Goal: Task Accomplishment & Management: Manage account settings

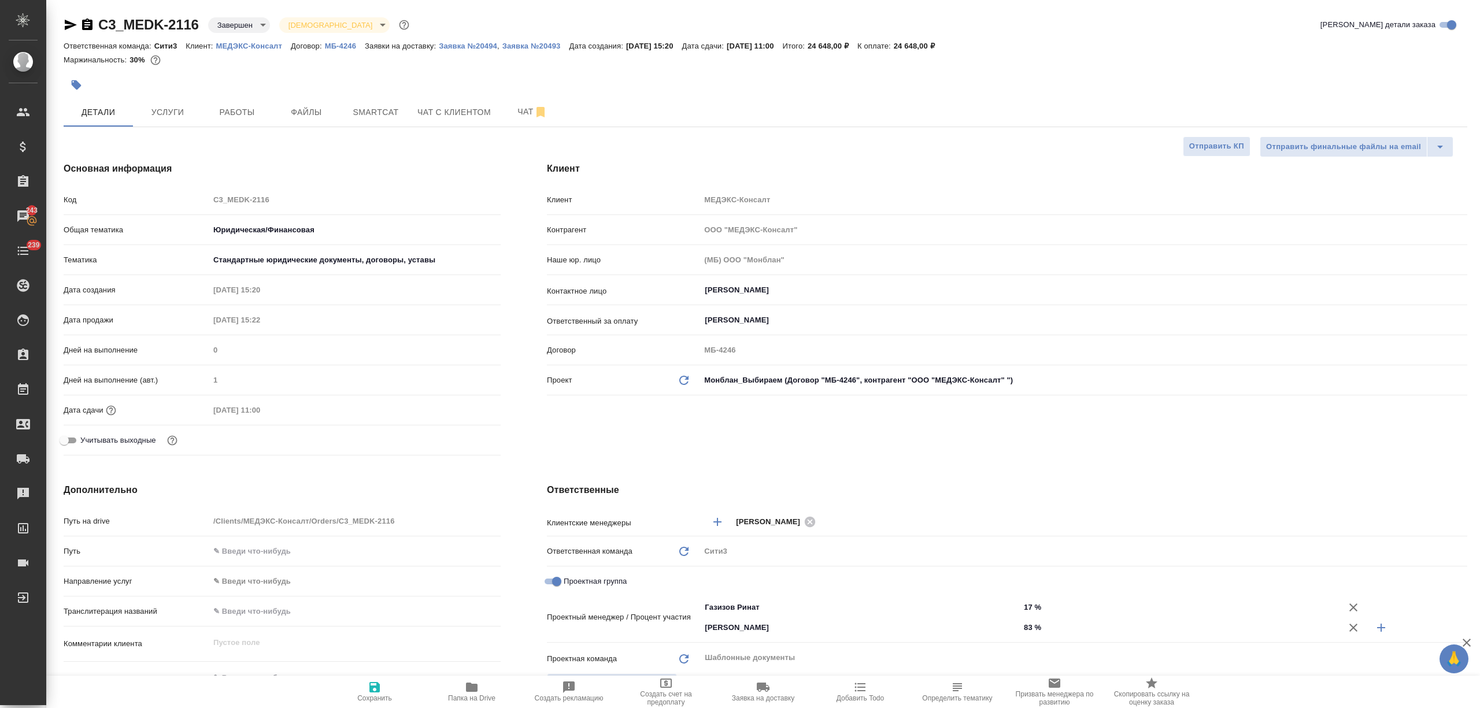
select select "RU"
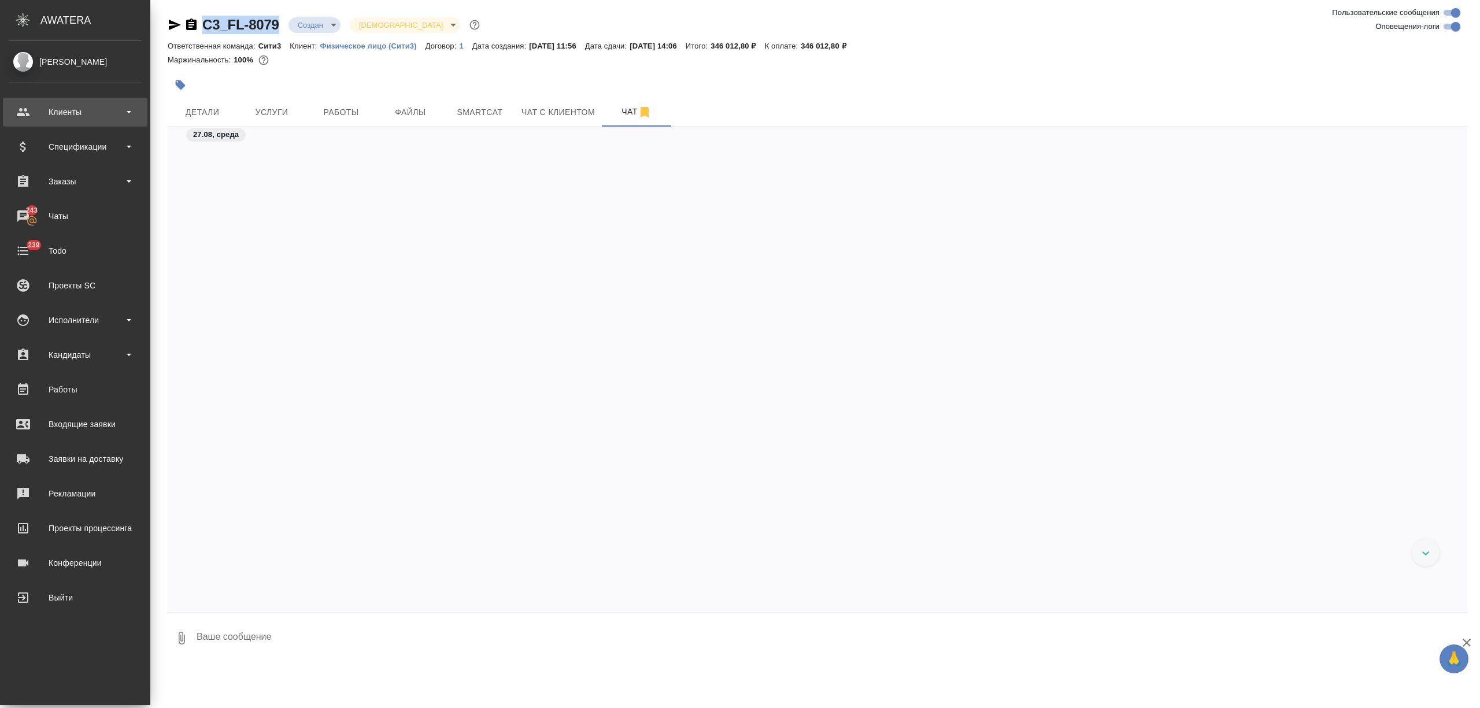
scroll to position [2158, 0]
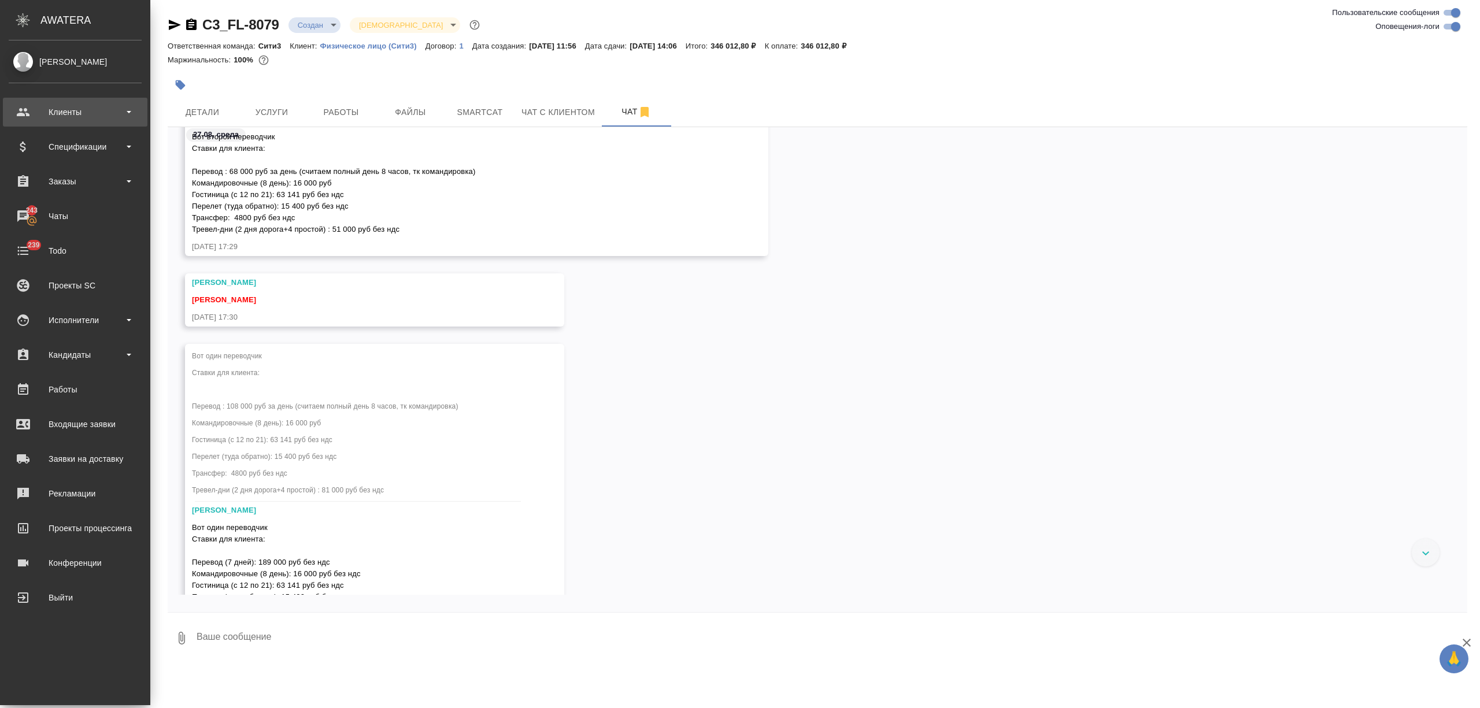
click at [68, 116] on div "Клиенты" at bounding box center [75, 111] width 133 height 17
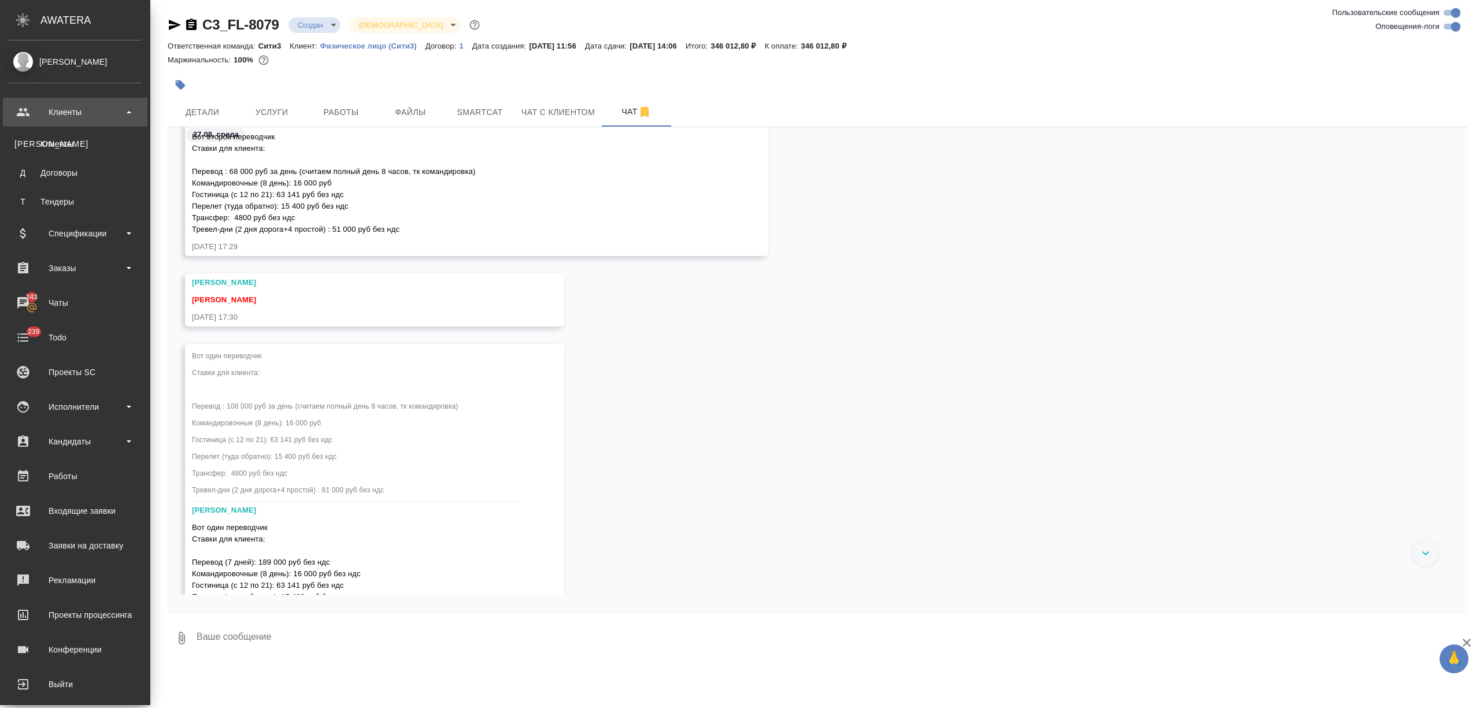
click at [65, 138] on div "Клиенты" at bounding box center [74, 144] width 121 height 12
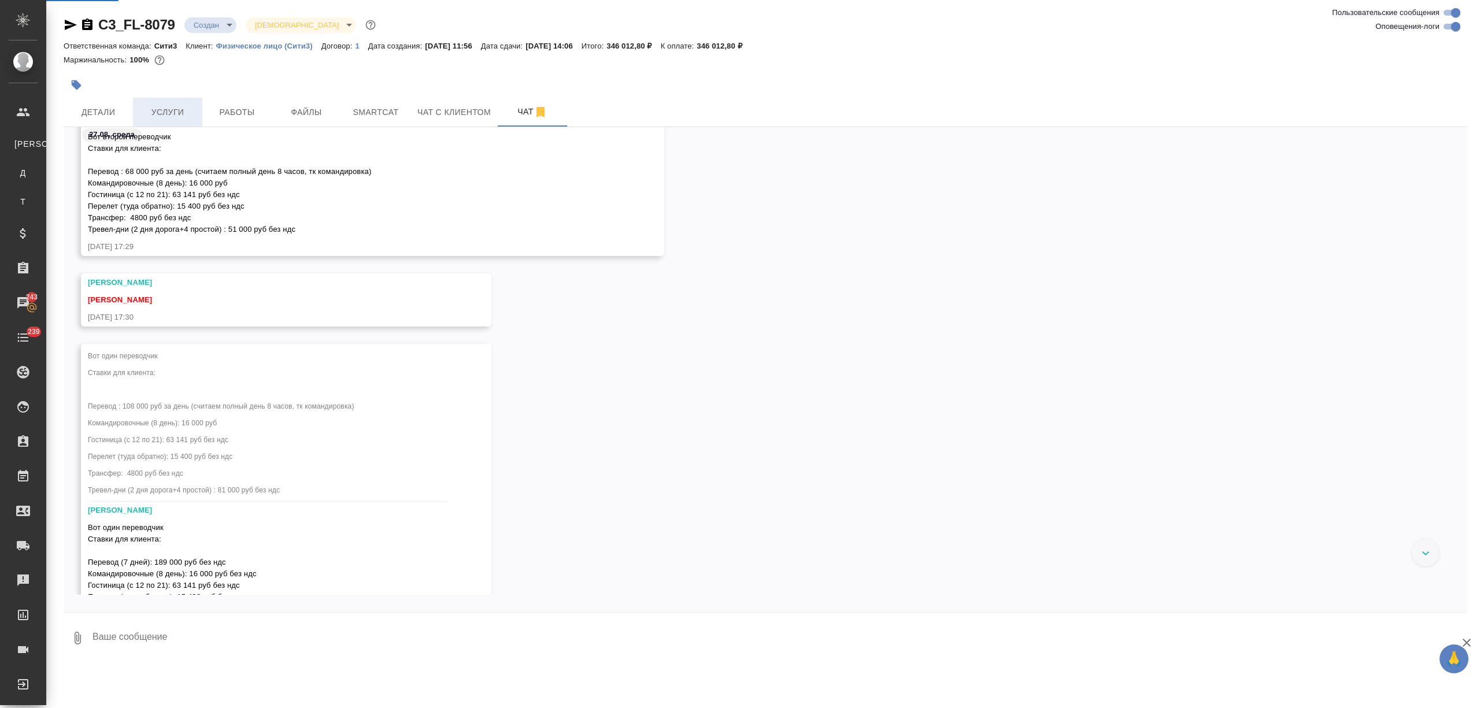
select select "RU"
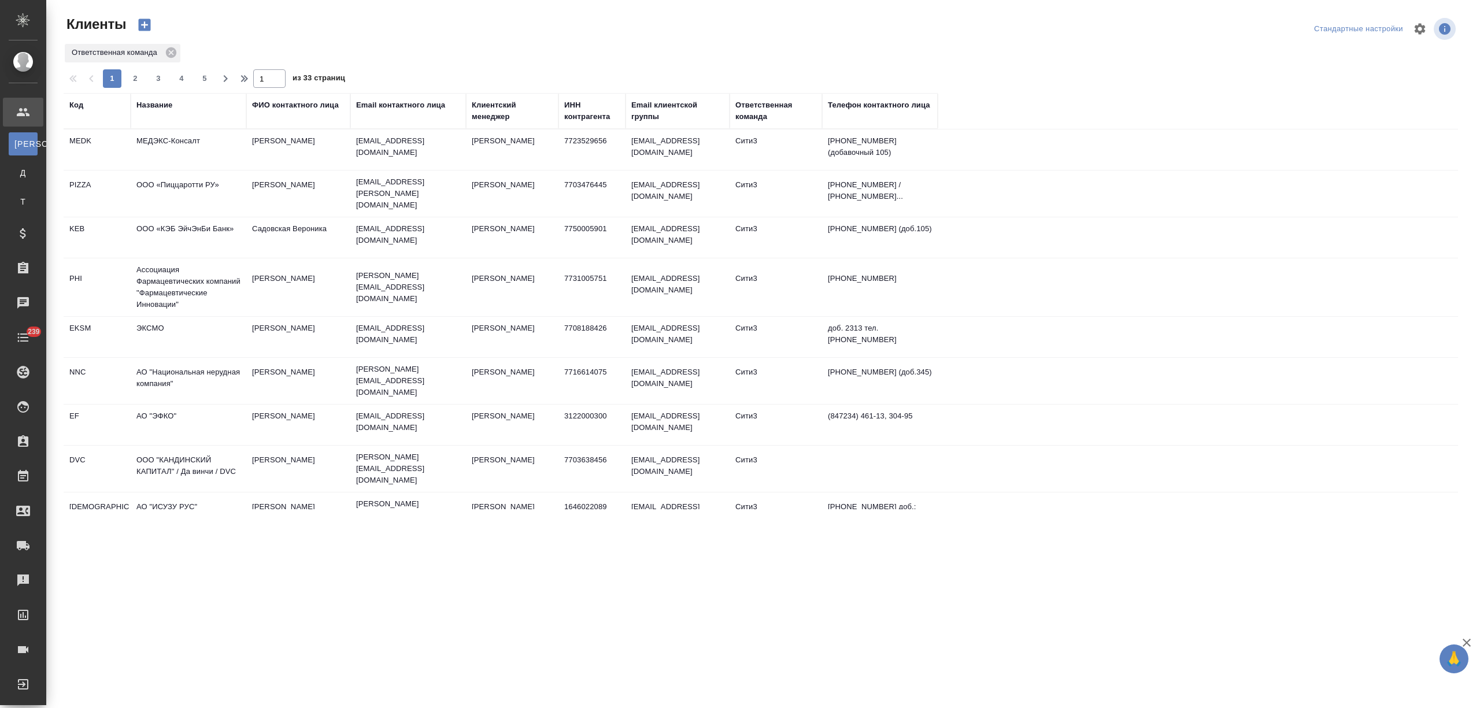
click at [168, 100] on div "Название" at bounding box center [154, 105] width 36 height 12
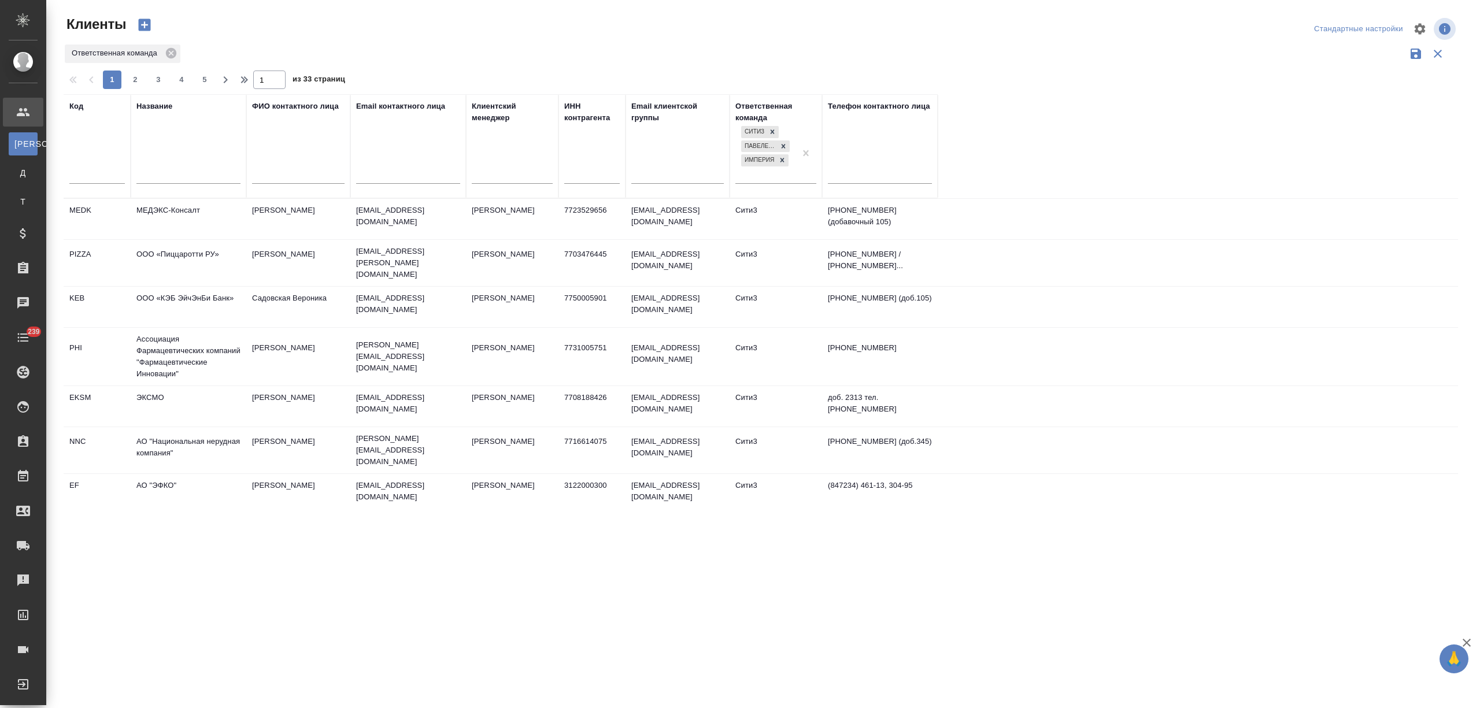
click at [165, 171] on input "text" at bounding box center [188, 176] width 104 height 14
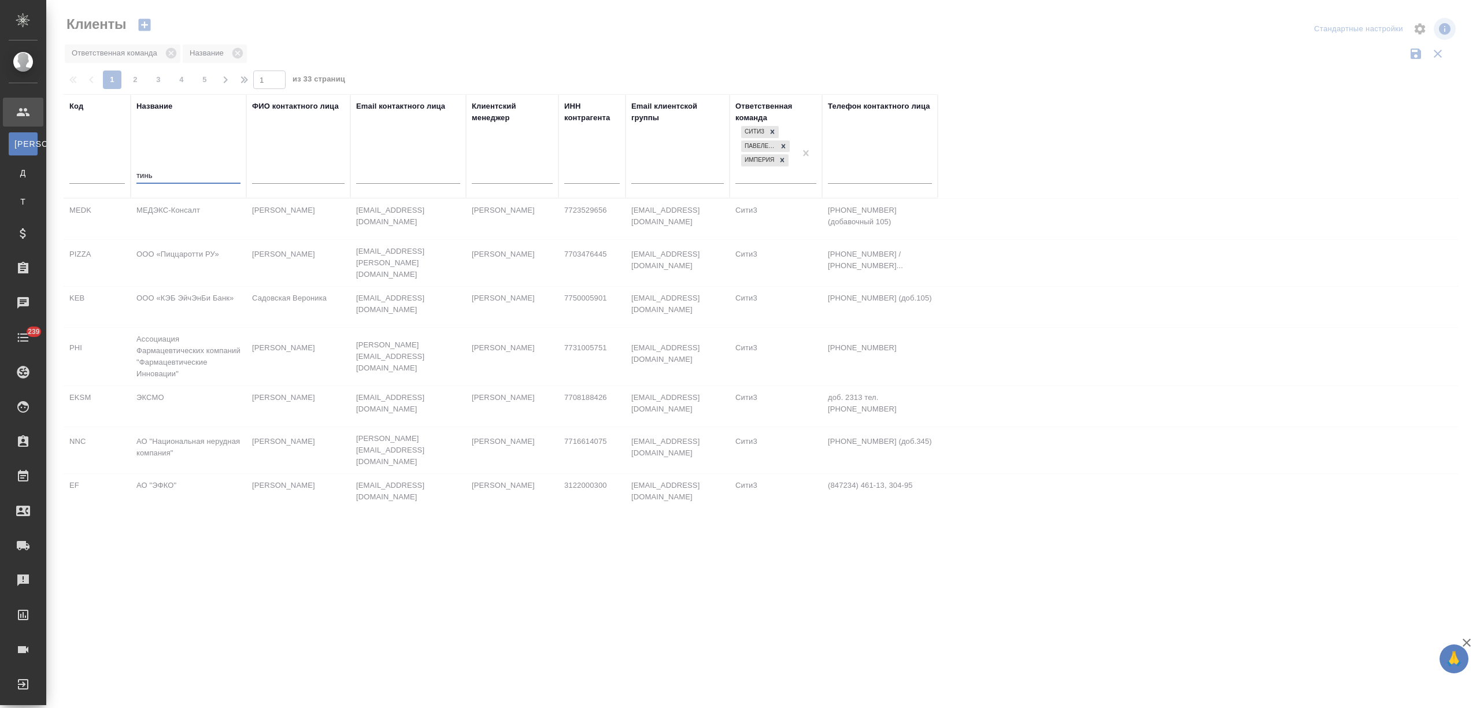
type input "тинь"
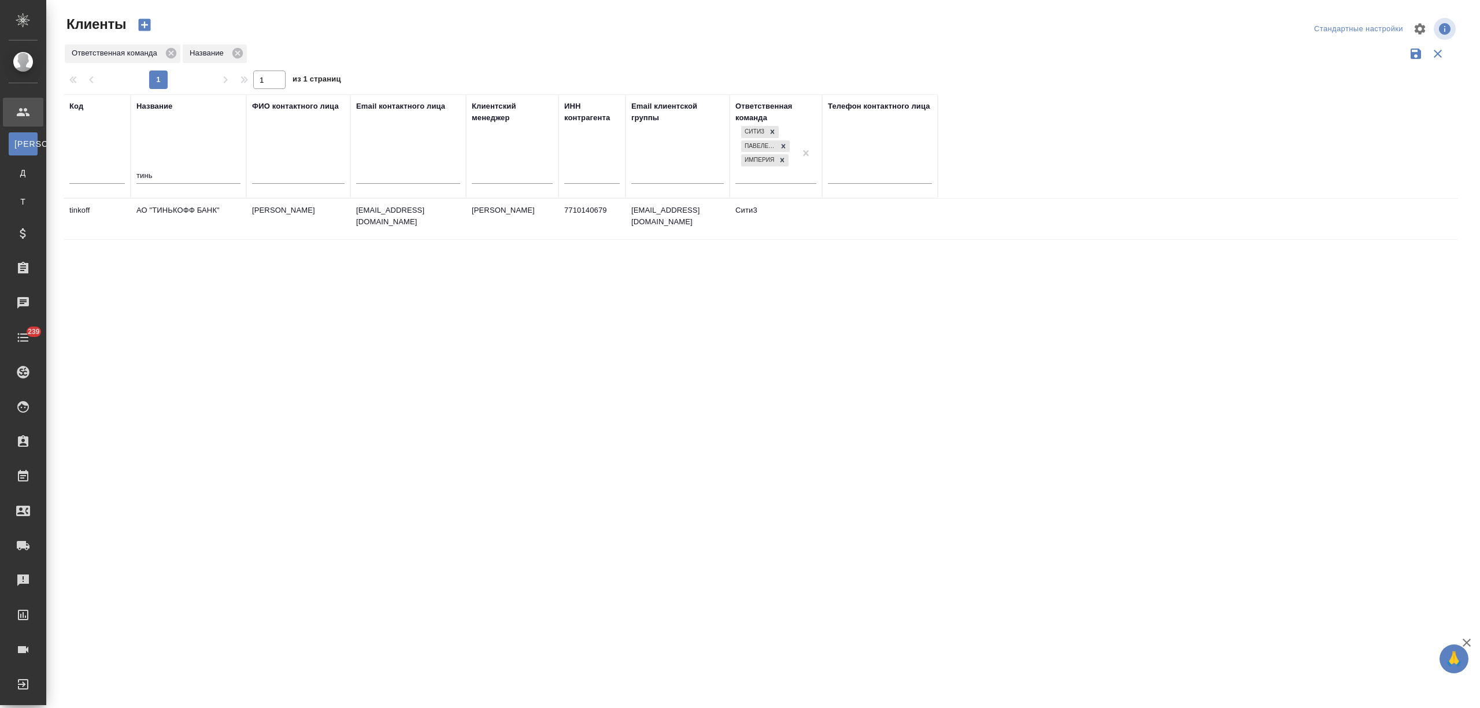
click at [181, 218] on td "АО "ТИНЬКОФФ БАНК"" at bounding box center [189, 219] width 116 height 40
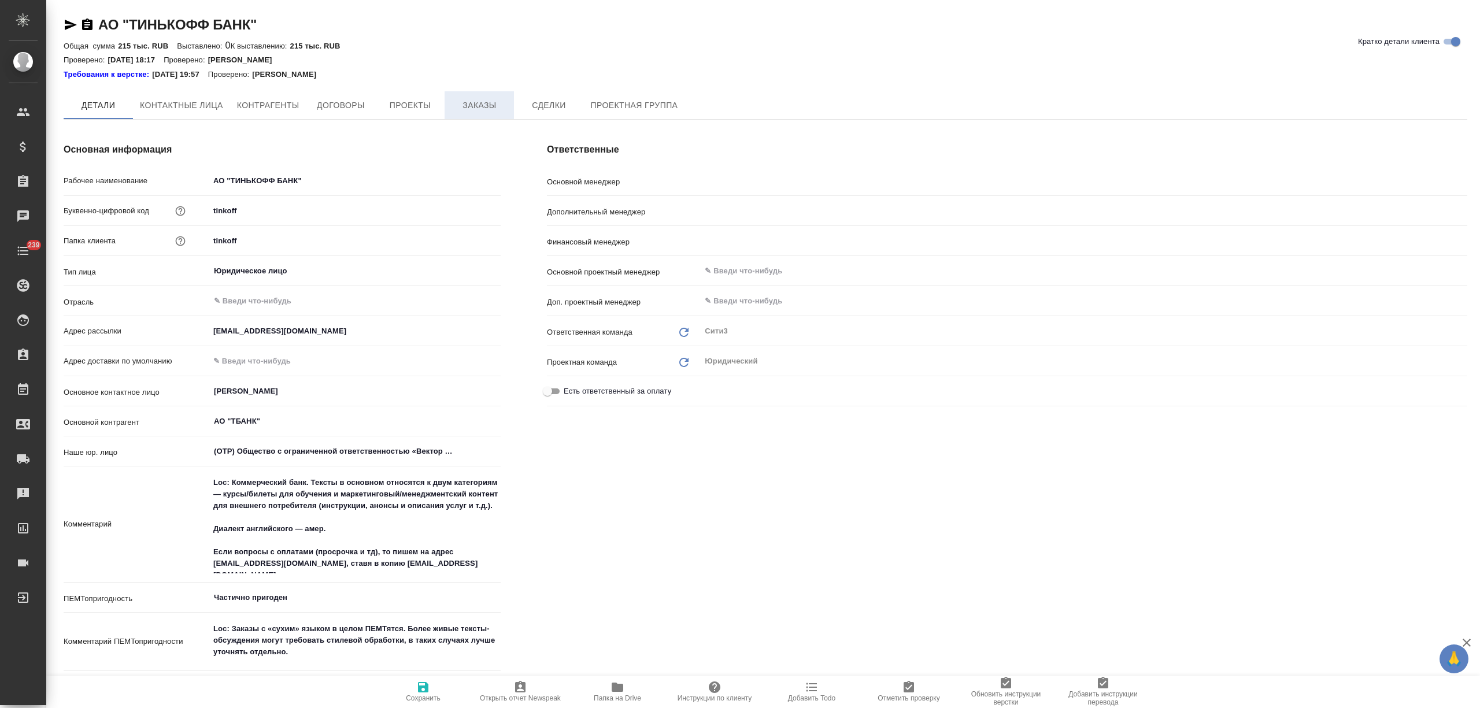
type textarea "x"
type input "[PERSON_NAME]"
type input "Ильина Екатерина"
type input "Левченко Юлия"
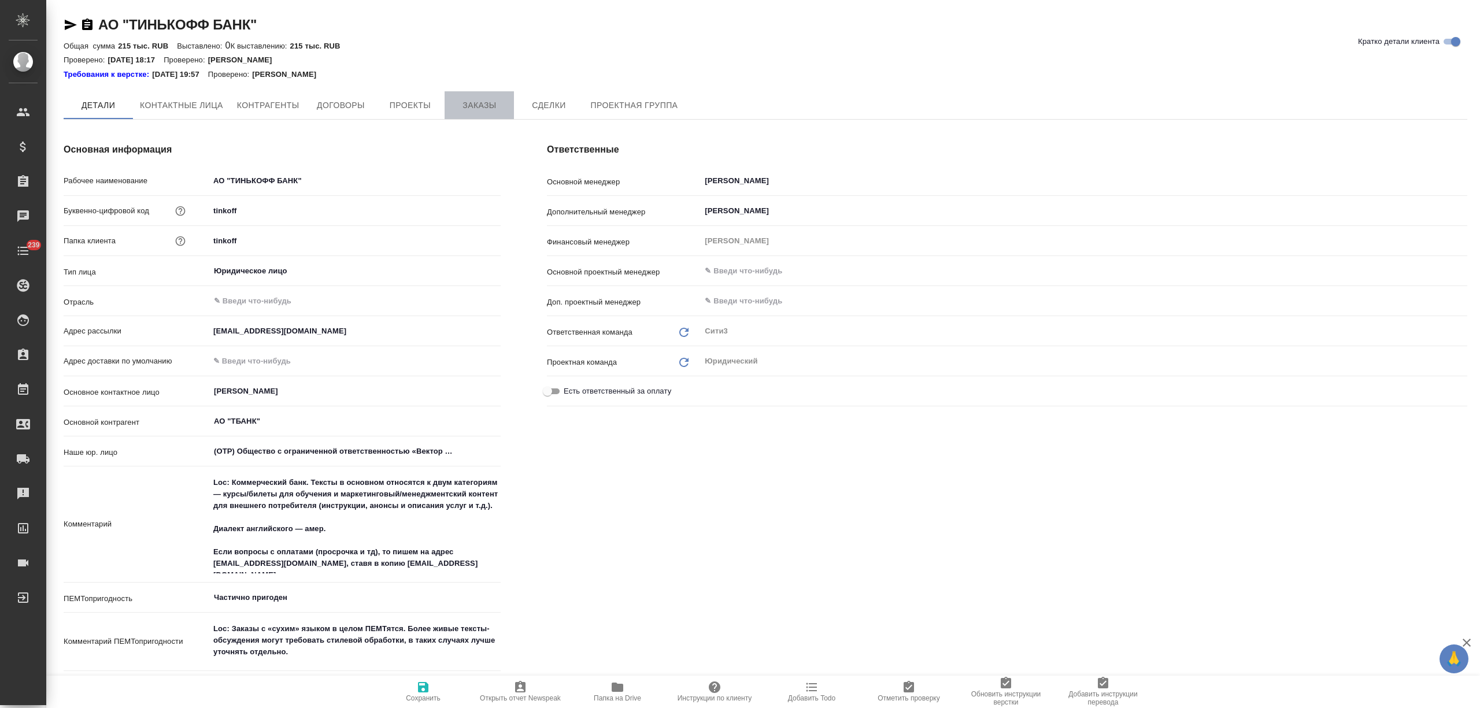
click at [494, 96] on button "Заказы" at bounding box center [479, 105] width 69 height 28
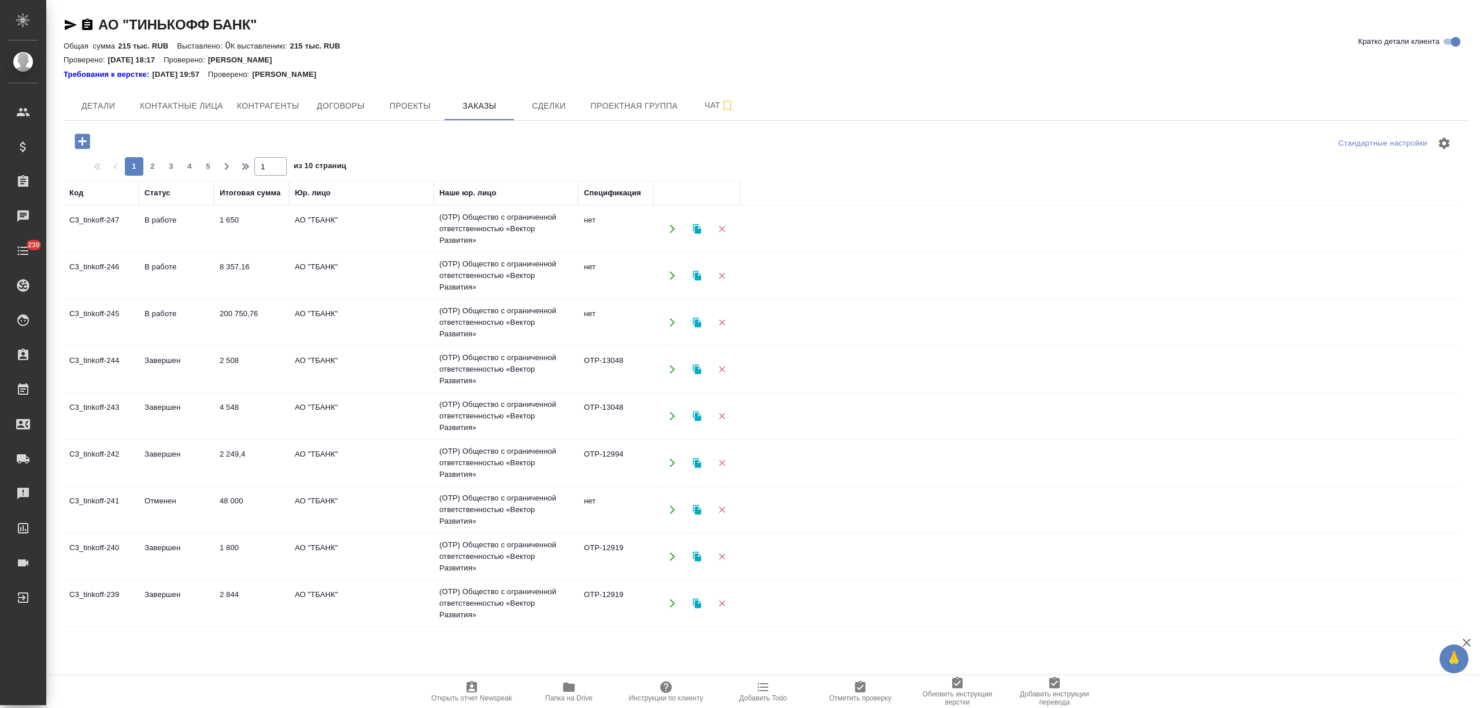
click at [204, 311] on td "В работе" at bounding box center [176, 322] width 75 height 40
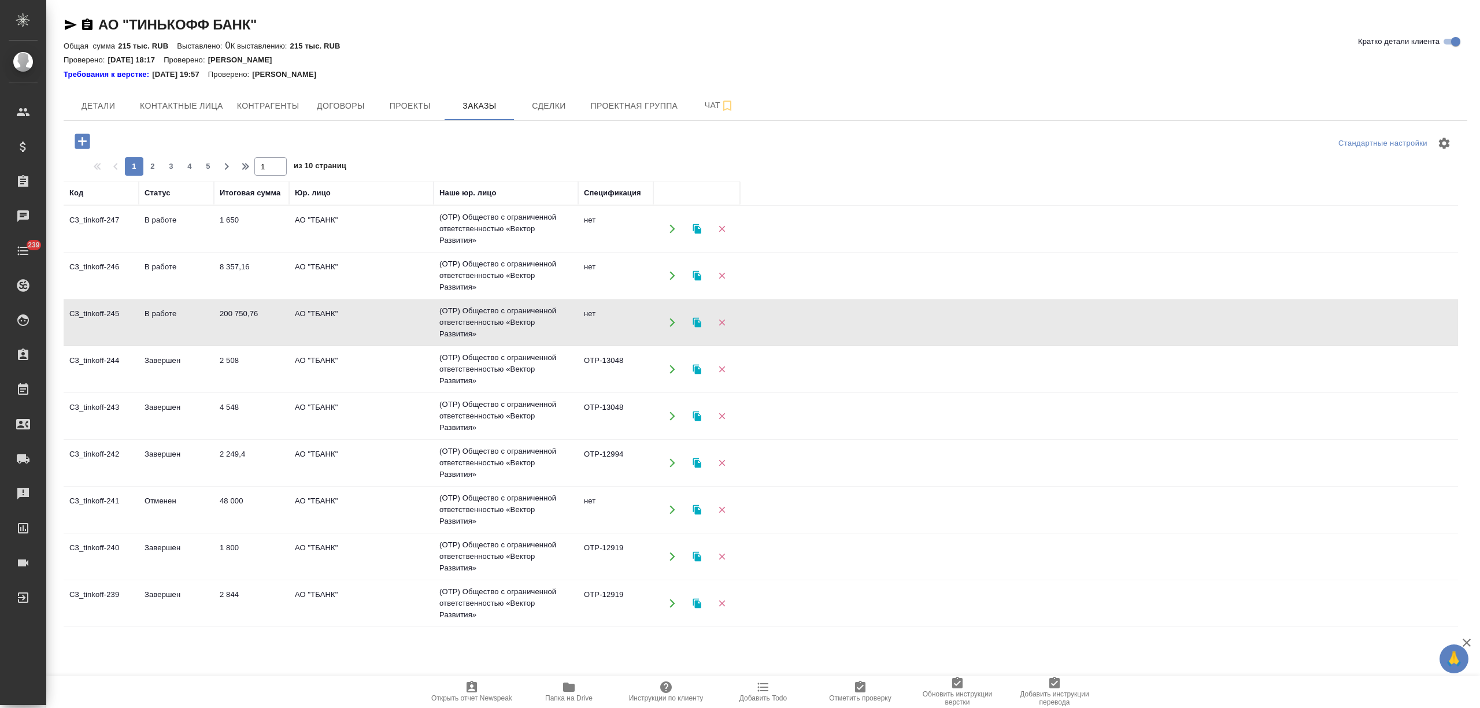
click at [204, 311] on td "В работе" at bounding box center [176, 322] width 75 height 40
click at [228, 273] on td "8 357,16" at bounding box center [251, 276] width 75 height 40
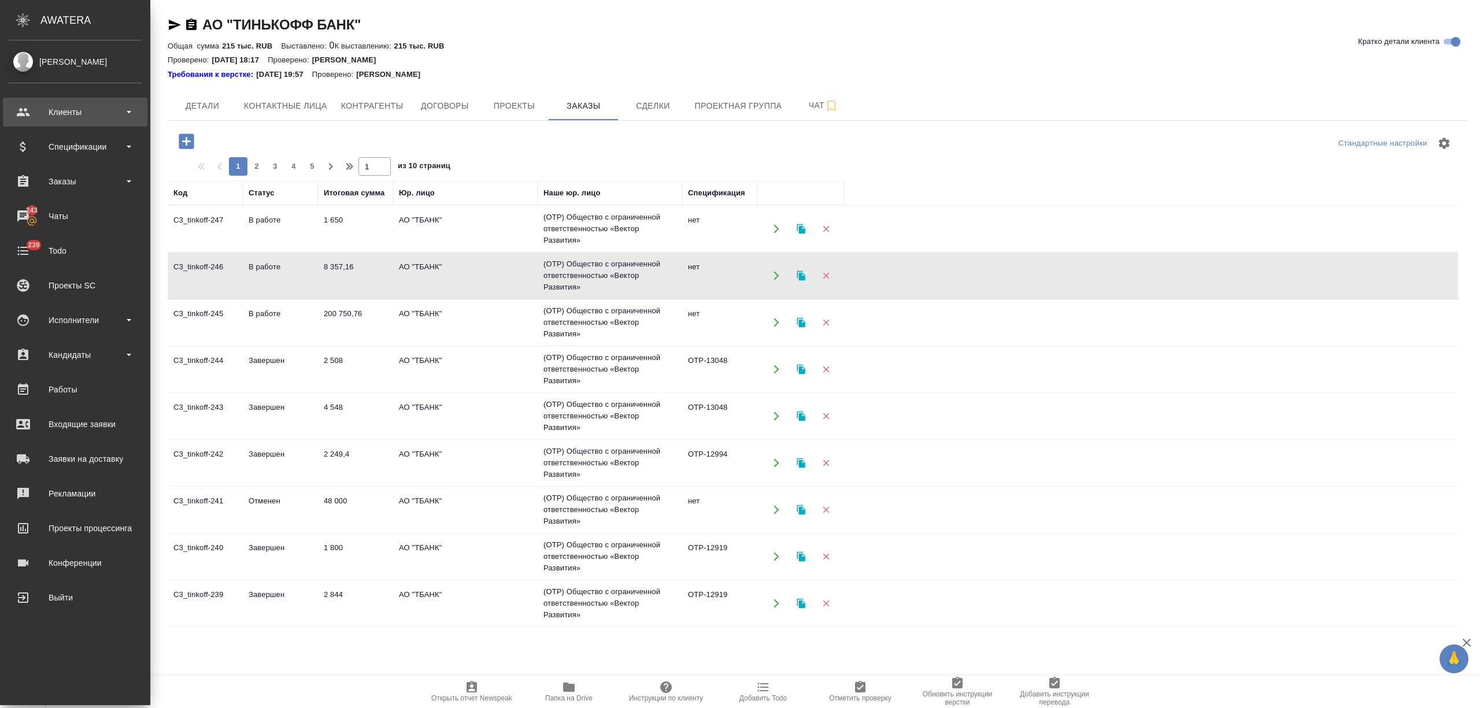
click at [37, 112] on div "Клиенты" at bounding box center [75, 111] width 133 height 17
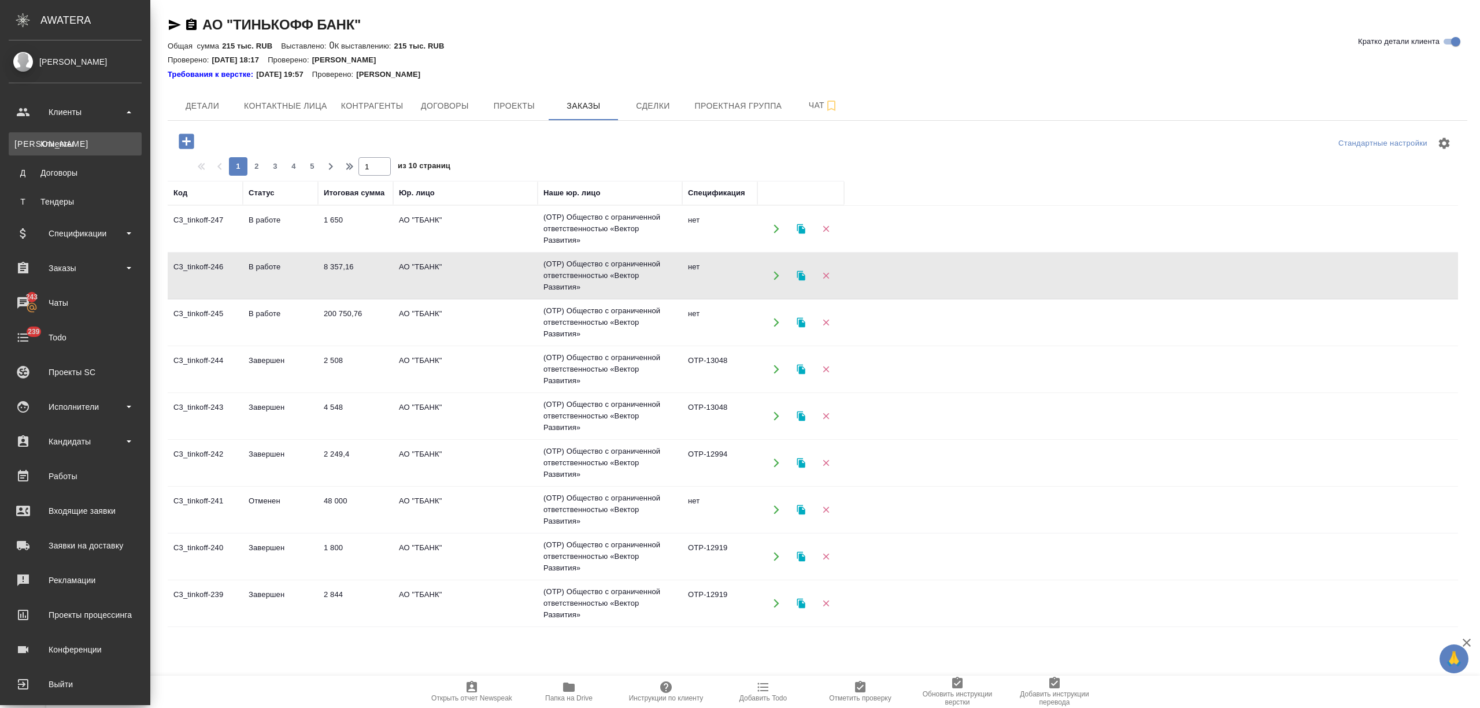
click at [54, 145] on div "Клиенты" at bounding box center [74, 144] width 121 height 12
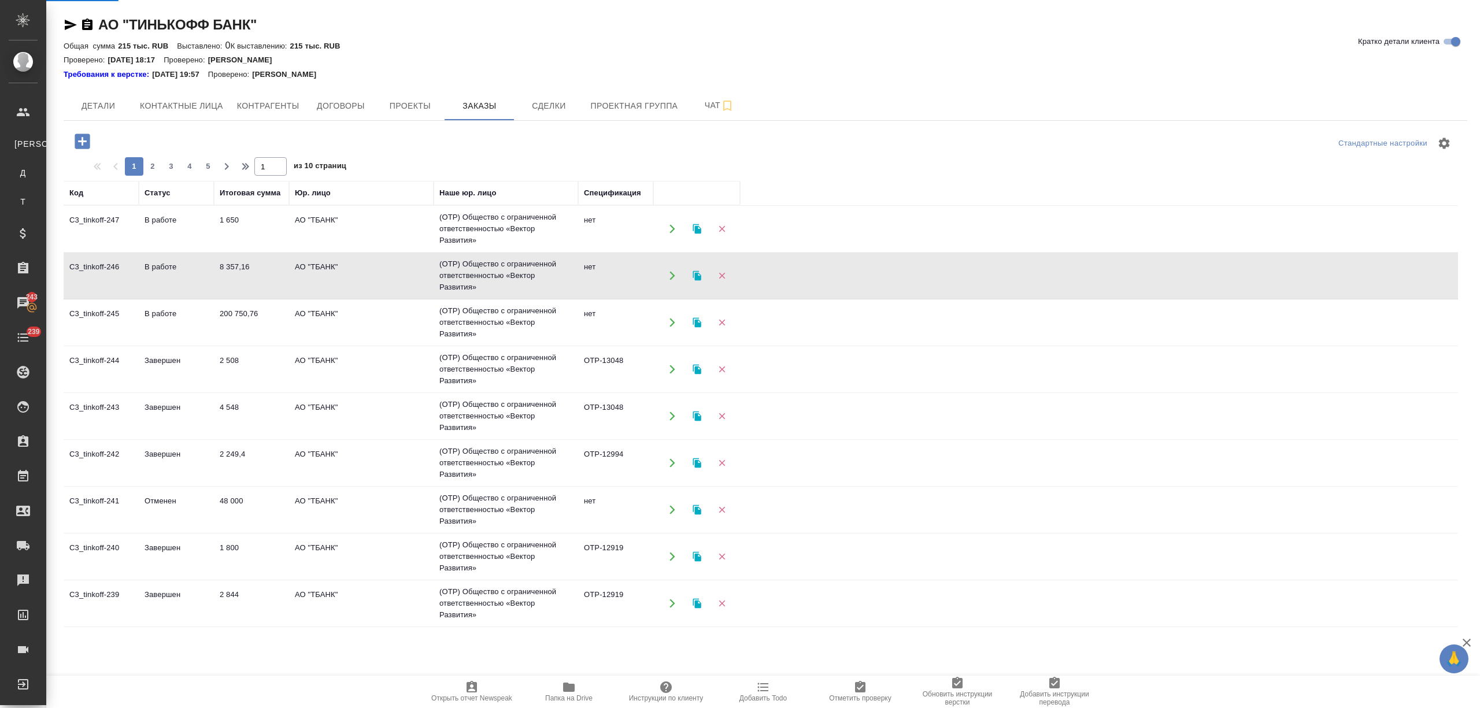
select select "RU"
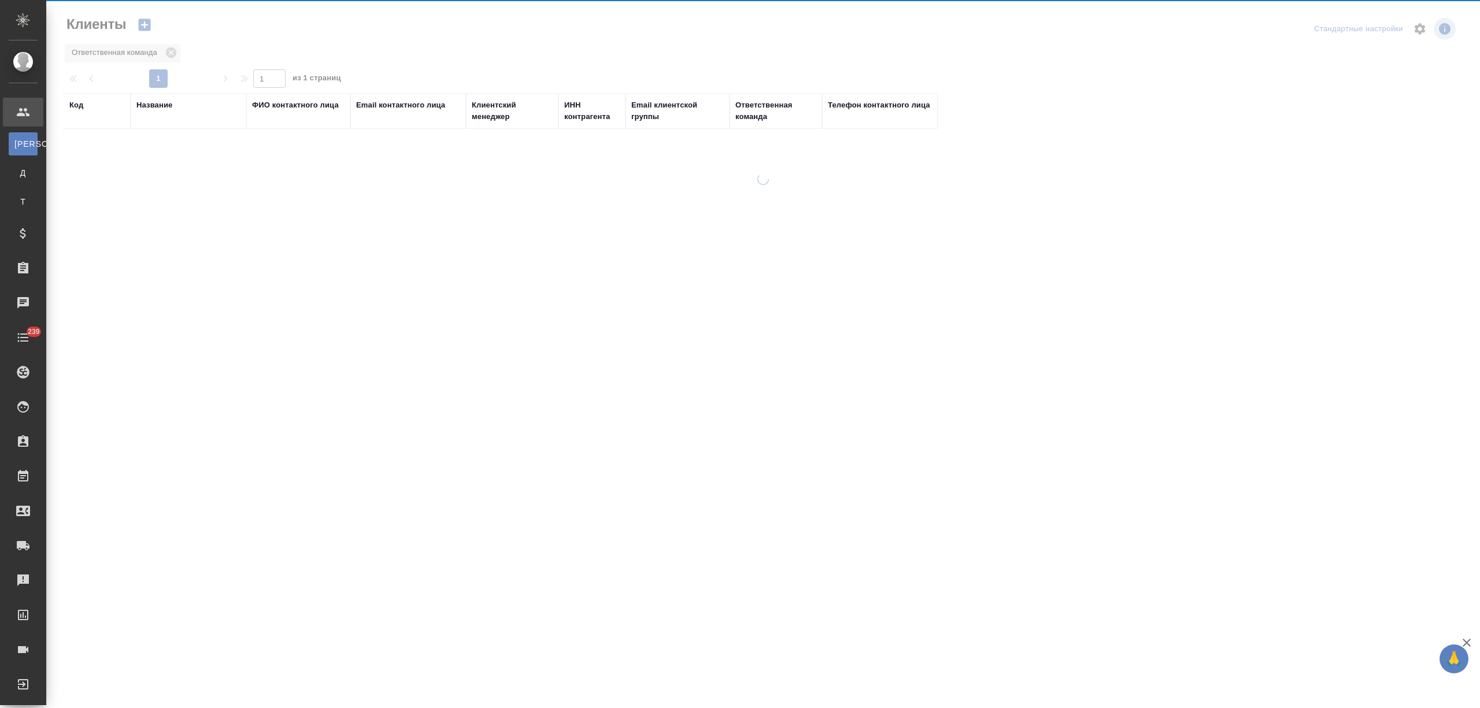
click at [148, 104] on div "Название" at bounding box center [154, 105] width 36 height 12
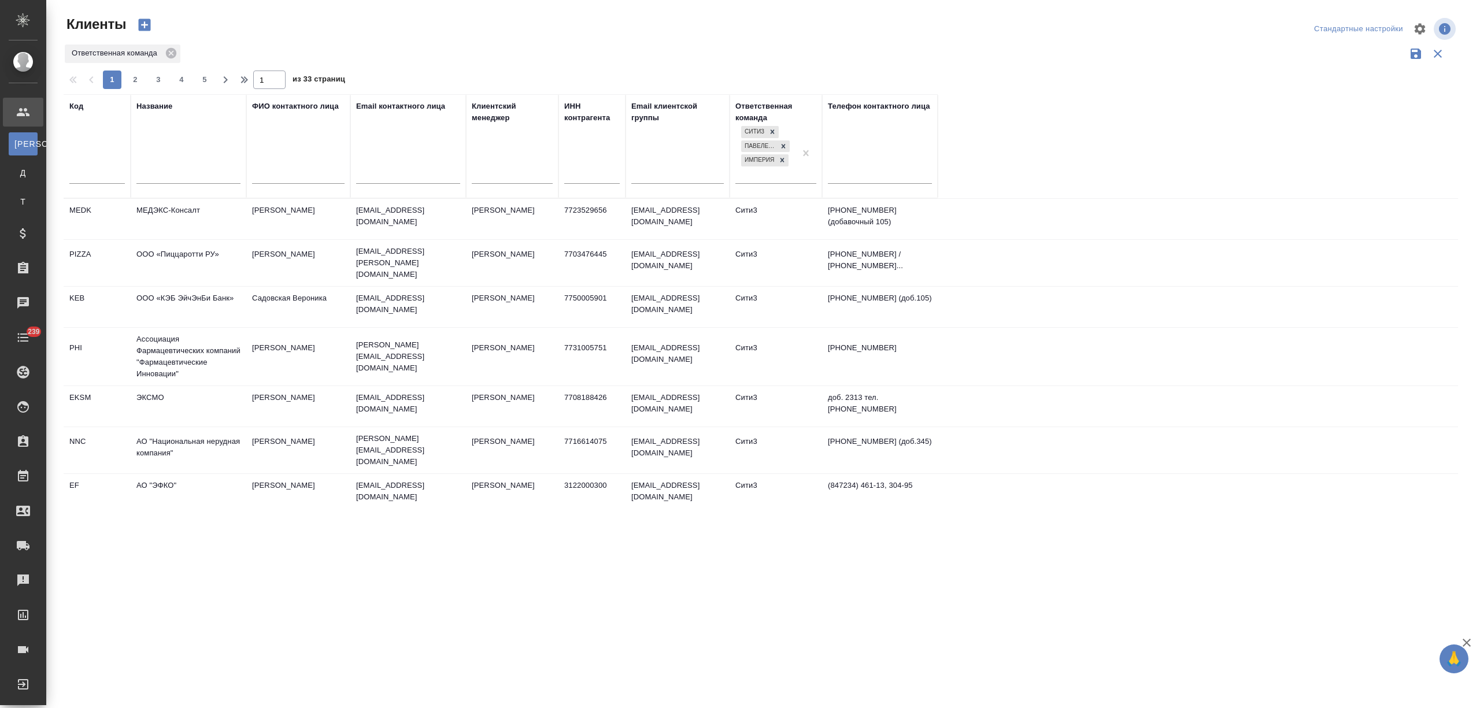
click at [156, 176] on input "text" at bounding box center [188, 176] width 104 height 14
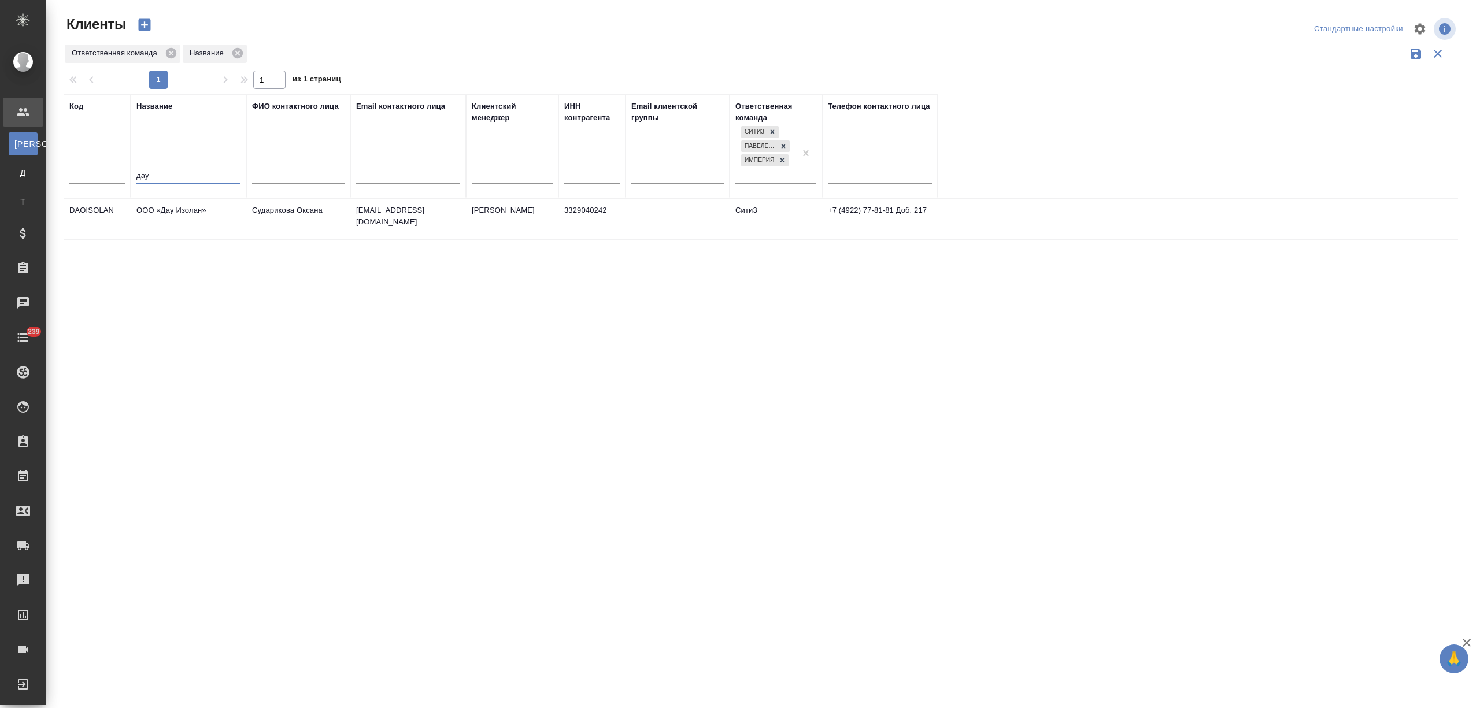
type input "дау"
click at [182, 220] on td "ООО «Дау Изолан»" at bounding box center [189, 219] width 116 height 40
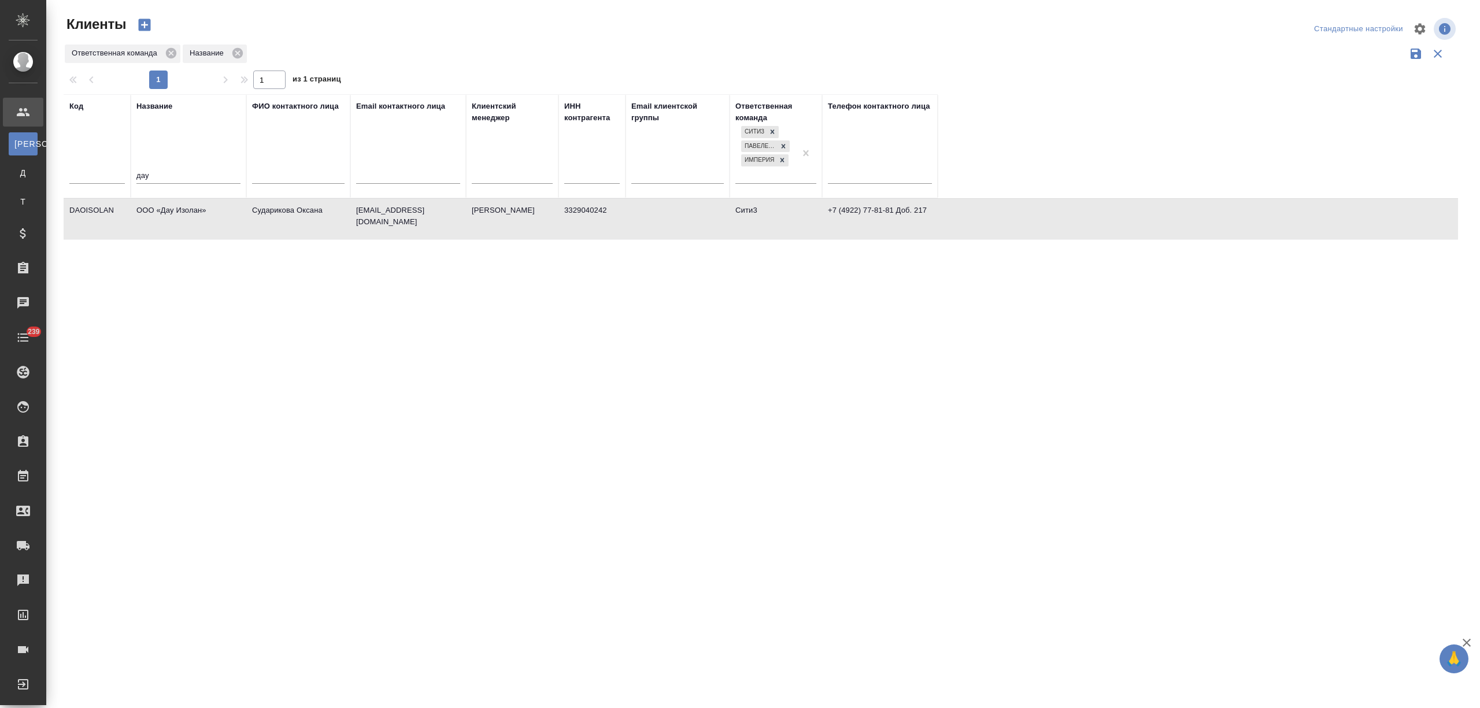
click at [182, 220] on td "ООО «Дау Изолан»" at bounding box center [189, 219] width 116 height 40
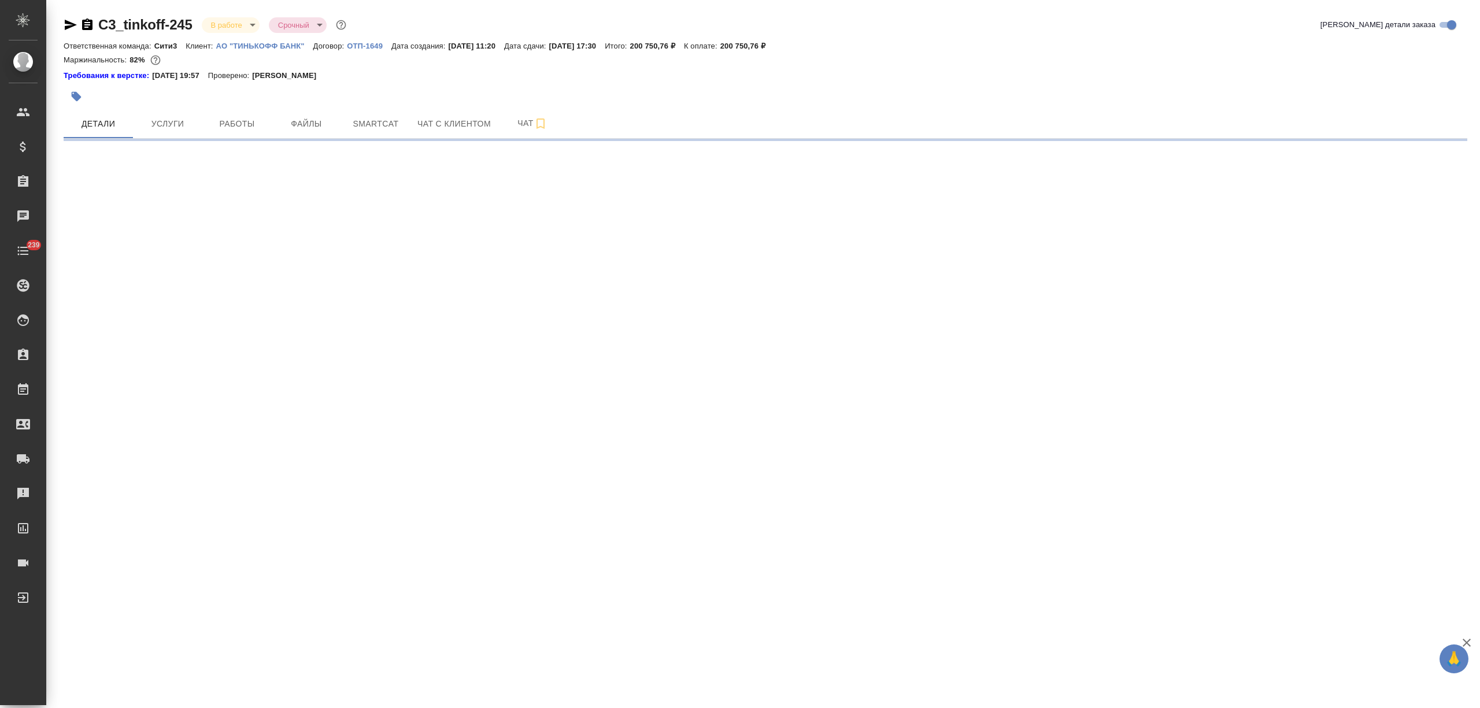
select select "RU"
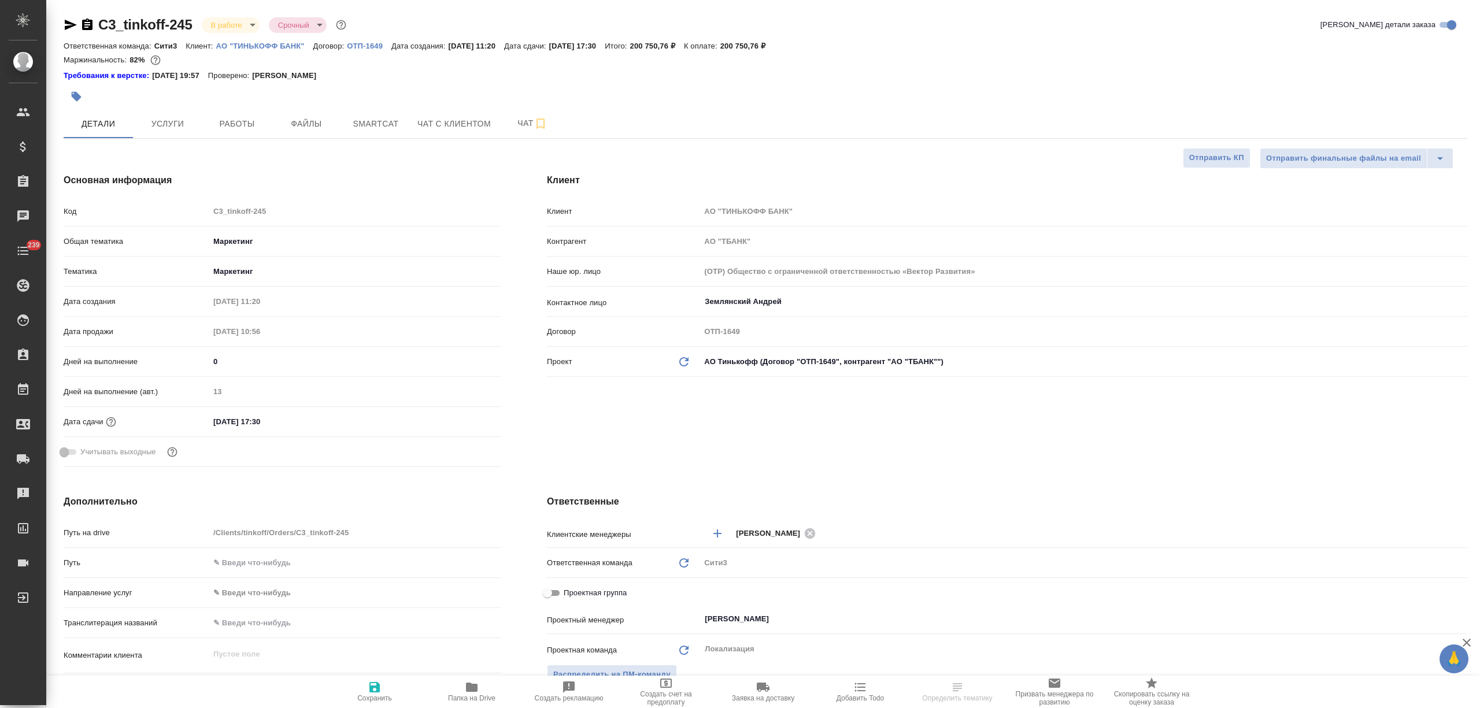
type textarea "x"
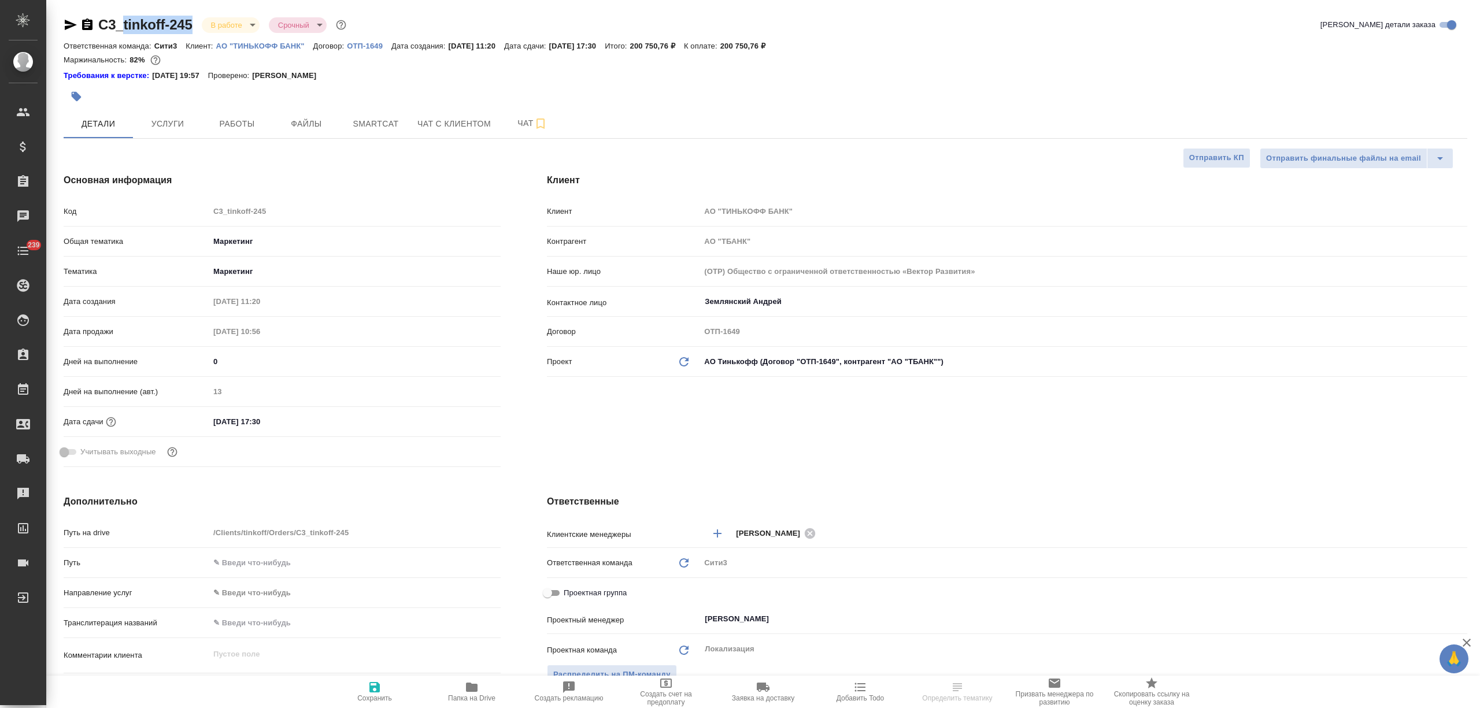
type textarea "x"
drag, startPoint x: 197, startPoint y: 23, endPoint x: 98, endPoint y: 33, distance: 99.4
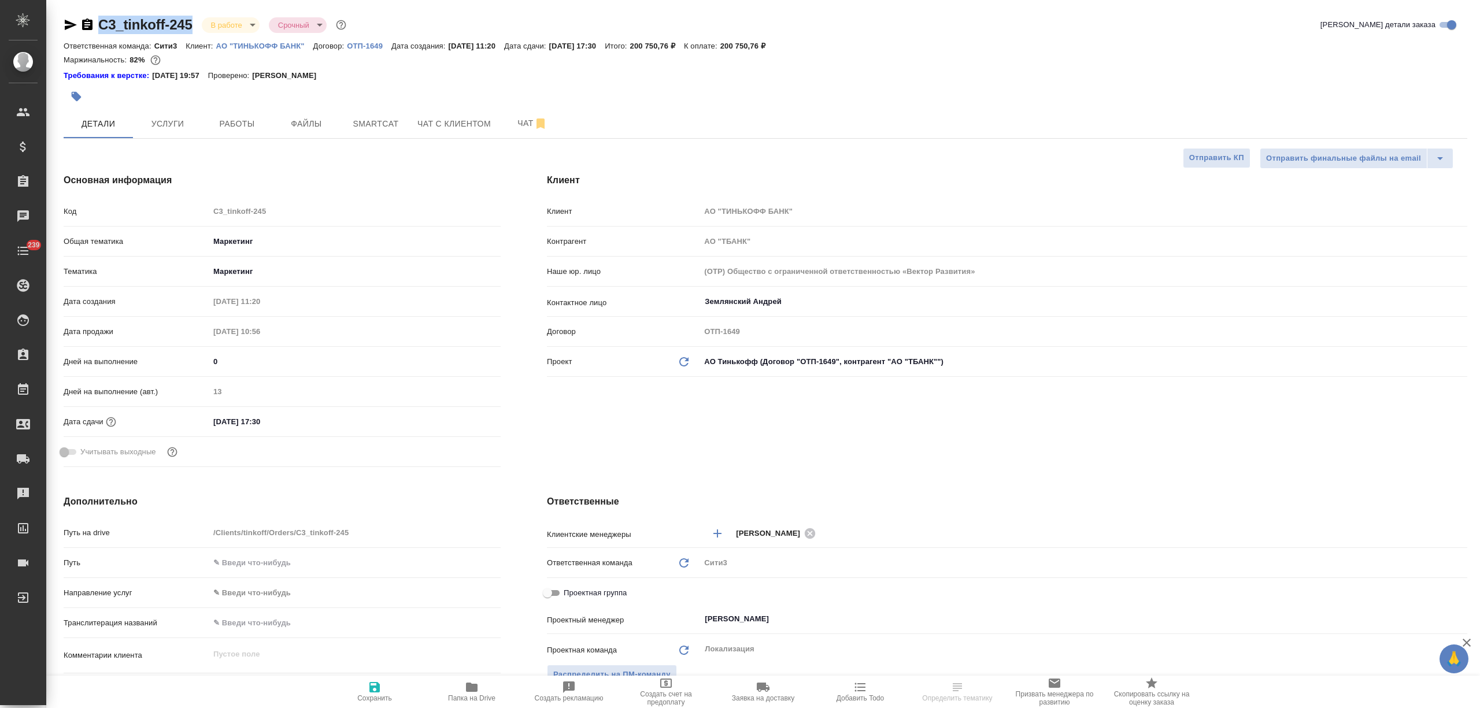
click at [98, 33] on div "C3_tinkoff-245 В работе inProgress Срочный urgent" at bounding box center [206, 25] width 285 height 19
copy link "C3_tinkoff-245"
type textarea "x"
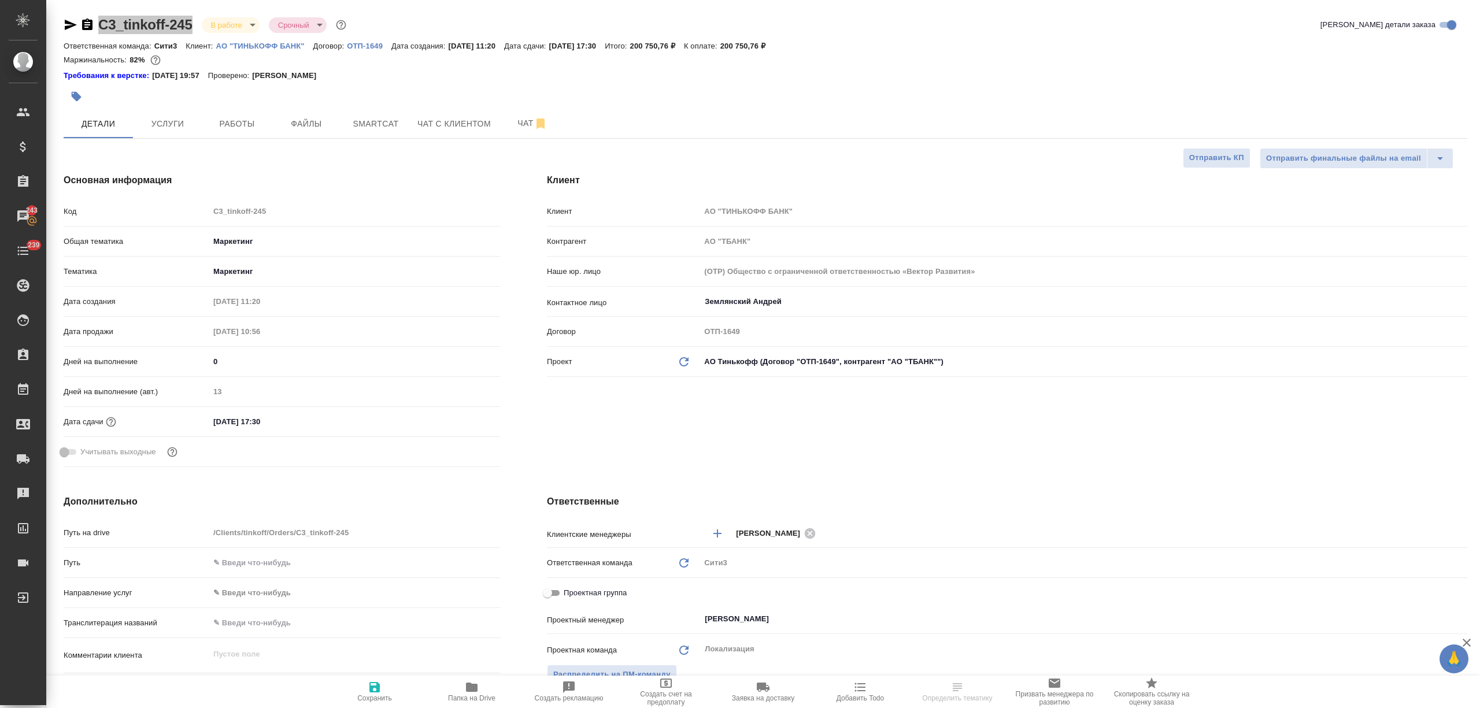
select select "RU"
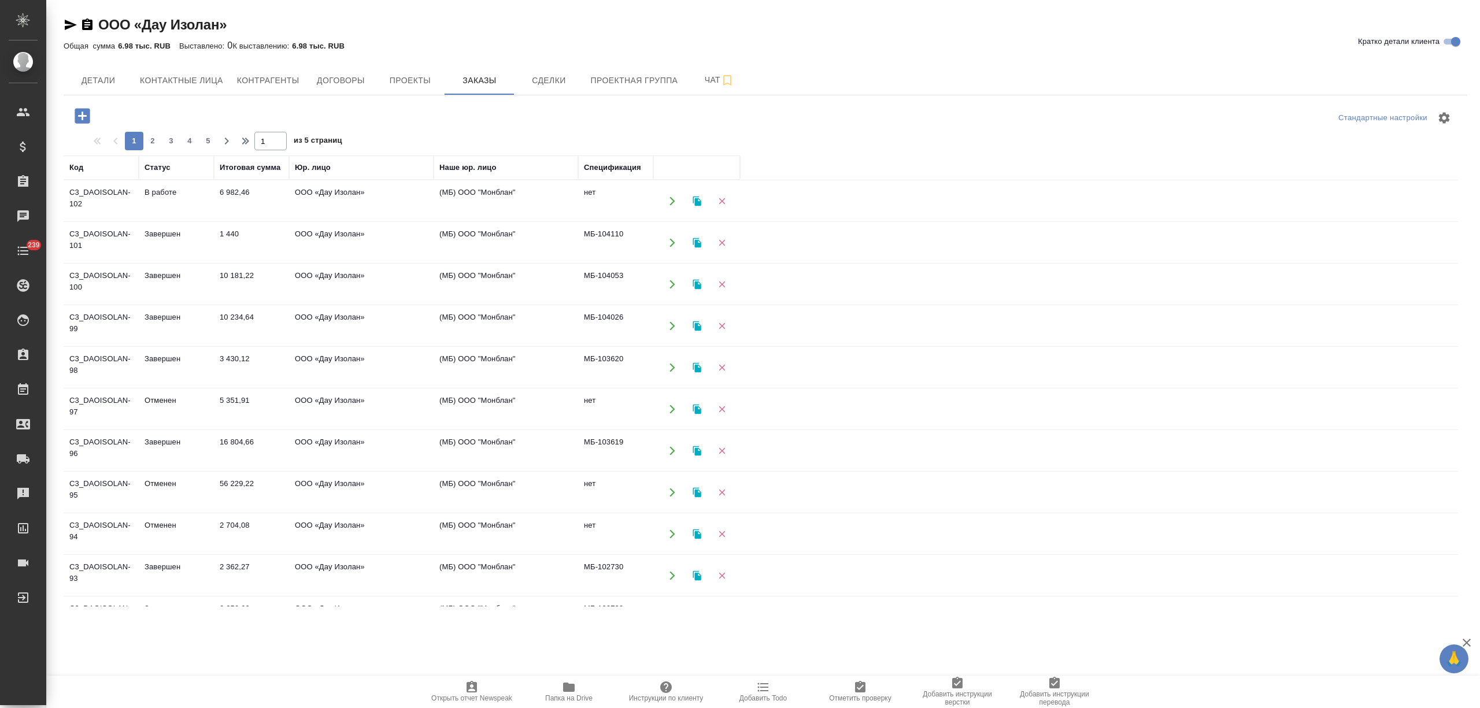
click at [230, 210] on td "6 982,46" at bounding box center [251, 201] width 75 height 40
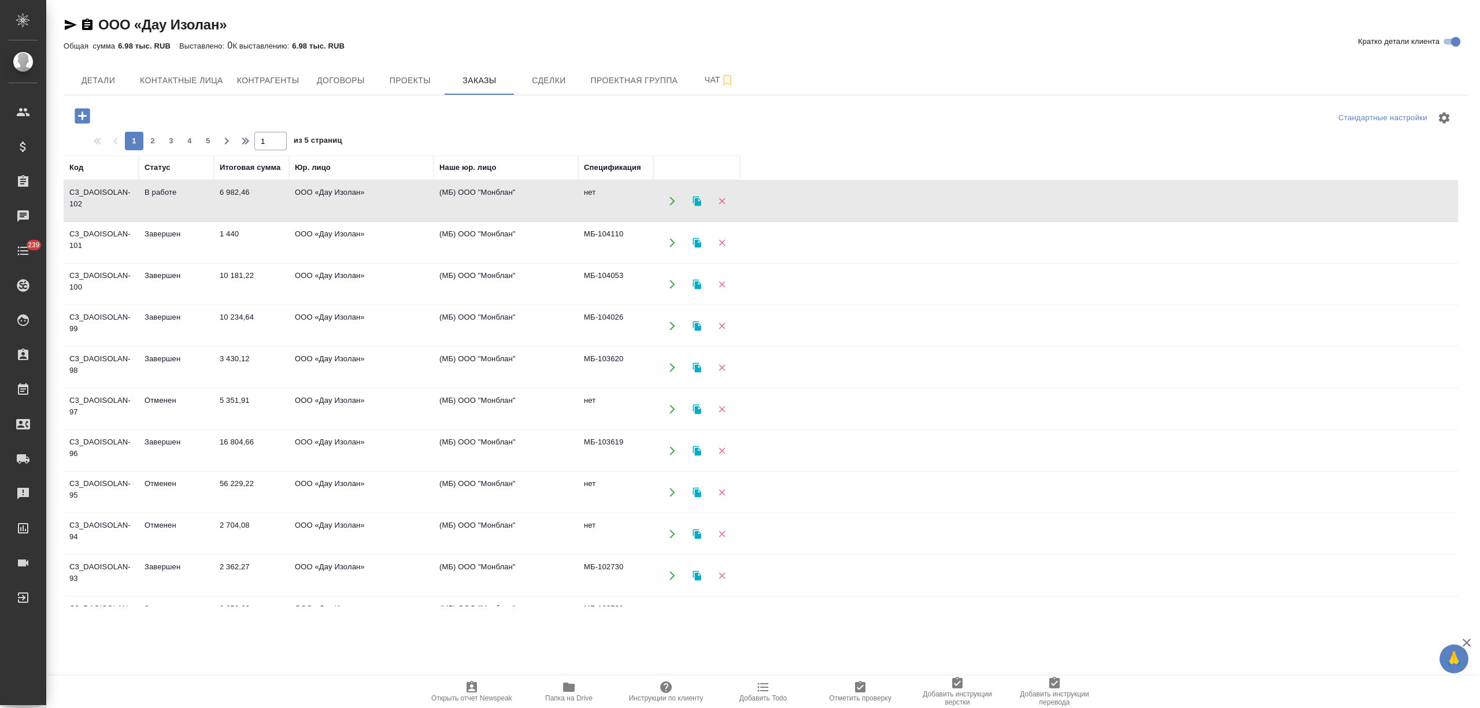
click at [230, 210] on td "6 982,46" at bounding box center [251, 201] width 75 height 40
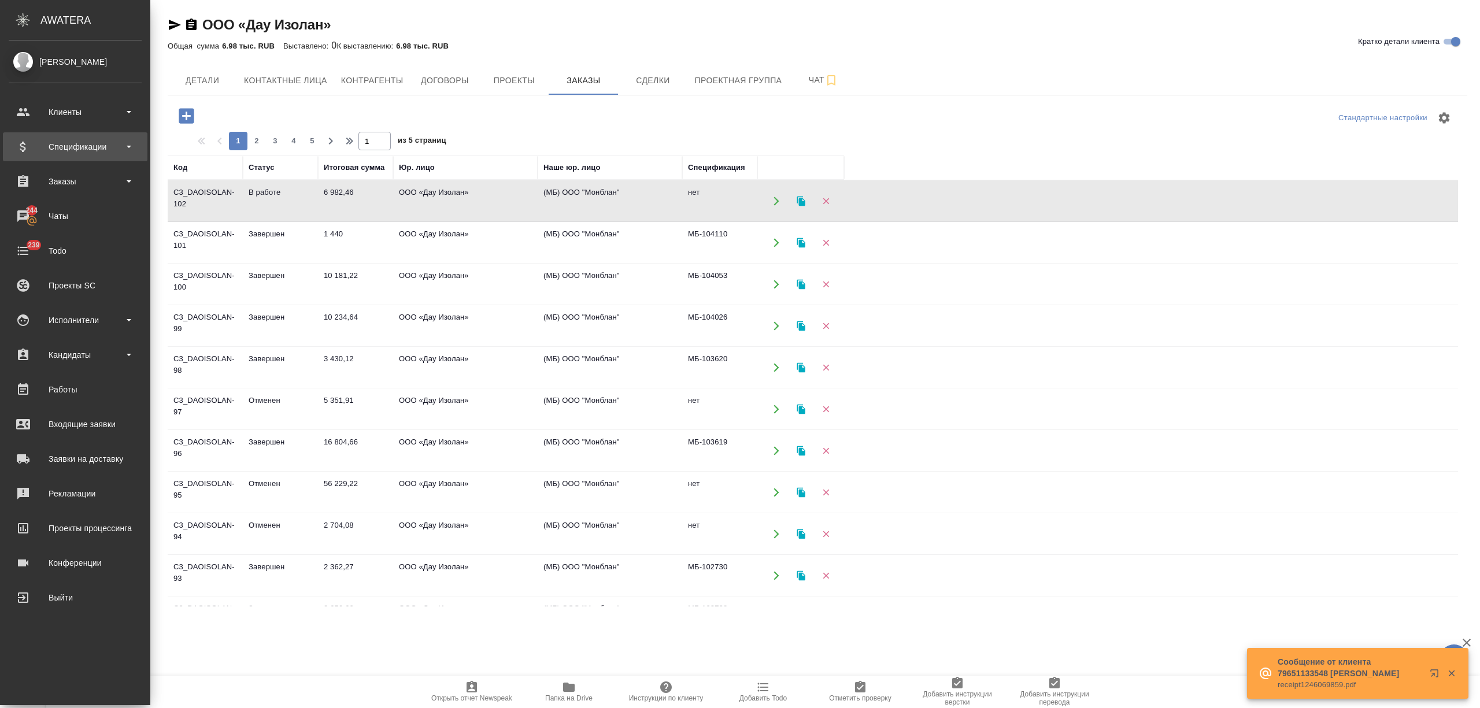
click at [88, 153] on div "Спецификации" at bounding box center [75, 146] width 133 height 17
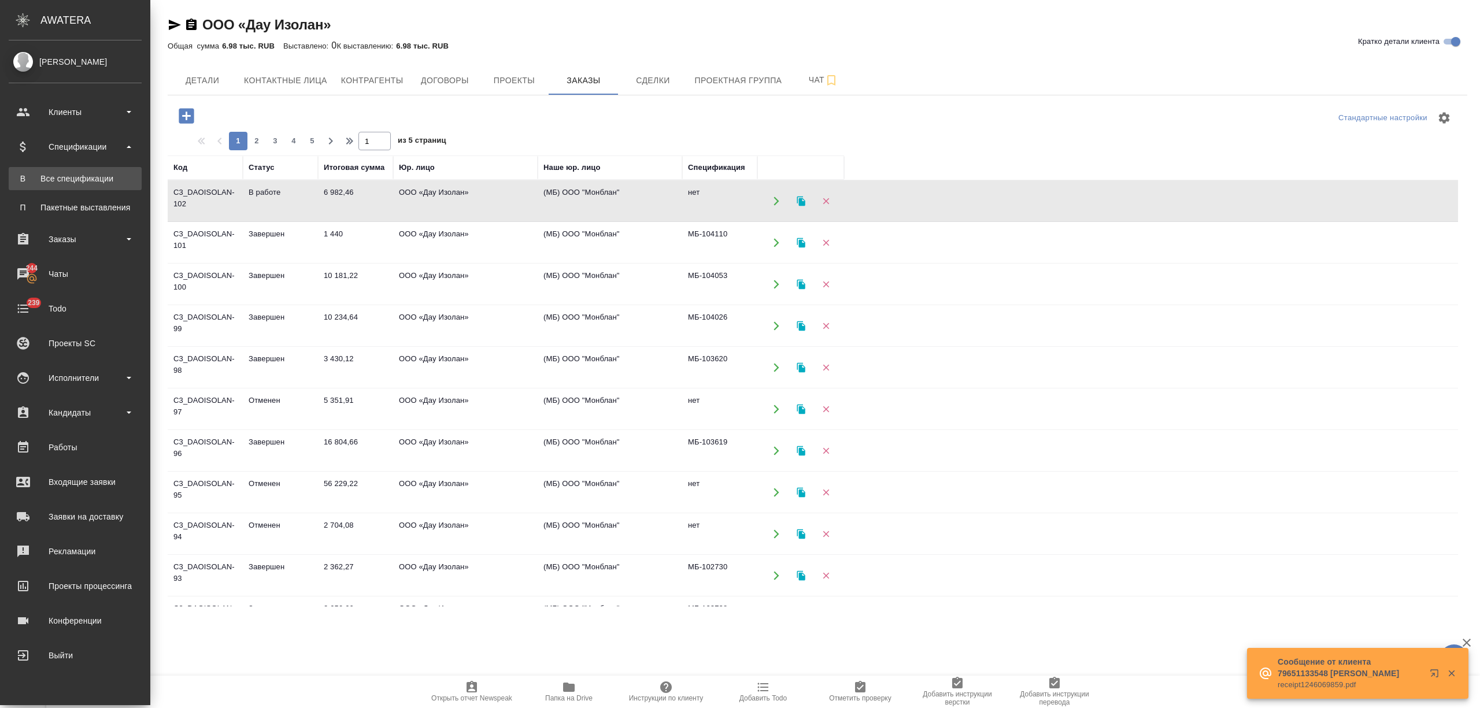
click at [82, 173] on div "Все спецификации" at bounding box center [74, 179] width 121 height 12
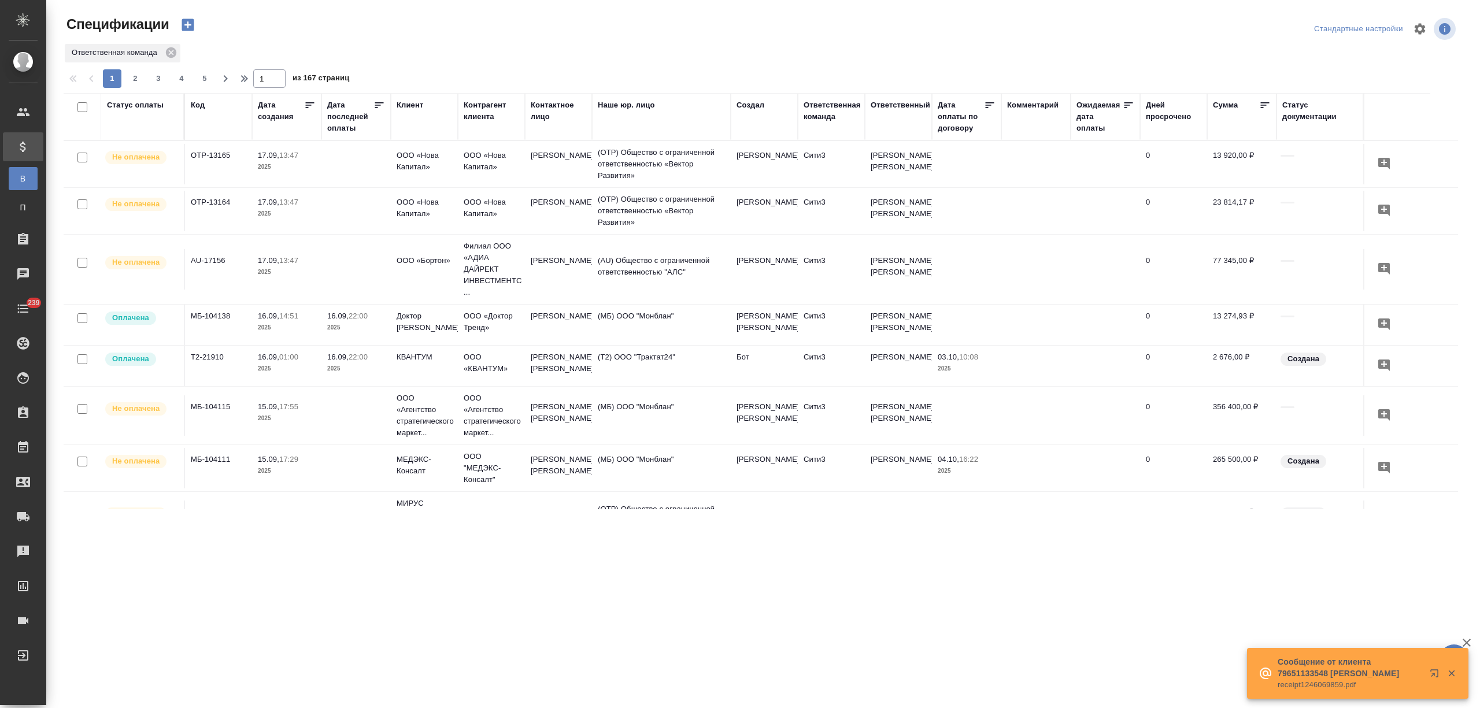
click at [151, 105] on div "Статус оплаты" at bounding box center [135, 105] width 57 height 12
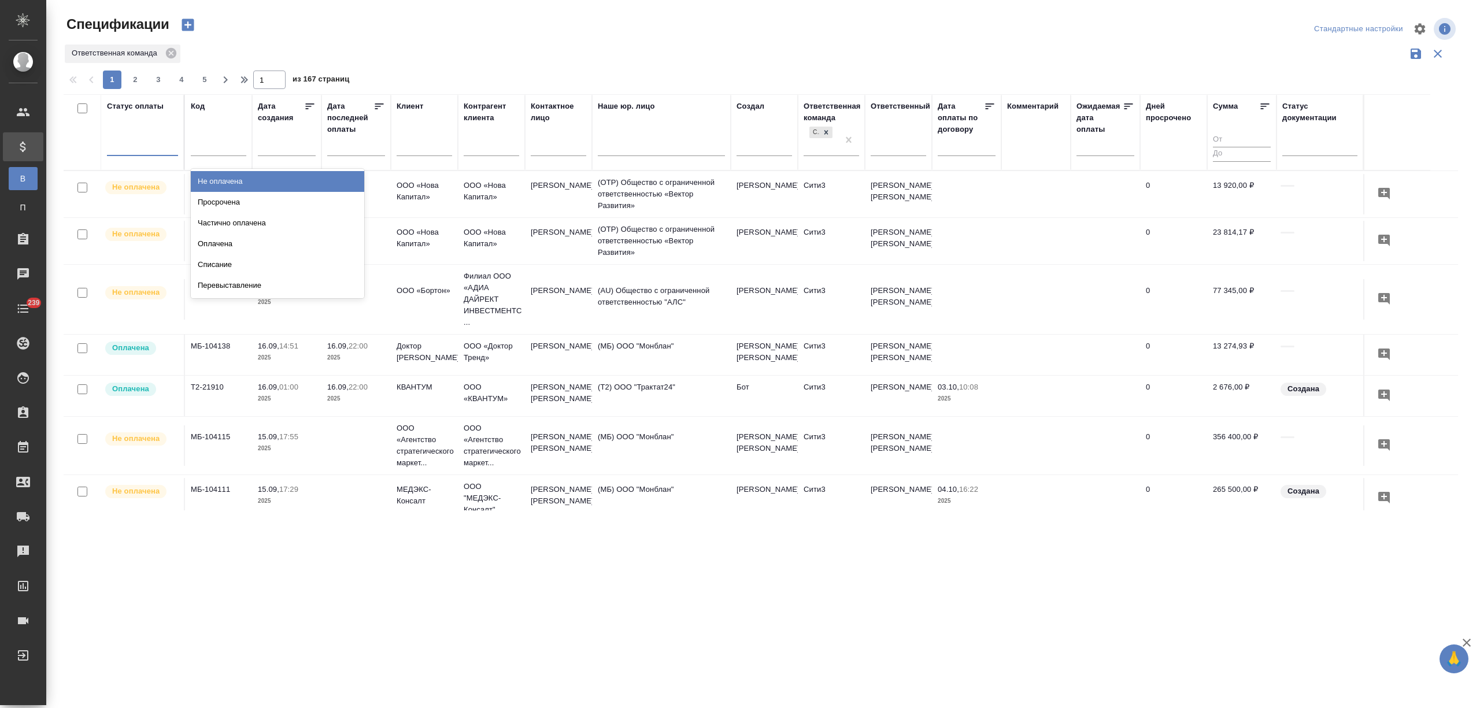
click at [142, 146] on div at bounding box center [142, 144] width 71 height 17
click at [236, 204] on div "Просрочена" at bounding box center [277, 202] width 173 height 21
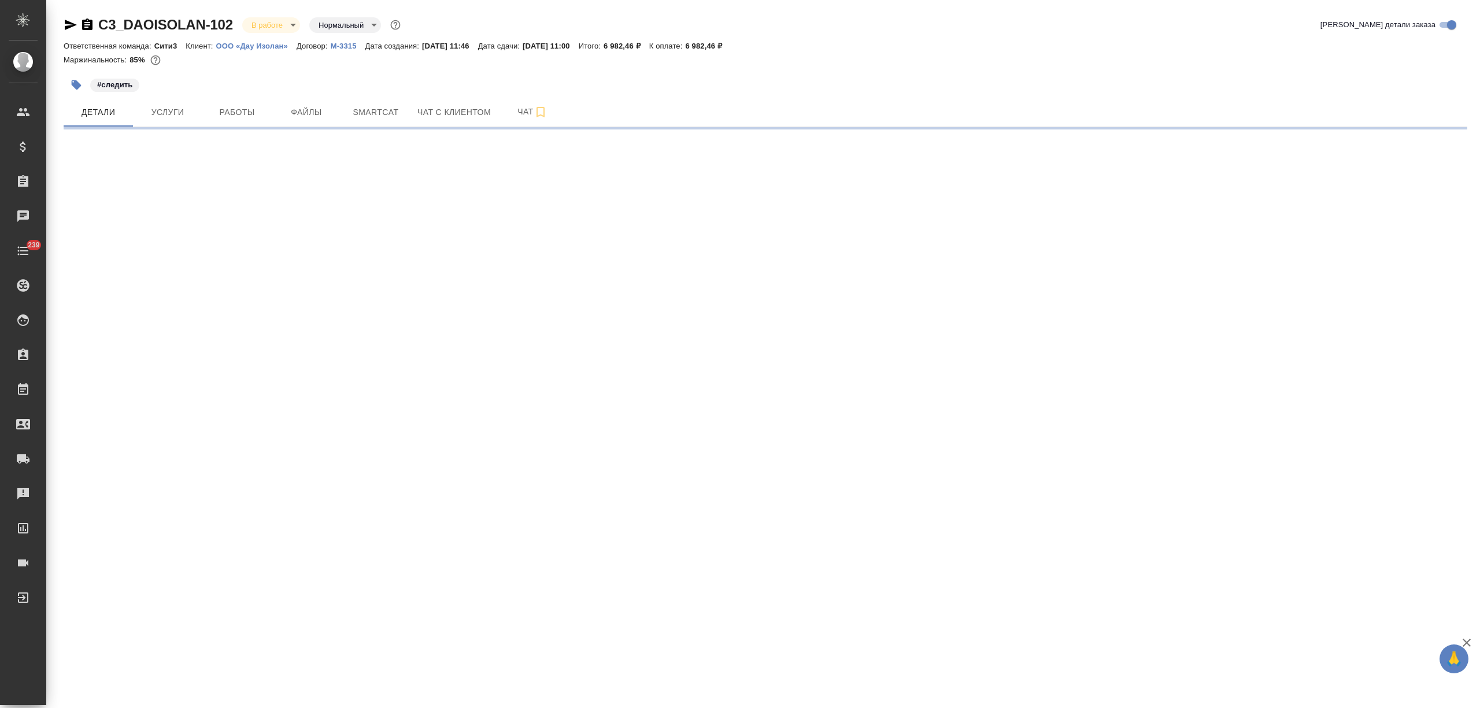
select select "RU"
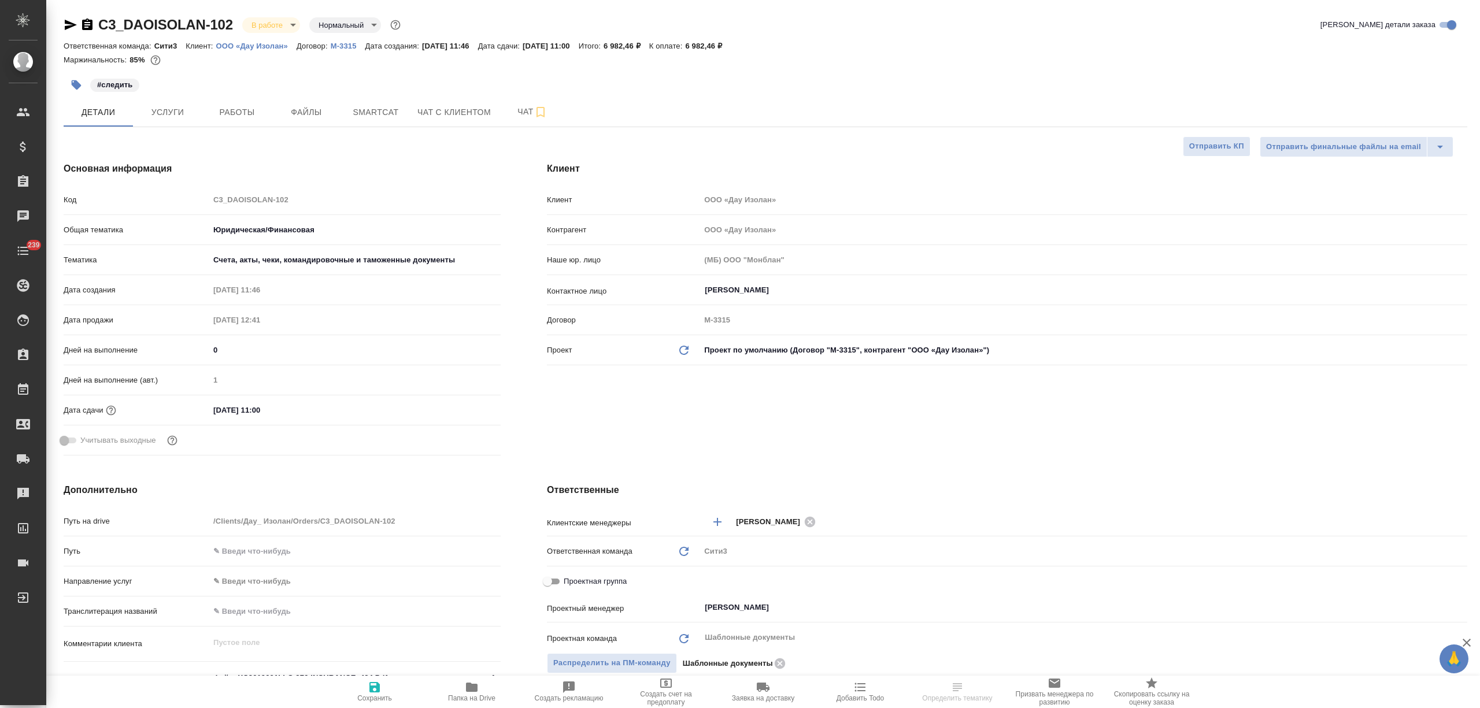
type textarea "x"
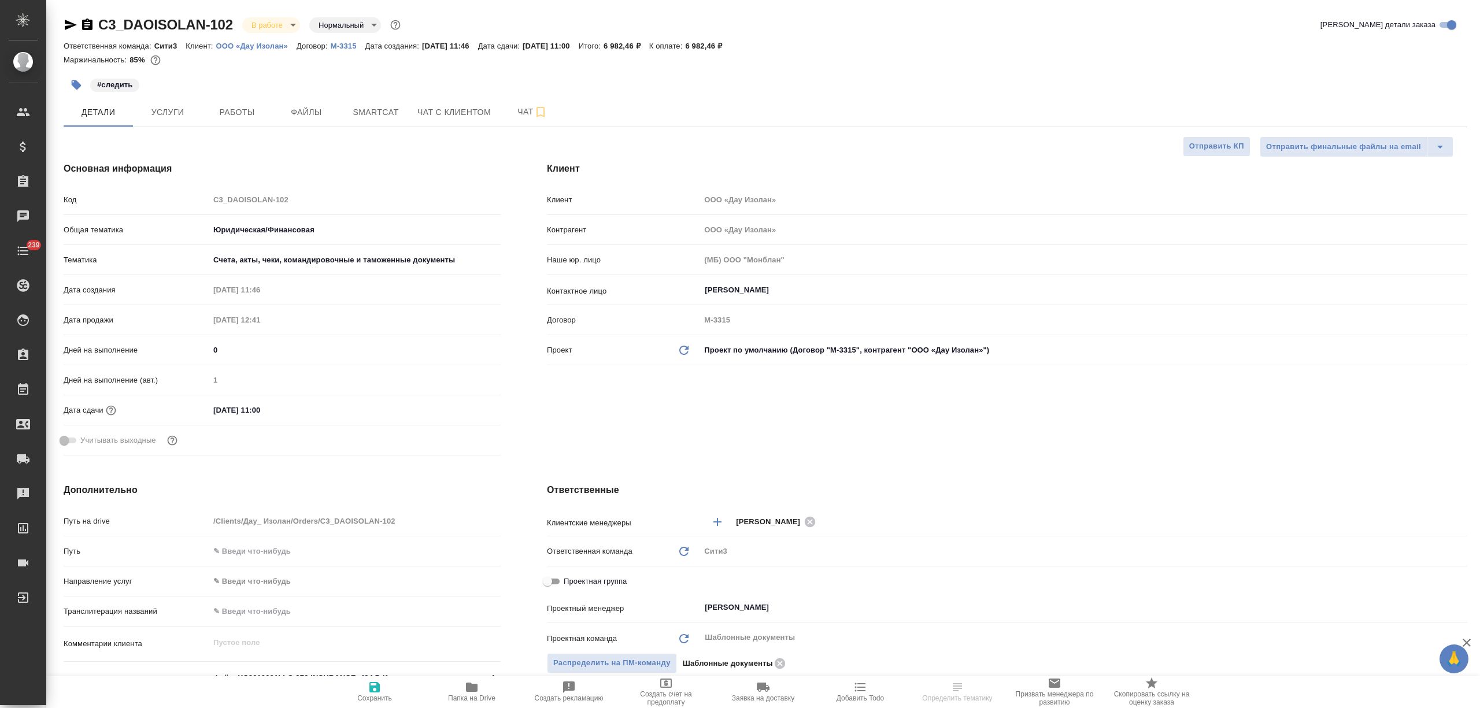
type textarea "x"
click at [301, 109] on span "Файлы" at bounding box center [307, 112] width 56 height 14
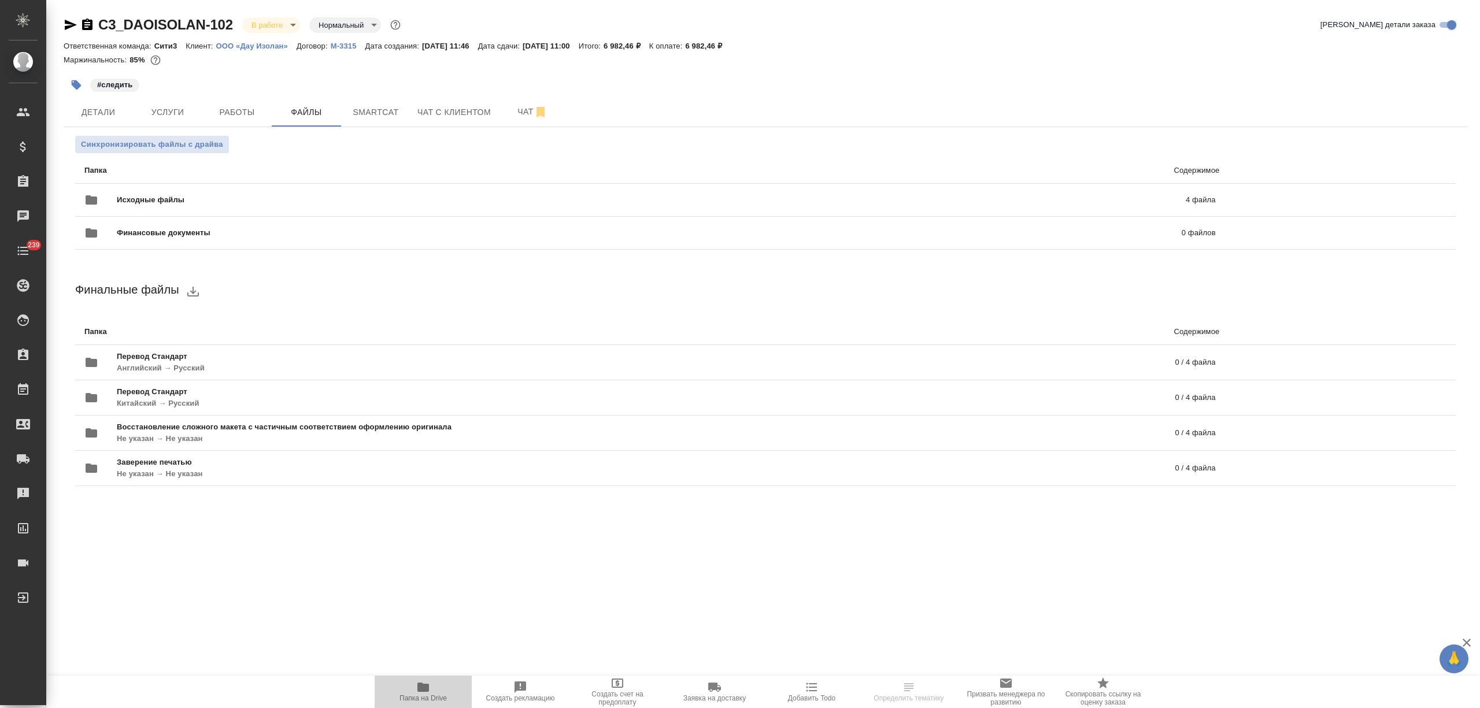
click at [426, 692] on icon "button" at bounding box center [423, 687] width 12 height 9
click at [68, 24] on icon "button" at bounding box center [71, 25] width 14 height 14
click at [68, 25] on icon "button" at bounding box center [71, 25] width 14 height 14
click at [68, 21] on icon "button" at bounding box center [71, 25] width 12 height 10
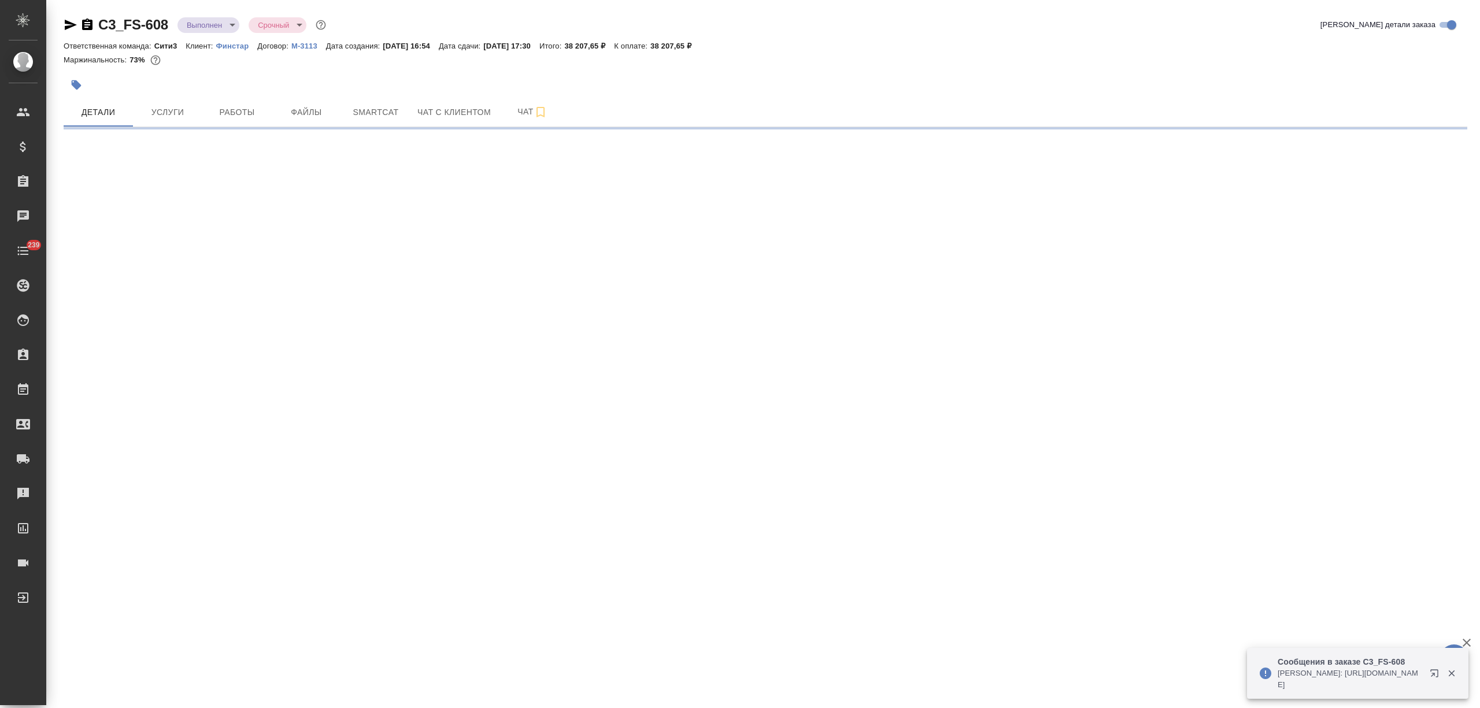
select select "RU"
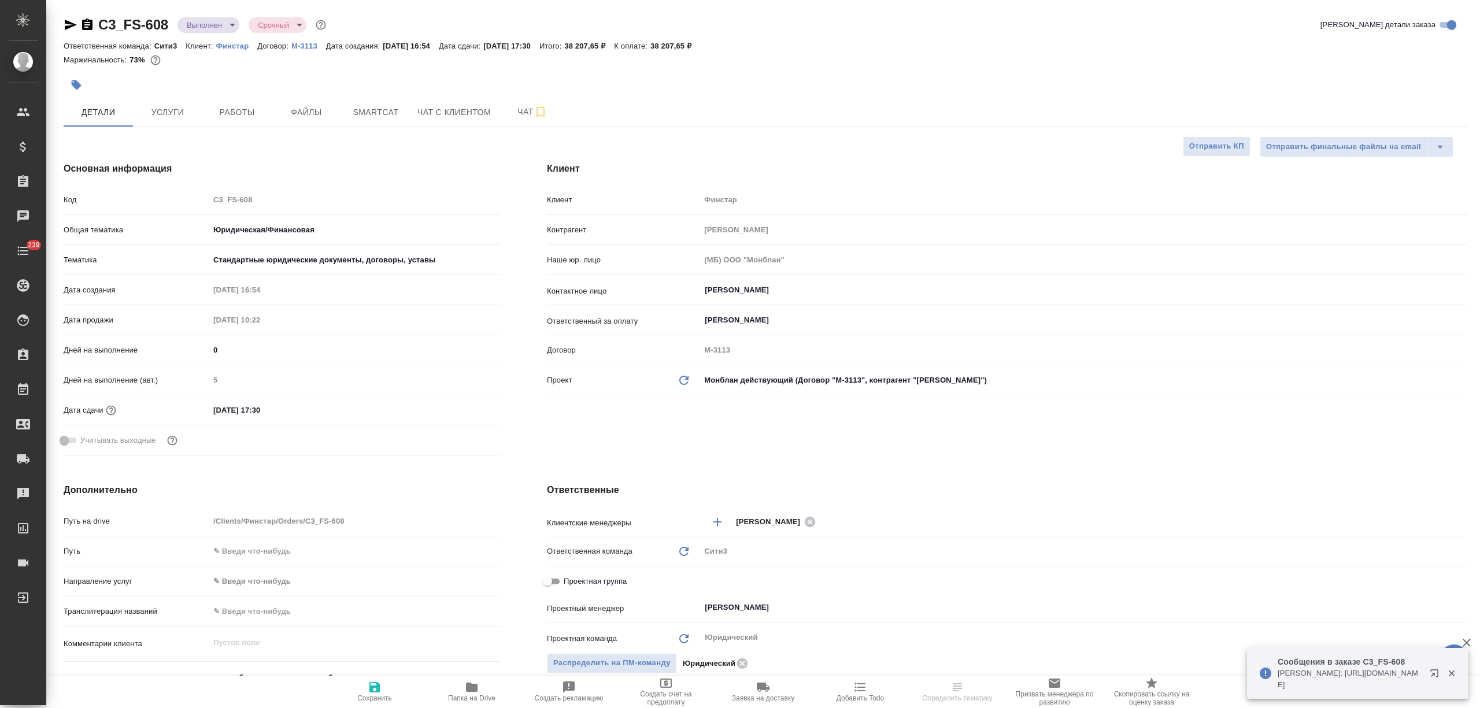
type textarea "x"
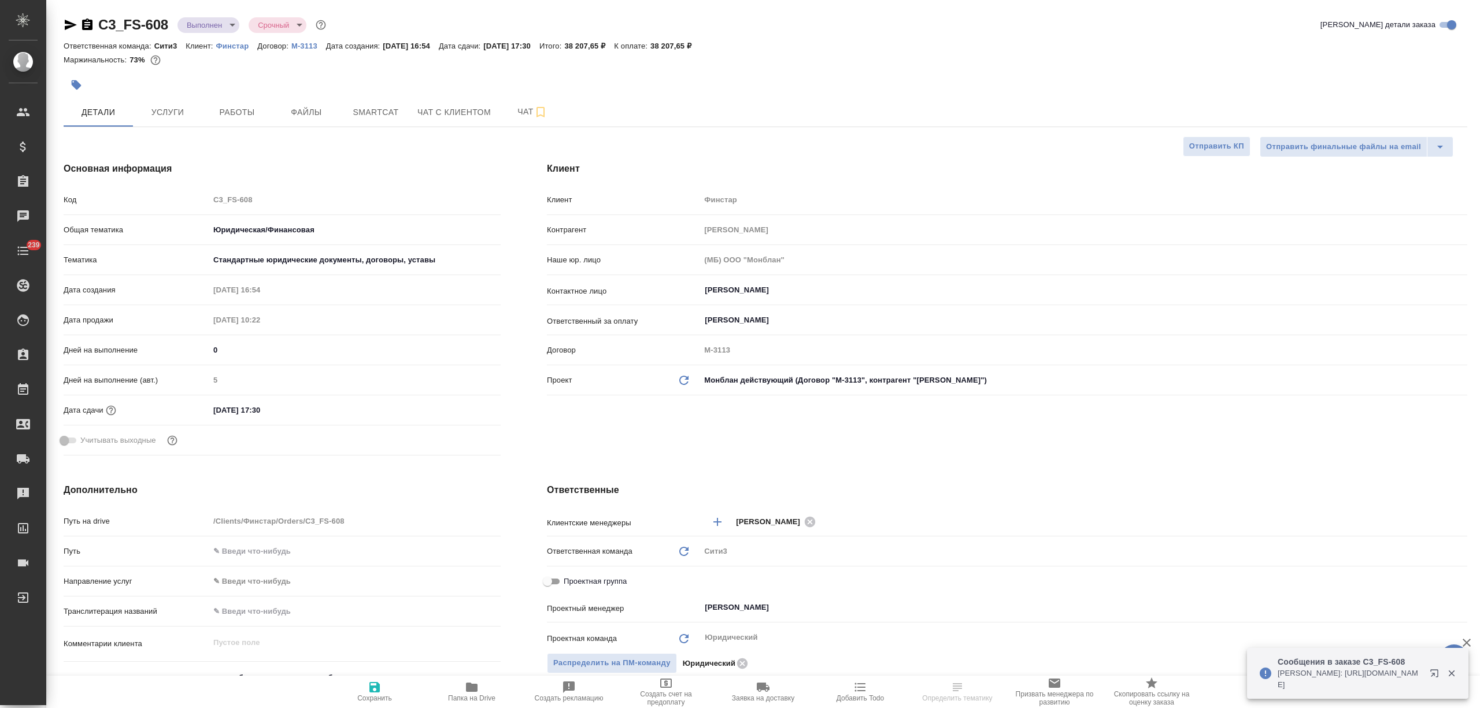
type textarea "x"
click at [465, 687] on icon "button" at bounding box center [472, 688] width 14 height 14
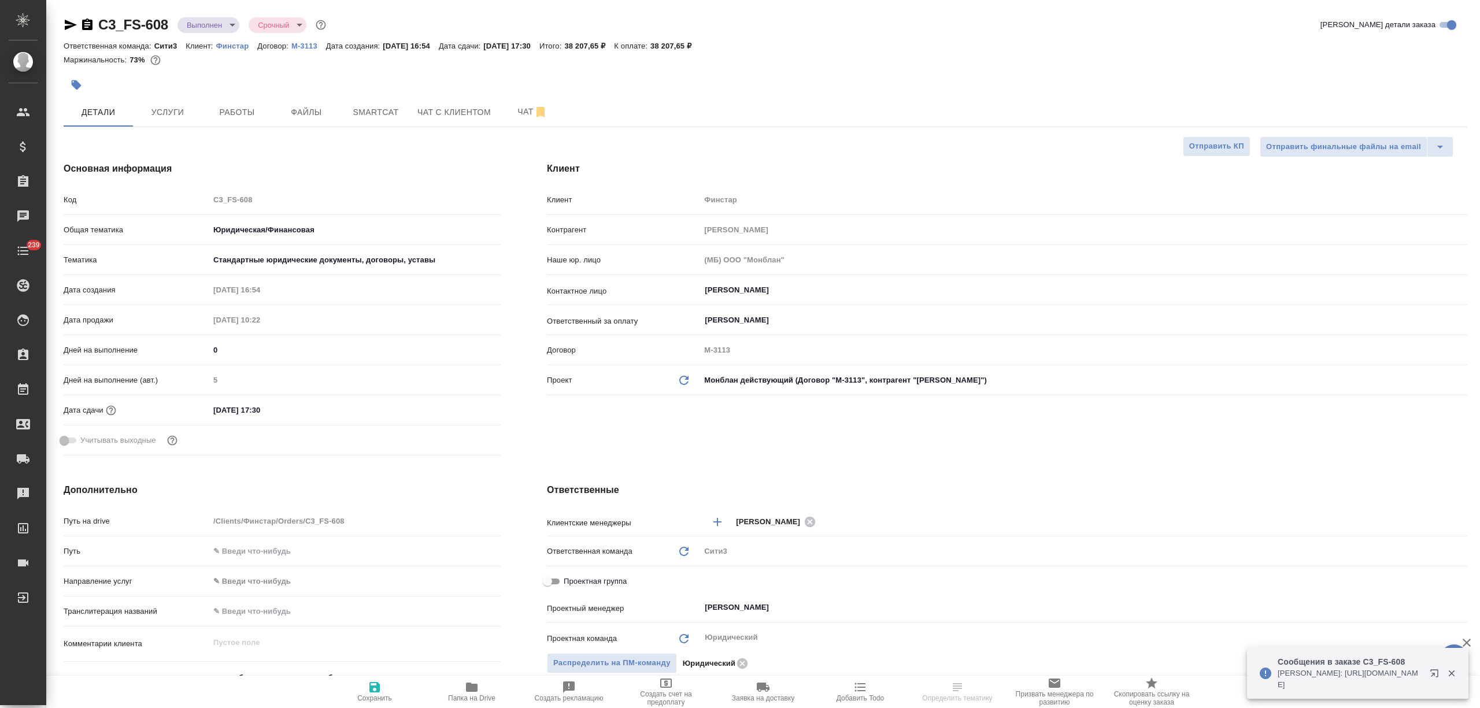
type textarea "x"
select select "RU"
type textarea "x"
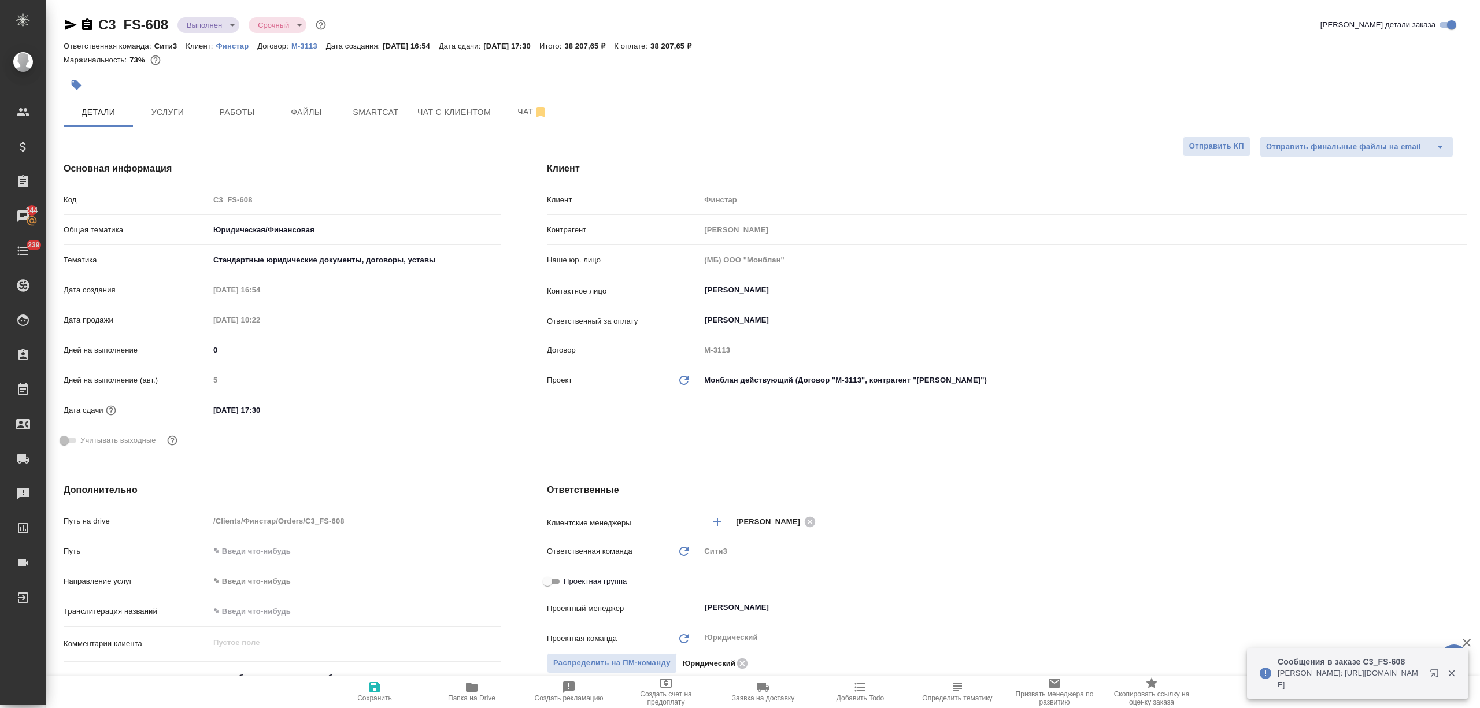
type textarea "x"
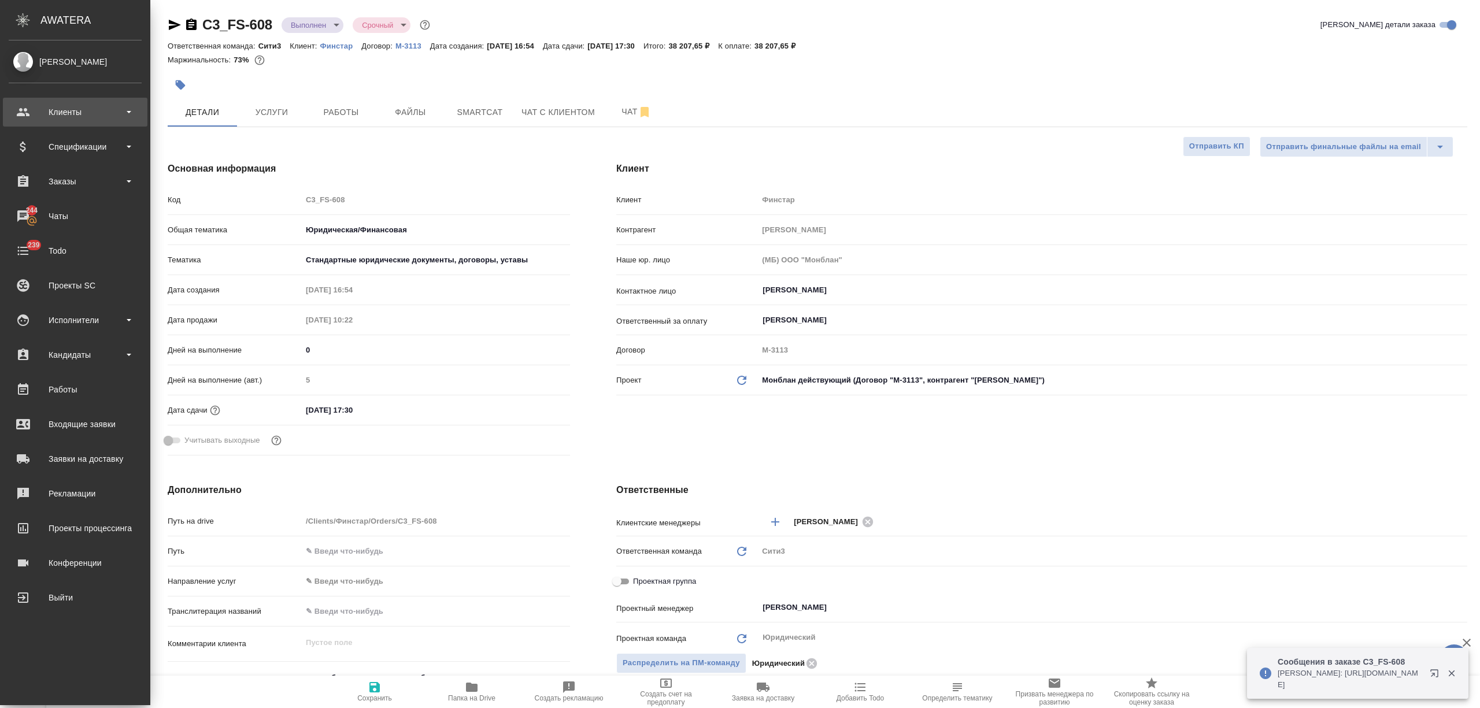
click at [38, 112] on div "Клиенты" at bounding box center [75, 111] width 133 height 17
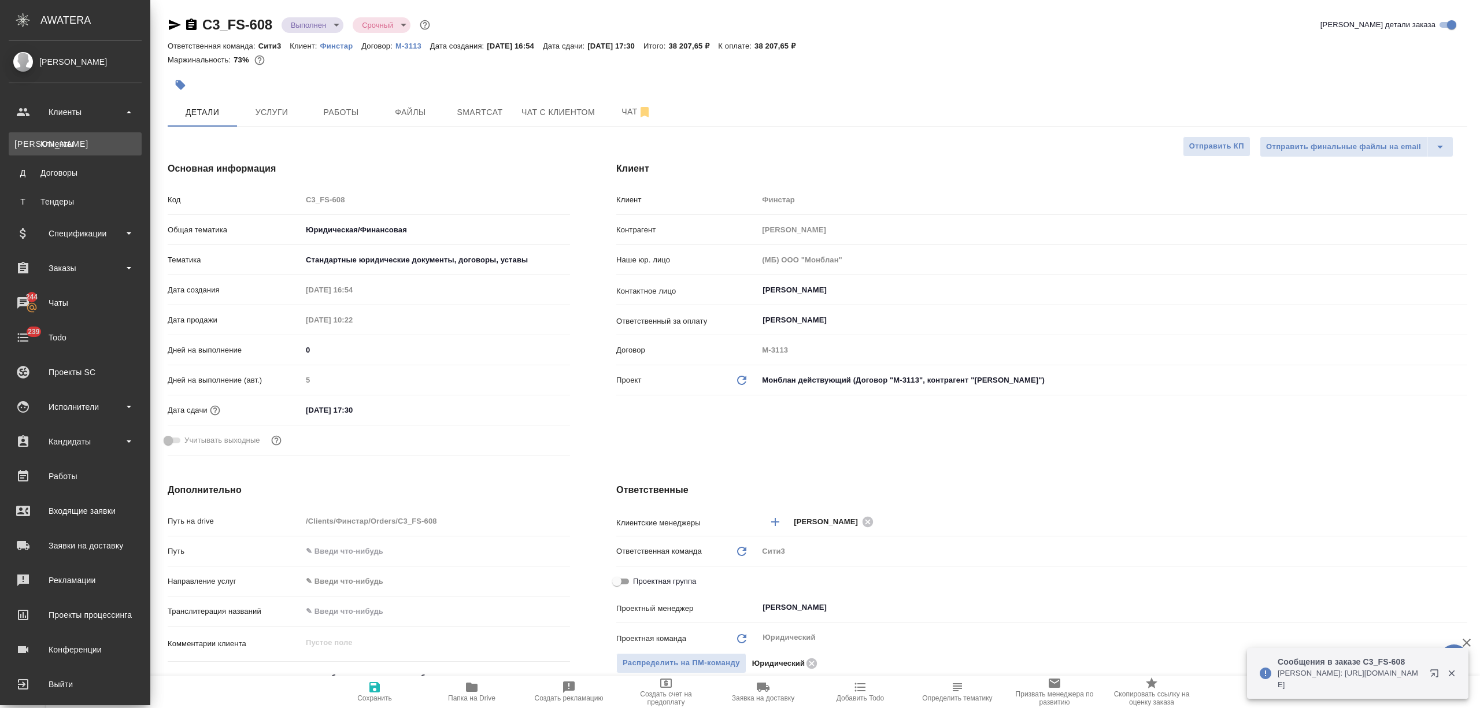
click at [44, 147] on div "Клиенты" at bounding box center [74, 144] width 121 height 12
type textarea "x"
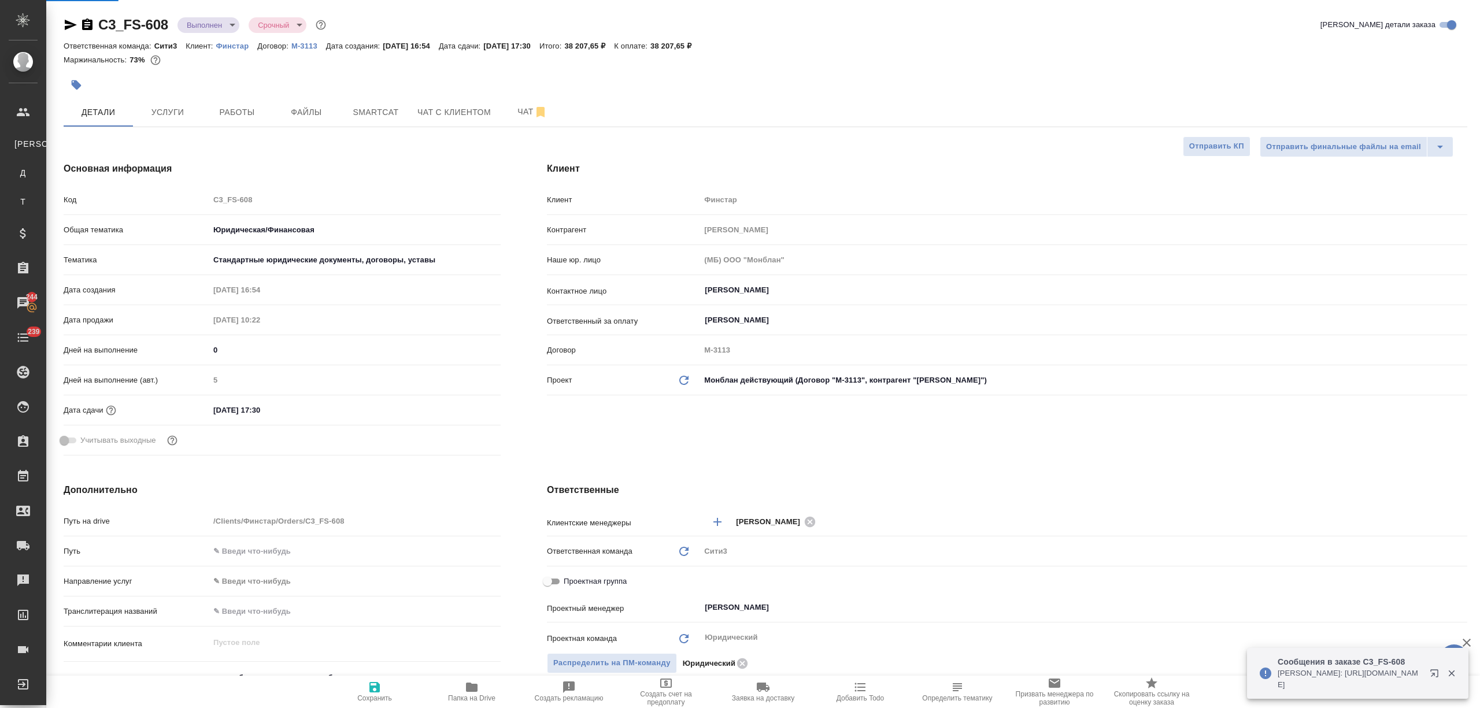
select select "RU"
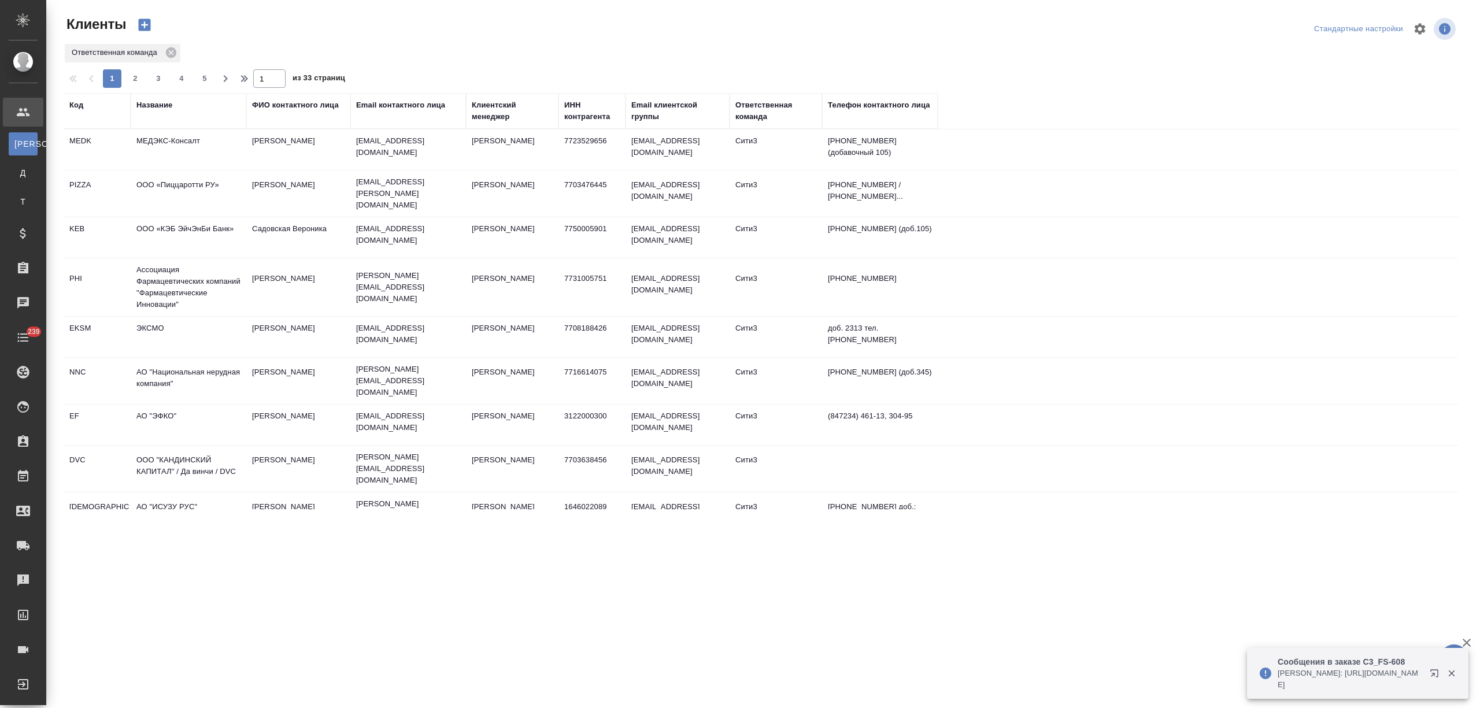
click at [169, 102] on div "Название" at bounding box center [154, 105] width 36 height 12
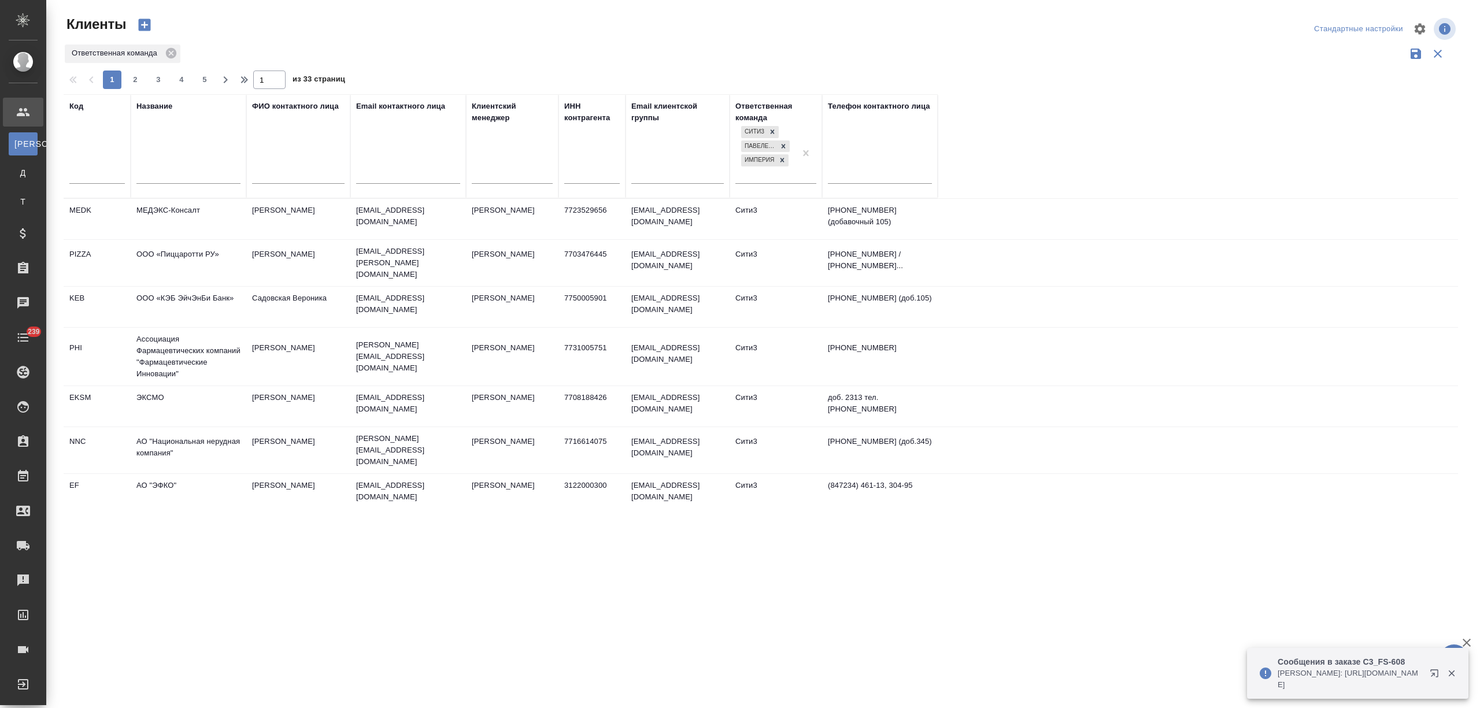
click at [158, 175] on input "text" at bounding box center [188, 176] width 104 height 14
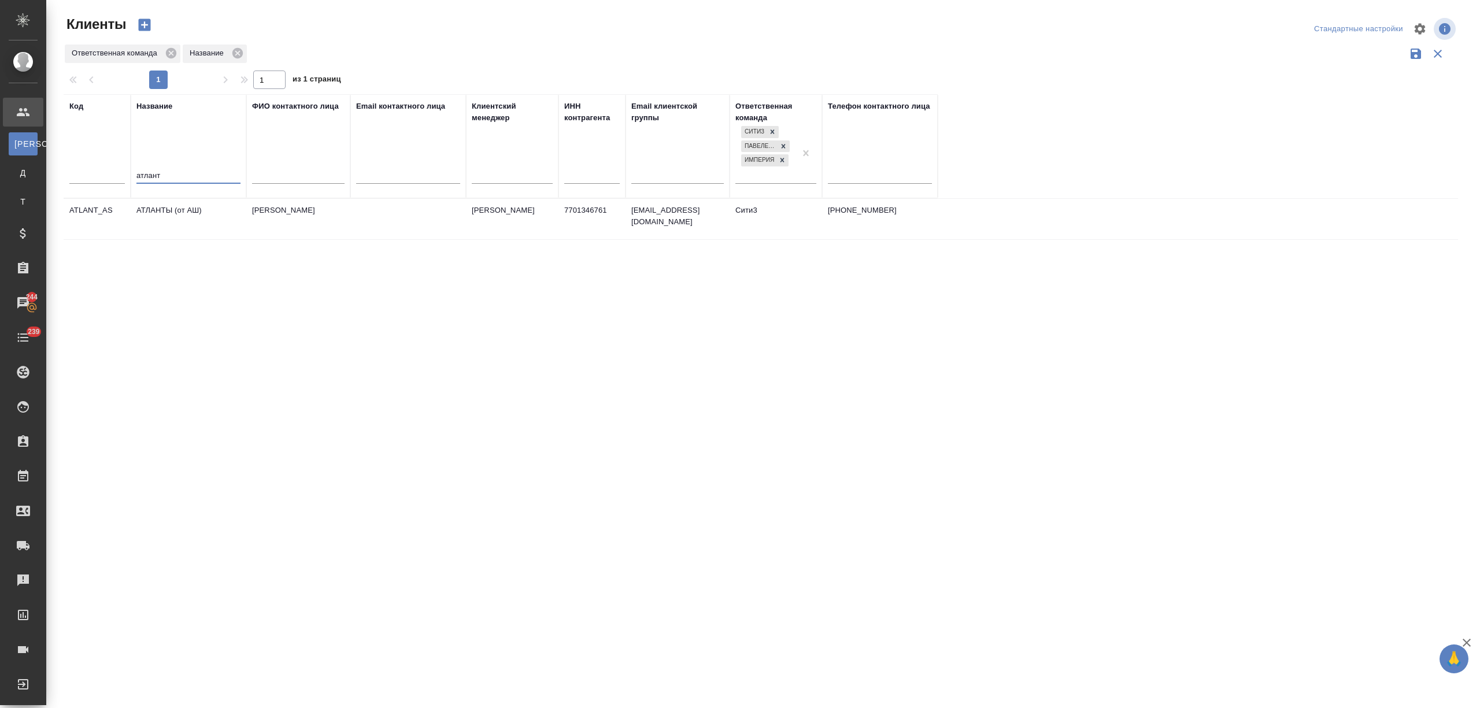
type input "атлант"
click at [180, 219] on td "АТЛАНТЫ (от АШ)" at bounding box center [189, 219] width 116 height 40
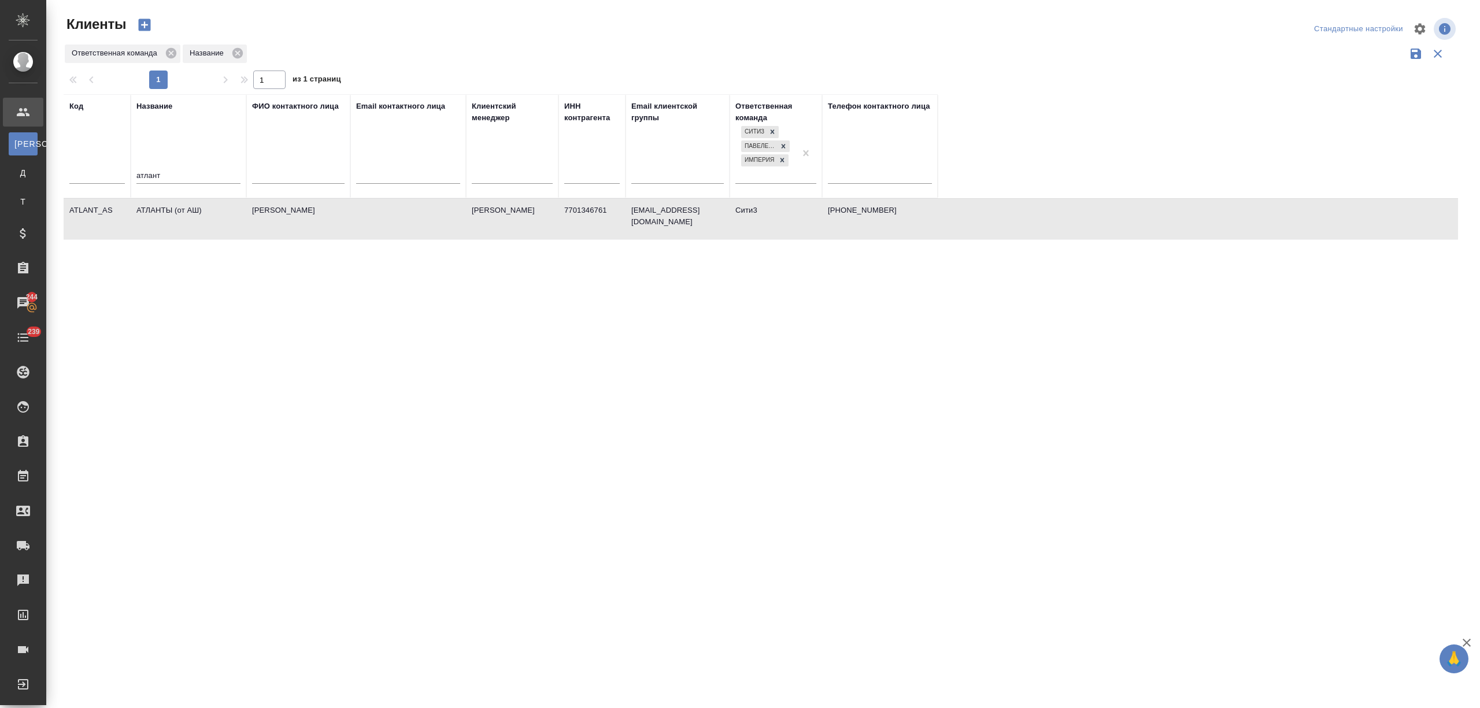
click at [180, 219] on td "АТЛАНТЫ (от АШ)" at bounding box center [189, 219] width 116 height 40
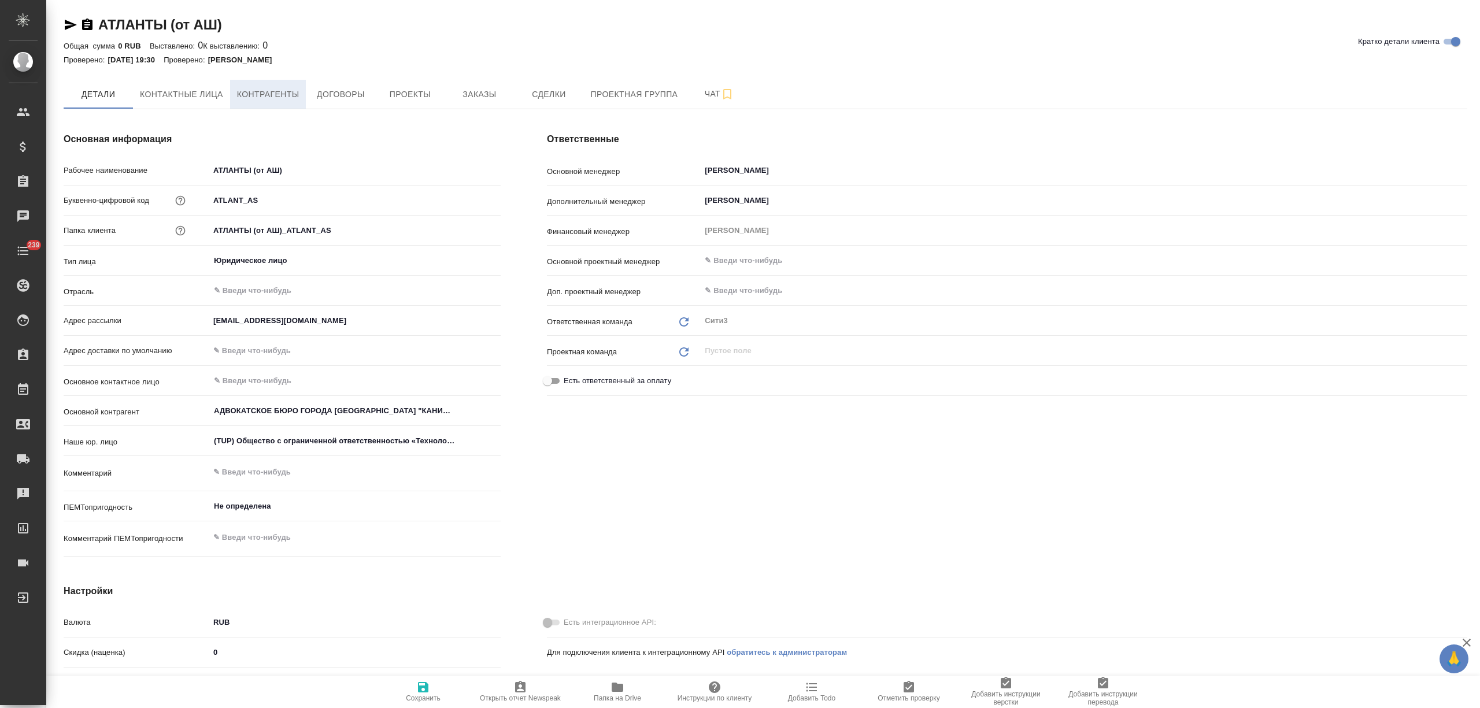
click at [241, 99] on span "Контрагенты" at bounding box center [268, 94] width 62 height 14
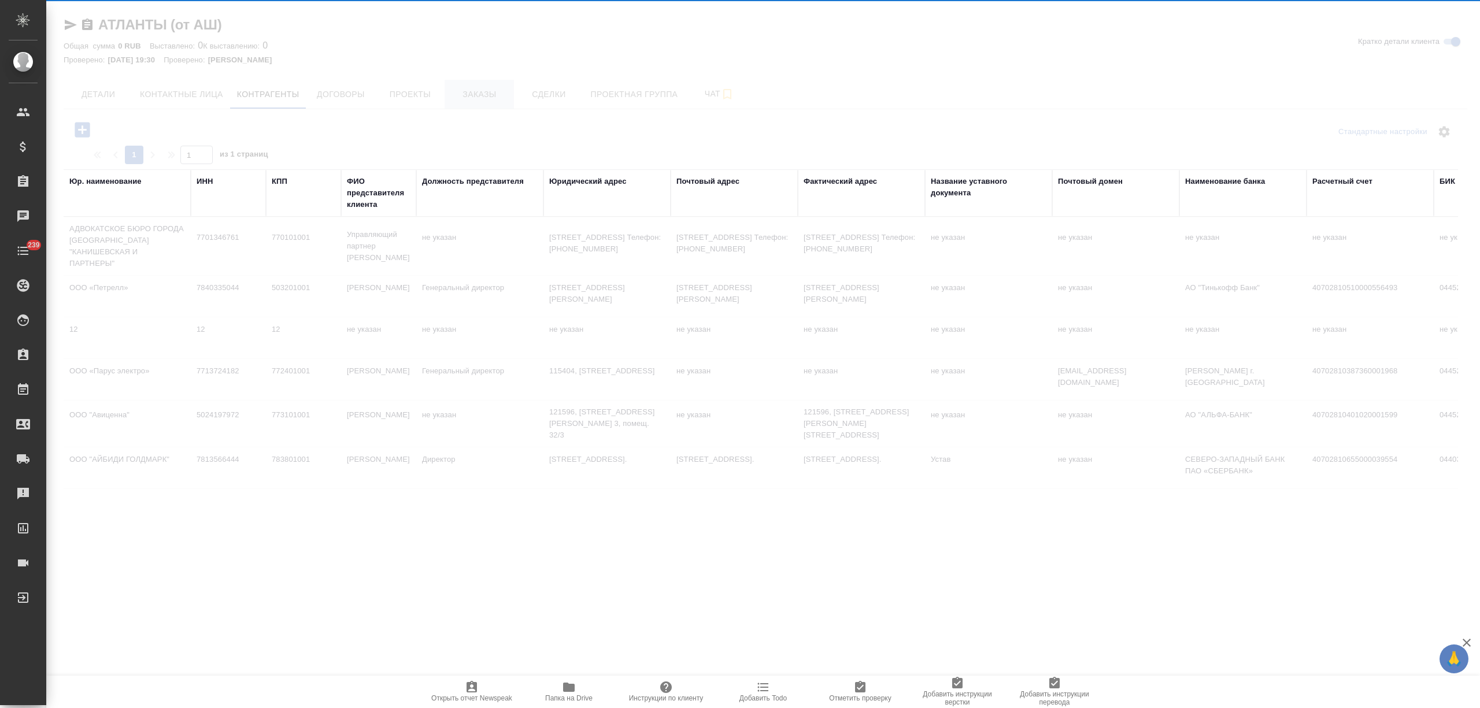
click at [480, 105] on div at bounding box center [763, 354] width 1434 height 708
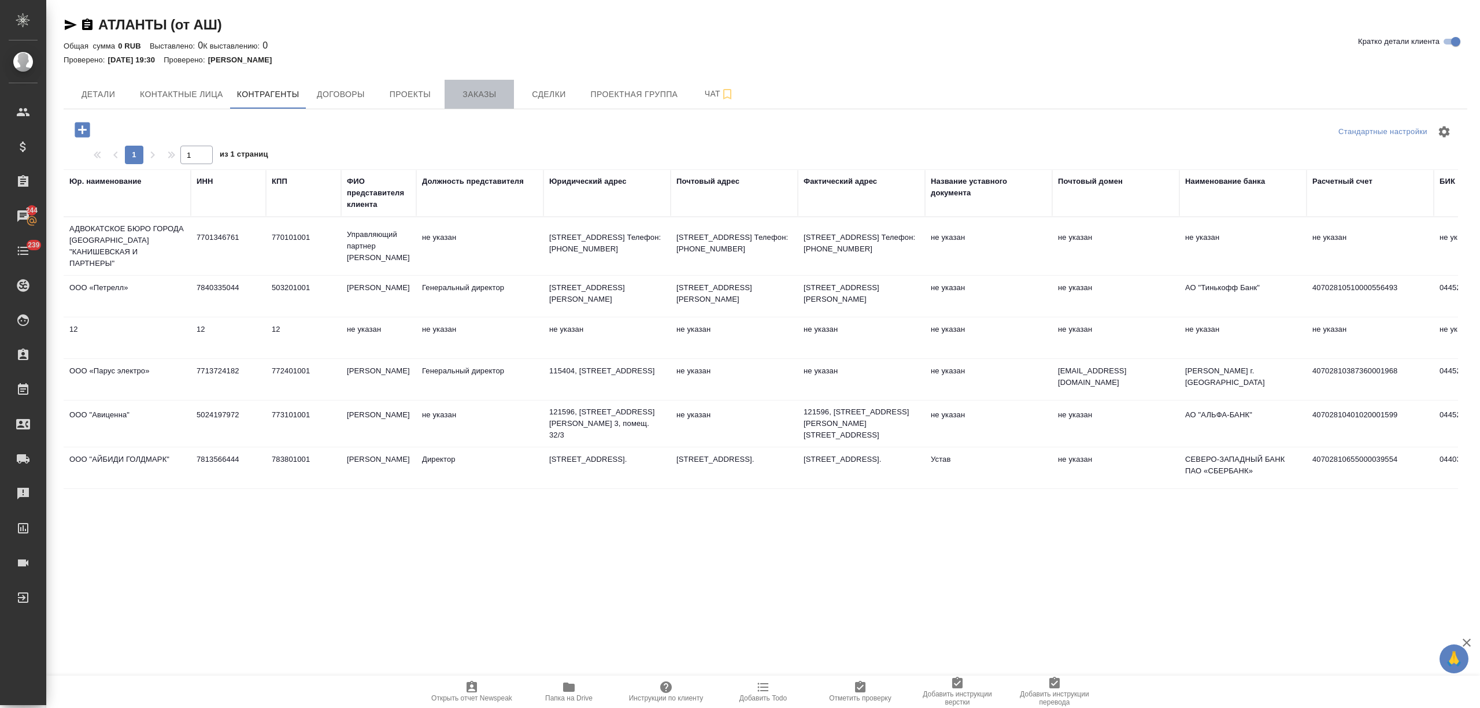
click at [474, 101] on span "Заказы" at bounding box center [480, 94] width 56 height 14
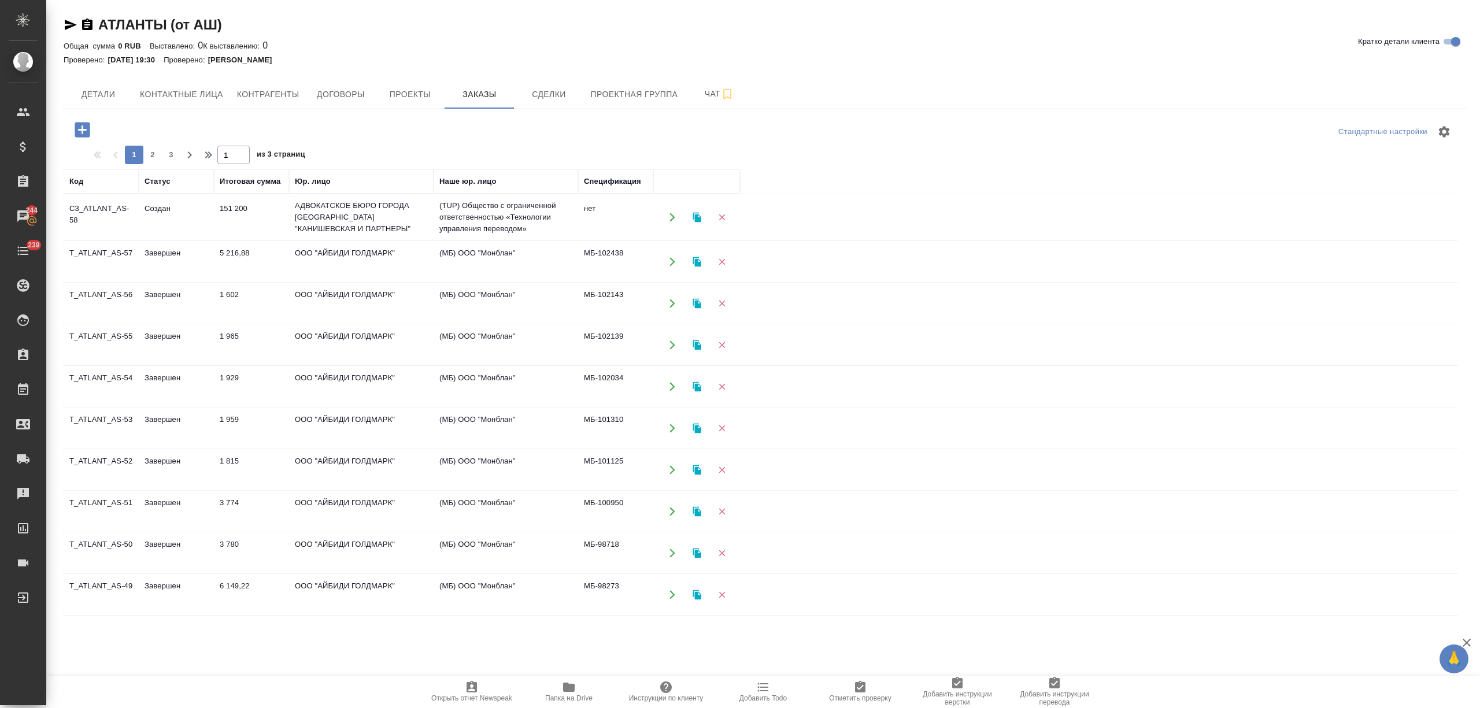
click at [366, 227] on td "АДВОКАТСКОЕ БЮРО ГОРОДА [GEOGRAPHIC_DATA] "КАНИШЕВСКАЯ И ПАРТНЕРЫ"" at bounding box center [361, 217] width 145 height 46
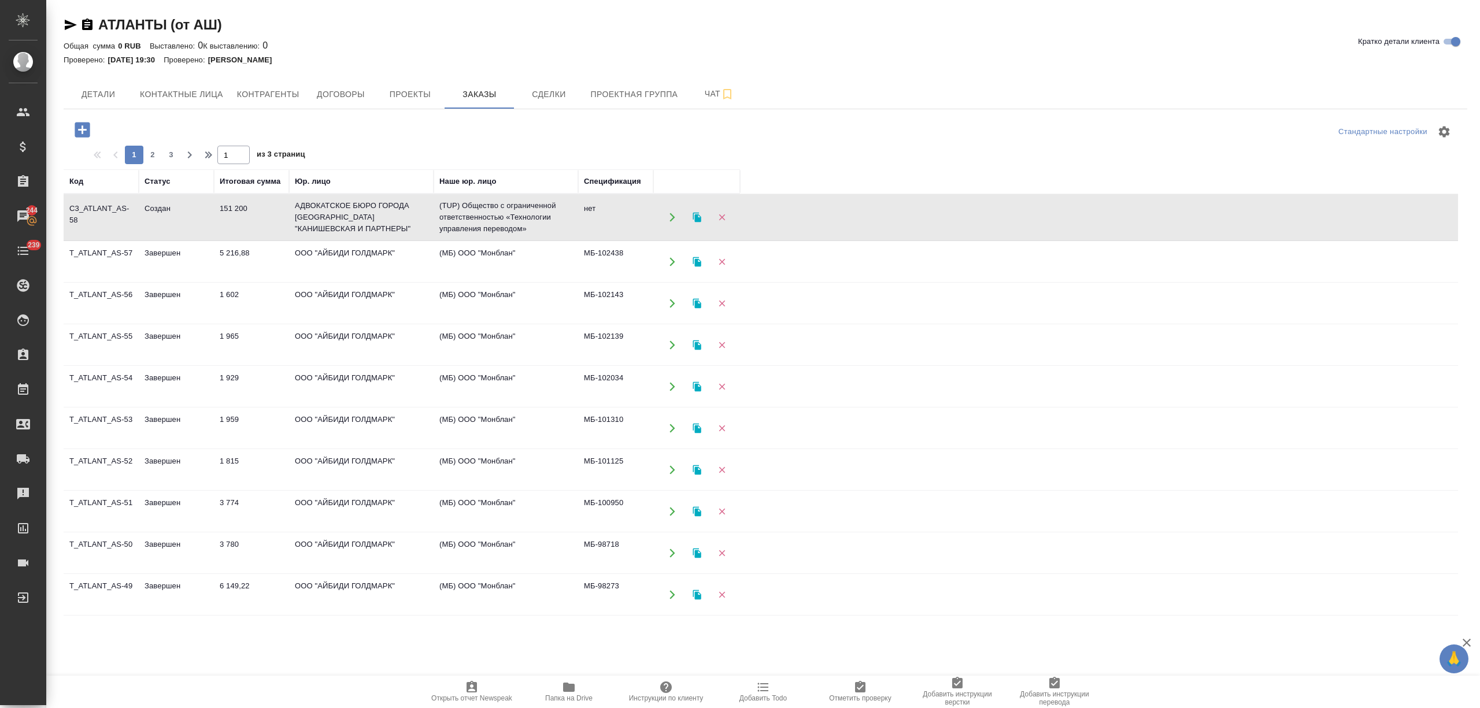
click at [366, 227] on td "АДВОКАТСКОЕ БЮРО ГОРОДА [GEOGRAPHIC_DATA] "КАНИШЕВСКАЯ И ПАРТНЕРЫ"" at bounding box center [361, 217] width 145 height 46
click at [84, 128] on icon "button" at bounding box center [82, 129] width 15 height 15
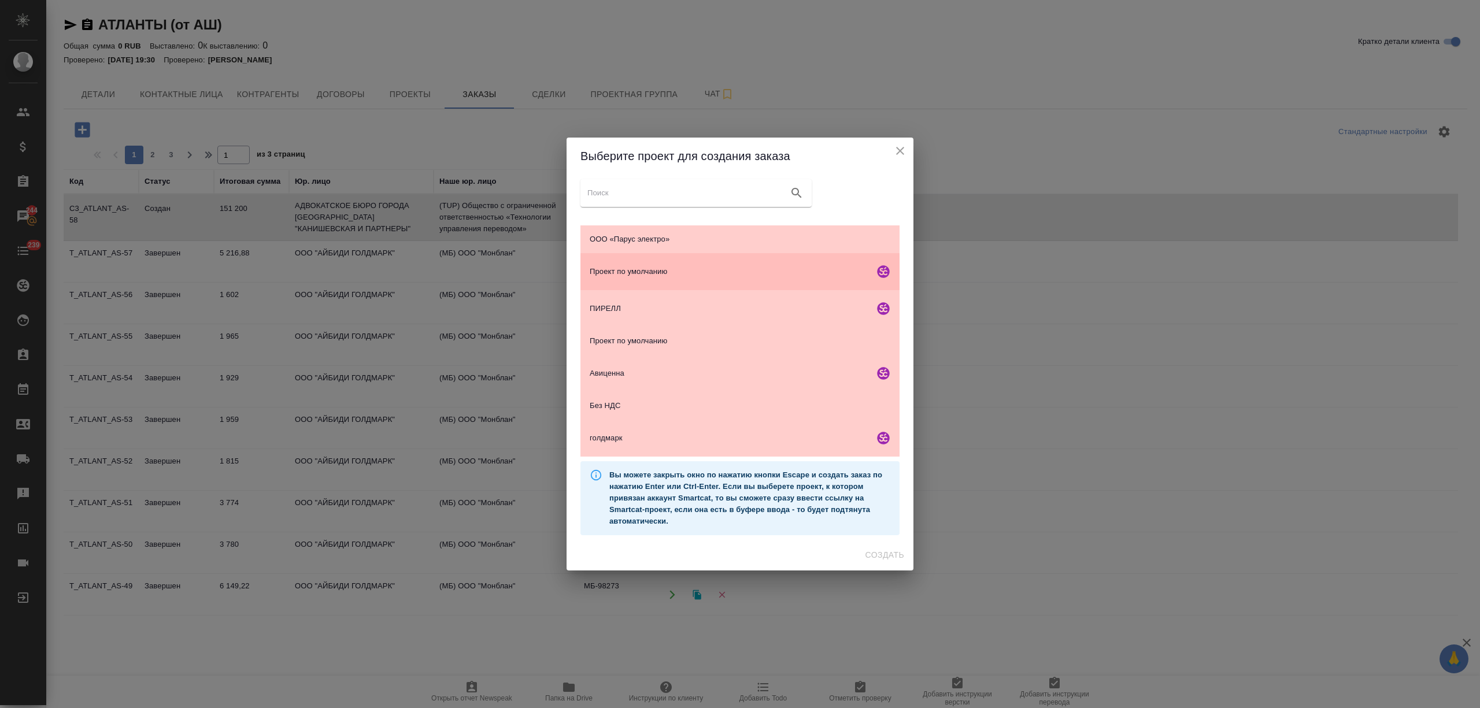
click at [745, 267] on span "Проект по умолчанию" at bounding box center [730, 272] width 280 height 12
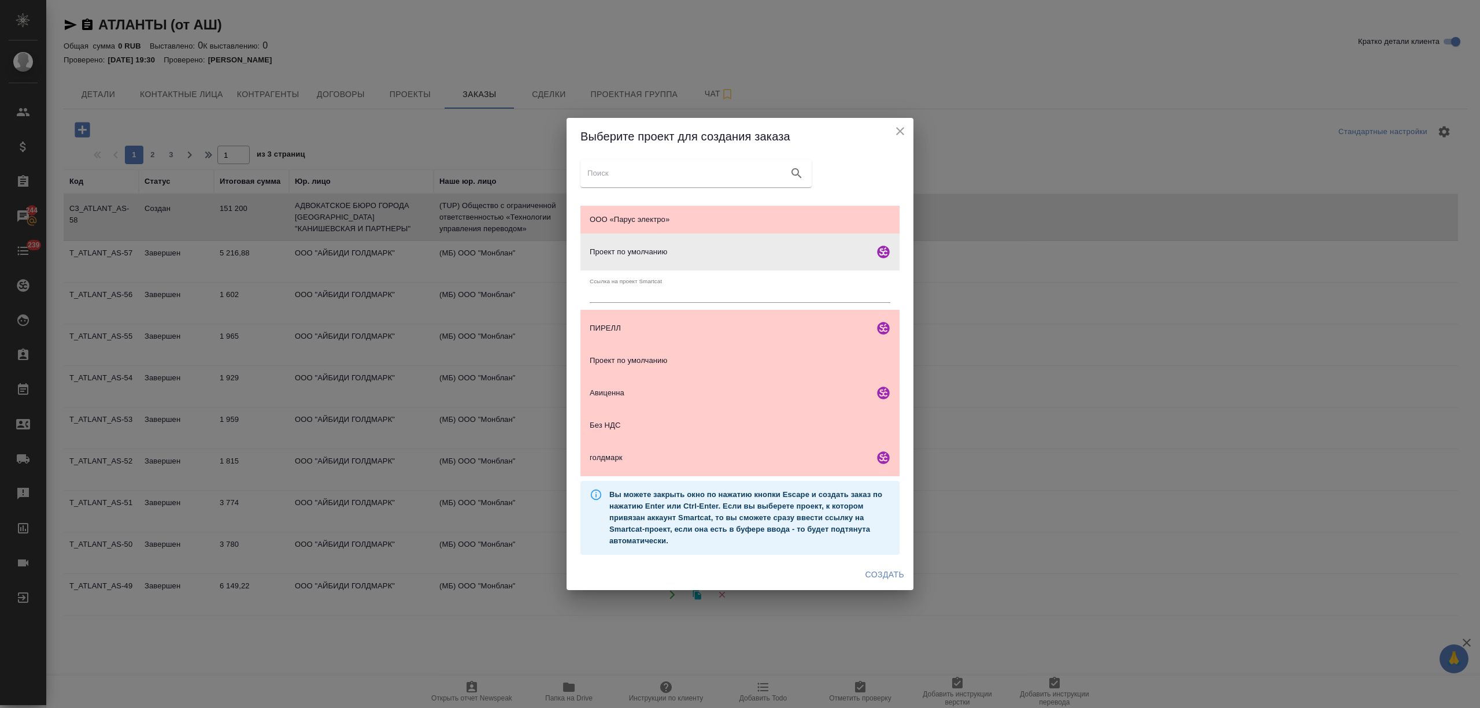
click at [874, 581] on span "Создать" at bounding box center [885, 575] width 39 height 14
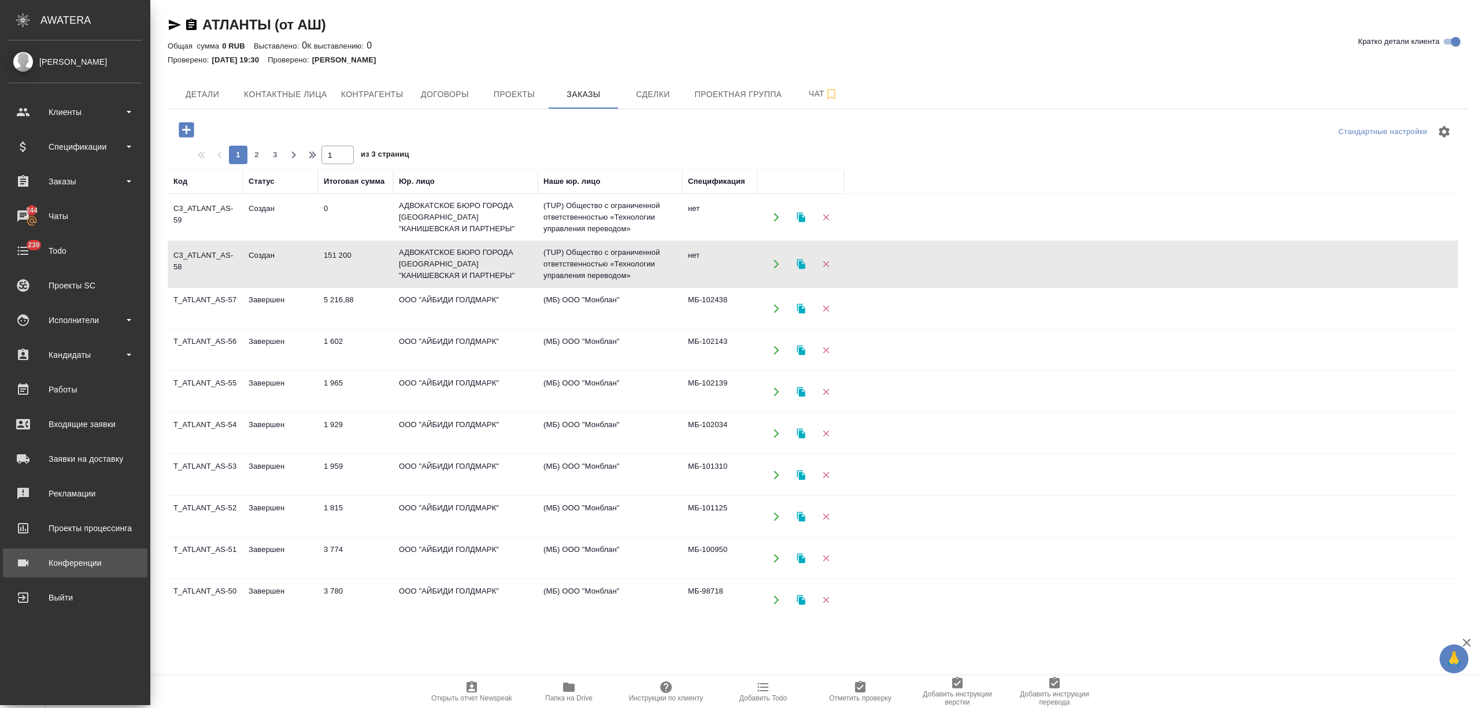
click at [79, 567] on div "Конференции" at bounding box center [75, 562] width 133 height 17
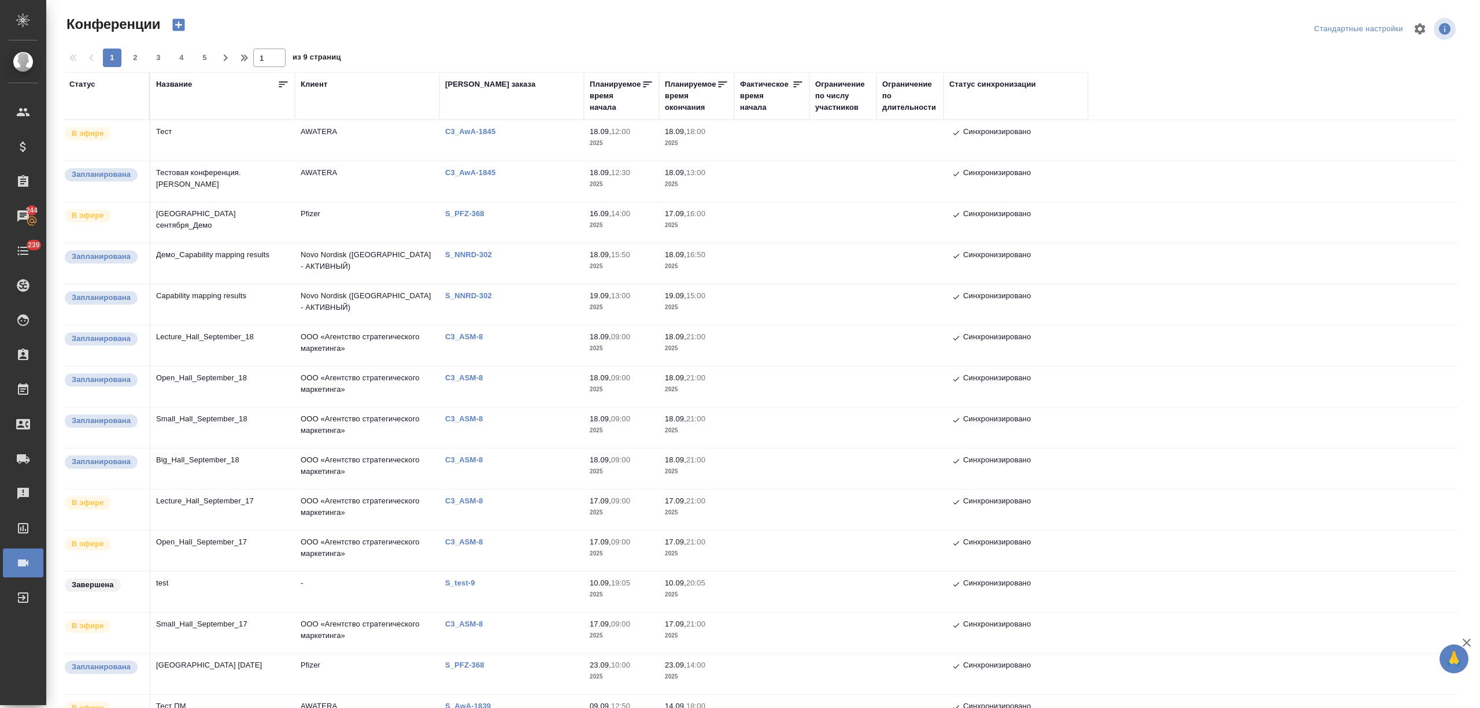
click at [243, 141] on td "Тест" at bounding box center [222, 140] width 145 height 40
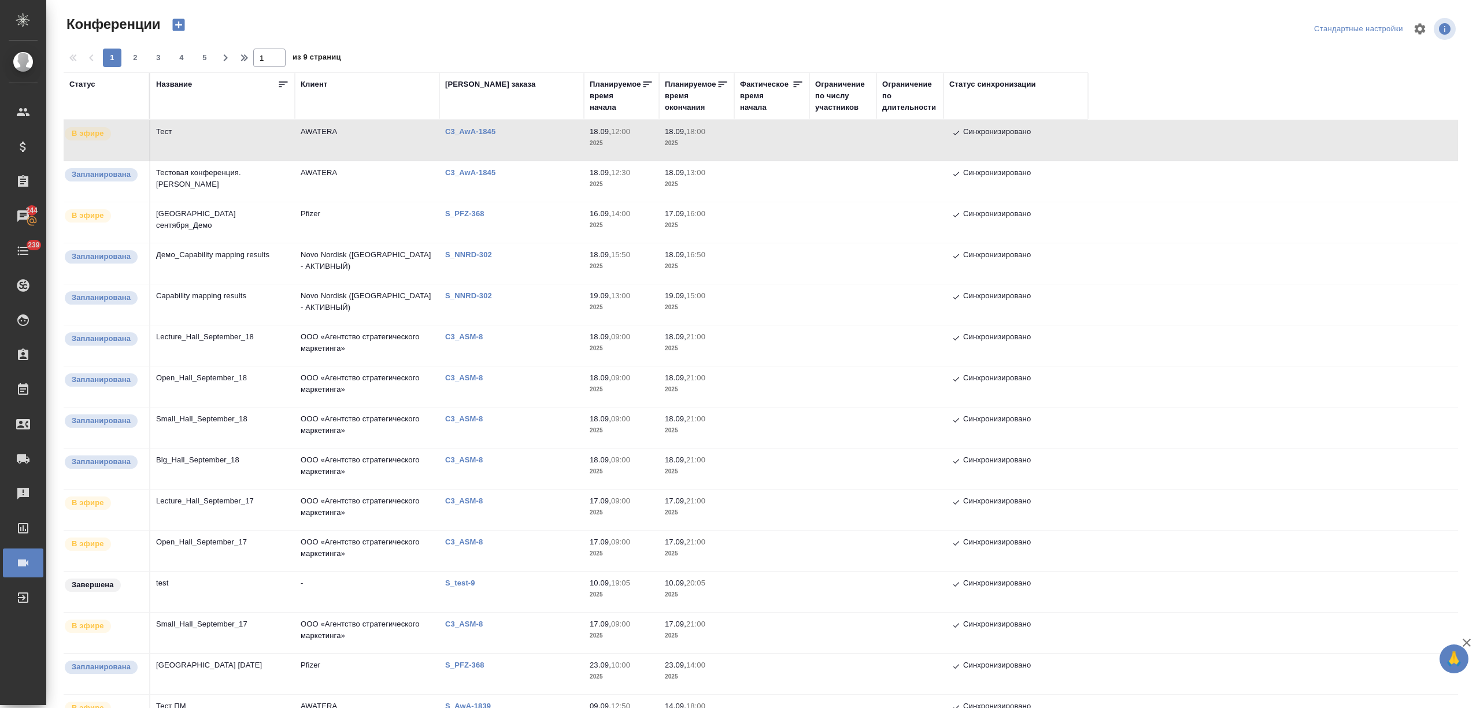
click at [465, 170] on p "C3_AwA-1845" at bounding box center [474, 172] width 59 height 9
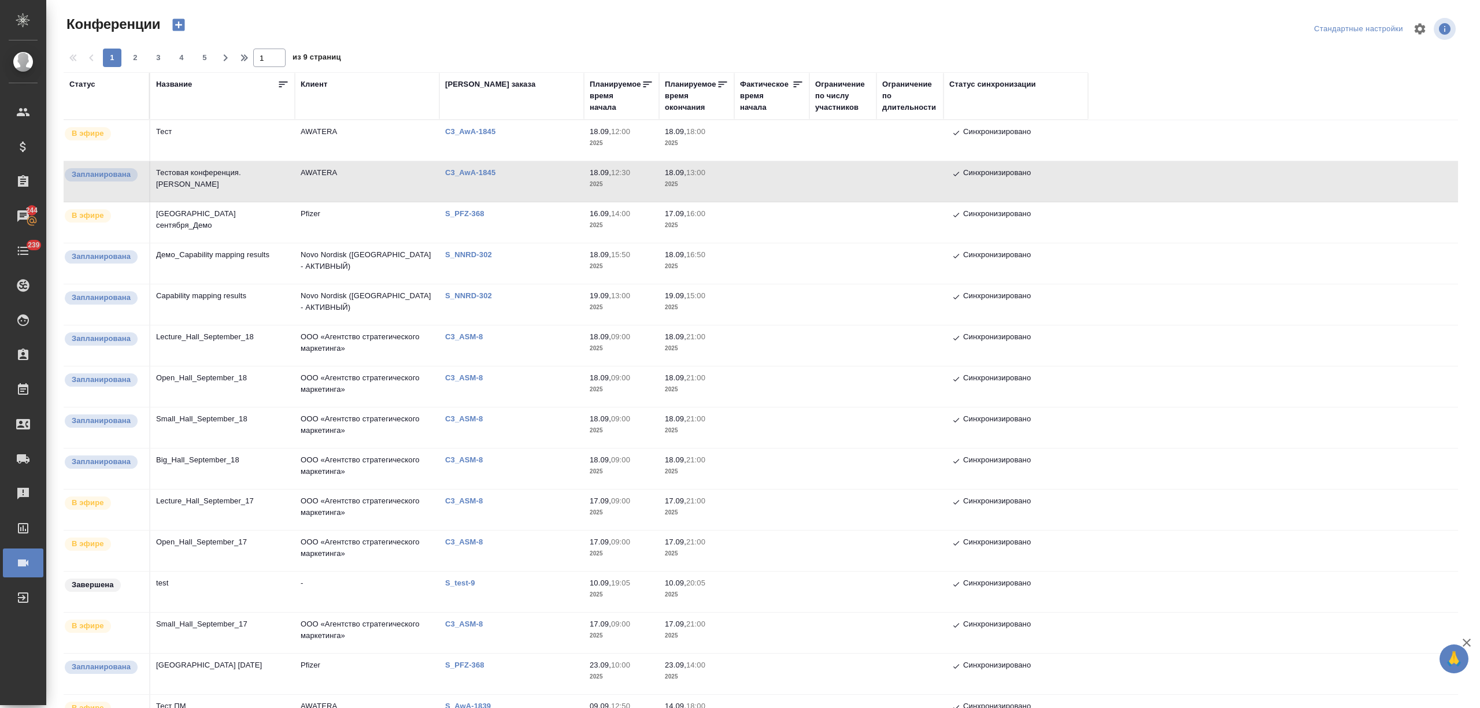
click at [479, 130] on p "C3_AwA-1845" at bounding box center [474, 131] width 59 height 9
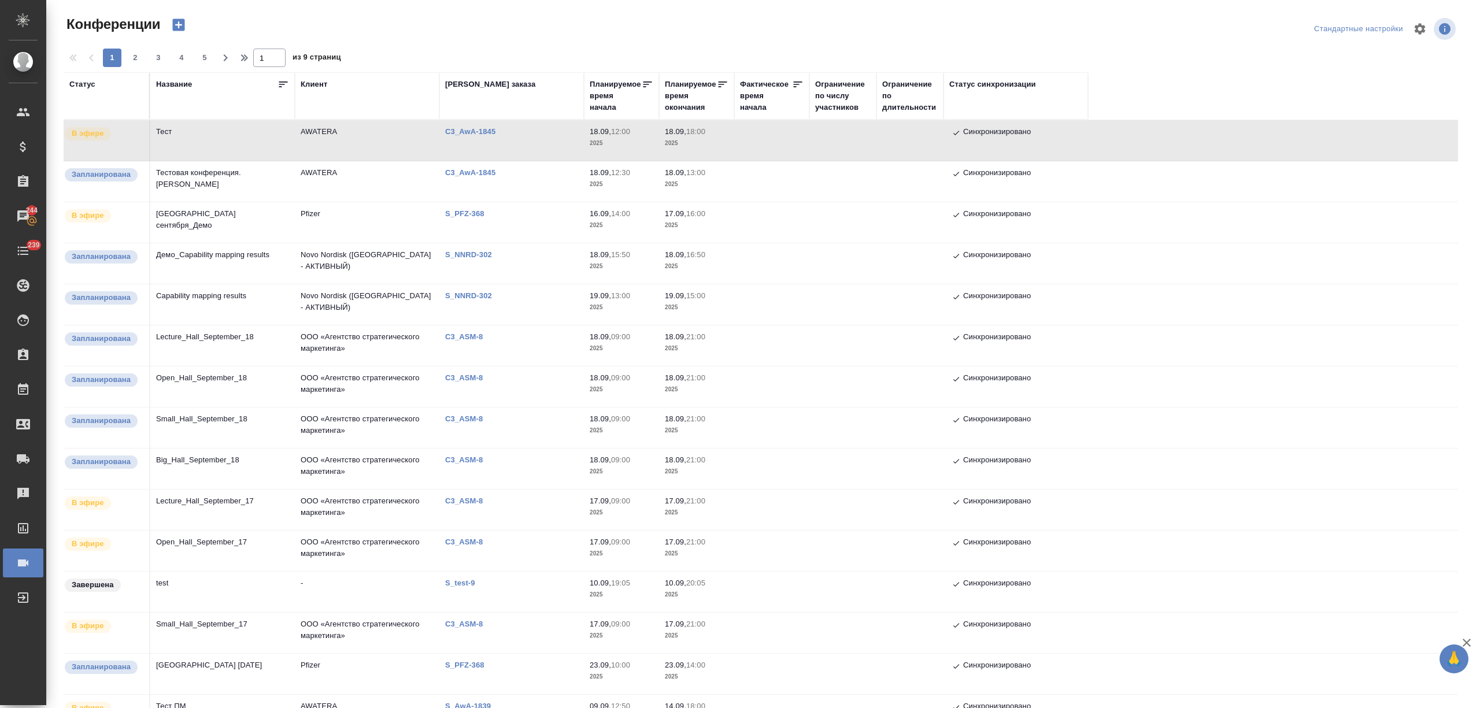
click at [310, 193] on td "AWATERA" at bounding box center [367, 181] width 145 height 40
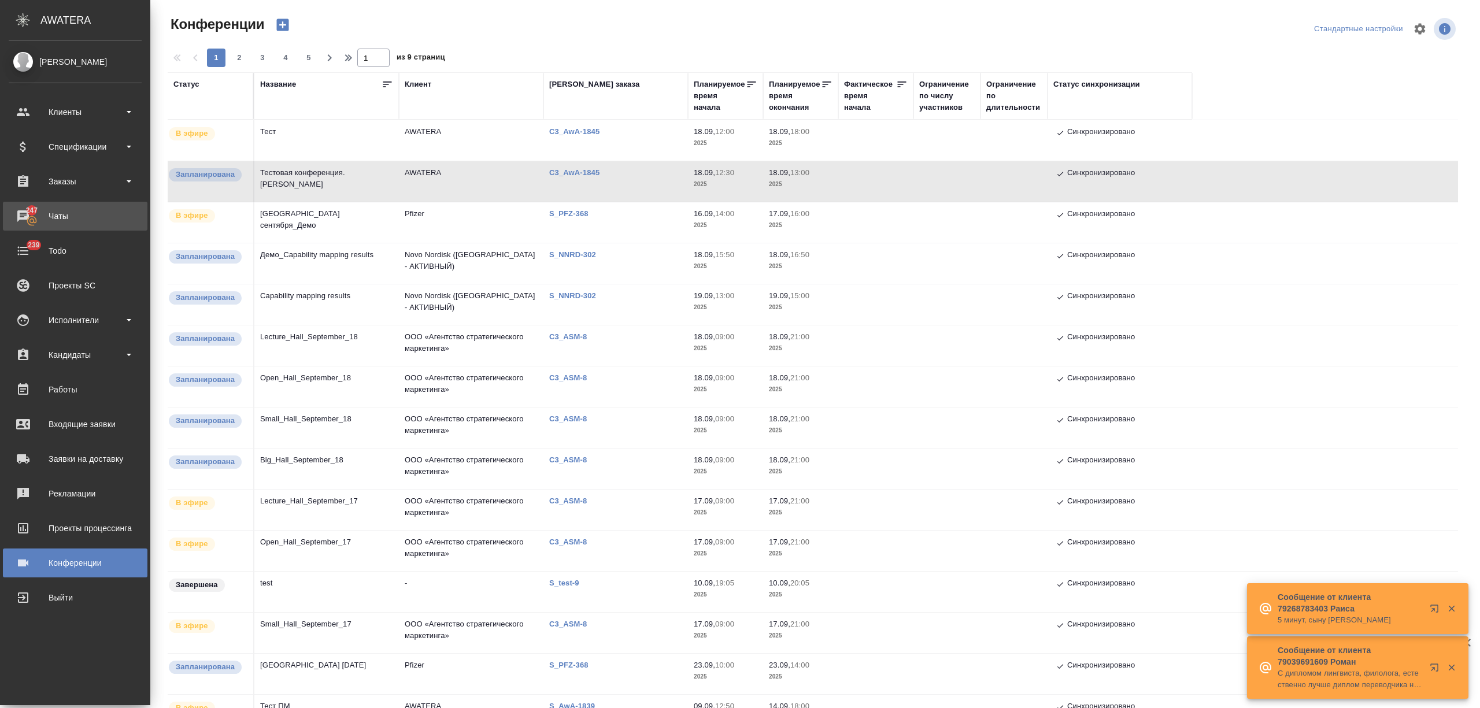
click at [95, 213] on div "Чаты" at bounding box center [75, 216] width 133 height 17
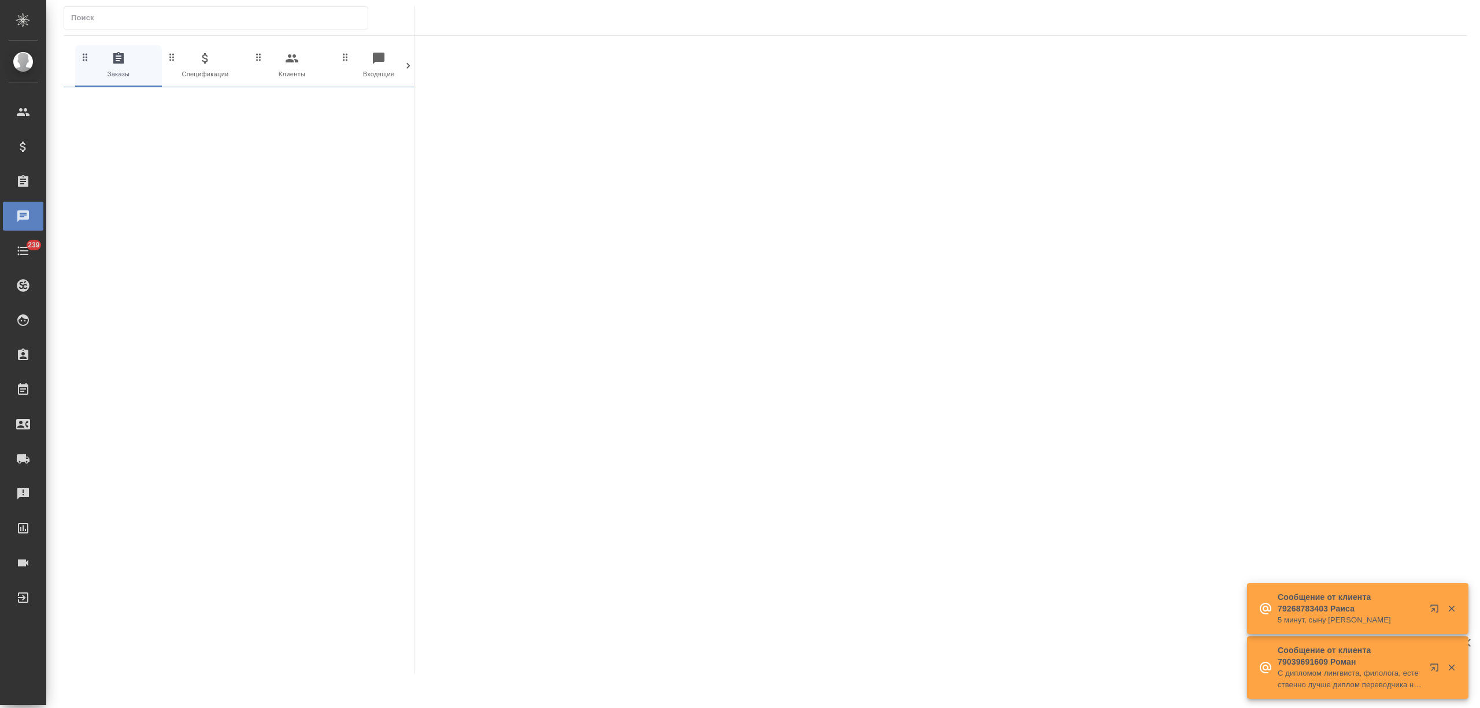
click at [408, 56] on div at bounding box center [408, 66] width 12 height 42
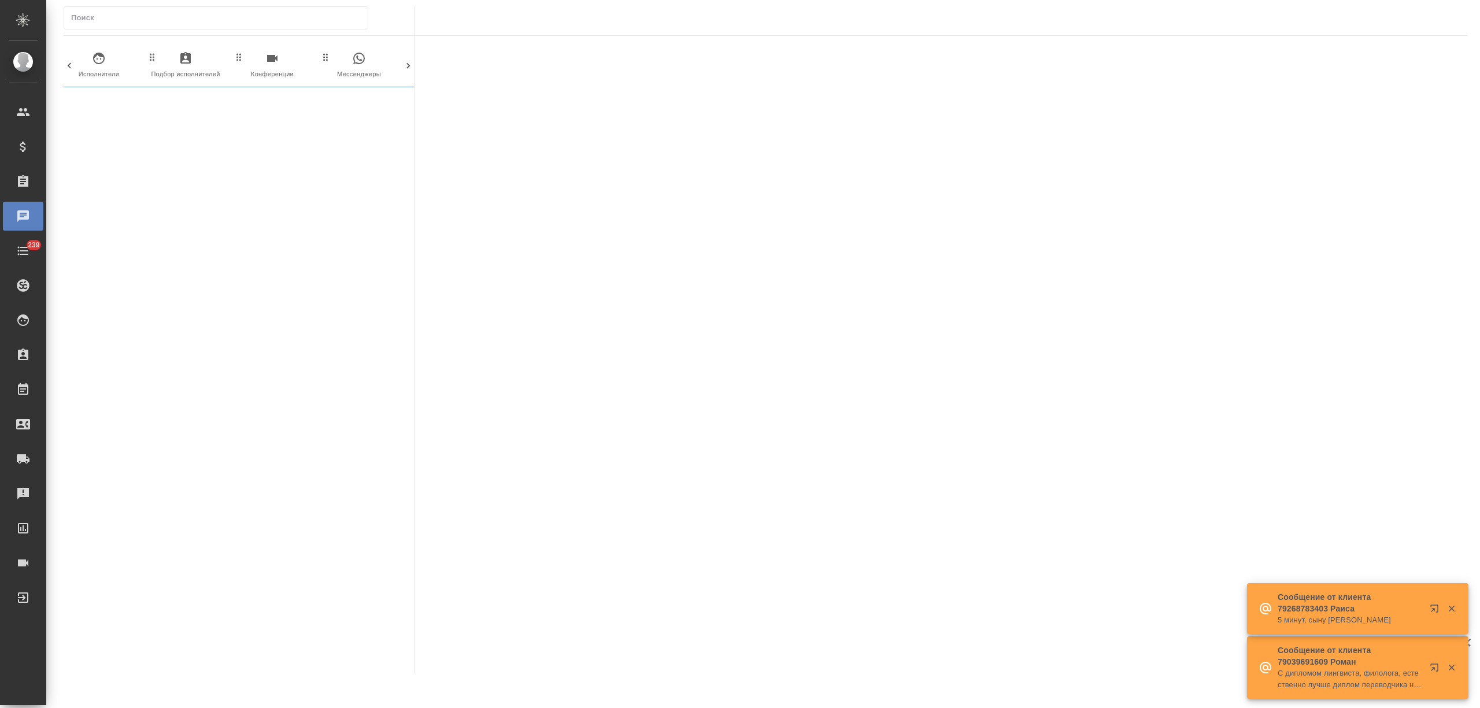
click at [368, 58] on span "0 Мессенджеры" at bounding box center [358, 65] width 77 height 28
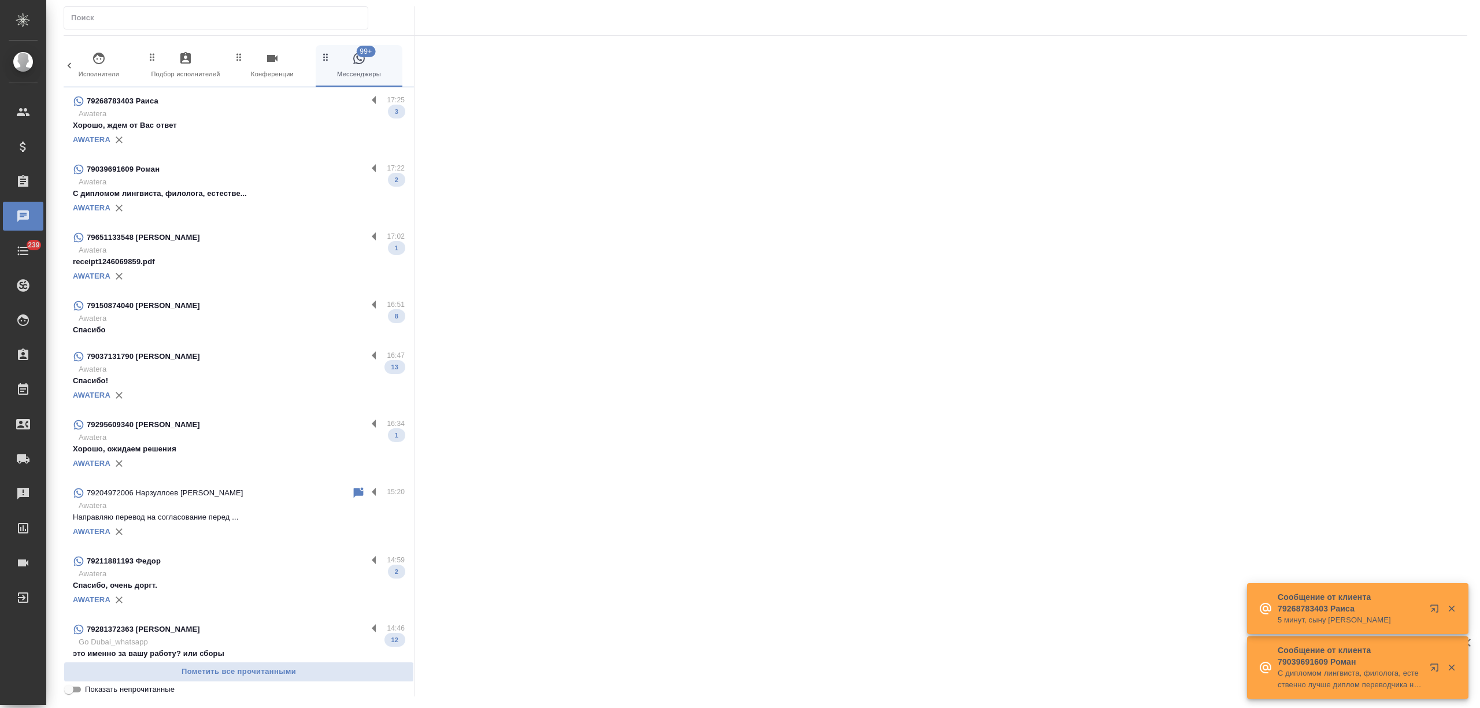
click at [276, 120] on p "Хорошо, ждем от Вас ответ" at bounding box center [239, 126] width 332 height 12
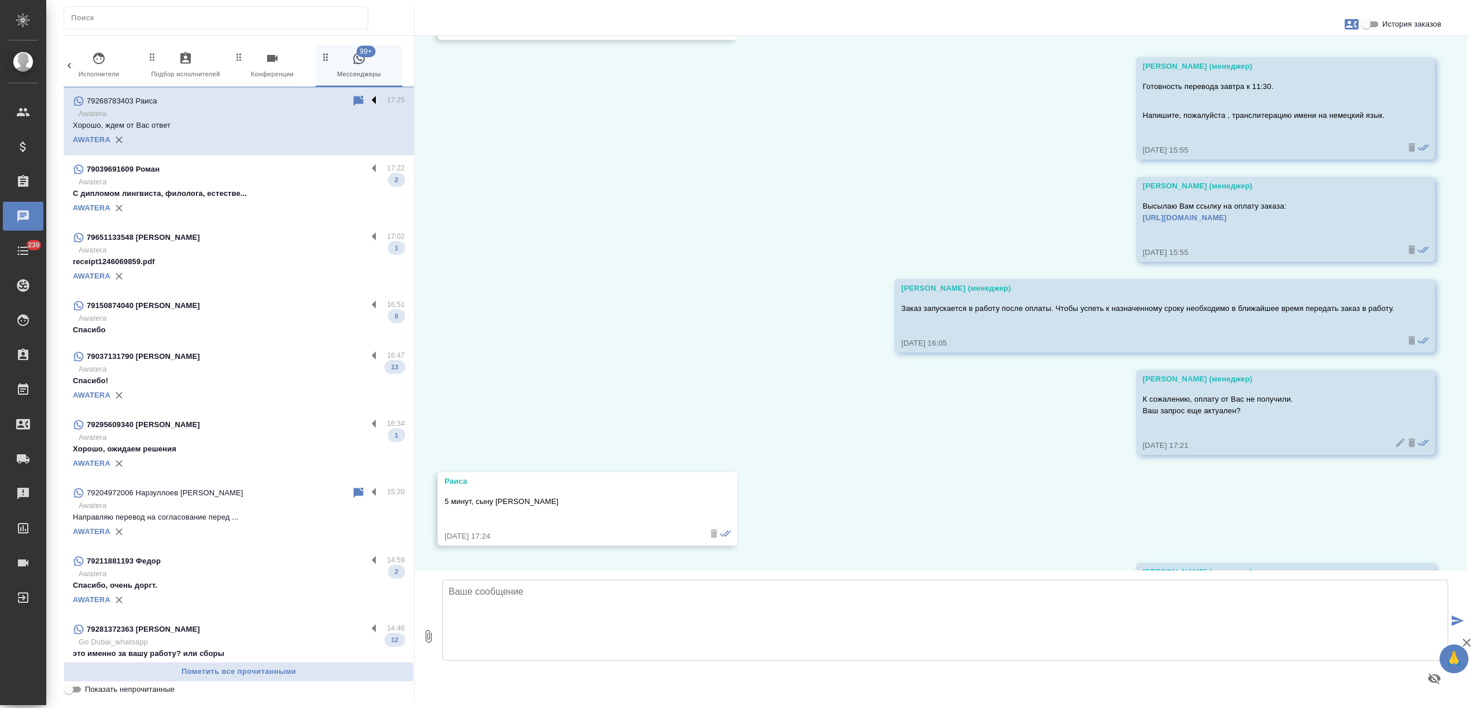
scroll to position [1112, 0]
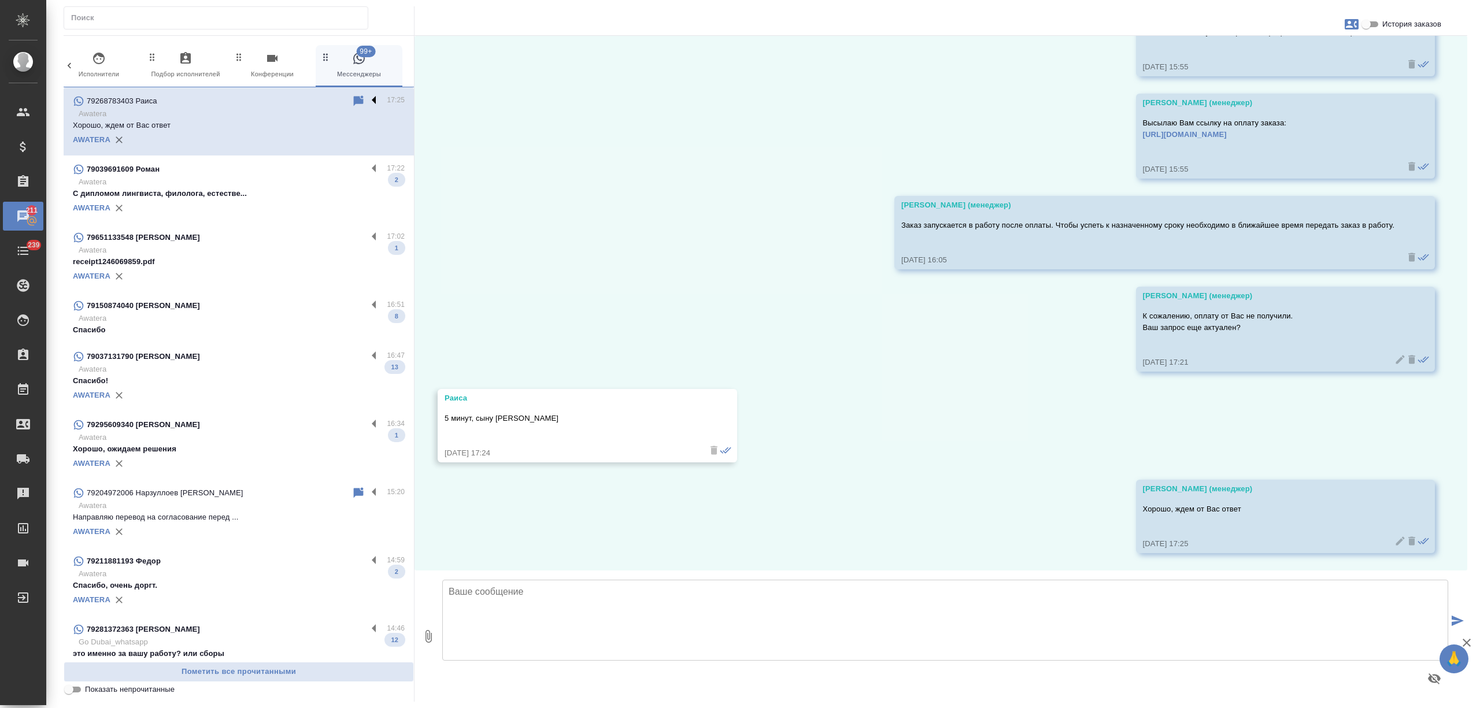
click at [367, 98] on label at bounding box center [377, 100] width 20 height 13
click at [0, 0] on input "checkbox" at bounding box center [0, 0] width 0 height 0
click at [325, 102] on icon at bounding box center [329, 101] width 8 height 10
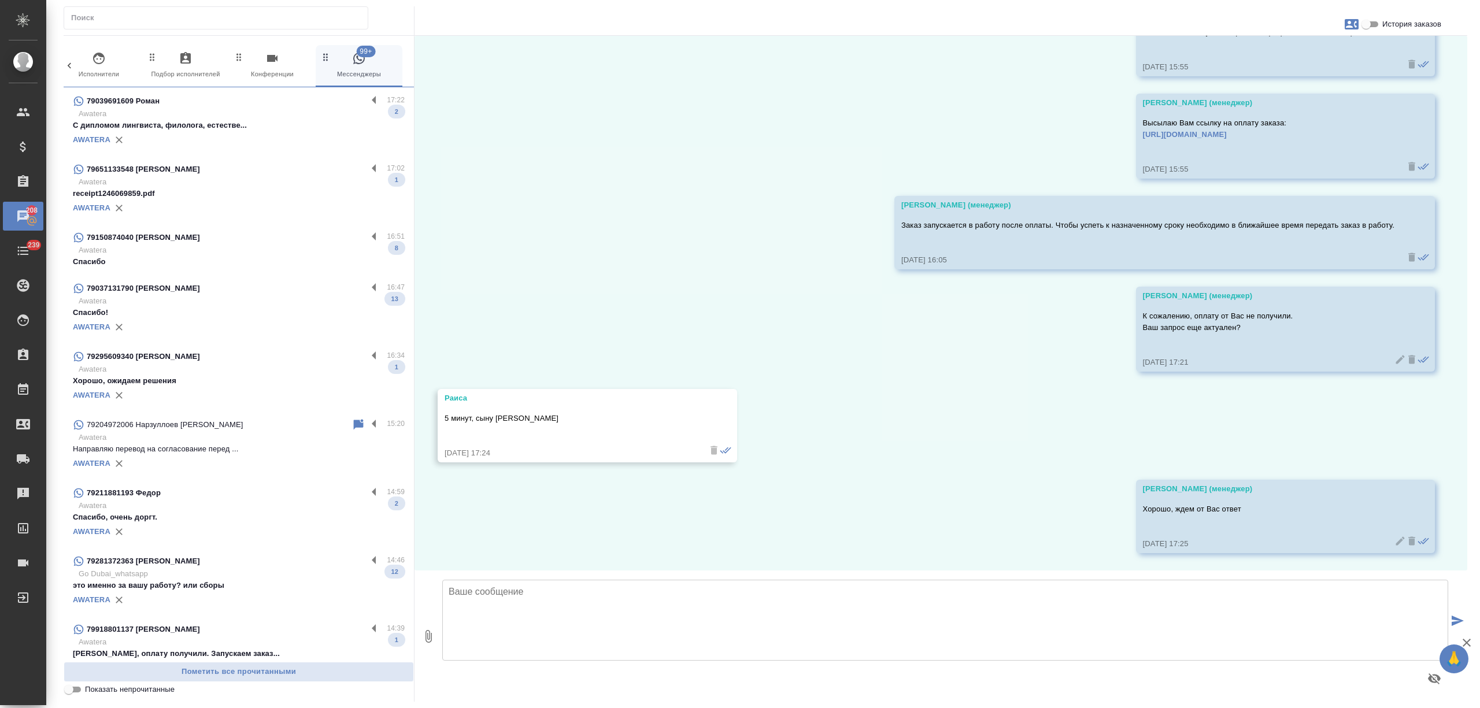
click at [282, 197] on p "receipt1246069859.pdf" at bounding box center [239, 194] width 332 height 12
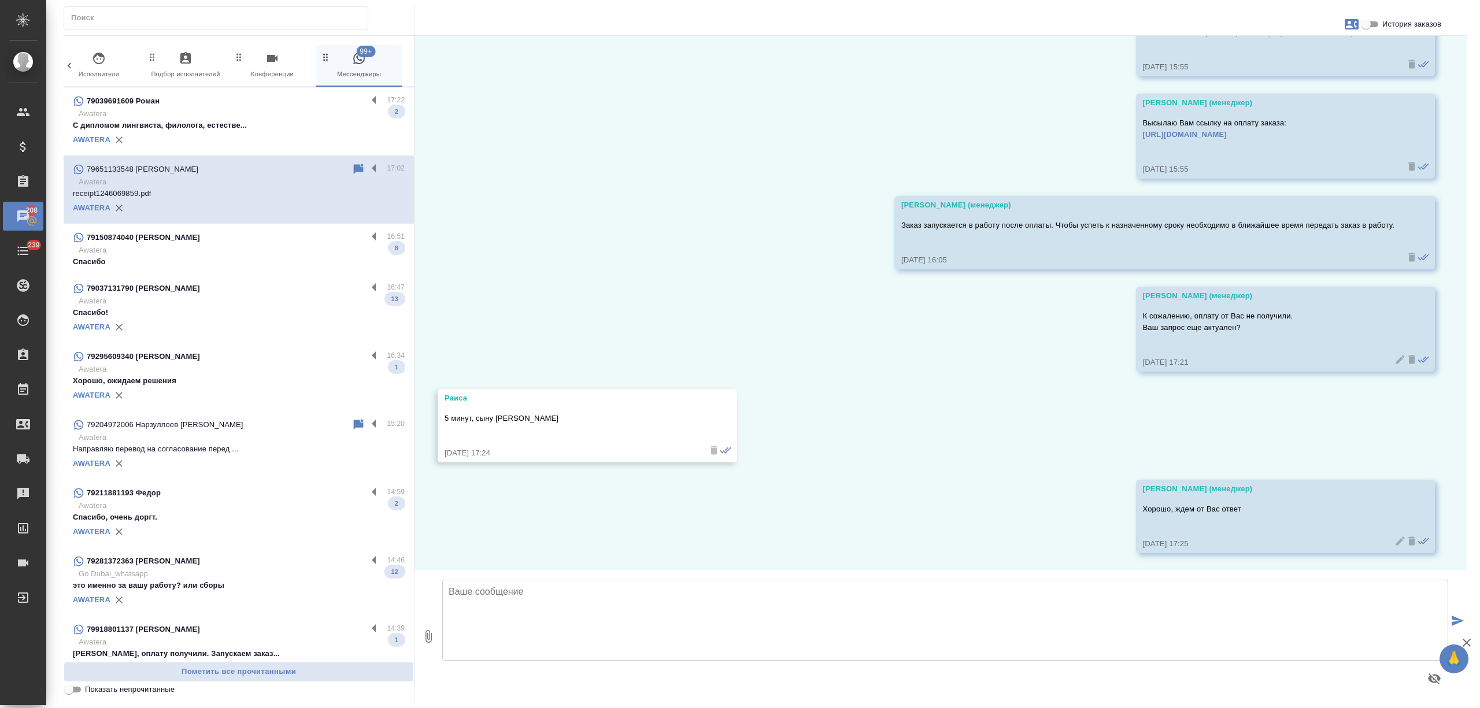
scroll to position [0, 0]
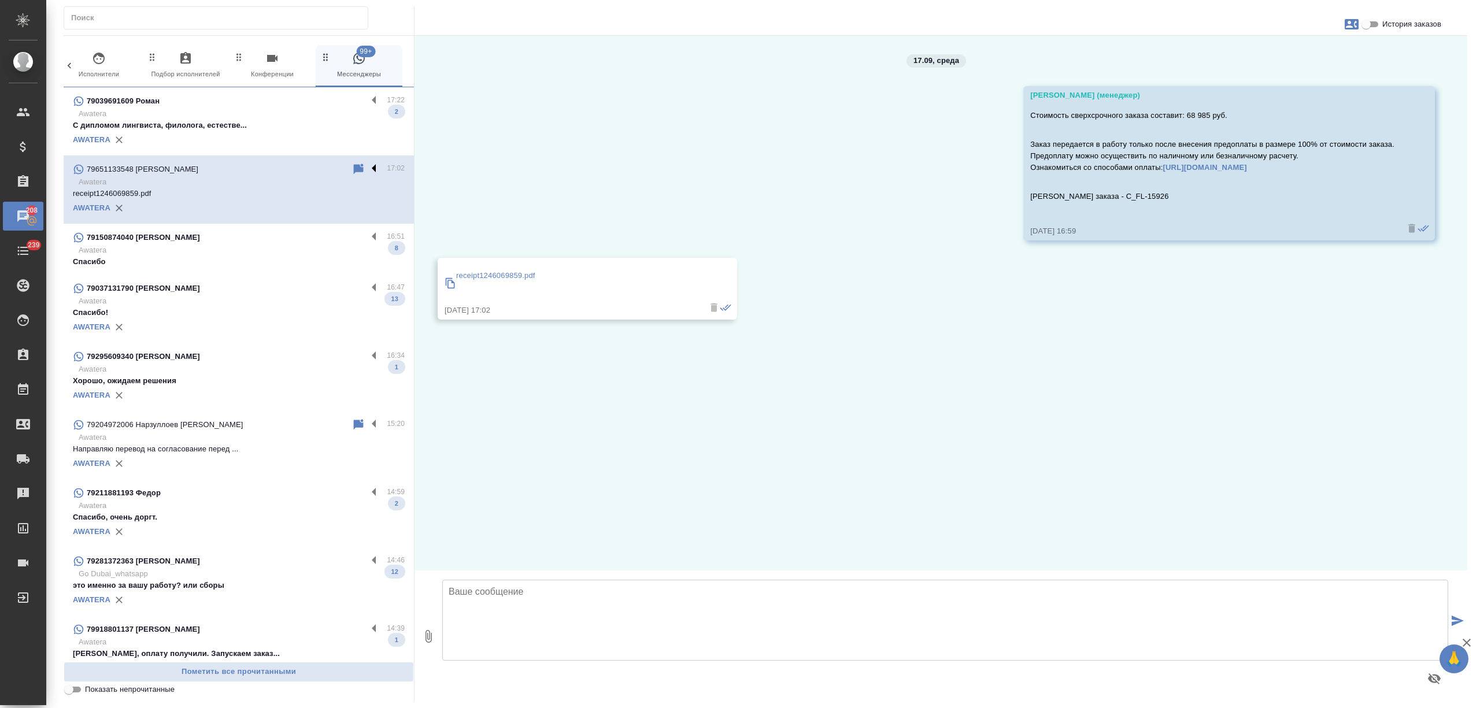
click at [367, 167] on label at bounding box center [377, 168] width 20 height 13
click at [0, 0] on input "checkbox" at bounding box center [0, 0] width 0 height 0
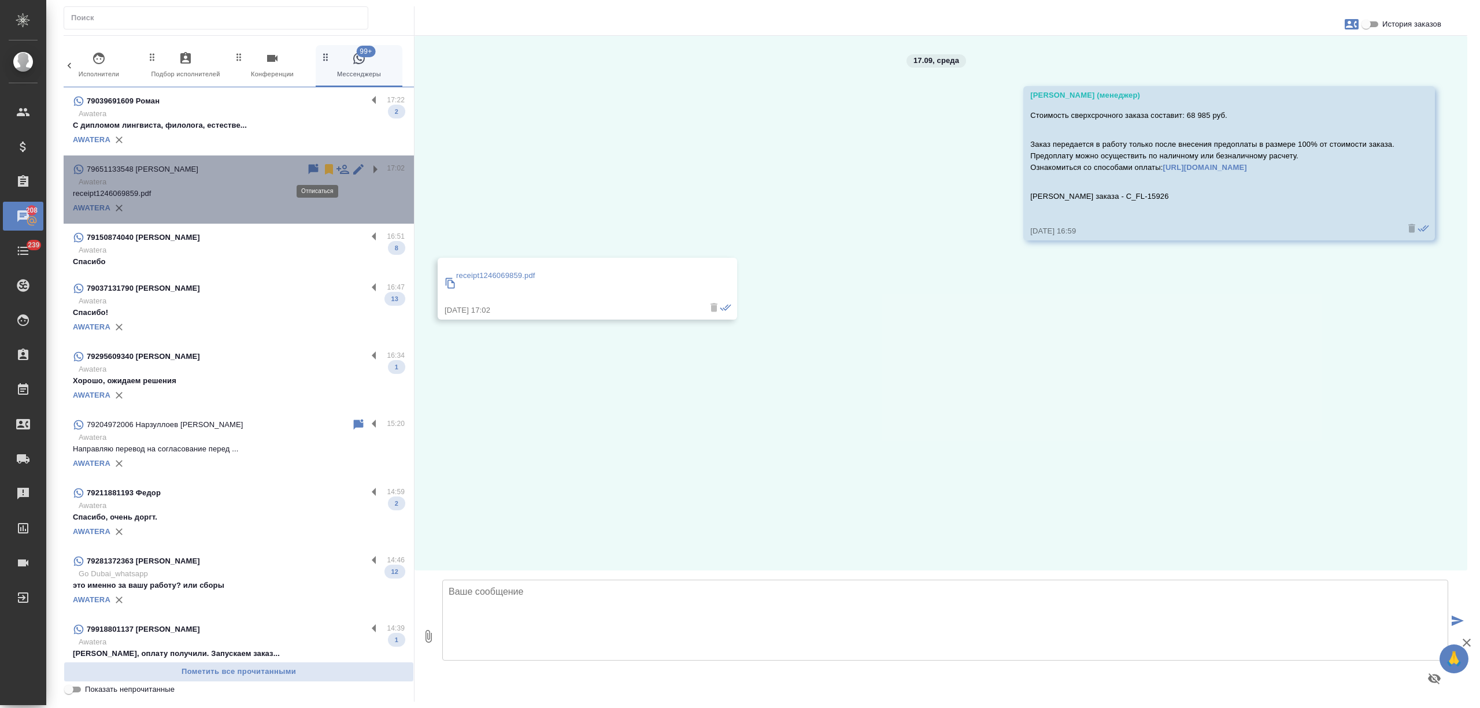
click at [325, 165] on icon at bounding box center [329, 169] width 8 height 10
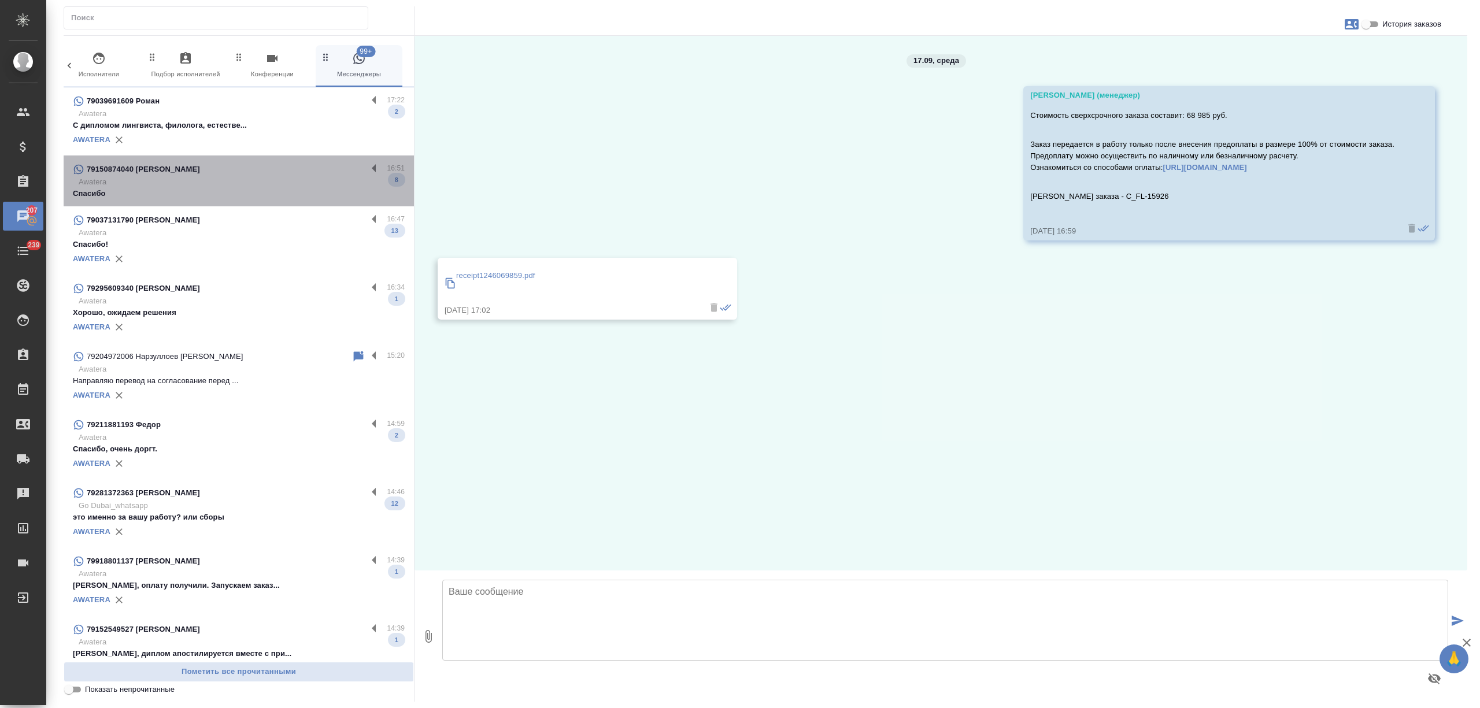
click at [246, 190] on p "Спасибо" at bounding box center [239, 194] width 332 height 12
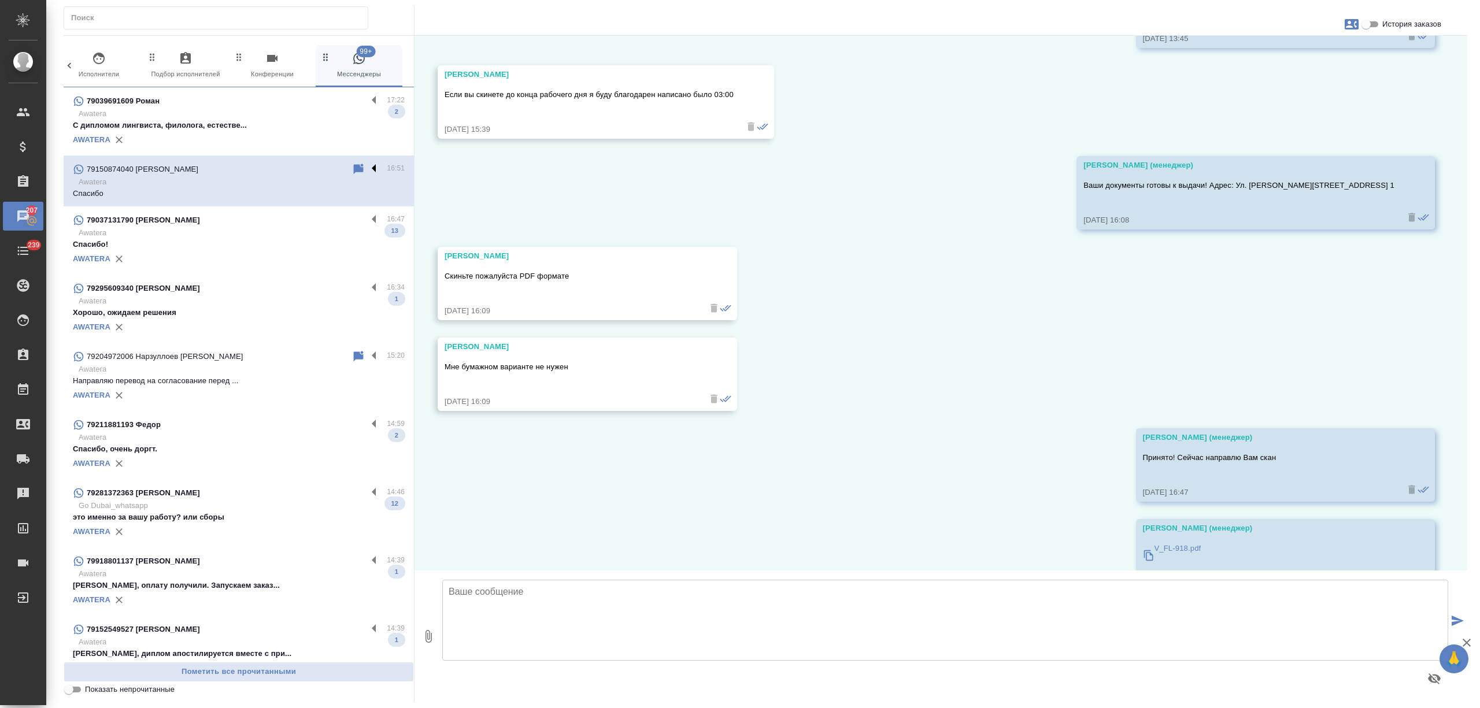
scroll to position [3655, 0]
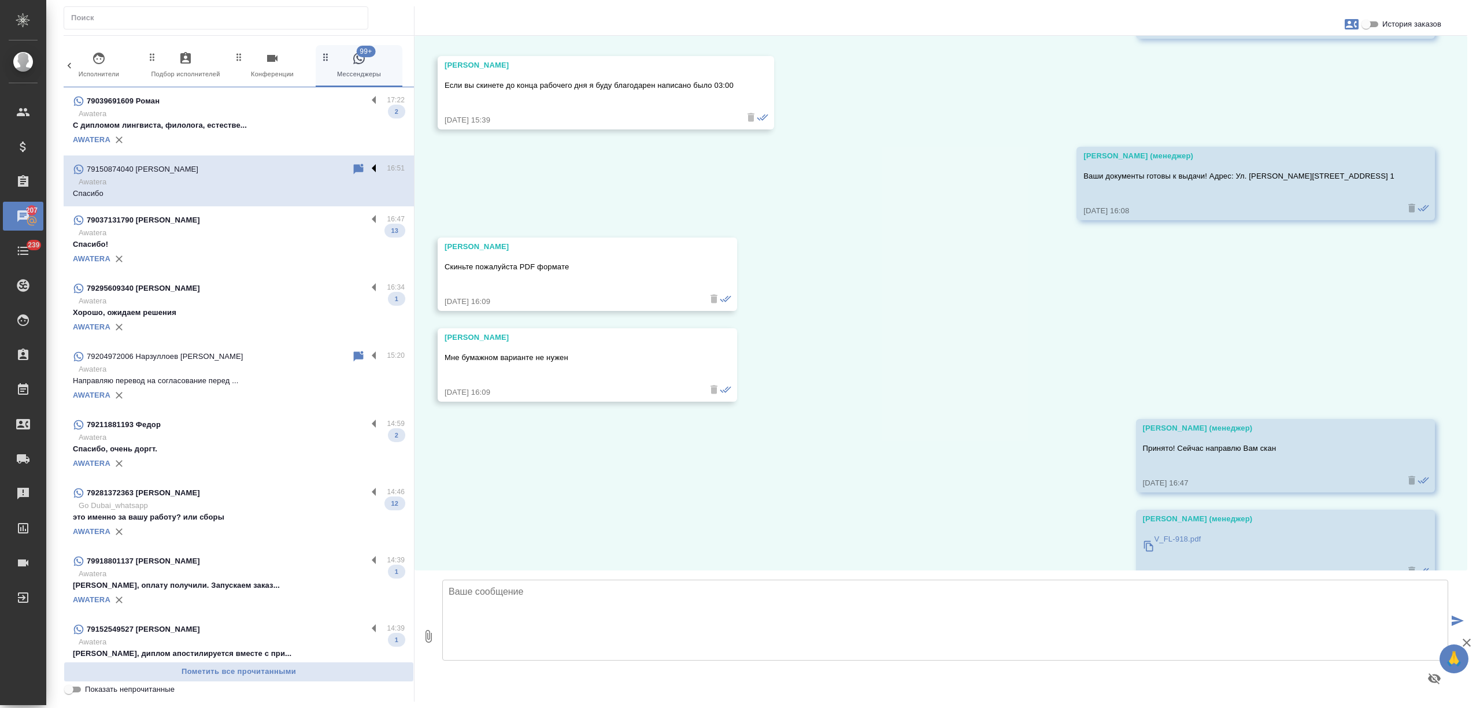
click at [367, 171] on label at bounding box center [377, 168] width 20 height 13
click at [0, 0] on input "checkbox" at bounding box center [0, 0] width 0 height 0
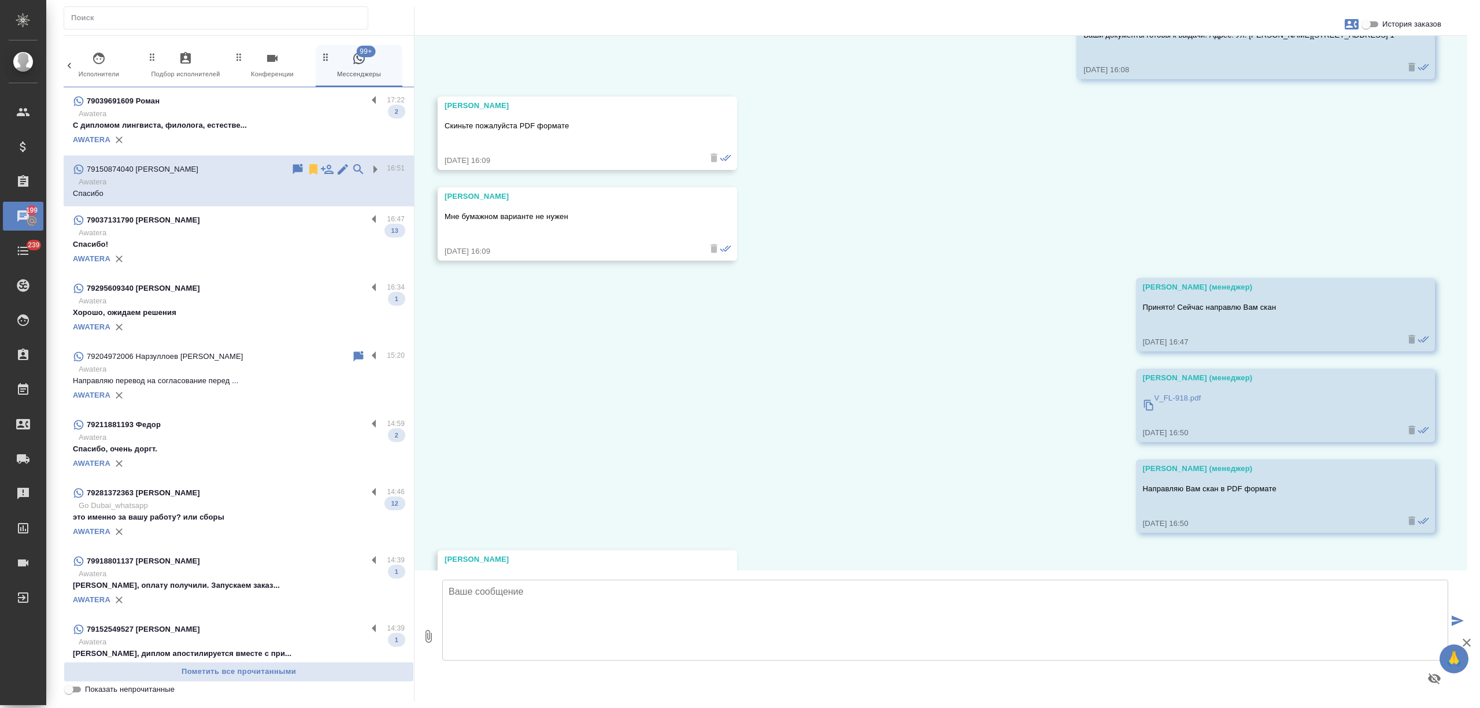
scroll to position [3866, 0]
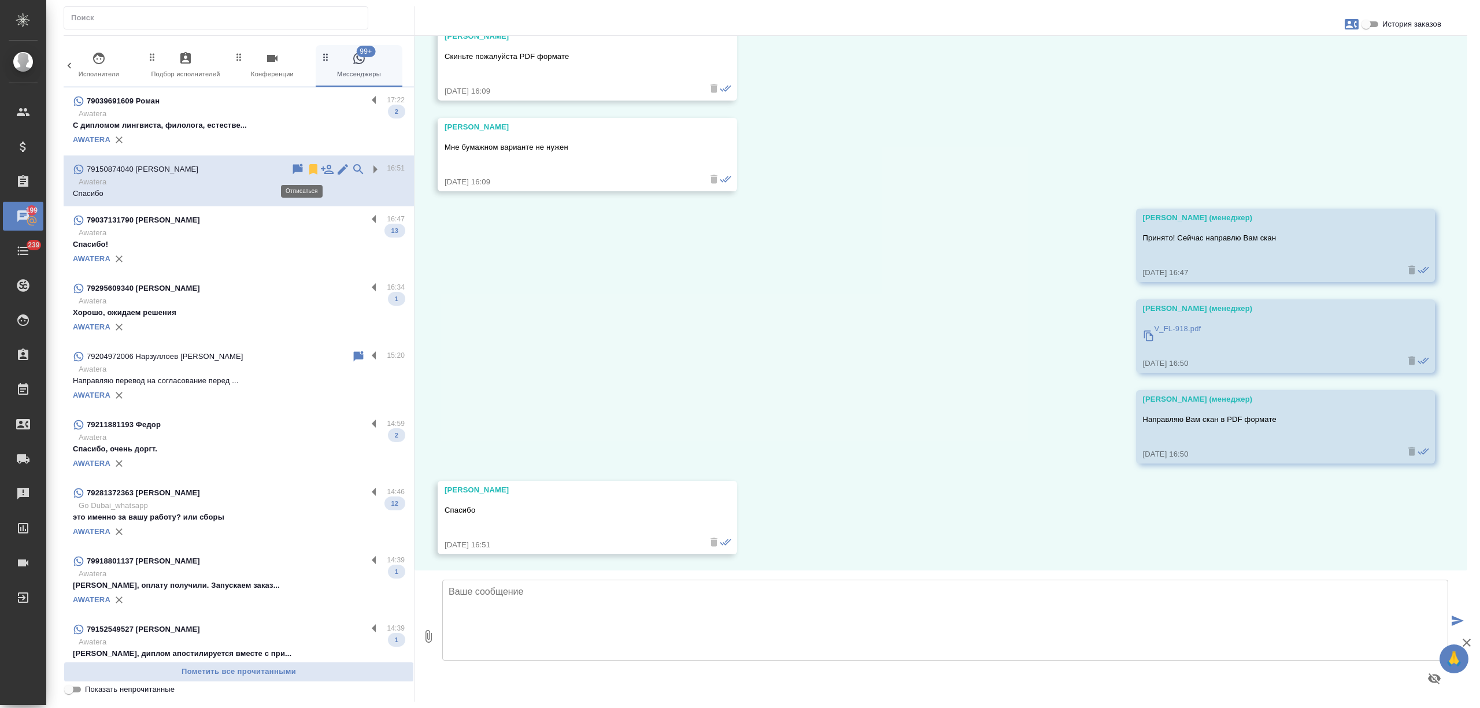
click at [309, 169] on icon at bounding box center [313, 169] width 8 height 10
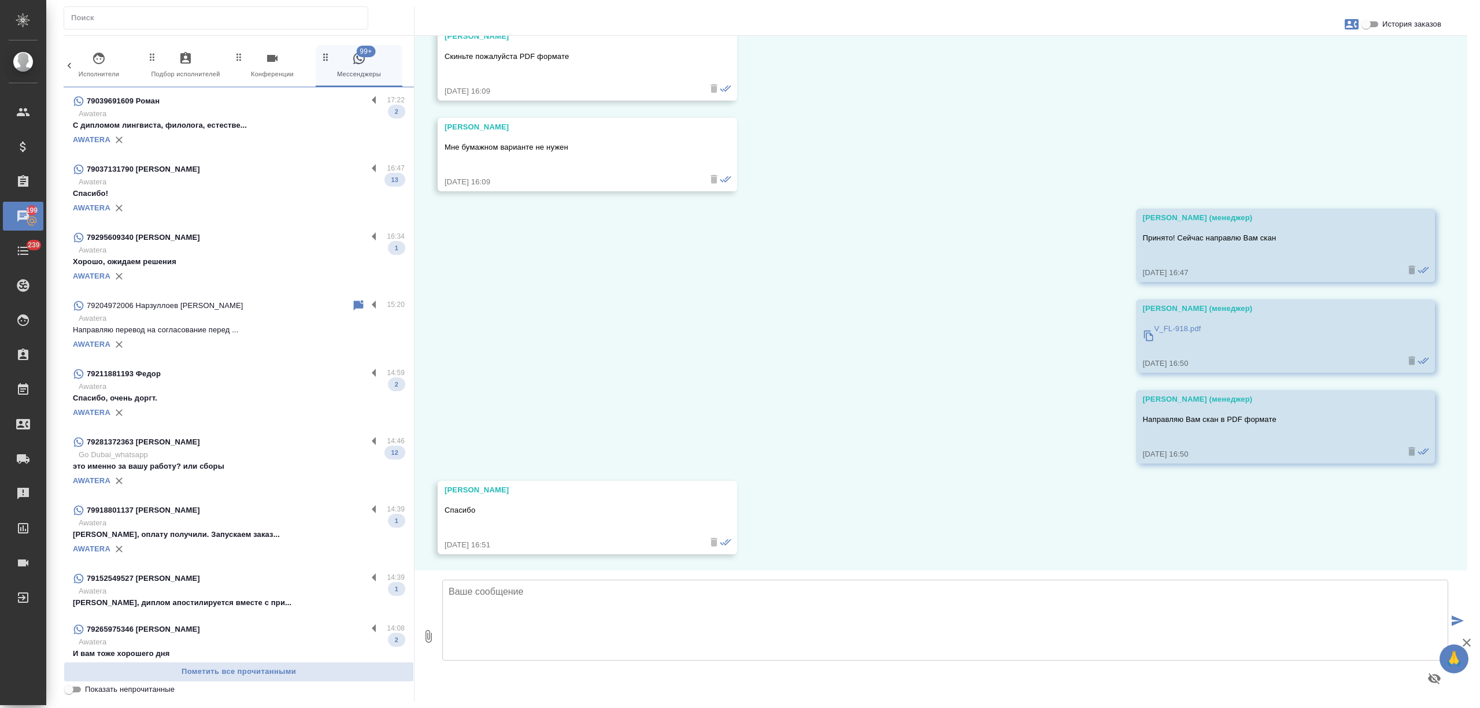
click at [278, 199] on div "AWATERA" at bounding box center [239, 207] width 332 height 17
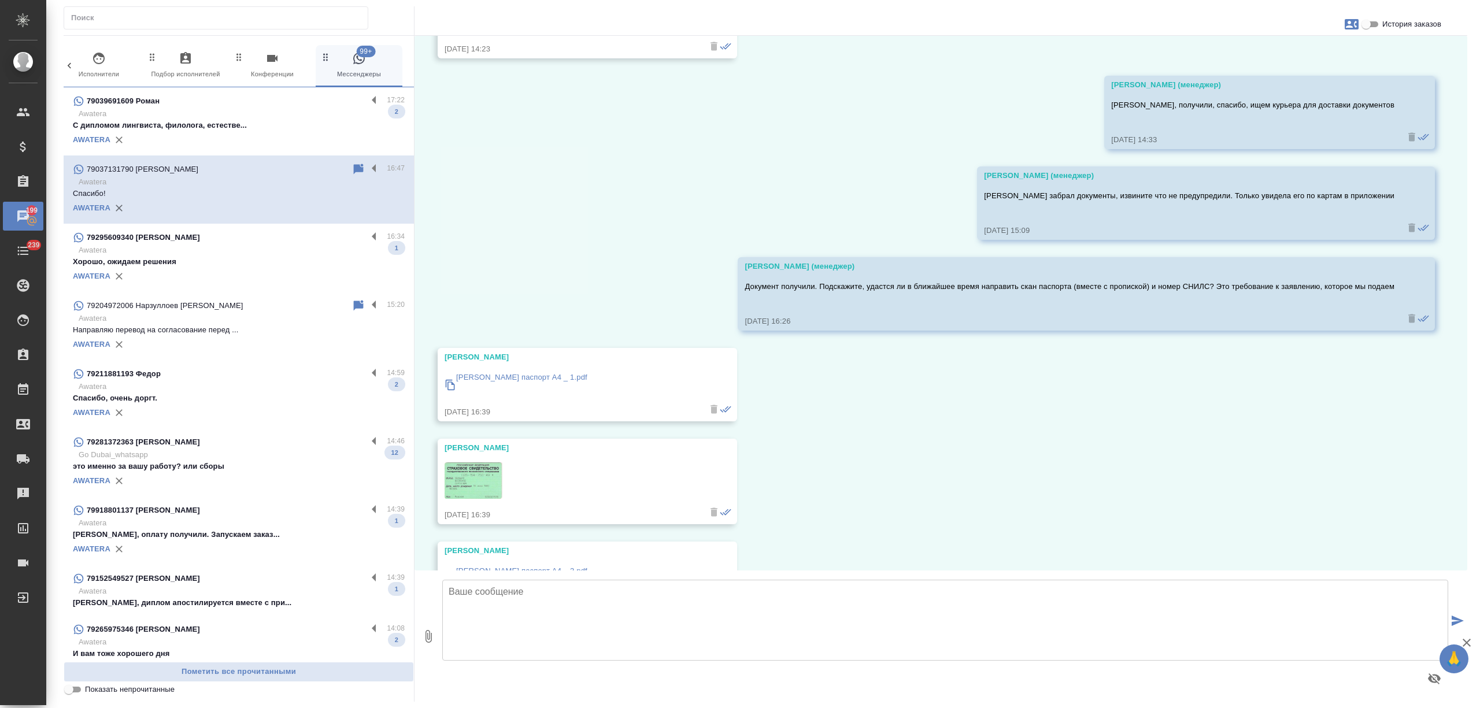
scroll to position [2978, 0]
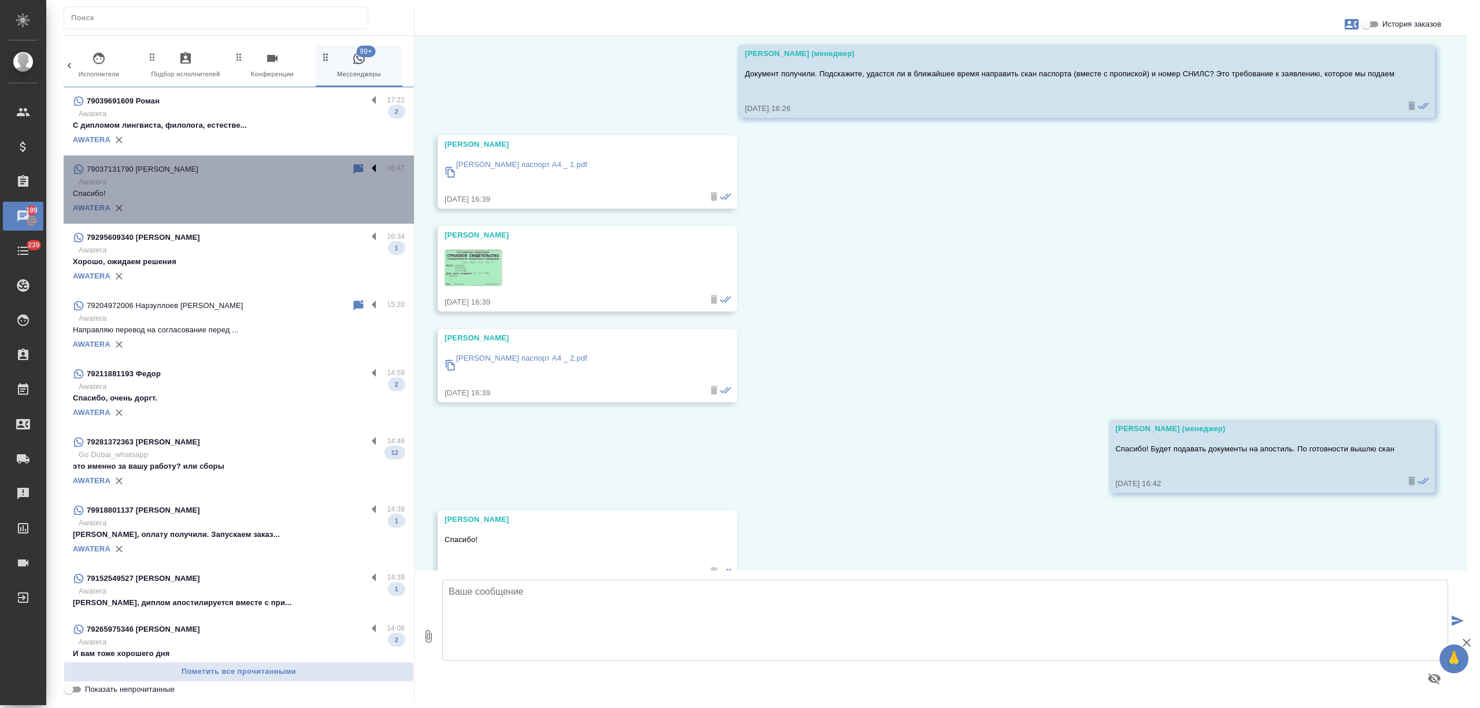
click at [367, 167] on label at bounding box center [377, 168] width 20 height 13
click at [0, 0] on input "checkbox" at bounding box center [0, 0] width 0 height 0
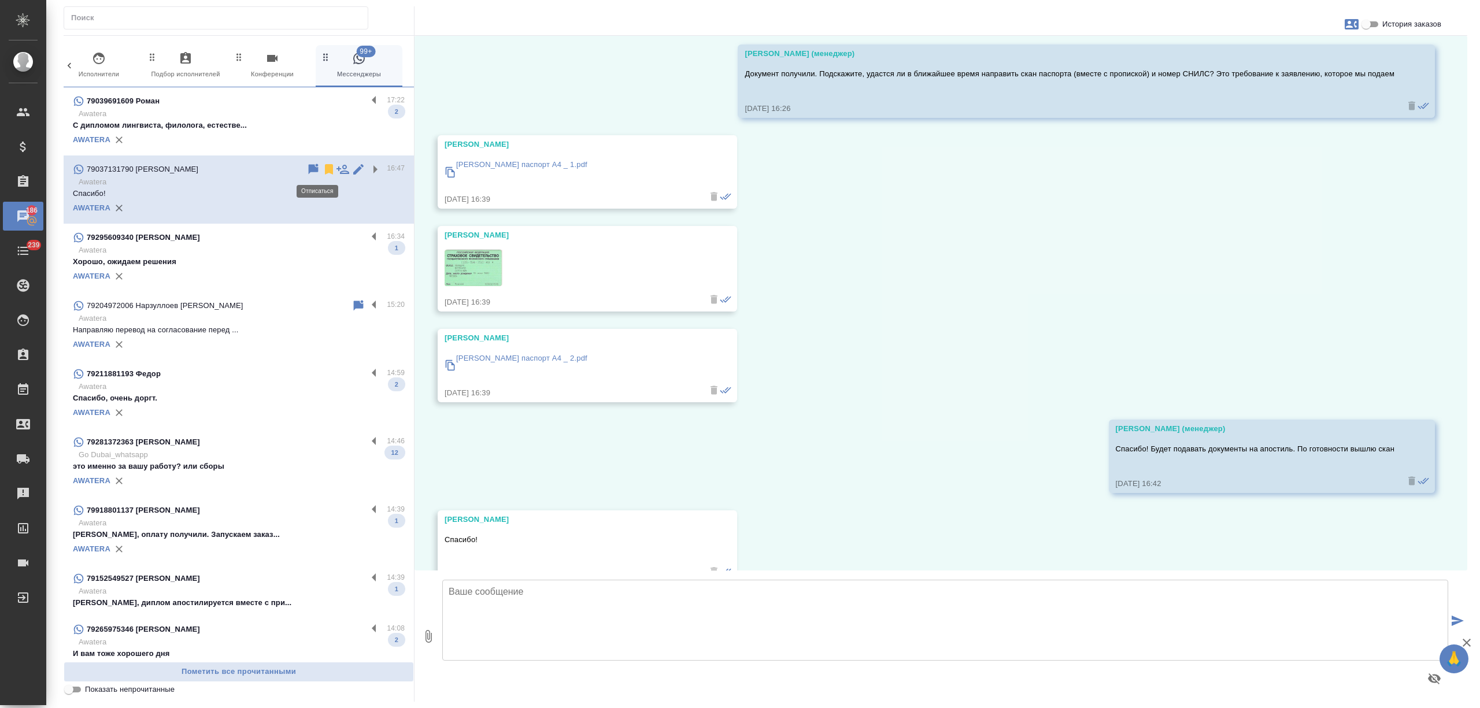
click at [322, 169] on icon at bounding box center [329, 169] width 14 height 14
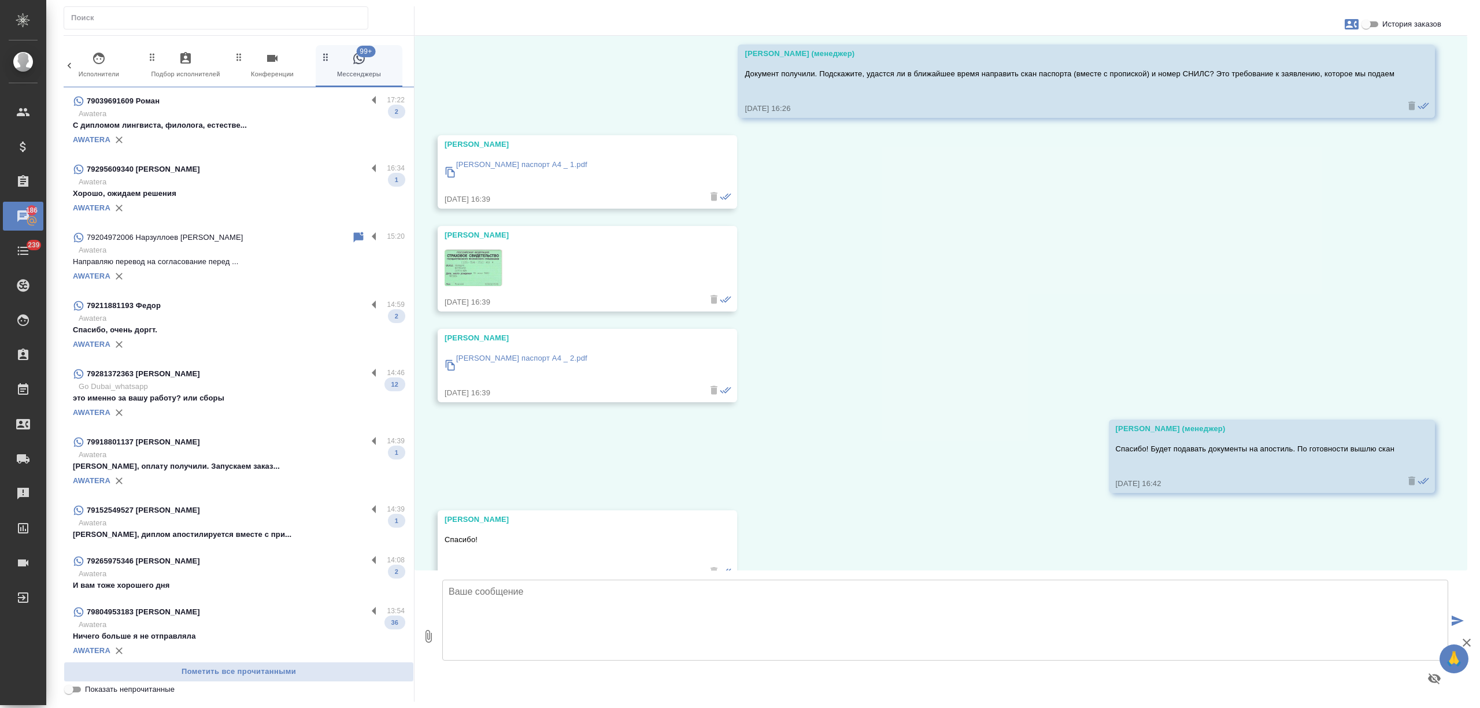
click at [317, 172] on div "79295609340 Миронова Виктория" at bounding box center [220, 169] width 294 height 14
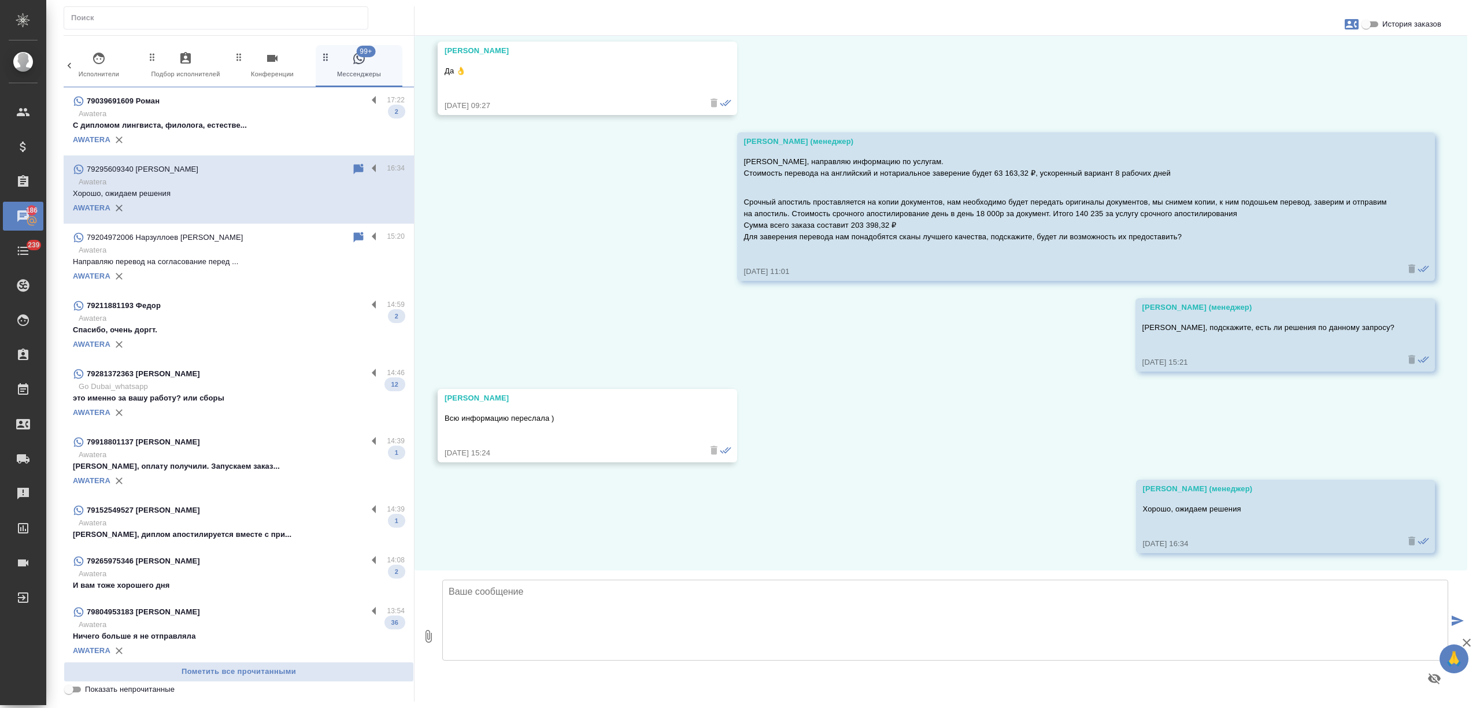
scroll to position [1668, 0]
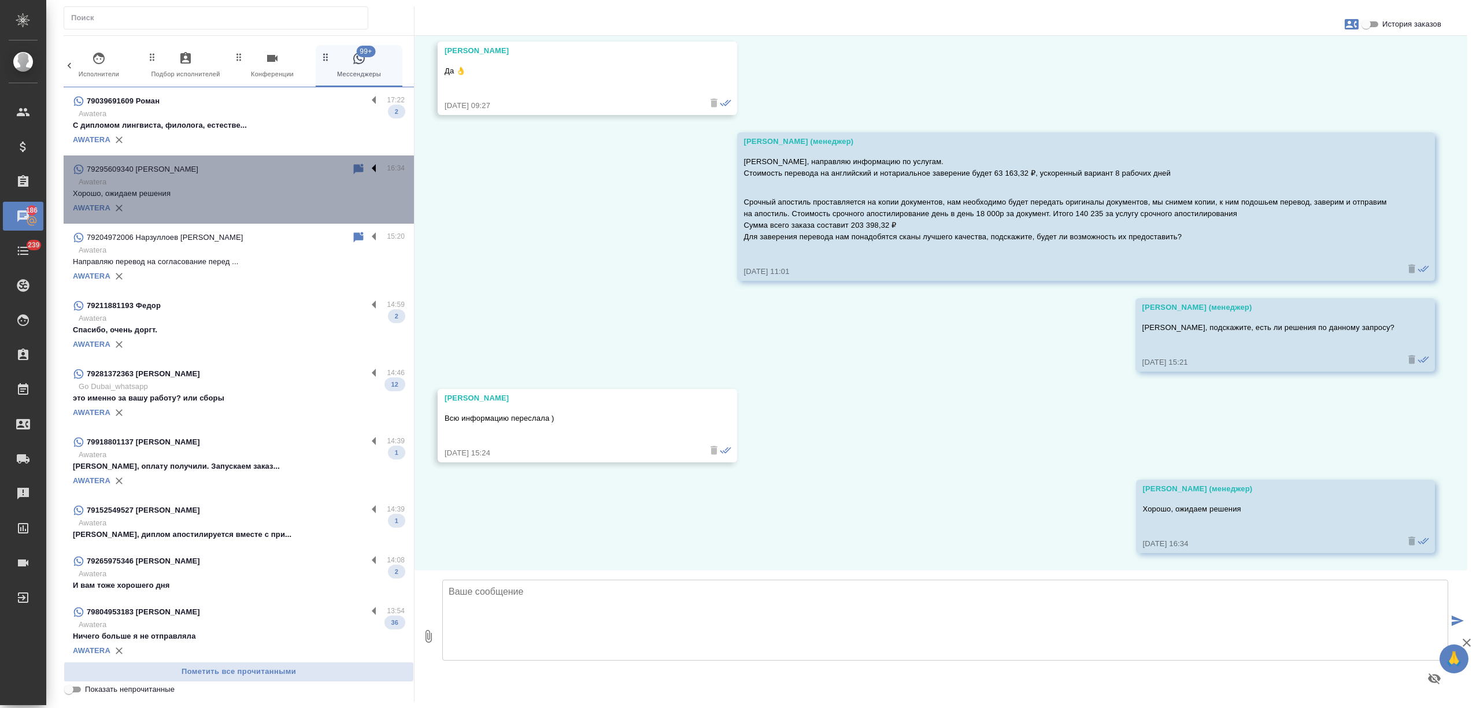
click at [367, 165] on label at bounding box center [377, 168] width 20 height 13
click at [0, 0] on input "checkbox" at bounding box center [0, 0] width 0 height 0
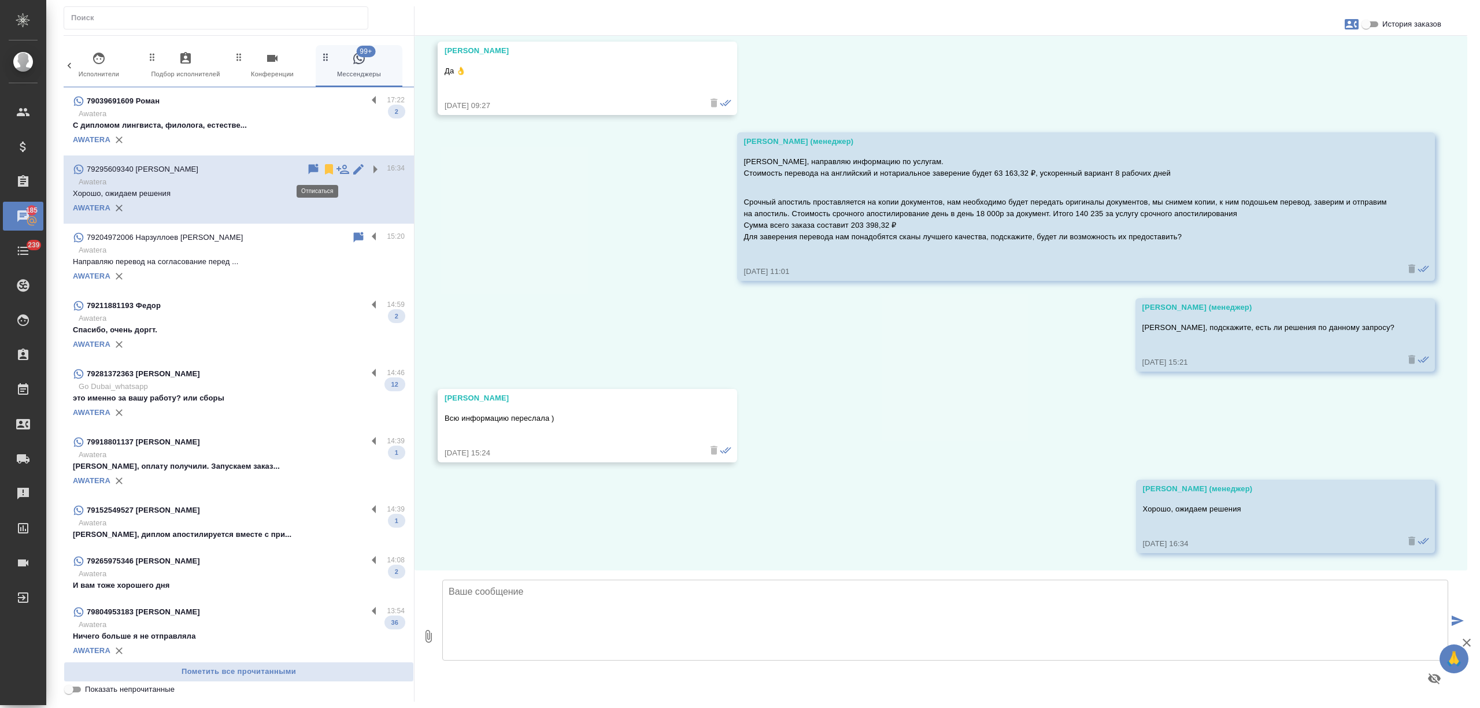
click at [325, 165] on icon at bounding box center [329, 169] width 8 height 10
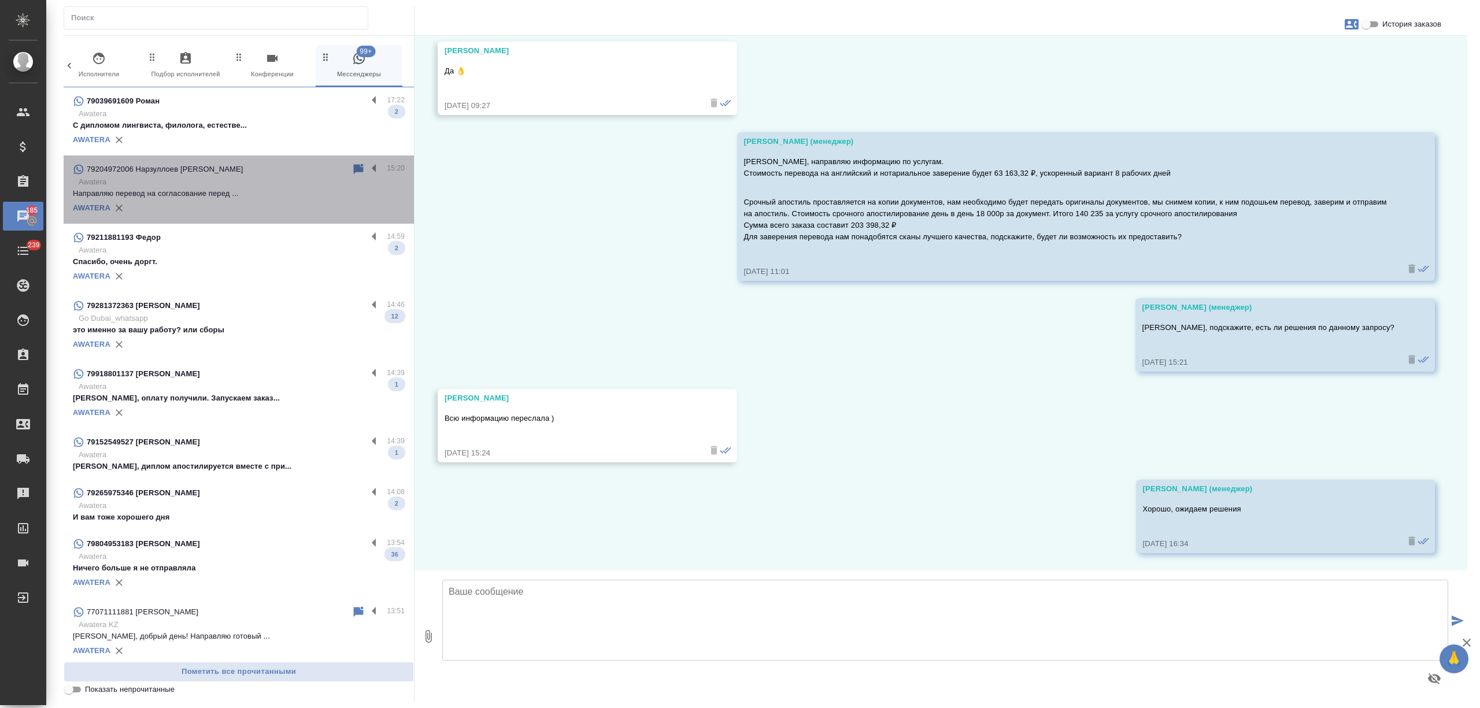
click at [294, 192] on p "Направляю перевод на согласование перед ..." at bounding box center [239, 194] width 332 height 12
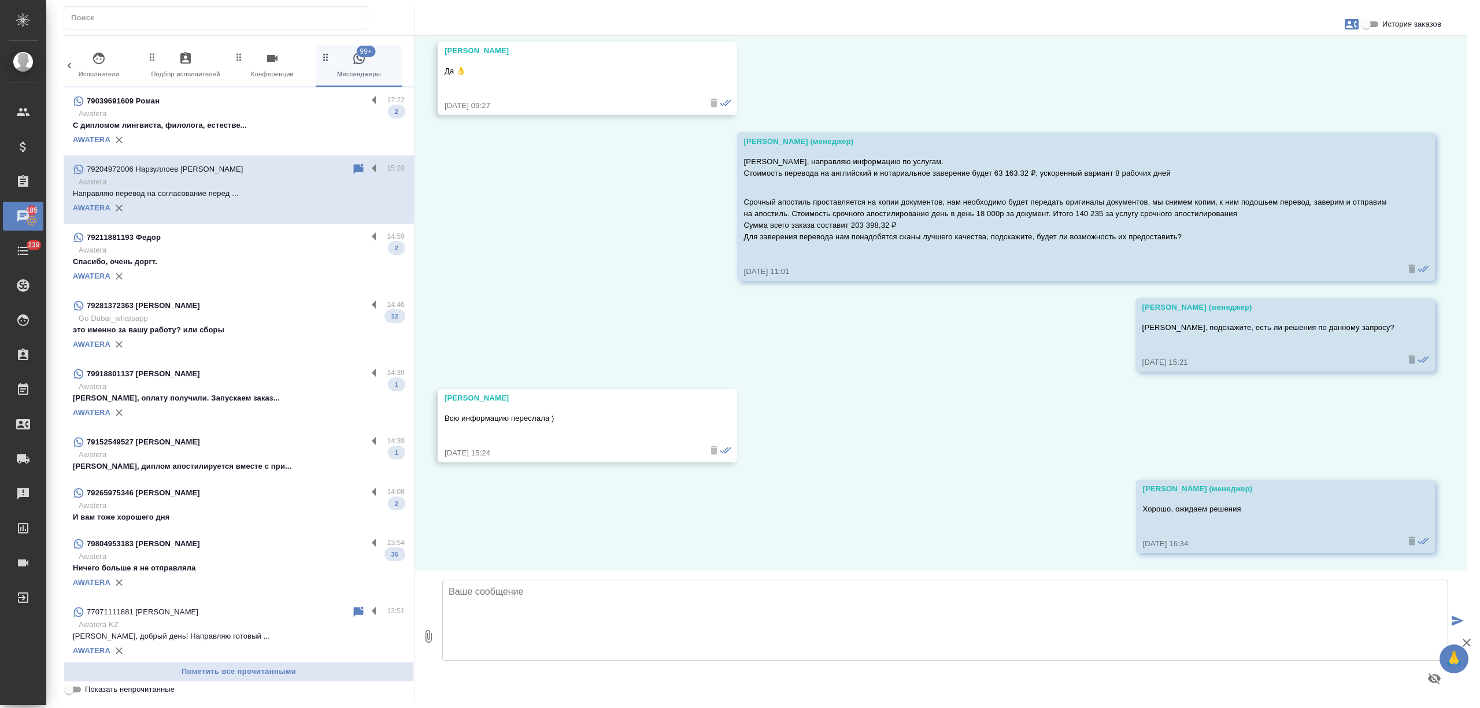
scroll to position [259, 0]
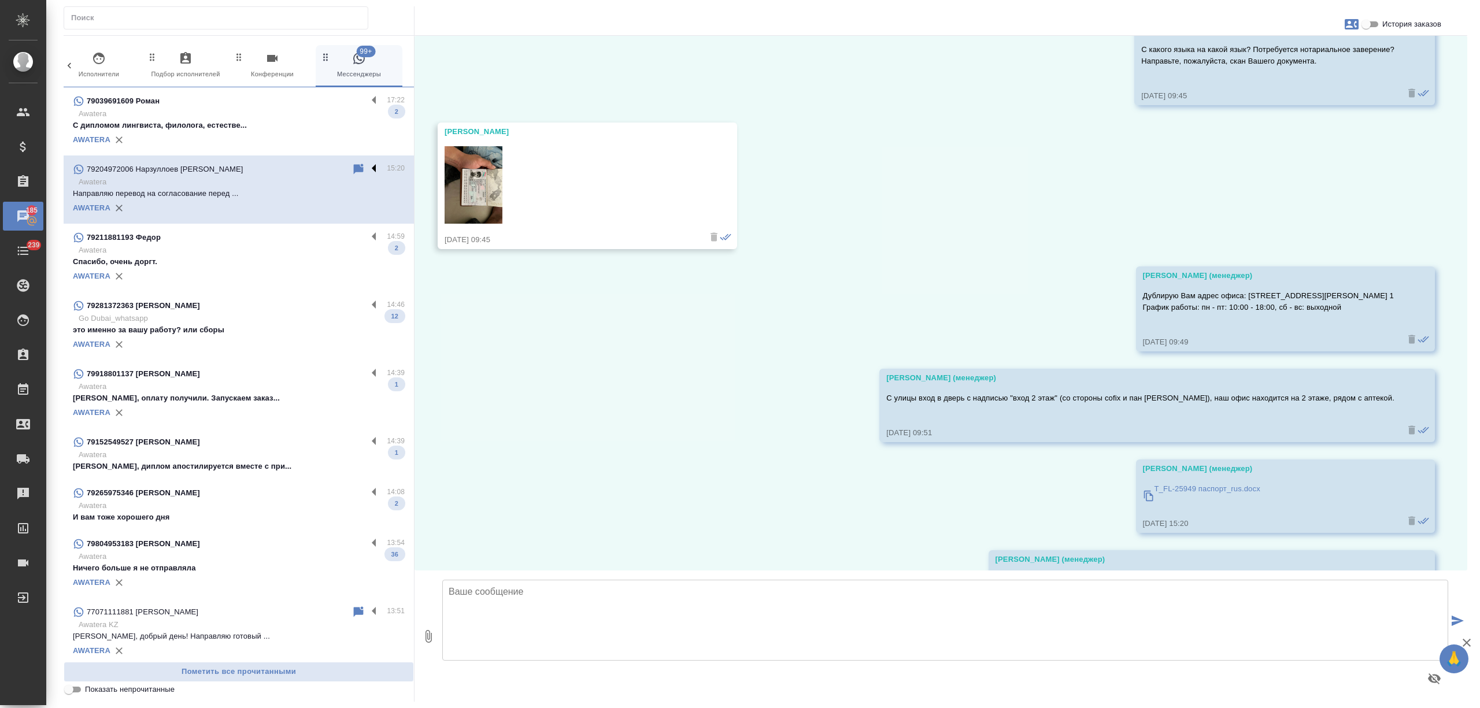
click at [367, 167] on label at bounding box center [377, 168] width 20 height 13
click at [0, 0] on input "checkbox" at bounding box center [0, 0] width 0 height 0
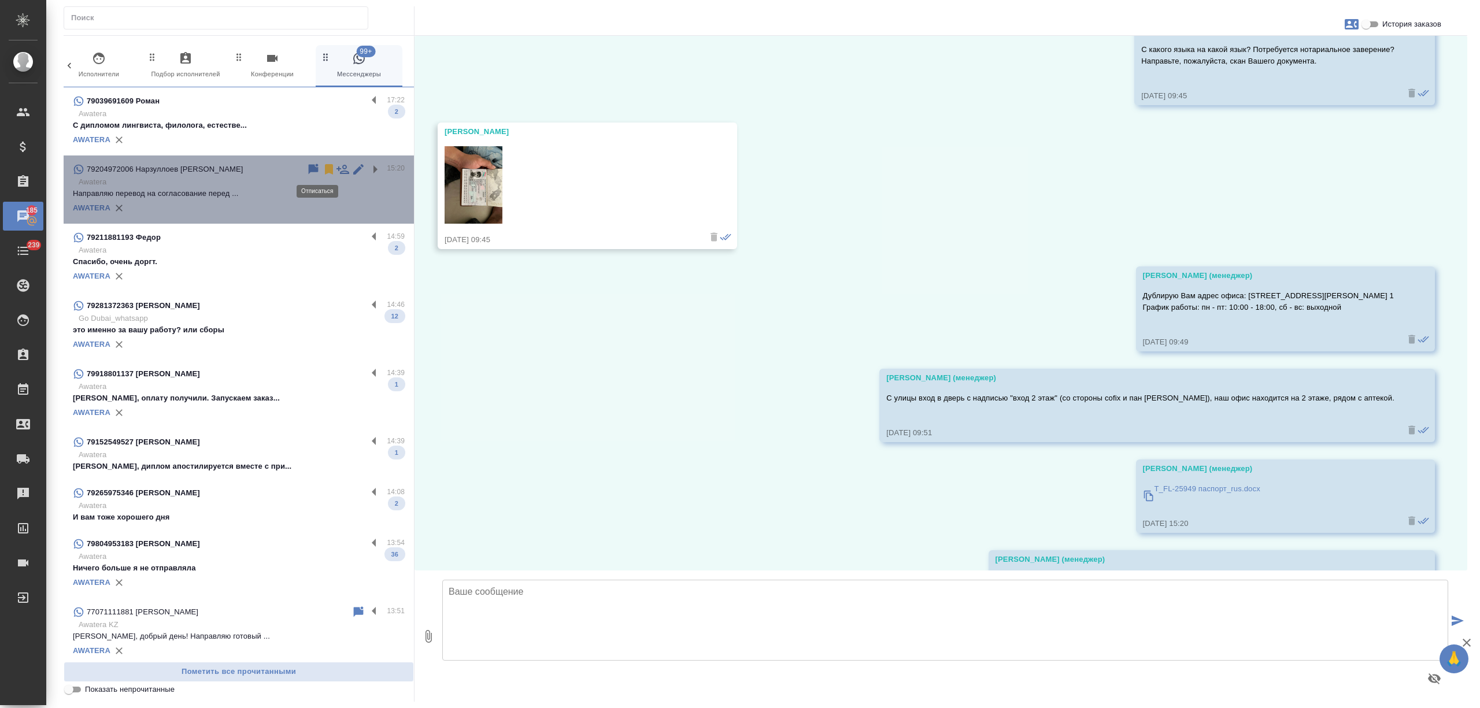
click at [325, 169] on icon at bounding box center [329, 169] width 8 height 10
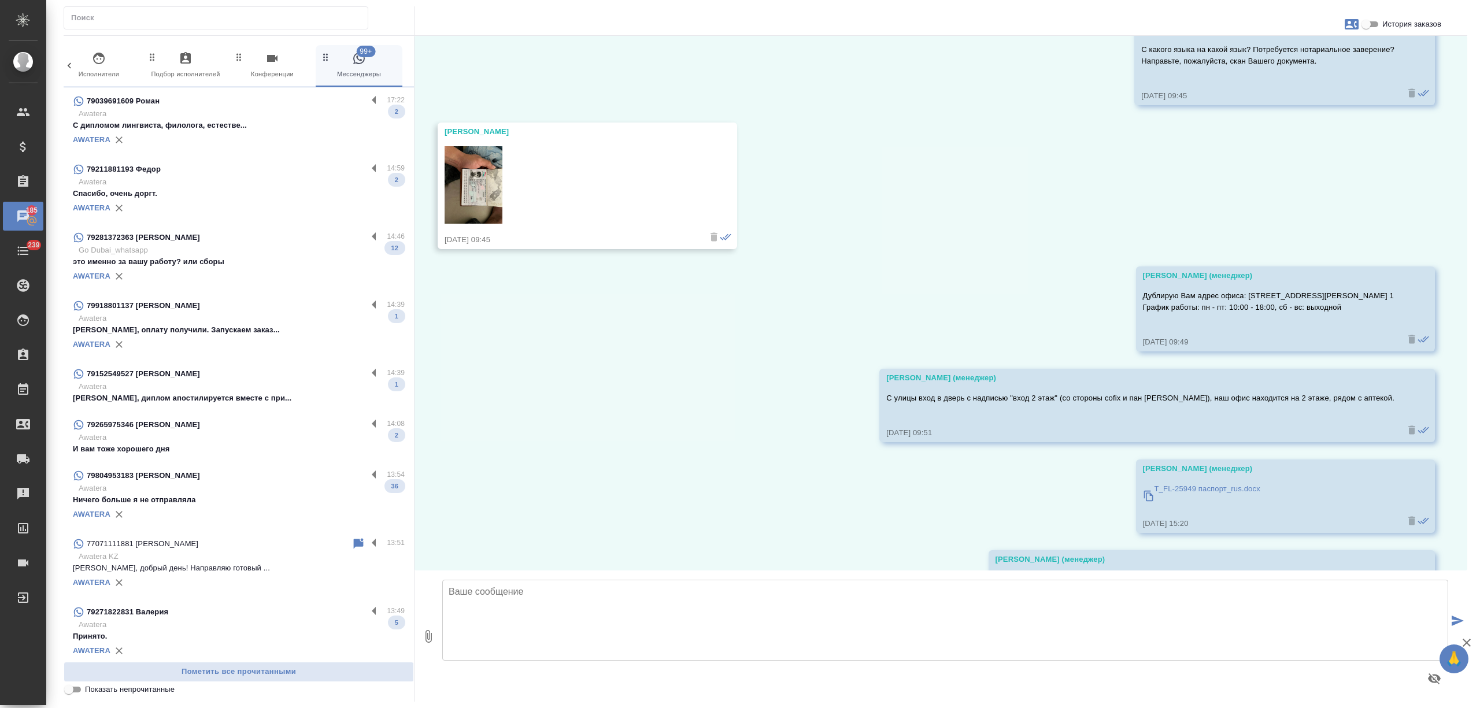
click at [301, 210] on div "AWATERA" at bounding box center [239, 207] width 332 height 17
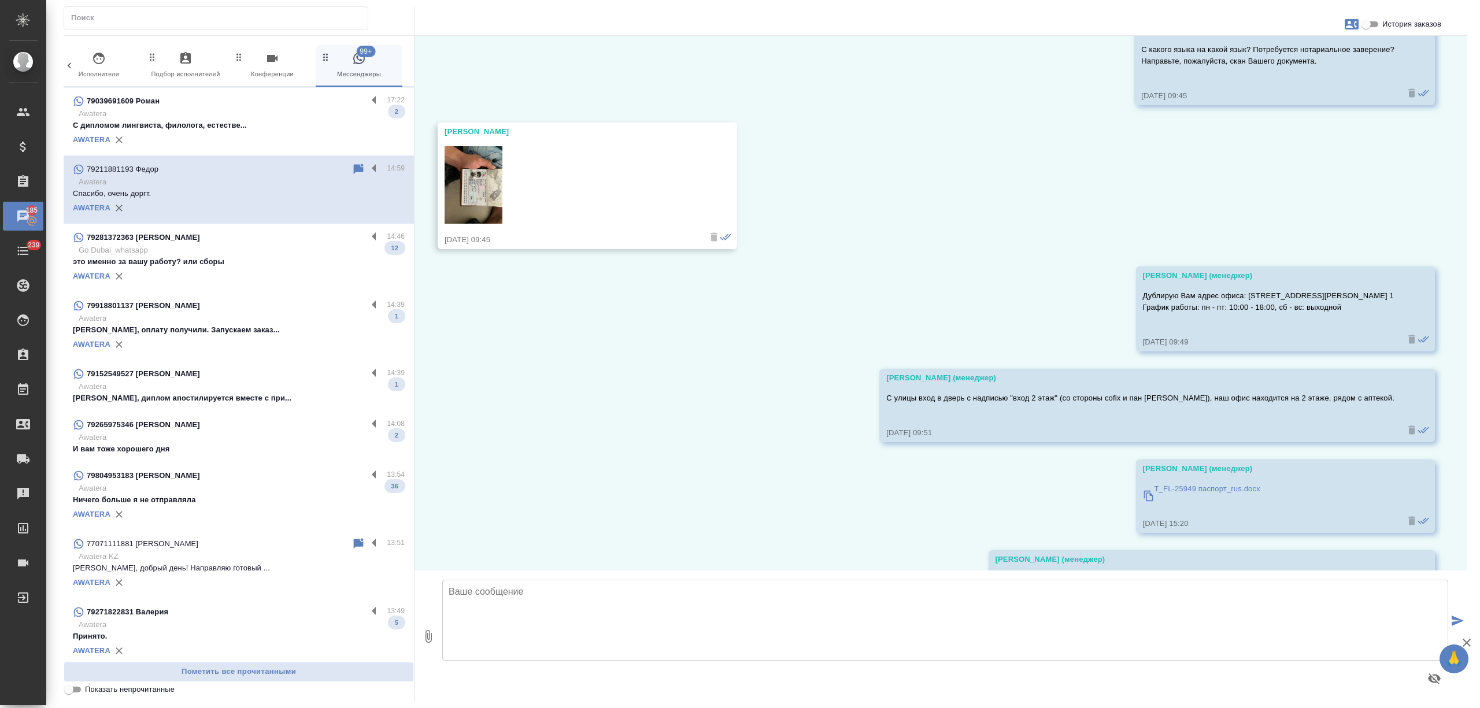
scroll to position [0, 0]
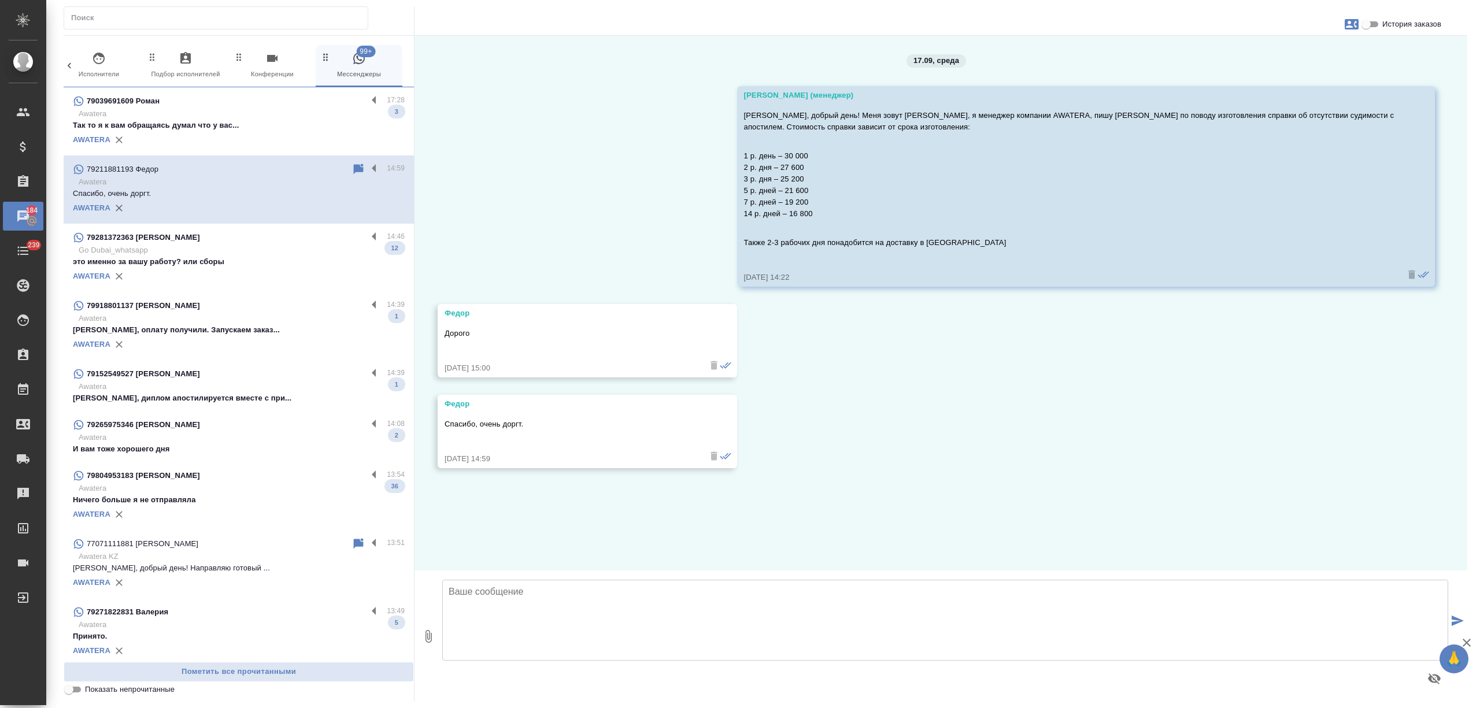
click at [227, 117] on p "Awatera" at bounding box center [242, 114] width 326 height 12
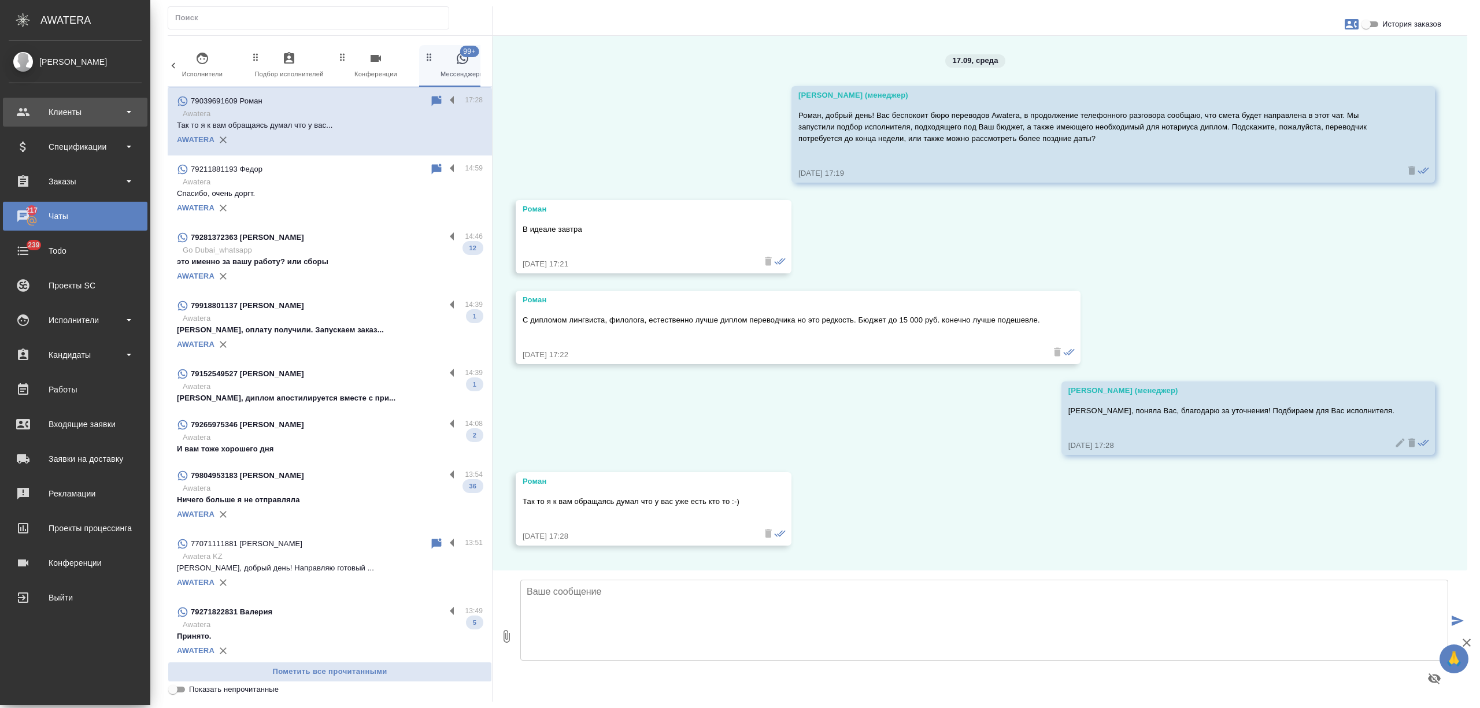
click at [62, 112] on div "Клиенты" at bounding box center [75, 111] width 133 height 17
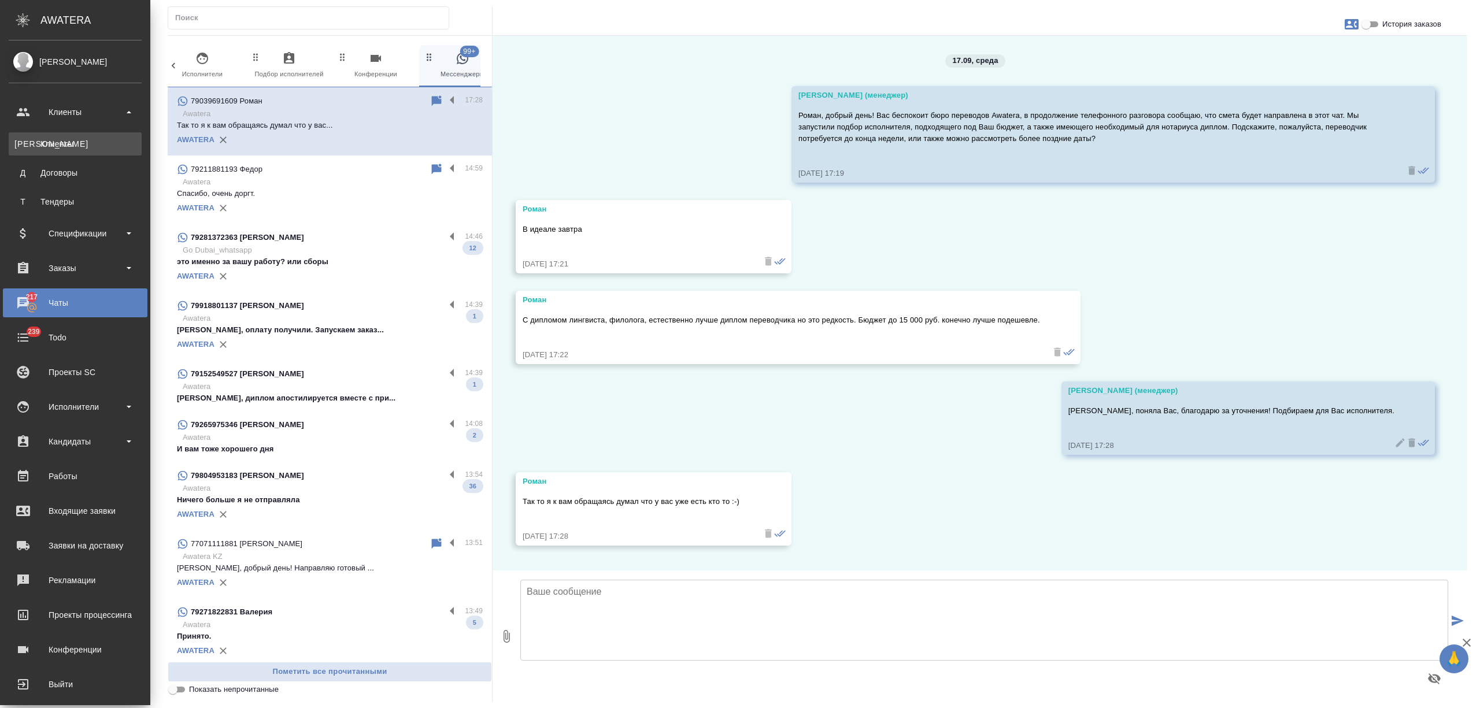
click at [57, 144] on div "Клиенты" at bounding box center [74, 144] width 121 height 12
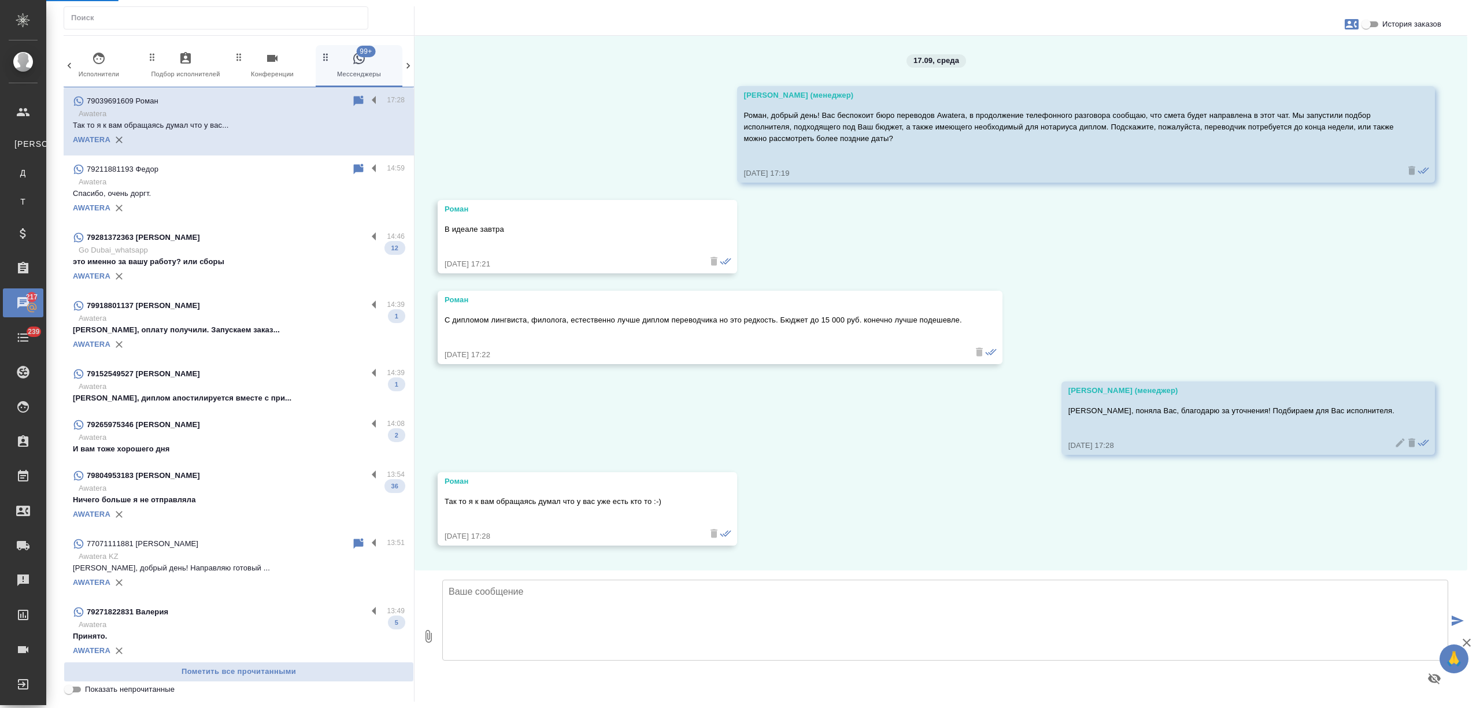
select select "RU"
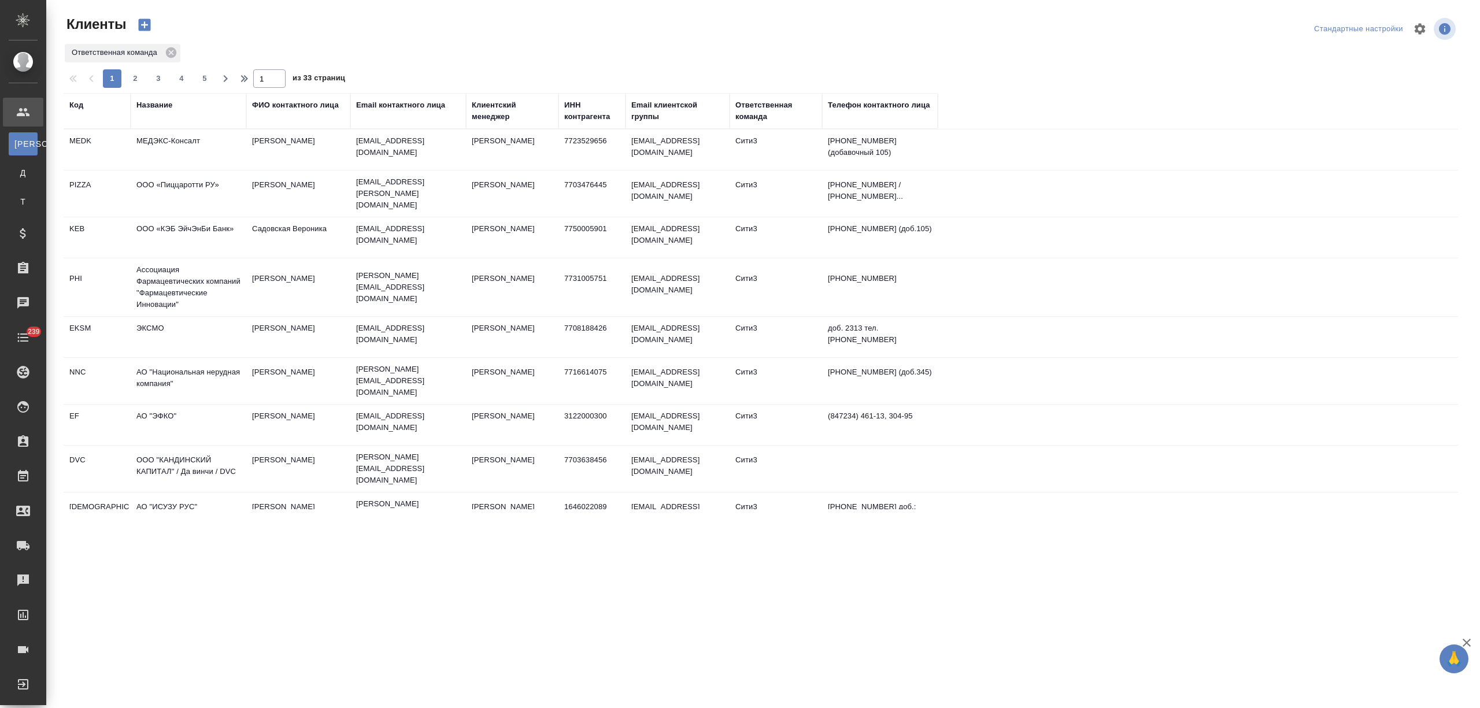
click at [160, 99] on div "Название" at bounding box center [154, 105] width 36 height 12
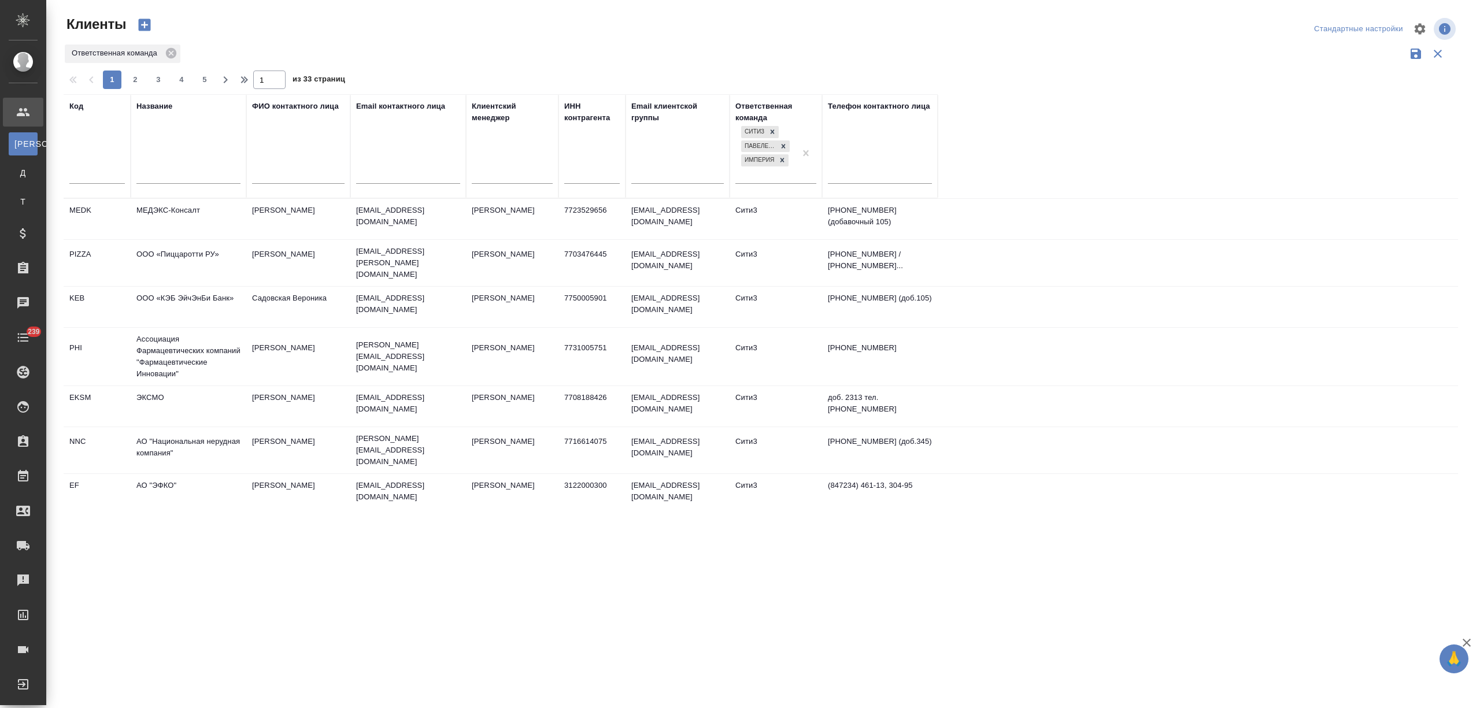
click at [142, 173] on input "text" at bounding box center [188, 176] width 104 height 14
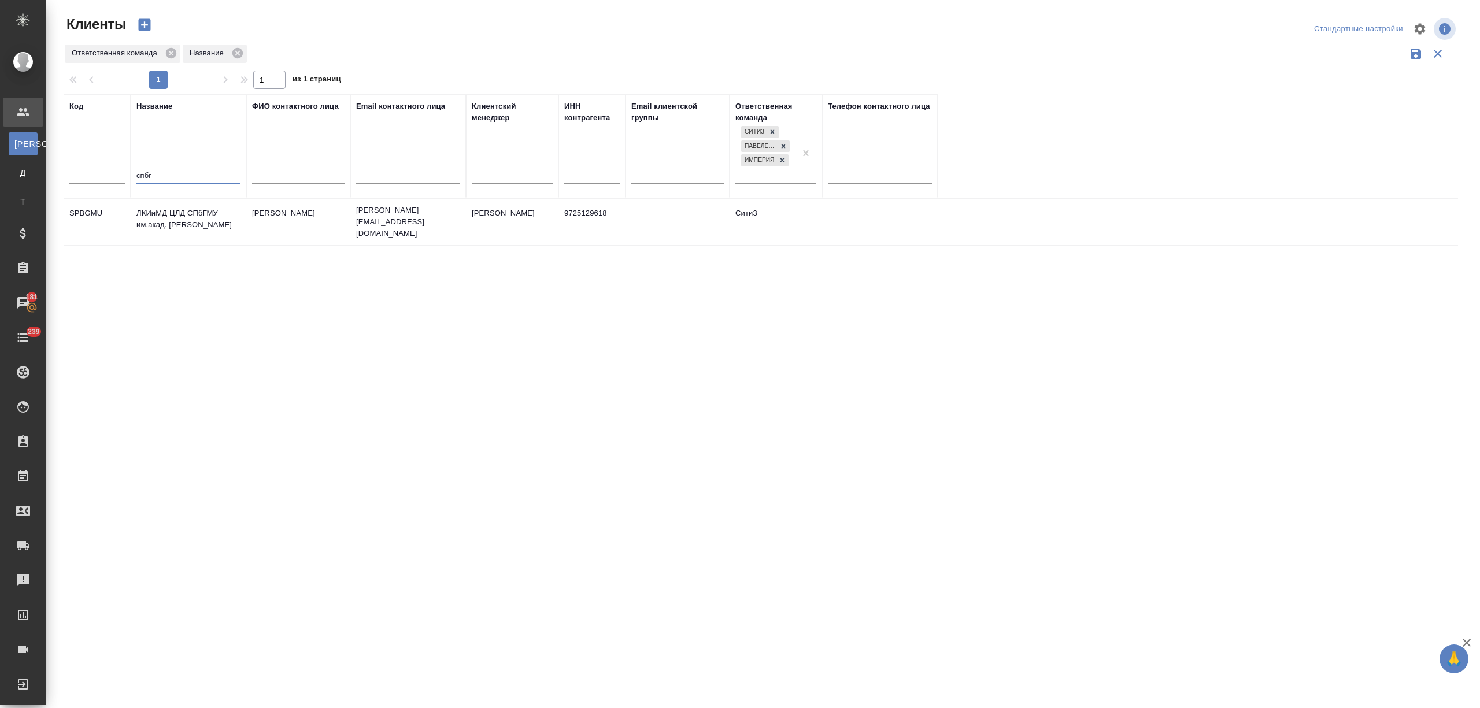
click at [193, 223] on td "ЛКИиМД ЦЛД СПбГМУ им.акад. [PERSON_NAME]" at bounding box center [189, 222] width 116 height 40
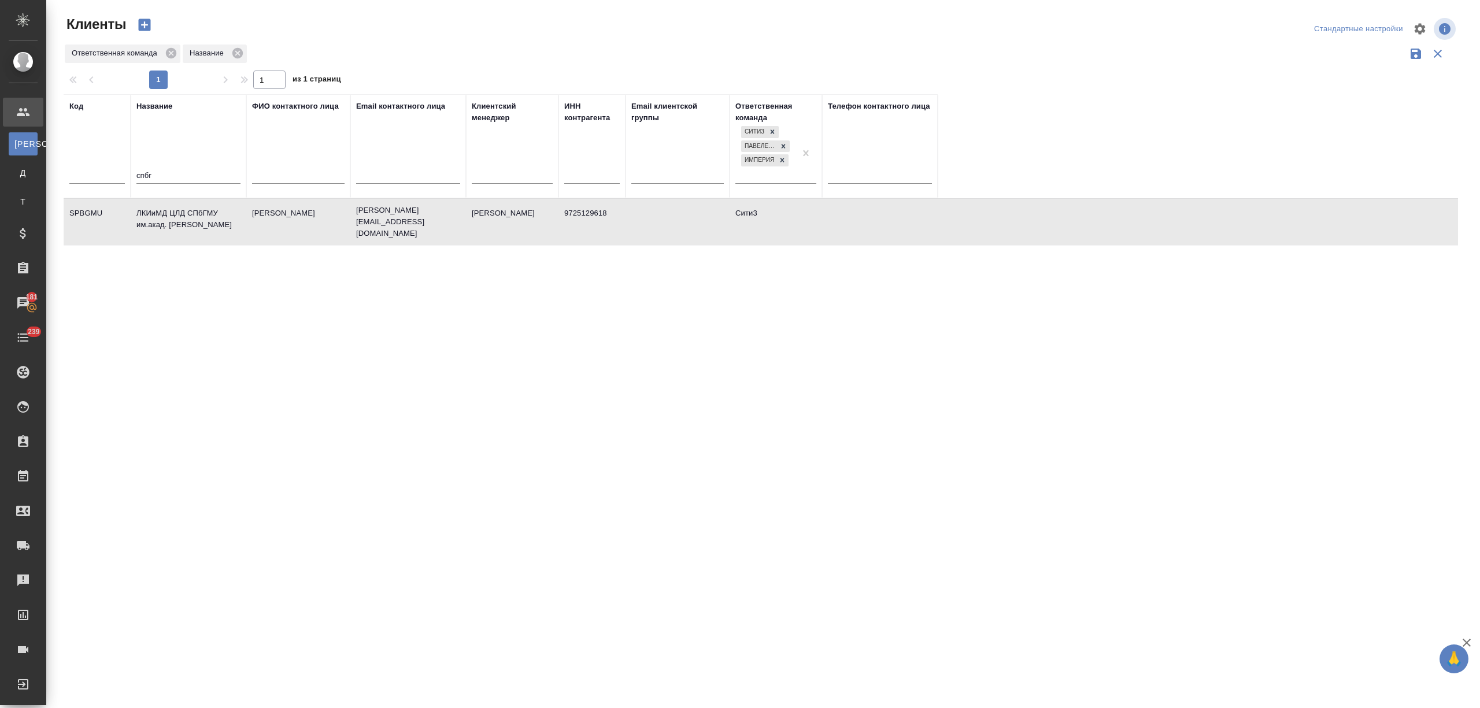
click at [193, 223] on td "ЛКИиМД ЦЛД СПбГМУ им.акад. [PERSON_NAME]" at bounding box center [189, 222] width 116 height 40
drag, startPoint x: 186, startPoint y: 172, endPoint x: 91, endPoint y: 177, distance: 94.4
click at [91, 177] on tr "Код Название спбг ФИО контактного лица Email контактного лица Клиентский менедж…" at bounding box center [501, 146] width 874 height 104
type input "о"
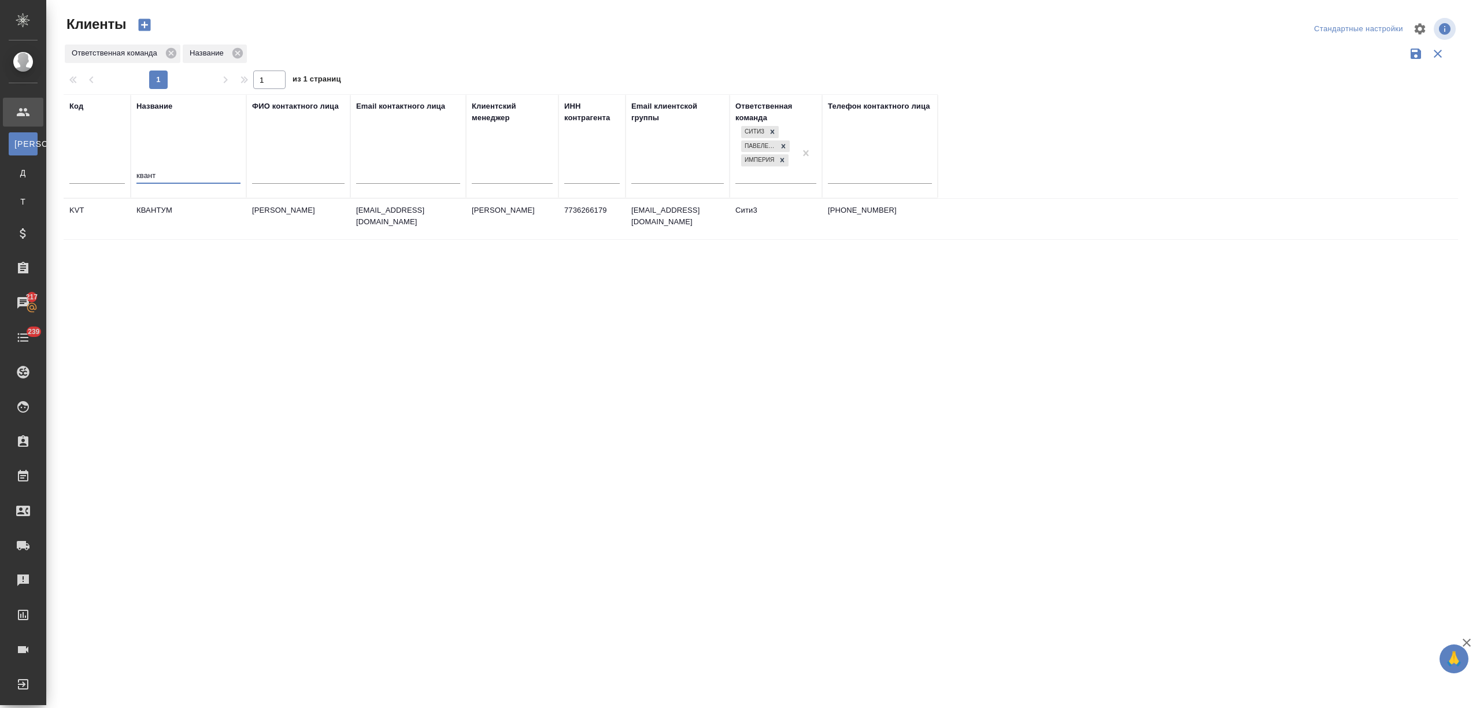
type input "квант"
click at [167, 218] on td "КВАНТУМ" at bounding box center [189, 219] width 116 height 40
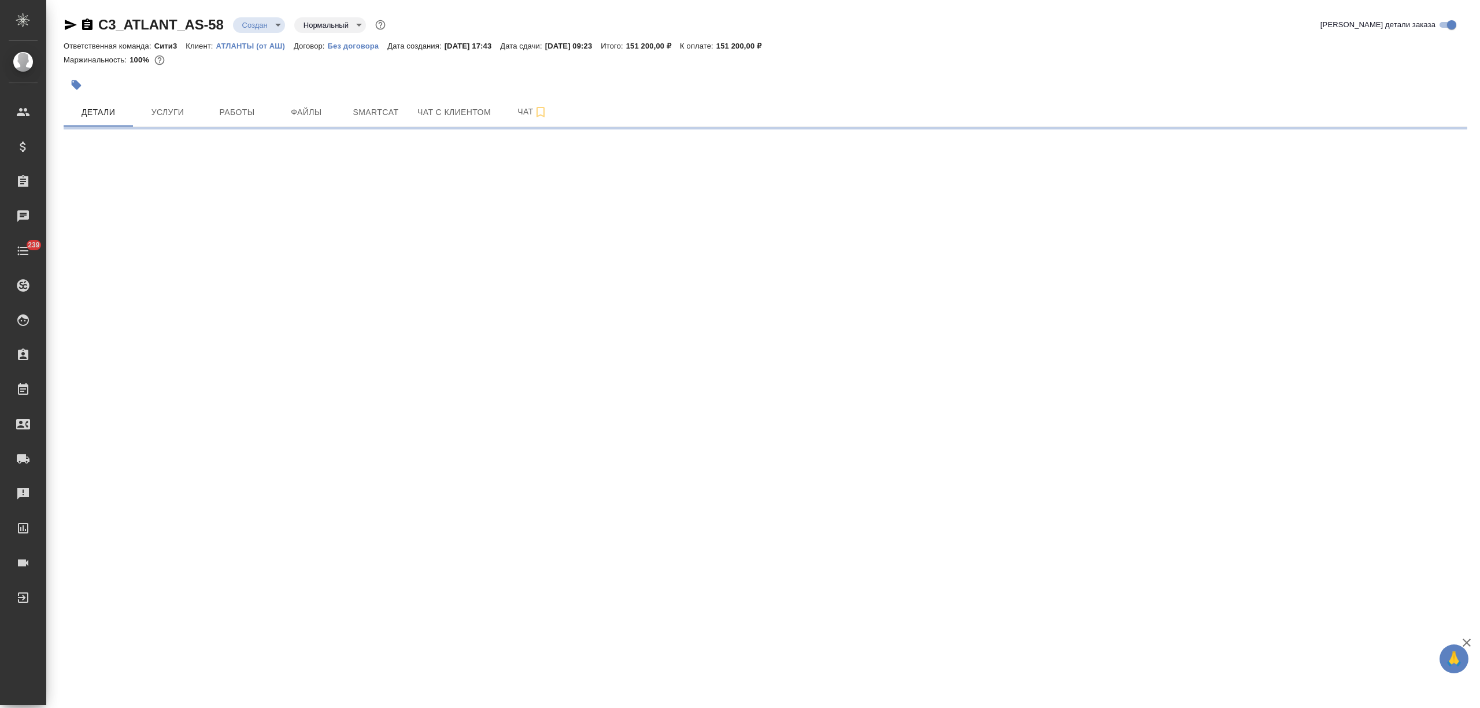
select select "RU"
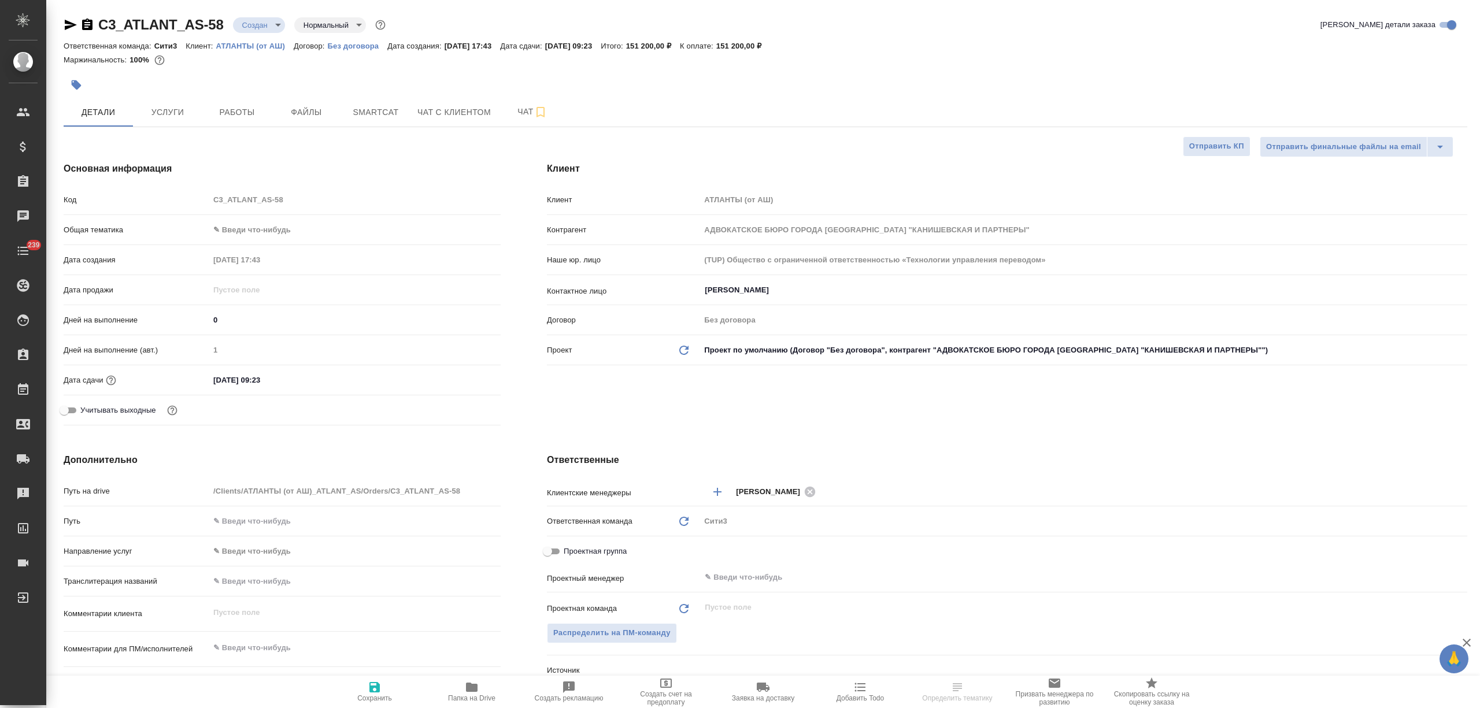
type textarea "x"
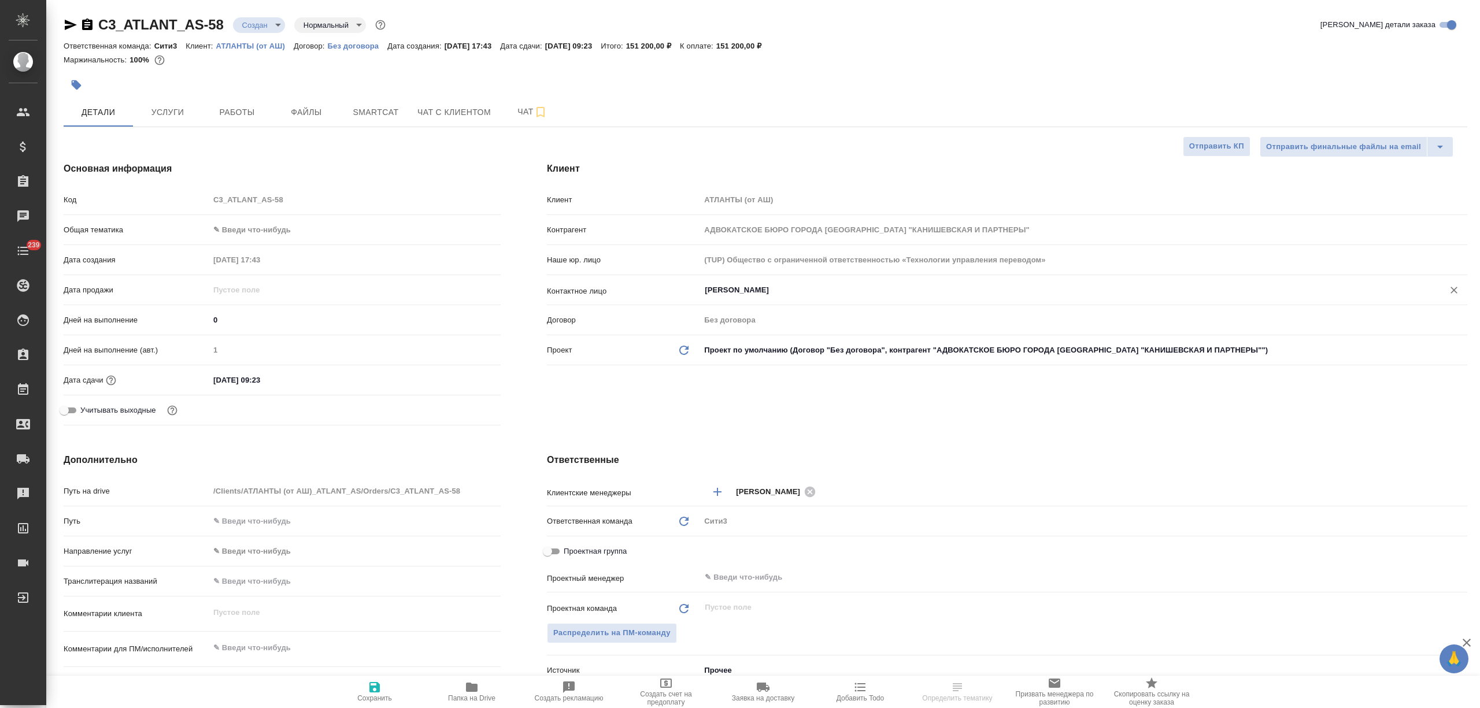
type textarea "x"
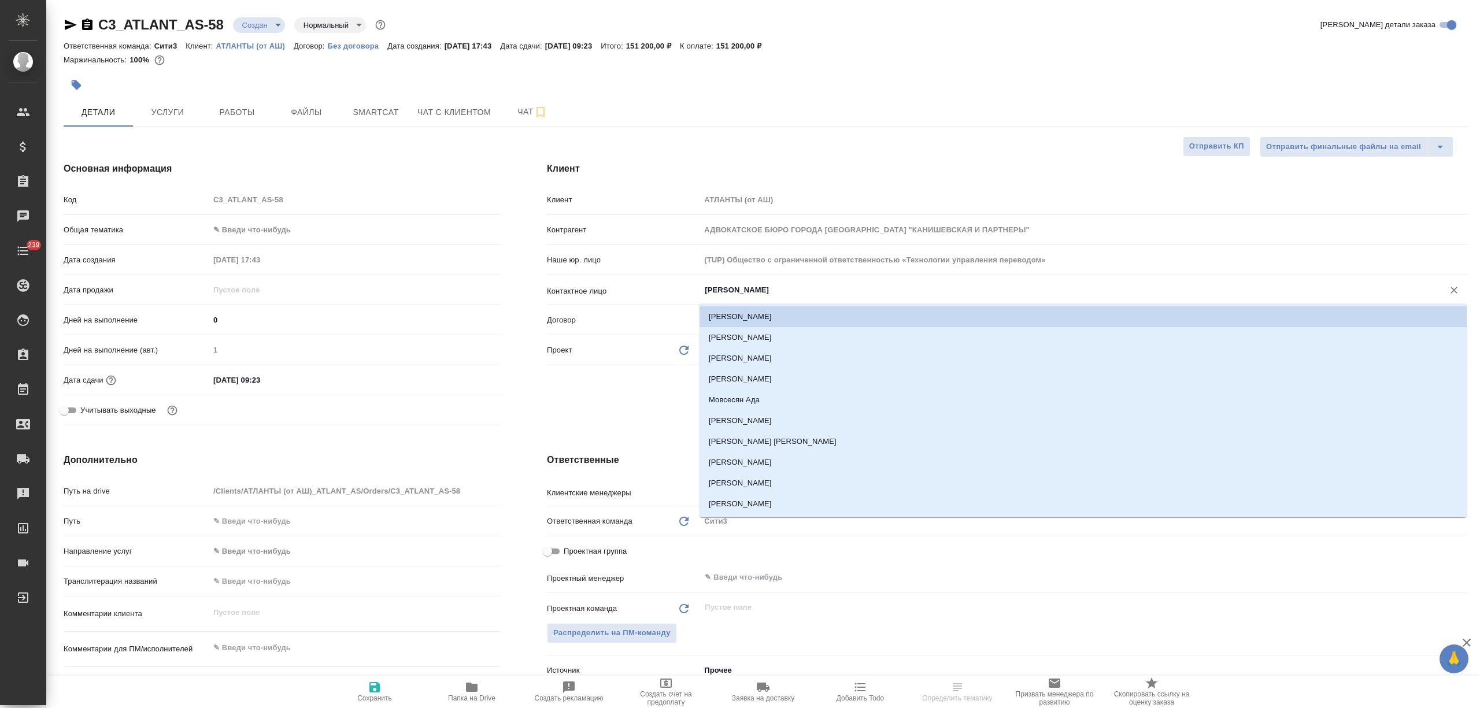
click at [760, 283] on input "[PERSON_NAME]" at bounding box center [1065, 290] width 722 height 14
type textarea "x"
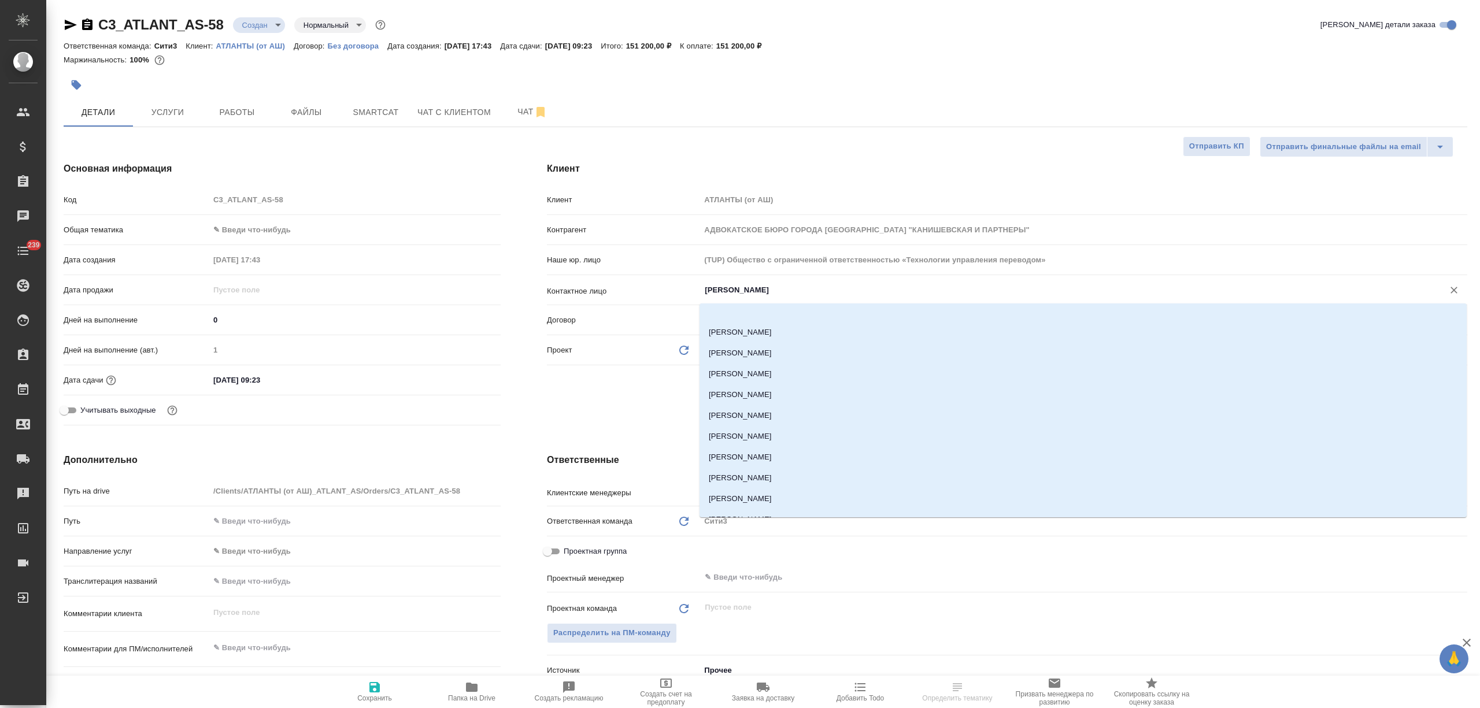
scroll to position [227, 0]
click at [652, 417] on div "[PERSON_NAME] АТЛАНТЫ (от АШ) Контрагент АДВОКАТСКОЕ БЮРО ГОРОДА [GEOGRAPHIC_DA…" at bounding box center [1007, 296] width 967 height 315
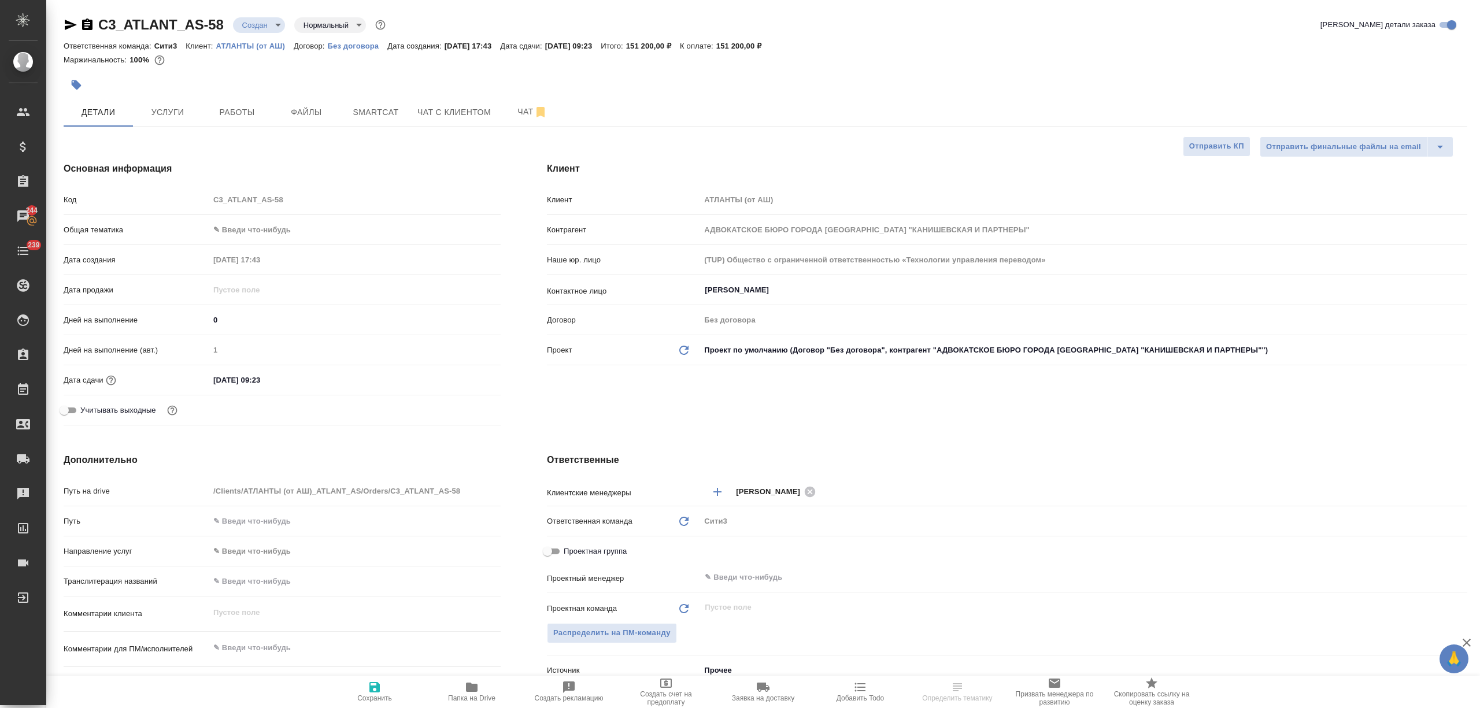
scroll to position [308, 0]
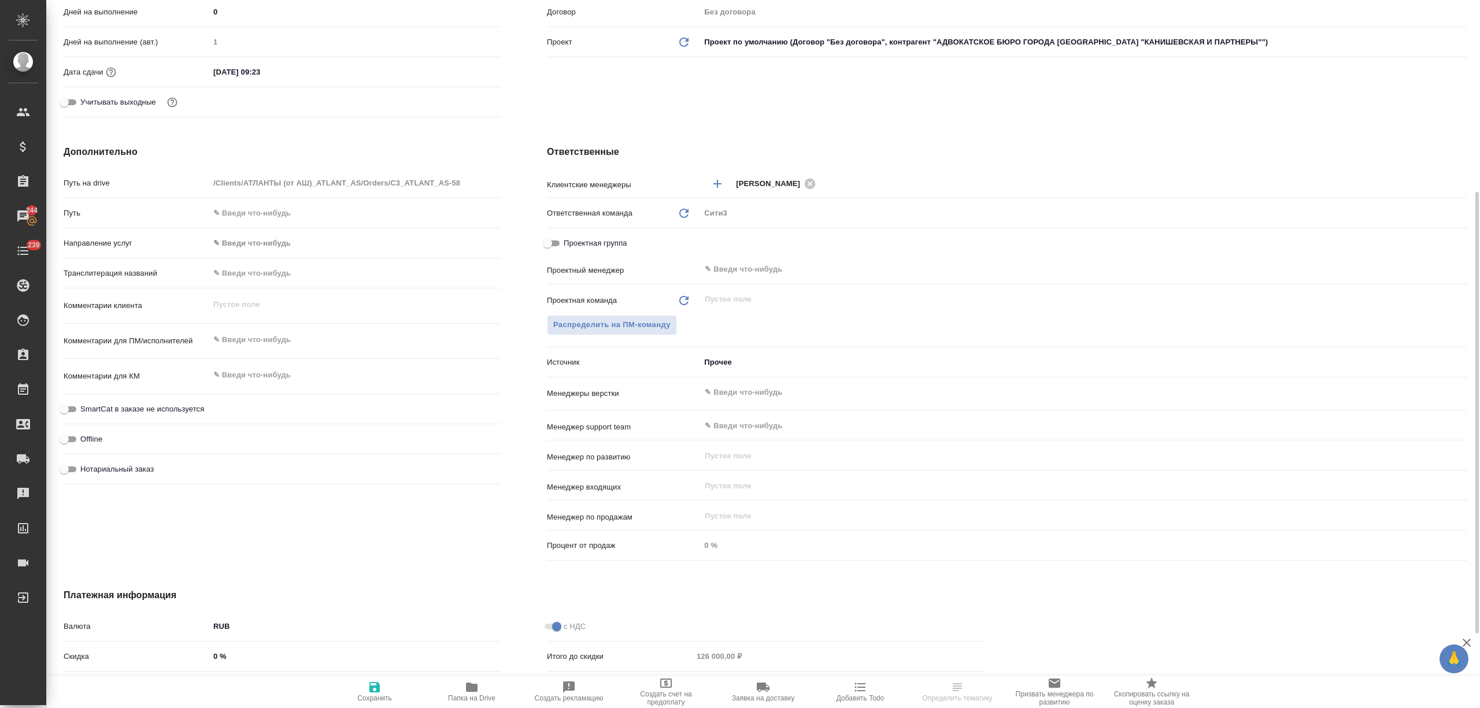
type textarea "x"
click at [268, 377] on textarea at bounding box center [354, 375] width 291 height 20
type textarea "x"
type textarea "к"
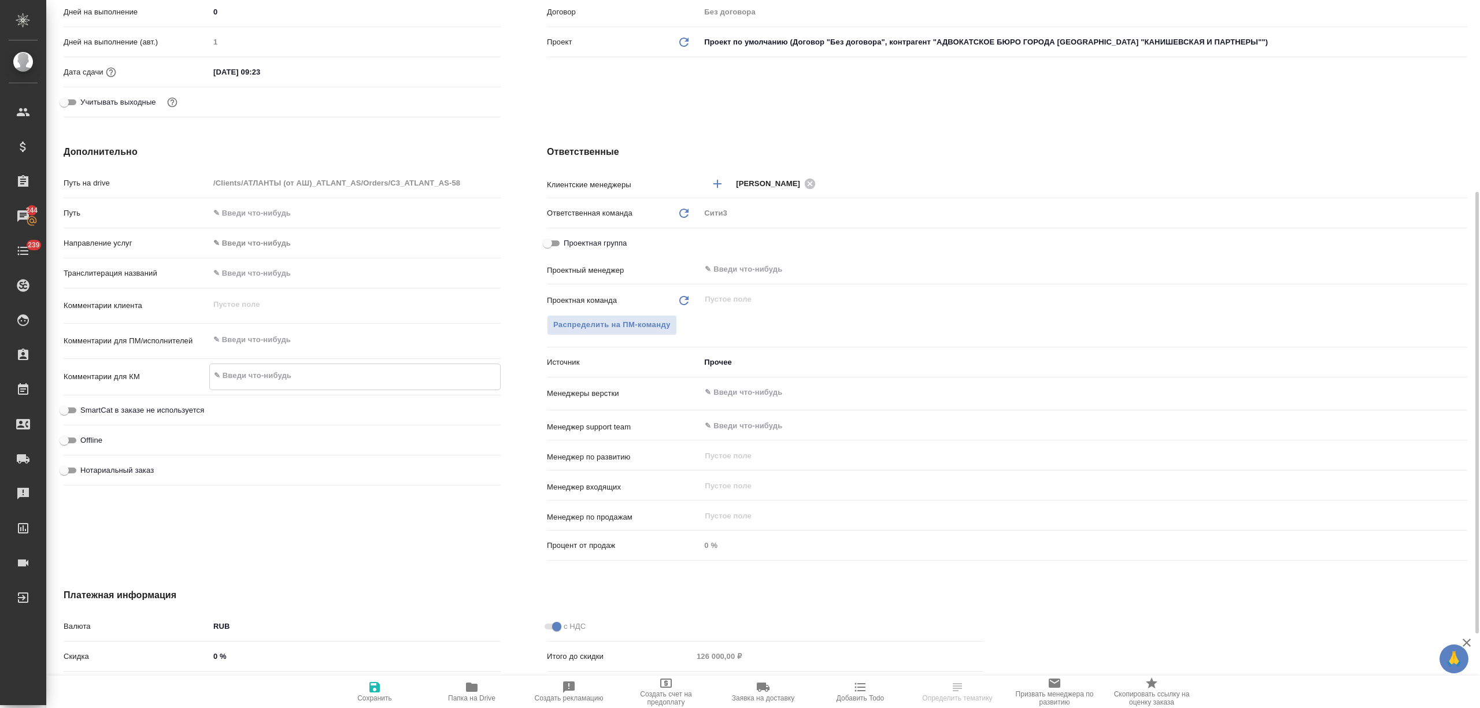
type textarea "x"
type textarea "ко"
type textarea "x"
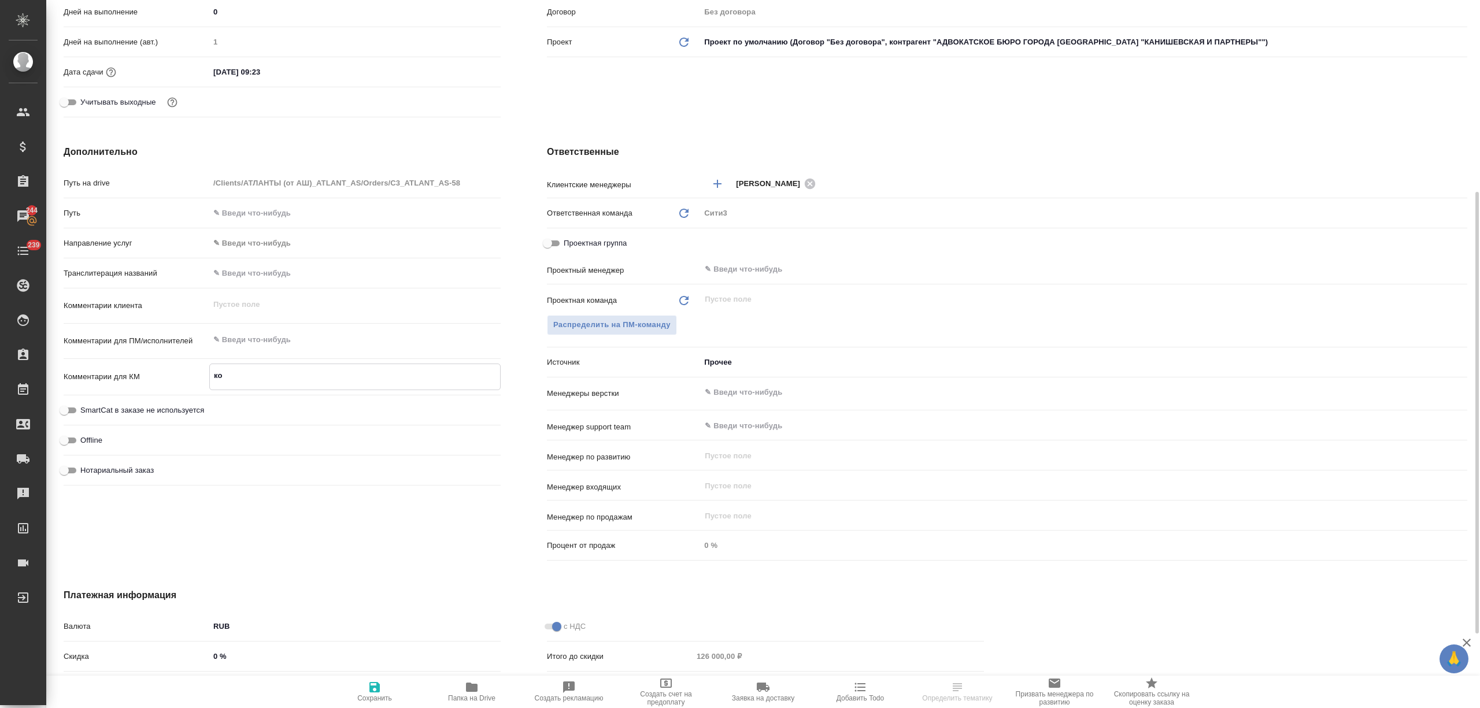
type textarea "кон"
type textarea "x"
type textarea "контак"
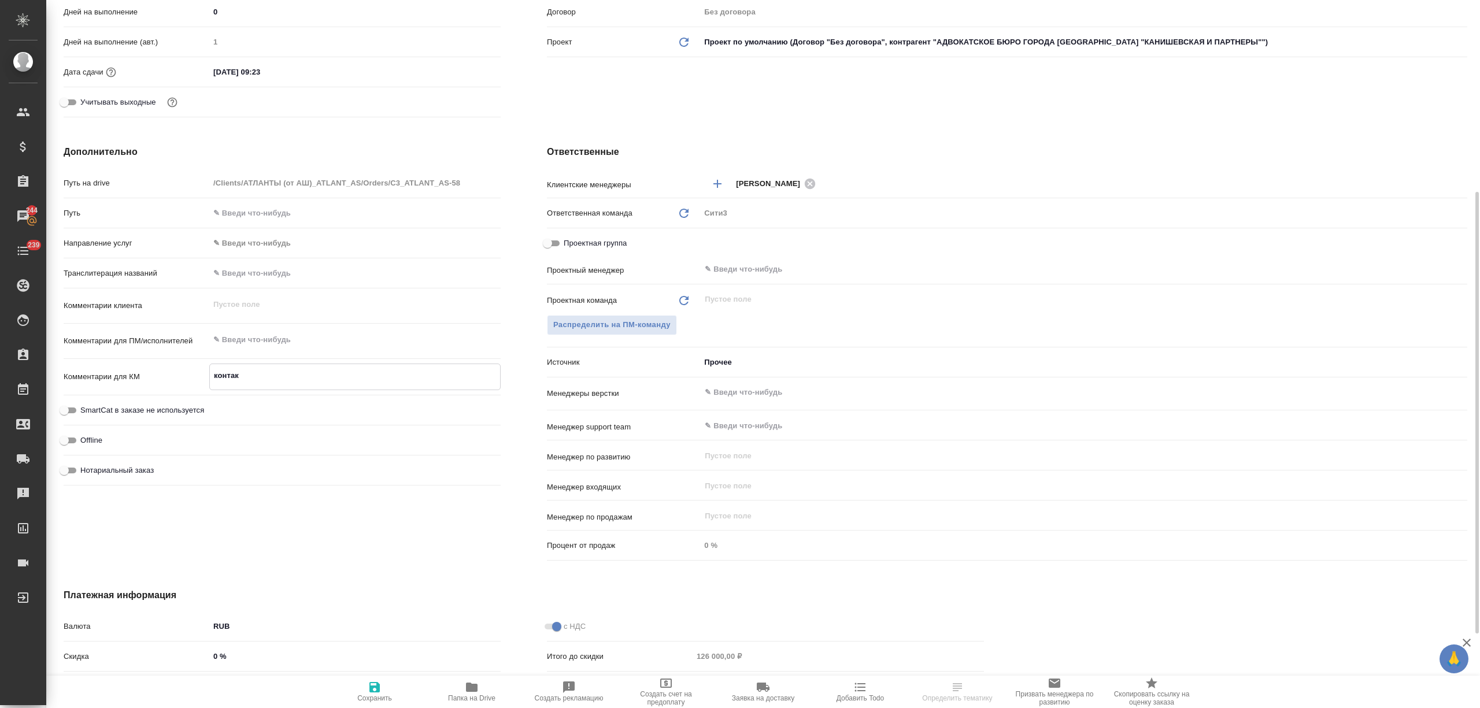
type textarea "x"
type textarea "контакт"
type textarea "x"
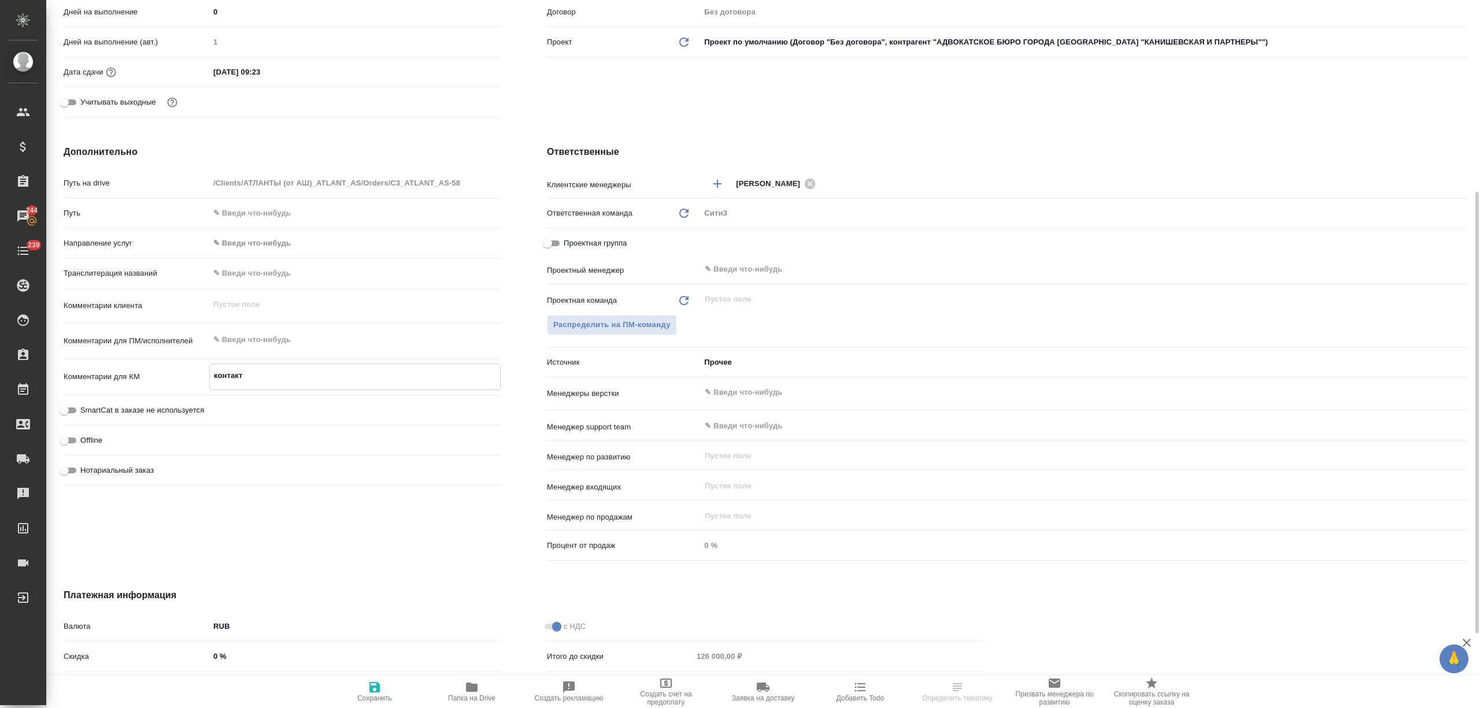
type textarea "x"
type textarea "контактн"
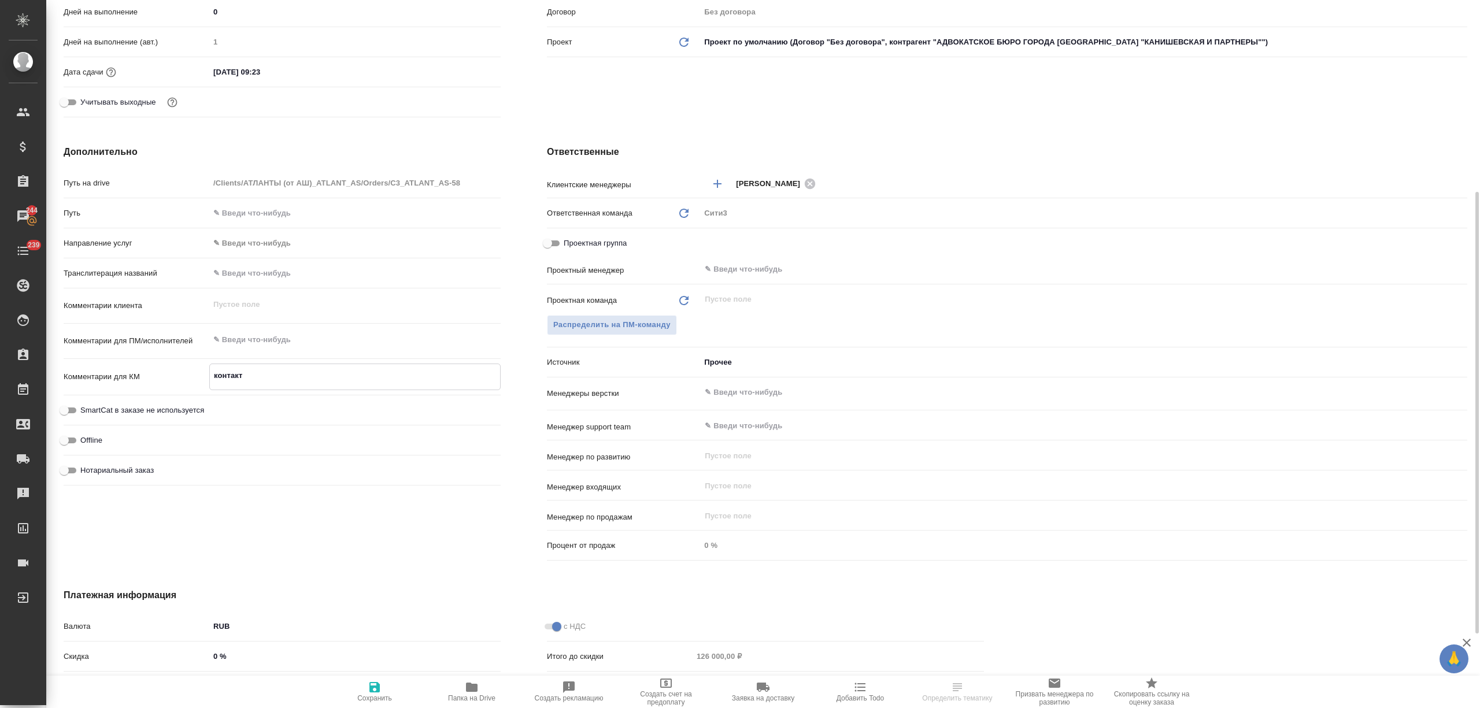
type textarea "x"
type textarea "контактно"
type textarea "x"
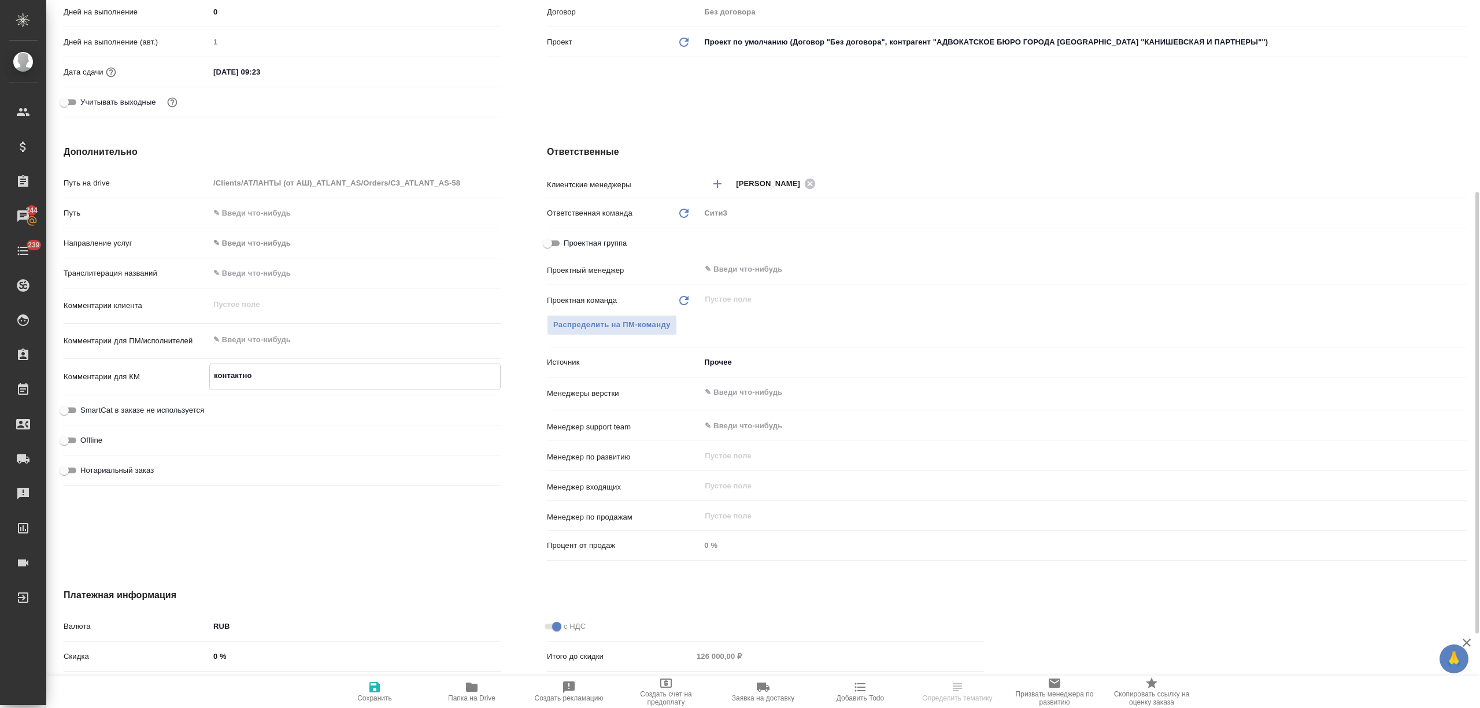
type textarea "x"
type textarea "контактное"
type textarea "x"
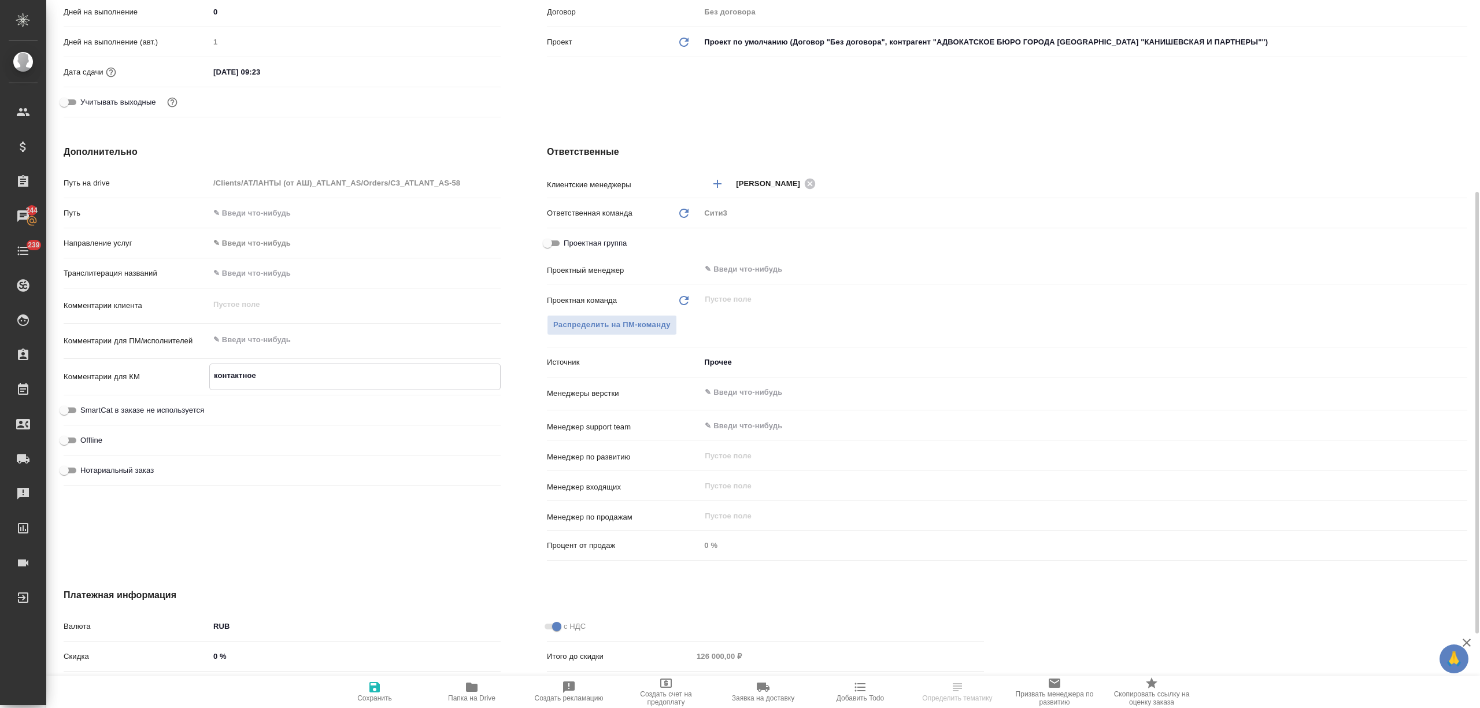
type textarea "x"
type textarea "контактное"
type textarea "x"
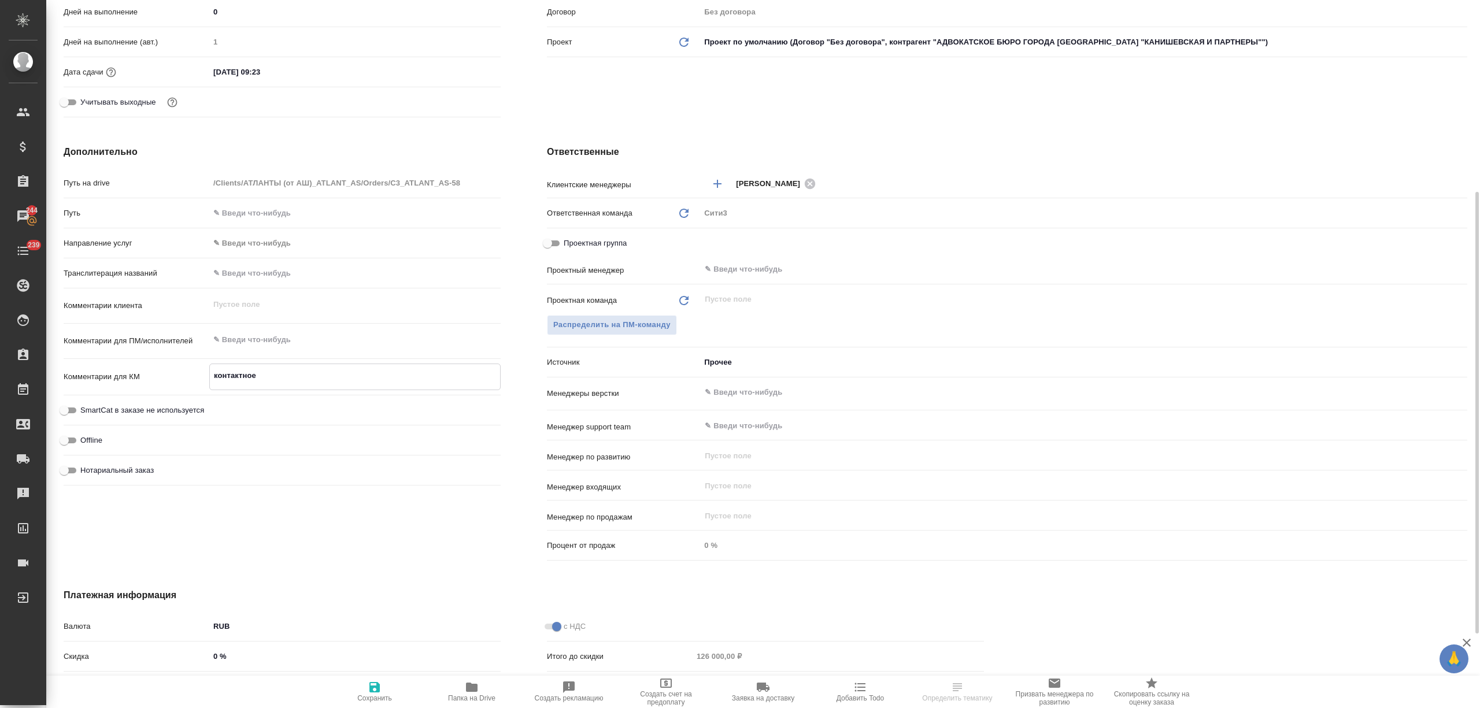
type textarea "контактное л"
type textarea "x"
type textarea "контактное ли"
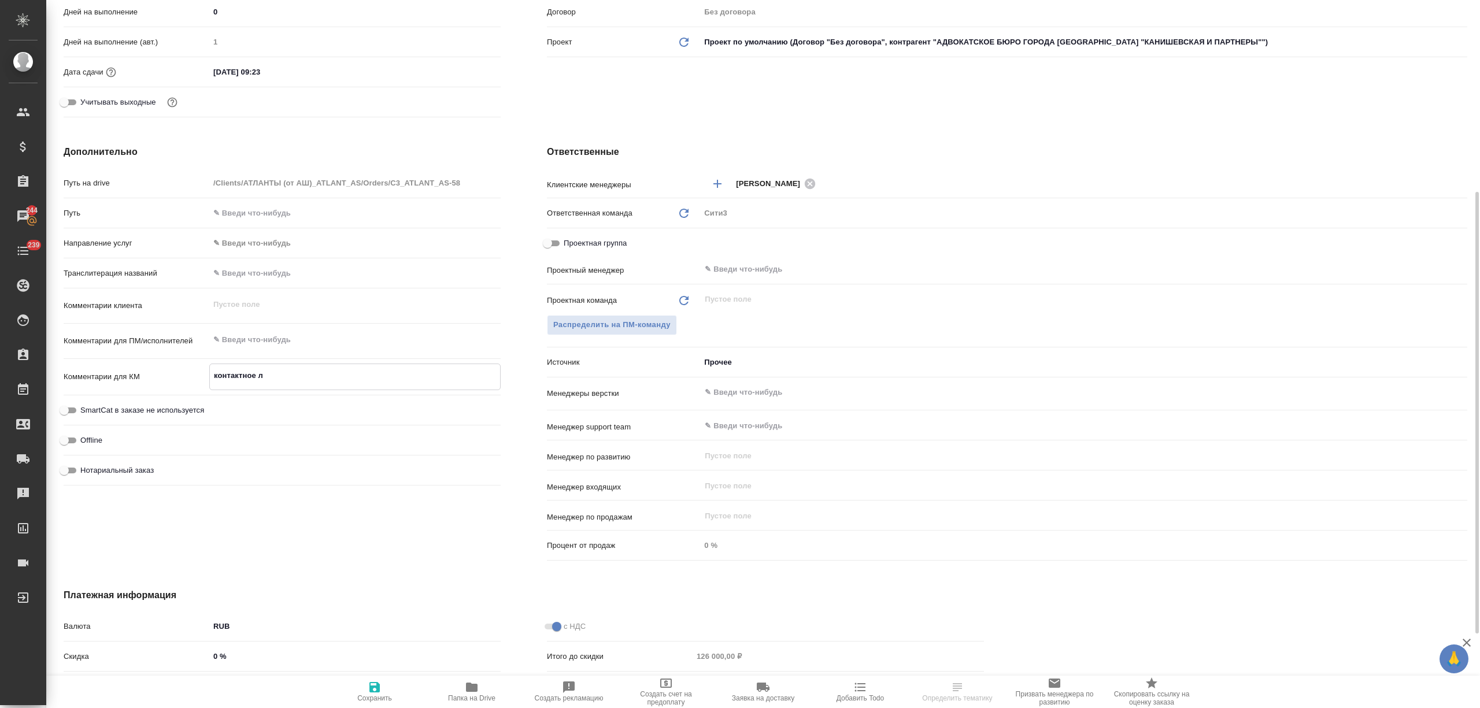
type textarea "x"
type textarea "контактное лиц"
type textarea "x"
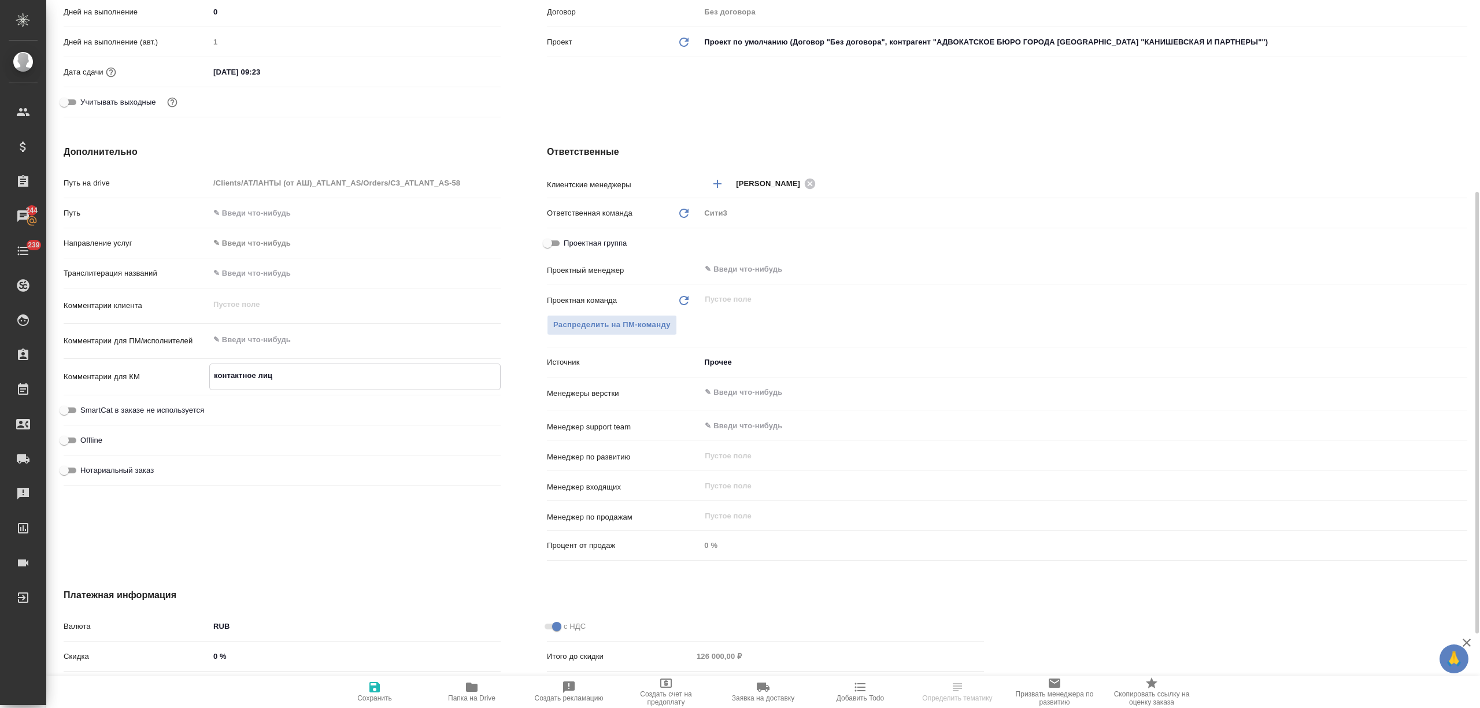
type textarea "x"
type textarea "контактное лицо"
type textarea "x"
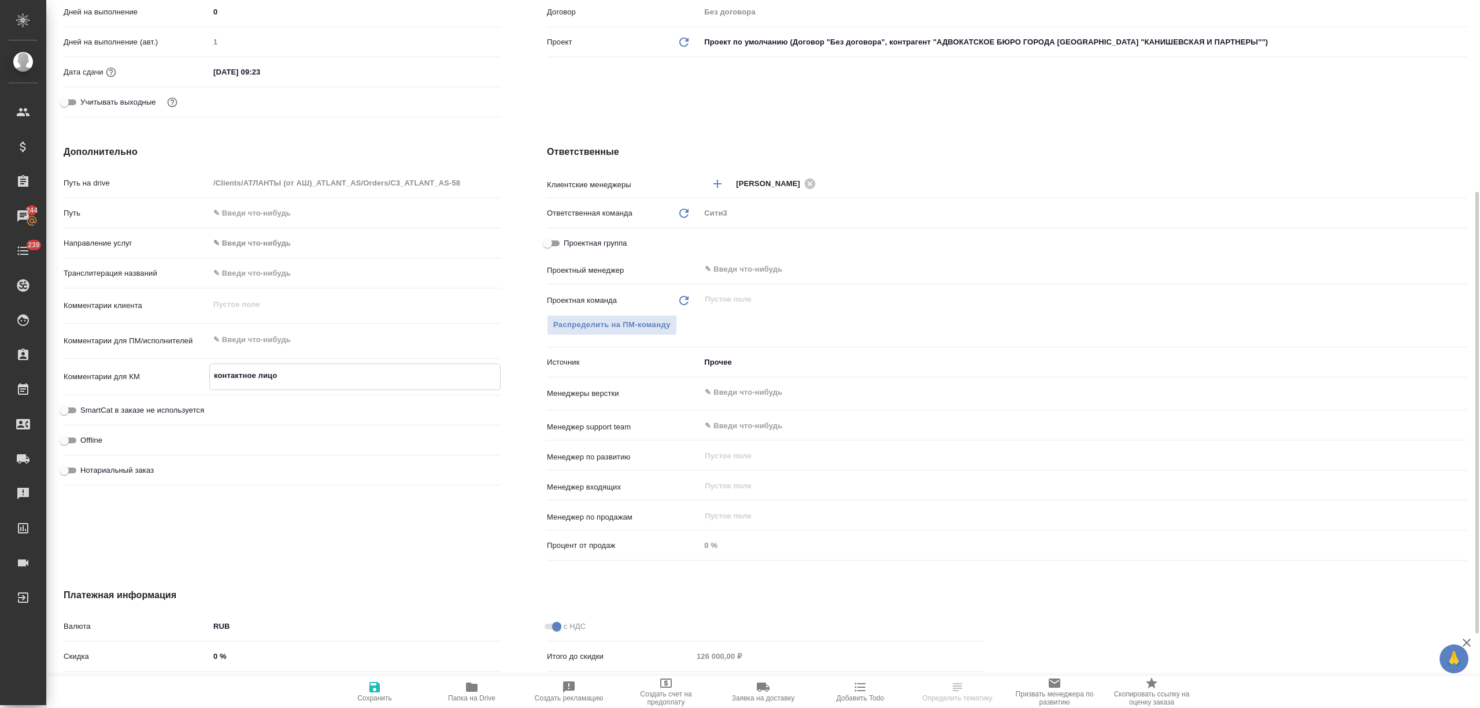
type textarea "x"
type textarea "контактное лицо"
type textarea "x"
type textarea "контактное лицо [PERSON_NAME]"
type textarea "x"
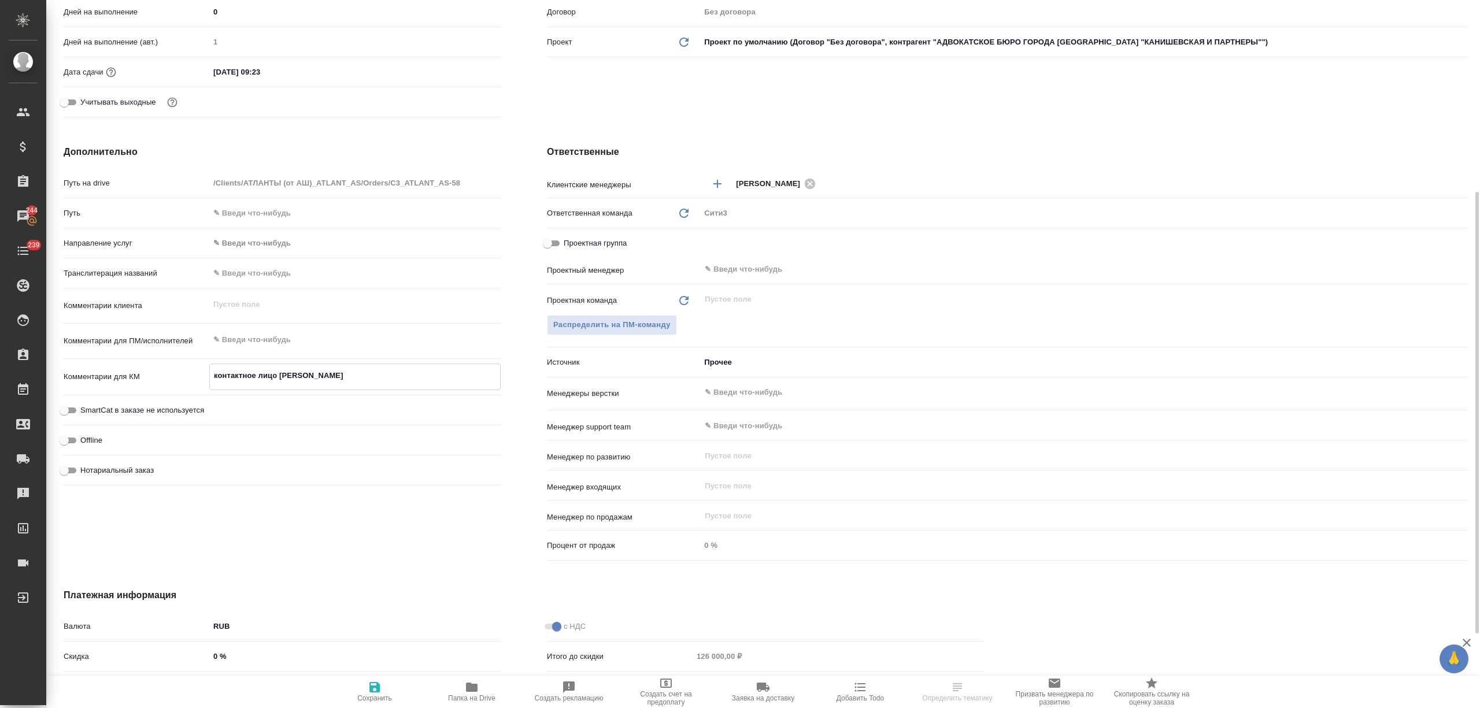
type textarea "x"
type textarea "контактное лицо др"
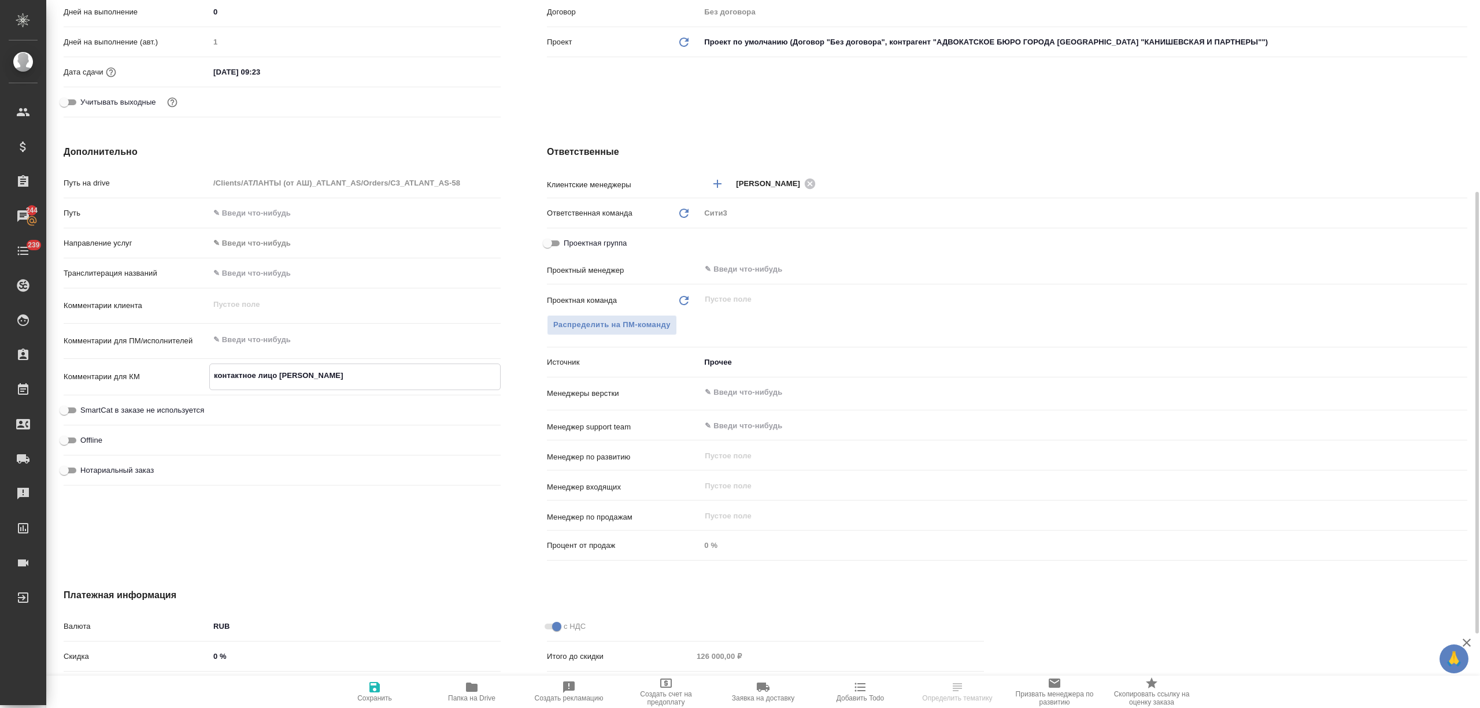
type textarea "x"
type textarea "контактное лицо дру"
type textarea "x"
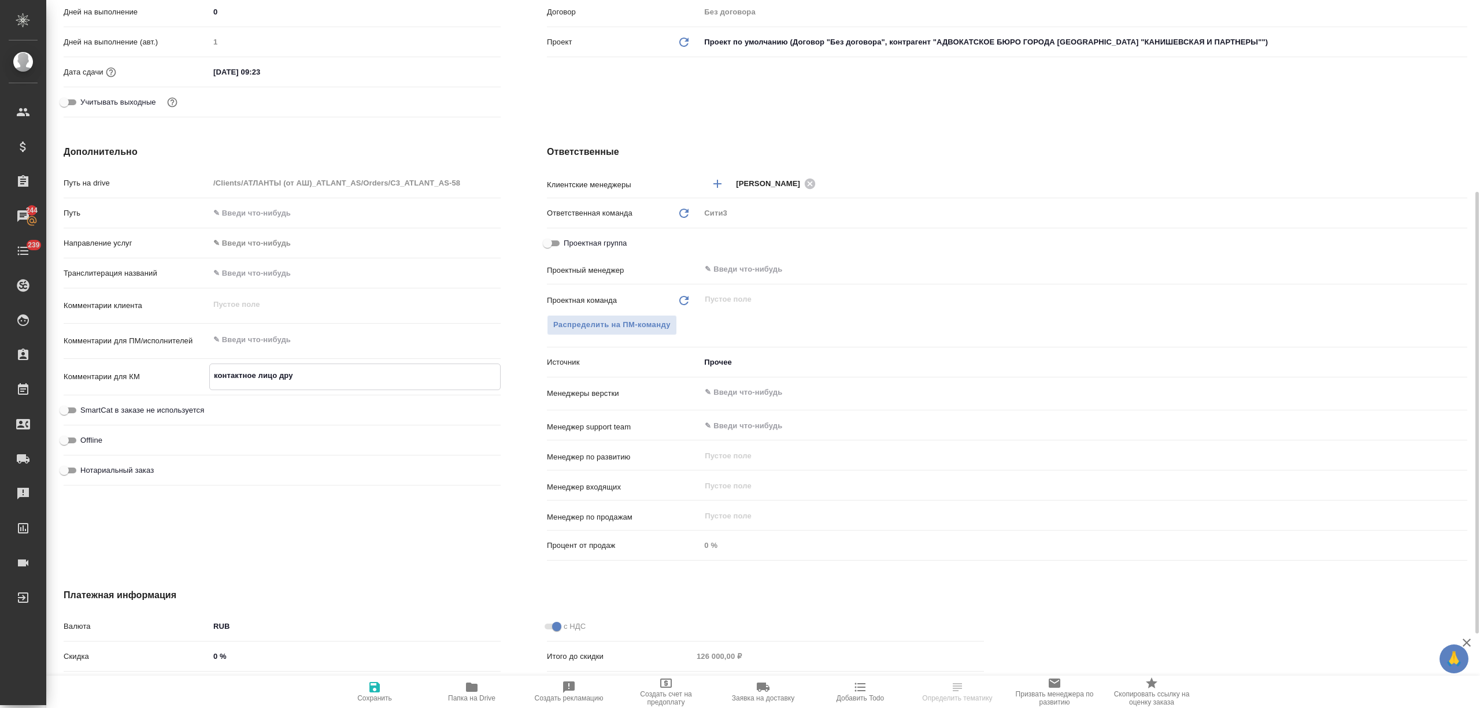
type textarea "x"
type textarea "контактное лицо друг"
type textarea "x"
type textarea "контактное лицо друго"
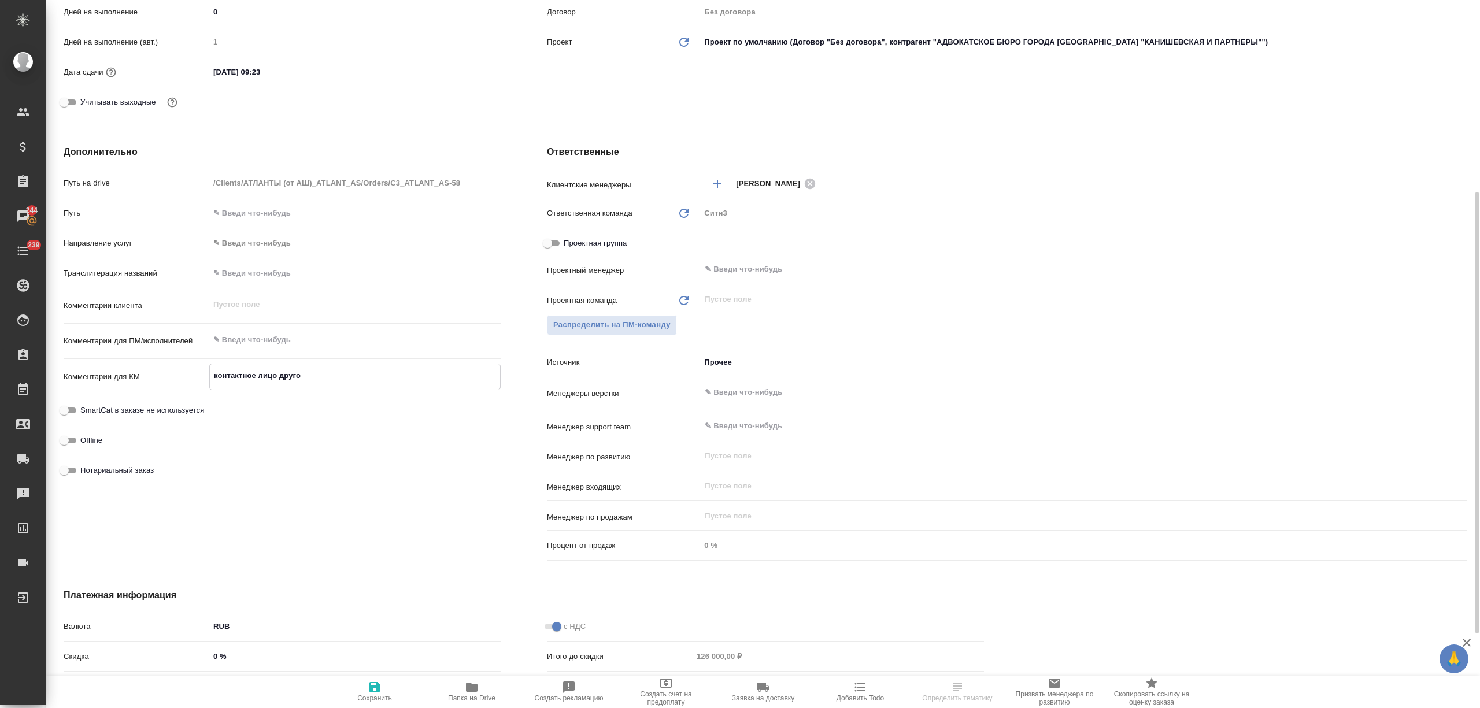
type textarea "x"
type textarea "контактное лицо другое"
type textarea "x"
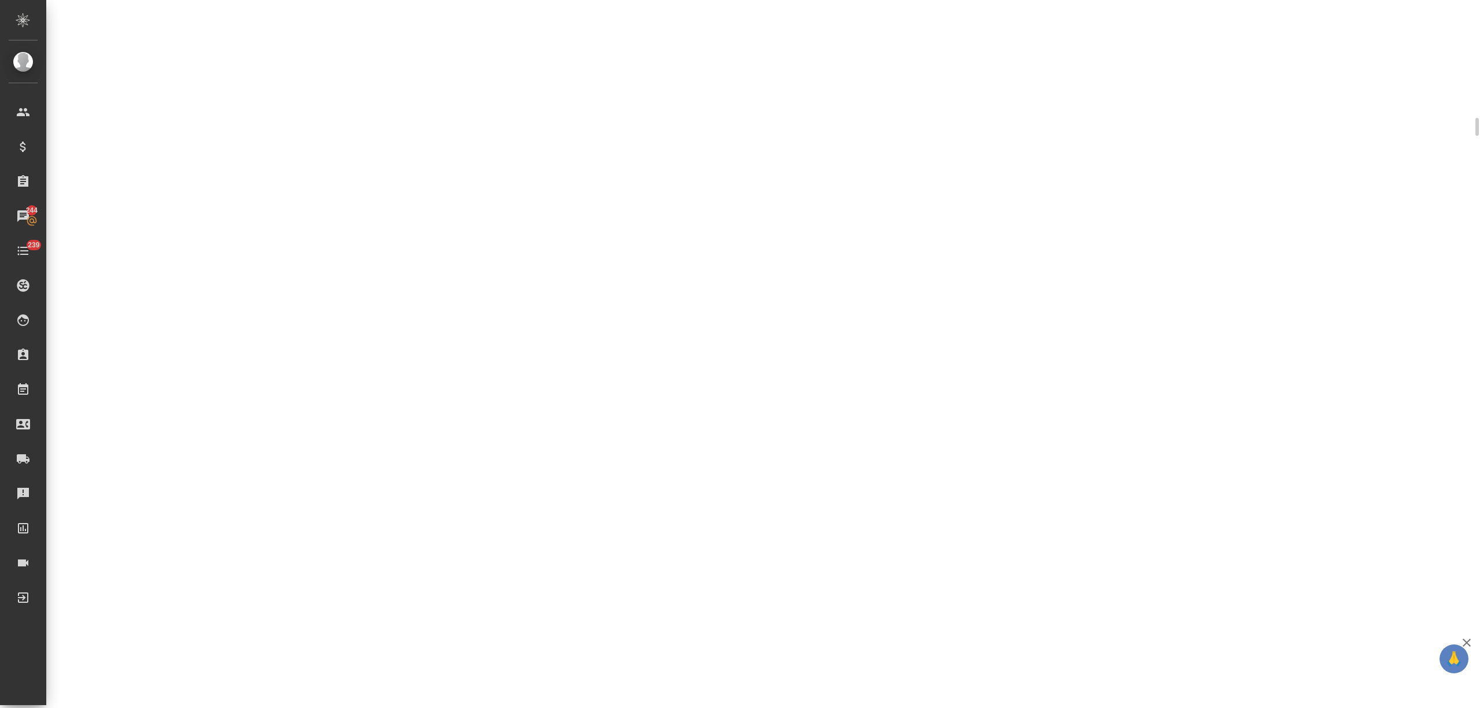
scroll to position [426, 0]
select select "RU"
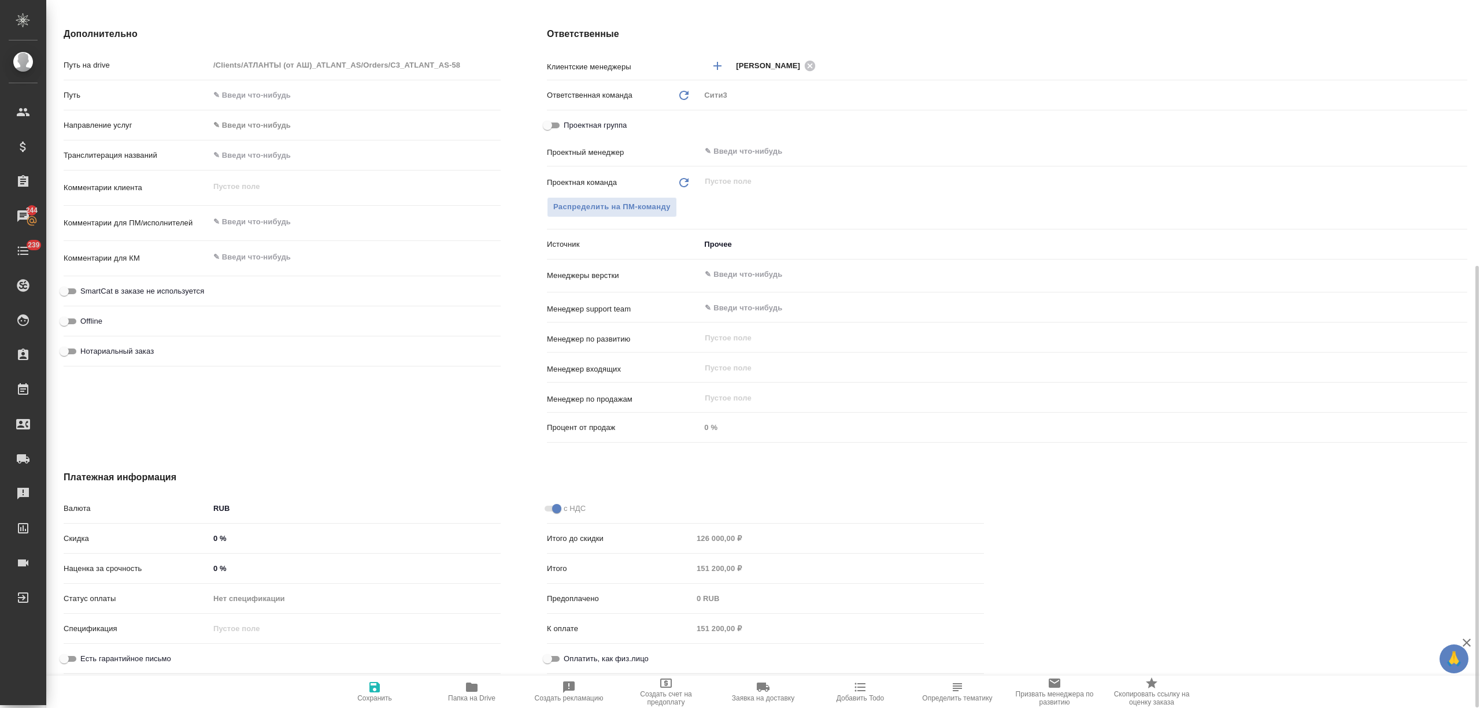
type textarea "x"
click at [262, 248] on textarea at bounding box center [354, 257] width 291 height 20
type textarea "x"
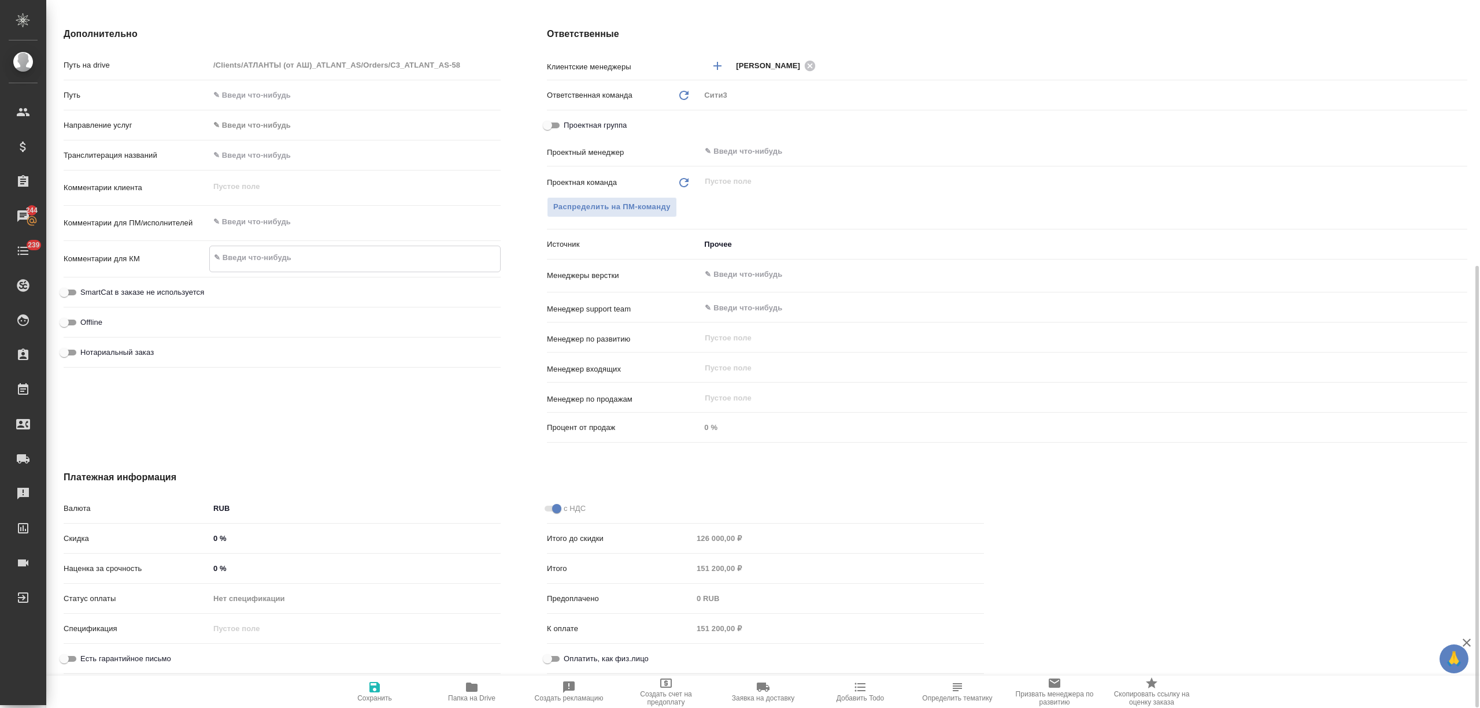
type textarea "x"
type textarea "к"
type textarea "x"
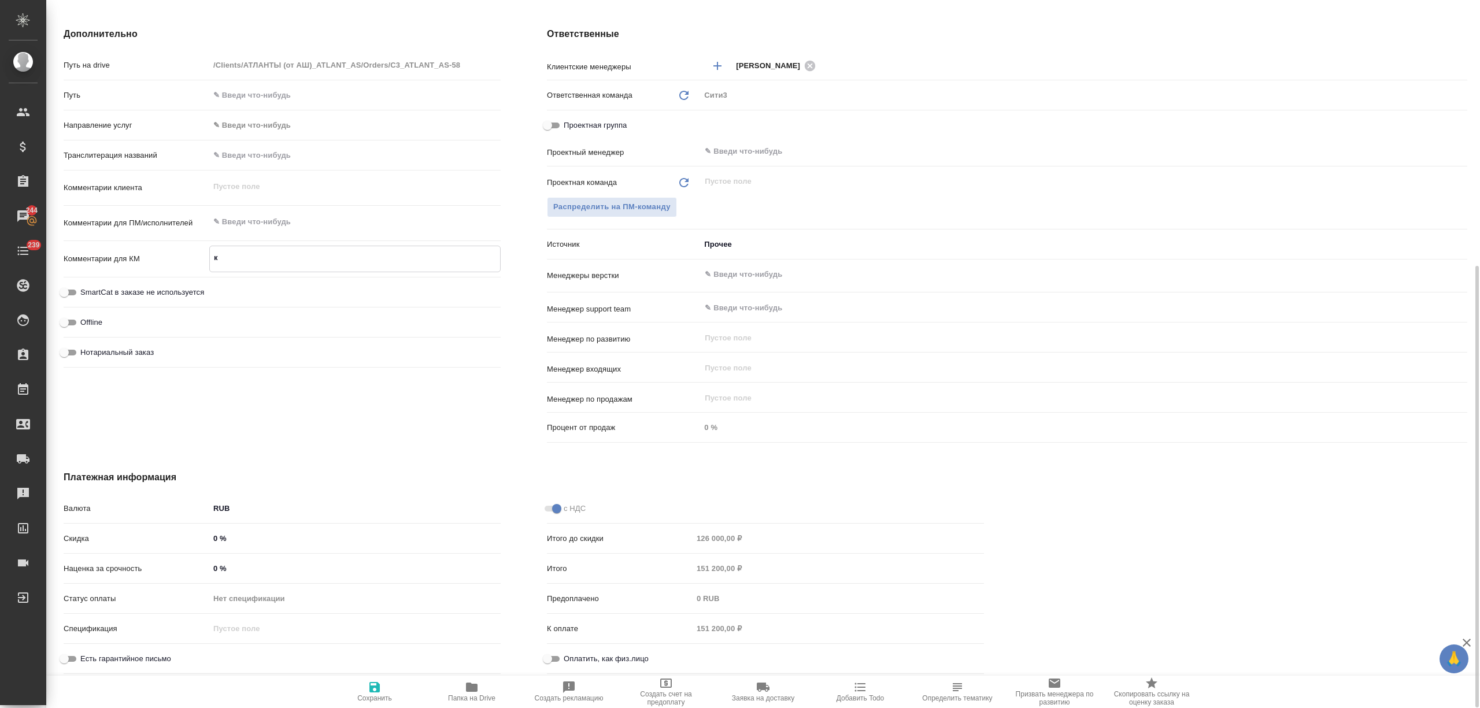
type textarea "ко"
type textarea "x"
type textarea "кон"
type textarea "x"
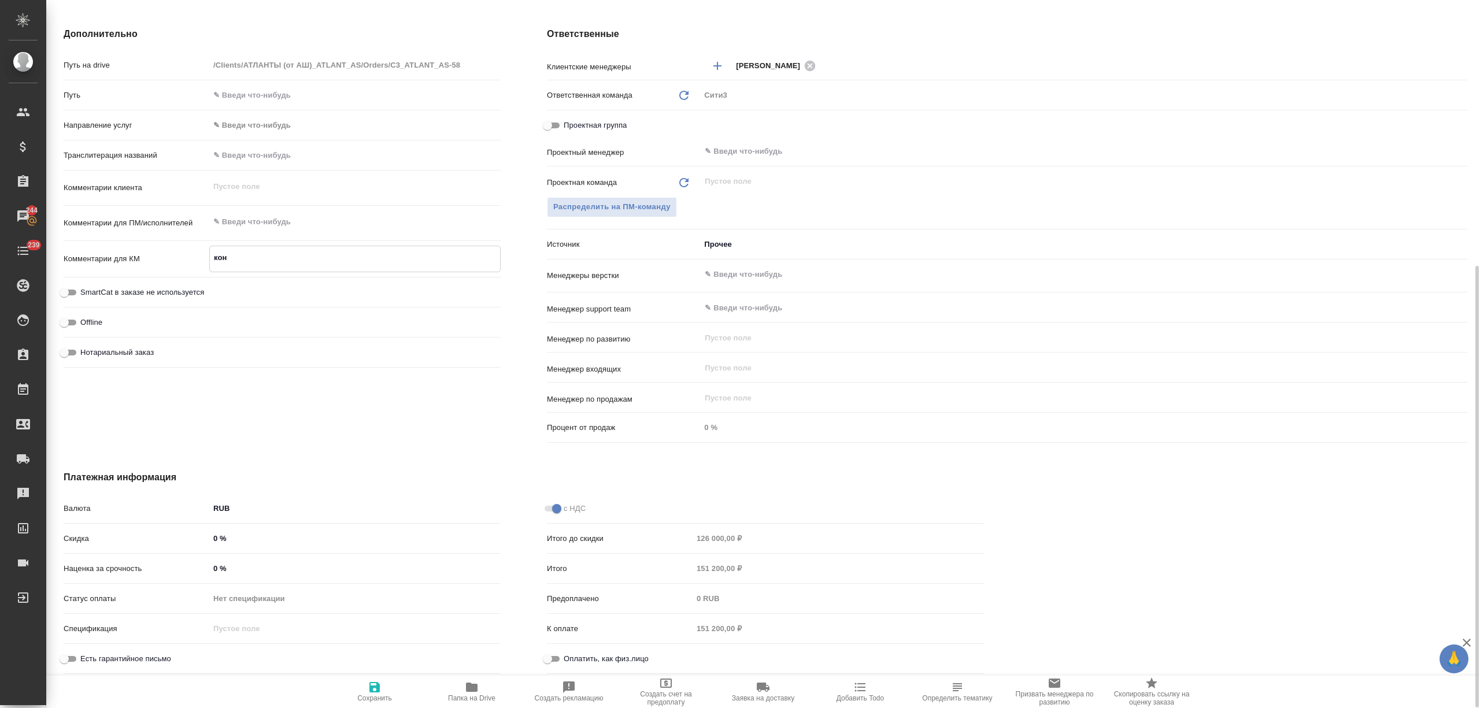
type textarea "x"
type textarea "конт"
type textarea "x"
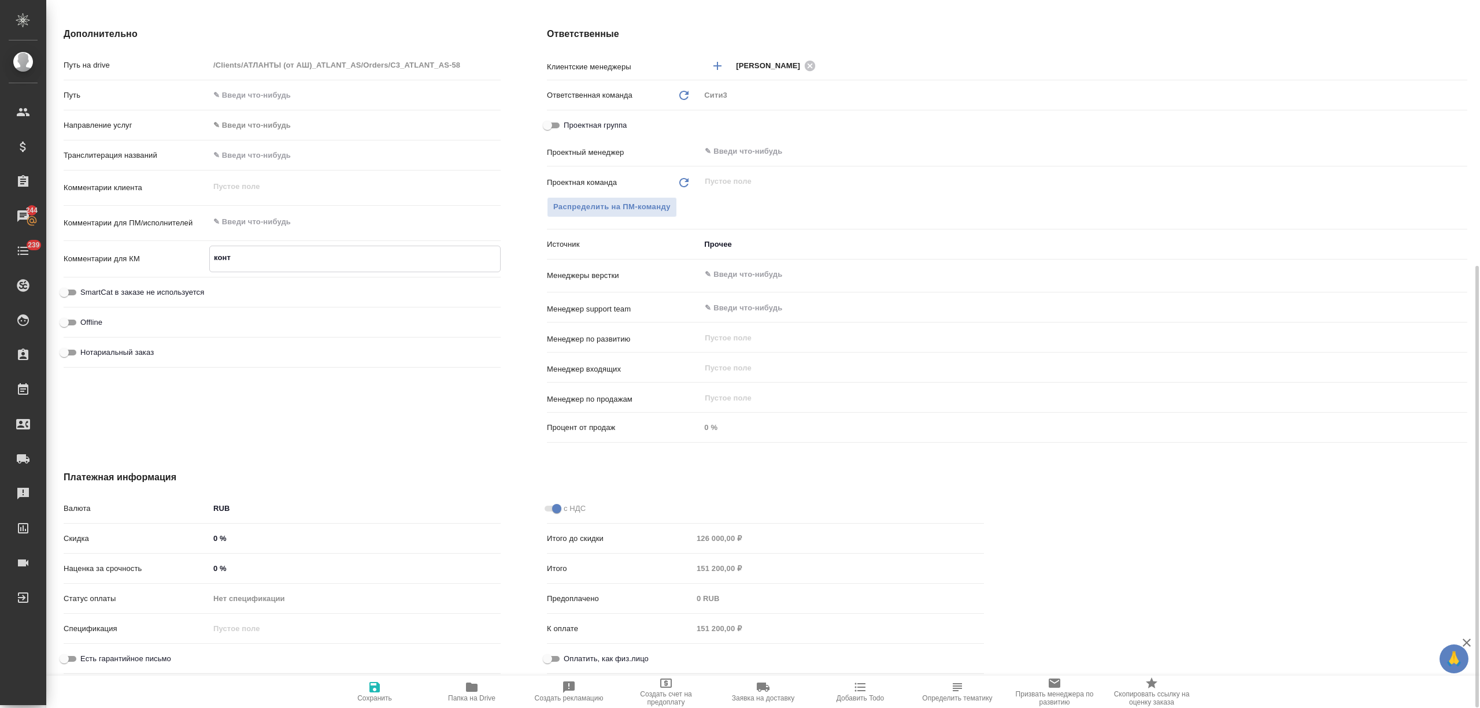
type textarea "x"
type textarea "конта"
type textarea "x"
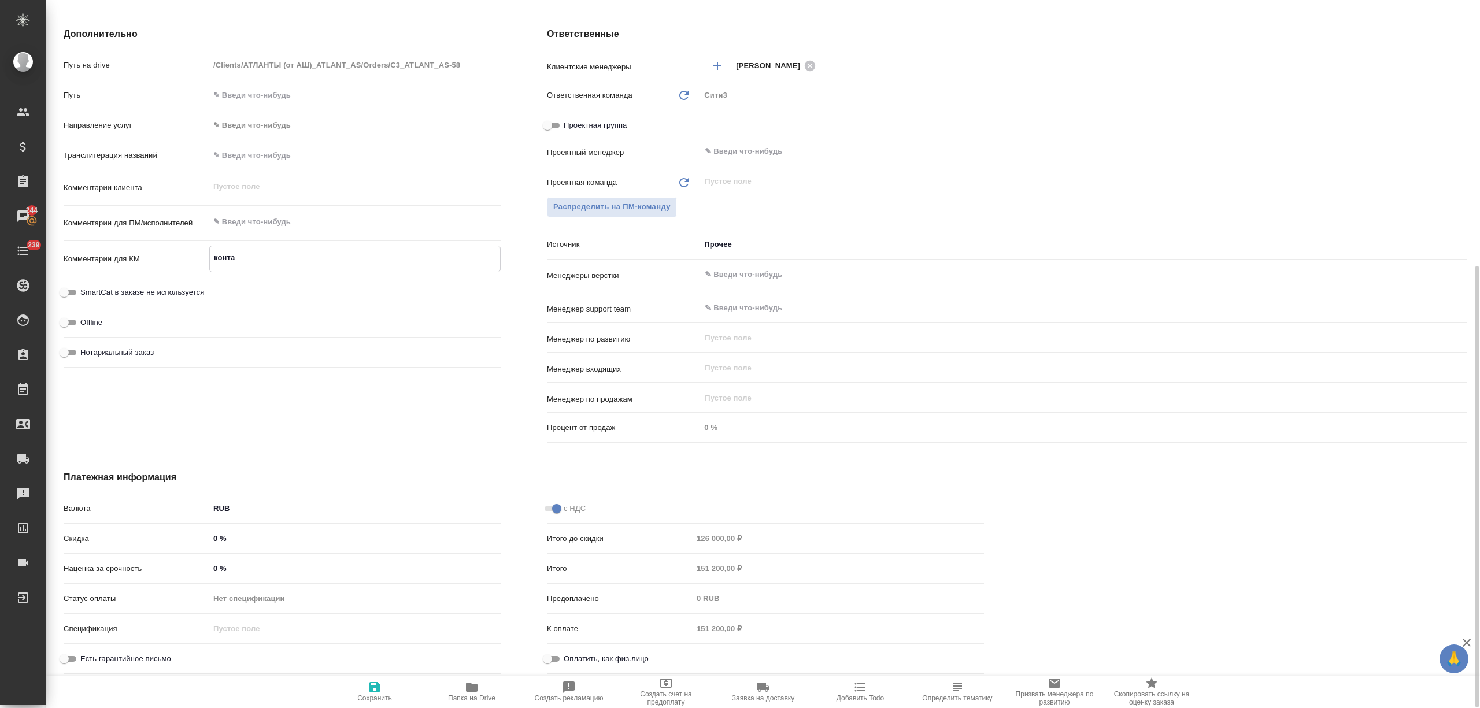
type textarea "x"
type textarea "контак"
type textarea "x"
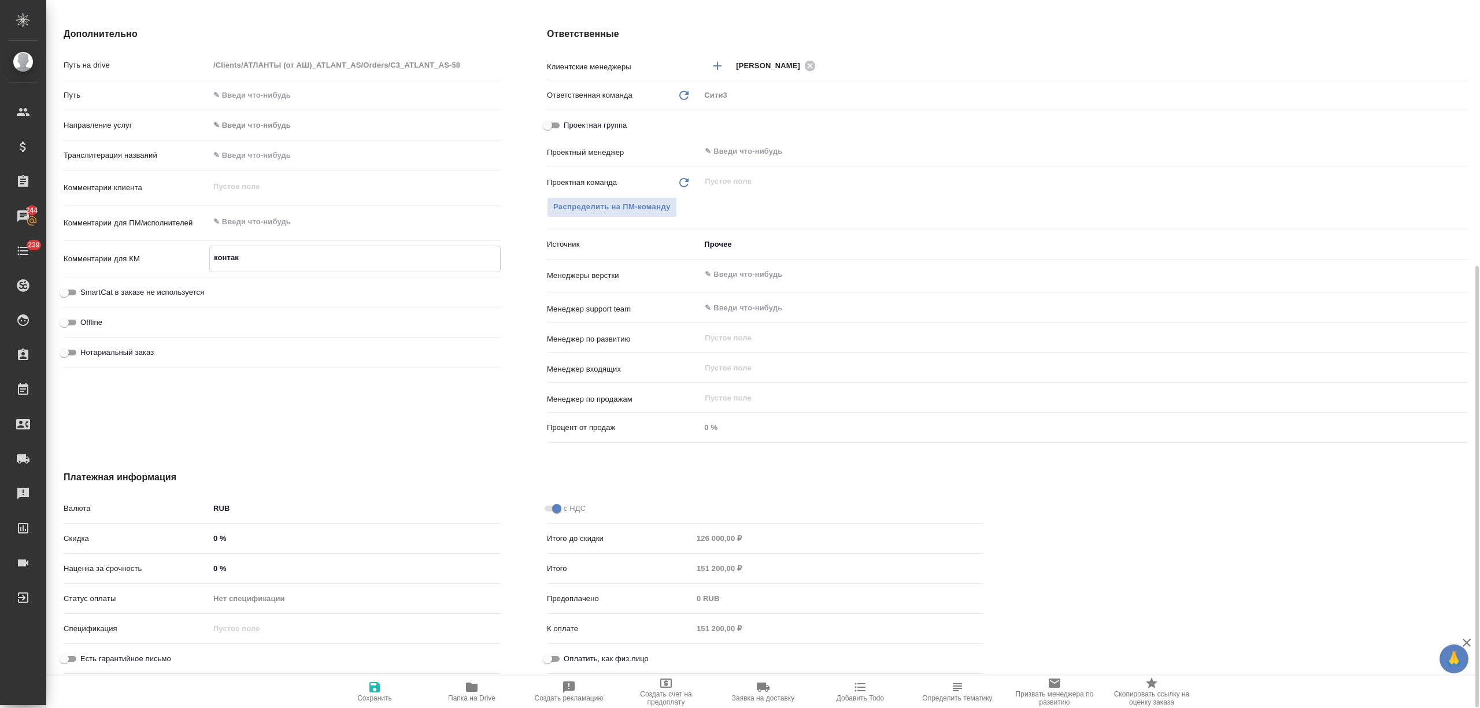
type textarea "контакт"
type textarea "x"
type textarea "контактн"
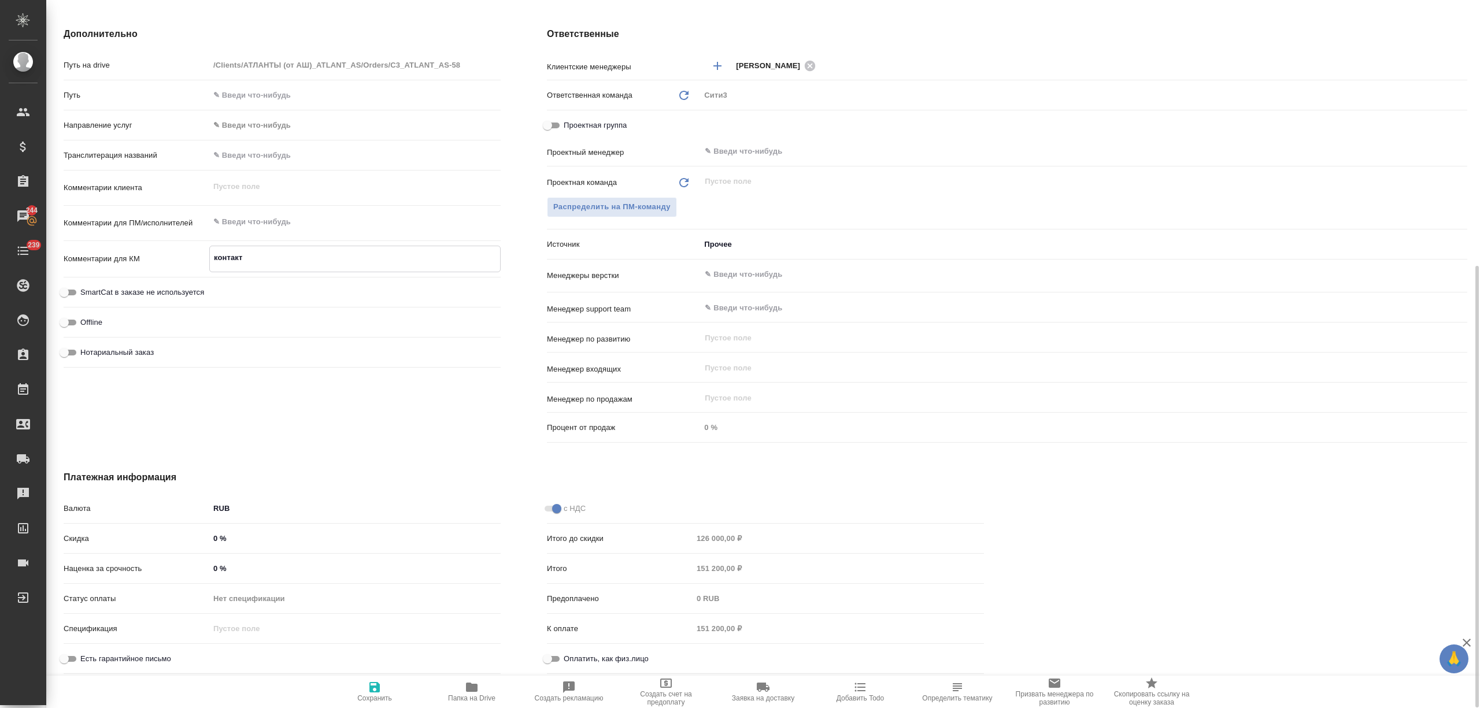
type textarea "x"
type textarea "контактно"
type textarea "x"
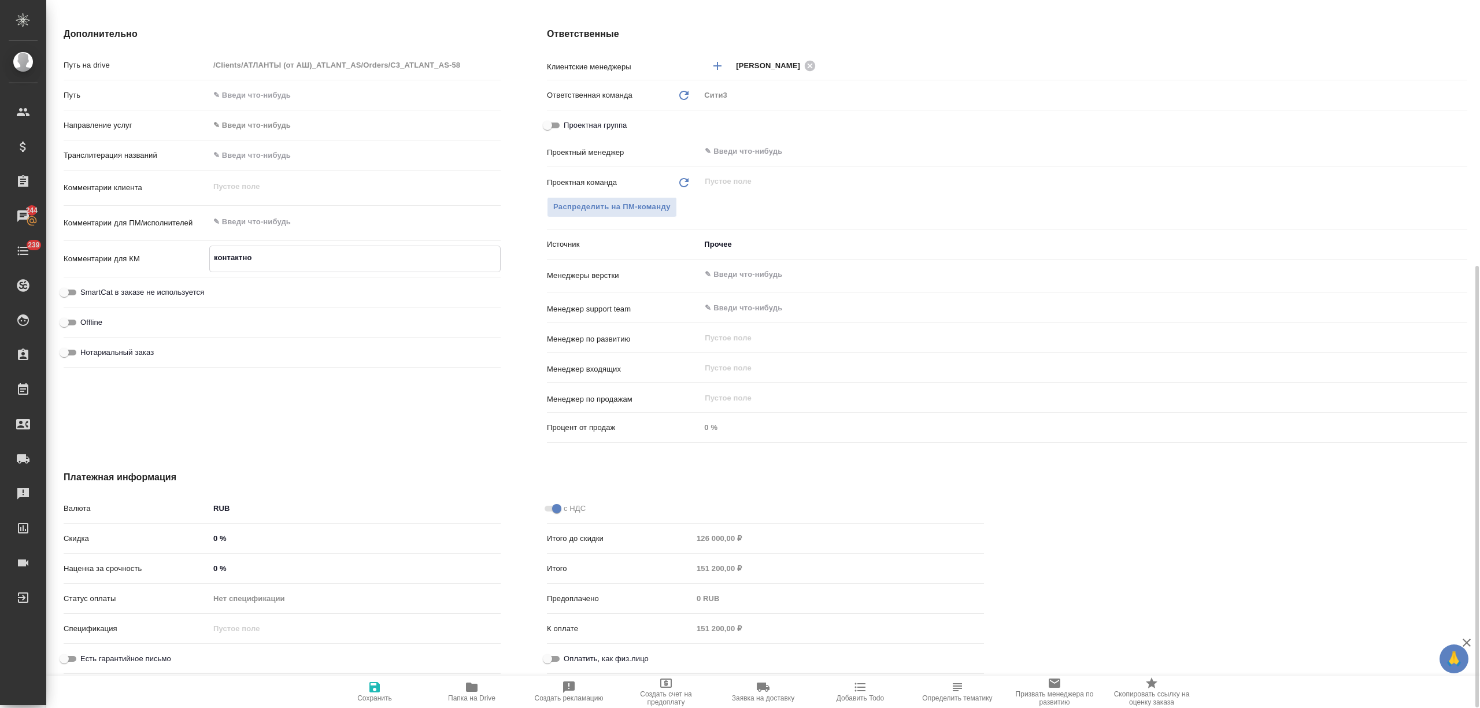
type textarea "x"
type textarea "контактное"
type textarea "x"
type textarea "контактное"
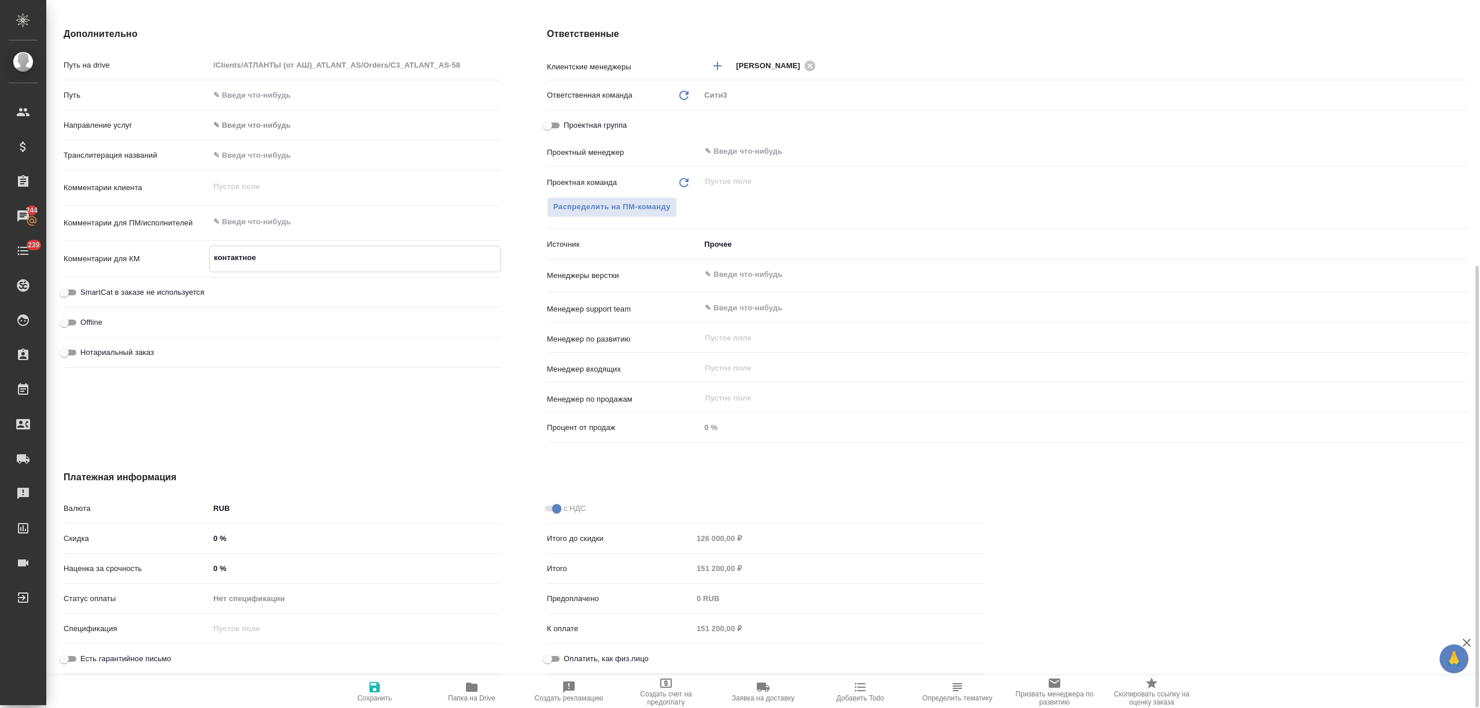
type textarea "x"
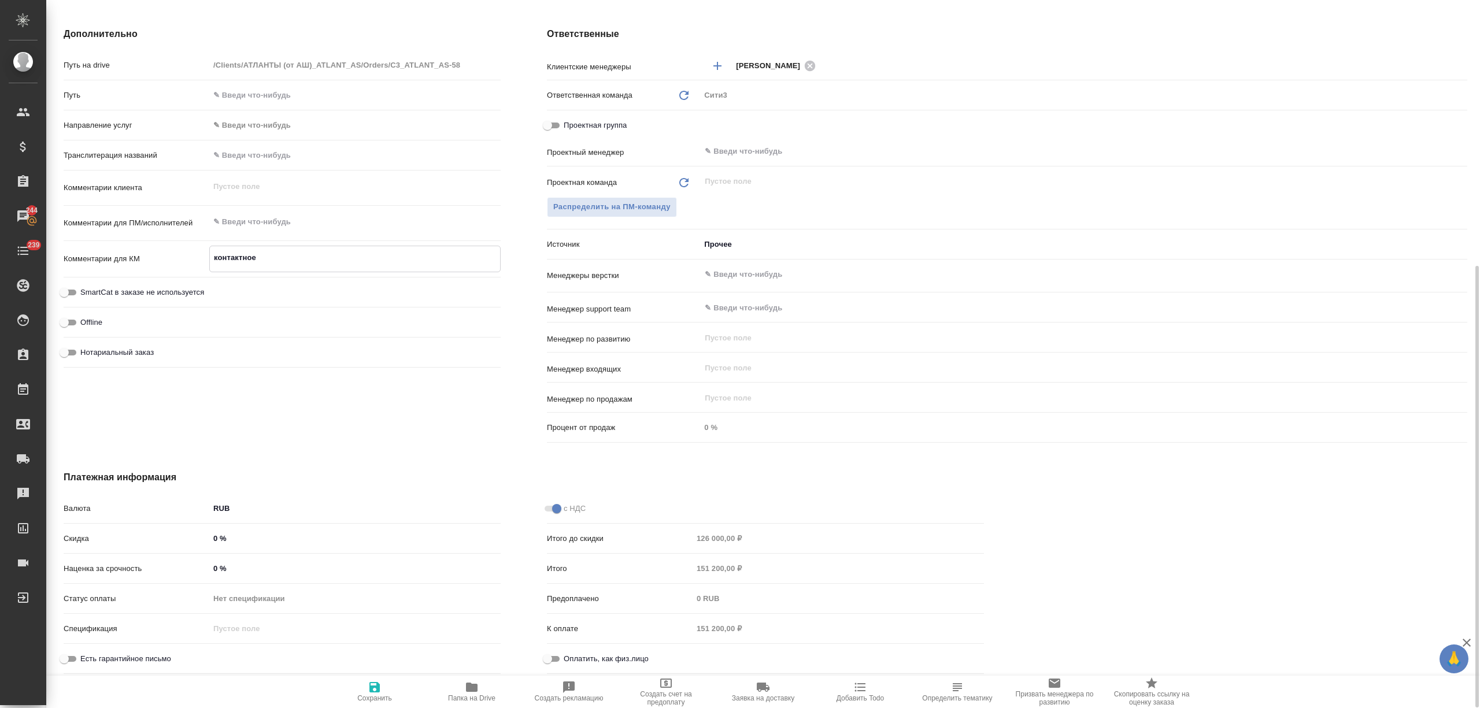
type textarea "контактное л"
type textarea "x"
type textarea "контактное ли"
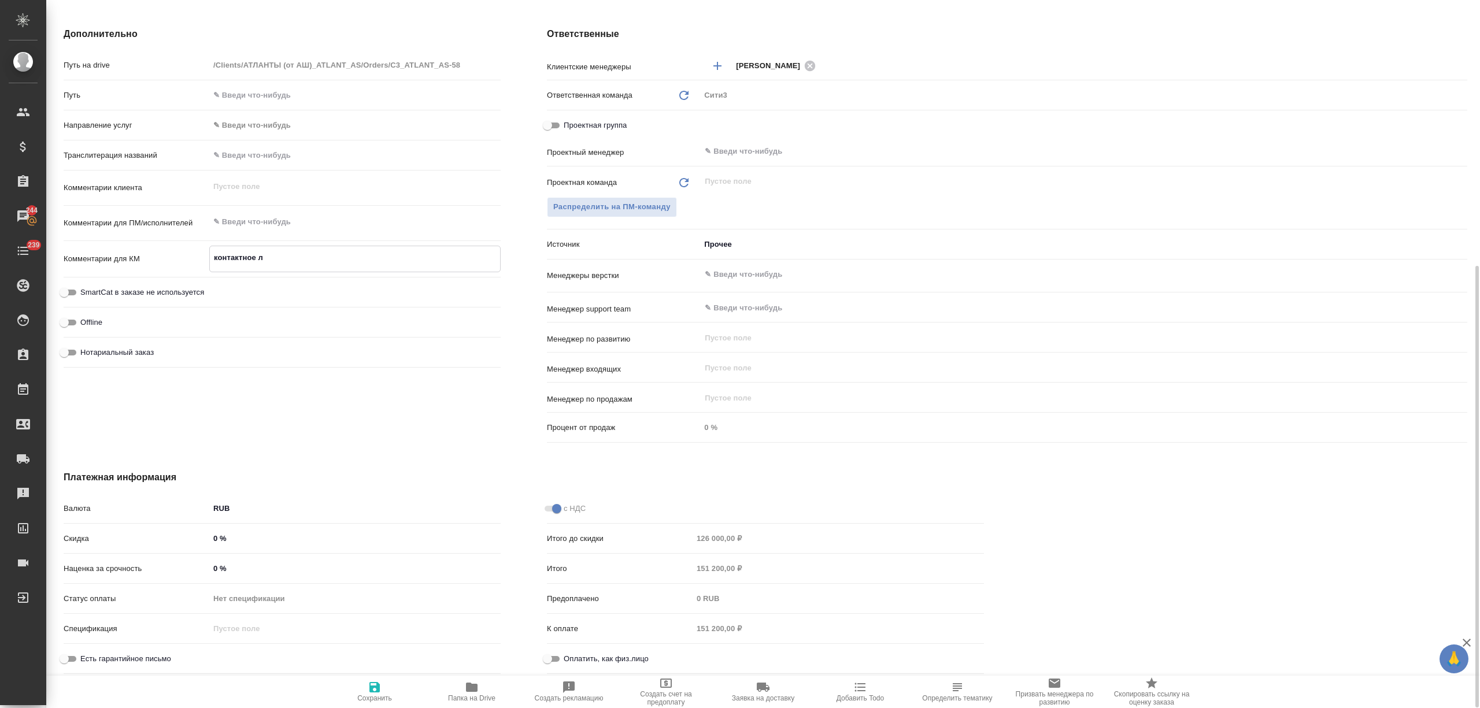
type textarea "x"
type textarea "контактное лиц"
type textarea "x"
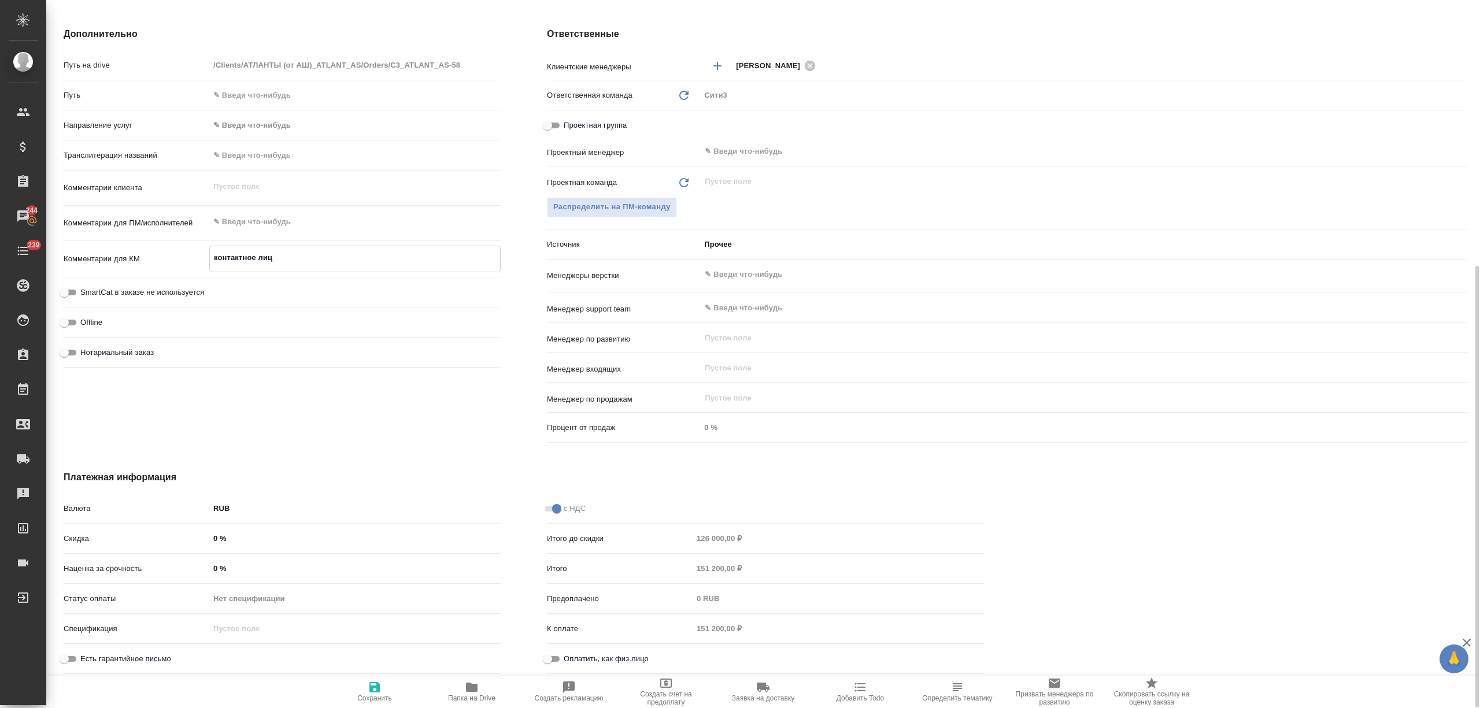
type textarea "x"
type textarea "контактное лицо"
type textarea "x"
type textarea "контактное лицо"
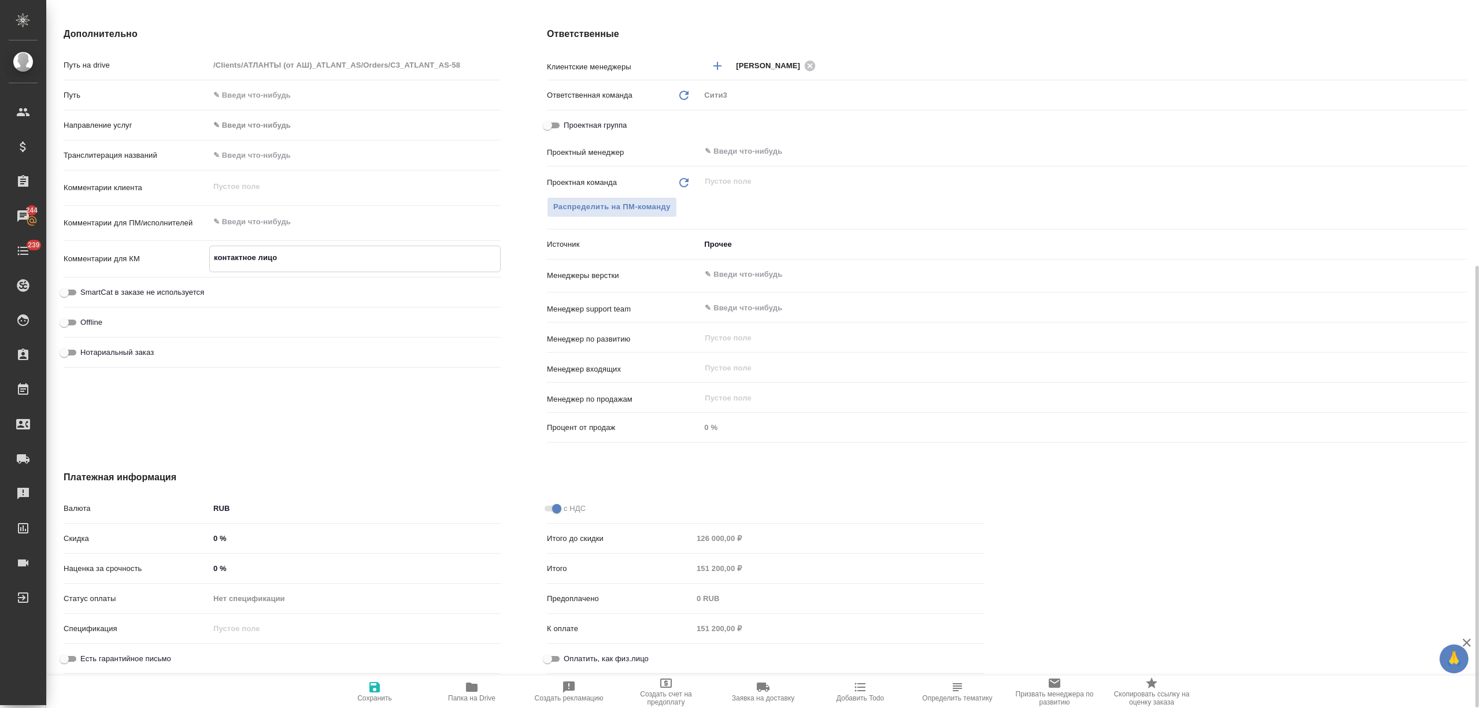
type textarea "x"
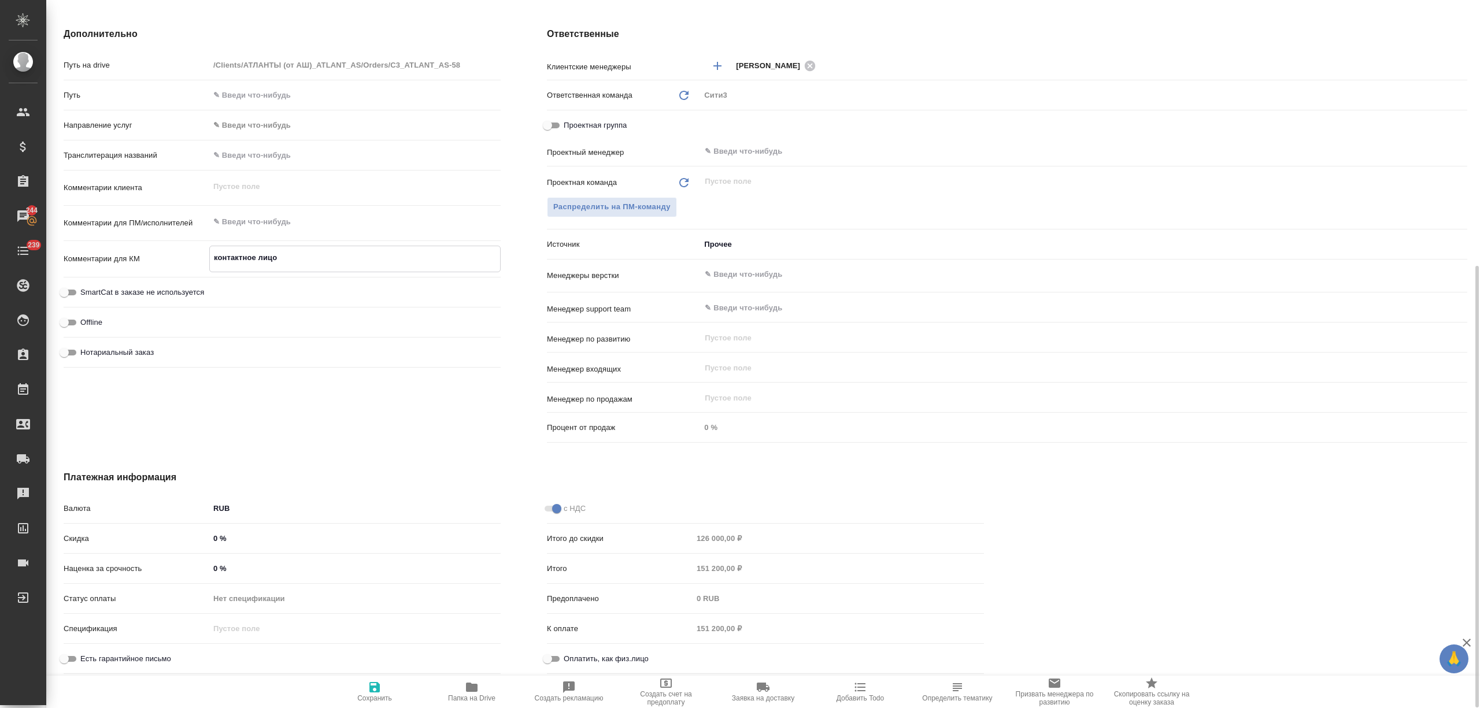
type textarea "контактное лицо д"
type textarea "x"
type textarea "контактное лицо др"
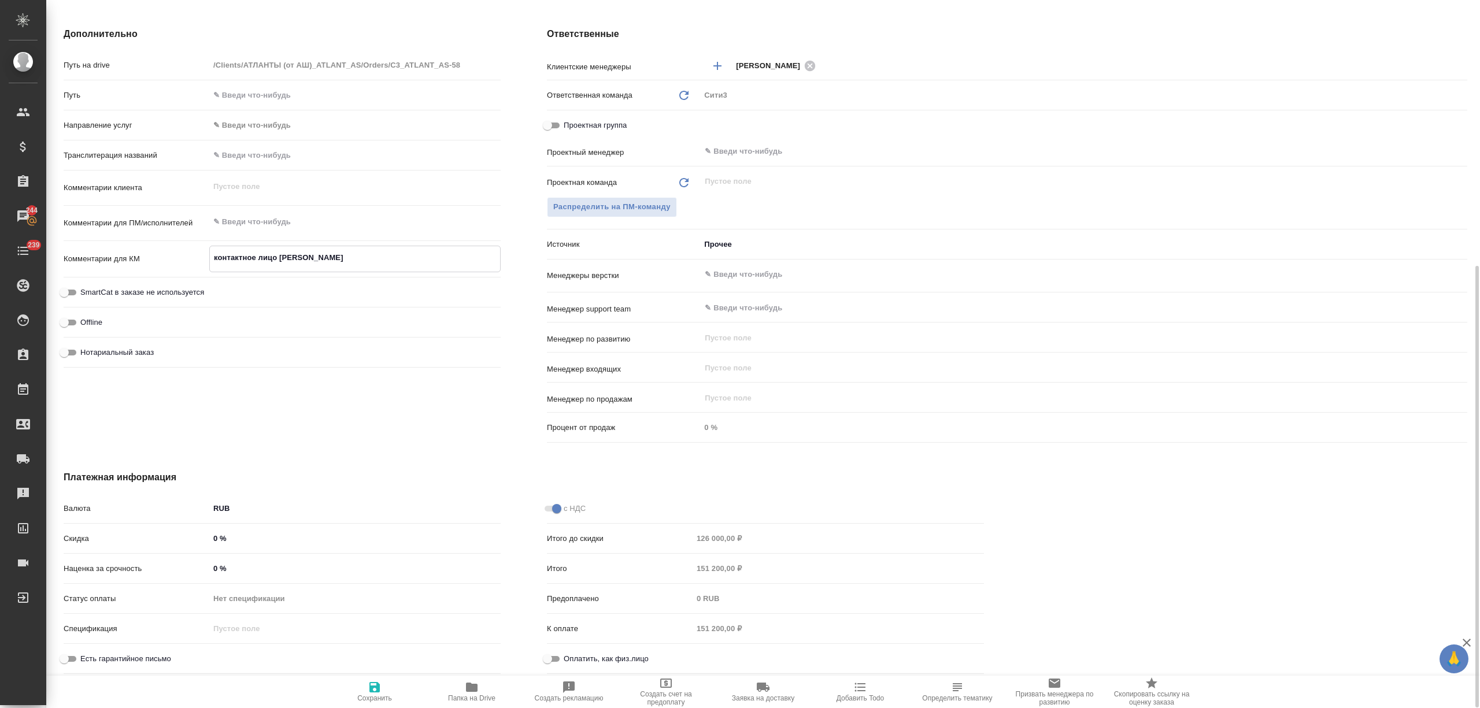
type textarea "x"
type textarea "контактное лицо дру"
type textarea "x"
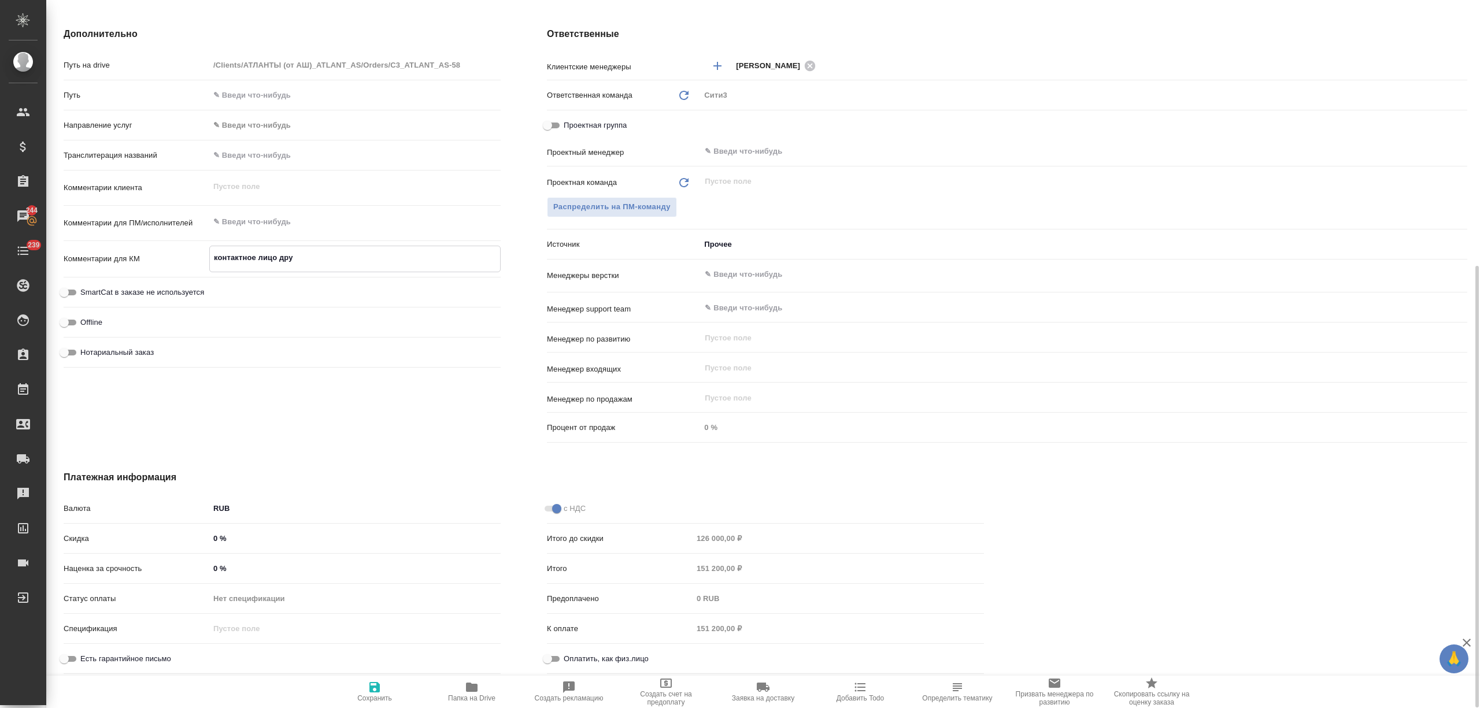
type textarea "x"
type textarea "контактное лицо друг"
type textarea "x"
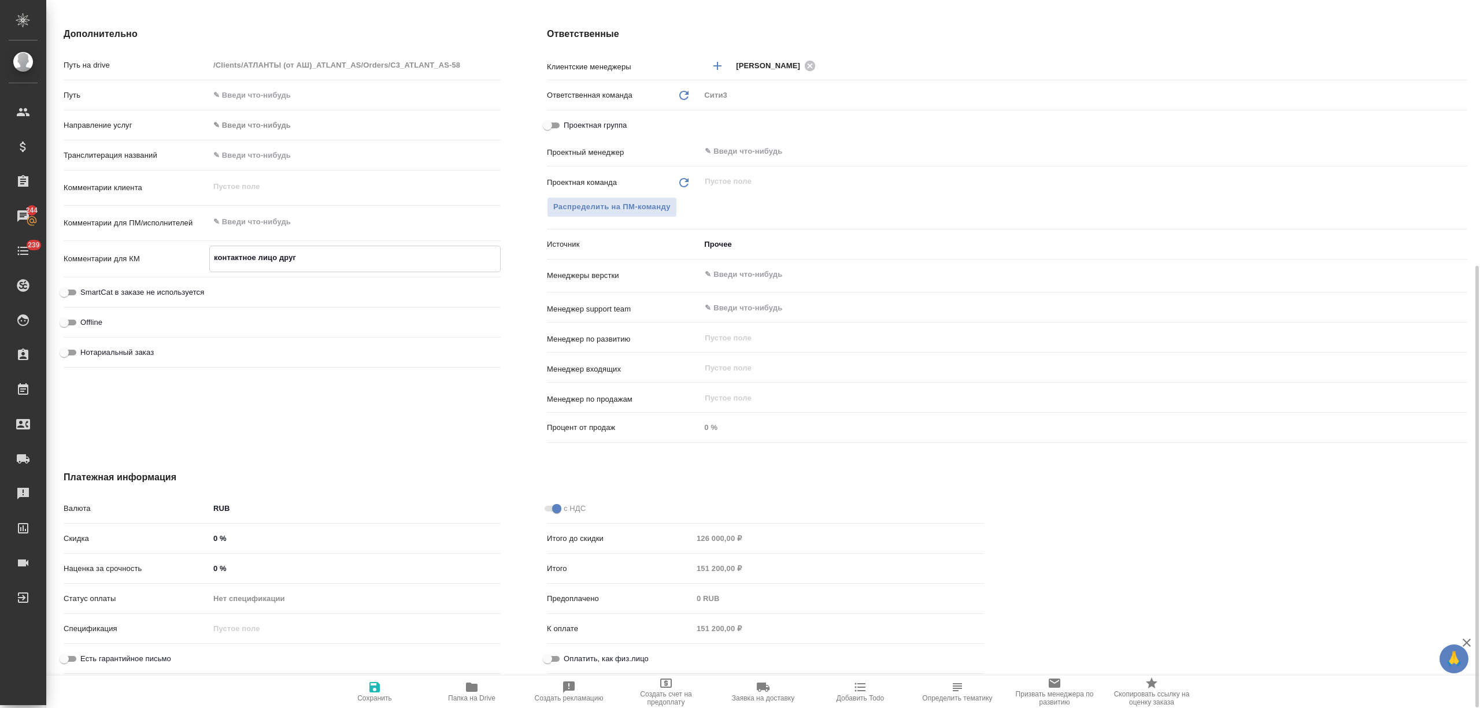
type textarea "x"
type textarea "контактное лицо друго"
type textarea "x"
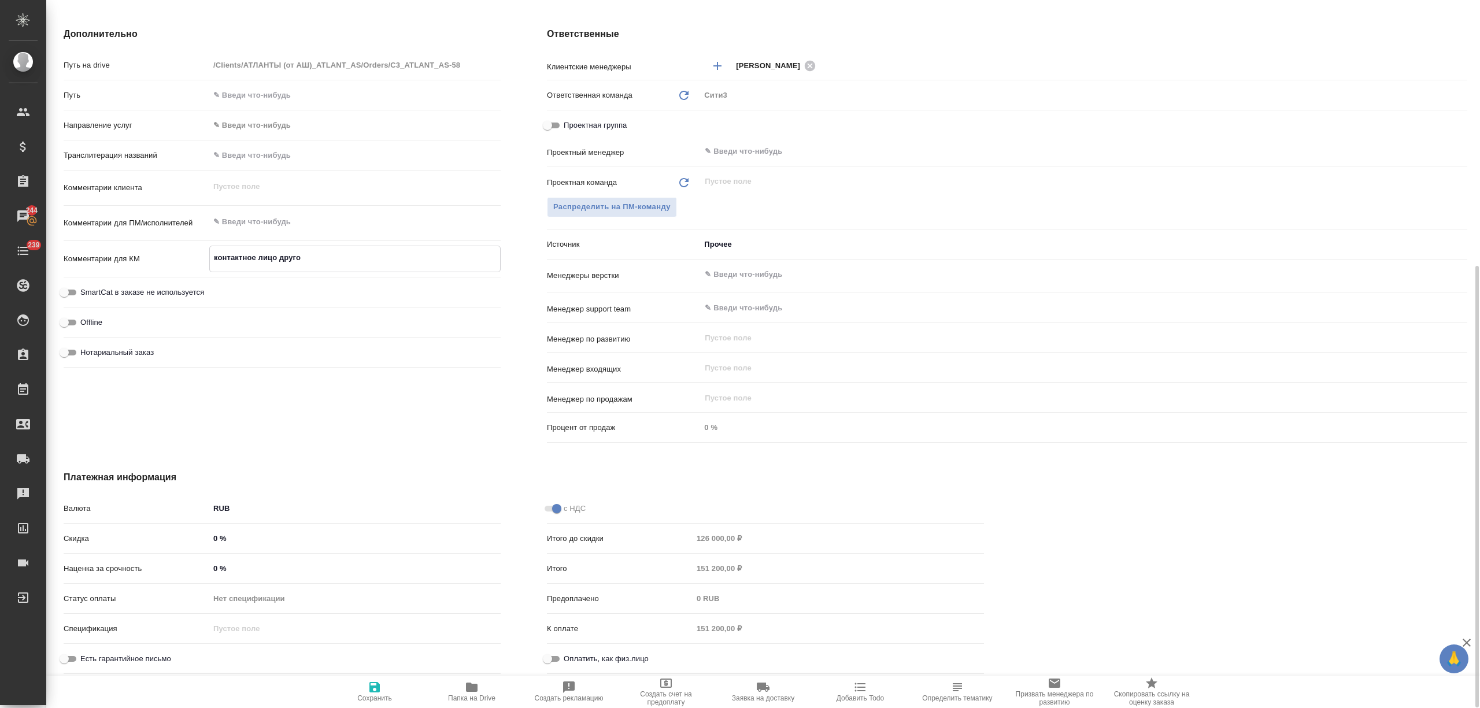
type textarea "контактное лицо другое"
type textarea "x"
type textarea "контактное лицо другое,"
type textarea "x"
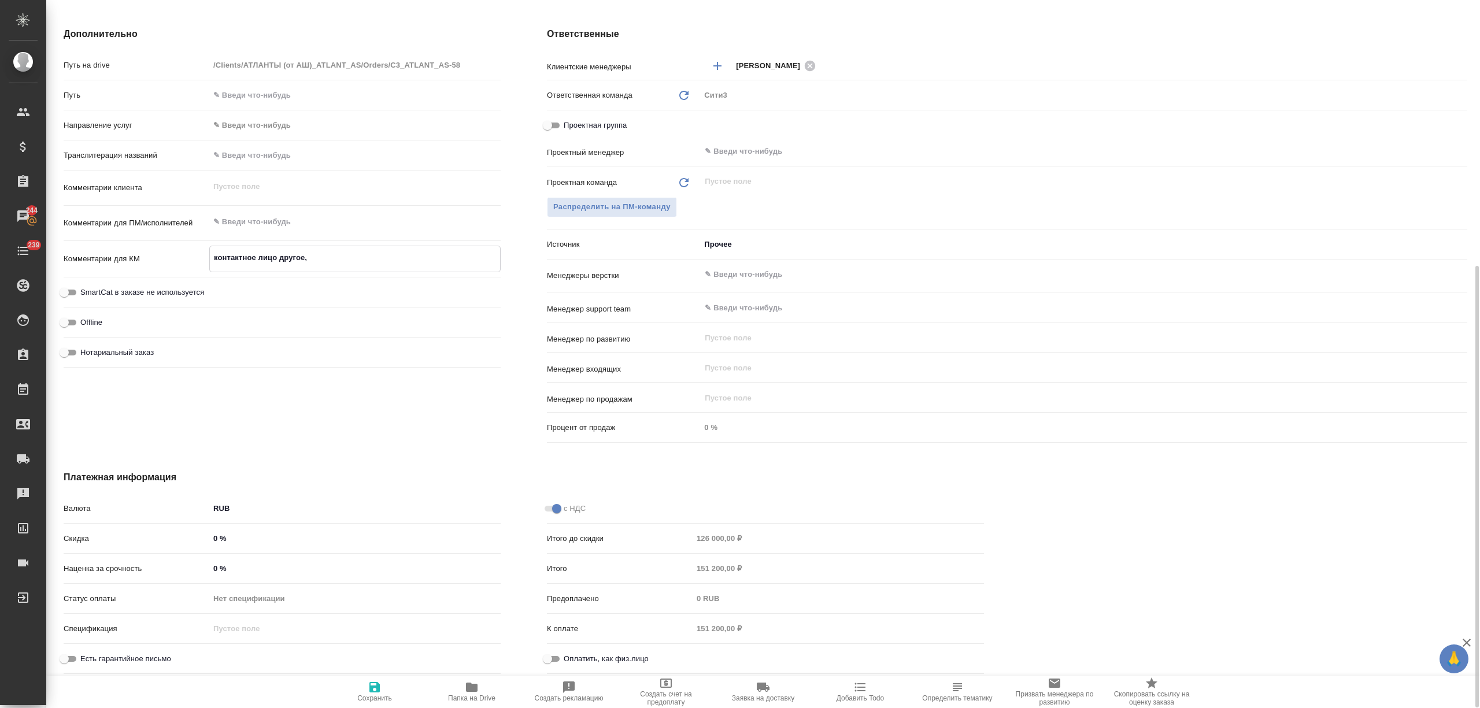
type textarea "x"
type textarea "контактное лицо другое,"
type textarea "x"
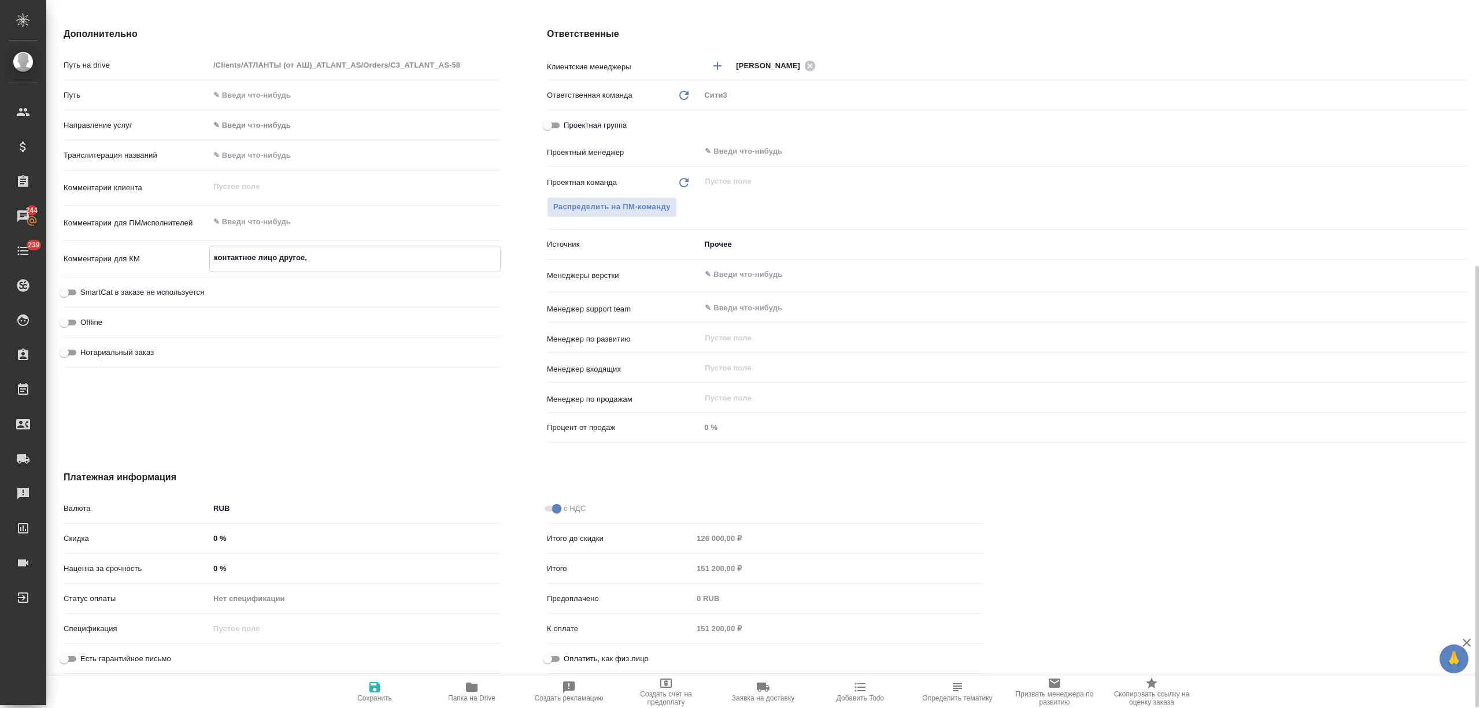
type textarea "x"
type textarea "контактное лицо другое, с"
type textarea "x"
type textarea "контактное лицо другое, со"
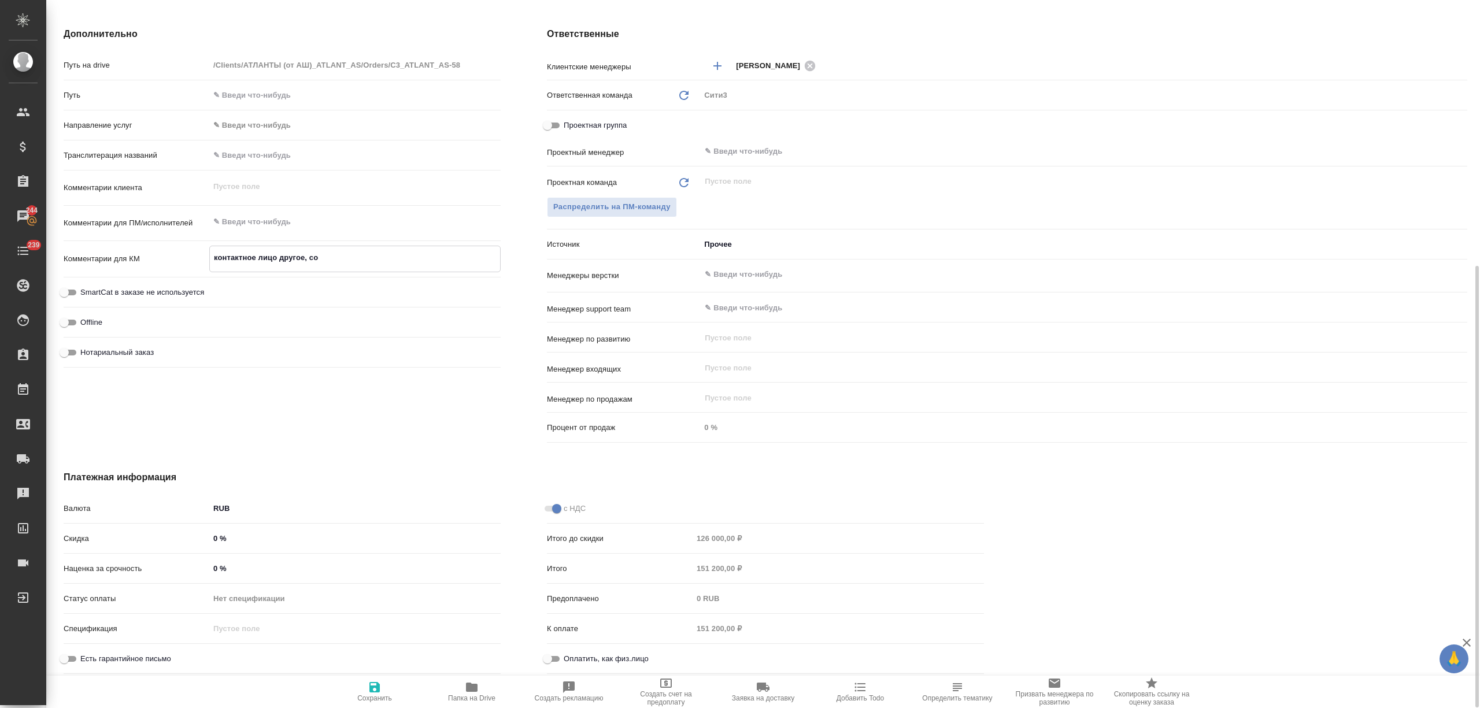
type textarea "x"
type textarea "контактное лицо другое, сохз"
type textarea "x"
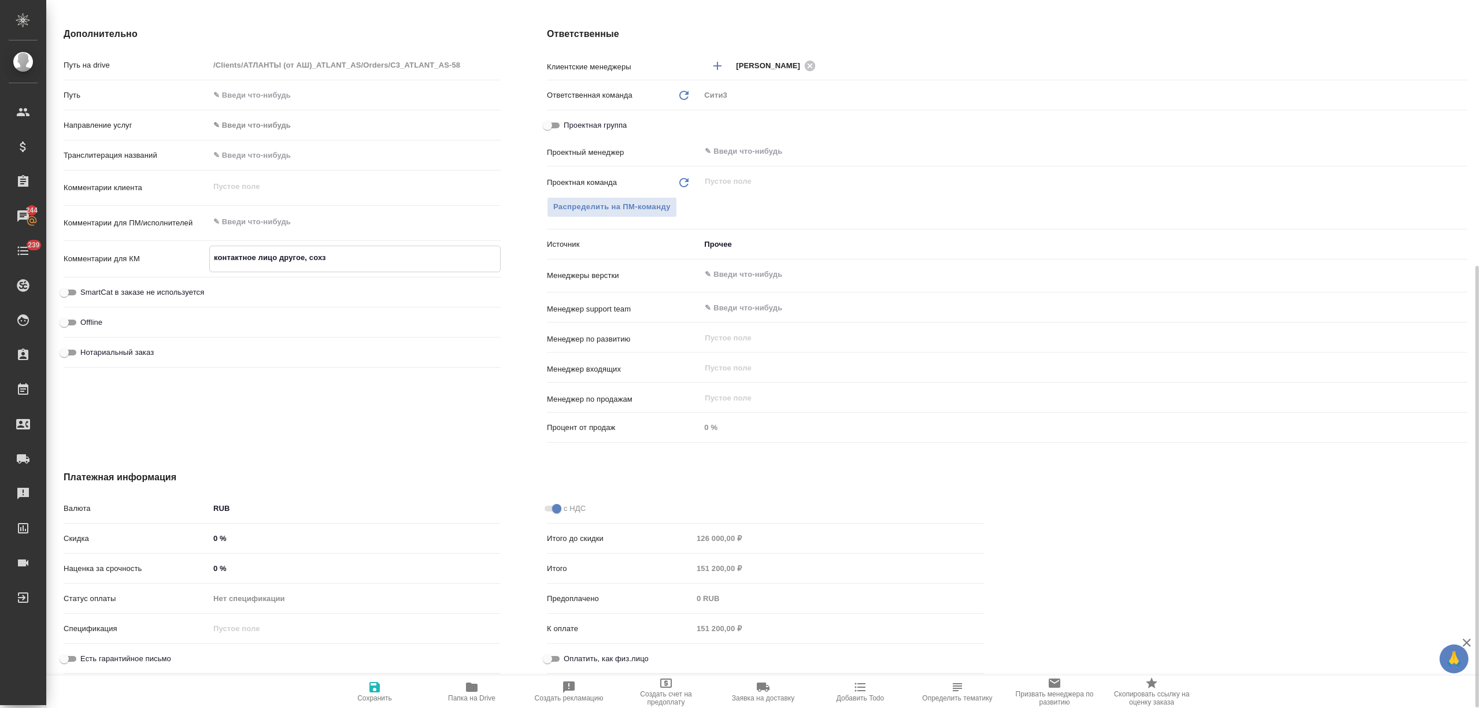
type textarea "x"
click at [386, 678] on button "Сохранить" at bounding box center [374, 692] width 97 height 32
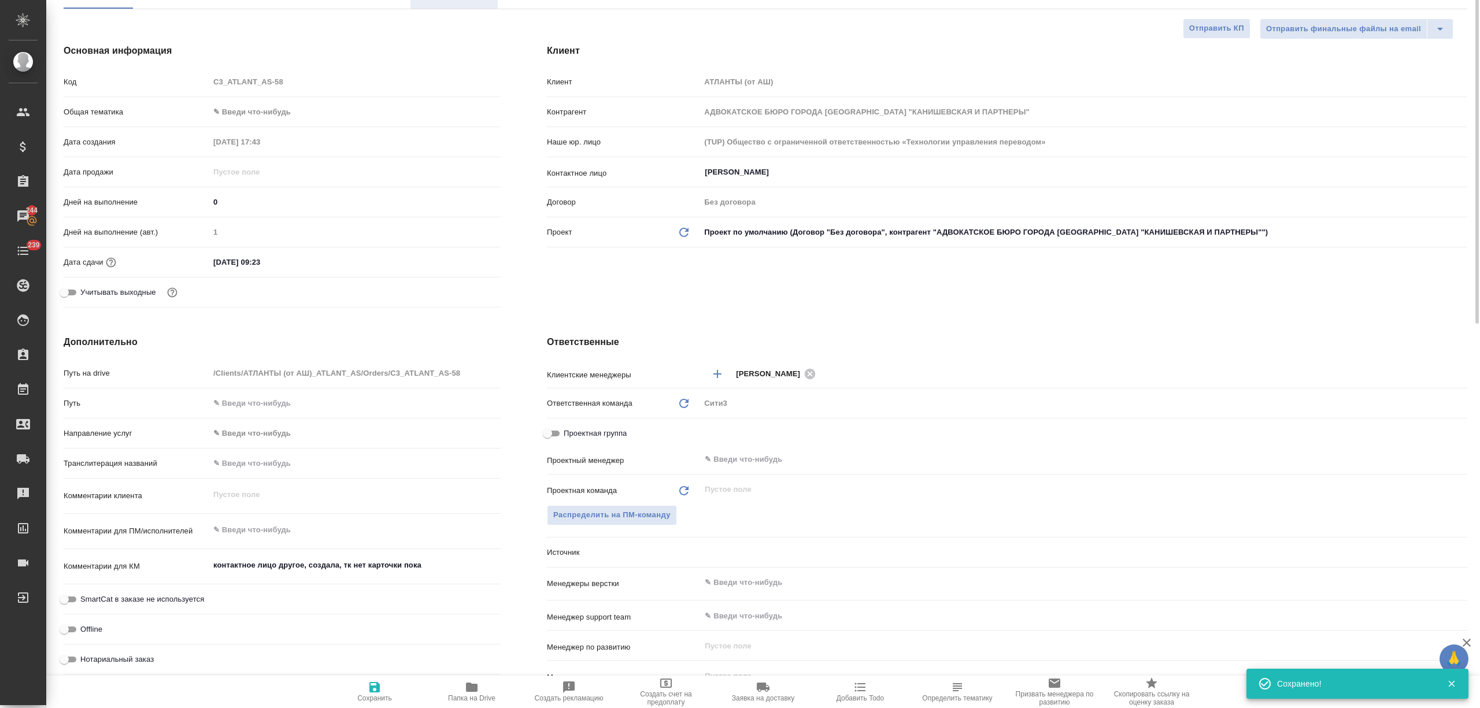
scroll to position [0, 0]
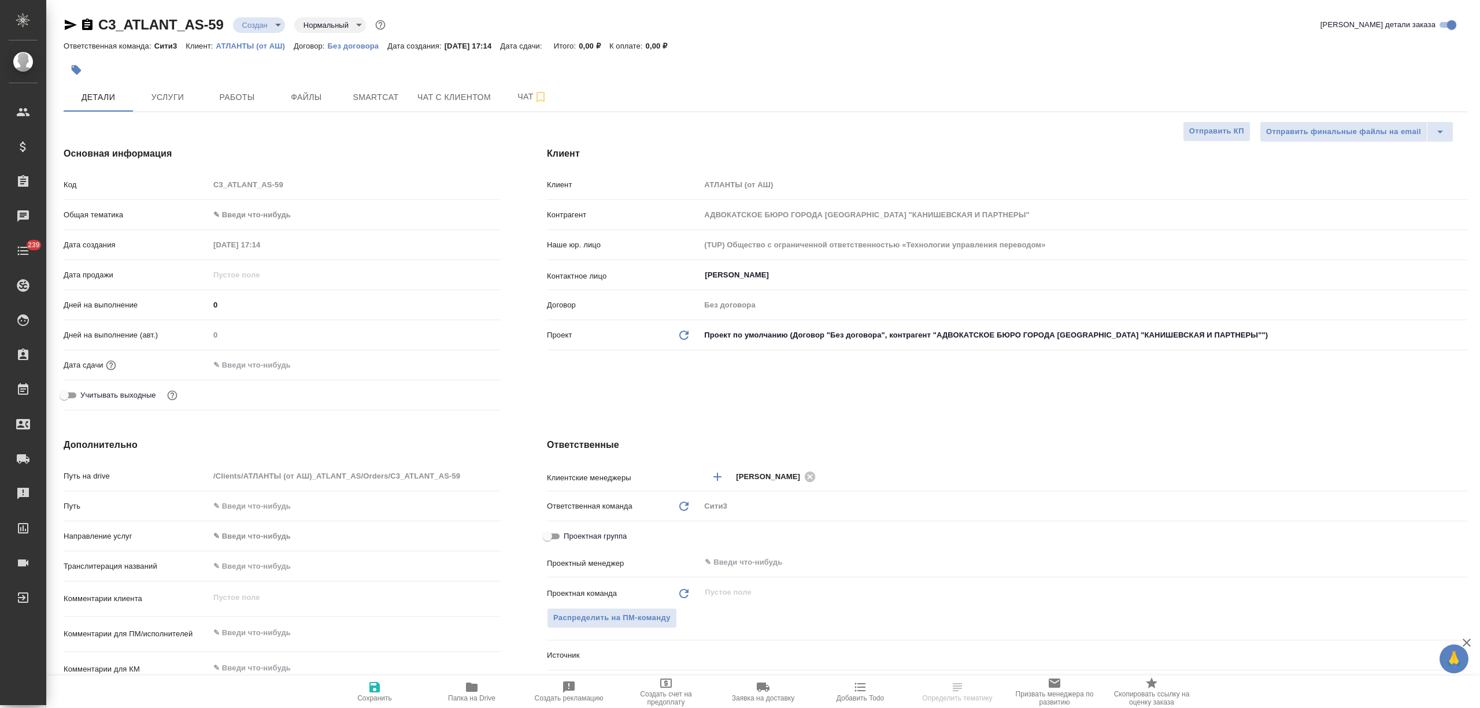
select select "RU"
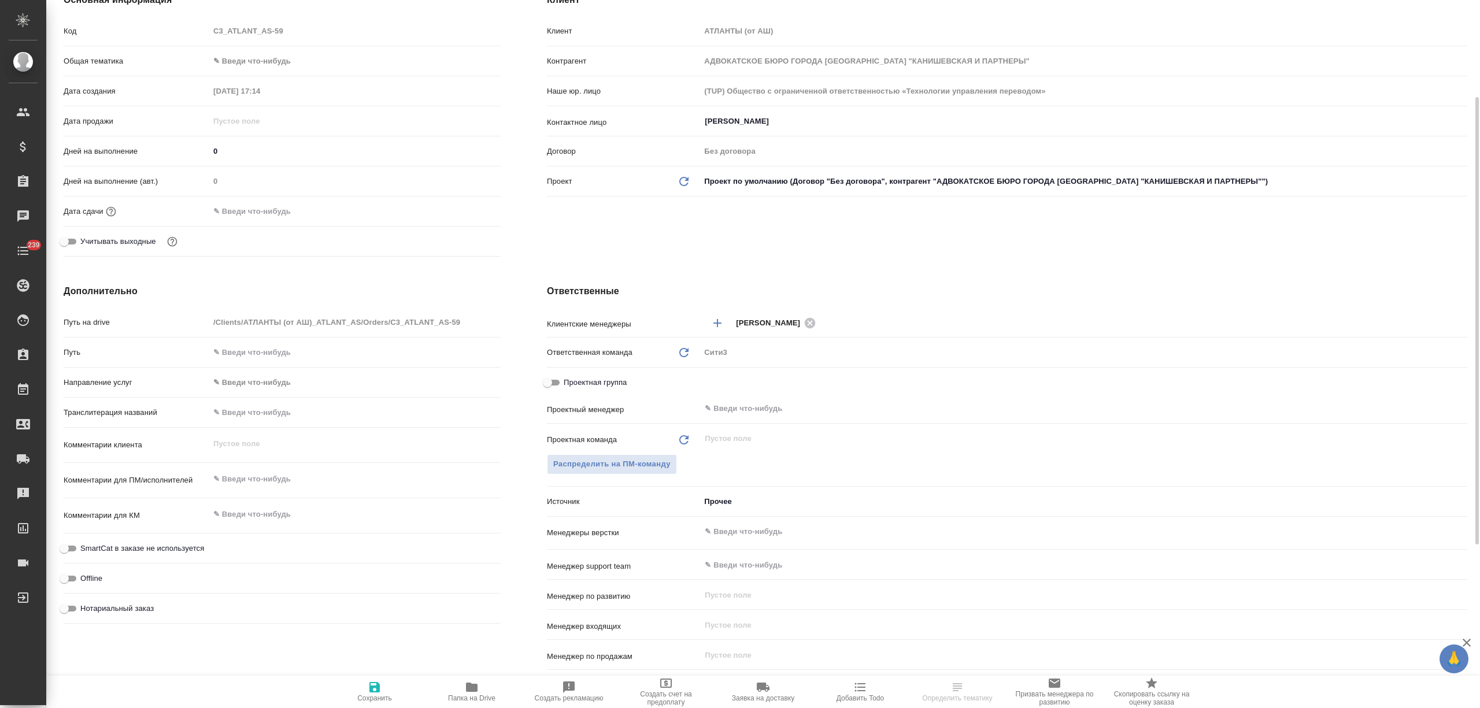
click at [242, 520] on textarea at bounding box center [354, 515] width 291 height 20
type textarea "контактное лицо другое, пока нет картчоки, поэтмоу"
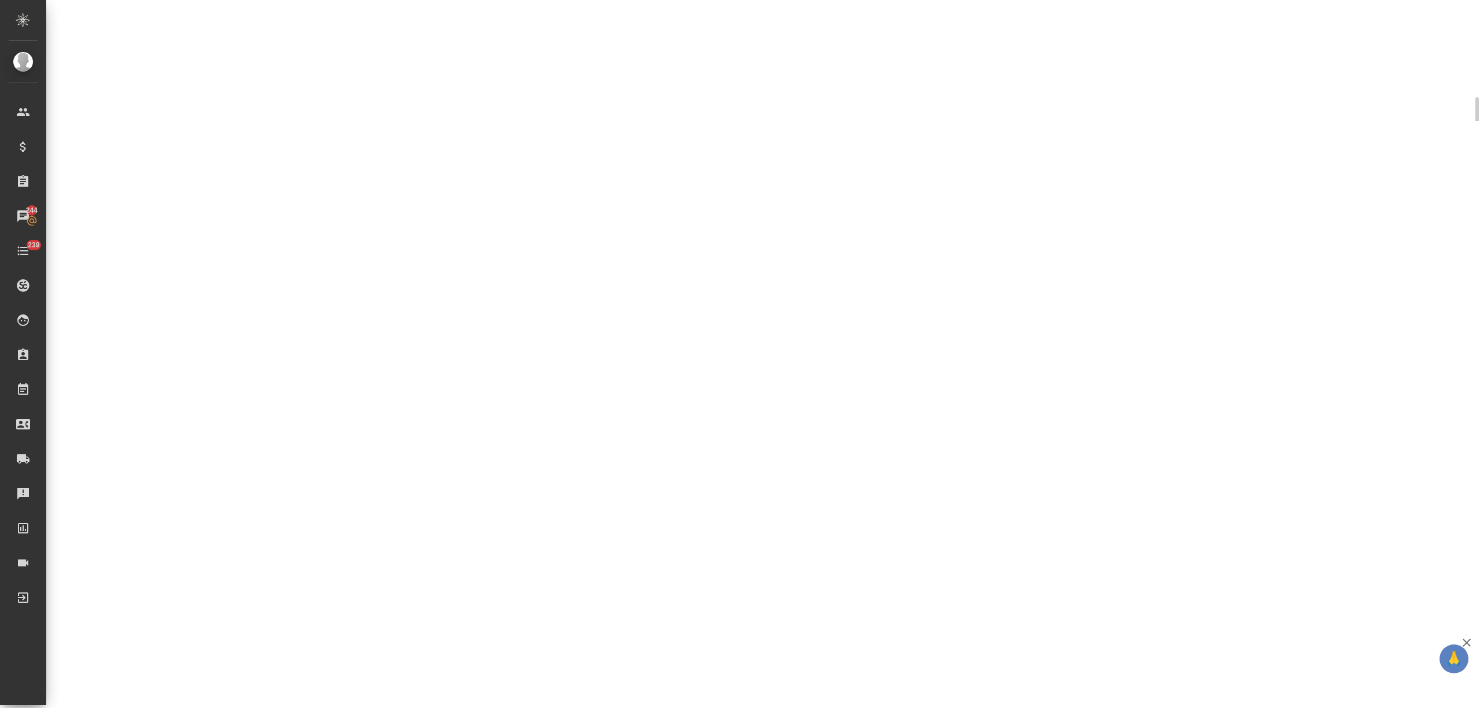
select select "RU"
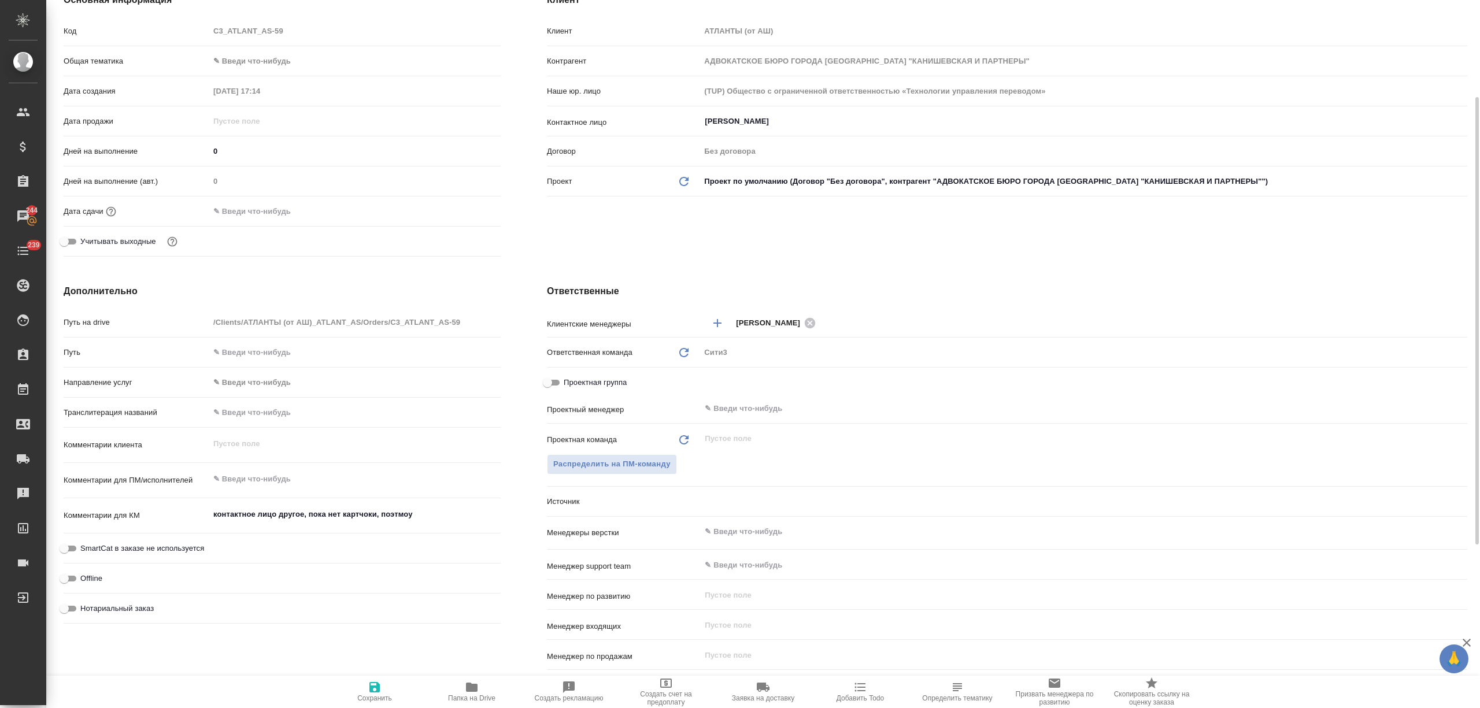
type textarea "x"
drag, startPoint x: 390, startPoint y: 512, endPoint x: 359, endPoint y: 516, distance: 31.0
click at [359, 516] on textarea "контактное лицо другое, пока нет картчоки, поэтмоу" at bounding box center [355, 515] width 290 height 20
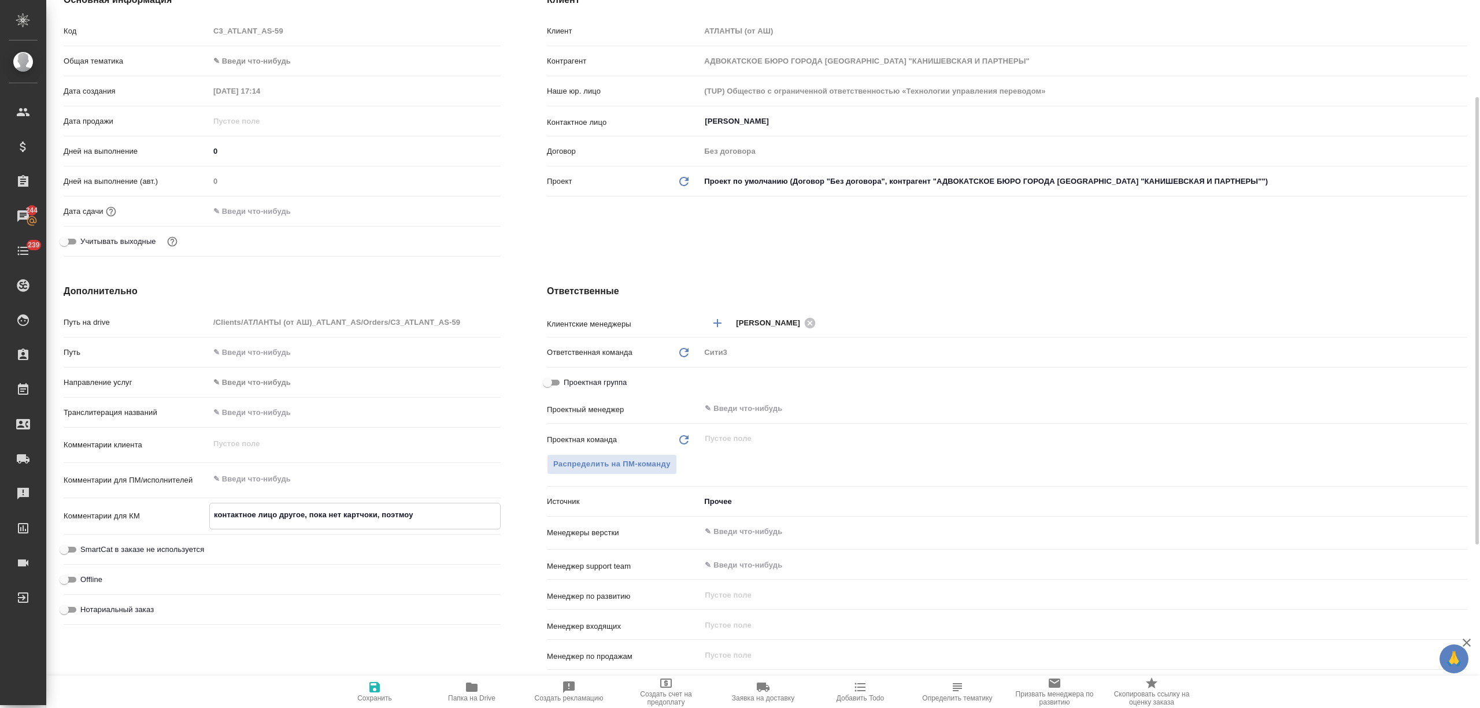
type textarea "x"
type textarea "контактное лицо другое, пока нет карто"
type textarea "x"
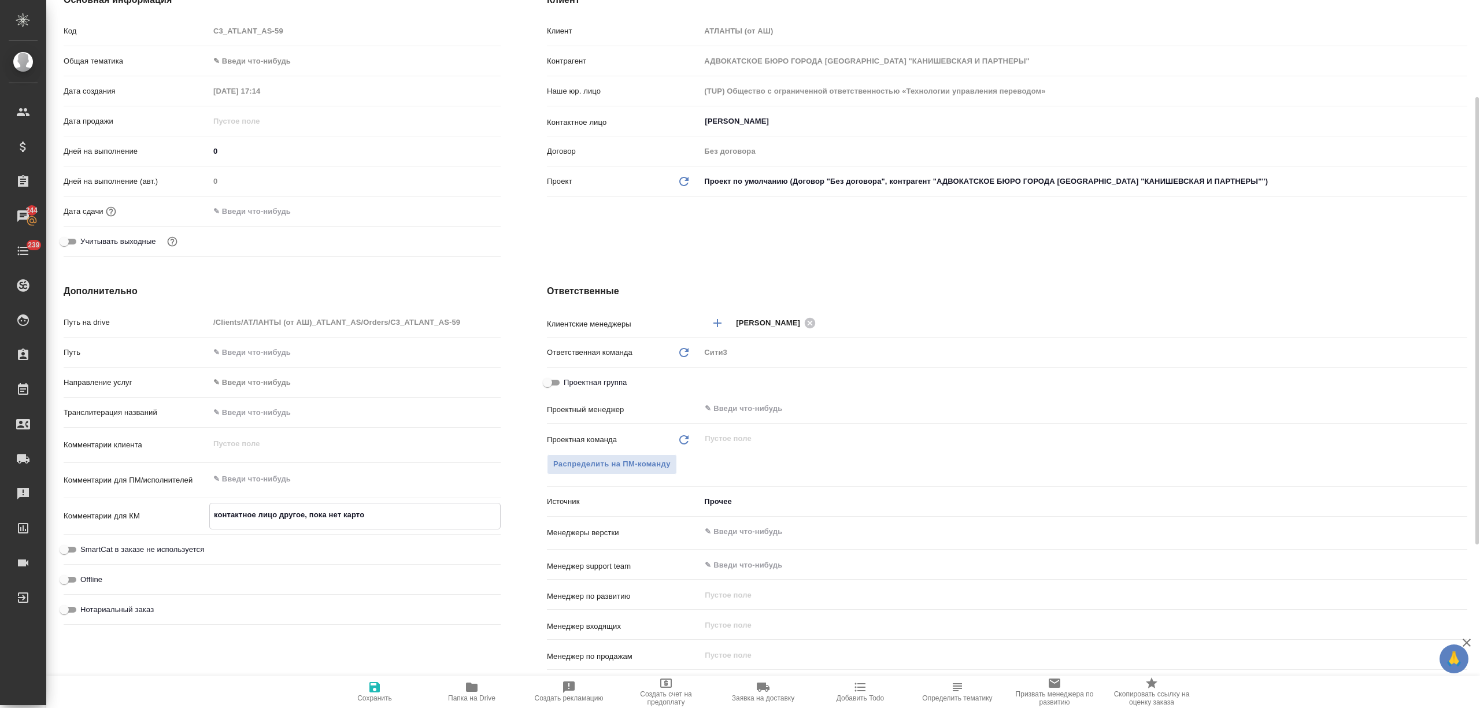
type textarea "x"
type textarea "контактное лицо другое, пока нет карточ"
type textarea "x"
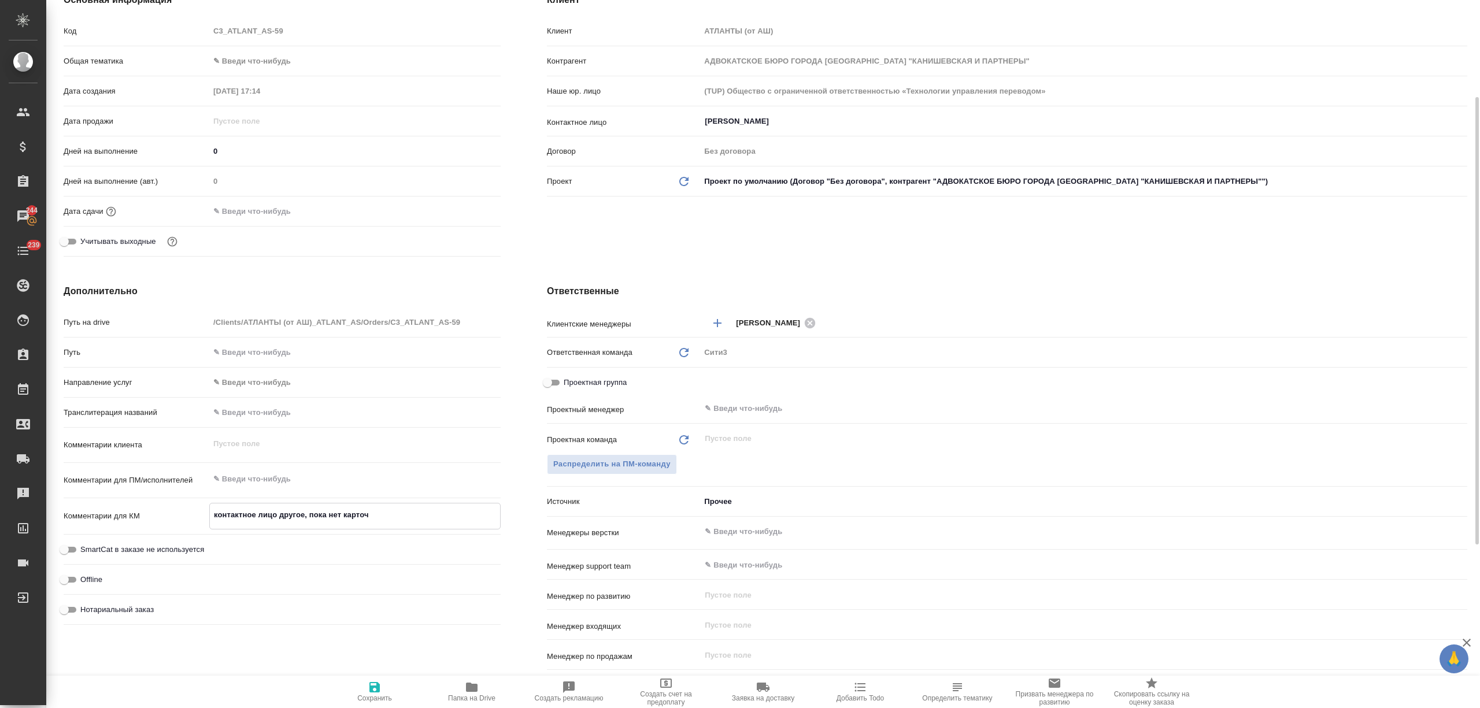
type textarea "контактное лицо другое, пока нет карточк"
type textarea "x"
type textarea "контактное лицо другое, пока нет карточки"
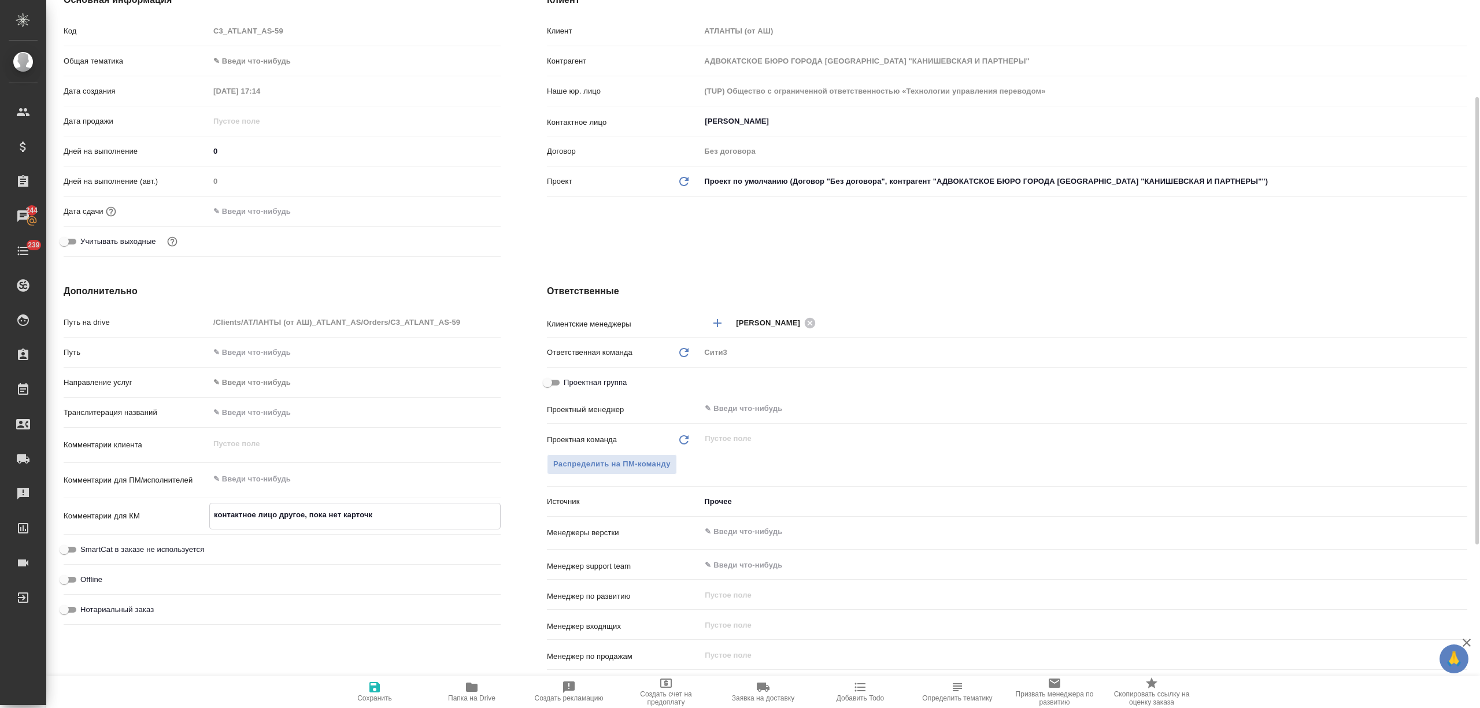
type textarea "x"
type textarea "контактное лицо другое, пока нет карточки,"
type textarea "x"
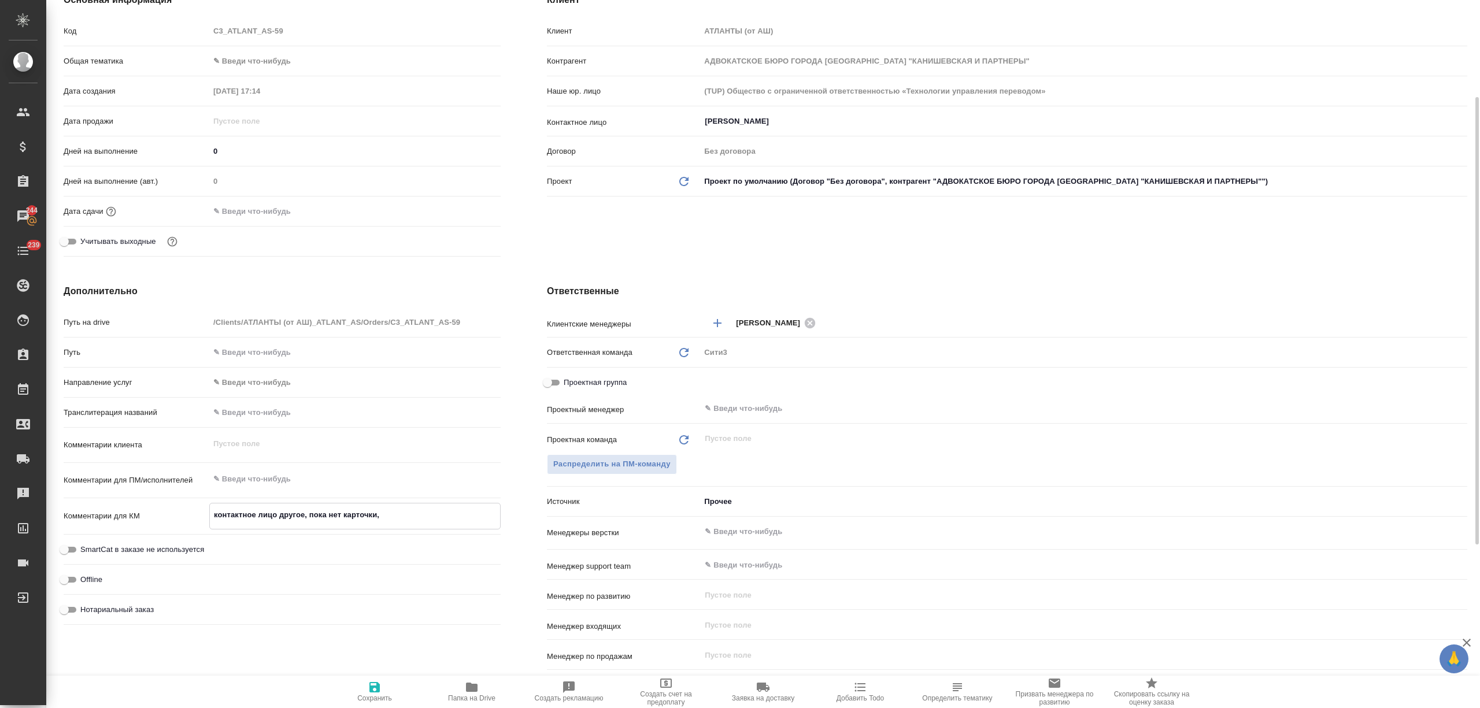
type textarea "x"
type textarea "контактное лицо другое, пока нет карточки,"
type textarea "x"
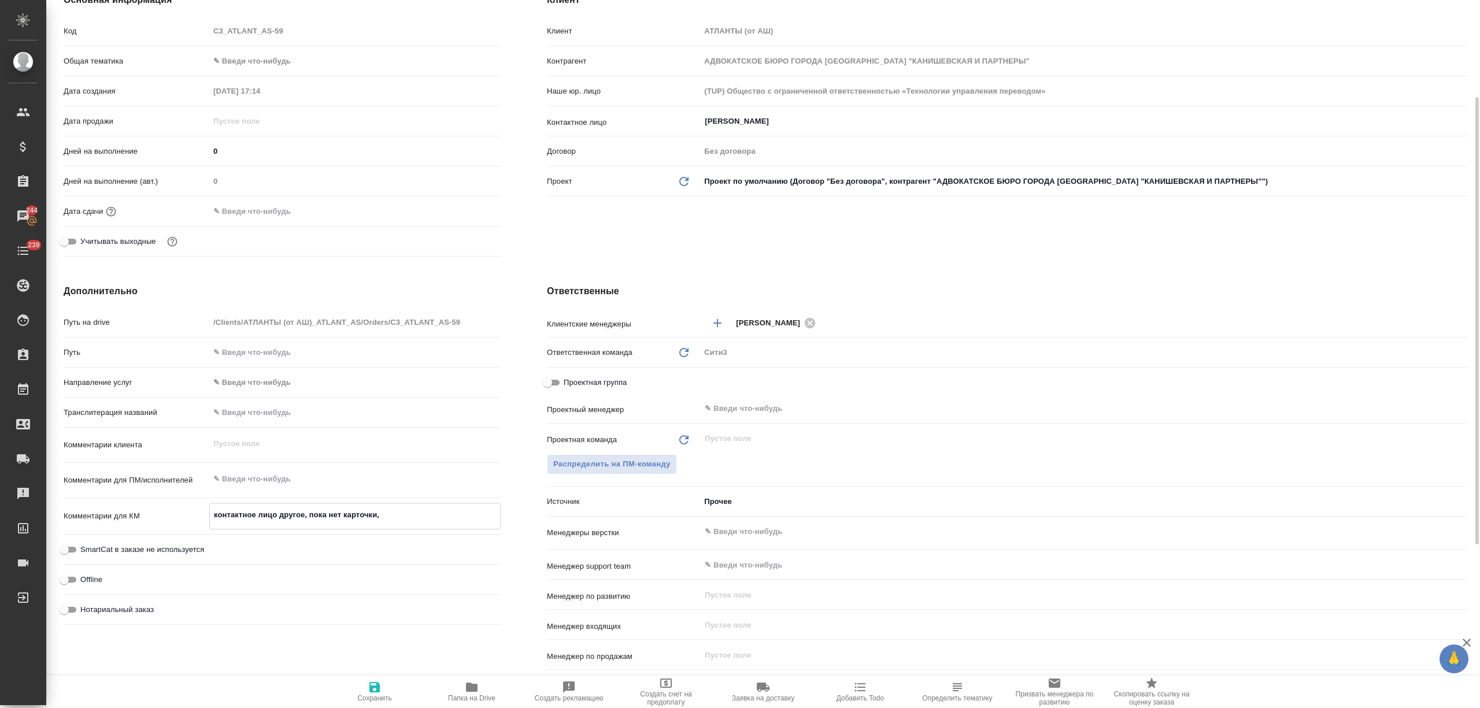
type textarea "x"
type textarea "контактное лицо другое, пока нет карточки, п"
type textarea "x"
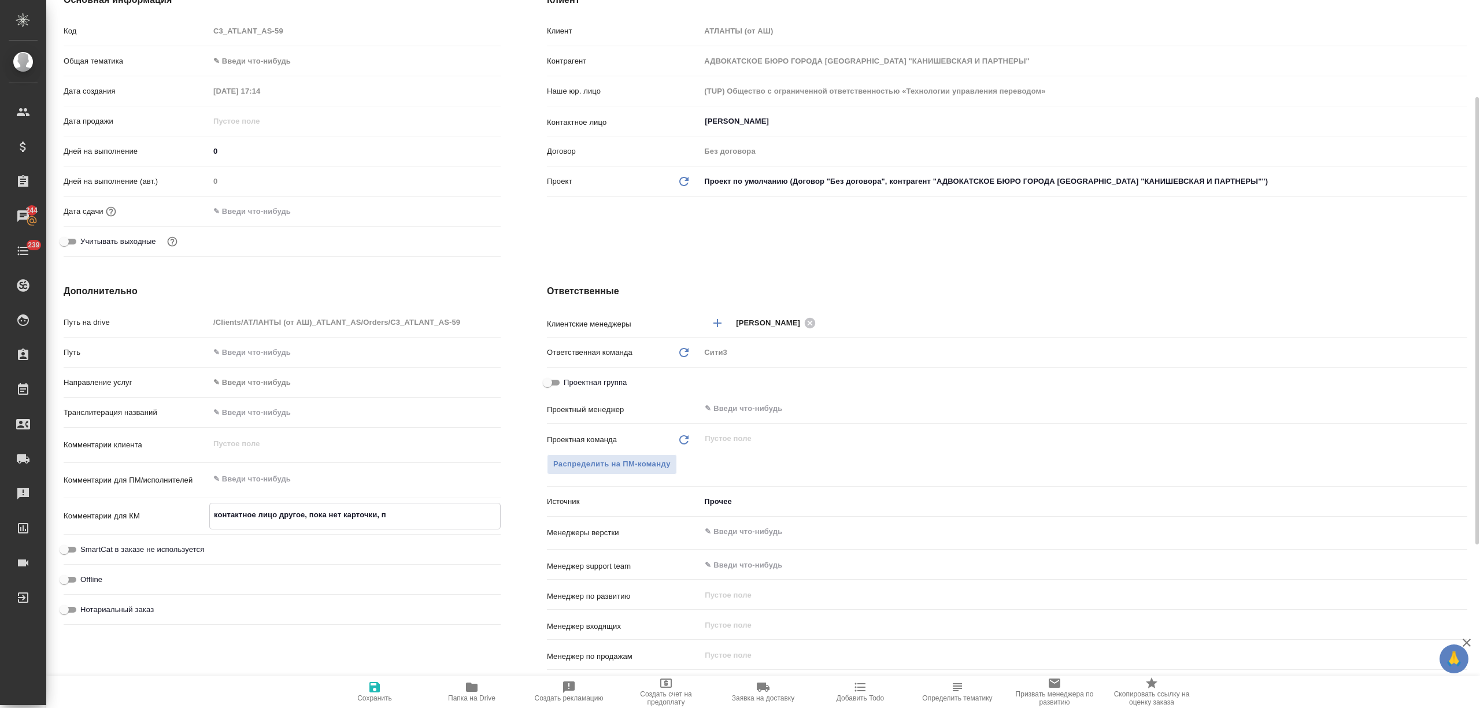
type textarea "контактное лицо другое, пока нет карточки, по"
type textarea "x"
type textarea "контактное лицо другое, пока нет карточки, поэ"
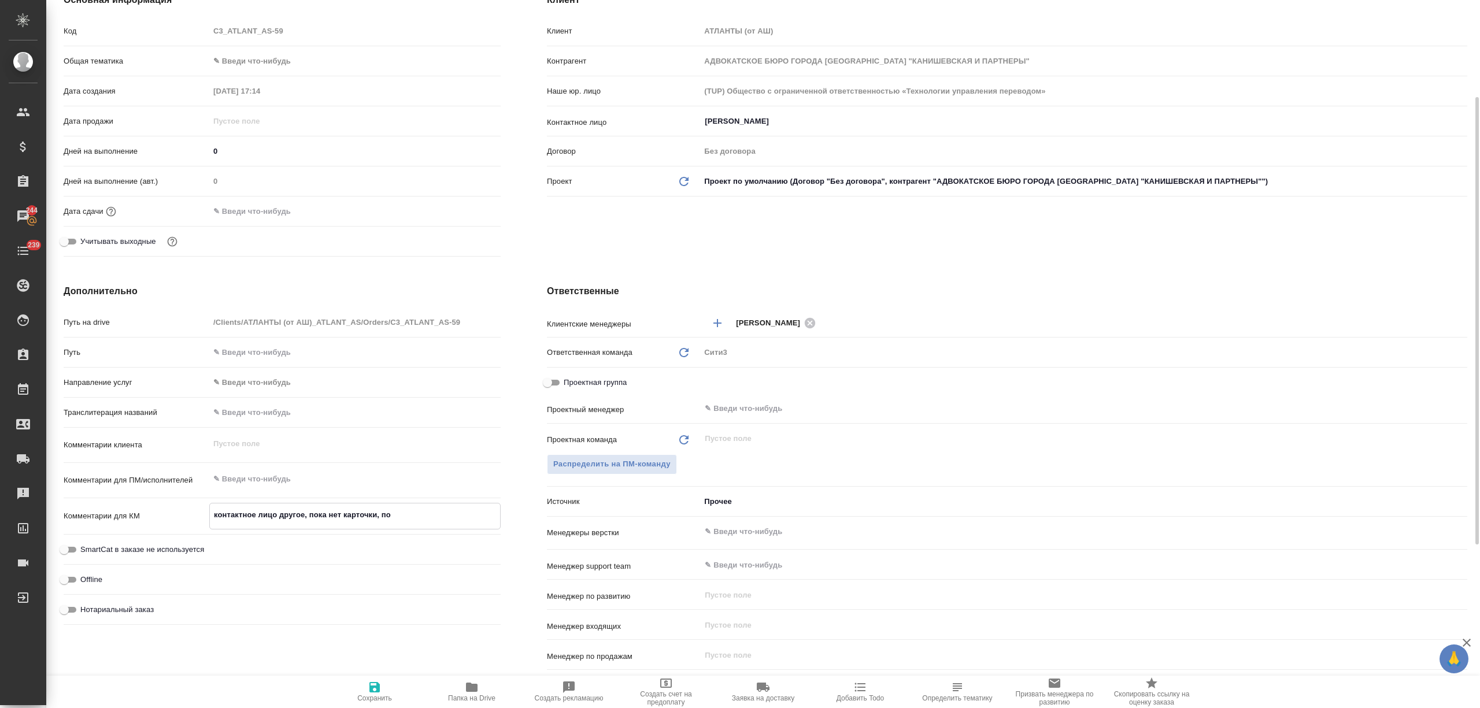
type textarea "x"
type textarea "контактное лицо другое, пока нет карточки, поэт"
type textarea "x"
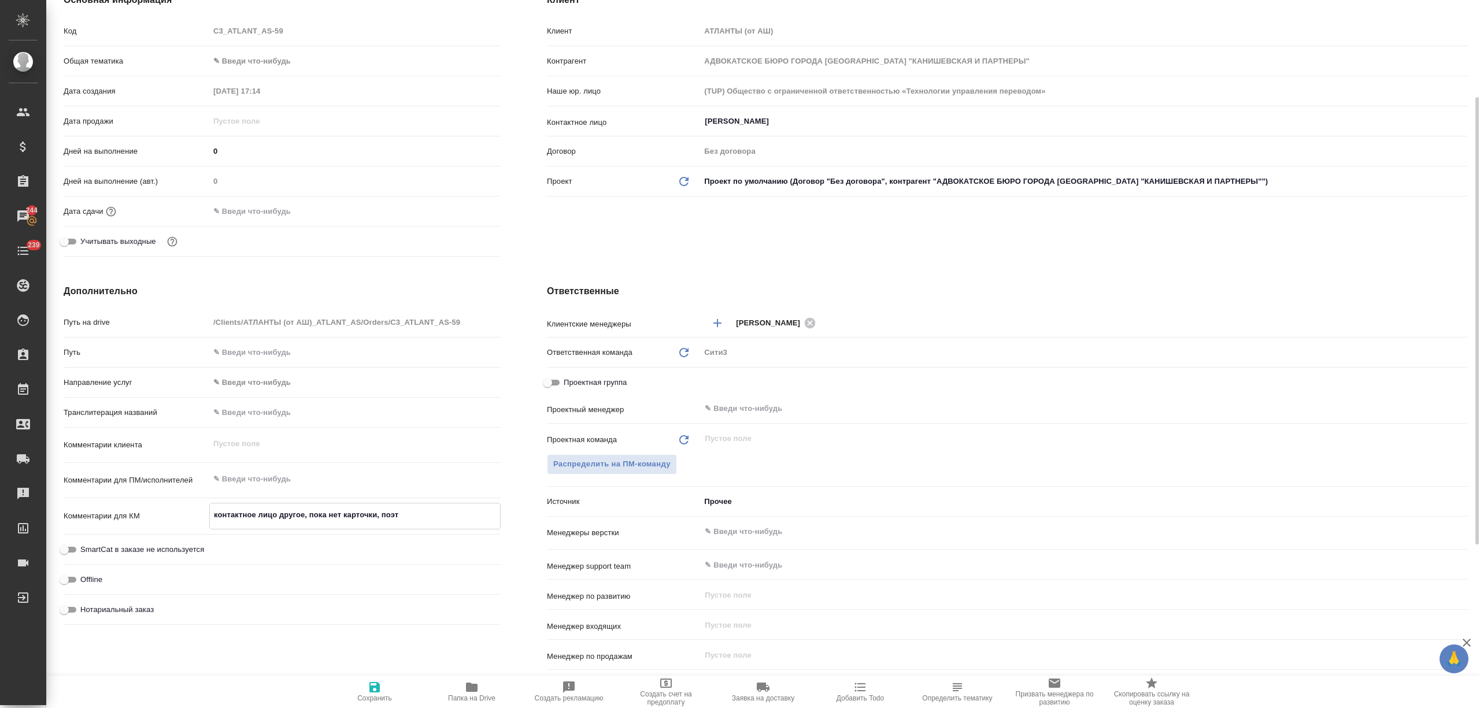
type textarea "x"
type textarea "контактное лицо другое, пока нет карточки, поэтм"
type textarea "x"
type textarea "контактное лицо другое, пока нет карточки, поэт"
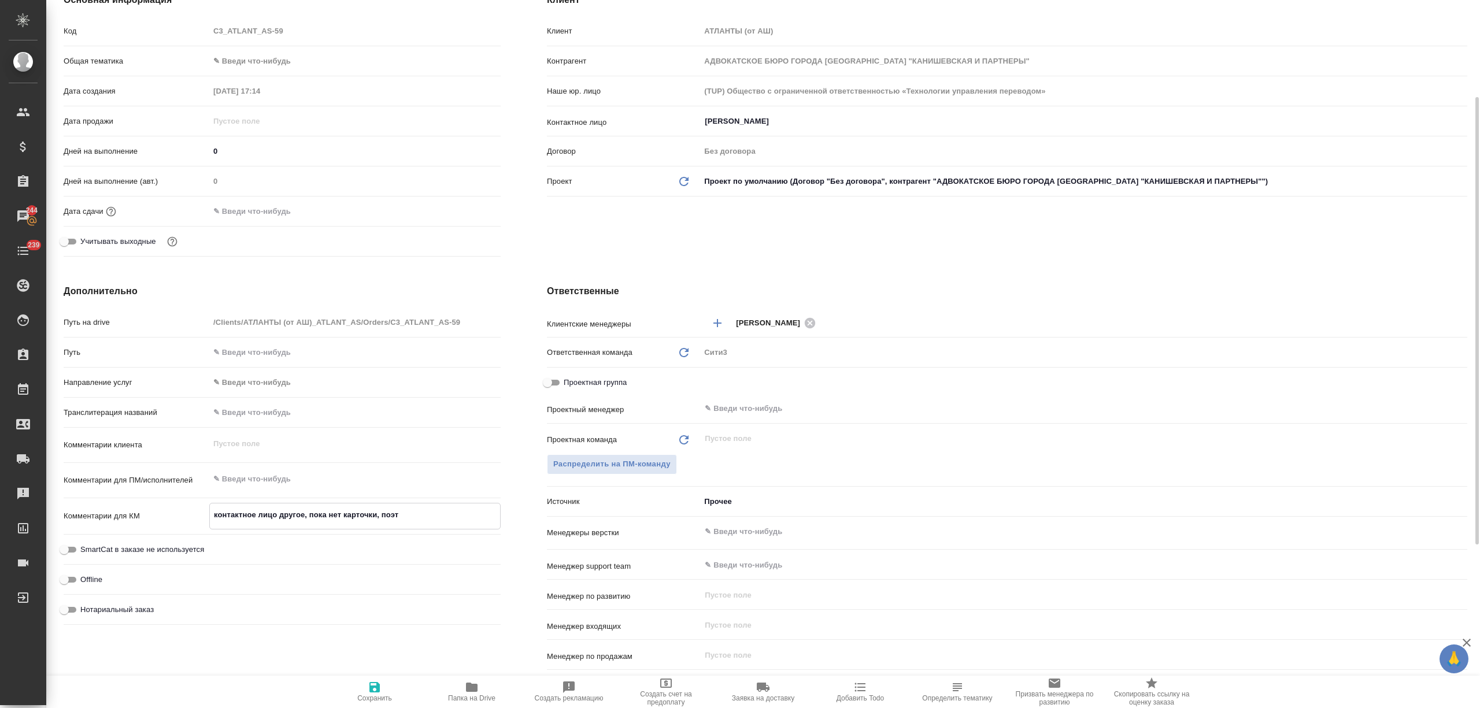
type textarea "x"
type textarea "контактное лицо другое, пока нет карточки, поэтм"
type textarea "x"
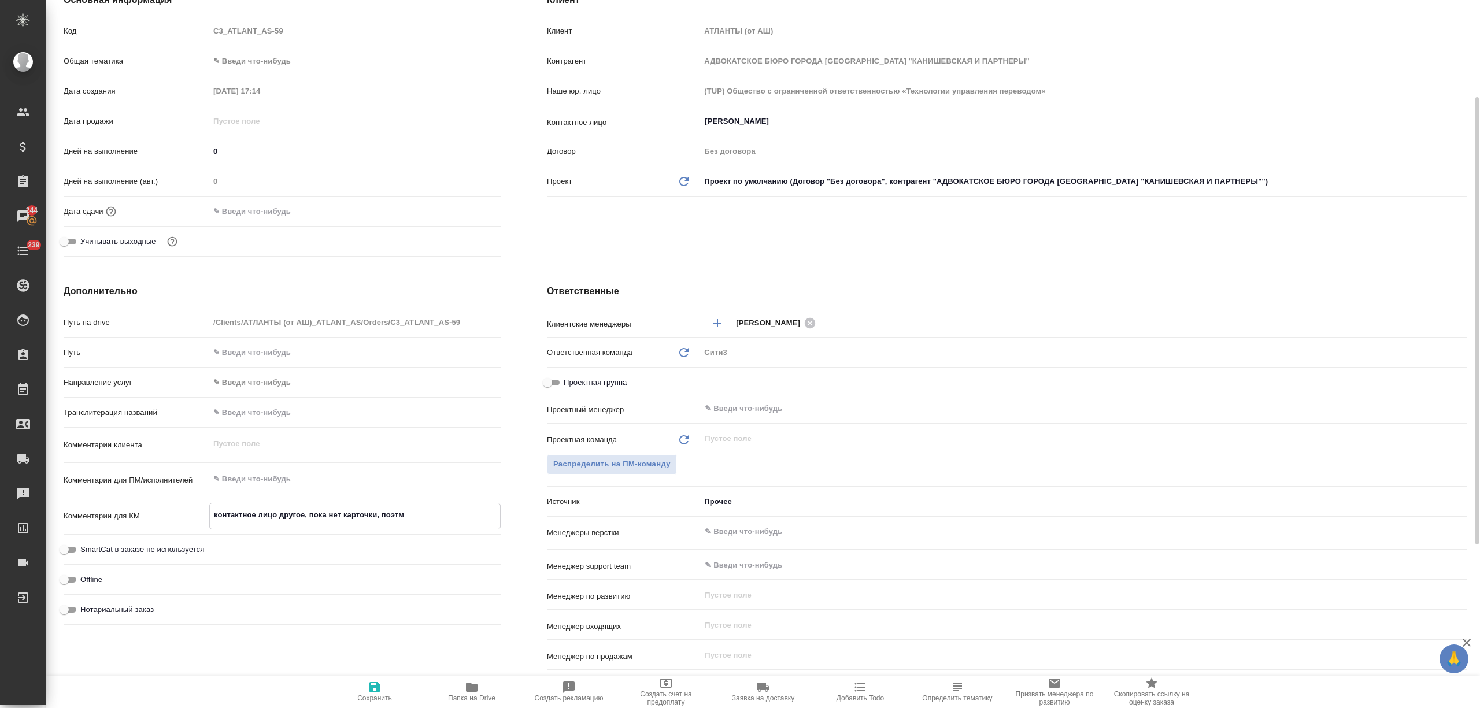
type textarea "x"
type textarea "контактное лицо другое, пока нет карточки, поэт"
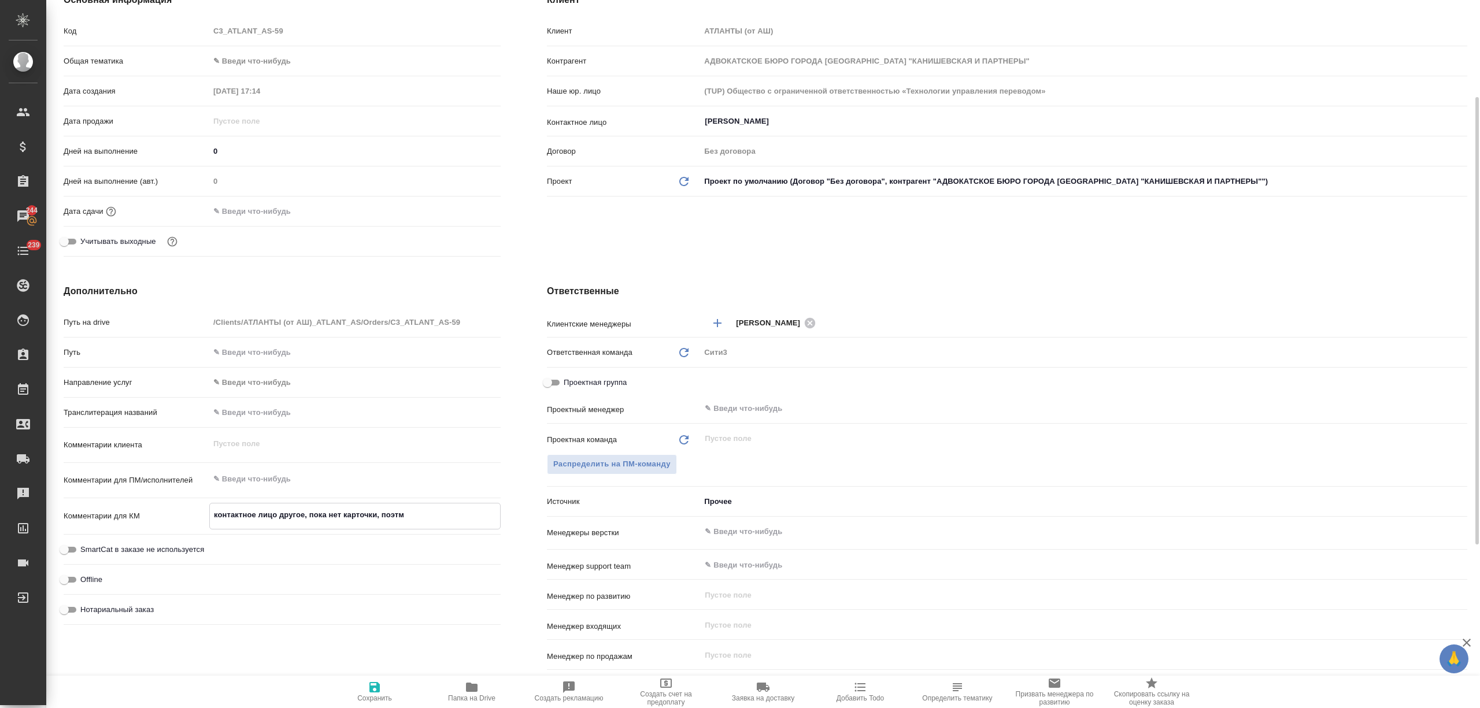
type textarea "x"
type textarea "контактное лицо другое, пока нет карточки, поэто"
type textarea "x"
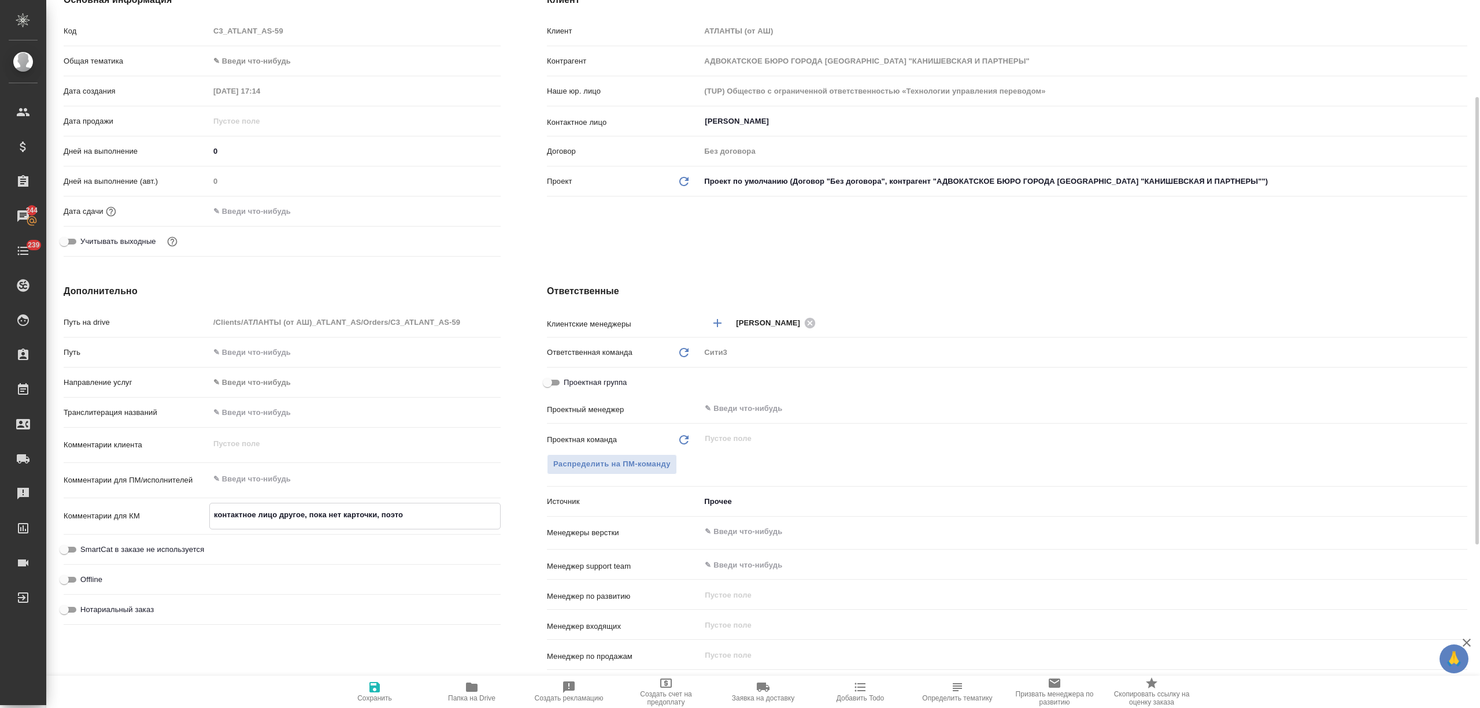
type textarea "контактное лицо другое, пока нет карточки, поэтом"
type textarea "x"
type textarea "контактное лицо другое, пока нет карточки, поэтому"
type textarea "x"
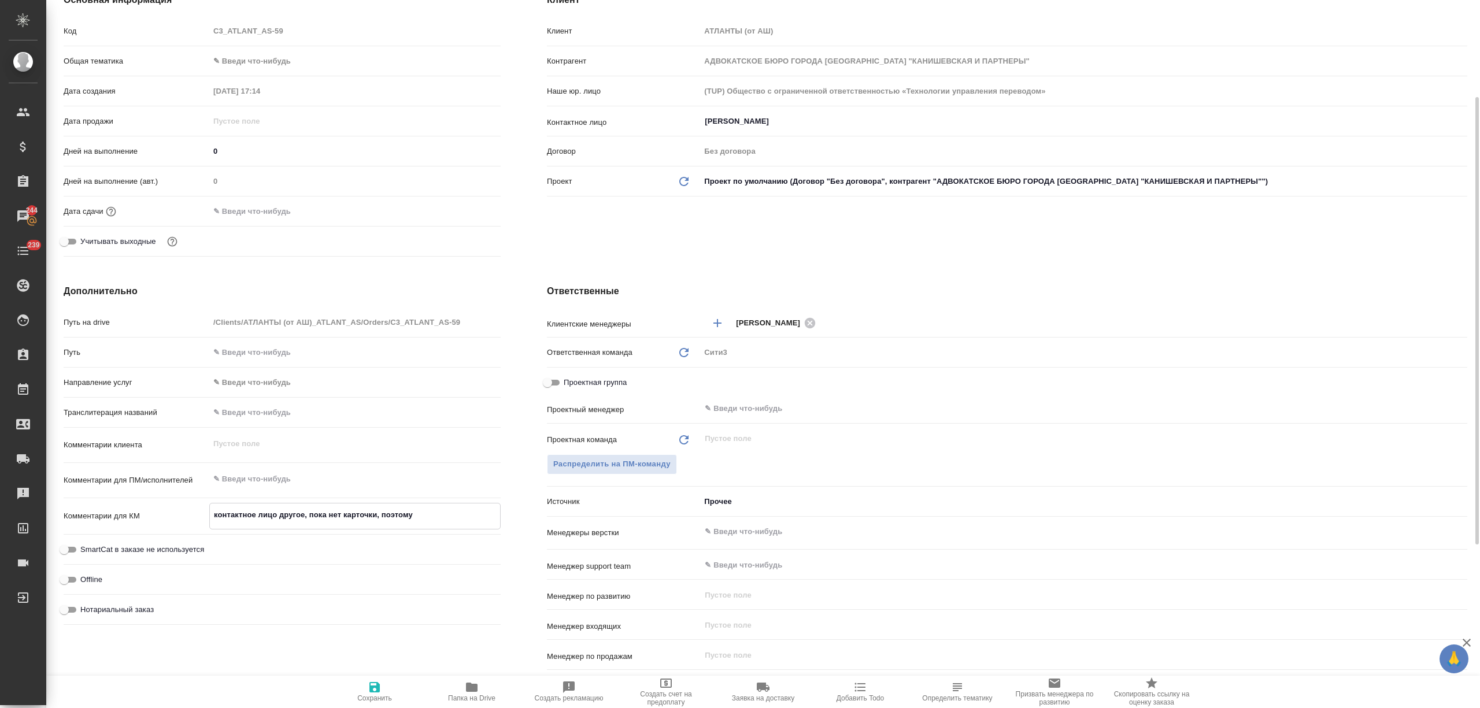
type textarea "x"
type textarea "контактное лицо другое, пока нет карточки, поэтому"
type textarea "x"
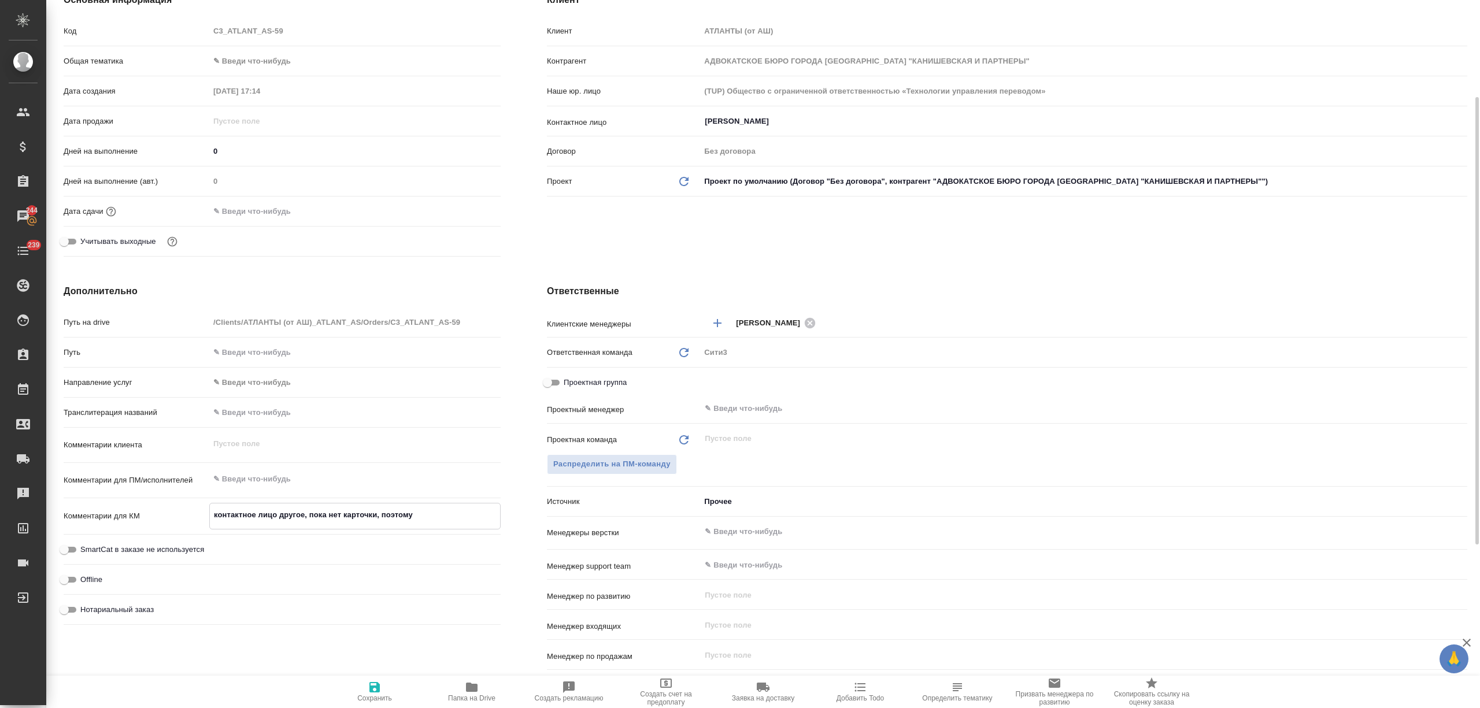
type textarea "x"
type textarea "контактное лицо другое, пока нет карточки, поэтому з"
type textarea "x"
type textarea "контактное лицо другое, пока нет карточки, поэтому за"
type textarea "x"
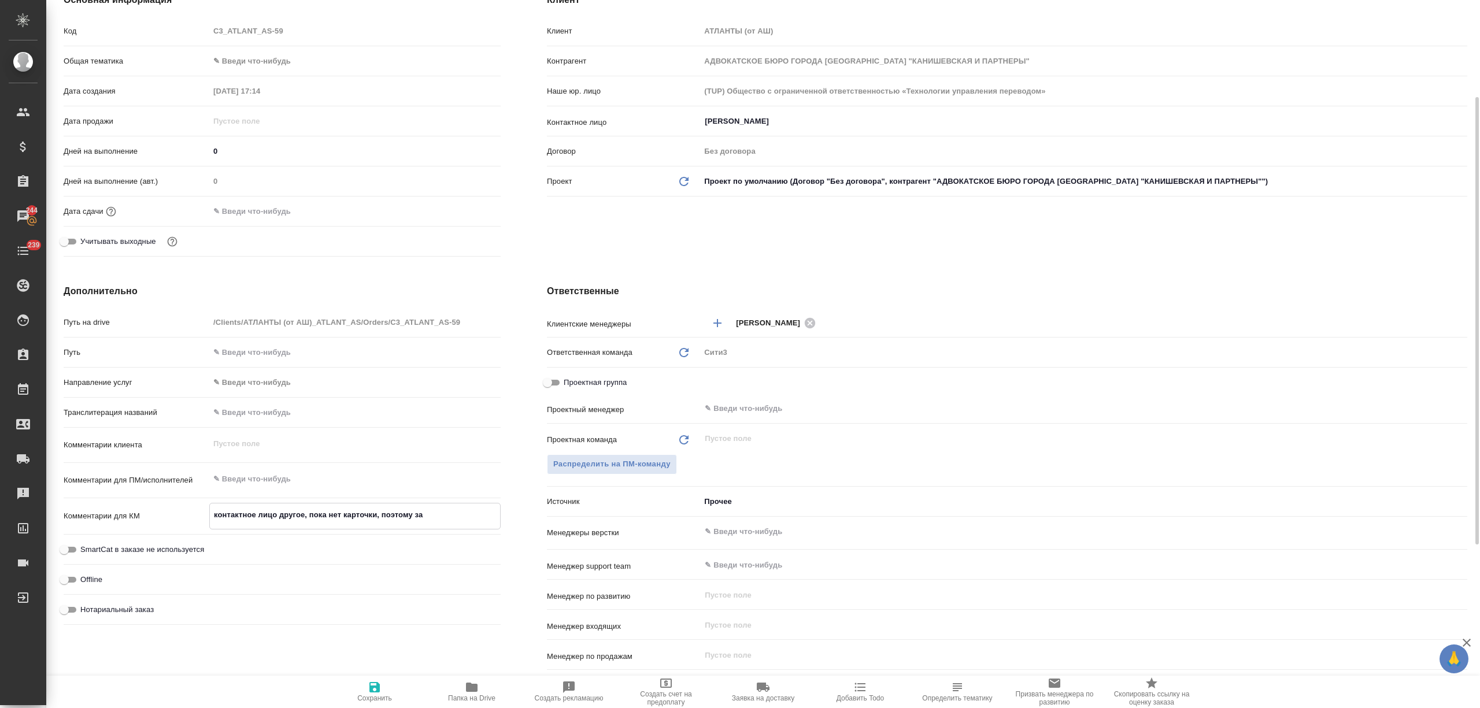
type textarea "x"
type textarea "контактное лицо другое, пока нет карточки, поэтому зак"
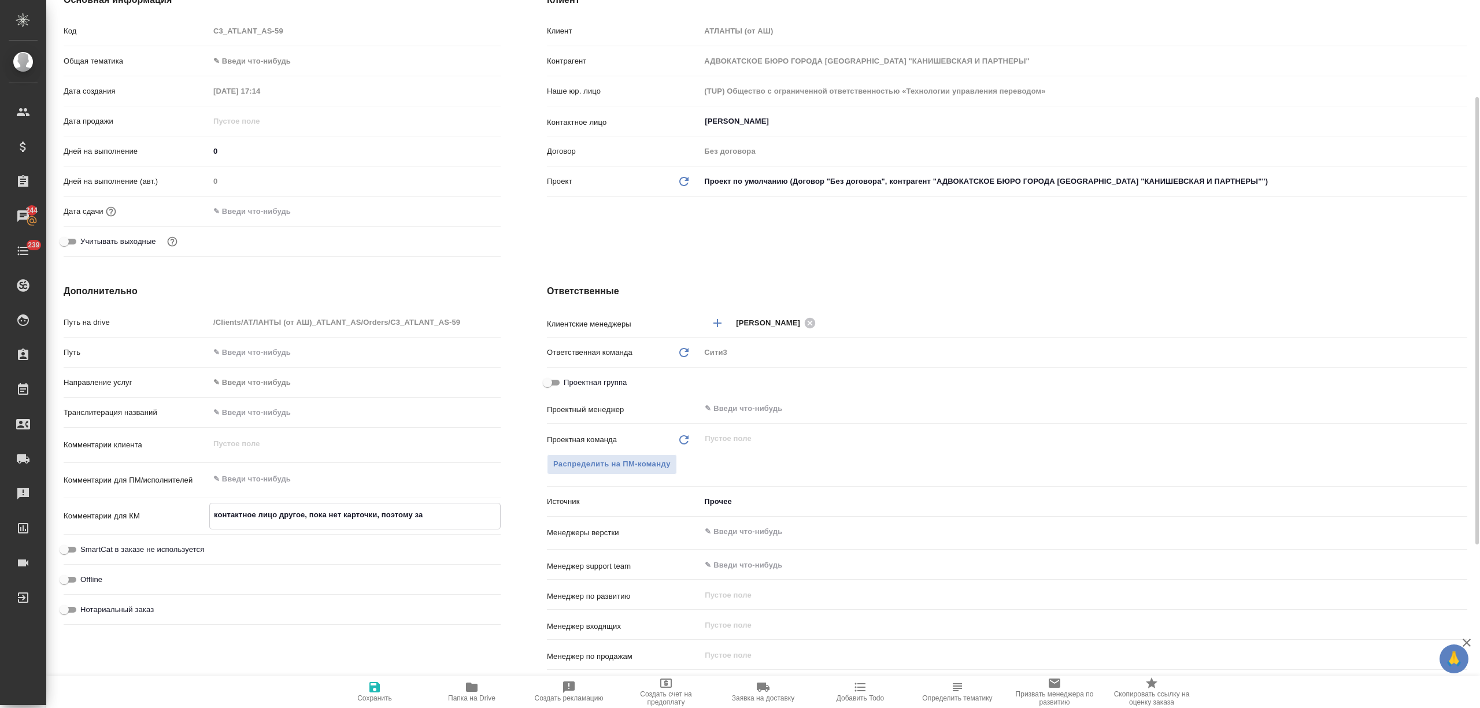
type textarea "x"
type textarea "контактное лицо другое, пока нет карточки, поэтому заки"
type textarea "x"
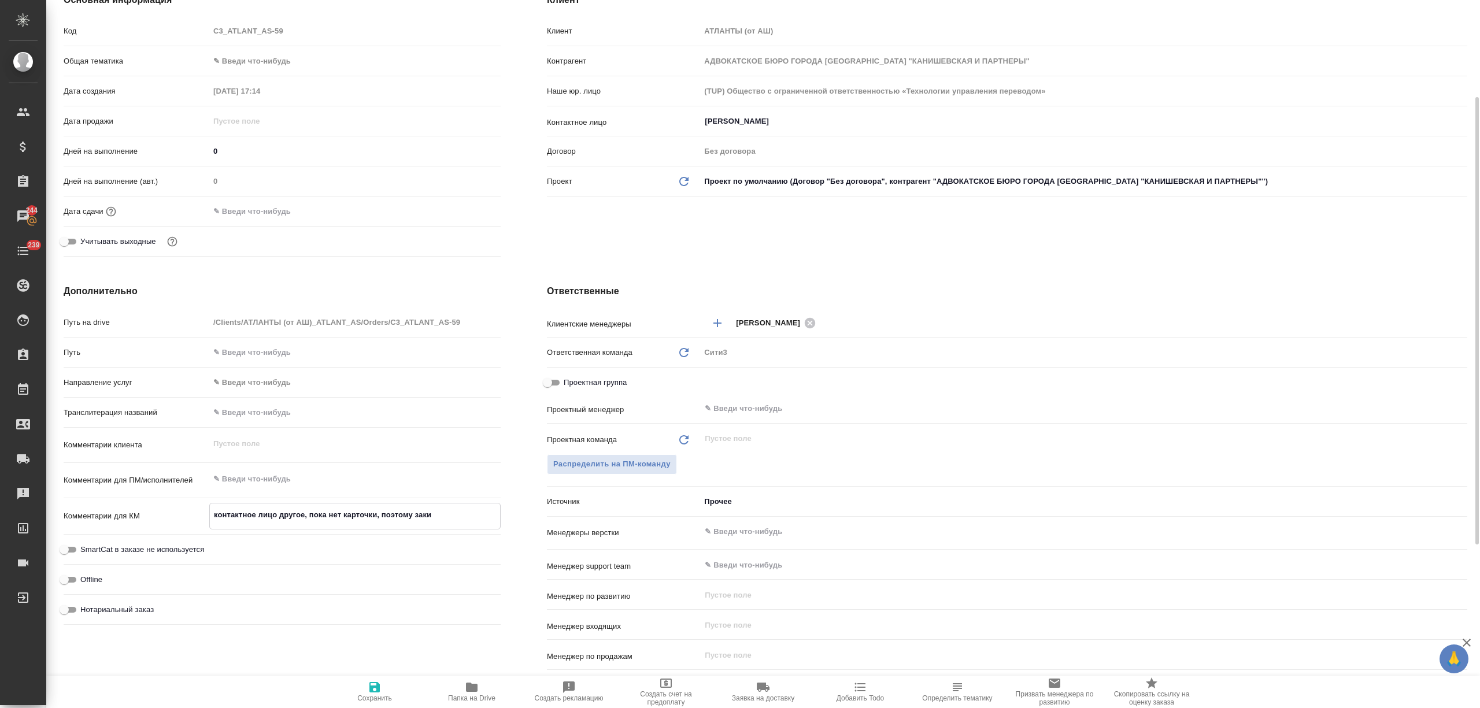
type textarea "контактное лицо другое, пока нет карточки, поэтому закин"
type textarea "x"
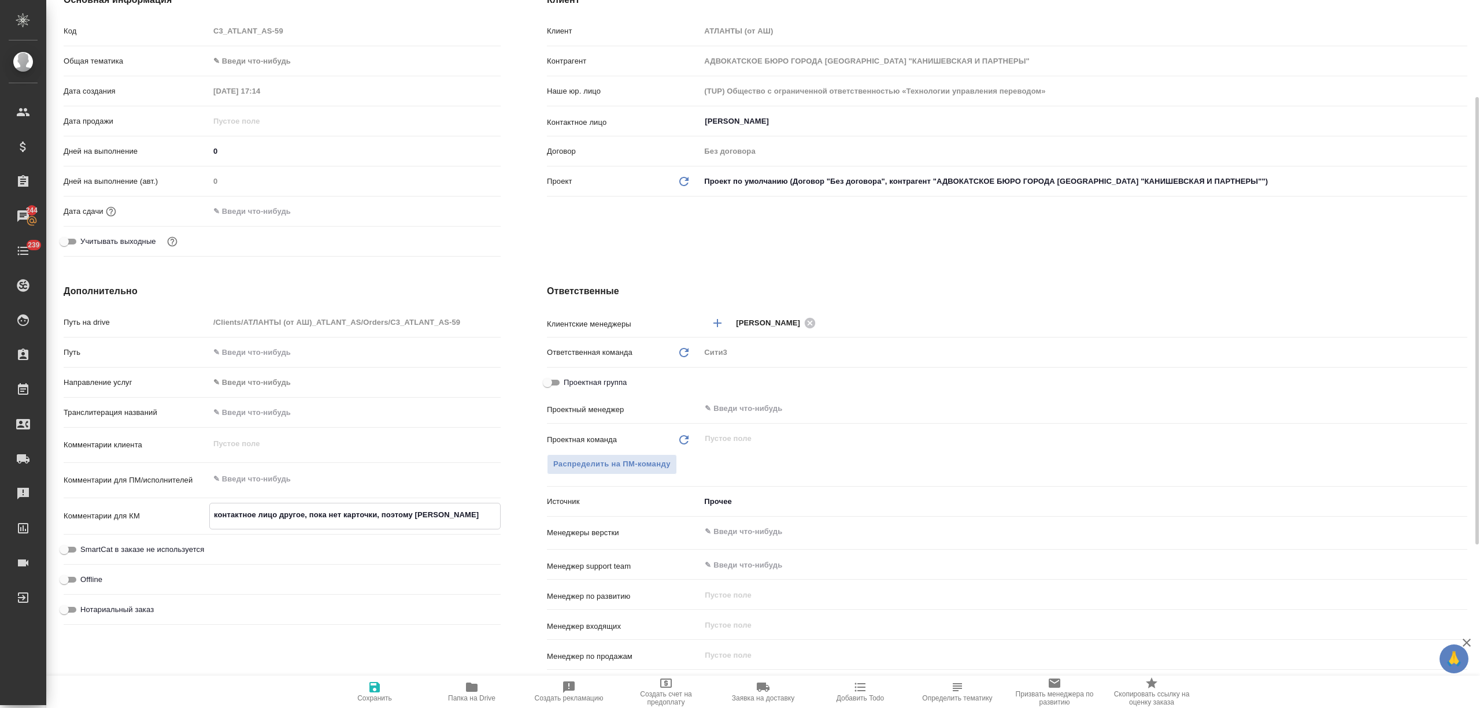
type textarea "x"
type textarea "контактное лицо другое, пока нет карточки, поэтому закину"
type textarea "x"
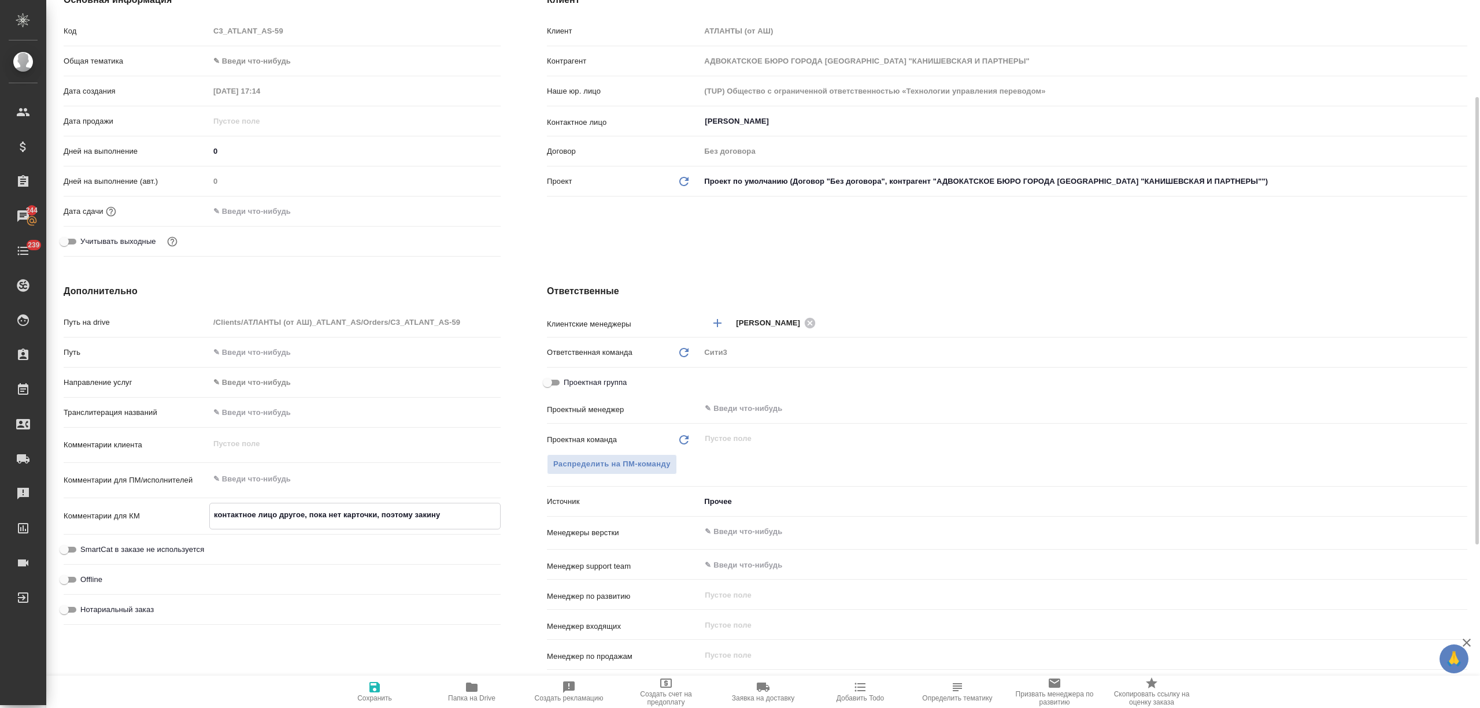
type textarea "контактное лицо другое, пока нет карточки, поэтому закинул"
type textarea "x"
type textarea "контактное лицо другое, пока нет карточки, поэтому закинула"
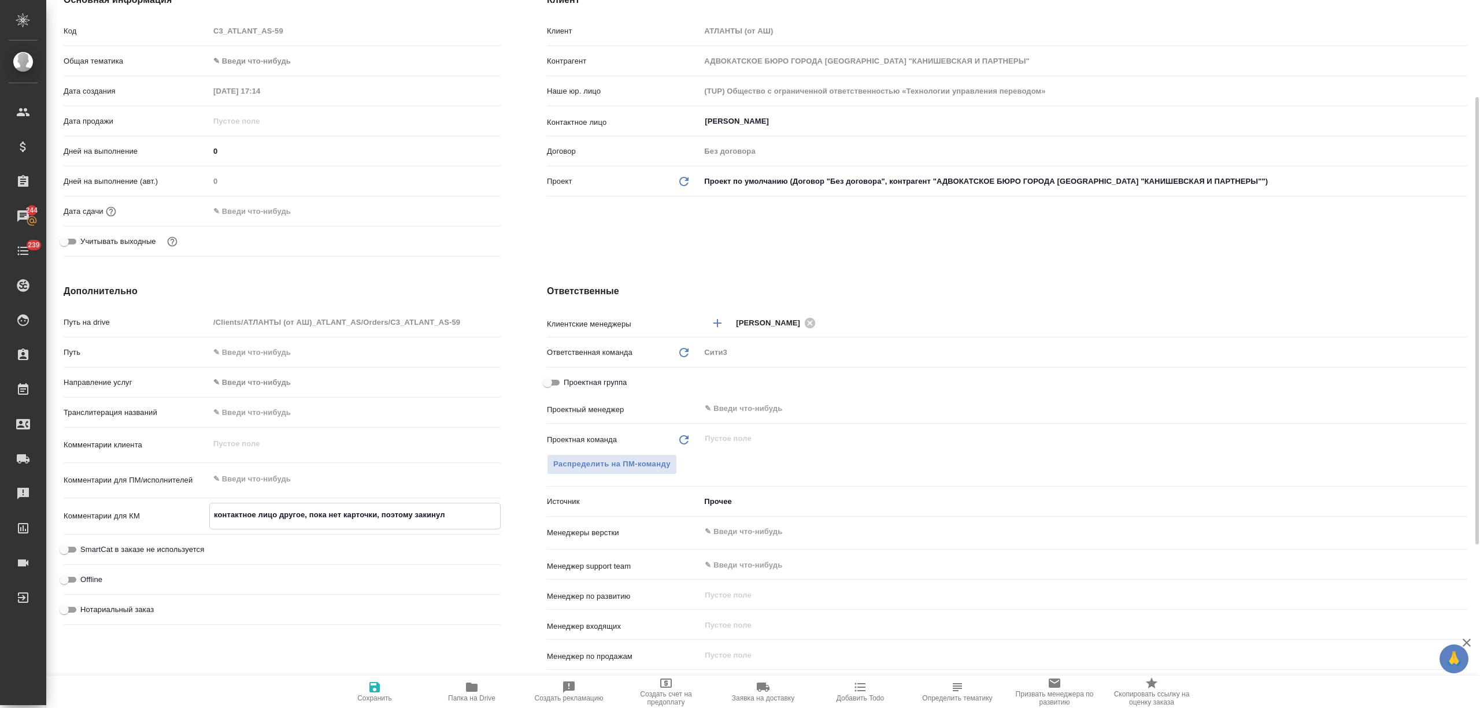
type textarea "x"
type textarea "контактное лицо другое, пока нет карточки, поэтому закинула"
type textarea "x"
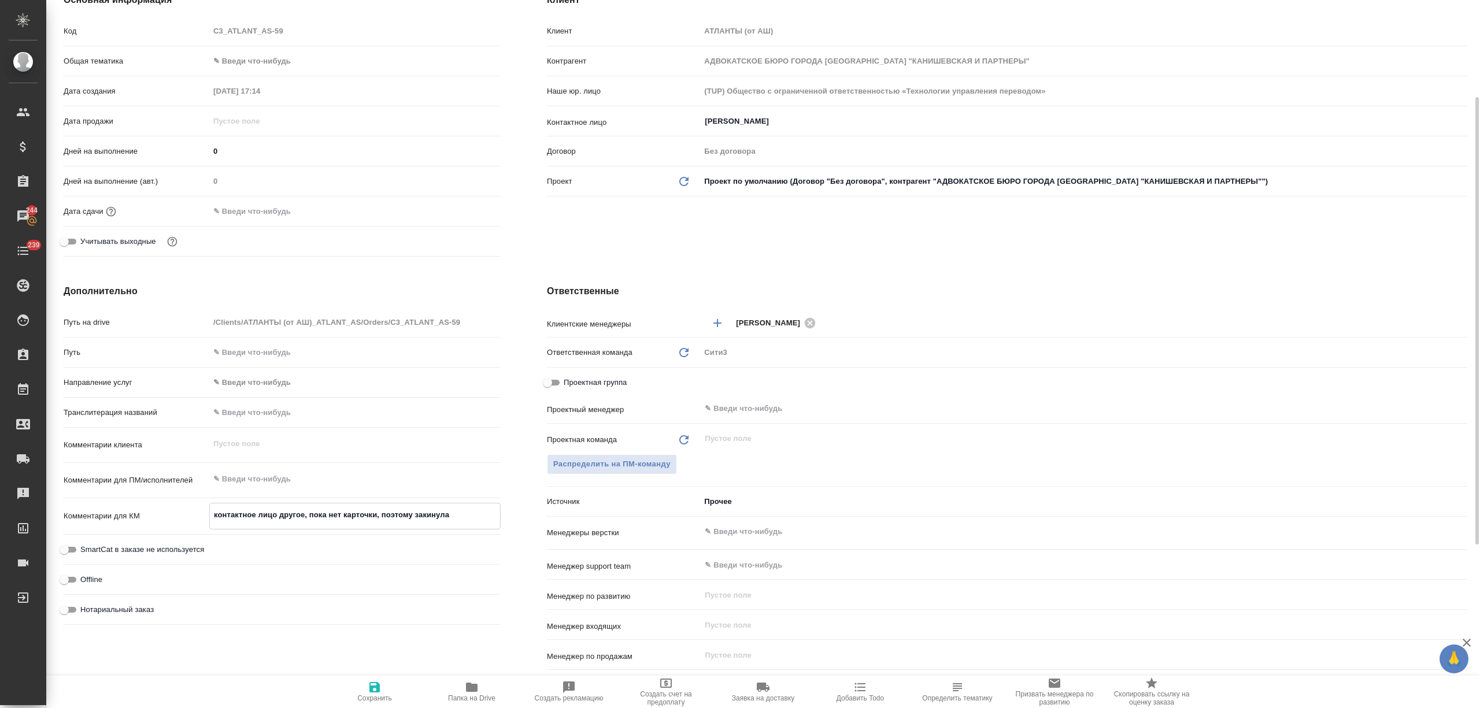
type textarea "x"
type textarea "контактное лицо другое, пока нет карточки, поэтому закинула п"
type textarea "x"
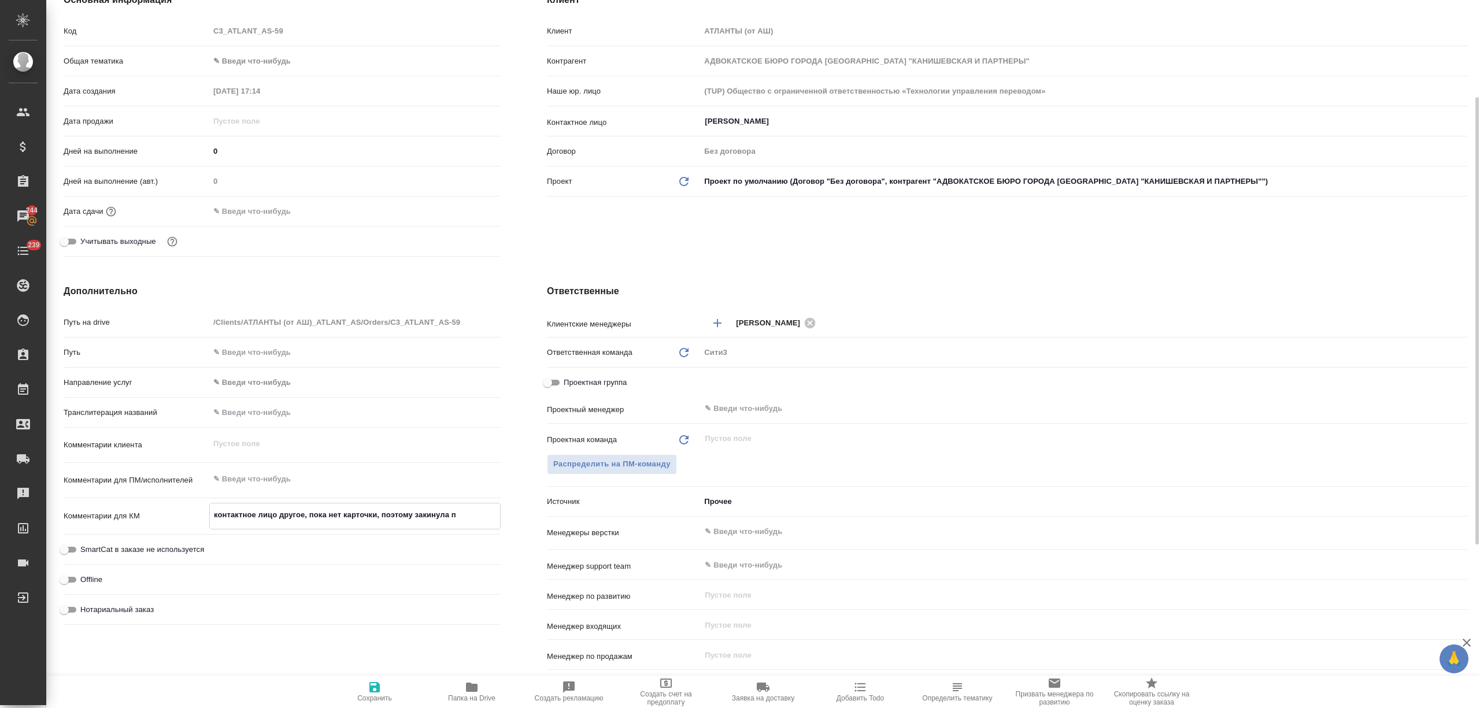
type textarea "x"
type textarea "контактное лицо другое, пока нет карточки, поэтому закинула по"
type textarea "x"
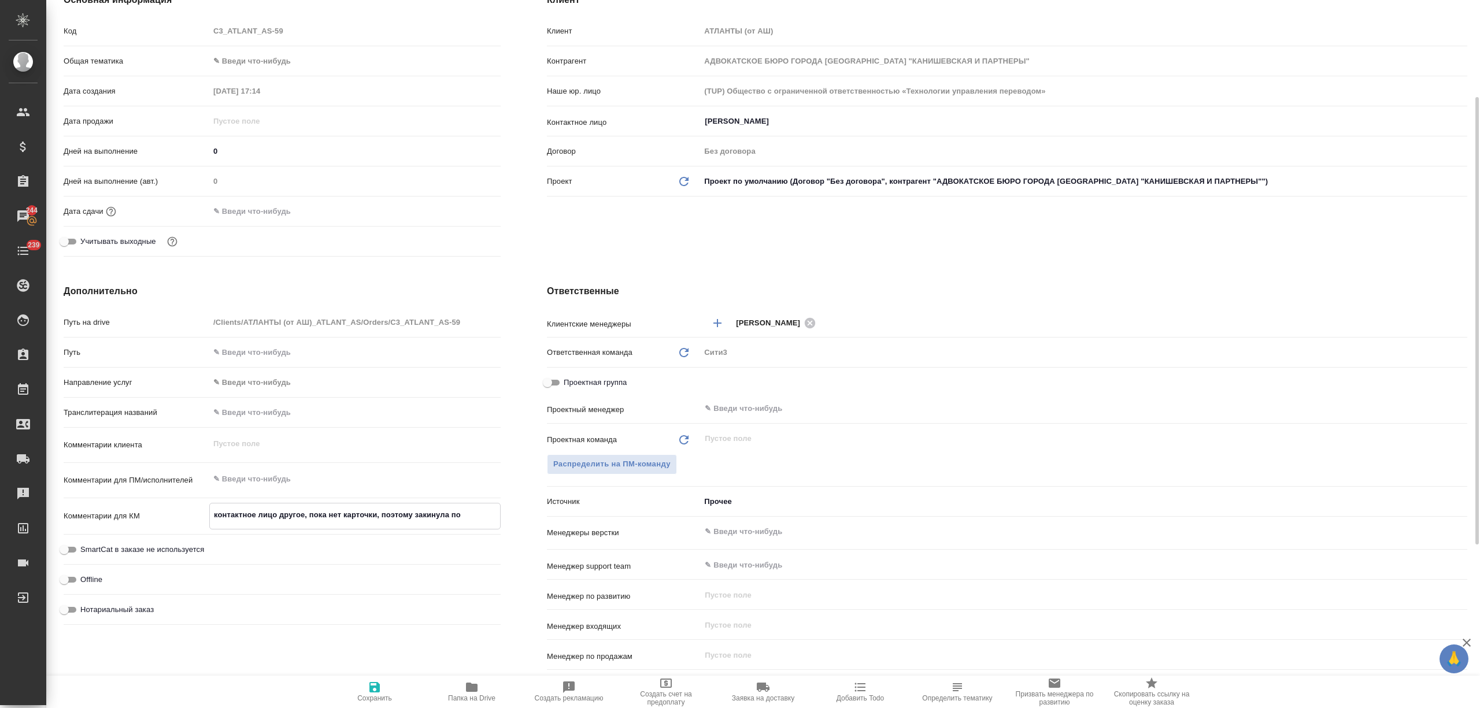
type textarea "контактное лицо другое, пока нет карточки, поэтому закинула пок"
type textarea "x"
type textarea "контактное лицо другое, пока нет карточки, поэтому закинула пока"
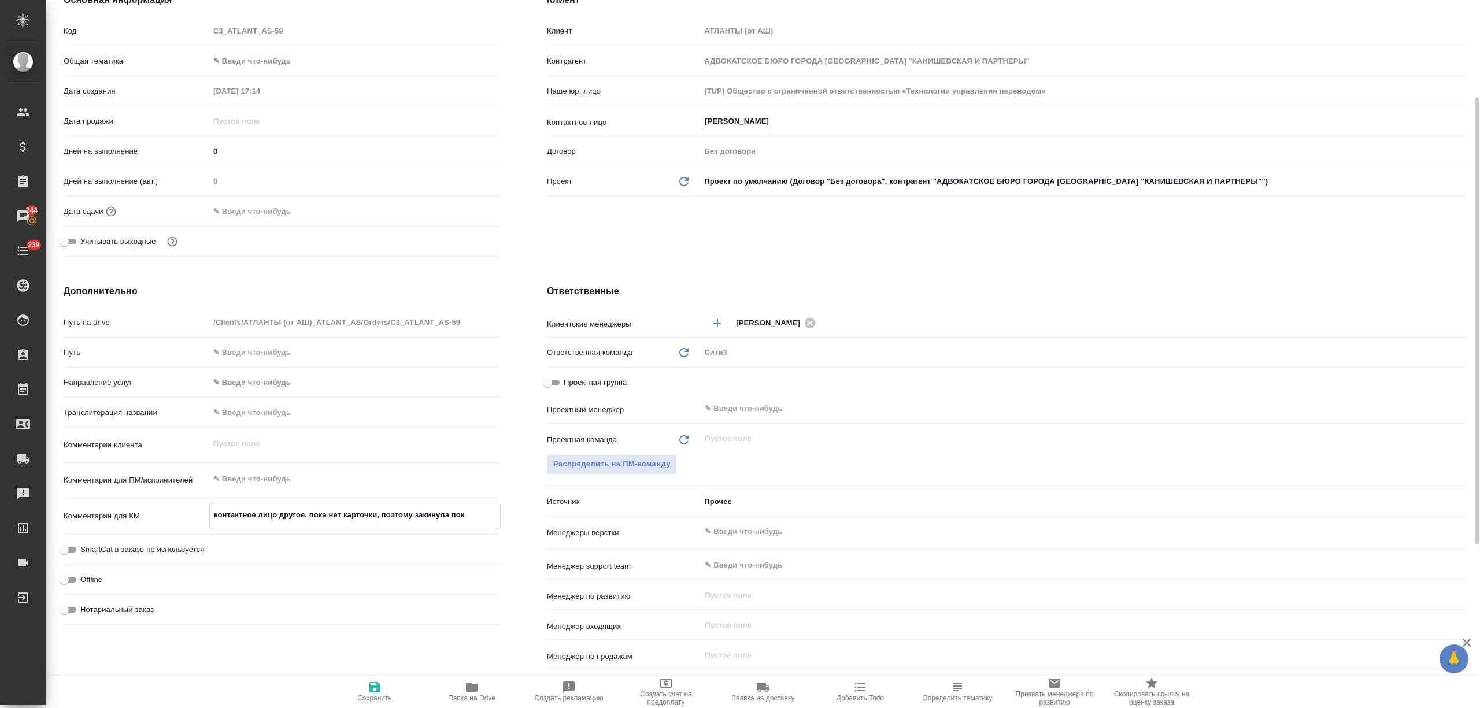
type textarea "x"
type textarea "контактное лицо другое, пока нет карточки, поэтому закинула пока"
type textarea "x"
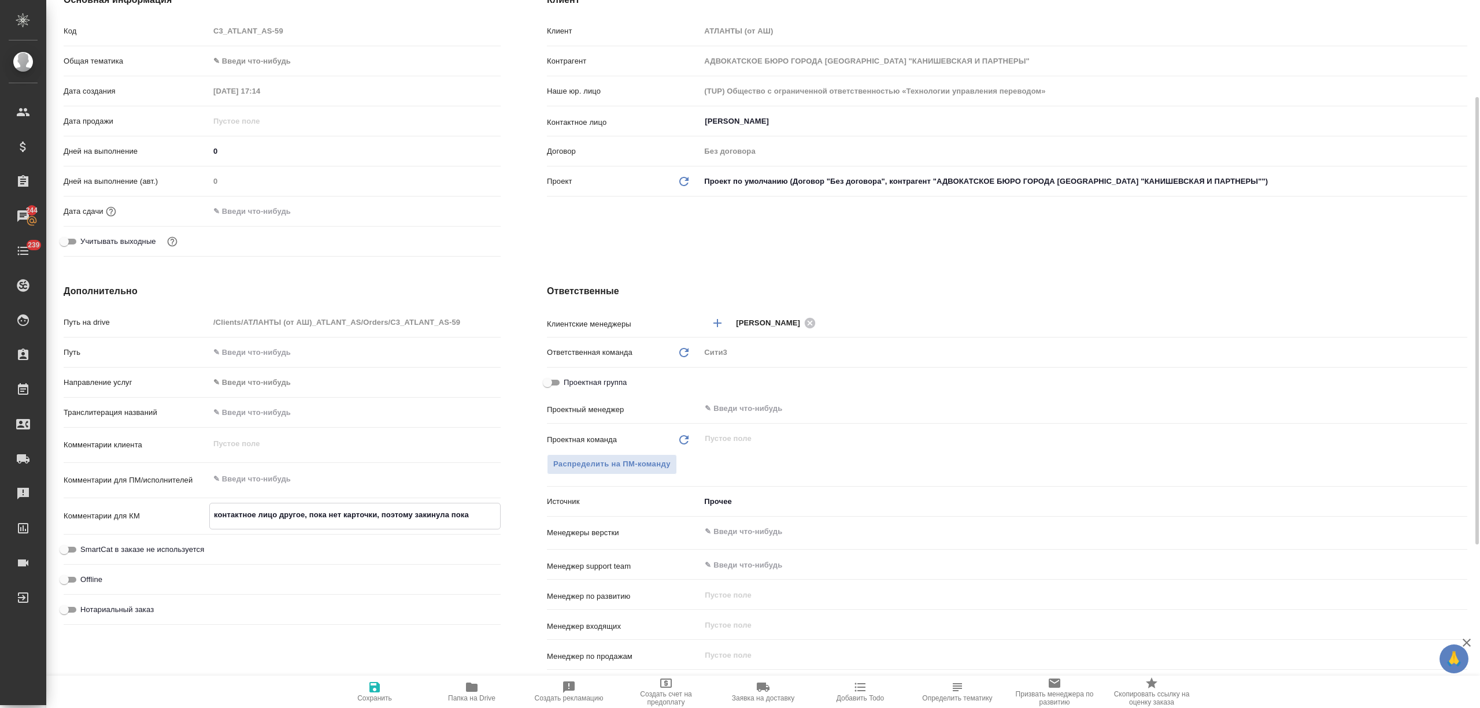
type textarea "x"
type textarea "контактное лицо другое, пока нет карточки, поэтому закинула пока с"
type textarea "x"
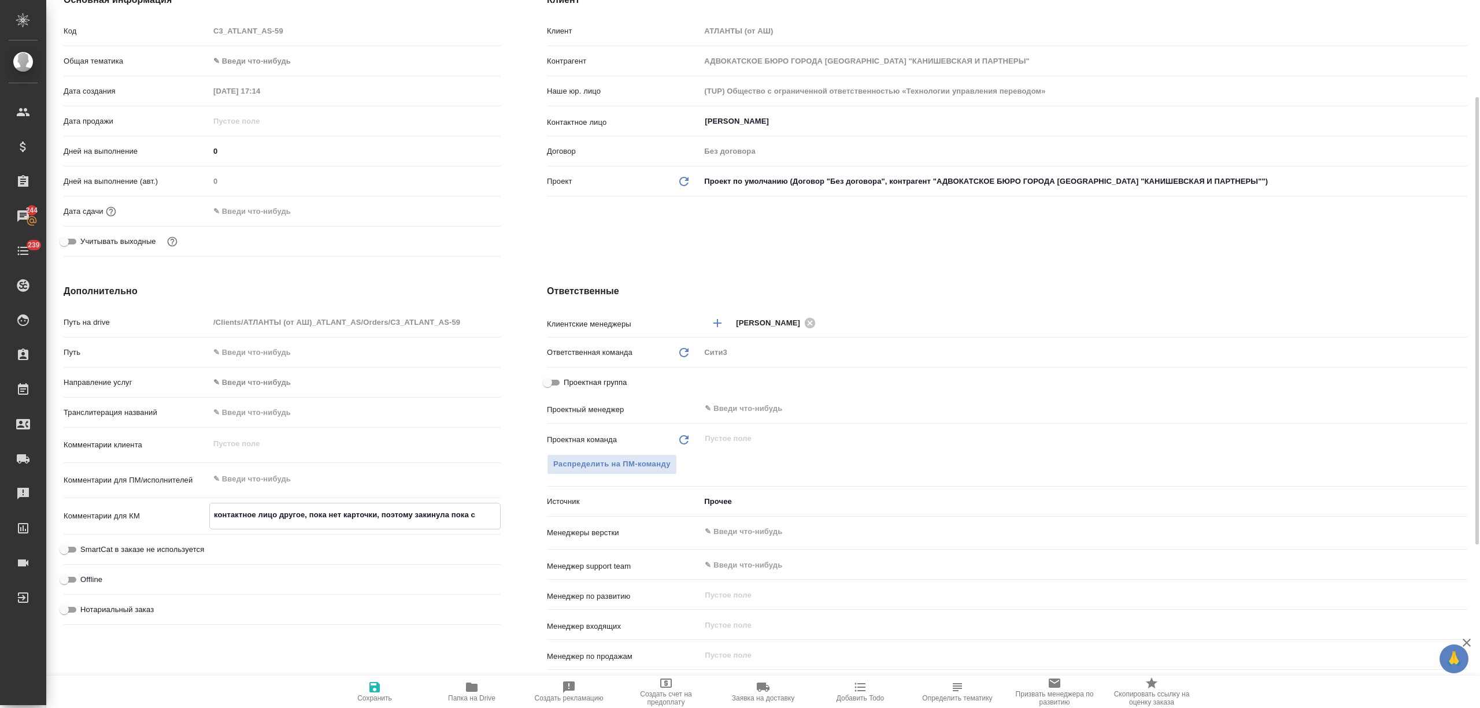
type textarea "x"
type textarea "контактное лицо другое, пока нет карточки, поэтому закинула пока сю"
type textarea "x"
type textarea "контактное лицо другое, пока нет карточки, поэтому закинула пока сюда"
type textarea "x"
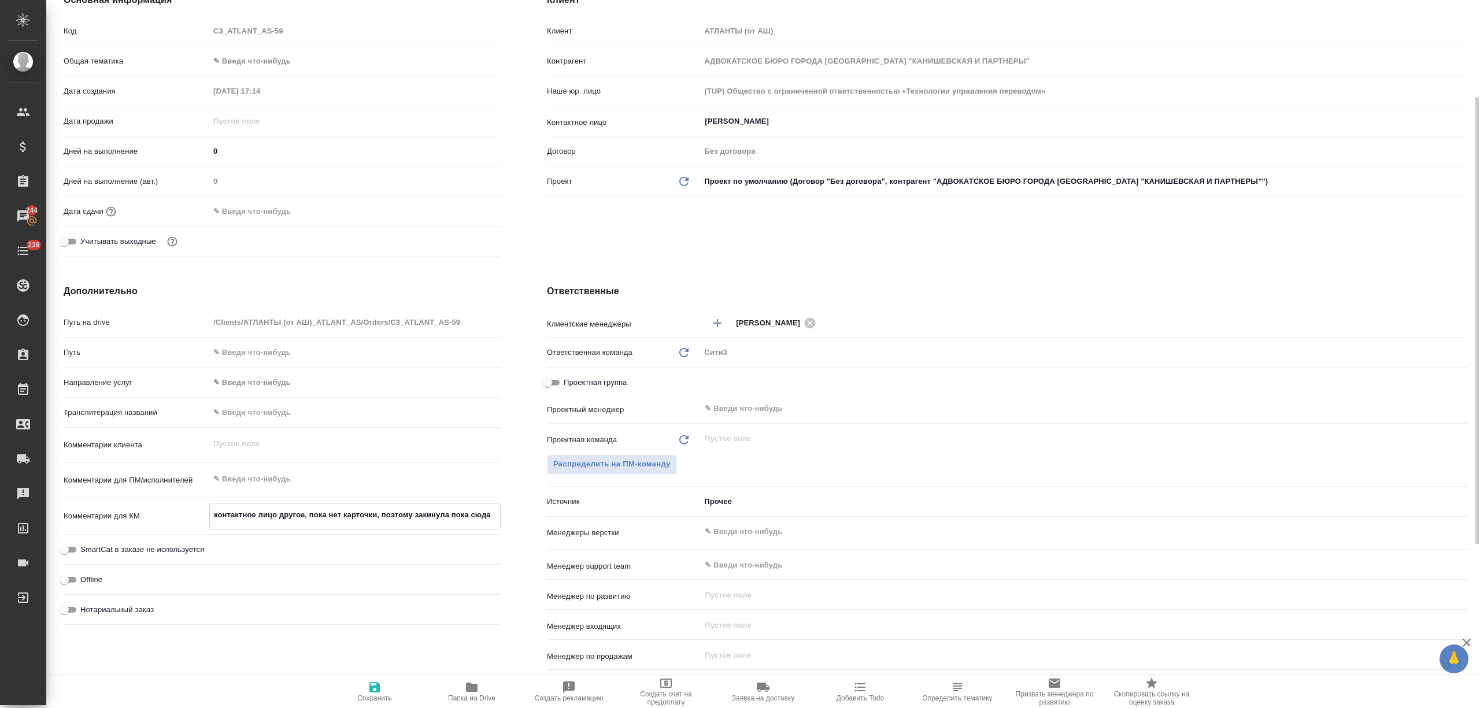
type textarea "x"
type textarea "контактное лицо другое, пока нет карточки, поэтому закинула пока сюда"
type textarea "x"
drag, startPoint x: 375, startPoint y: 683, endPoint x: 375, endPoint y: 648, distance: 35.3
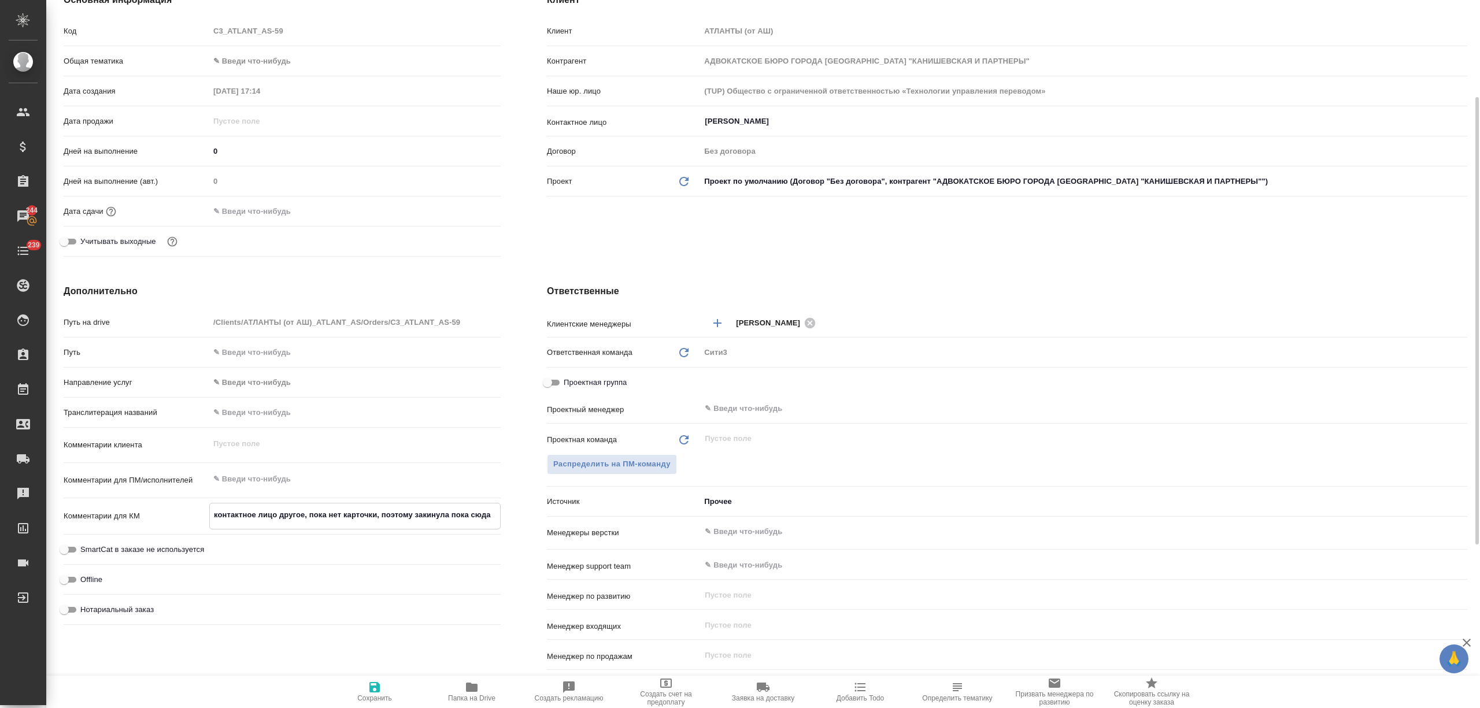
click at [375, 683] on icon "button" at bounding box center [374, 687] width 10 height 10
type textarea "x"
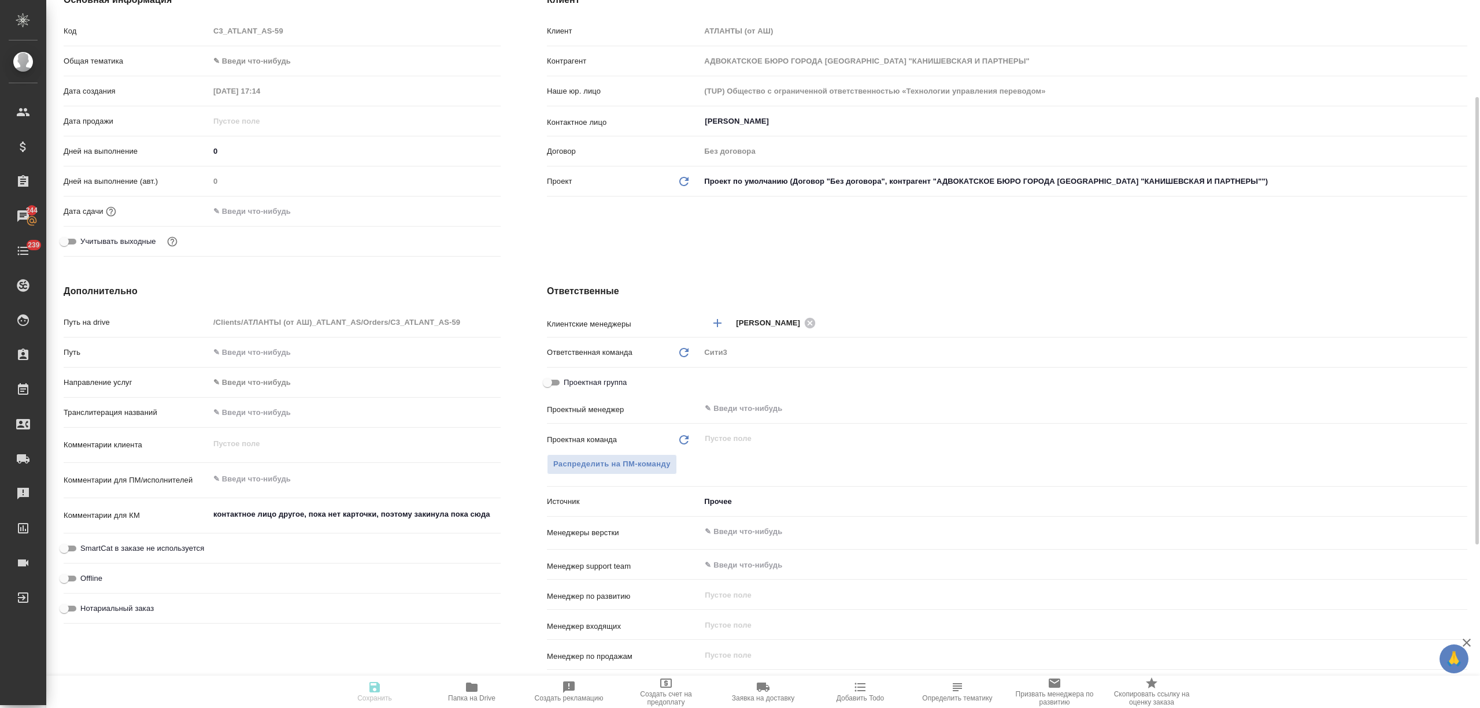
type textarea "x"
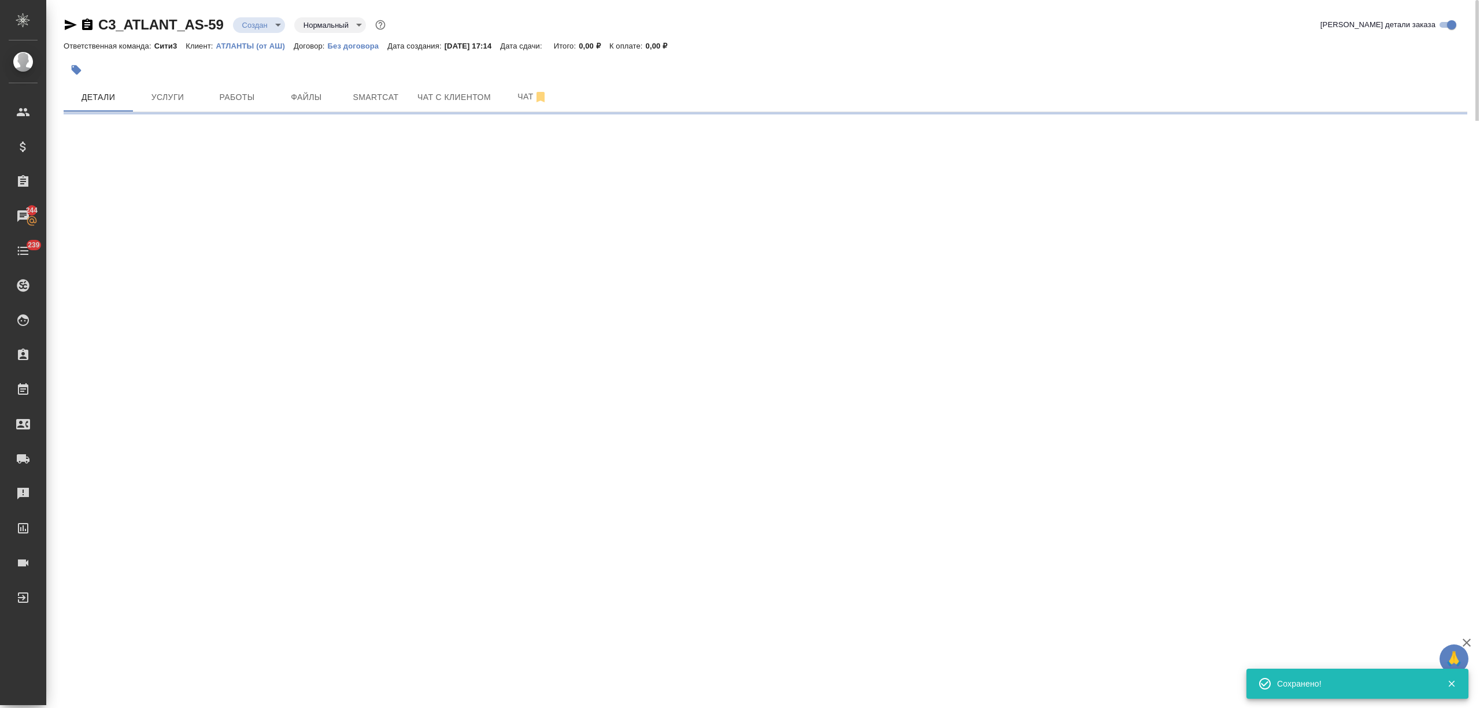
select select "RU"
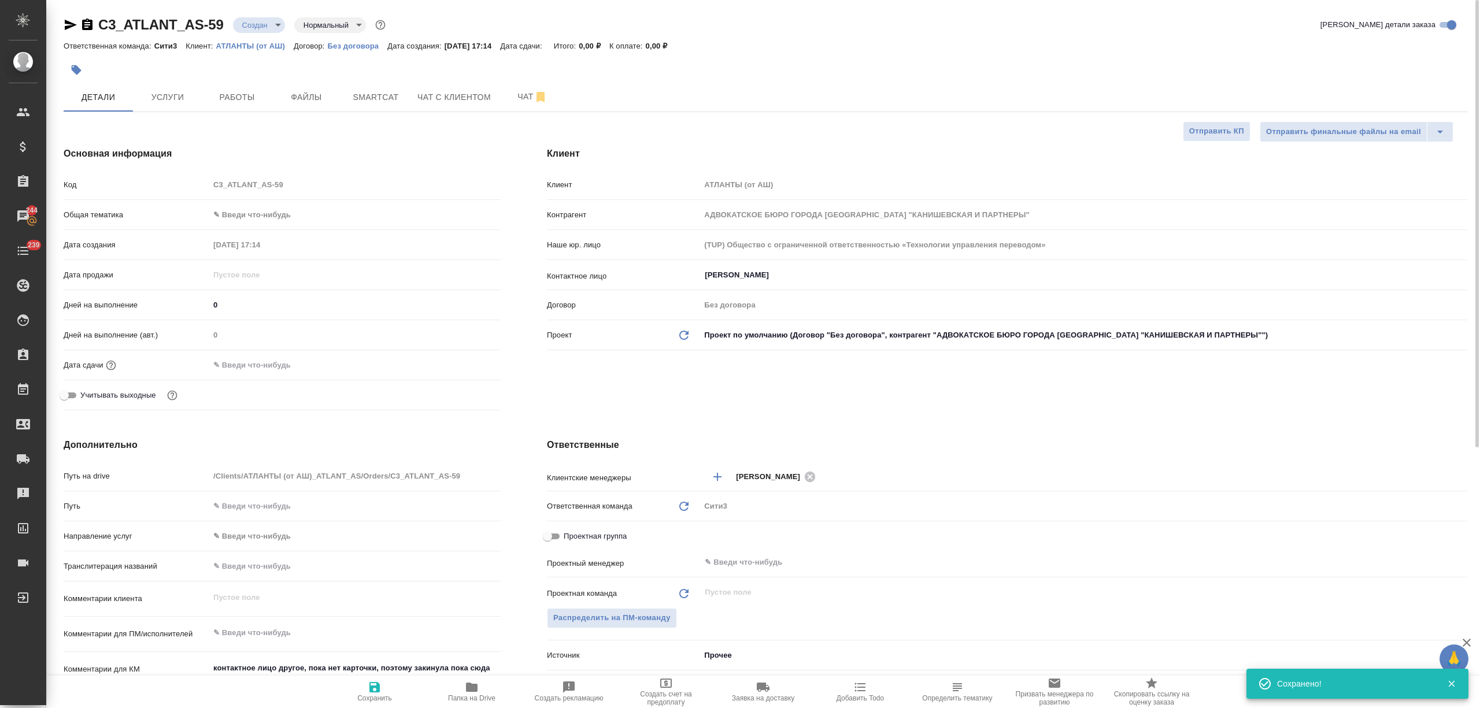
type textarea "x"
click at [508, 90] on span "Чат" at bounding box center [533, 97] width 56 height 14
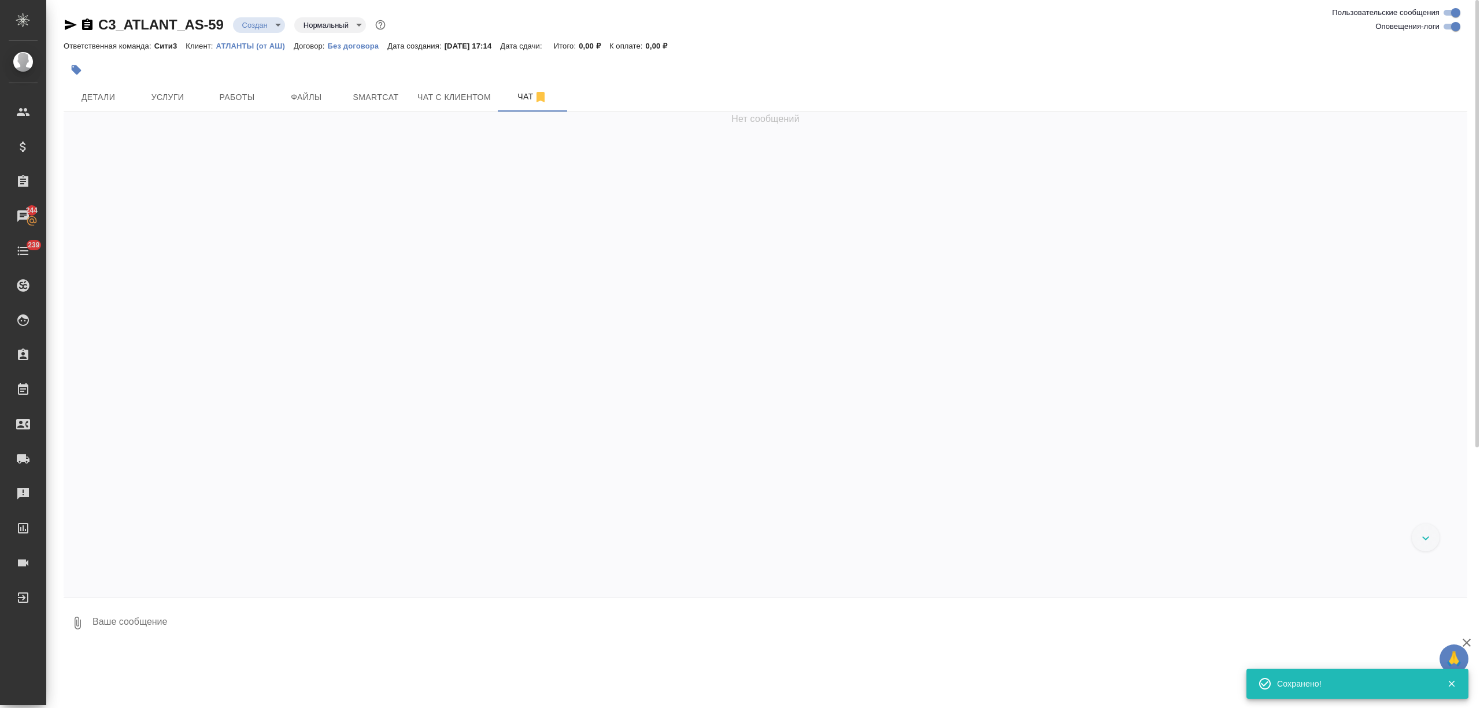
click at [156, 639] on textarea at bounding box center [779, 623] width 1376 height 39
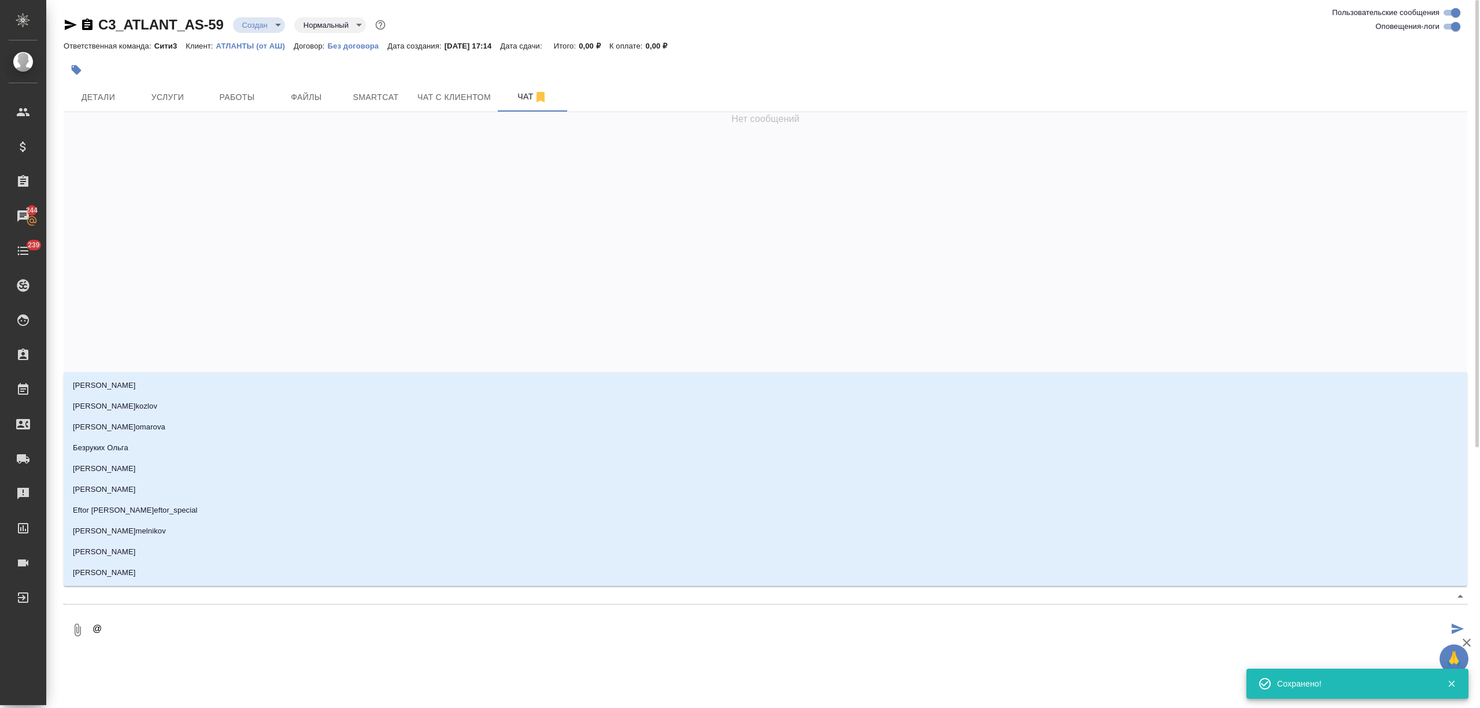
type textarea "@ф"
type input "ф"
type textarea "@фе"
type input "фе"
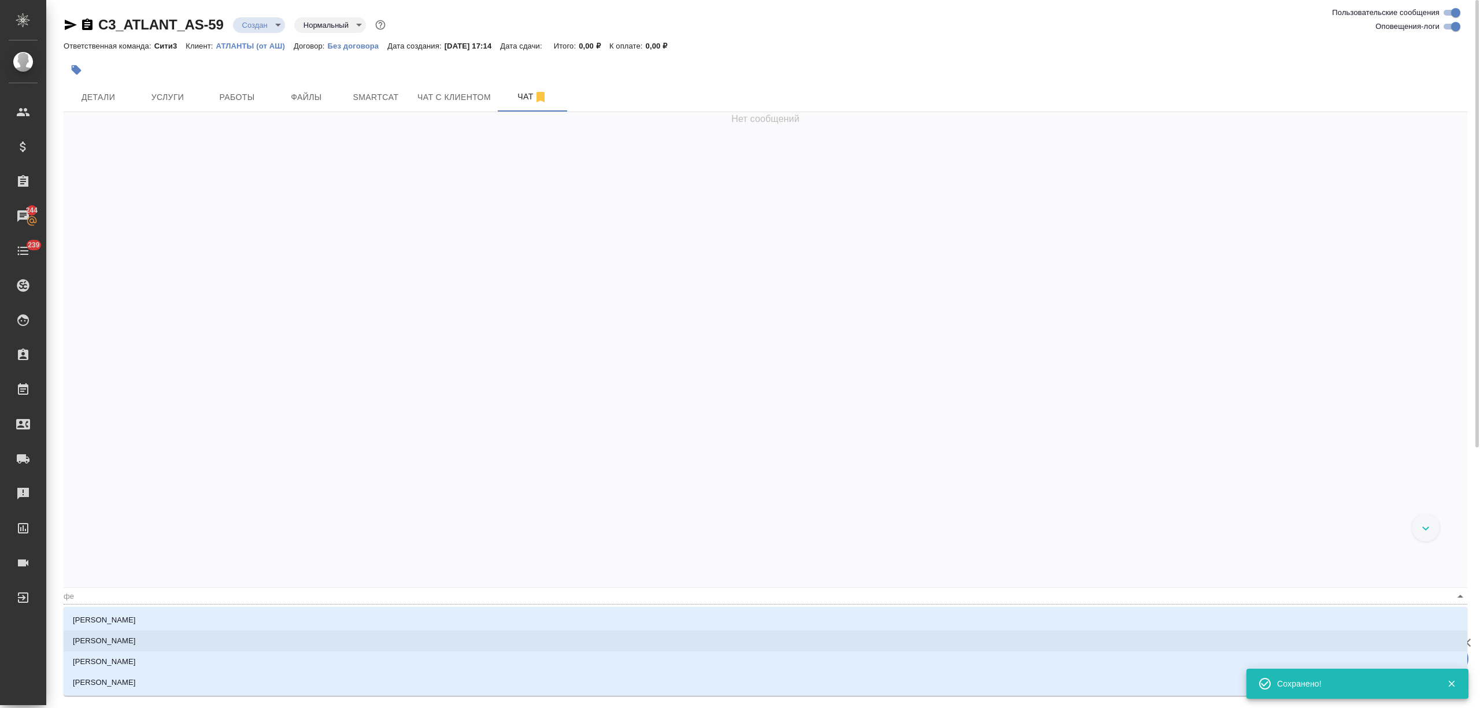
type textarea "@фед"
type input "фед"
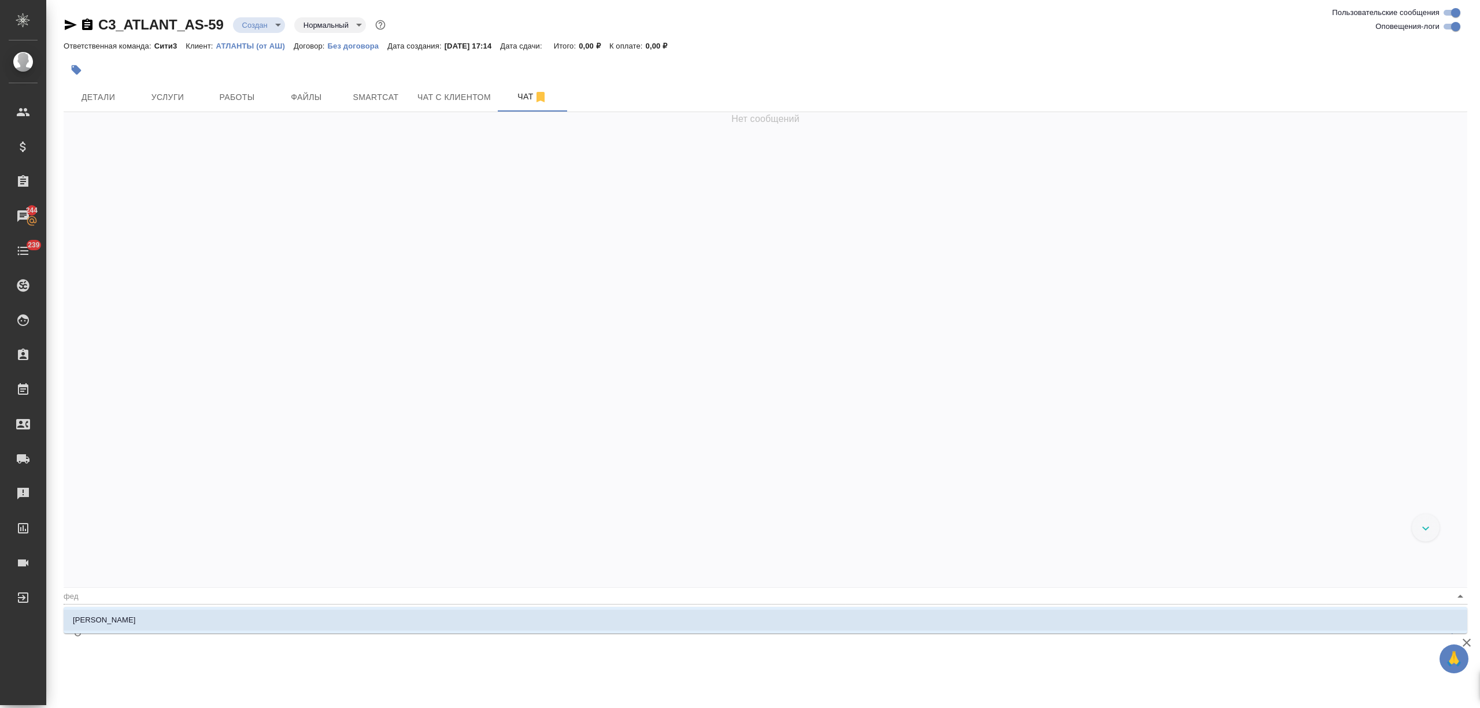
click at [154, 624] on li "Федотова Ирина" at bounding box center [766, 620] width 1404 height 21
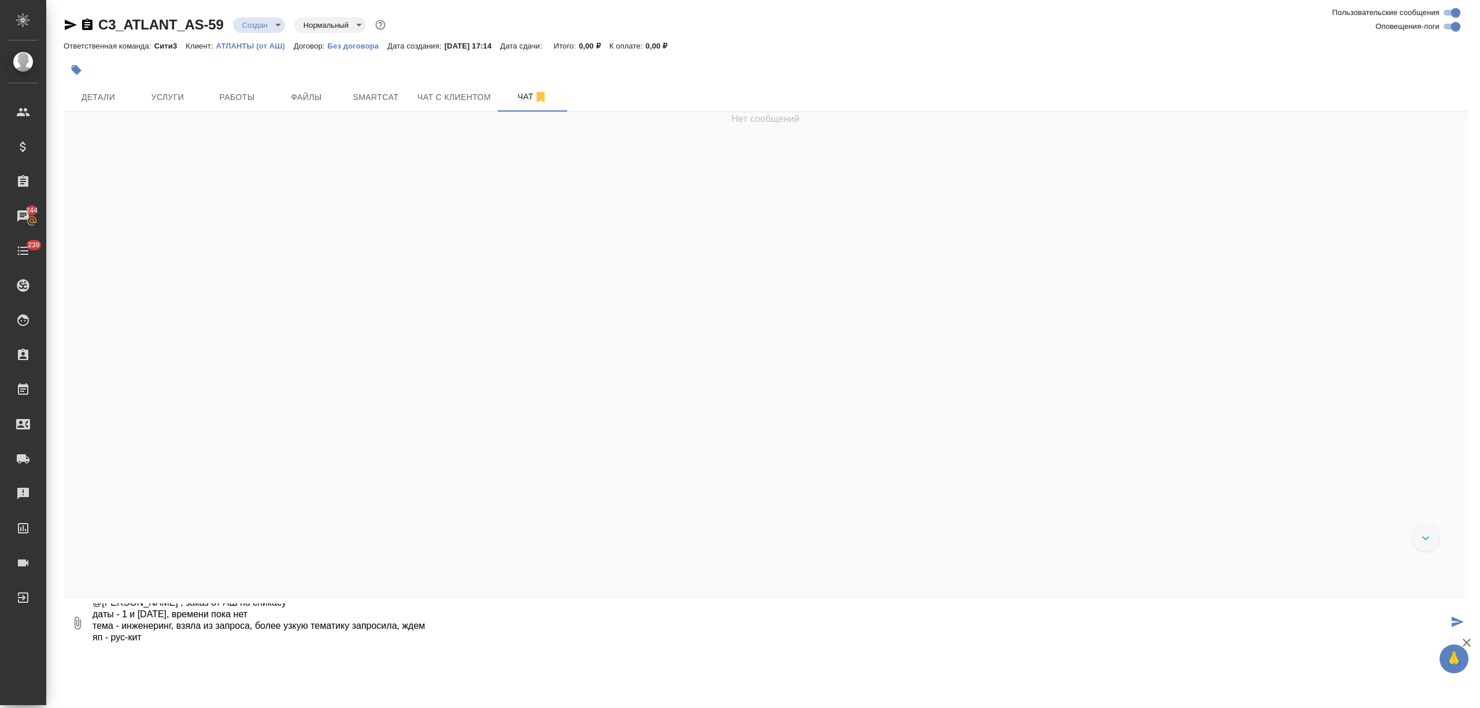
scroll to position [31, 0]
type textarea "@Федотова Ирина , заказ от АШ по спикасу даты - 1 и 2 окт, времени пока нет тем…"
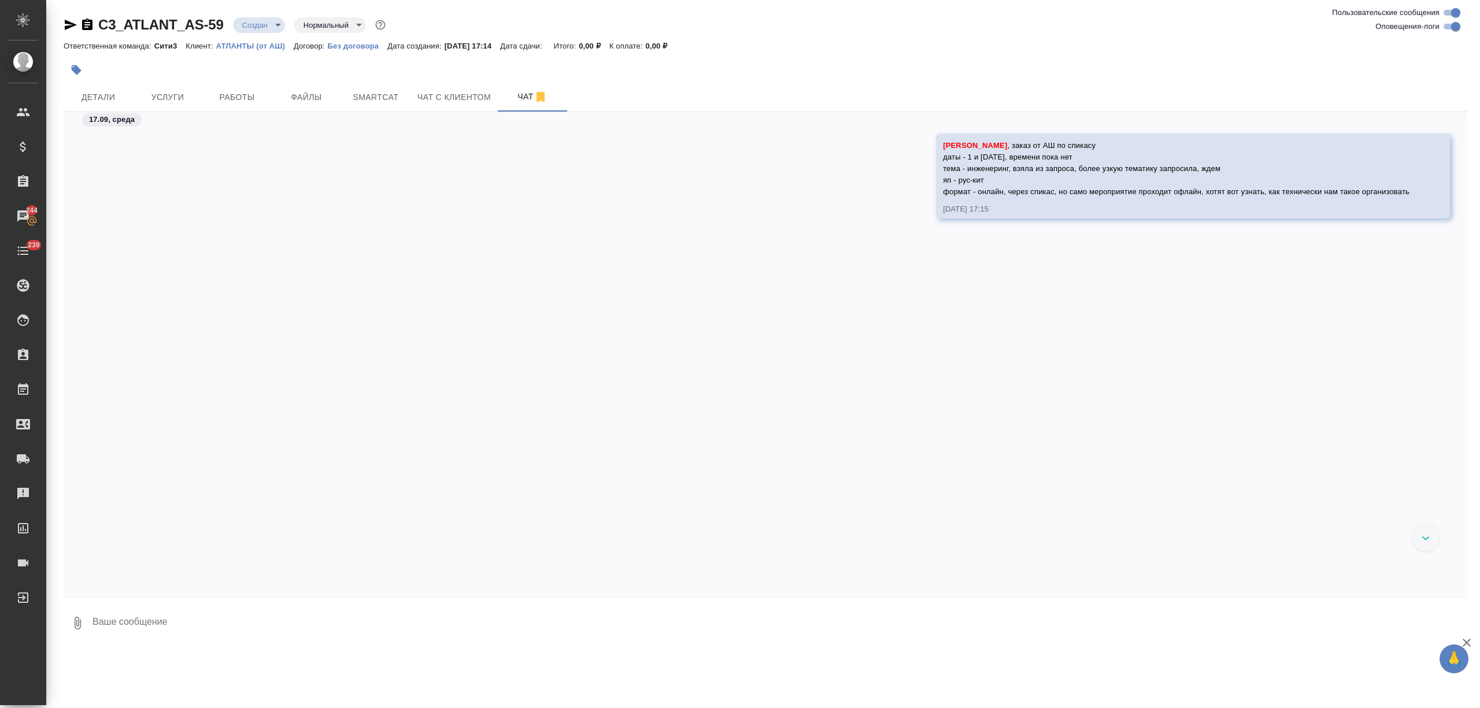
paste textarea "1. Мероприятие будет офлайн, но с возможностью трансляции онлайн, чтобы вы могл…"
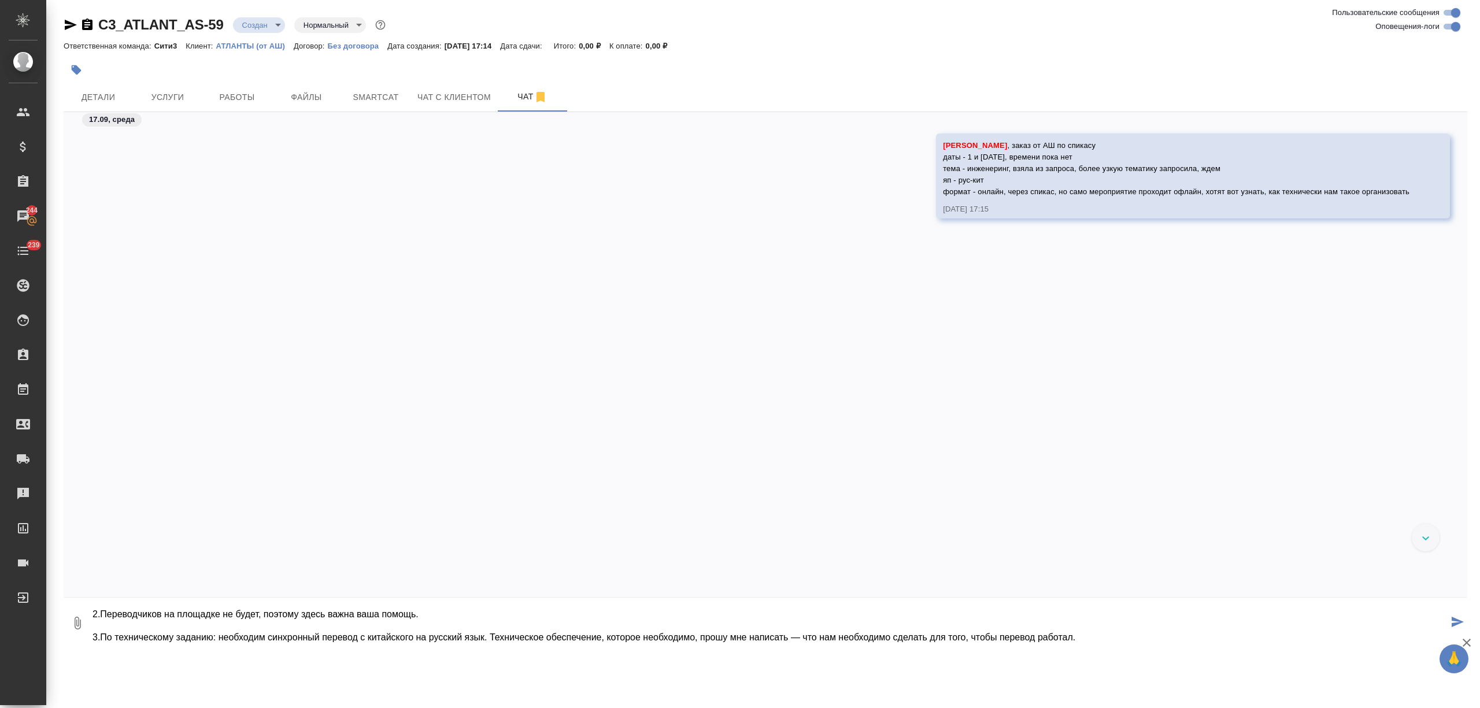
type textarea "1. Мероприятие будет офлайн, но с возможностью трансляции онлайн, чтобы вы могл…"
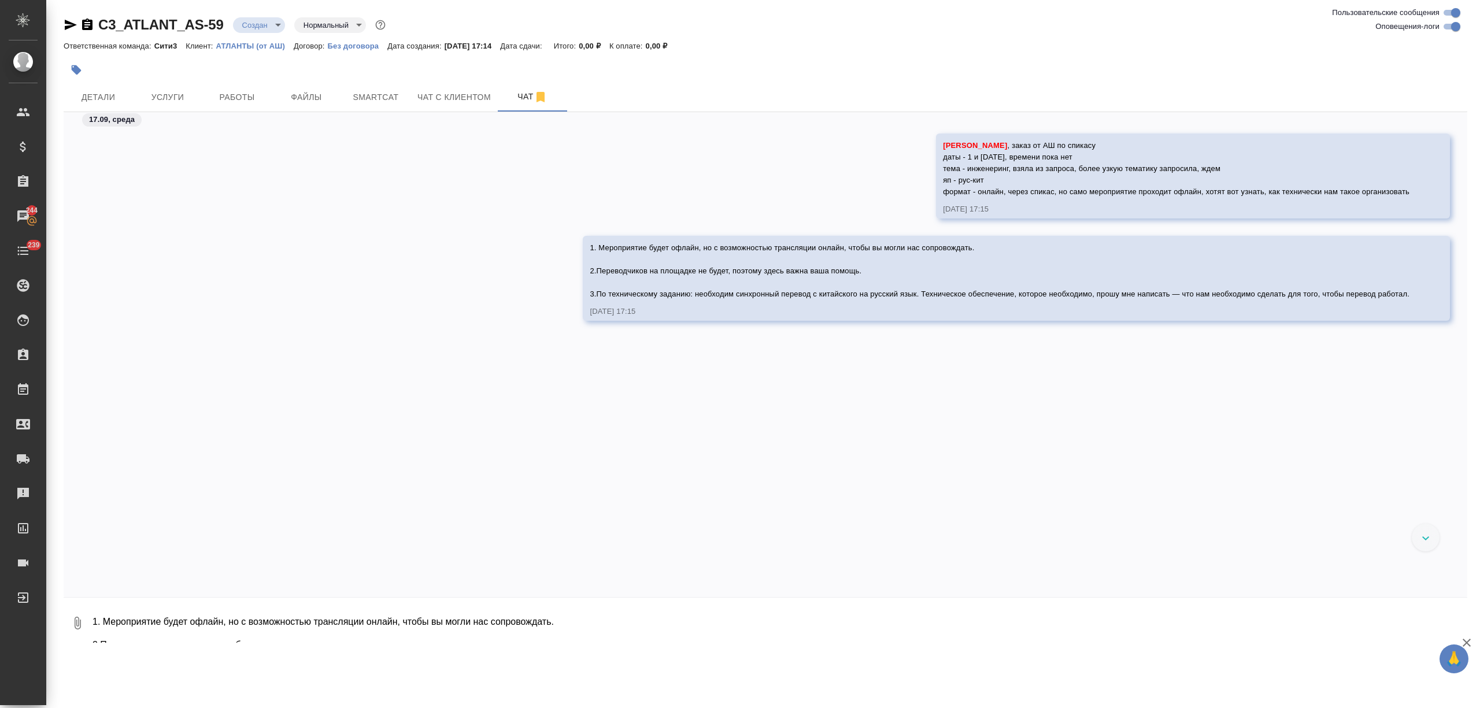
click at [70, 21] on icon "button" at bounding box center [71, 25] width 14 height 14
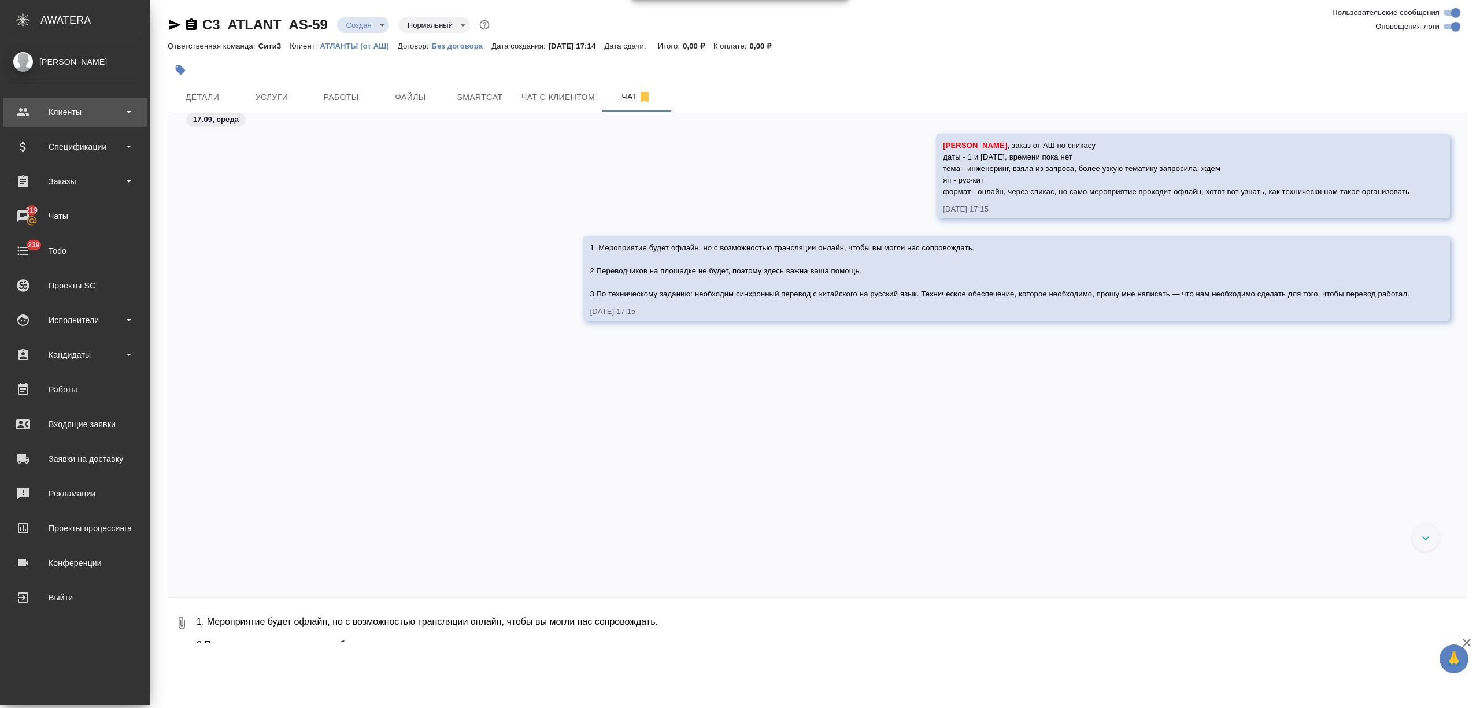
click at [63, 118] on div "Клиенты" at bounding box center [75, 111] width 133 height 17
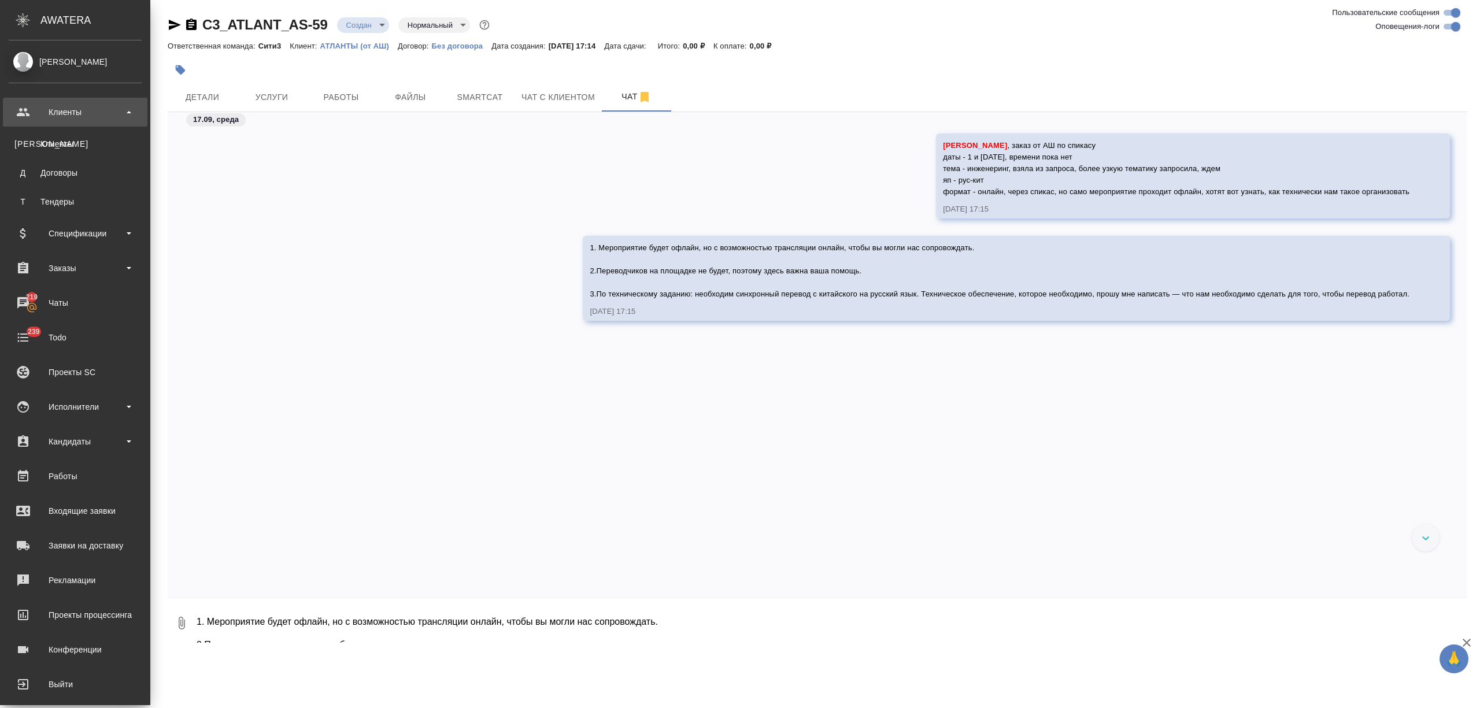
click at [64, 142] on div "Клиенты" at bounding box center [74, 144] width 121 height 12
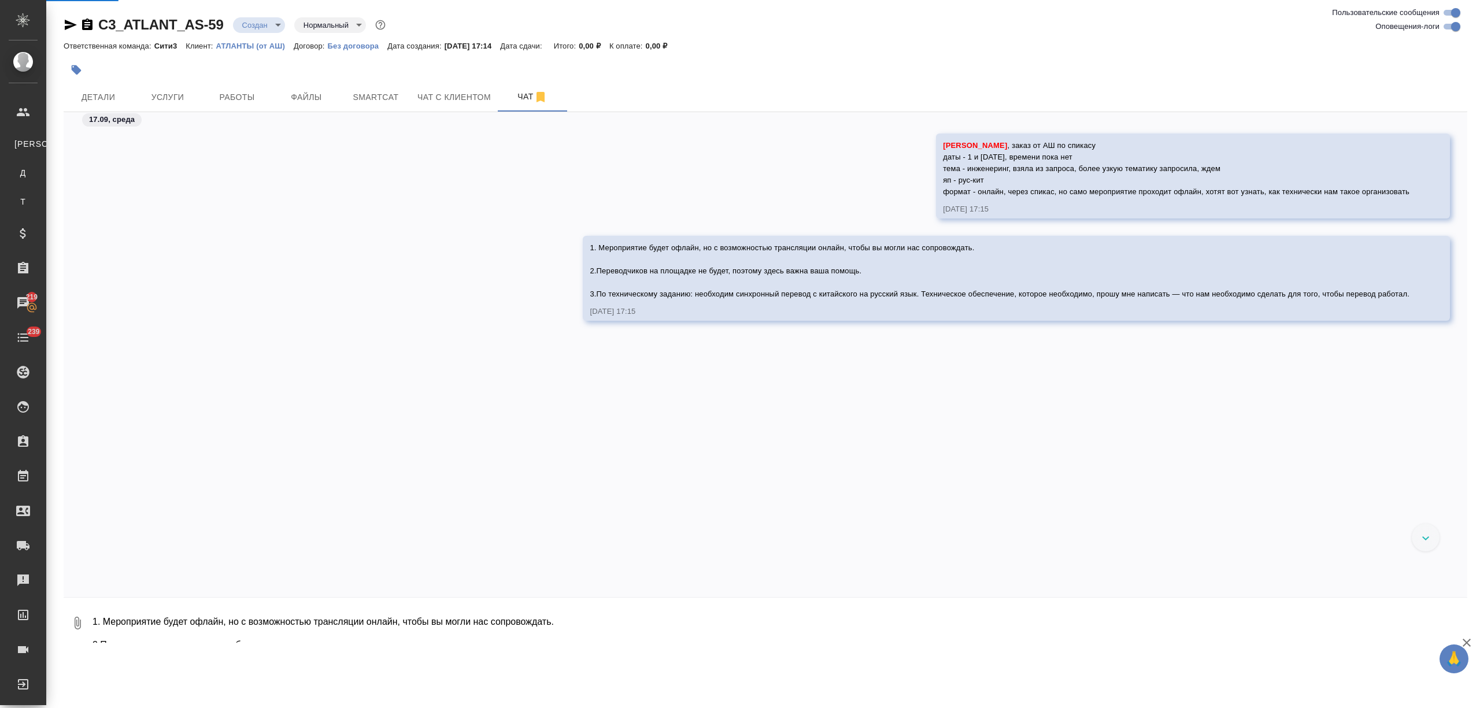
select select "RU"
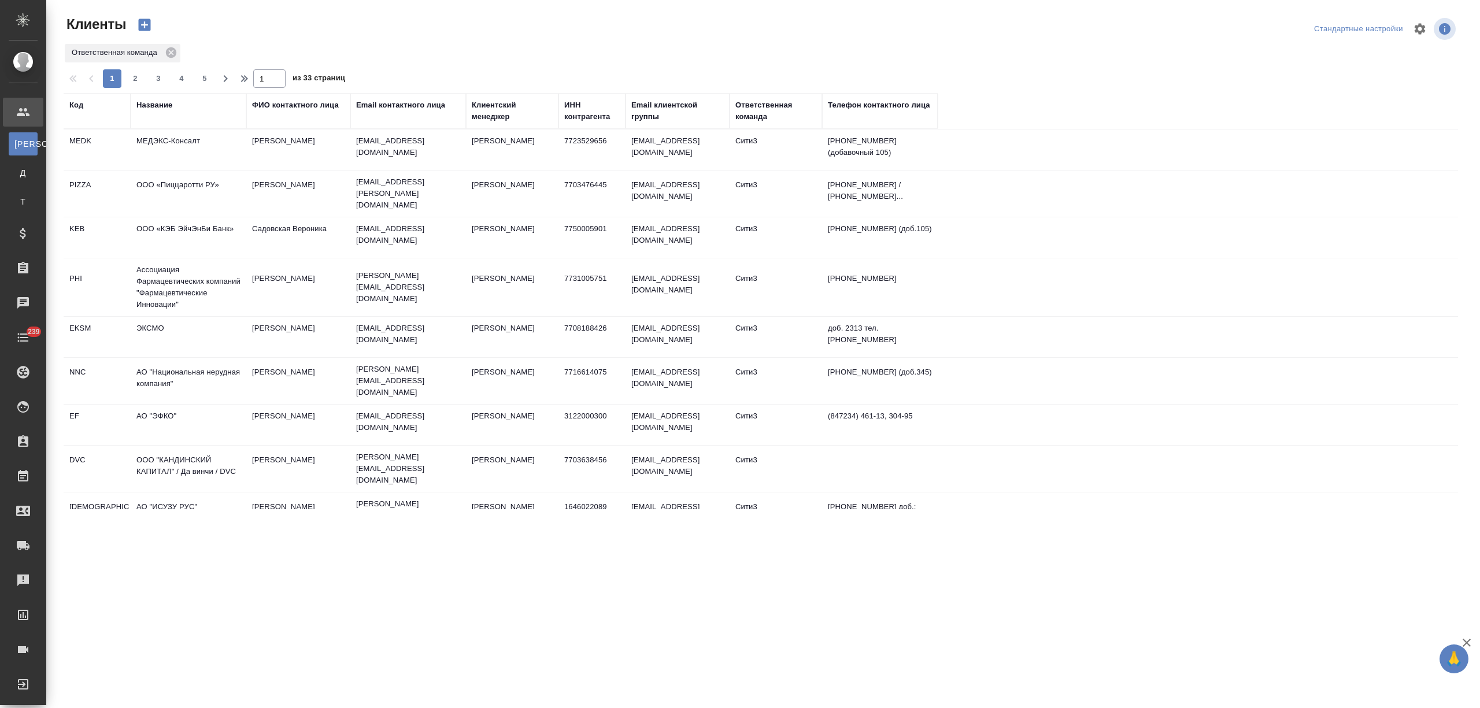
click at [156, 102] on div "Название" at bounding box center [154, 105] width 36 height 12
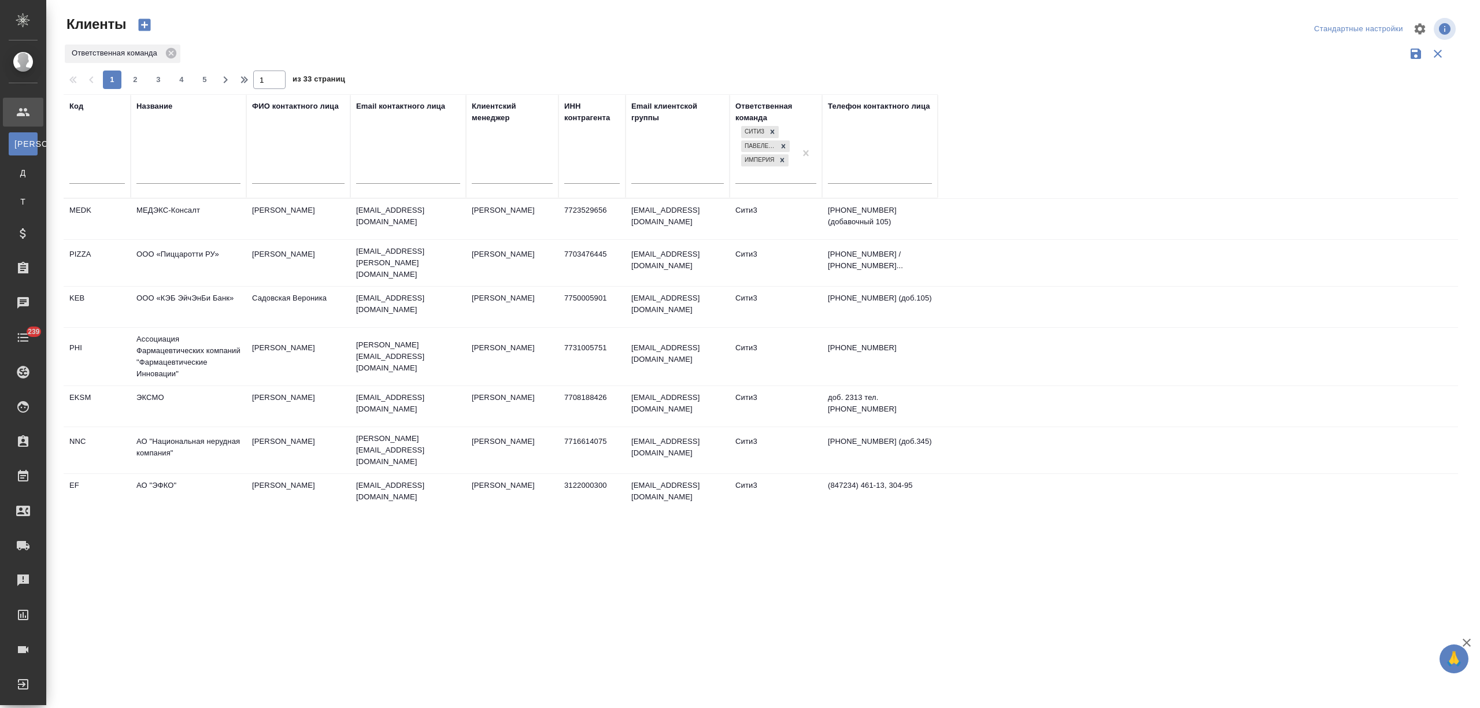
click at [149, 181] on input "text" at bounding box center [188, 176] width 104 height 14
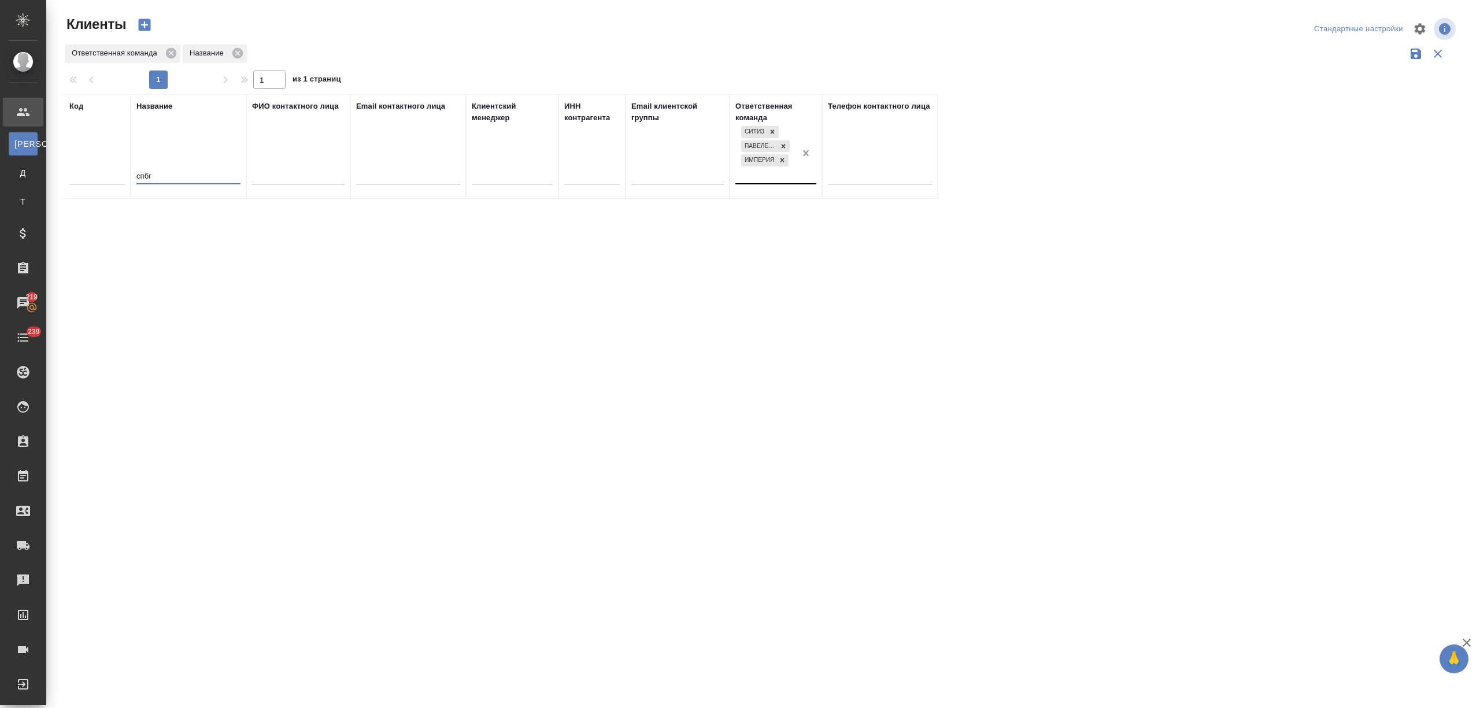
type input "спбг"
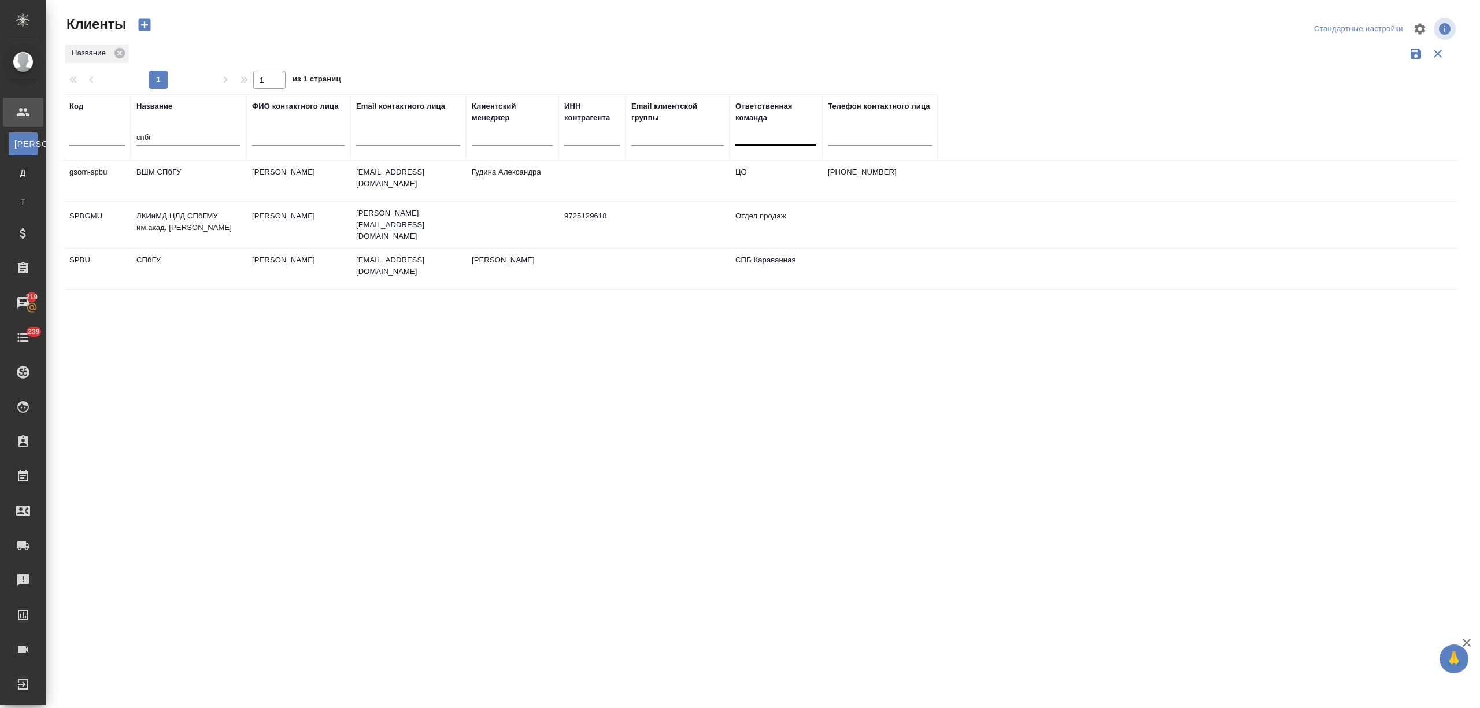
click at [179, 181] on td "ВШМ СПбГУ" at bounding box center [189, 181] width 116 height 40
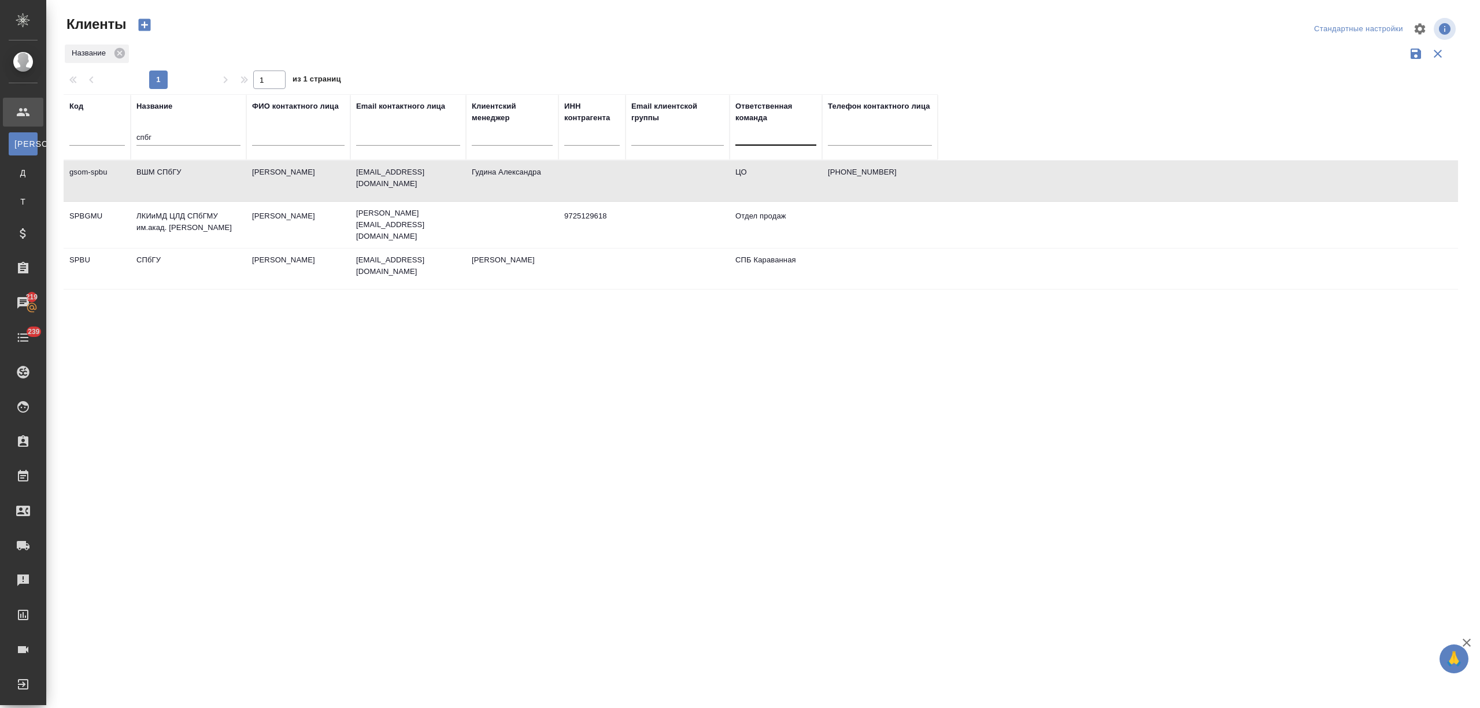
click at [184, 225] on td "ЛКИиМД ЦЛД СПбГМУ им.акад. И.П.Павлова" at bounding box center [189, 225] width 116 height 40
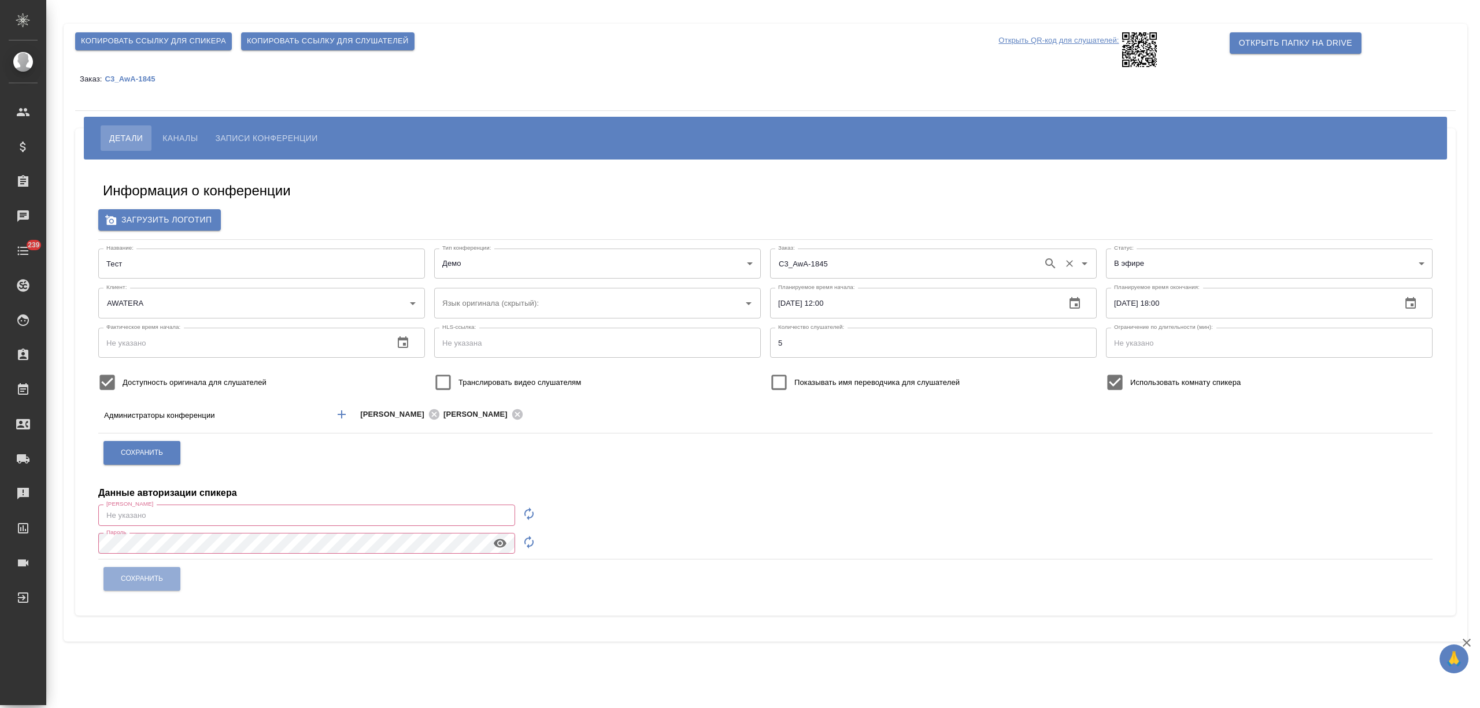
type input "[EMAIL_ADDRESS][DOMAIN_NAME]"
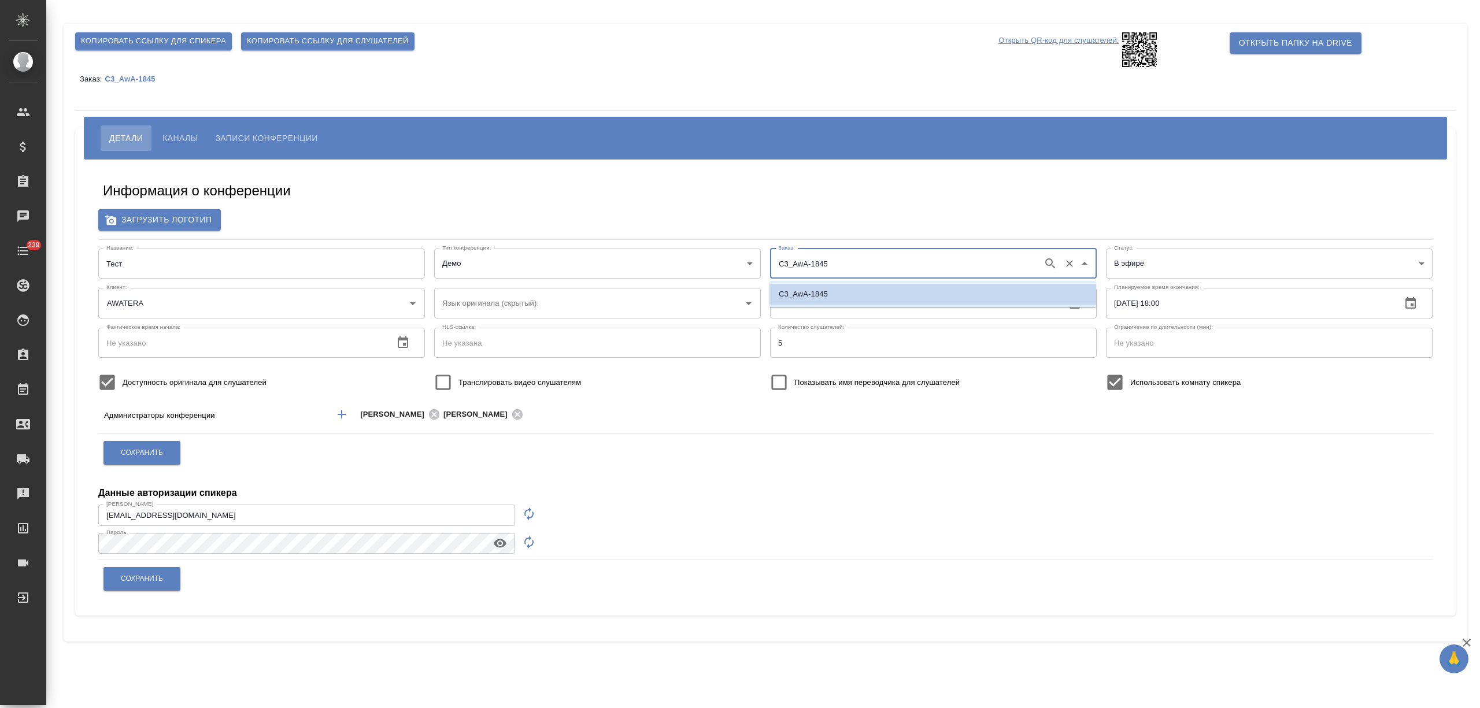
drag, startPoint x: 831, startPoint y: 264, endPoint x: 823, endPoint y: 263, distance: 8.2
click at [823, 263] on input "C3_AwA-1845" at bounding box center [906, 264] width 262 height 20
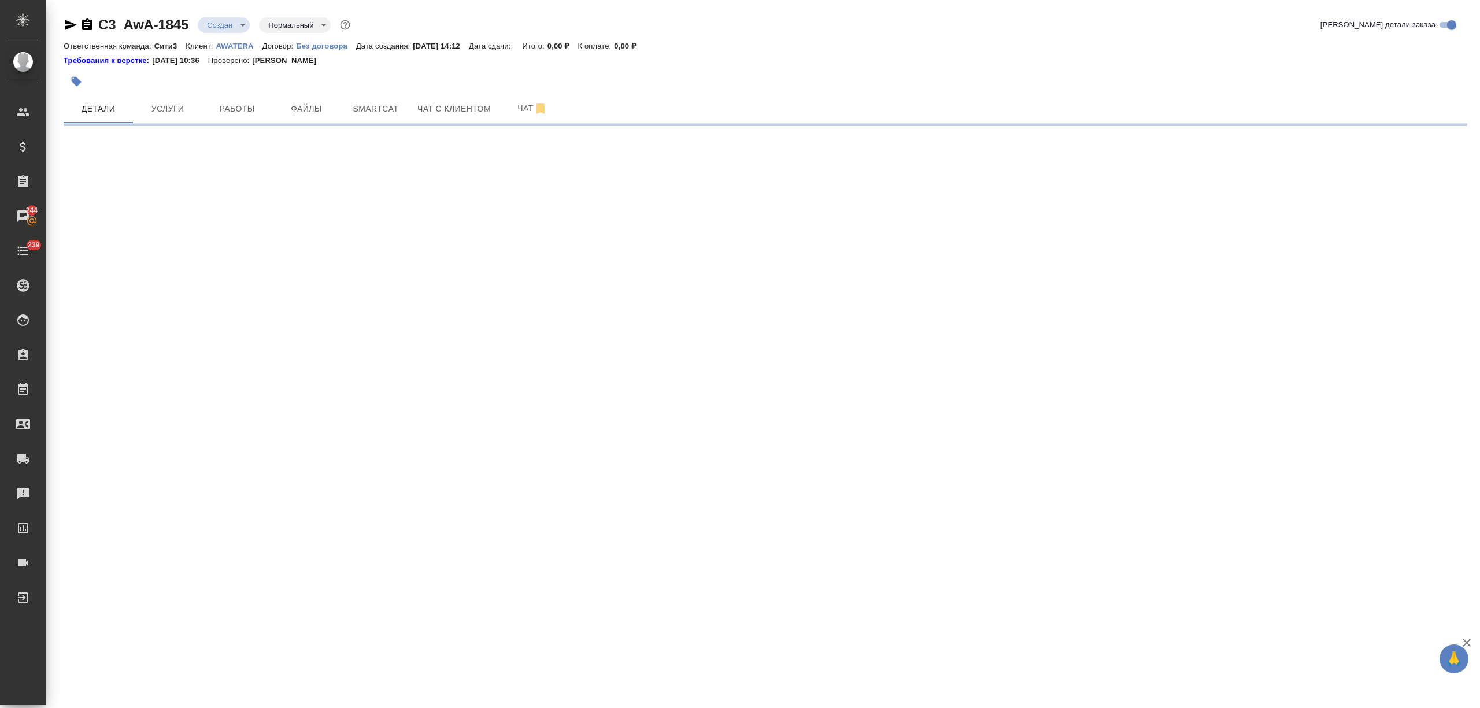
select select "RU"
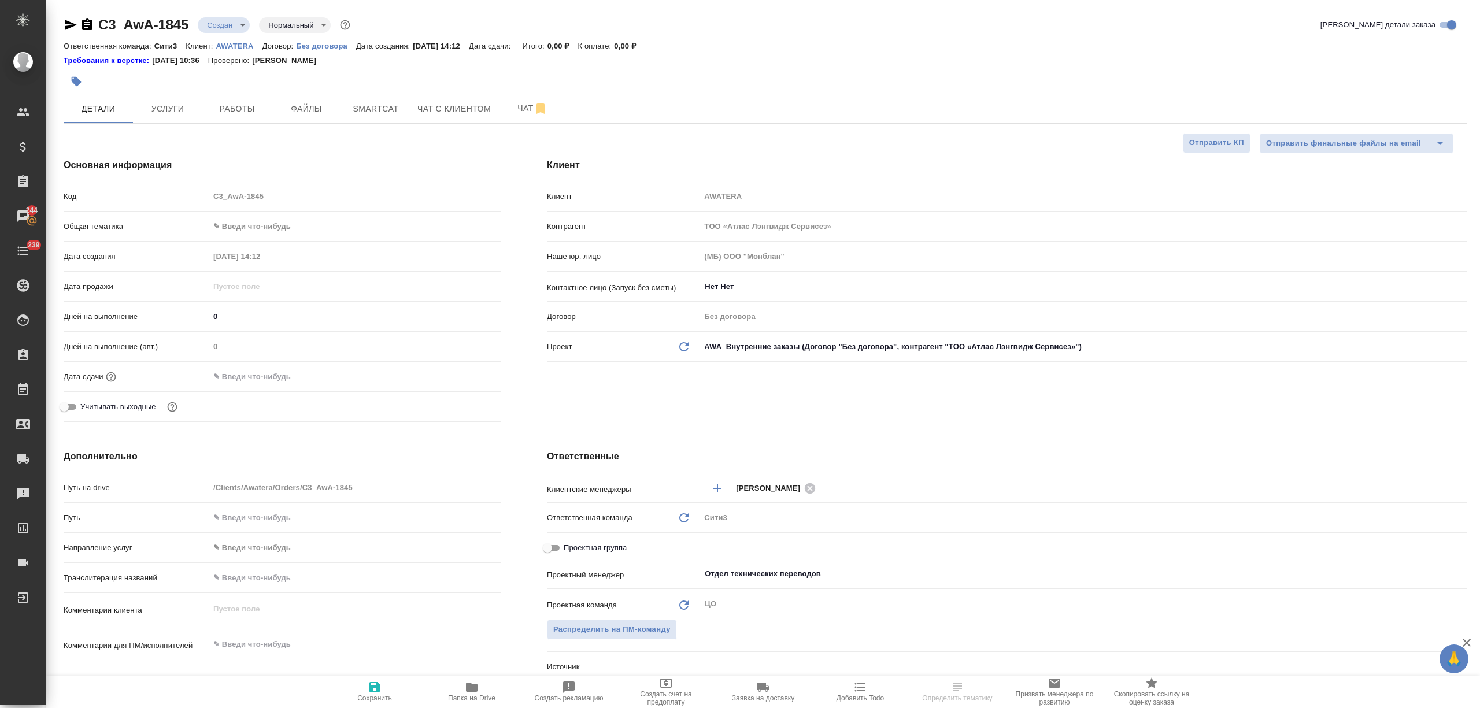
type textarea "x"
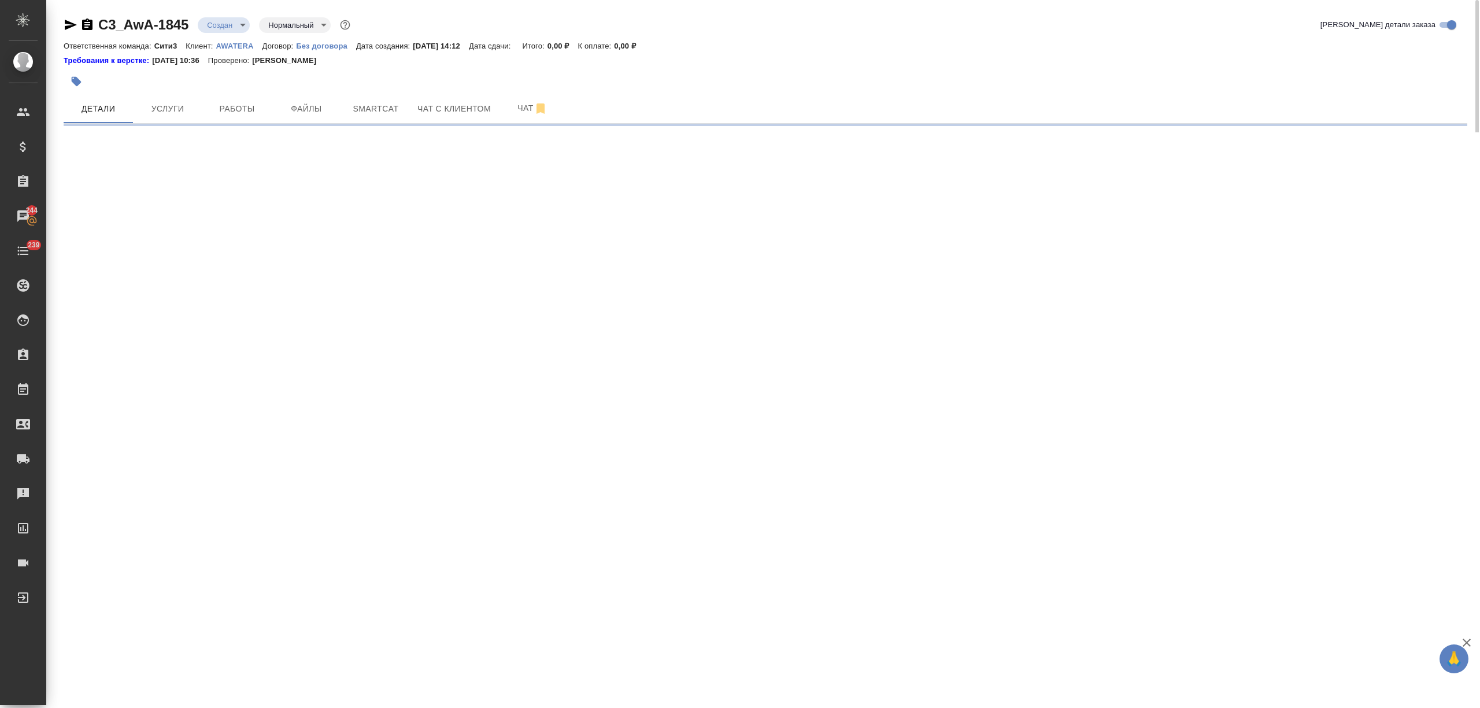
select select "RU"
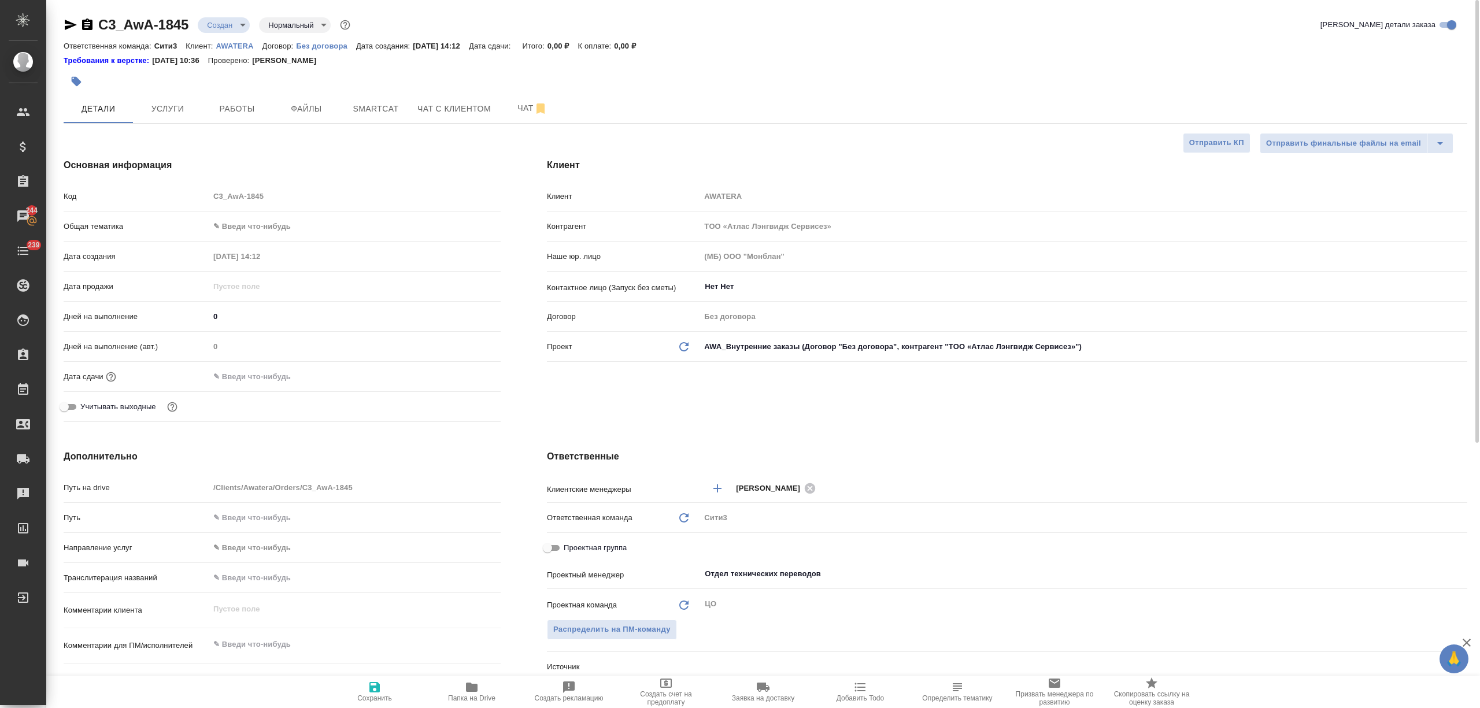
type textarea "x"
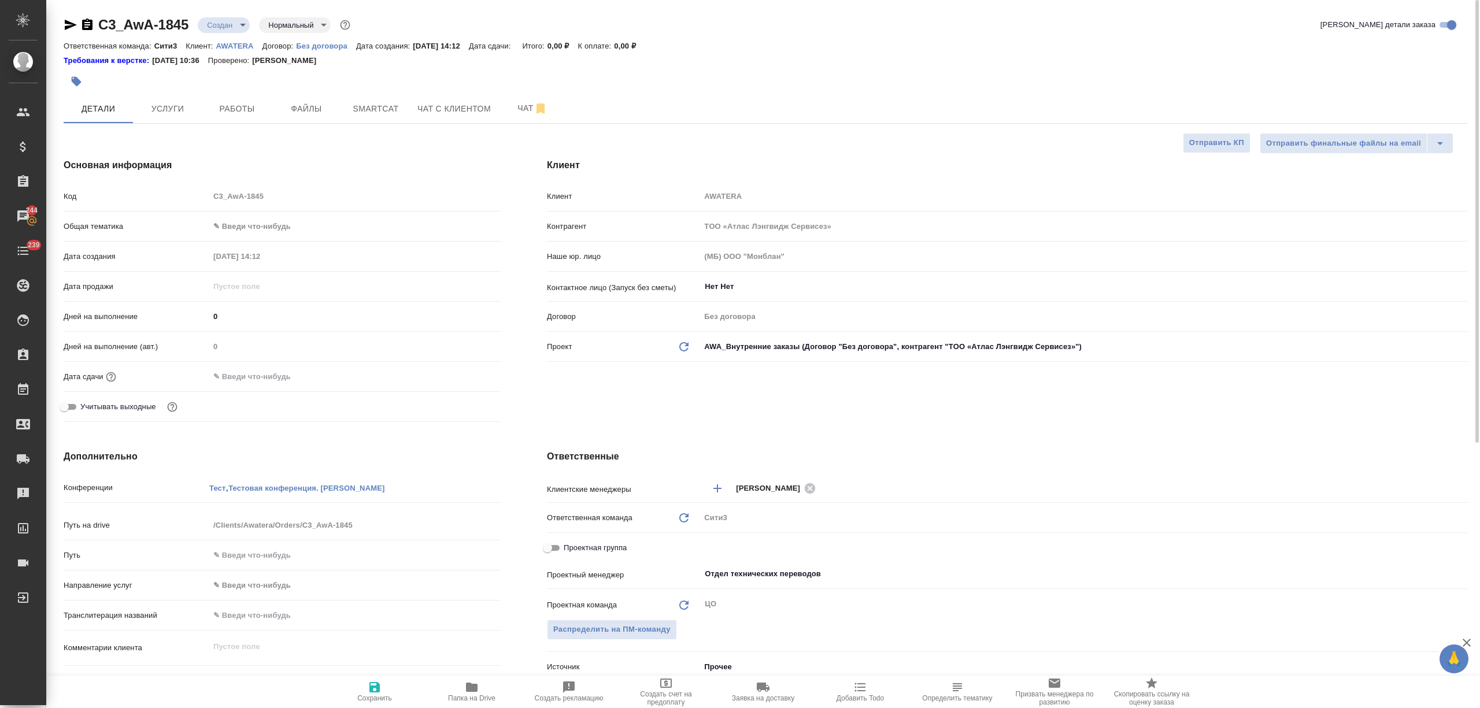
type textarea "x"
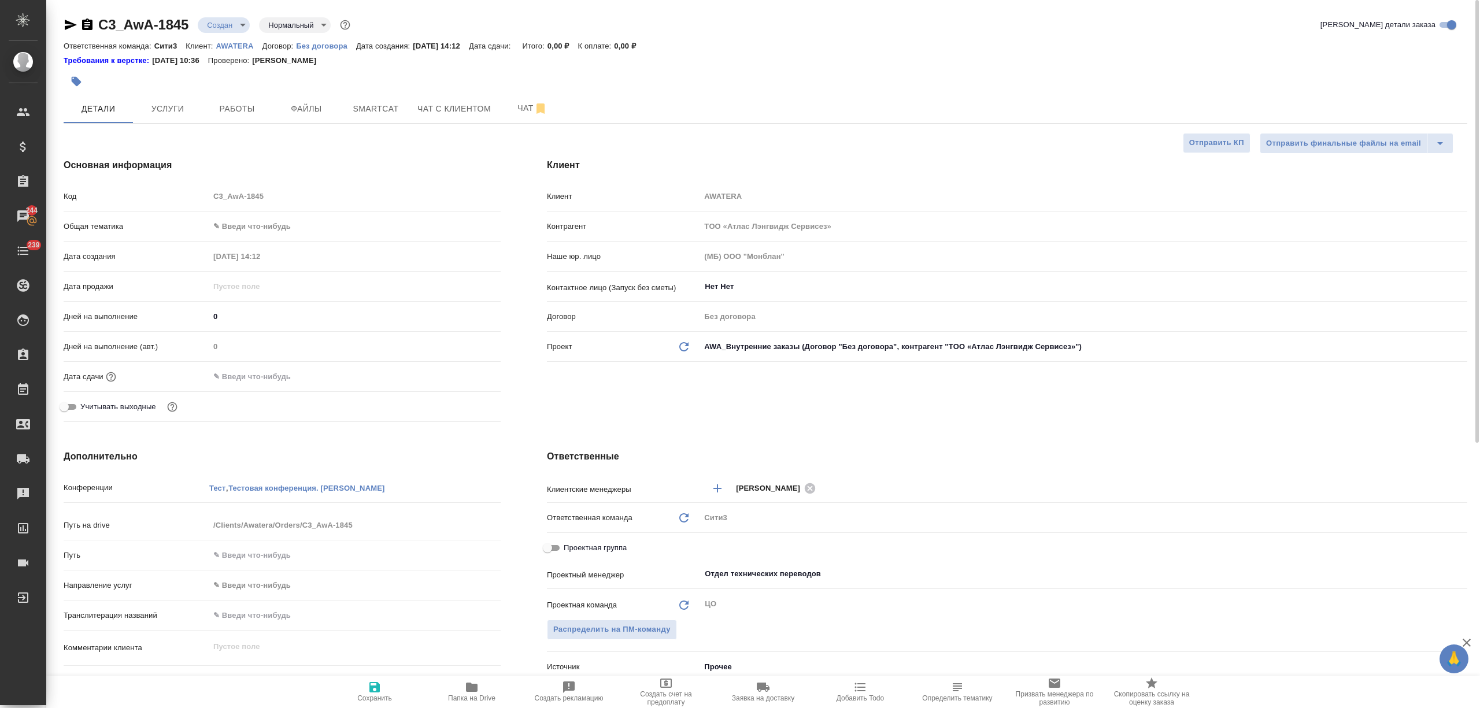
type textarea "x"
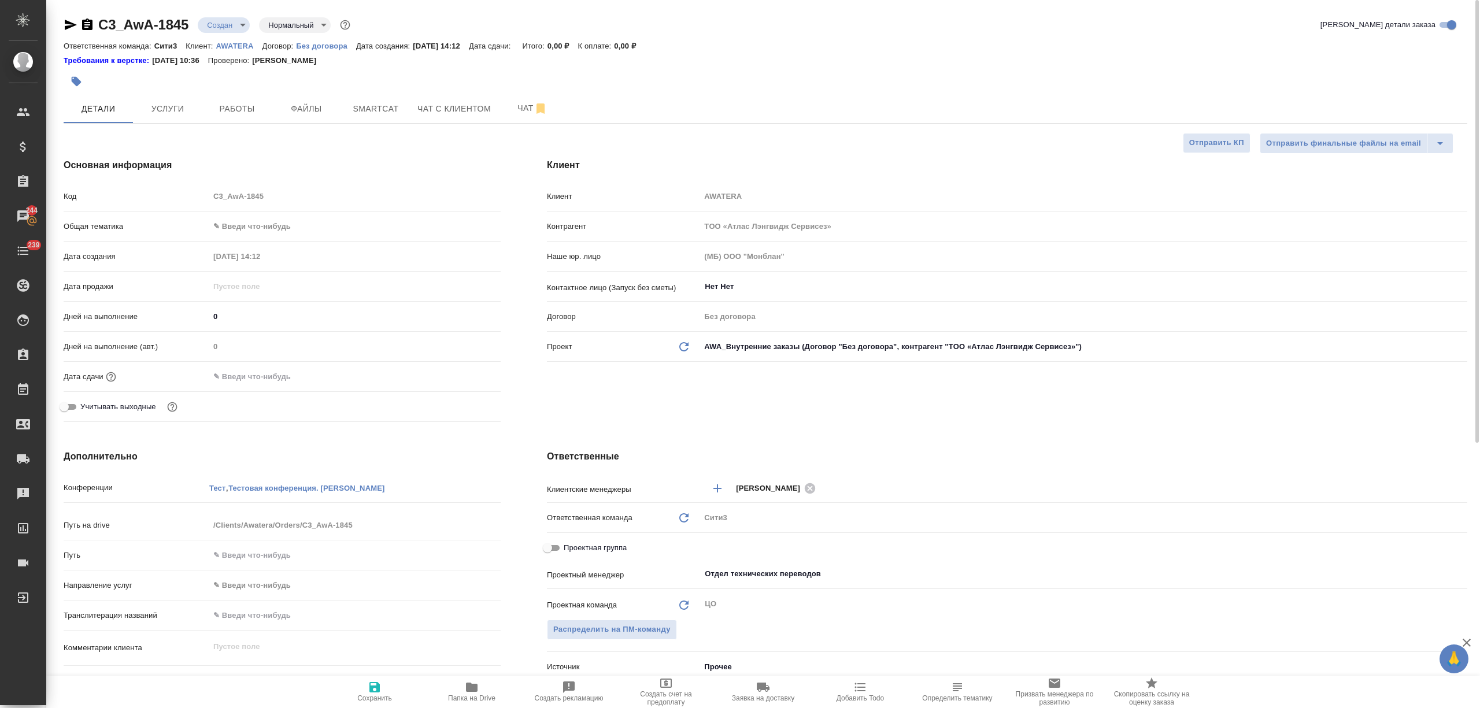
type textarea "x"
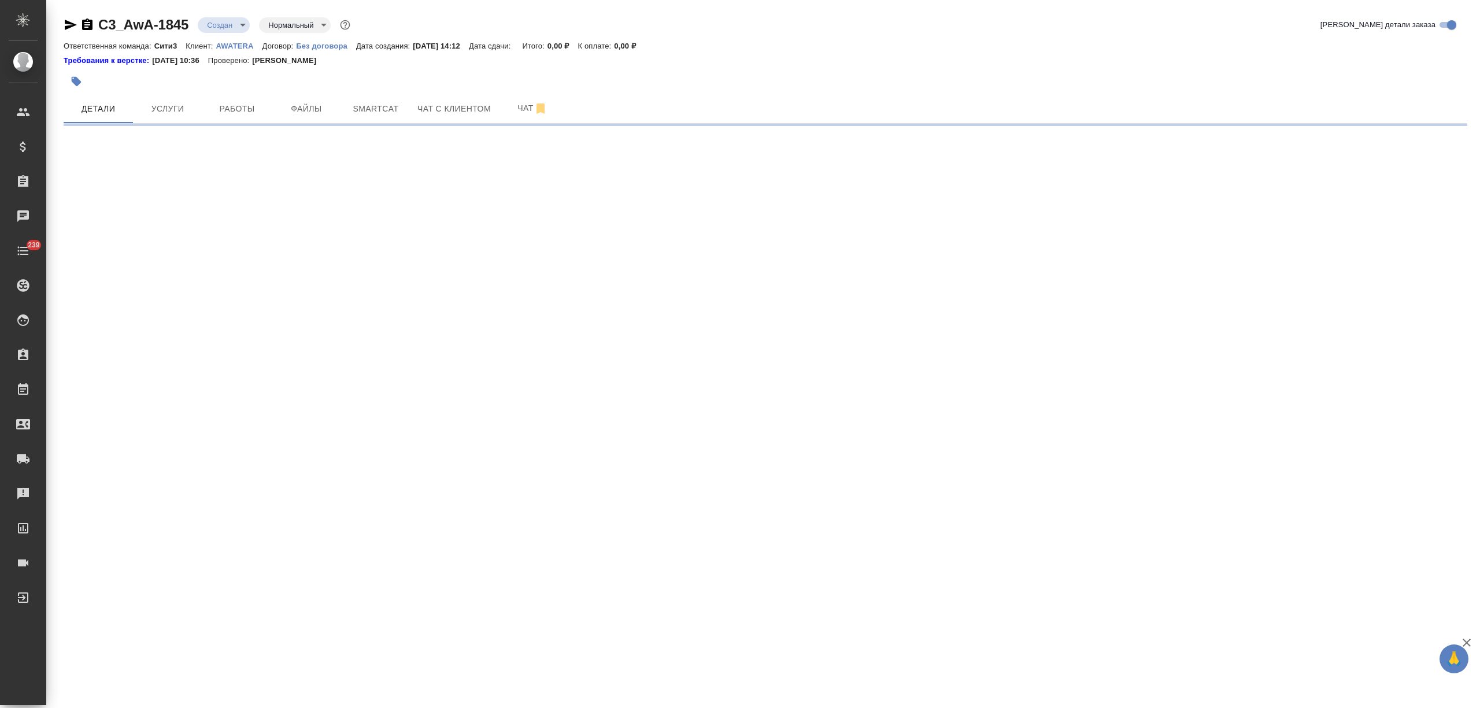
click at [232, 45] on p "AWATERA" at bounding box center [239, 46] width 46 height 9
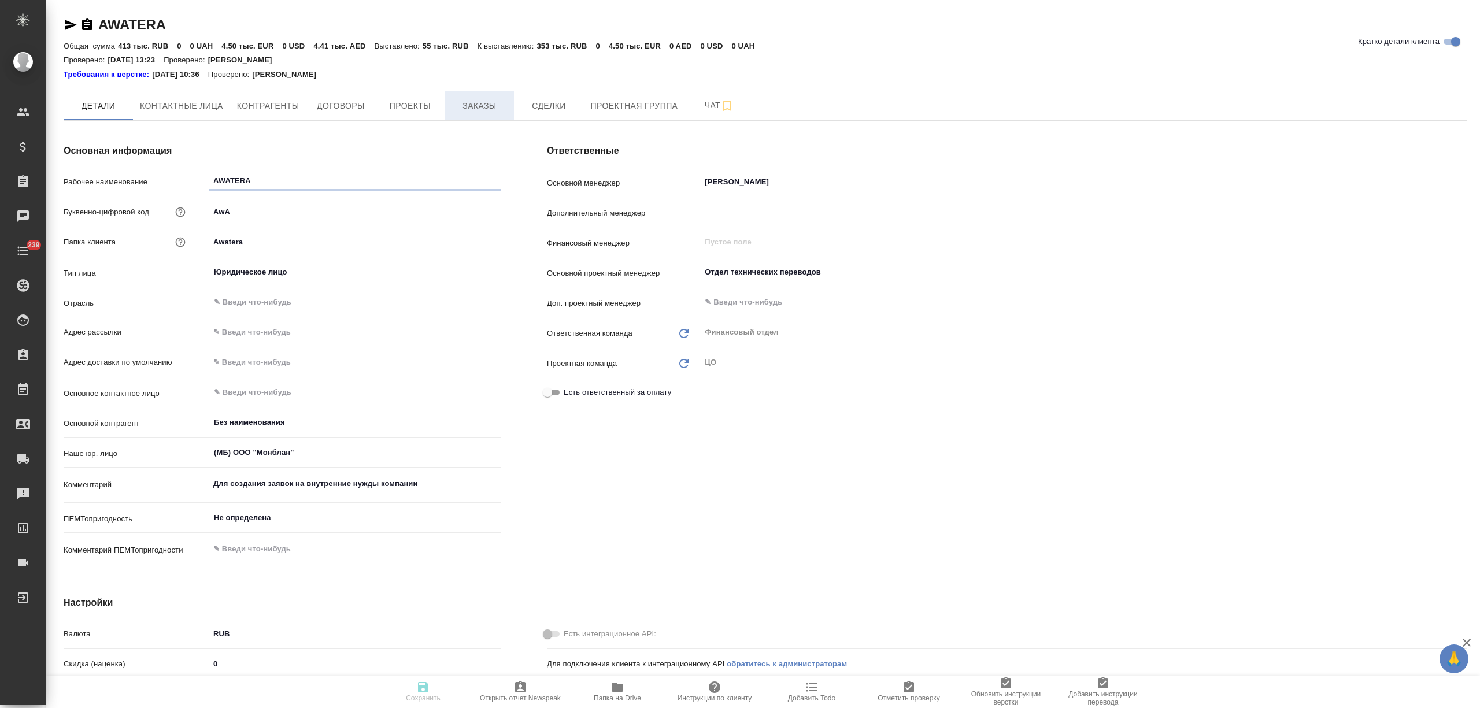
click at [470, 99] on span "Заказы" at bounding box center [480, 106] width 56 height 14
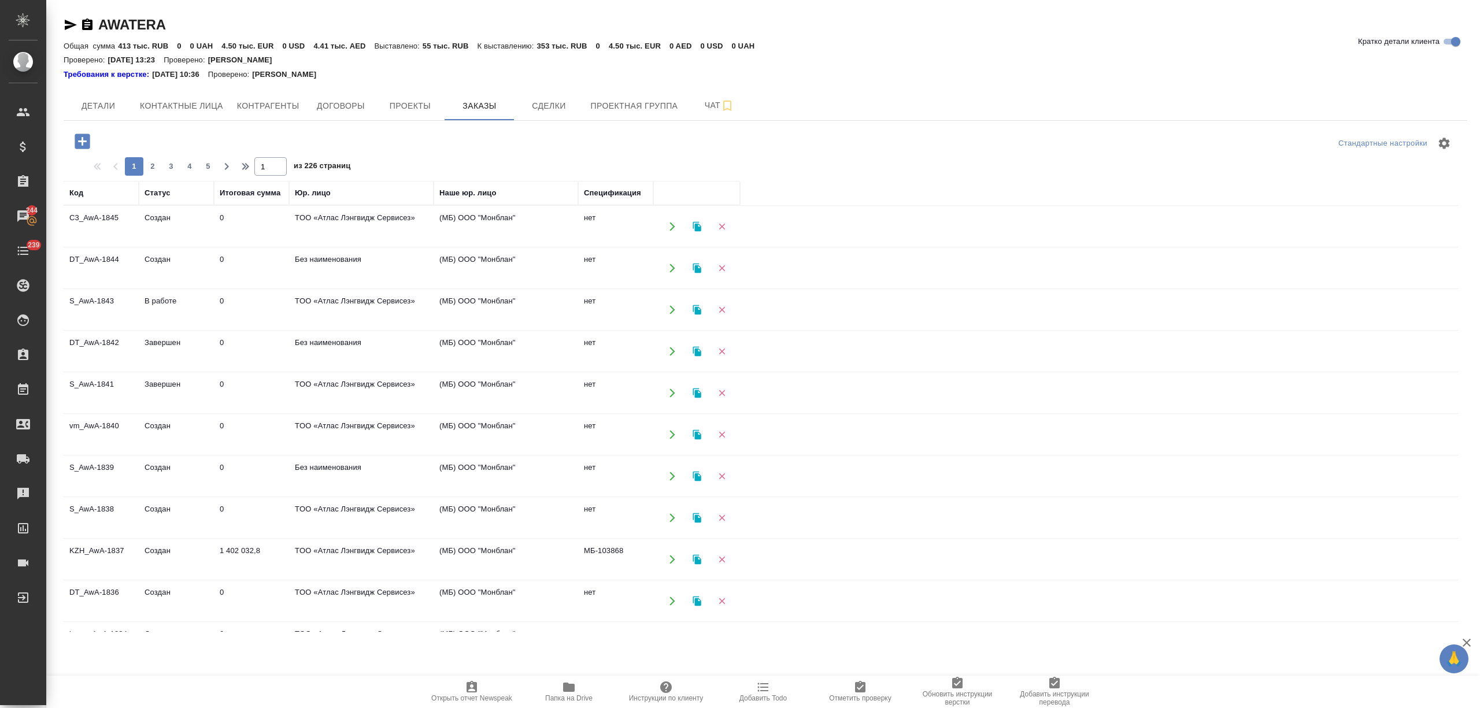
click at [241, 234] on td "0" at bounding box center [251, 226] width 75 height 40
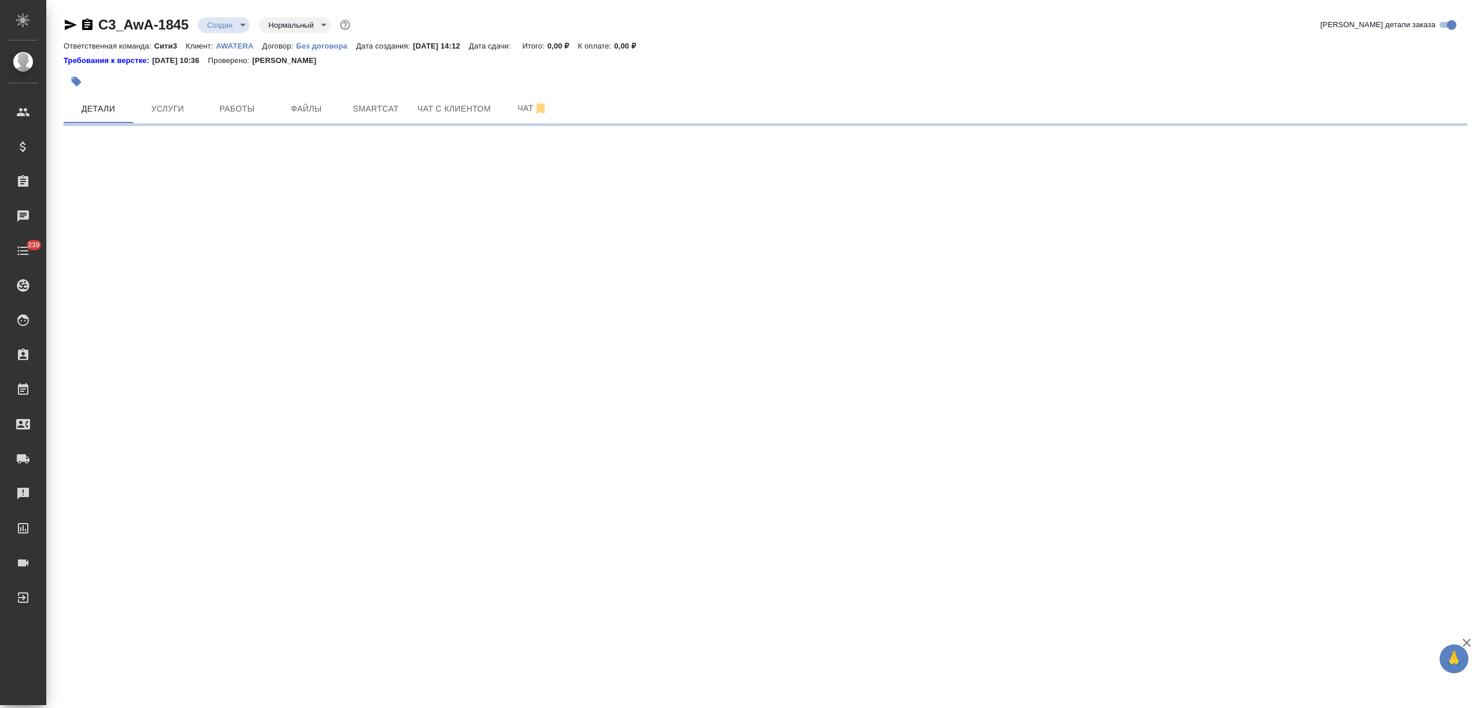
select select "RU"
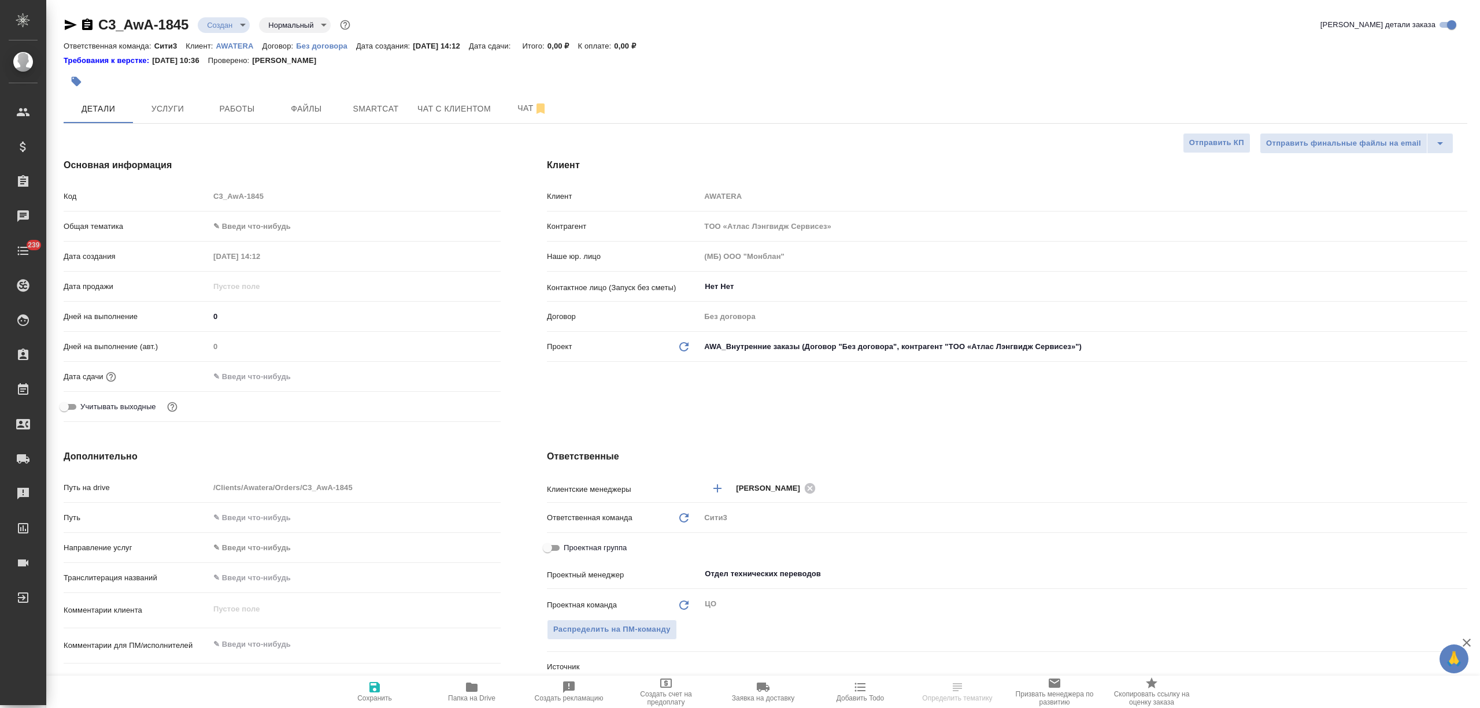
type textarea "x"
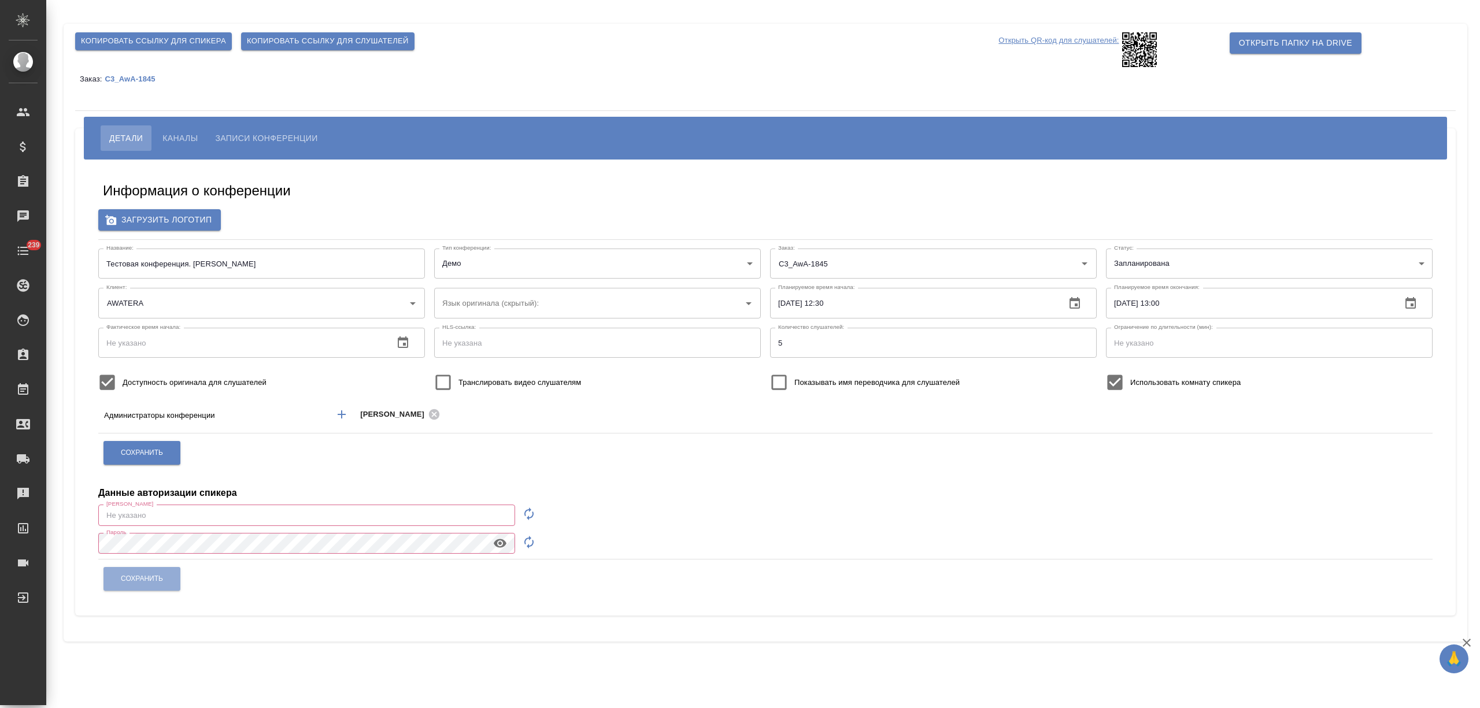
type input "[EMAIL_ADDRESS][DOMAIN_NAME]"
click at [450, 516] on input "[EMAIL_ADDRESS][DOMAIN_NAME]" at bounding box center [306, 515] width 417 height 21
click at [450, 590] on div "Сохранить" at bounding box center [765, 578] width 1325 height 29
click at [1014, 35] on p "Открыть QR-код для слушателей:" at bounding box center [1059, 49] width 120 height 35
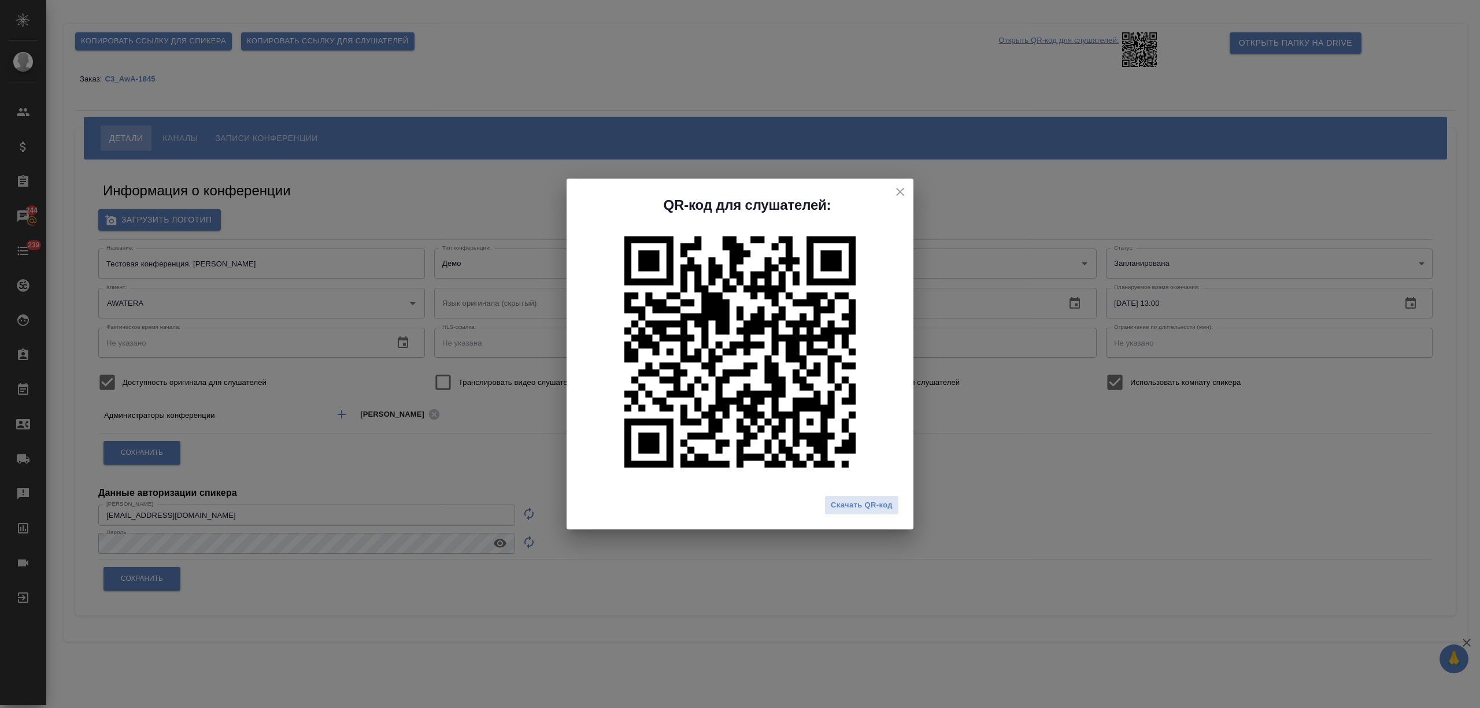
click at [904, 188] on icon "close" at bounding box center [900, 192] width 14 height 14
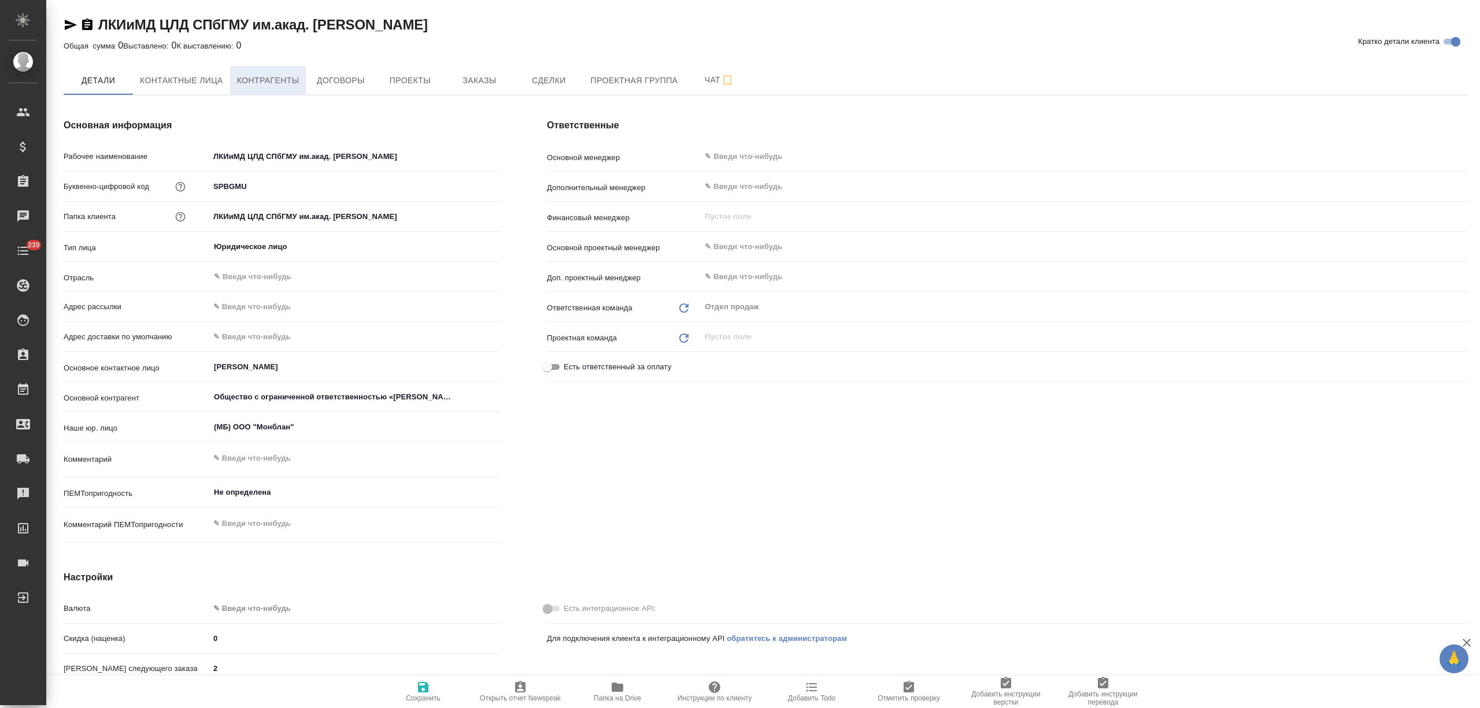
click at [269, 86] on span "Контрагенты" at bounding box center [268, 80] width 62 height 14
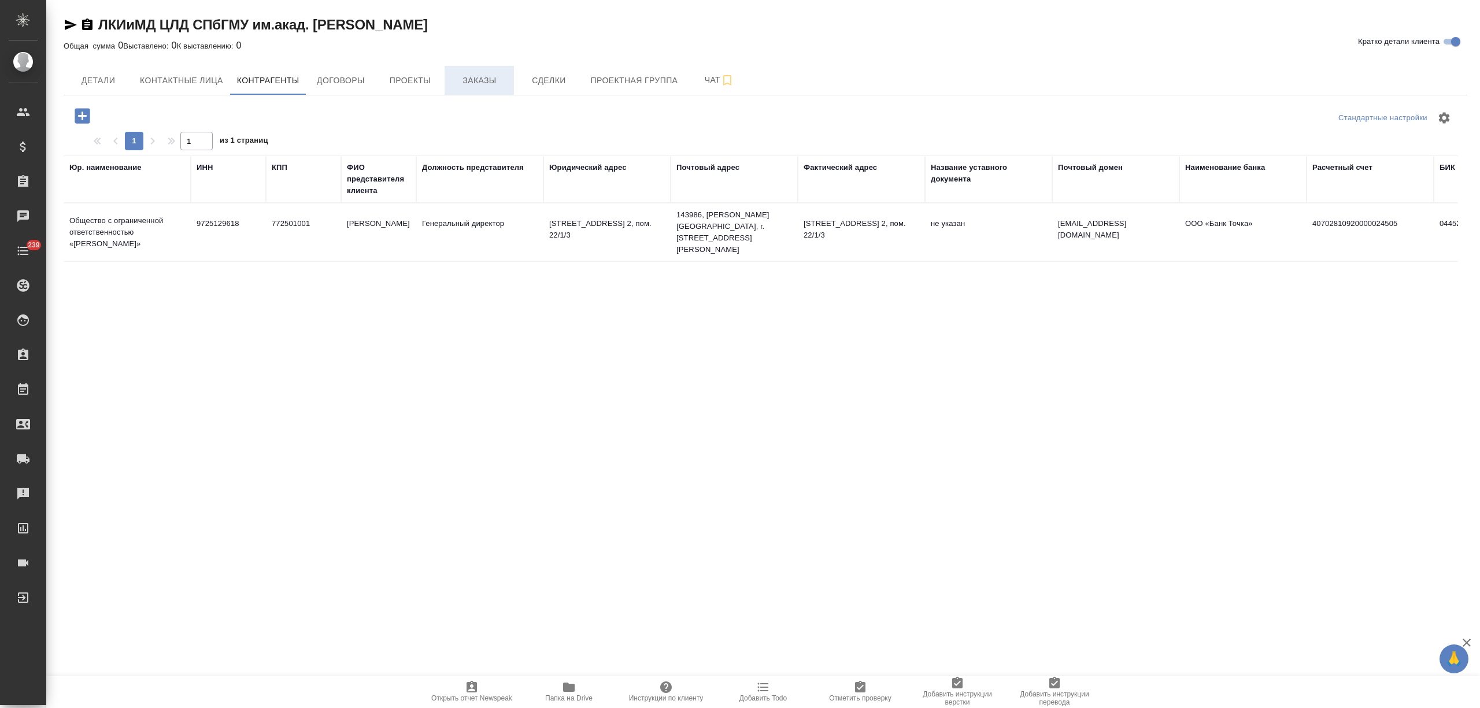
click at [474, 82] on span "Заказы" at bounding box center [480, 80] width 56 height 14
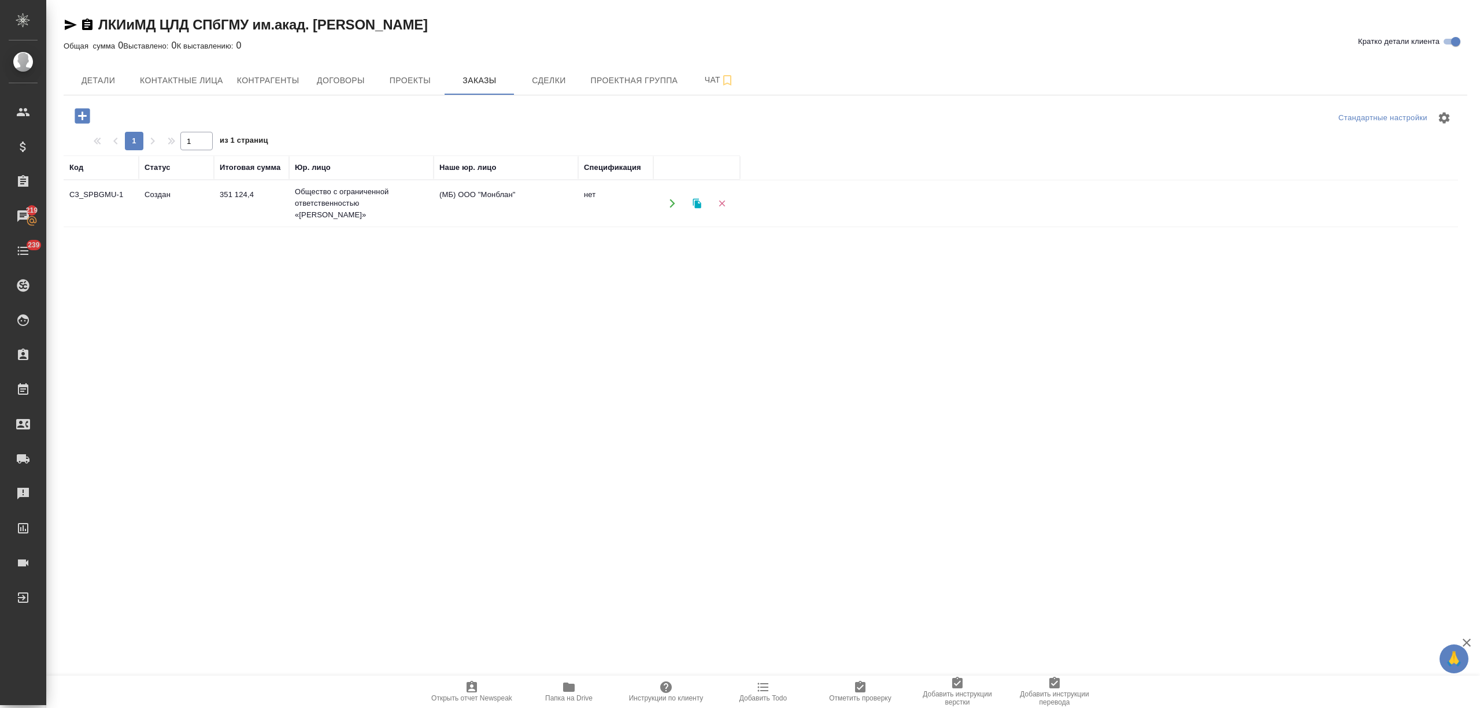
click at [325, 200] on td "Общество с ограниченной ответственностью «[PERSON_NAME]»" at bounding box center [361, 203] width 145 height 46
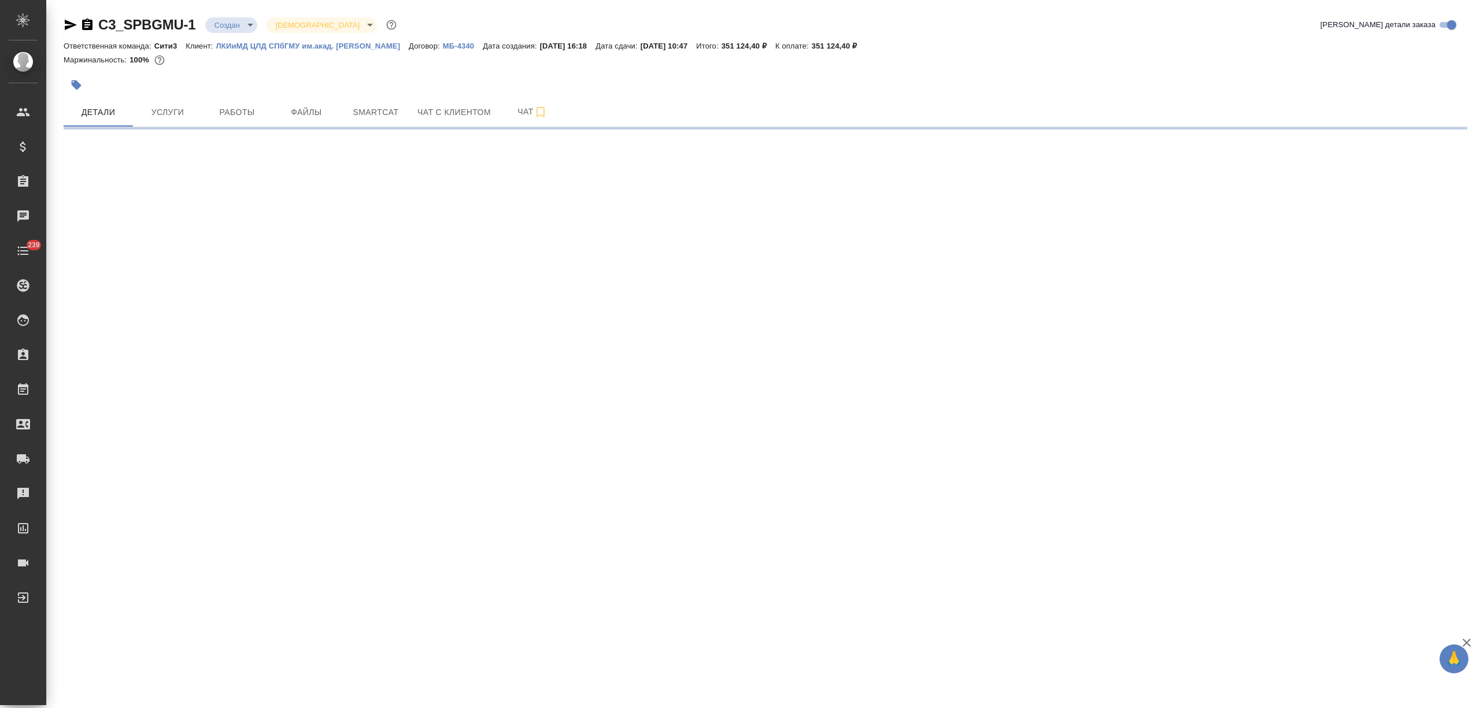
select select "RU"
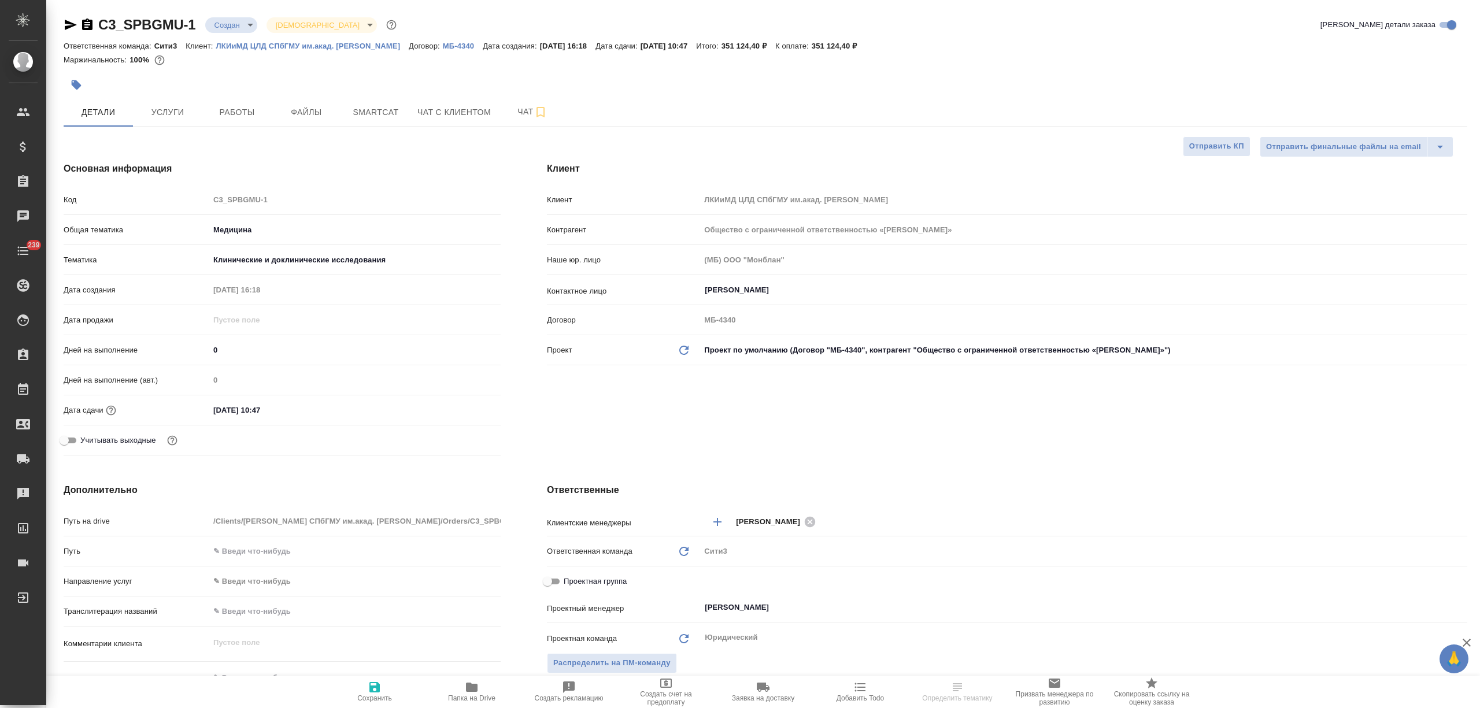
type textarea "x"
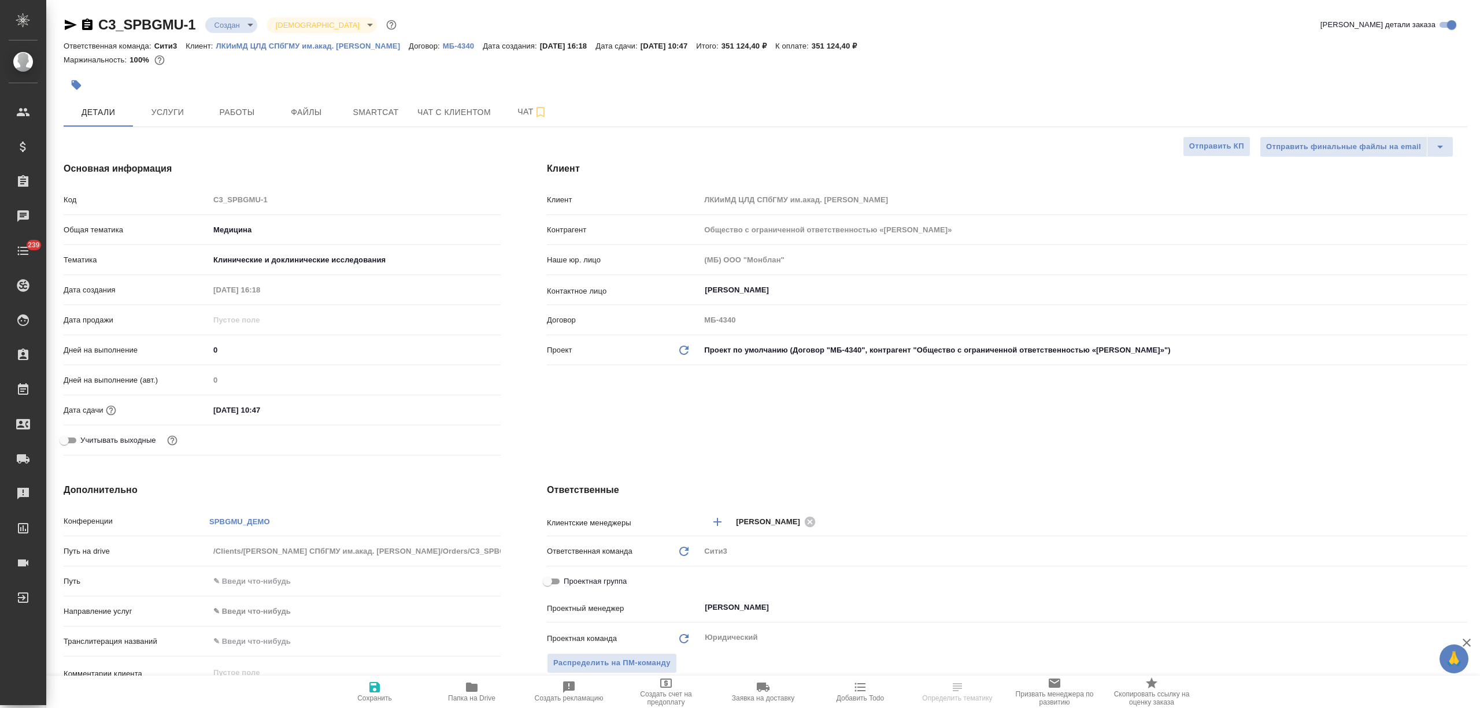
type textarea "x"
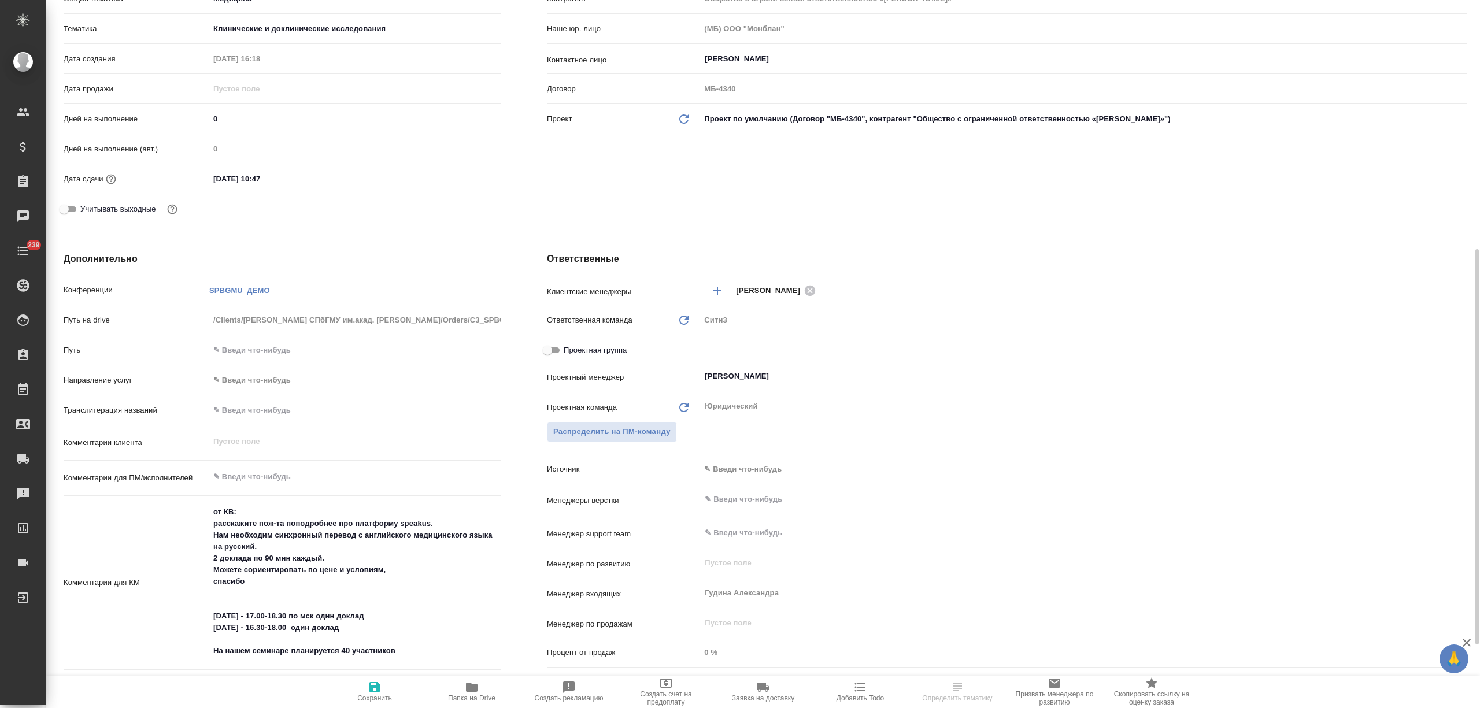
scroll to position [385, 0]
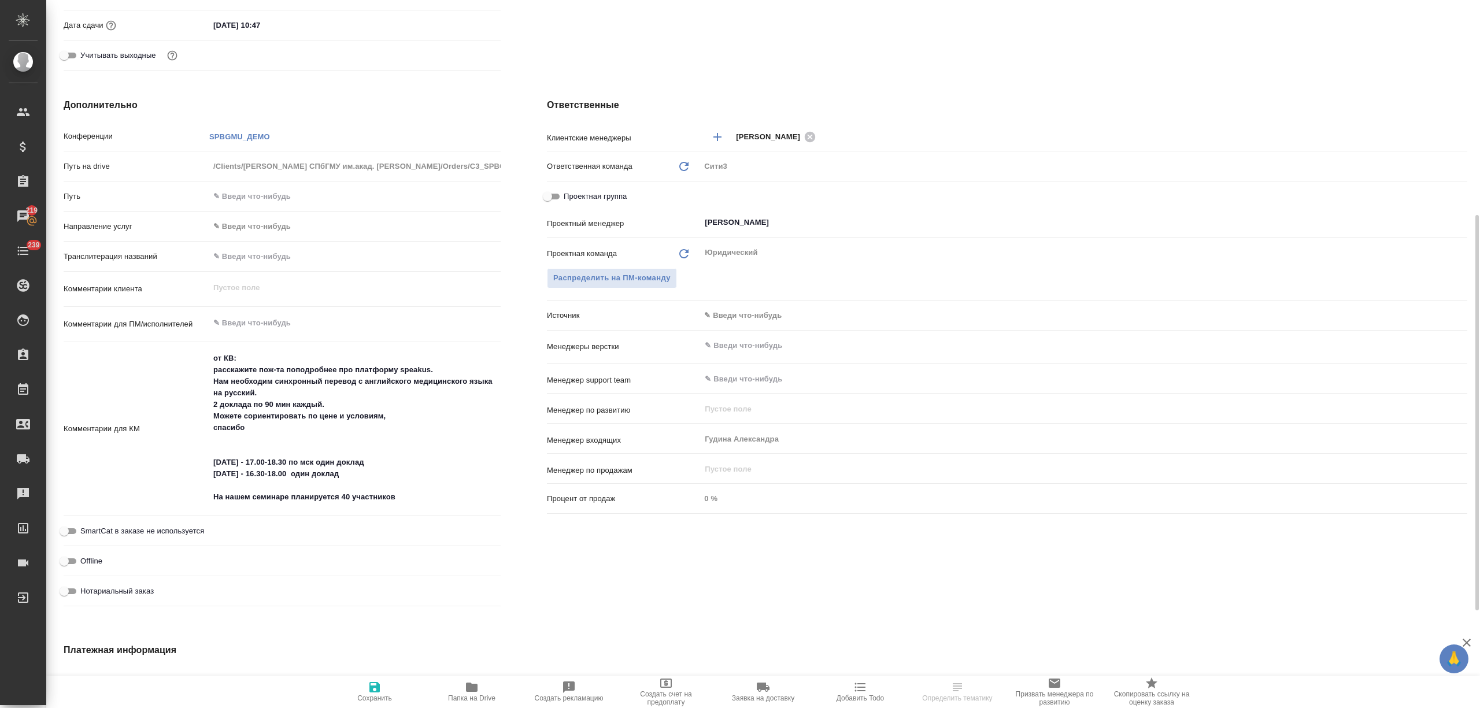
type textarea "x"
click at [380, 482] on textarea "от КВ: расскажите пож-та поподробнее про платформу speakus. Нам необходим синхр…" at bounding box center [354, 428] width 291 height 158
type textarea "x"
type textarea "от КВ: расскажите пож-та поподробнее про платформу speakus. Нам необходим синхр…"
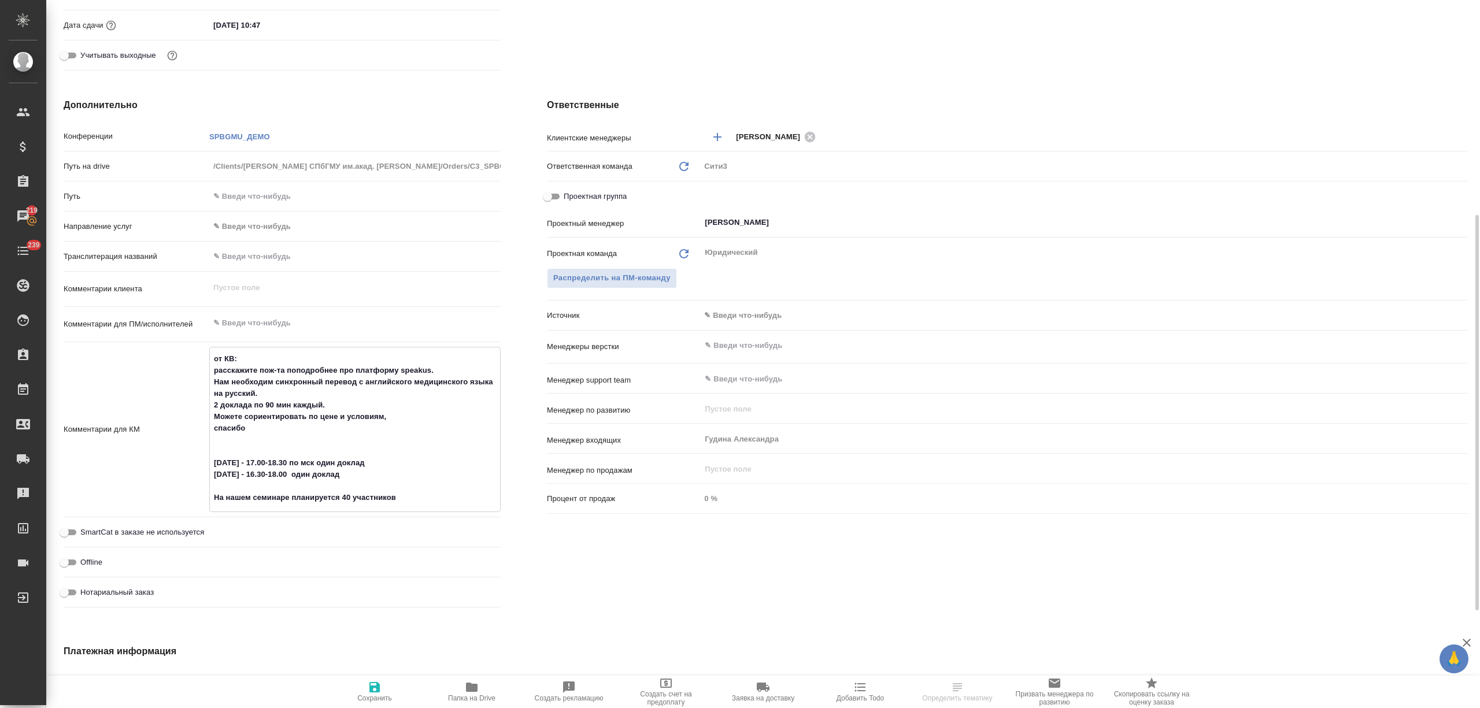
type textarea "x"
type textarea "от КВ: расскажите пож-та поподробнее про платформу speakus. Нам необходим синхр…"
type textarea "x"
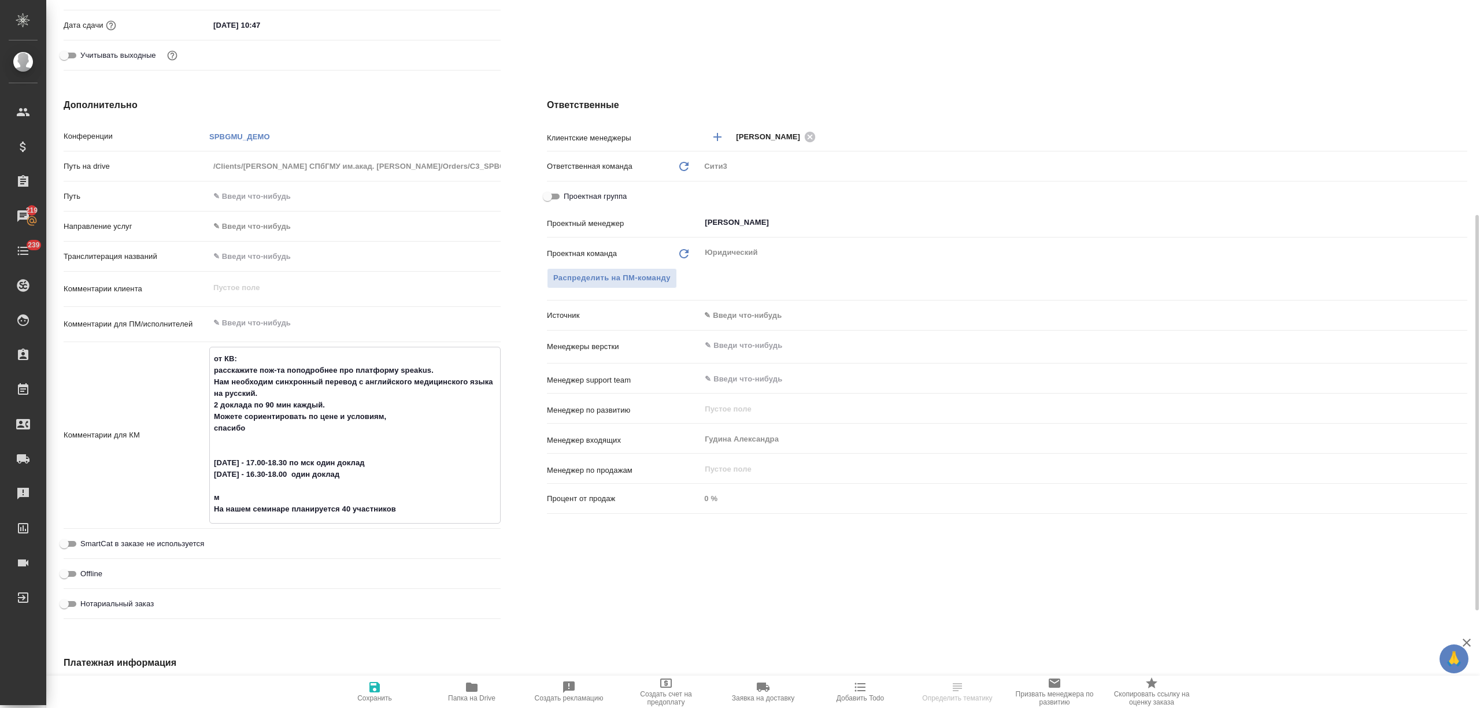
type textarea "x"
type textarea "от КВ: расскажите пож-та поподробнее про платформу speakus. Нам необходим синхр…"
type textarea "x"
type textarea "от КВ: расскажите пож-та поподробнее про платформу speakus. Нам необходим синхр…"
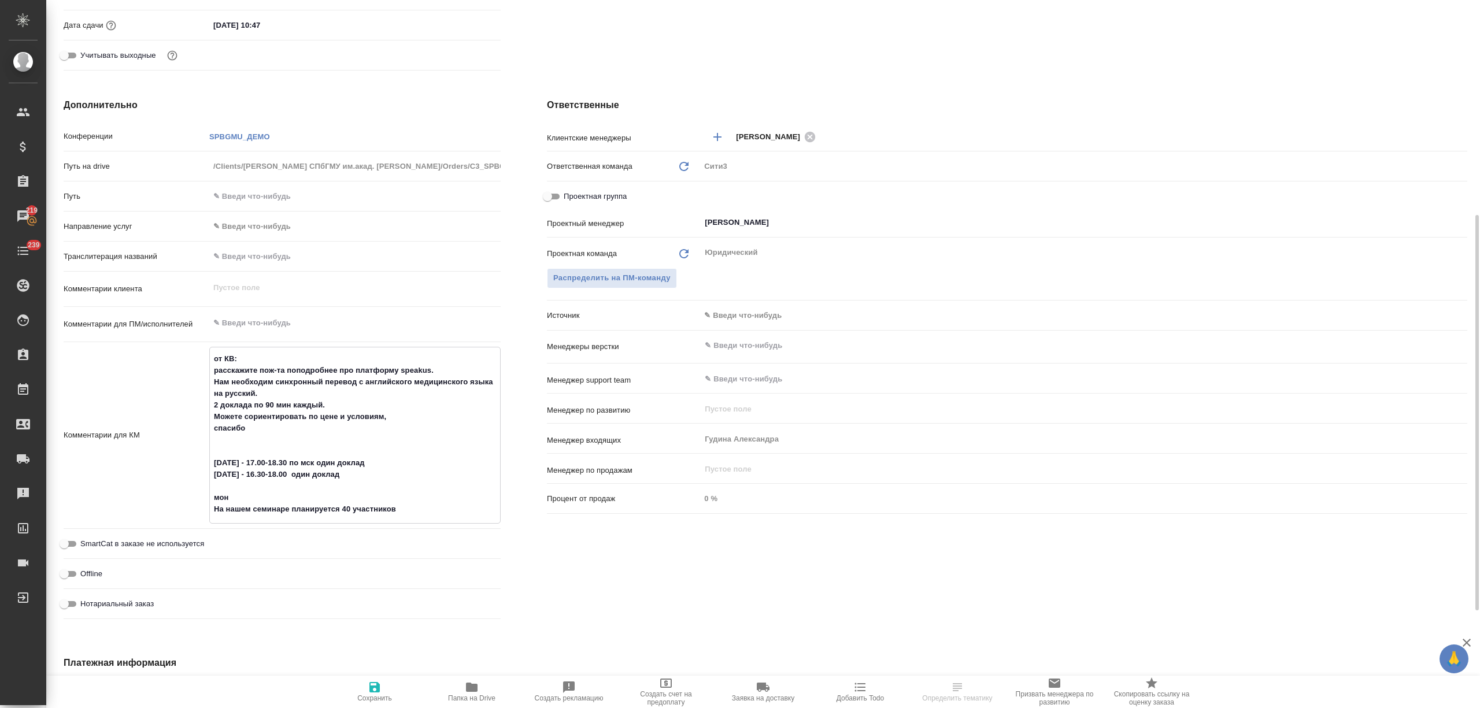
type textarea "x"
type textarea "от КВ: расскажите пож-та поподробнее про платформу speakus. Нам необходим синхр…"
type textarea "x"
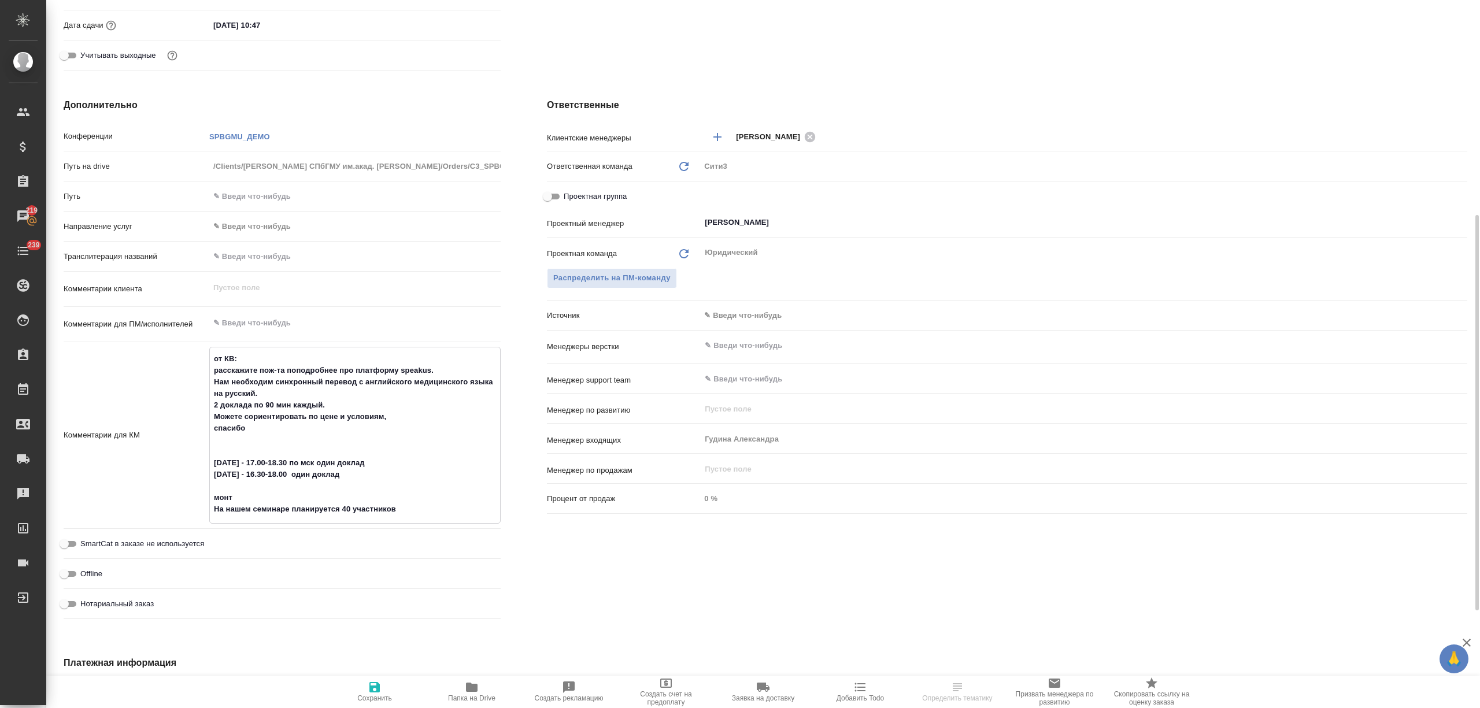
type textarea "x"
type textarea "от КВ: расскажите пож-та поподробнее про платформу speakus. Нам необходим синхр…"
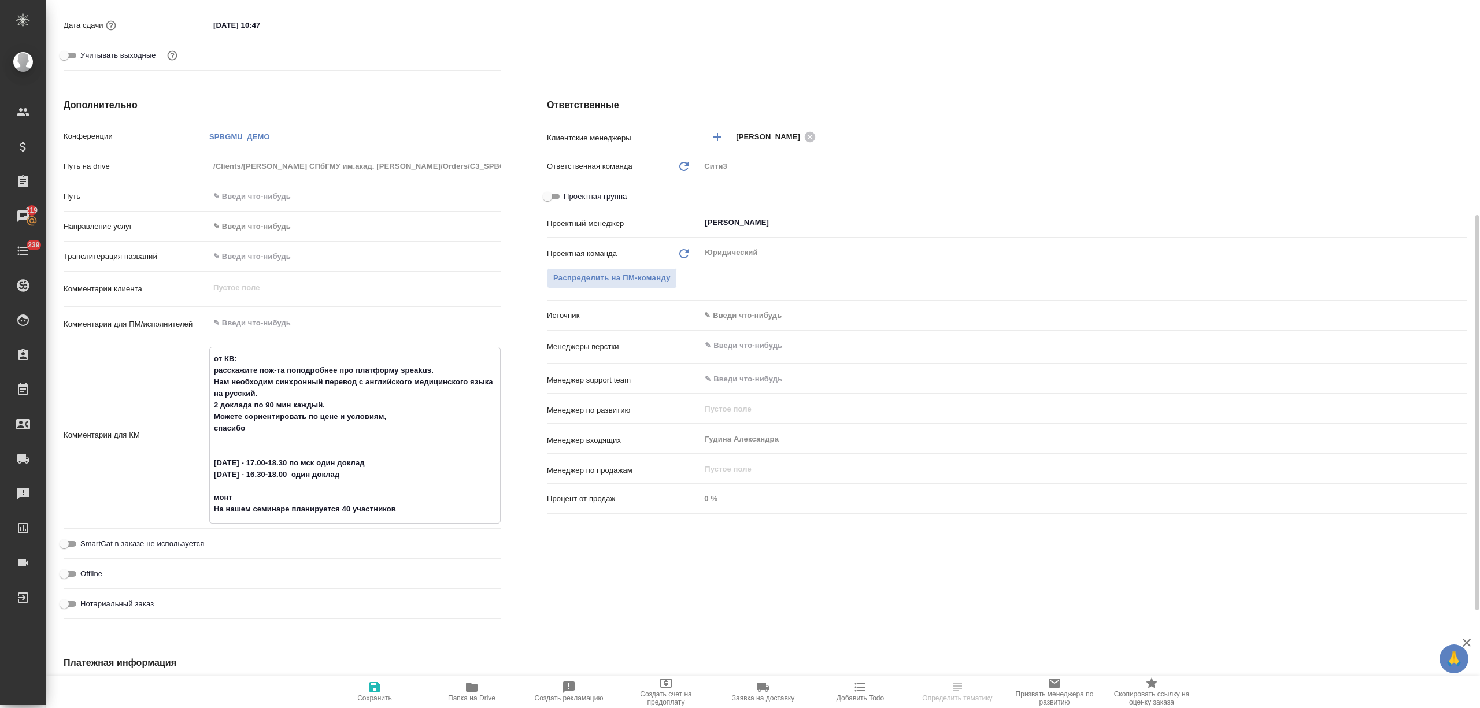
type textarea "x"
type textarea "от КВ: расскажите пож-та поподробнее про платформу speakus. Нам необходим синхр…"
type textarea "x"
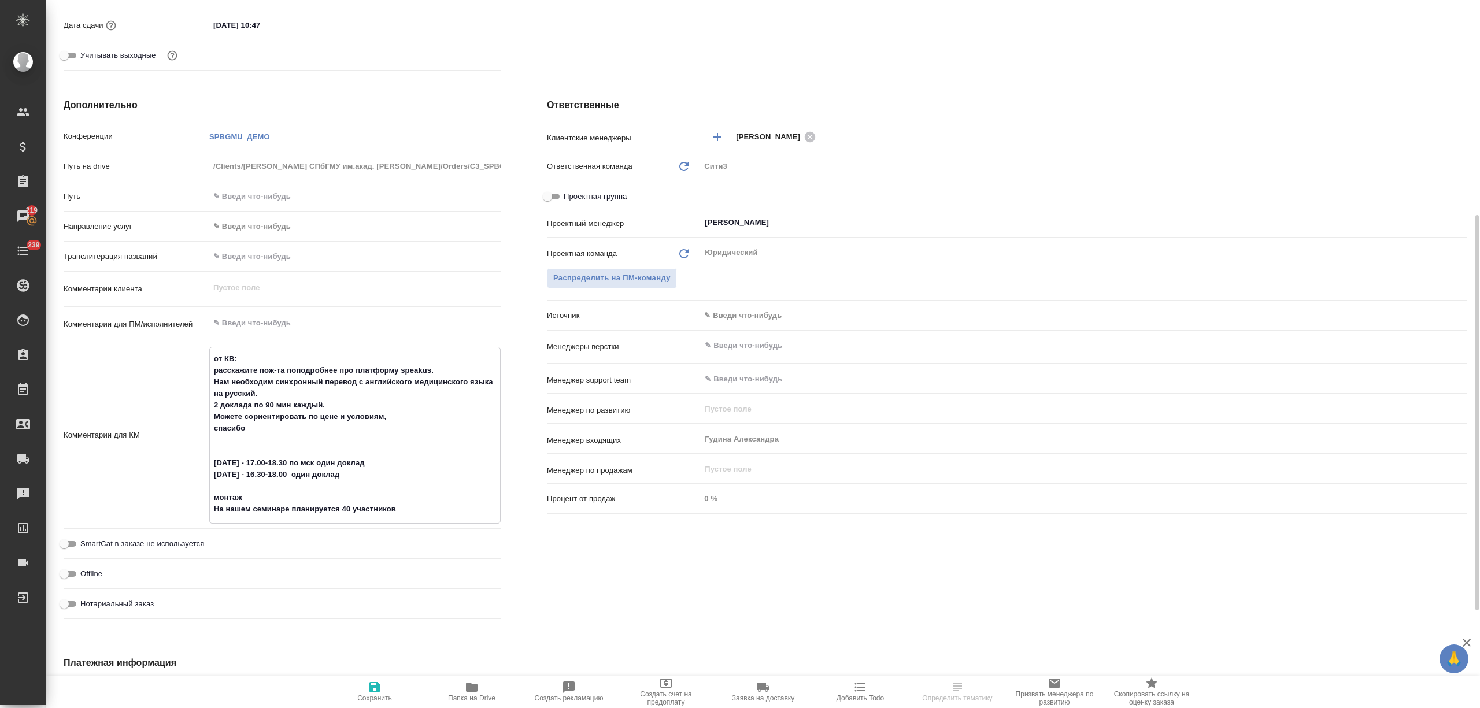
type textarea "x"
type textarea "от КВ: расскажите пож-та поподробнее про платформу speakus. Нам необходим синхр…"
type textarea "x"
type textarea "от КВ: расскажите пож-та поподробнее про платформу speakus. Нам необходим синхр…"
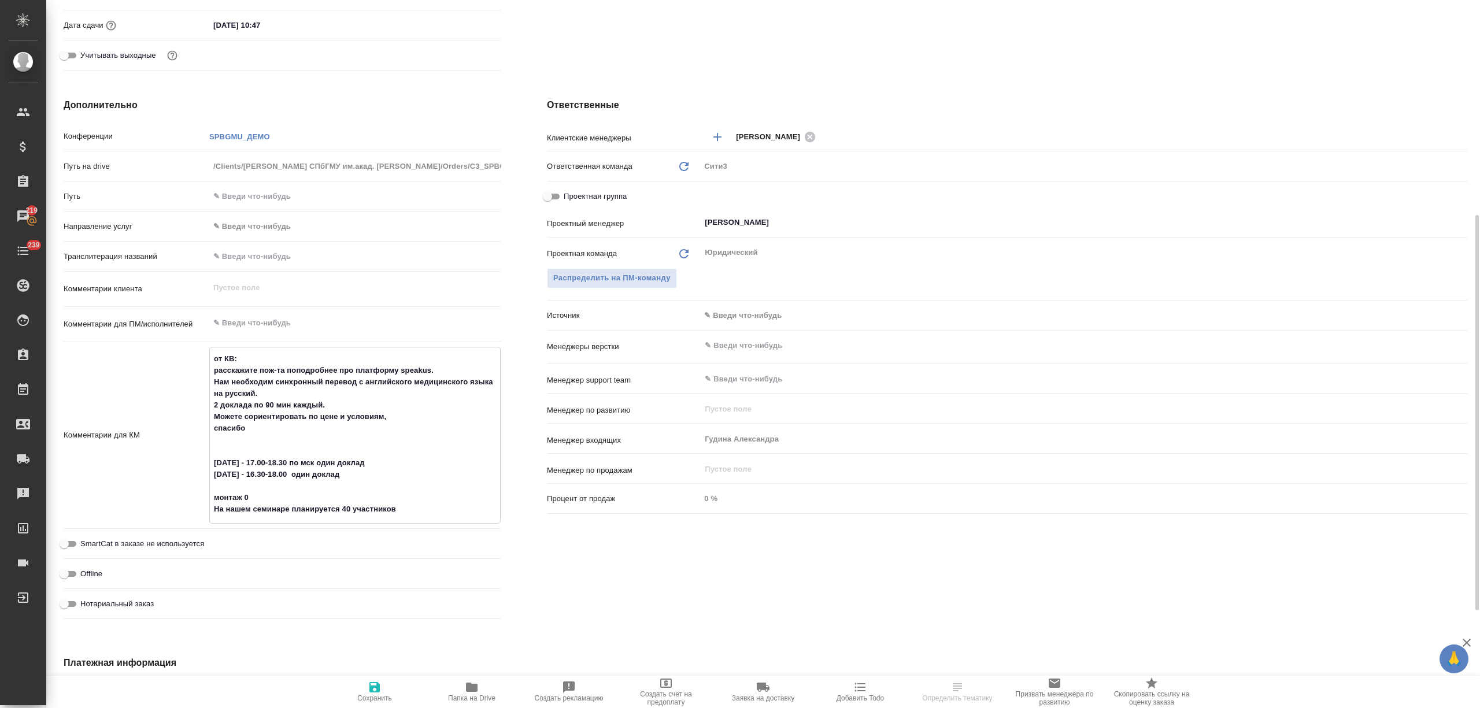
type textarea "x"
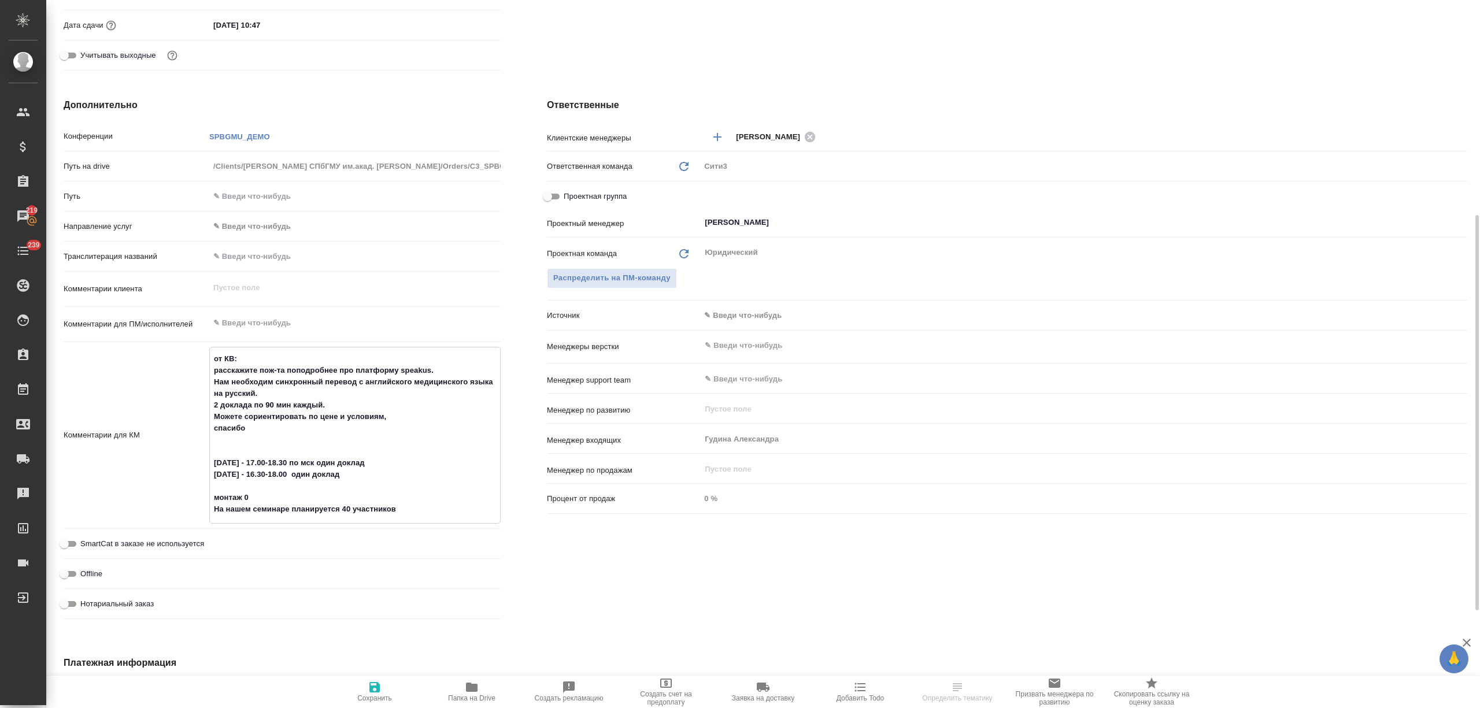
type textarea "от КВ: расскажите пож-та поподробнее про платформу speakus. Нам необходим синхр…"
type textarea "x"
type textarea "от КВ: расскажите пож-та поподробнее про платформу speakus. Нам необходим синхр…"
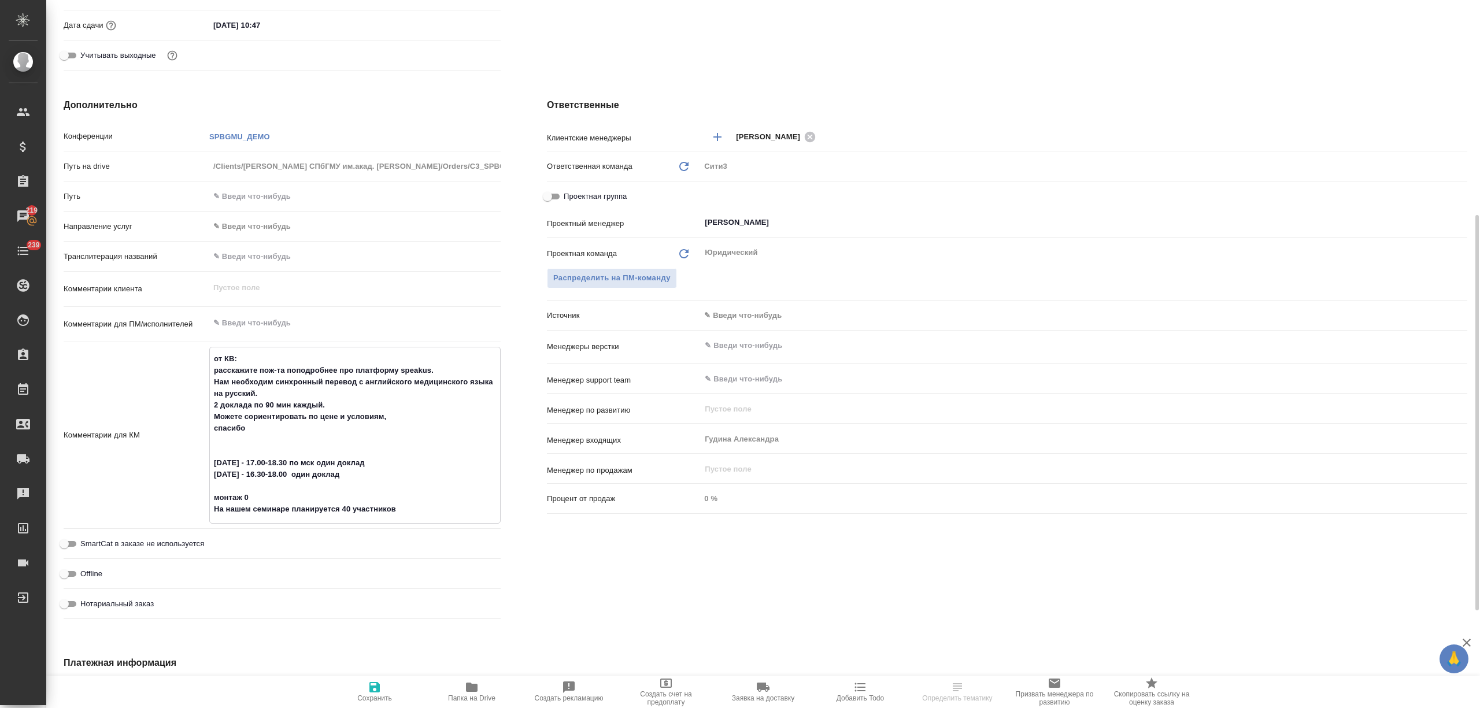
type textarea "x"
type textarea "от КВ: расскажите пож-та поподробнее про платформу speakus. Нам необходим синхр…"
type textarea "x"
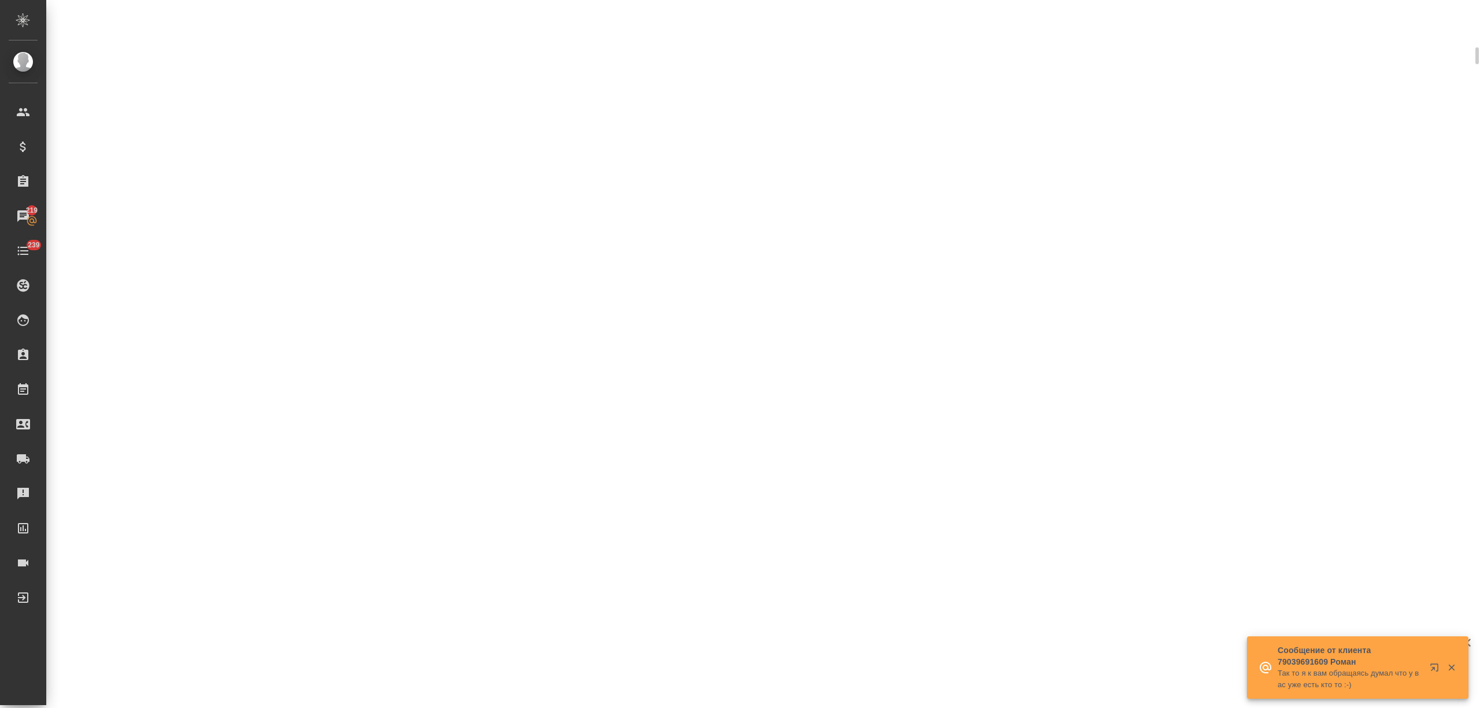
scroll to position [385, 0]
select select "RU"
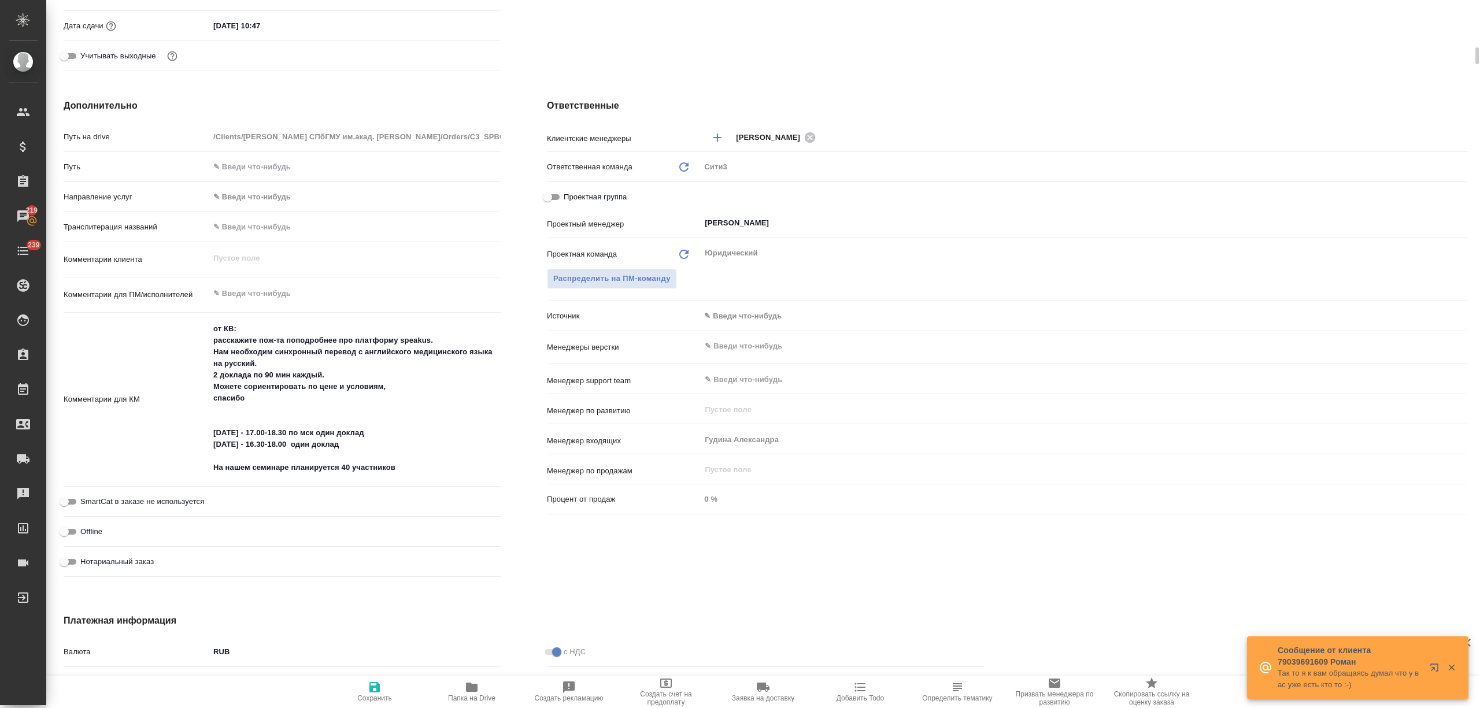
type textarea "x"
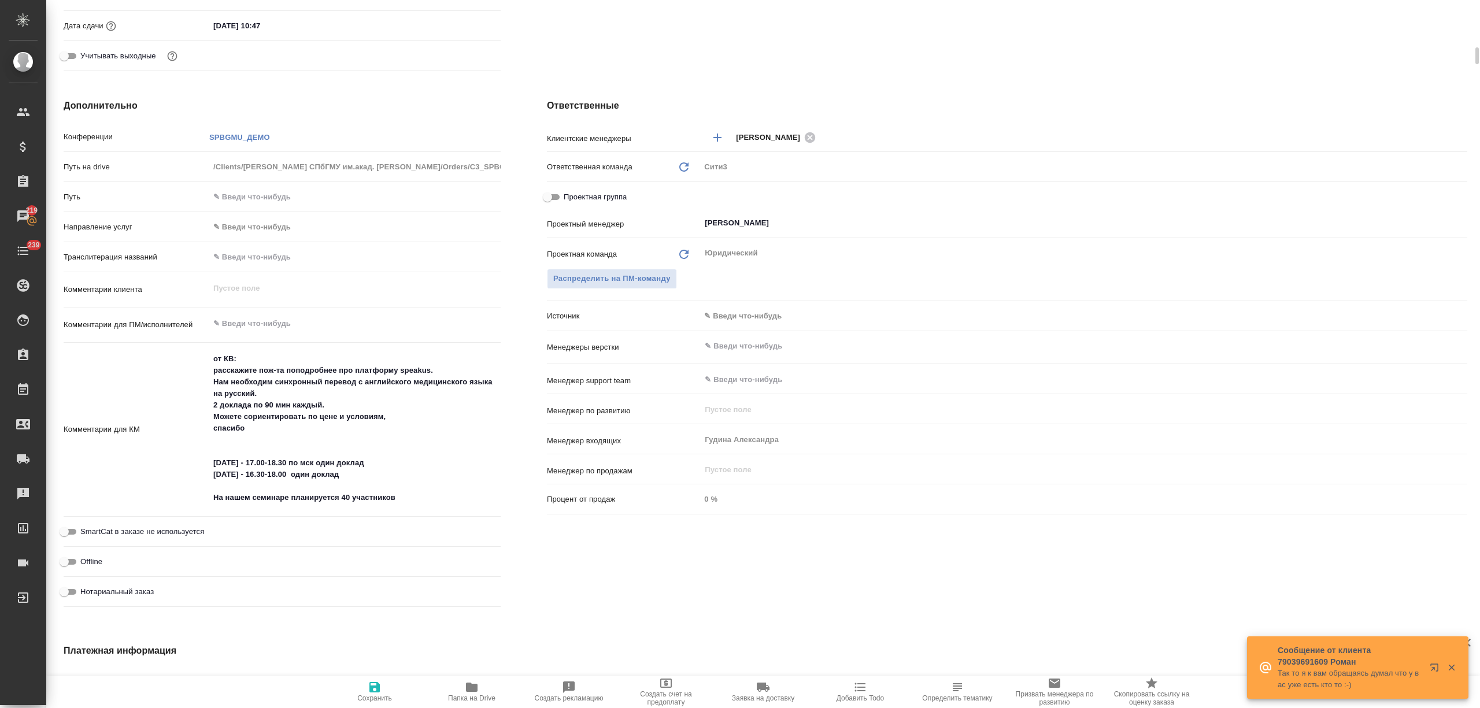
type textarea "x"
click at [401, 477] on textarea "от КВ: расскажите пож-та поподробнее про платформу speakus. Нам необходим синхр…" at bounding box center [354, 428] width 291 height 158
click at [415, 501] on textarea "от КВ: расскажите пож-та поподробнее про платформу speakus. Нам необходим синхр…" at bounding box center [355, 429] width 290 height 158
type textarea "x"
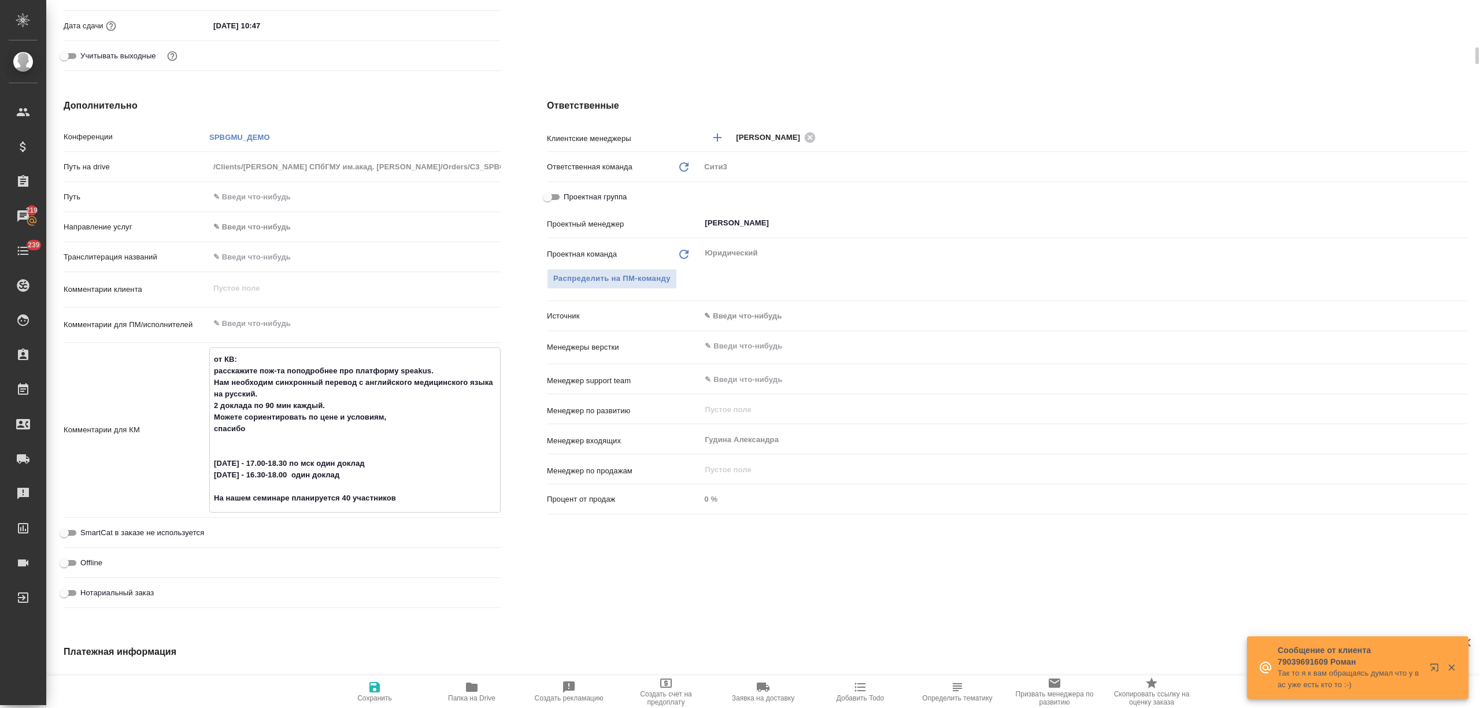
type textarea "от КВ: расскажите пож-та поподробнее про платформу speakus. Нам необходим синхр…"
type textarea "x"
type textarea "от КВ: расскажите пож-та поподробнее про платформу speakus. Нам необходим синхр…"
type textarea "x"
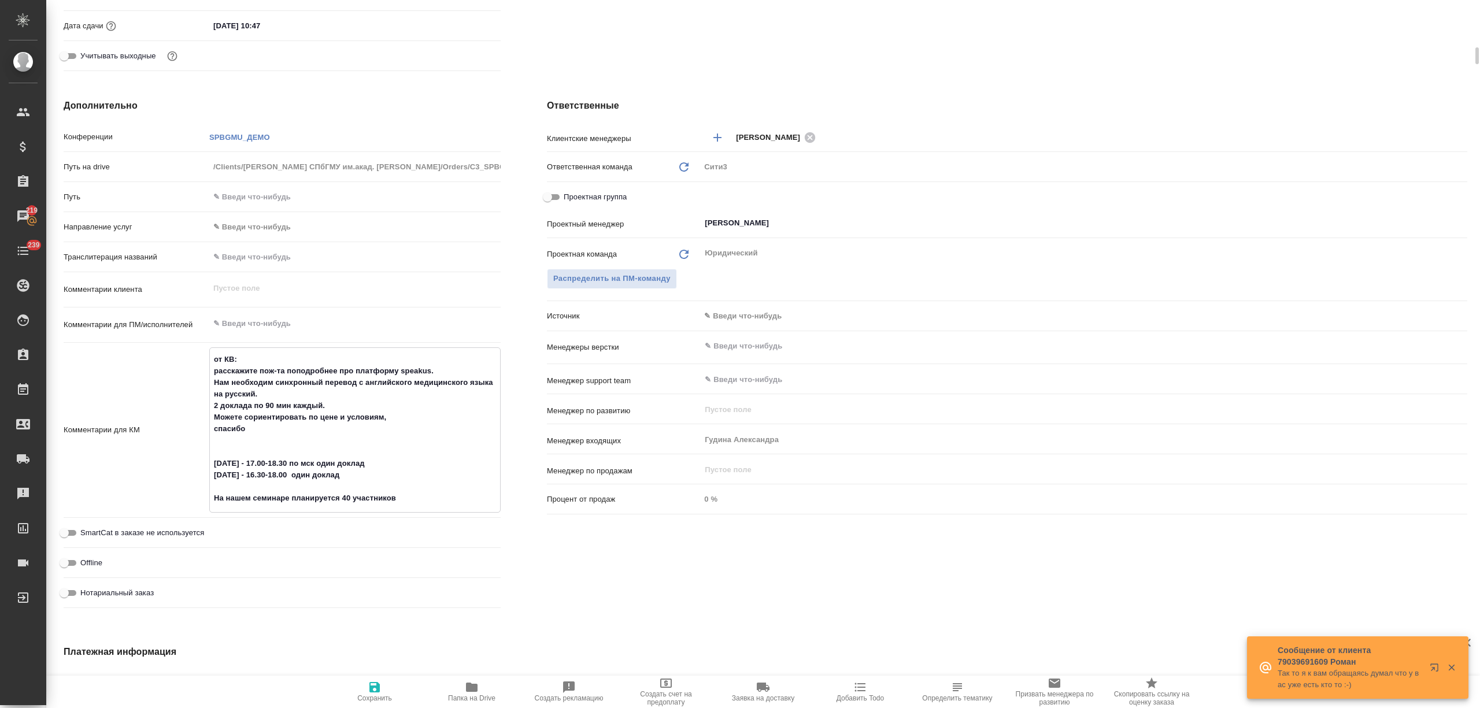
type textarea "x"
type textarea "от КВ: расскажите пож-та поподробнее про платформу speakus. Нам необходим синхр…"
type textarea "x"
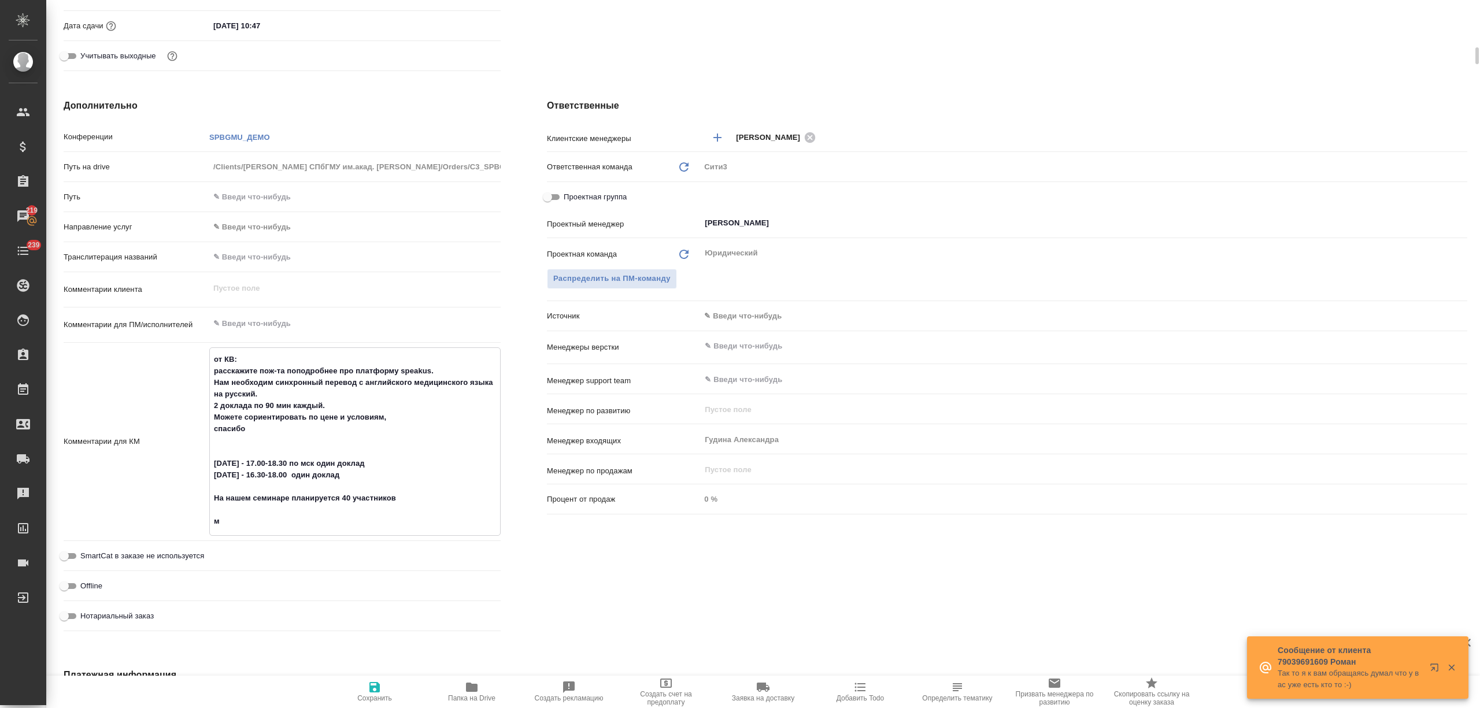
type textarea "x"
type textarea "от КВ: расскажите пож-та поподробнее про платформу speakus. Нам необходим синхр…"
type textarea "x"
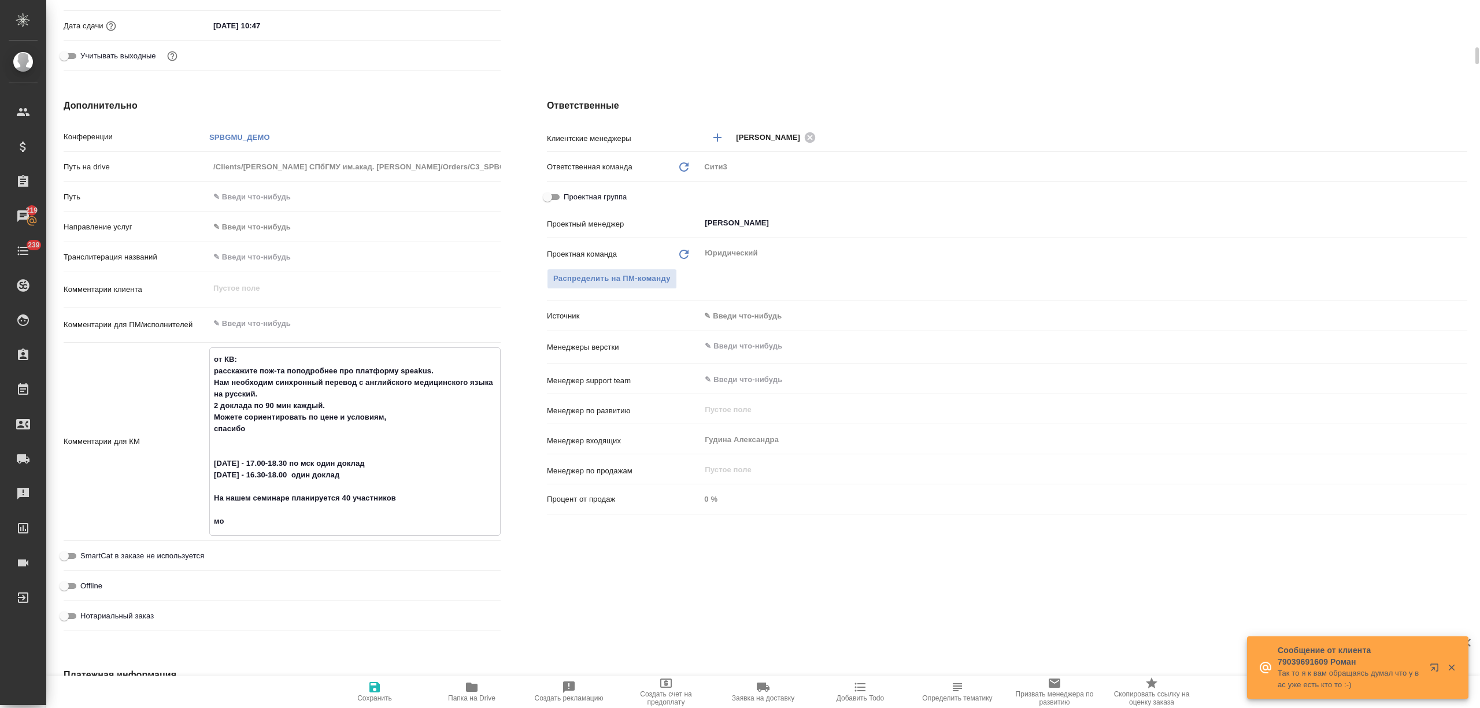
type textarea "x"
type textarea "от КВ: расскажите пож-та поподробнее про платформу speakus. Нам необходим синхр…"
type textarea "x"
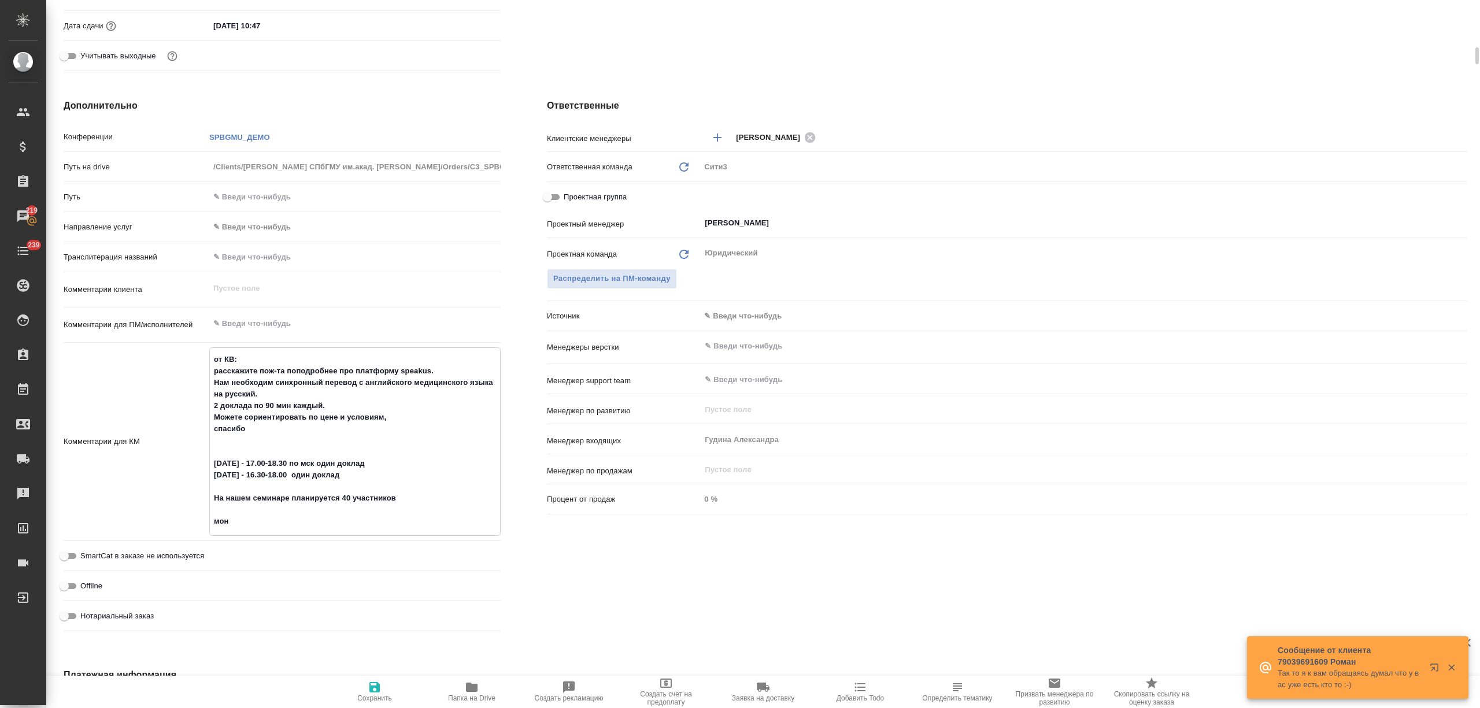
type textarea "от КВ: расскажите пож-та поподробнее про платформу speakus. Нам необходим синхр…"
type textarea "x"
type textarea "от КВ: расскажите пож-та поподробнее про платформу speakus. Нам необходим синхр…"
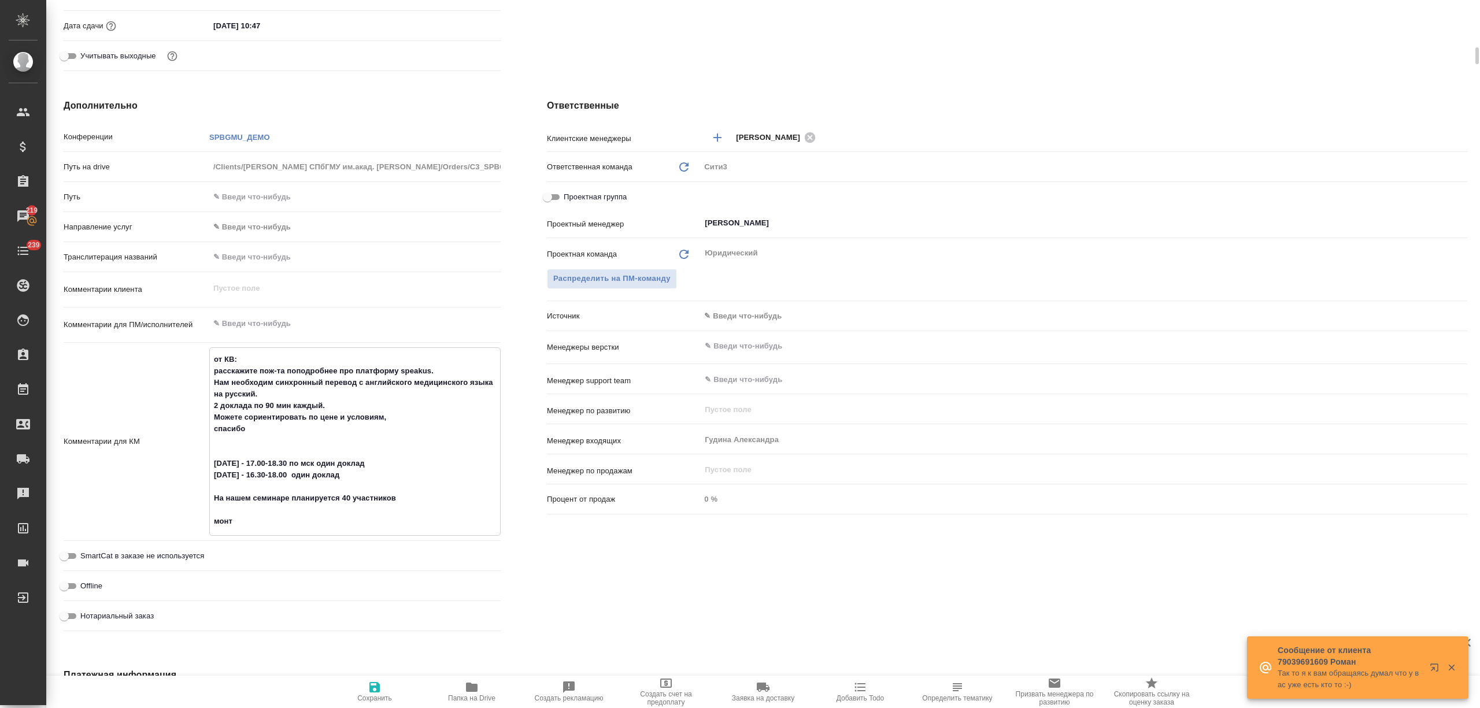
type textarea "x"
type textarea "от КВ: расскажите пож-та поподробнее про платформу speakus. Нам необходим синхр…"
type textarea "x"
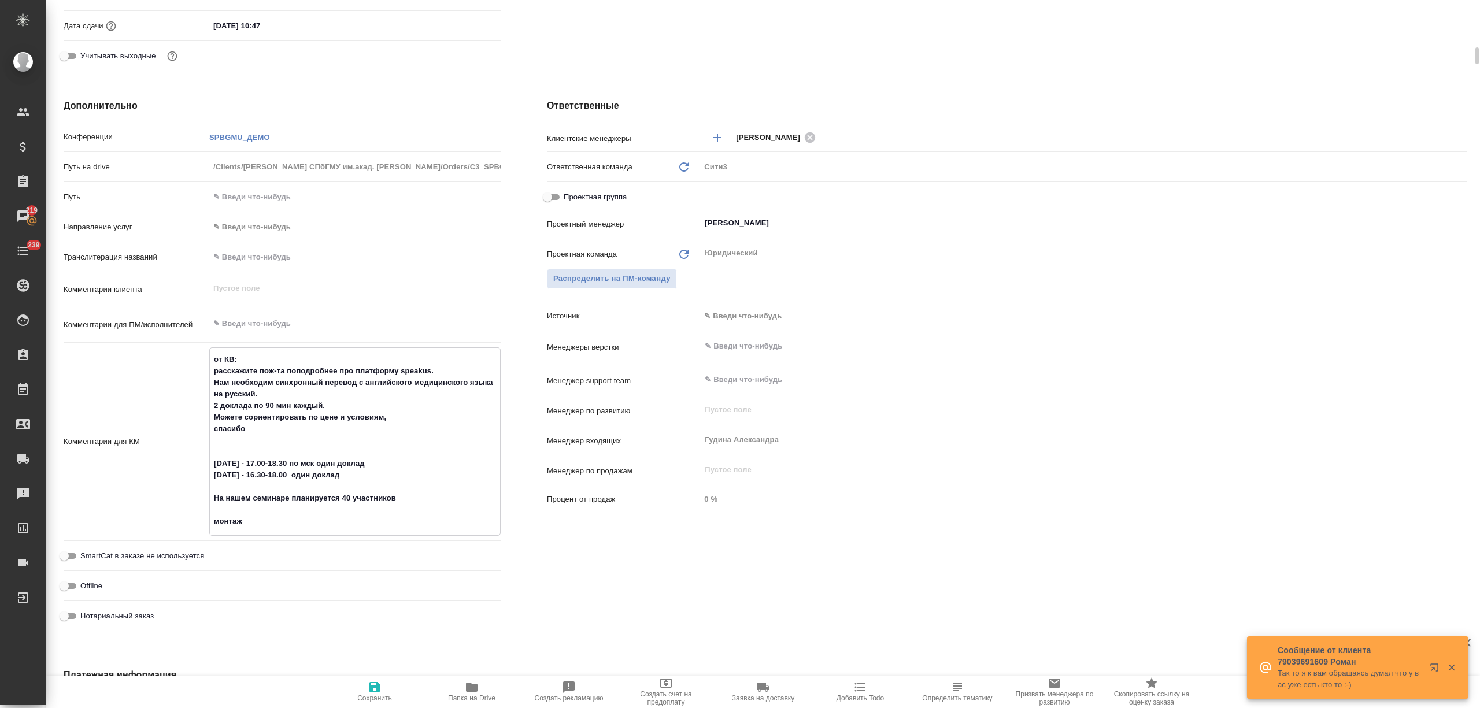
type textarea "x"
type textarea "от КВ: расскажите пож-та поподробнее про платформу speakus. Нам необходим синхр…"
type textarea "x"
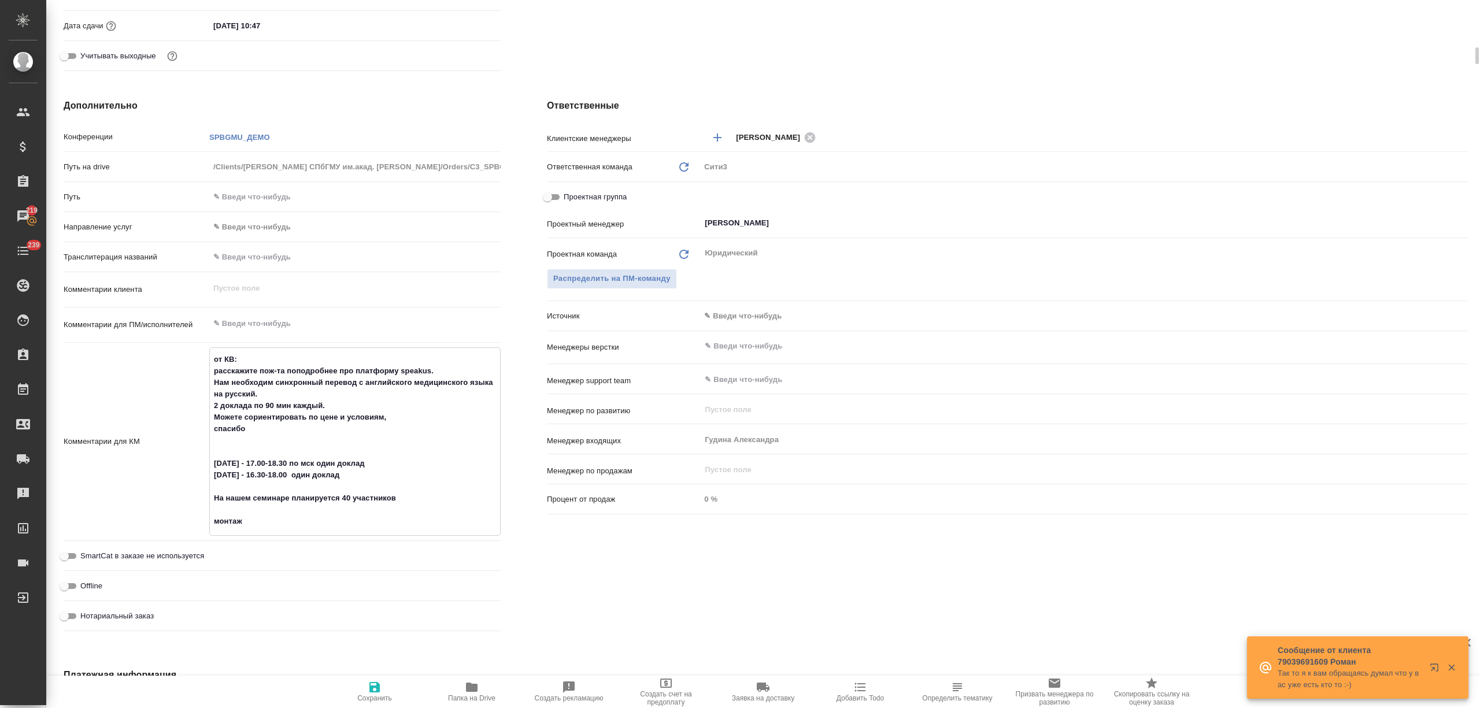
type textarea "x"
type textarea "от КВ: расскажите пож-та поподробнее про платформу speakus. Нам необходим синхр…"
type textarea "x"
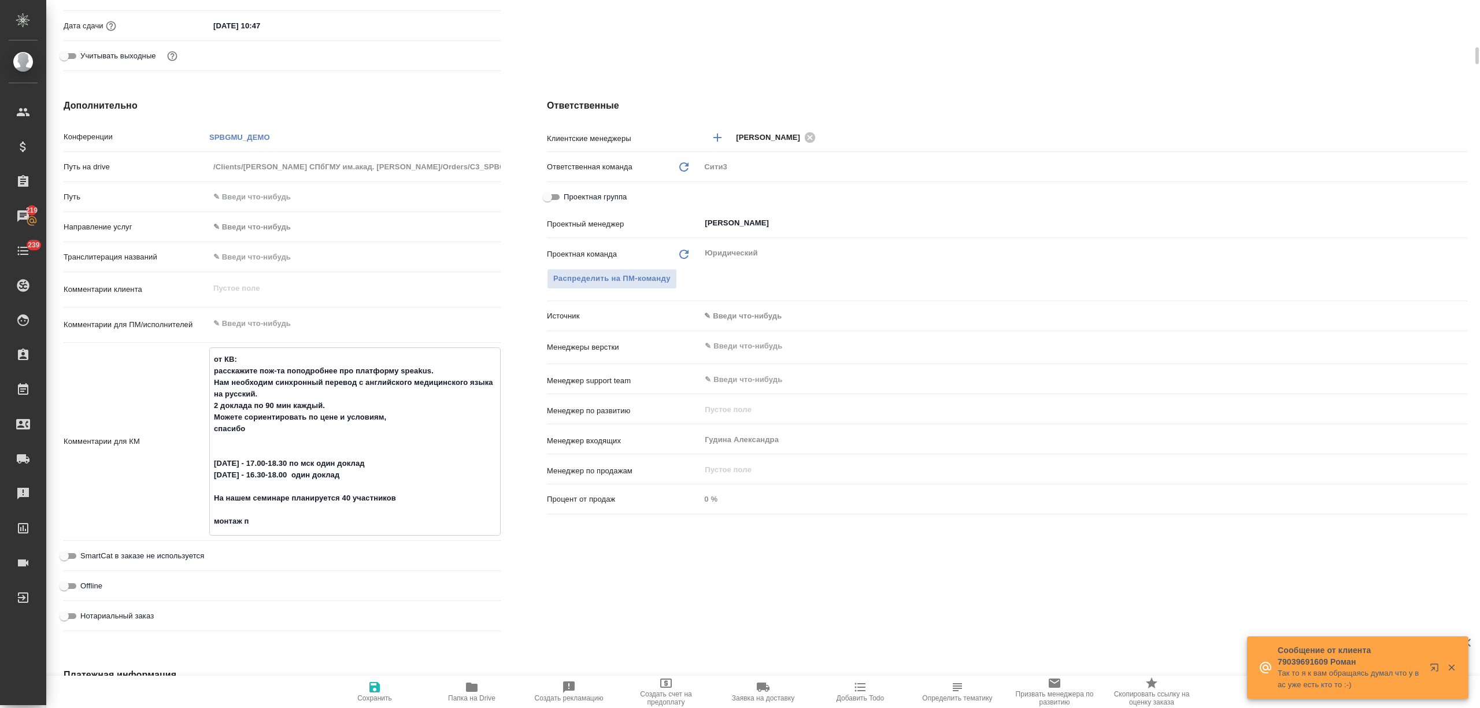
type textarea "от КВ: расскажите пож-та поподробнее про платформу speakus. Нам необходим синхр…"
type textarea "x"
type textarea "от КВ: расскажите пож-та поподробнее про платформу speakus. Нам необходим синхр…"
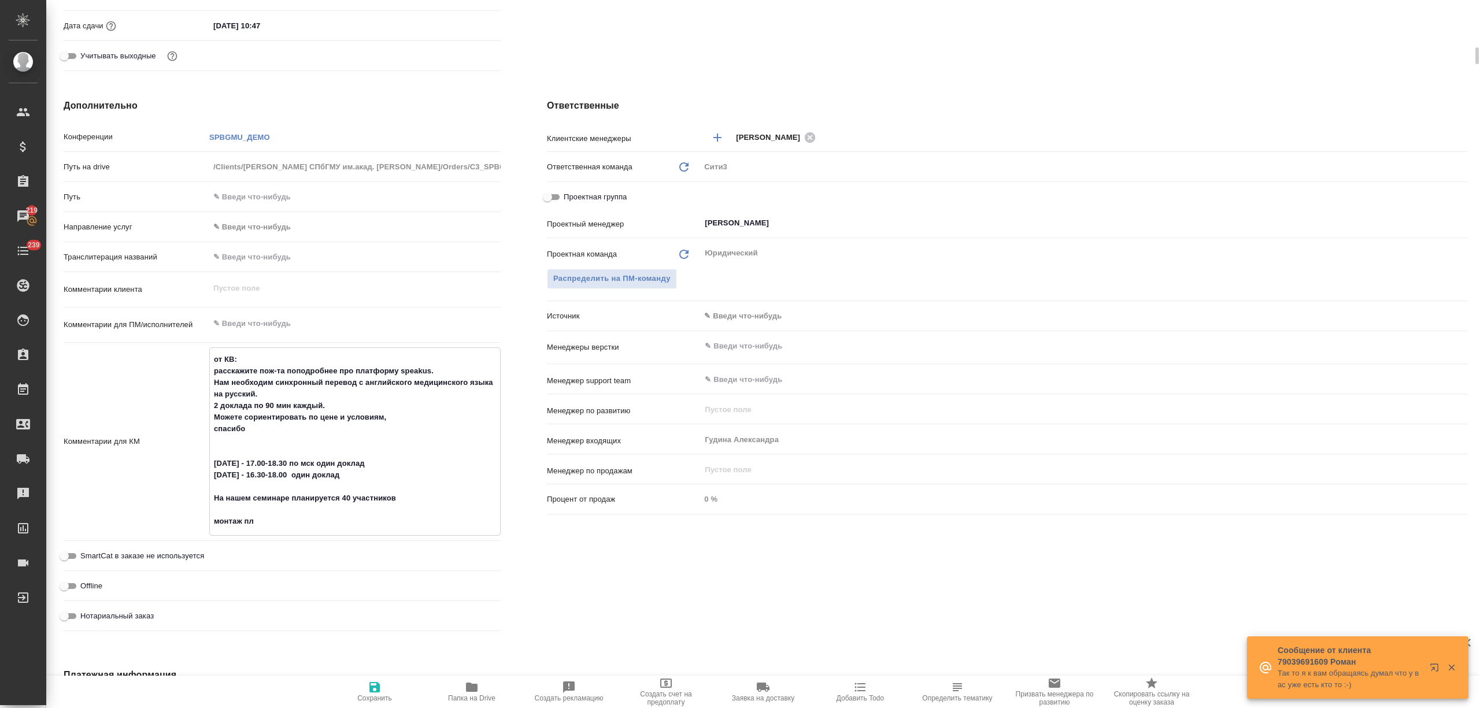
type textarea "x"
type textarea "от КВ: расскажите пож-та поподробнее про платформу speakus. Нам необходим синхр…"
type textarea "x"
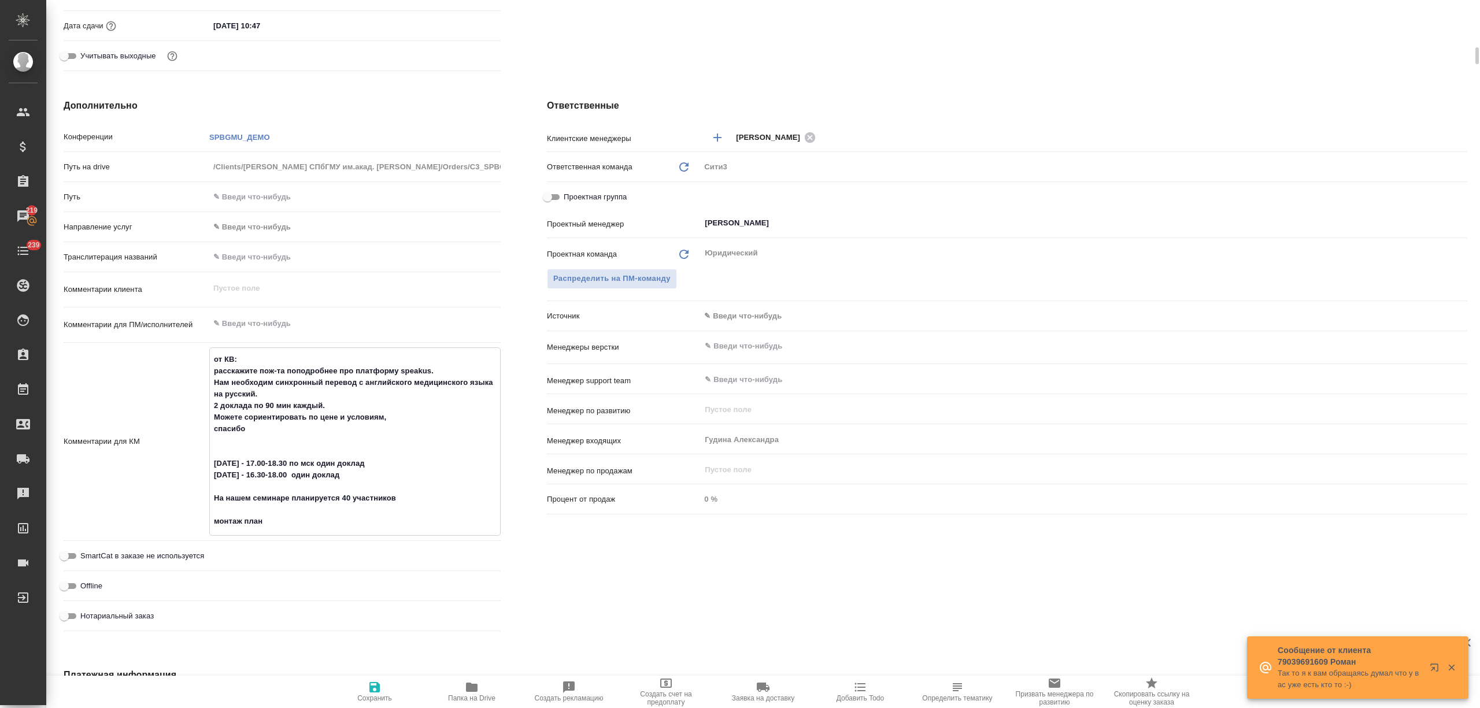
type textarea "x"
type textarea "от КВ: расскажите пож-та поподробнее про платформу speakus. Нам необходим синхр…"
type textarea "x"
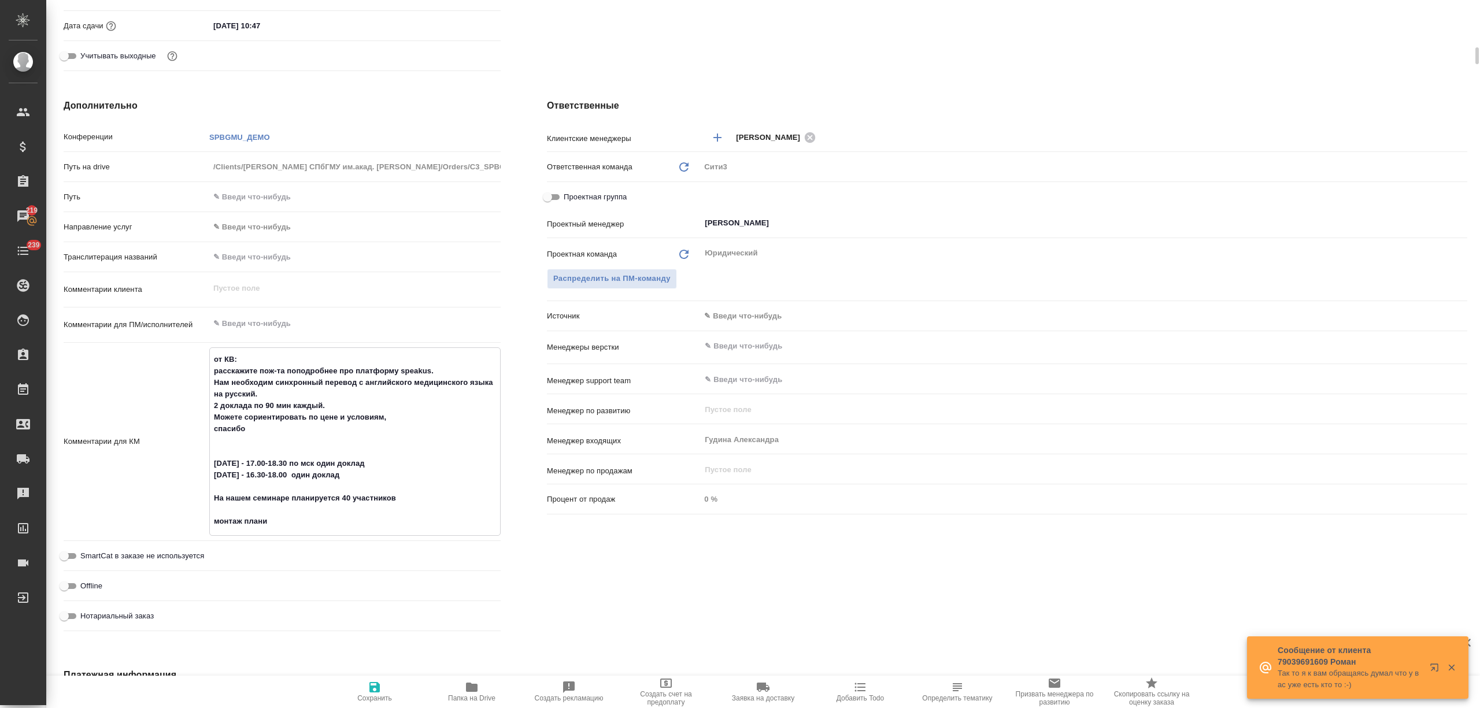
type textarea "x"
type textarea "от КВ: расскажите пож-та поподробнее про платформу speakus. Нам необходим синхр…"
type textarea "x"
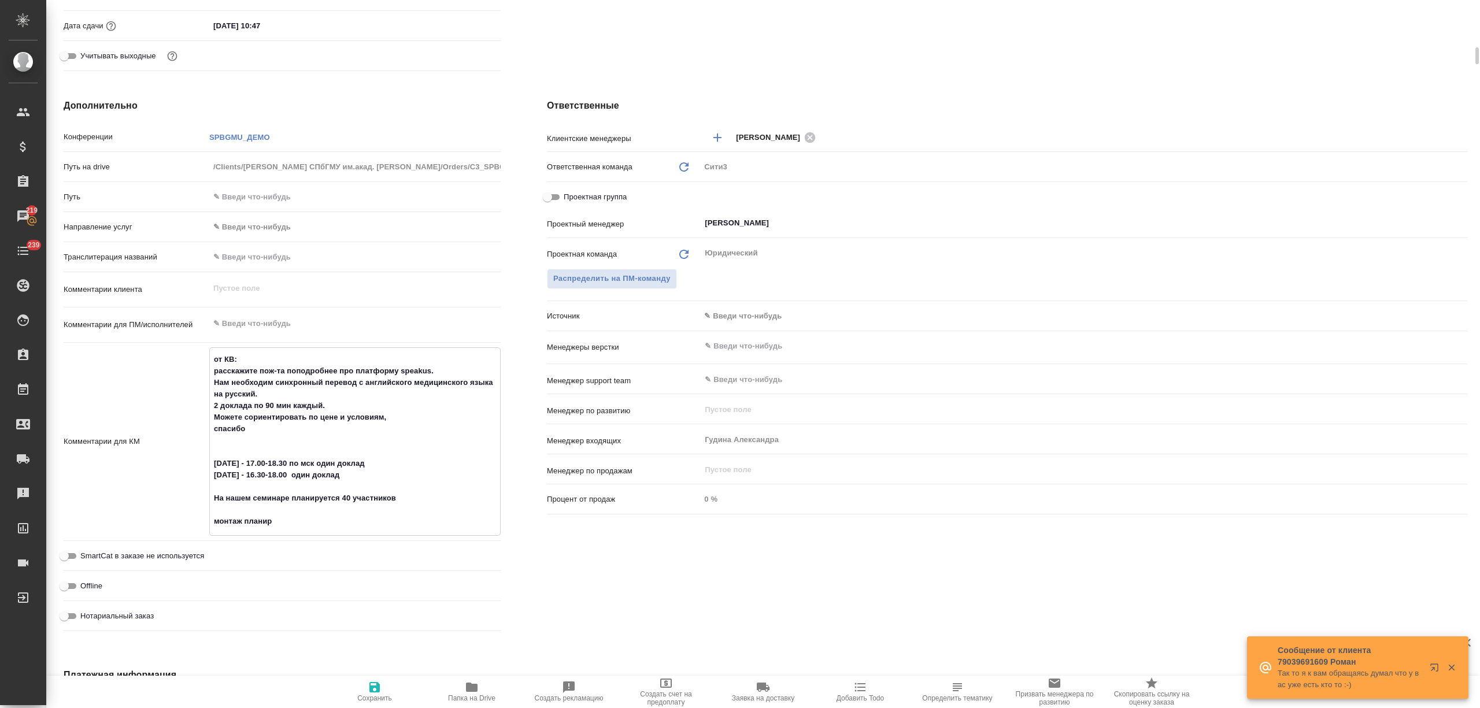
type textarea "от КВ: расскажите пож-та поподробнее про платформу speakus. Нам необходим синхр…"
type textarea "x"
type textarea "от КВ: расскажите пож-та поподробнее про платформу speakus. Нам необходим синхр…"
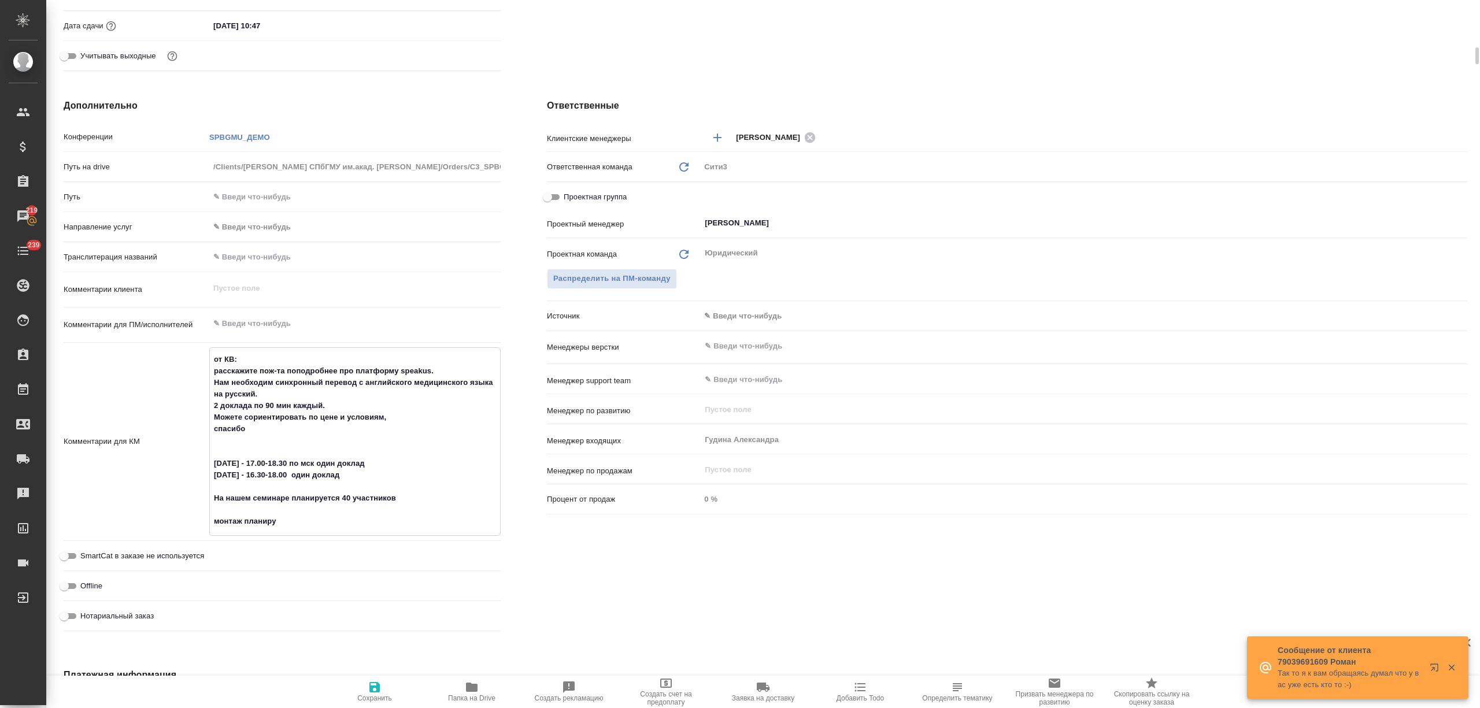
type textarea "x"
type textarea "от КВ: расскажите пож-та поподробнее про платформу speakus. Нам необходим синхр…"
type textarea "x"
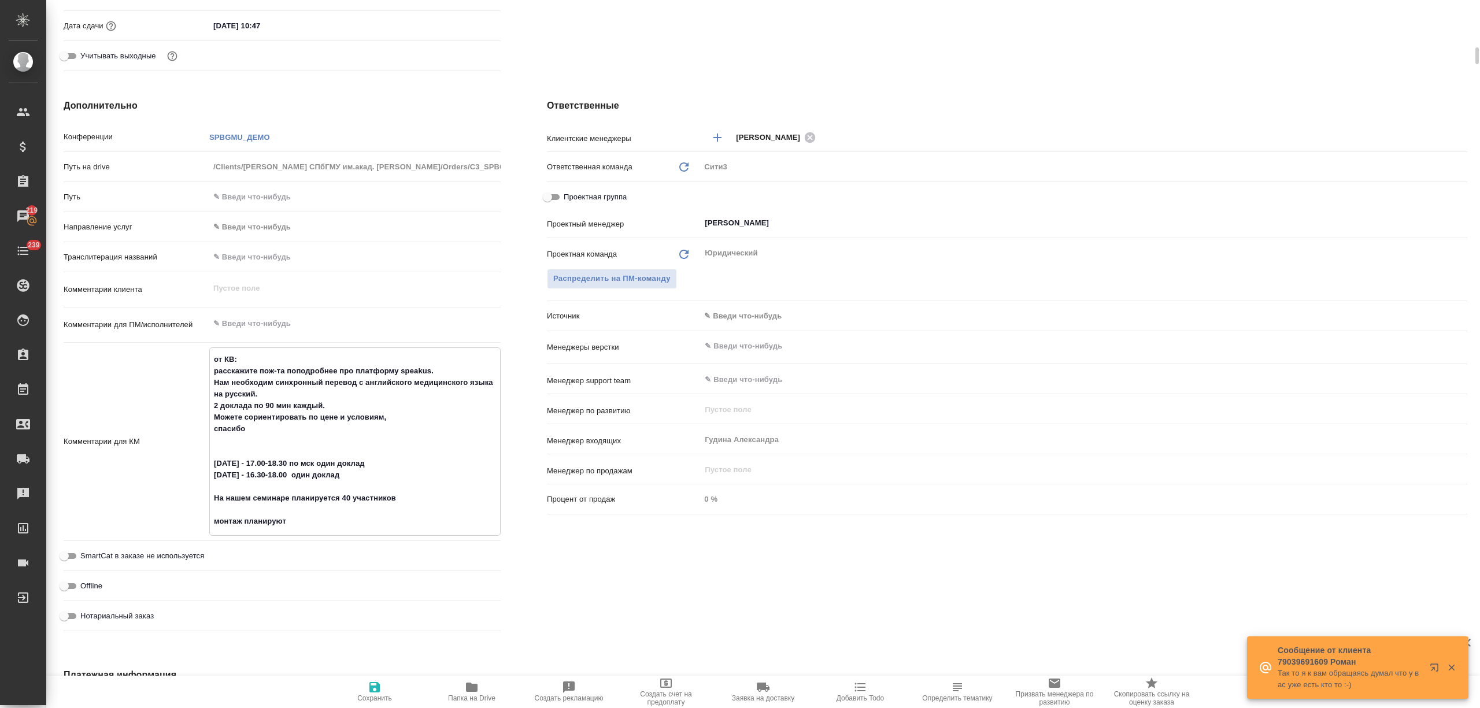
type textarea "от КВ: расскажите пож-та поподробнее про платформу speakus. Нам необходим синхр…"
type textarea "x"
type textarea "от КВ: расскажите пож-та поподробнее про платформу speakus. Нам необходим синхр…"
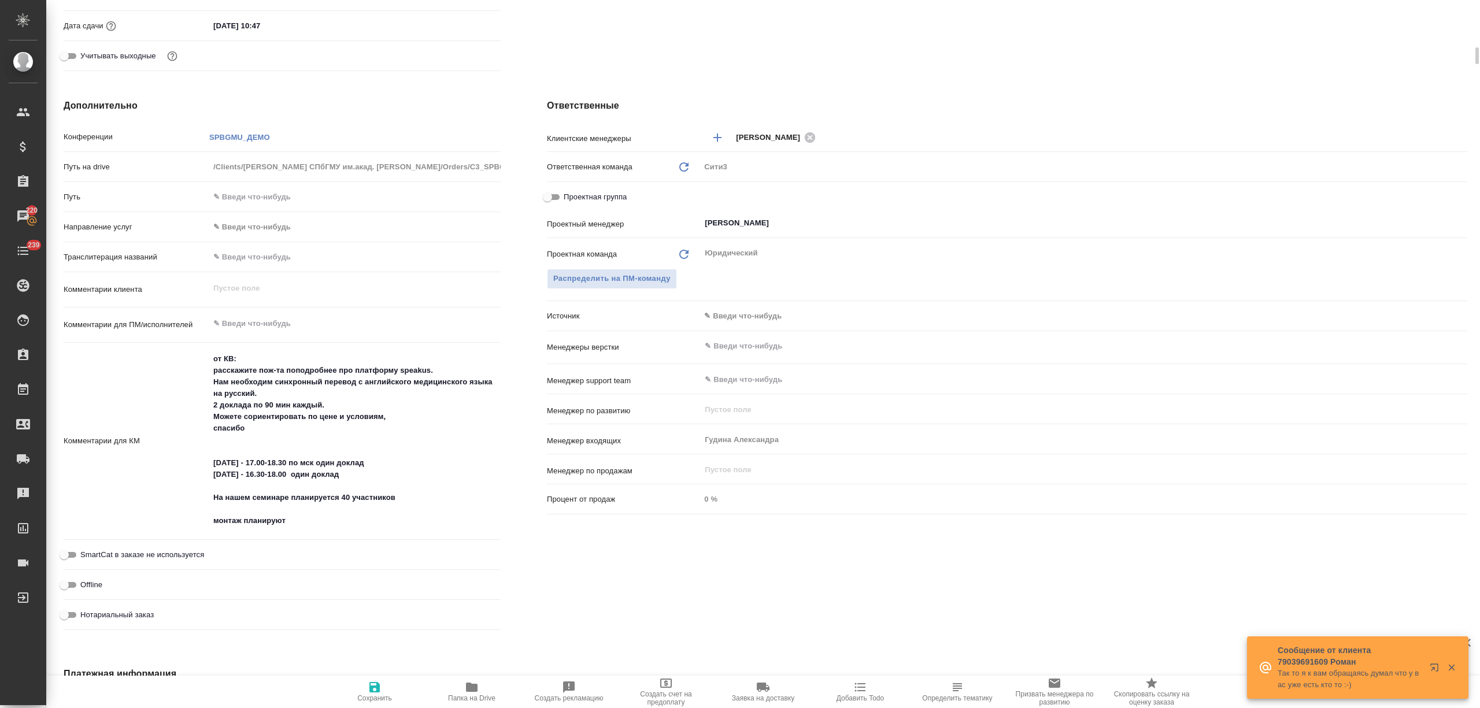
type textarea "x"
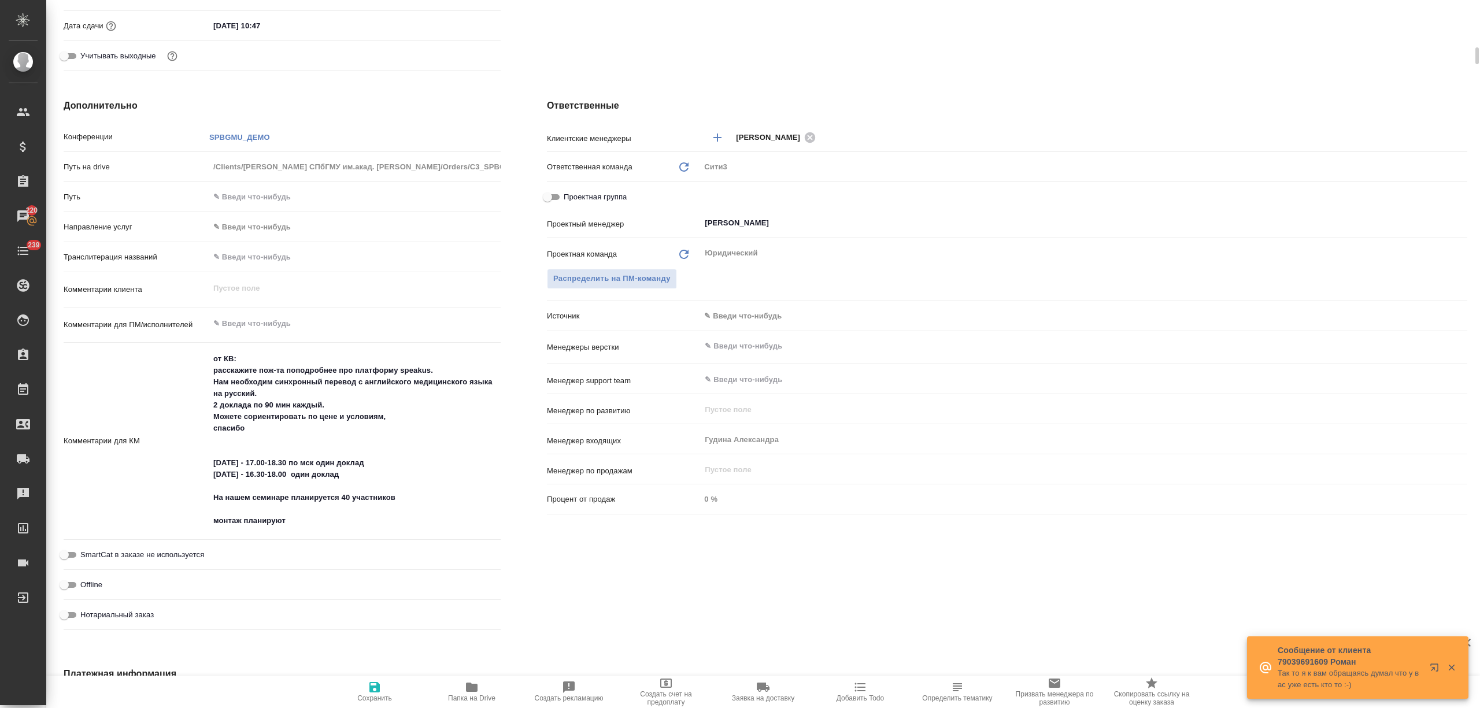
type textarea "x"
paste textarea "23.09. с 17:00 на 18:00"
type textarea "x"
type textarea "от КВ: расскажите пож-та поподробнее про платформу speakus. Нам необходим синхр…"
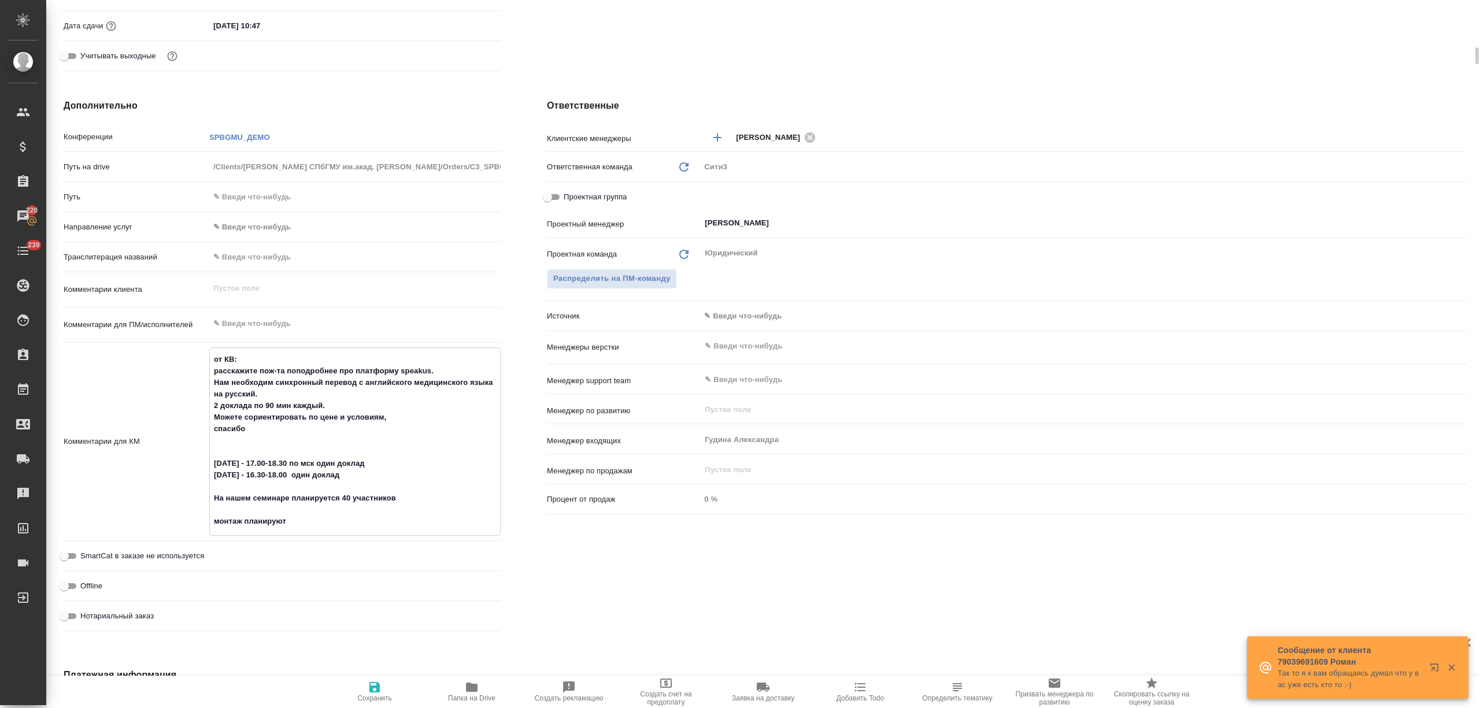
type textarea "x"
drag, startPoint x: 348, startPoint y: 523, endPoint x: 312, endPoint y: 520, distance: 35.9
click at [312, 520] on textarea "от КВ: расскажите пож-та поподробнее про платформу speakus. Нам необходим синхр…" at bounding box center [355, 441] width 290 height 182
type textarea "от КВ: расскажите пож-та поподробнее про платформу speakus. Нам необходим синхр…"
type textarea "x"
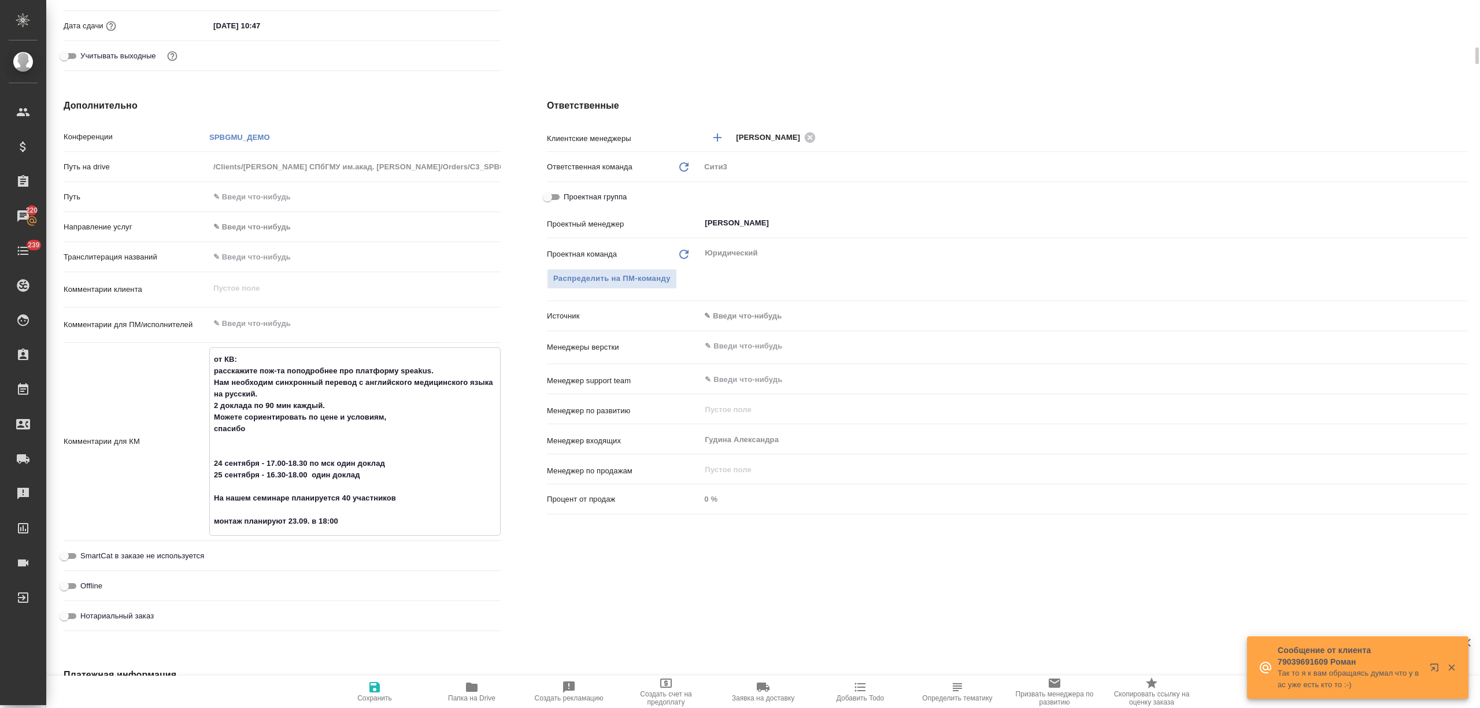
type textarea "x"
type textarea "от КВ: расскажите пож-та поподробнее про платформу speakus. Нам необходим синхр…"
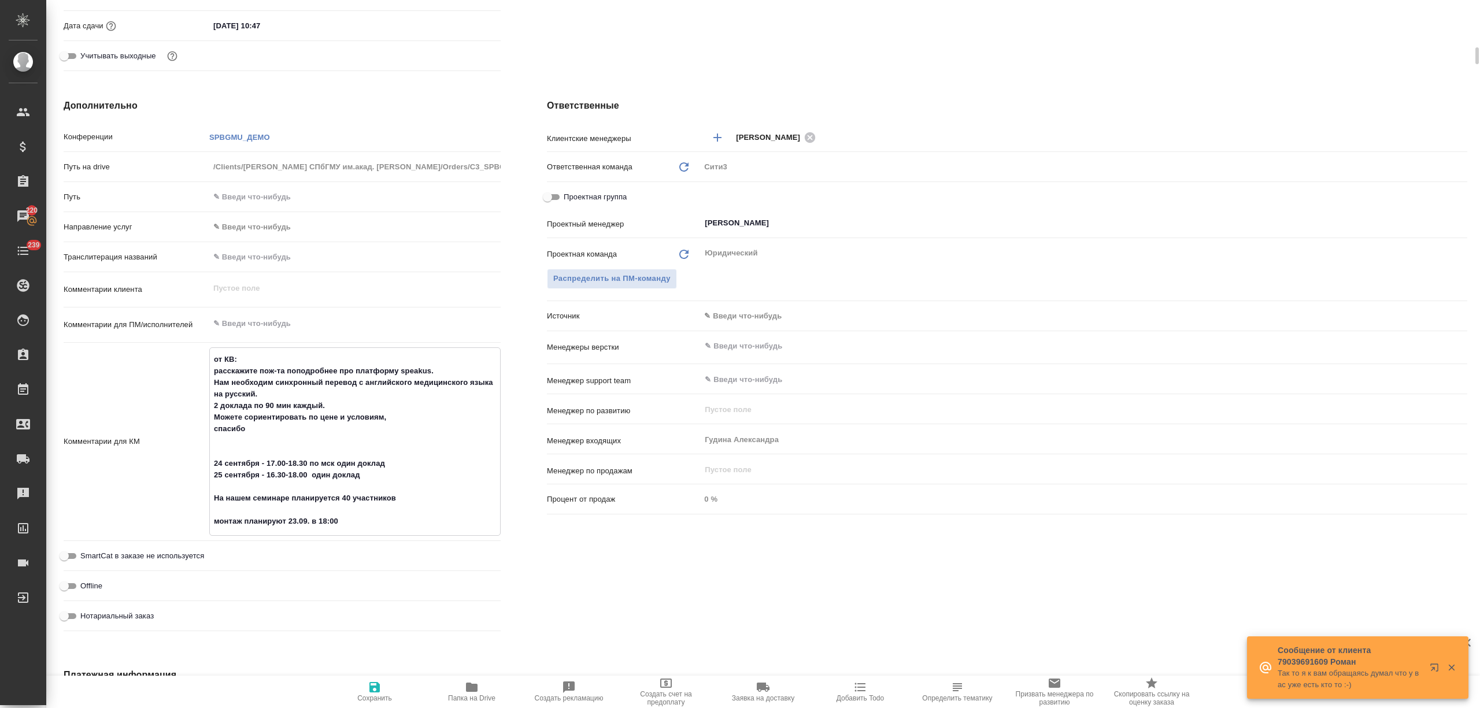
type textarea "x"
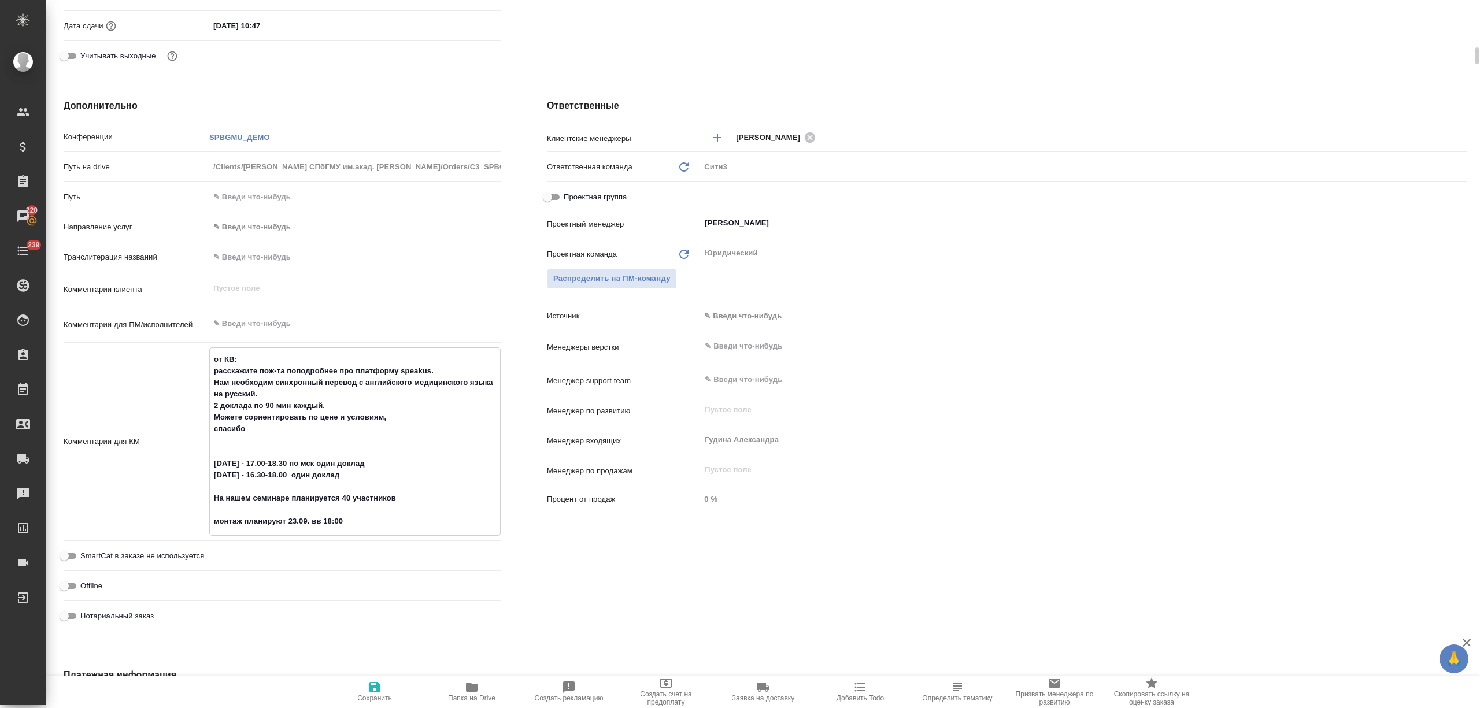
type textarea "x"
type textarea "от КВ: расскажите пож-та поподробнее про платформу speakus. Нам необходим синхр…"
type textarea "x"
type textarea "от КВ: расскажите пож-та поподробнее про платформу speakus. Нам необходим синхр…"
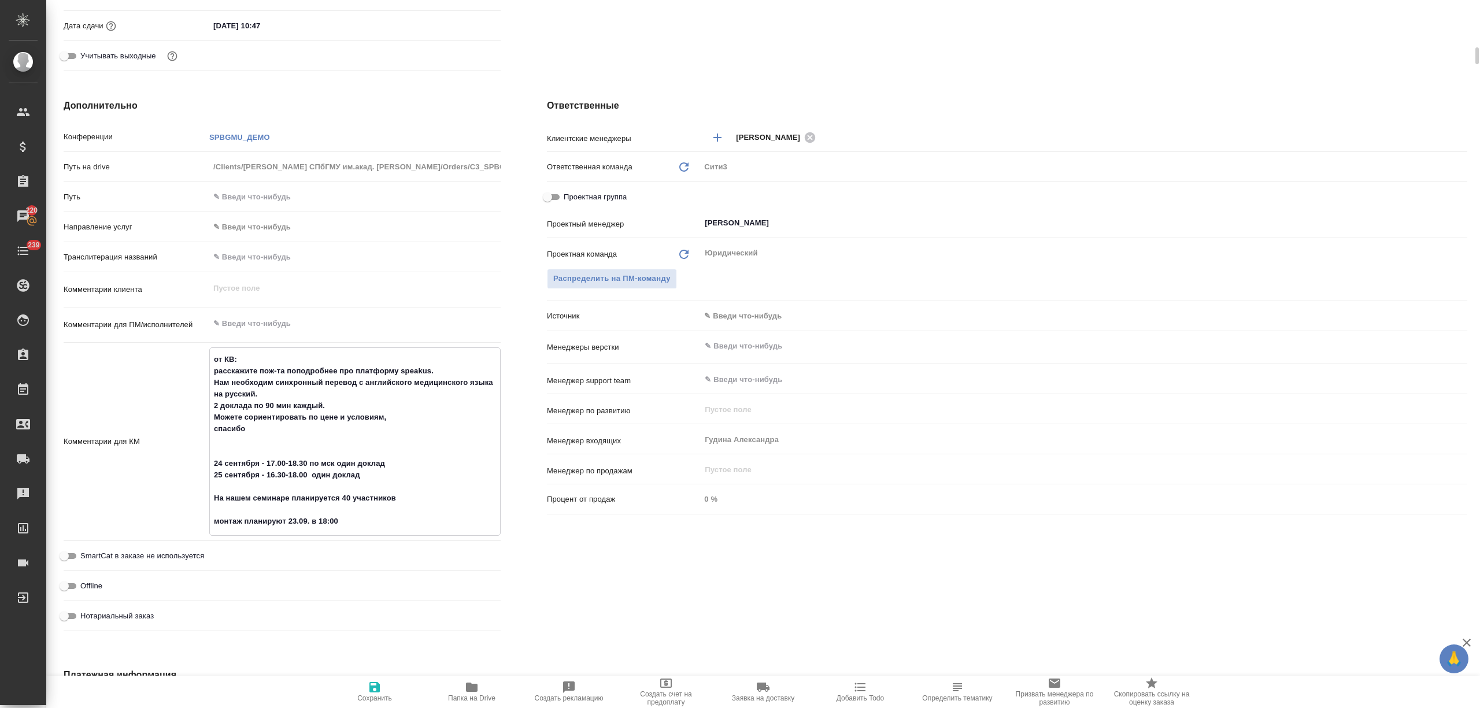
type textarea "x"
click at [371, 695] on span "Сохранить" at bounding box center [374, 698] width 35 height 8
type textarea "x"
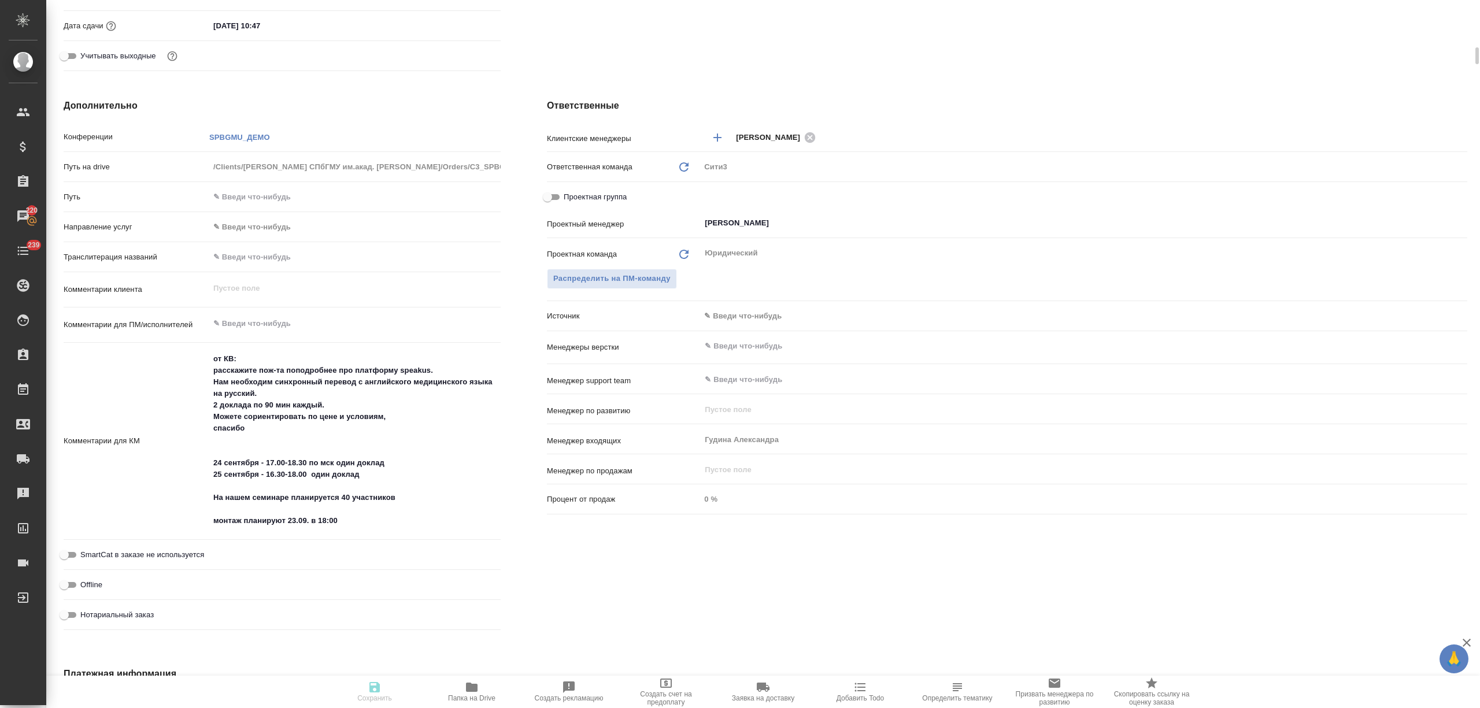
type textarea "x"
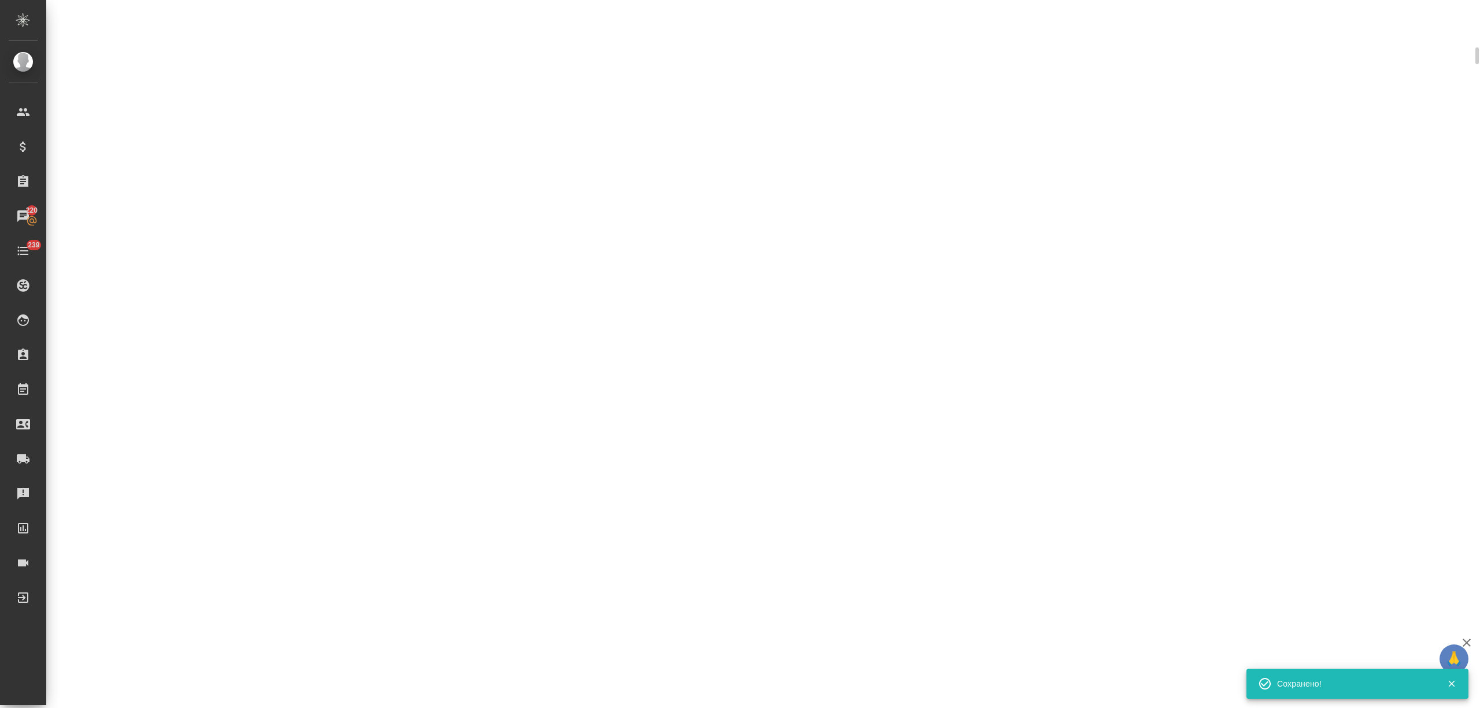
select select "RU"
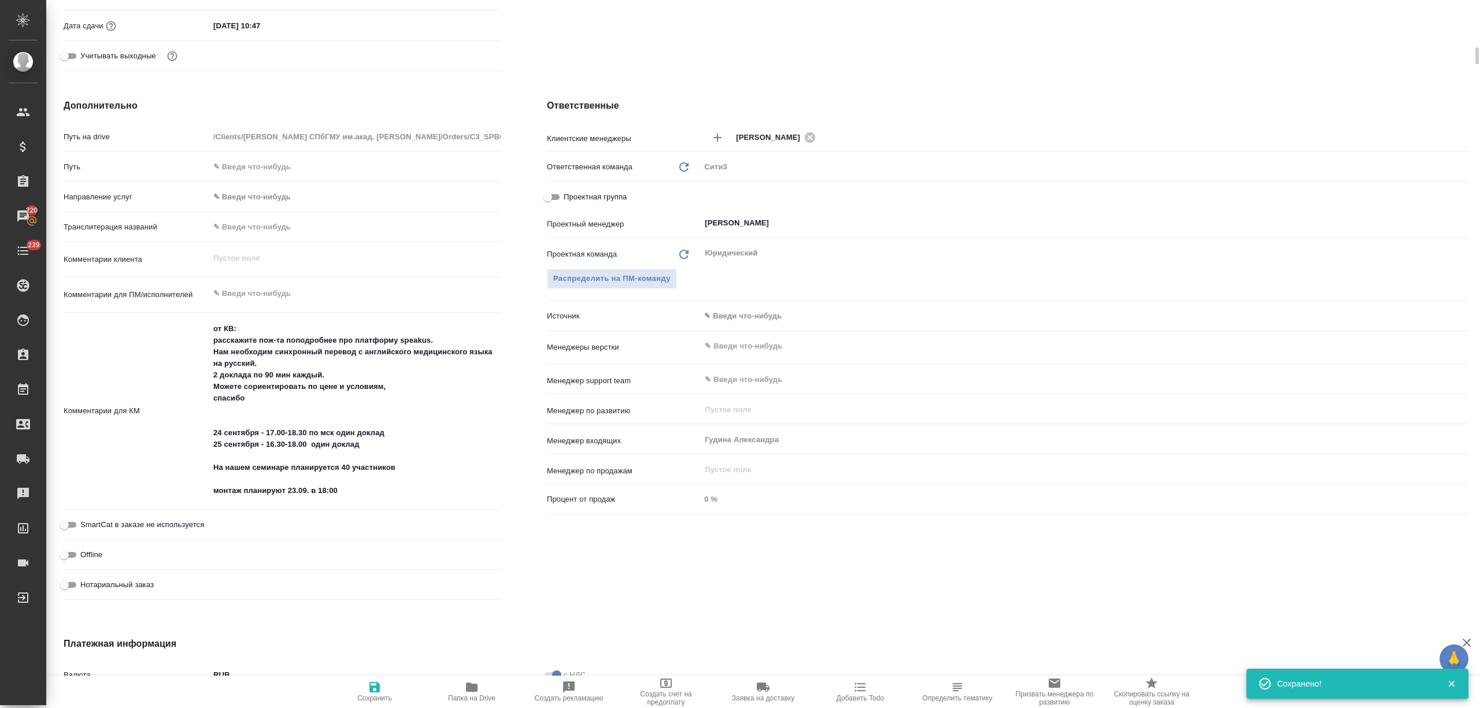
type textarea "x"
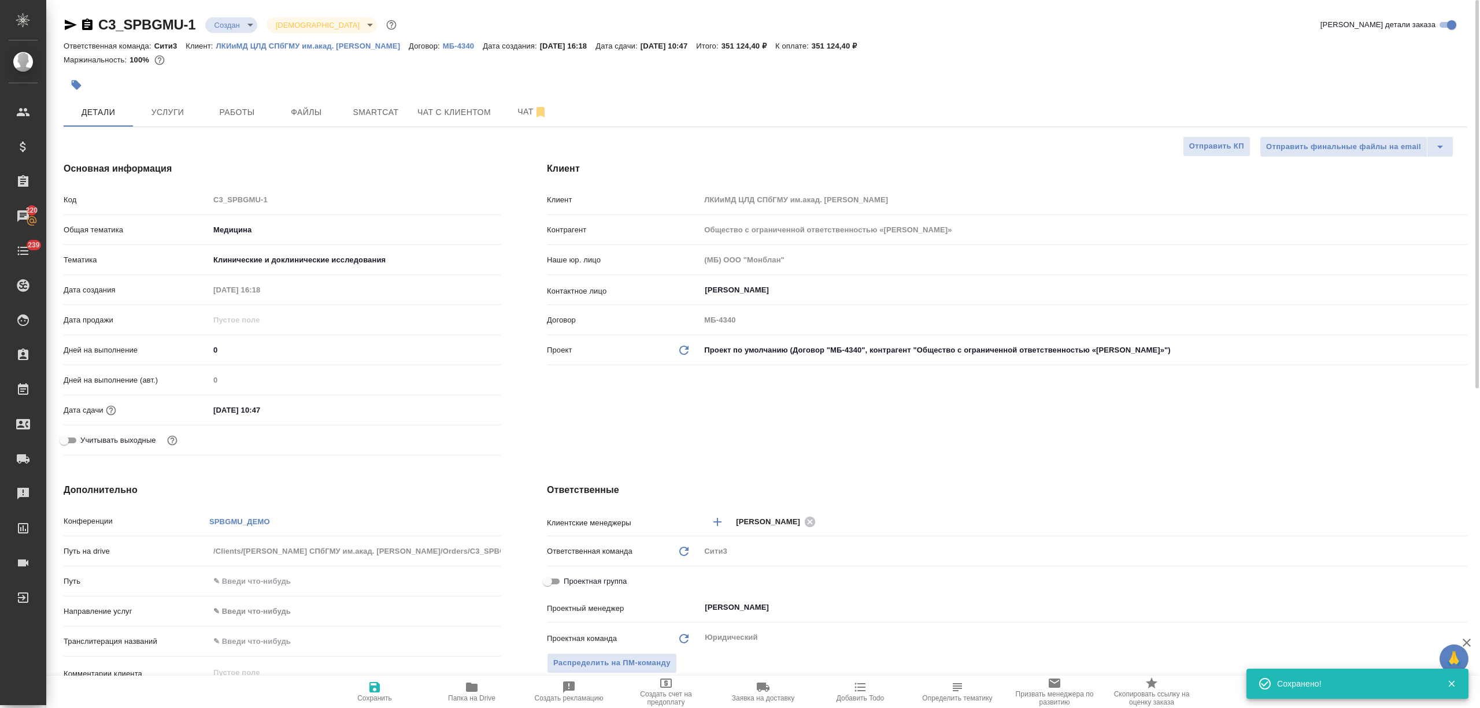
scroll to position [0, 0]
click at [744, 693] on span "Заявка на доставку" at bounding box center [763, 692] width 83 height 22
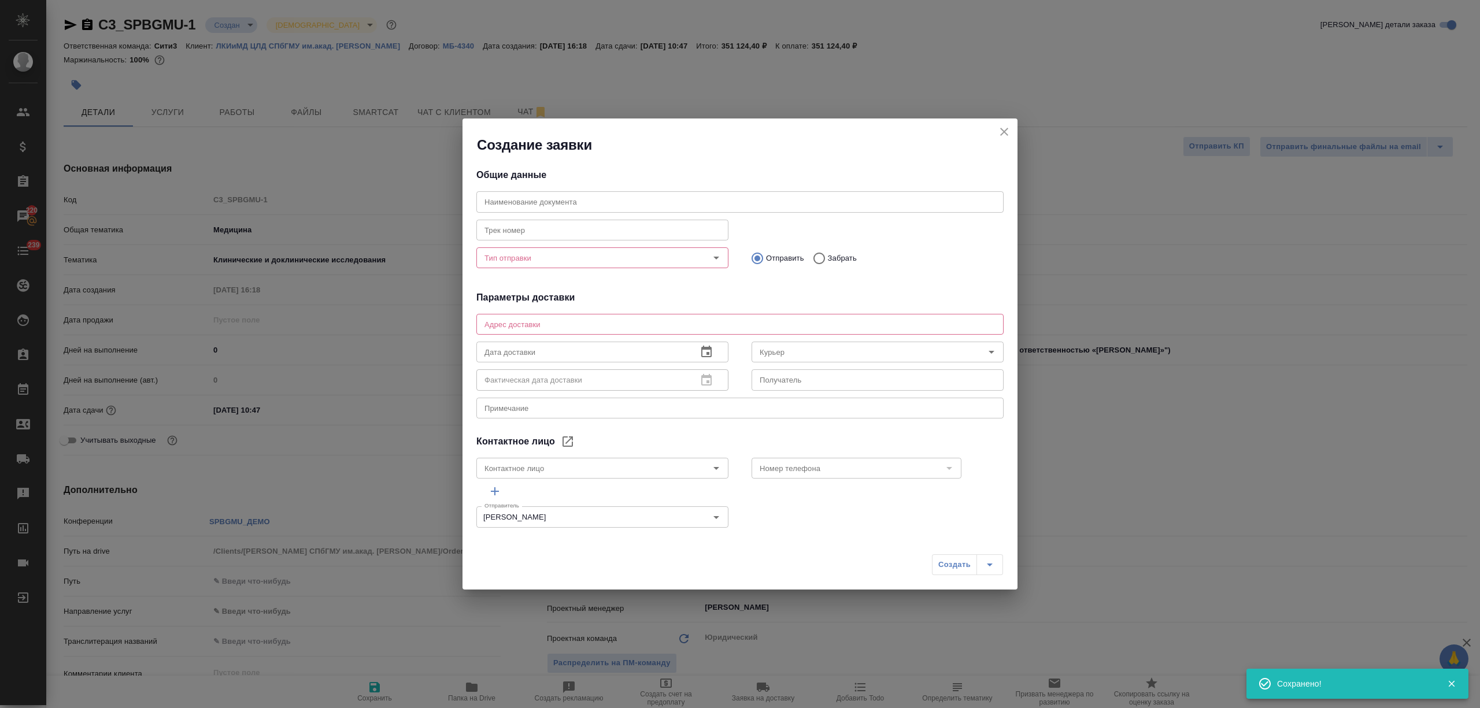
type input "Русанова Екатерина"
click at [999, 130] on icon "close" at bounding box center [1004, 132] width 14 height 14
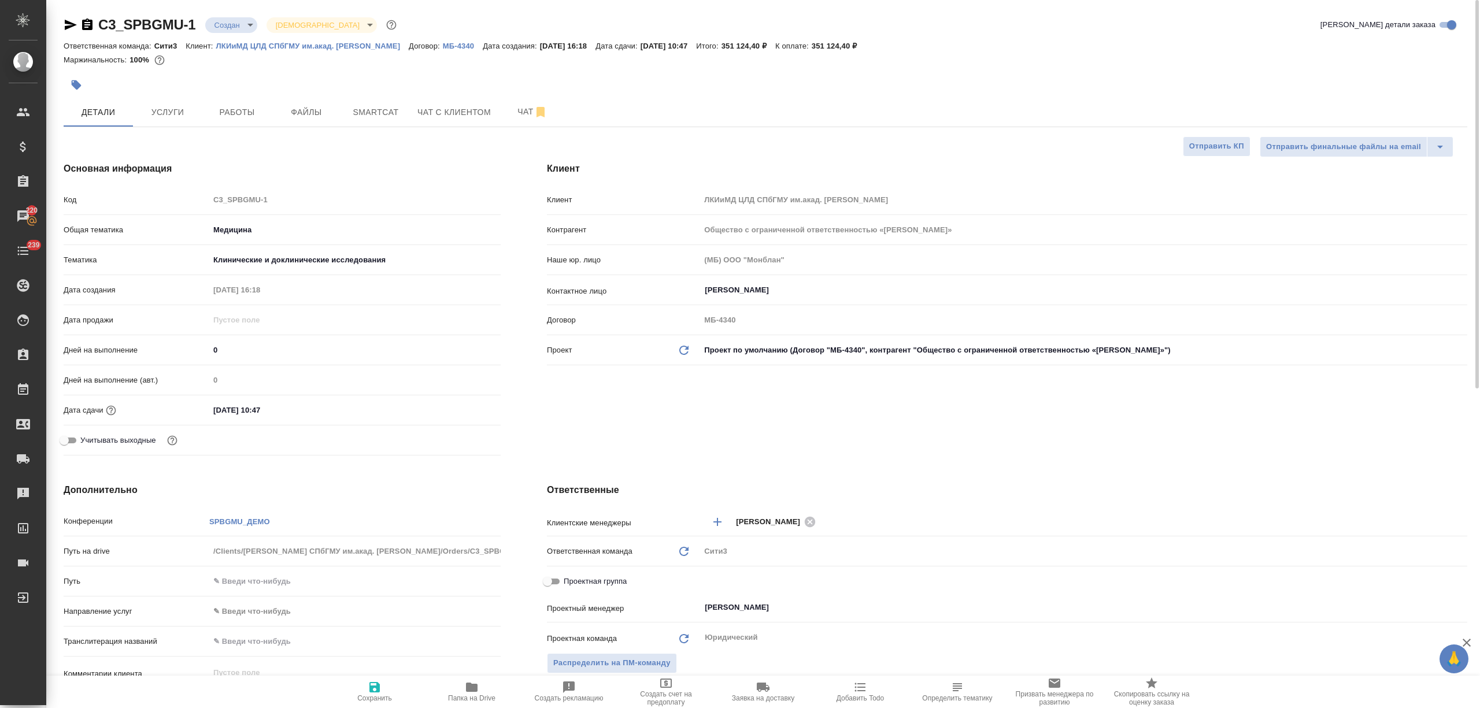
click at [670, 697] on span "Создать счет на предоплату" at bounding box center [665, 698] width 83 height 16
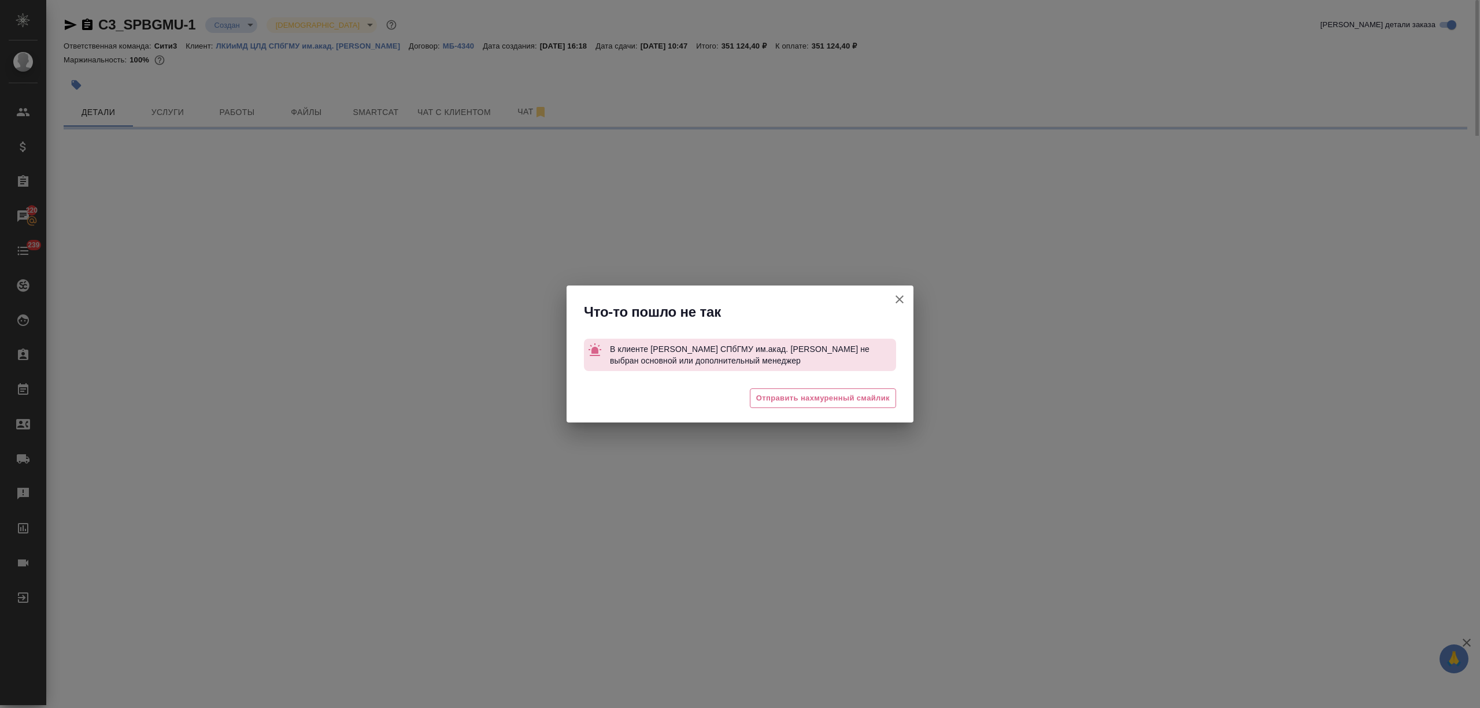
select select "RU"
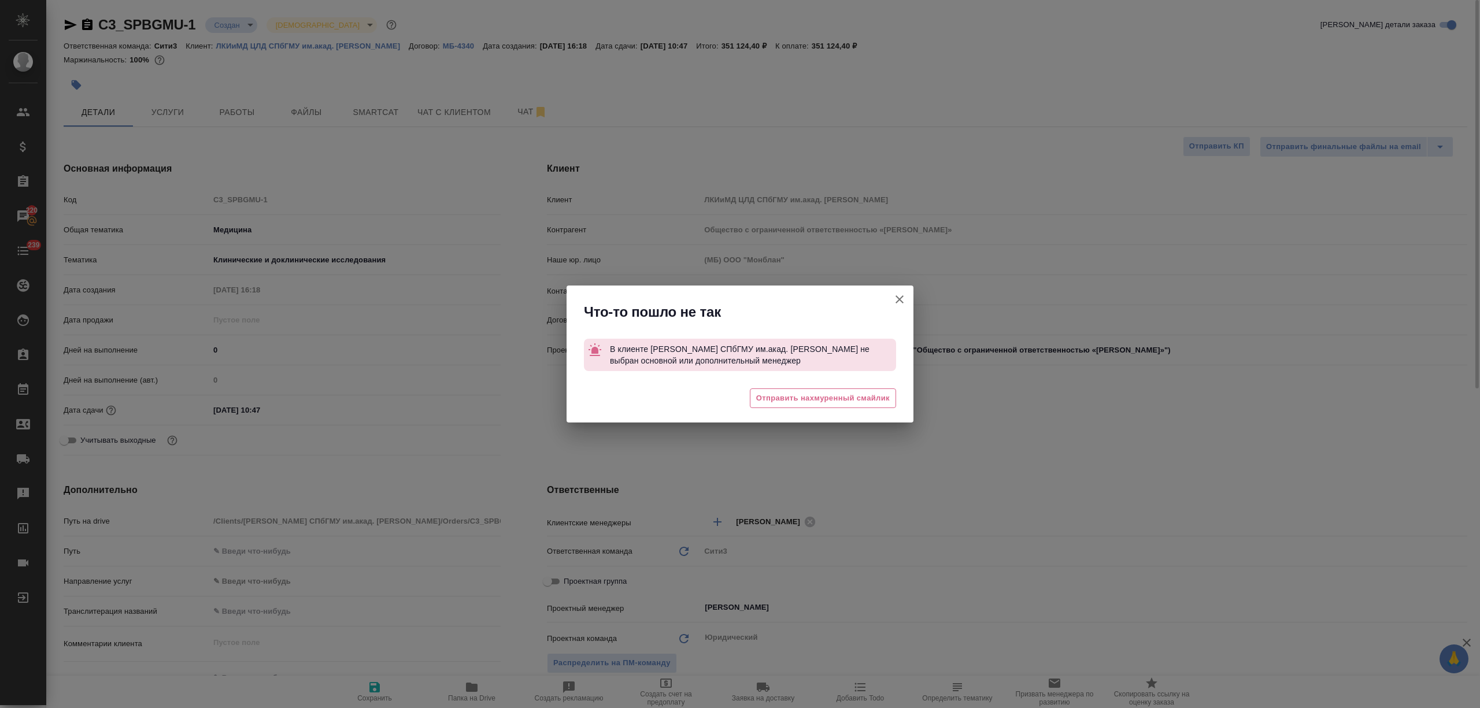
type textarea "x"
click at [900, 291] on button "Клиент не указал номер" at bounding box center [900, 300] width 28 height 28
type textarea "x"
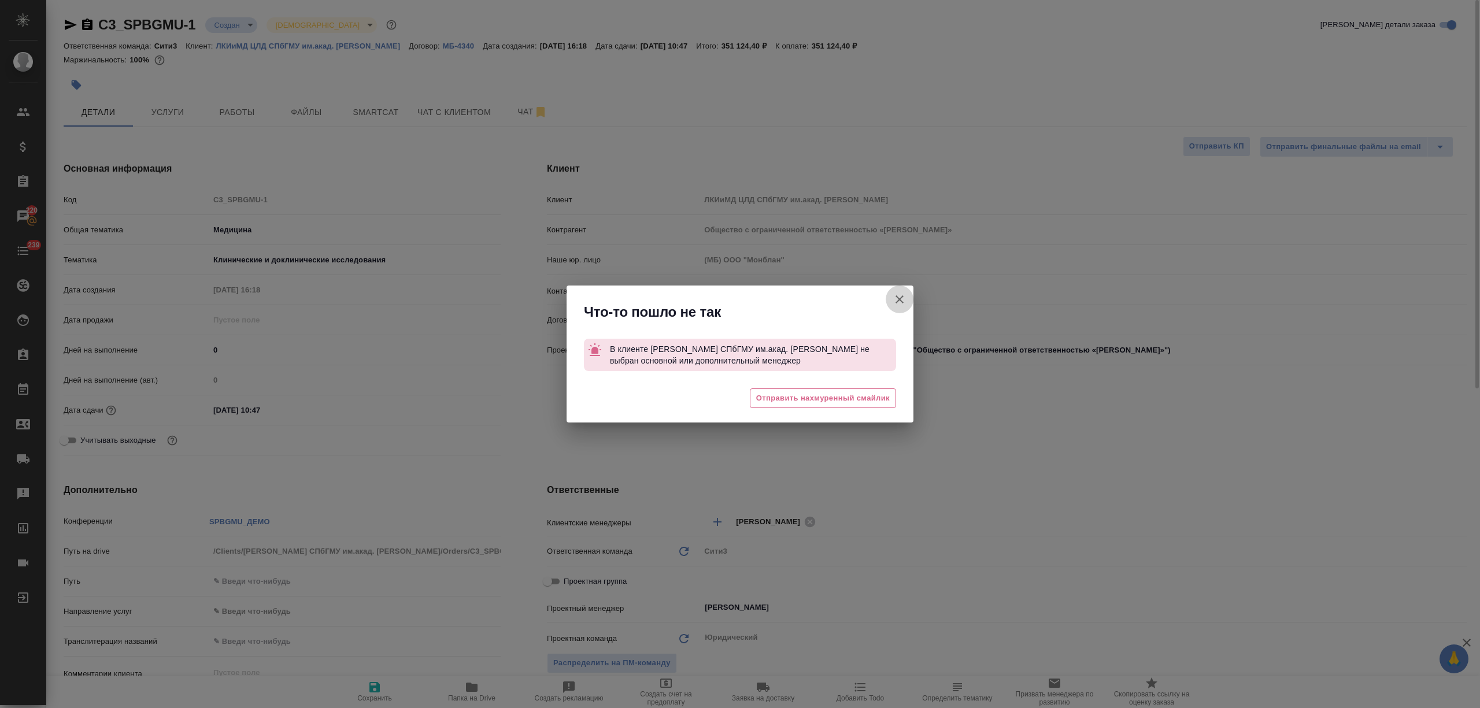
type textarea "x"
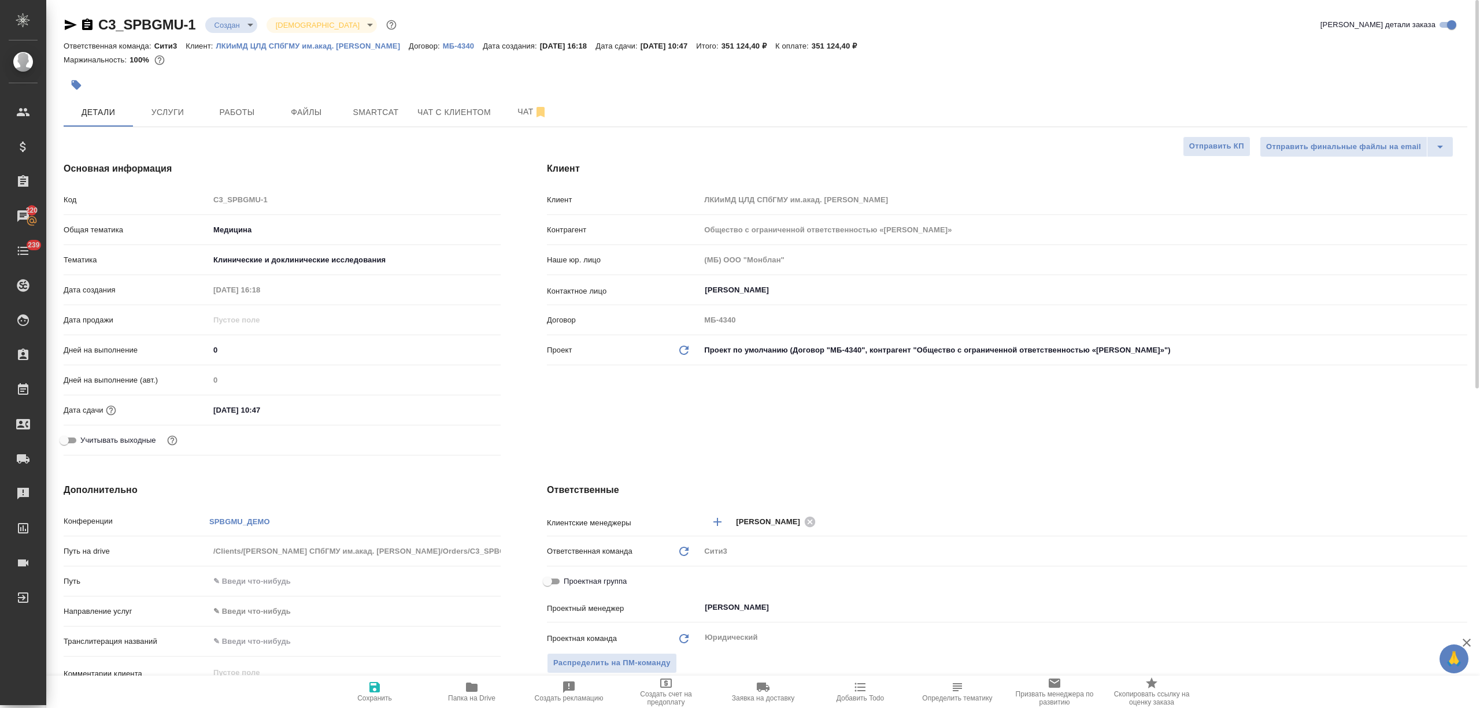
click at [337, 46] on p "ЛКИиМД ЦЛД СПбГМУ им.акад. И.П.Павлова" at bounding box center [312, 46] width 193 height 9
type textarea "x"
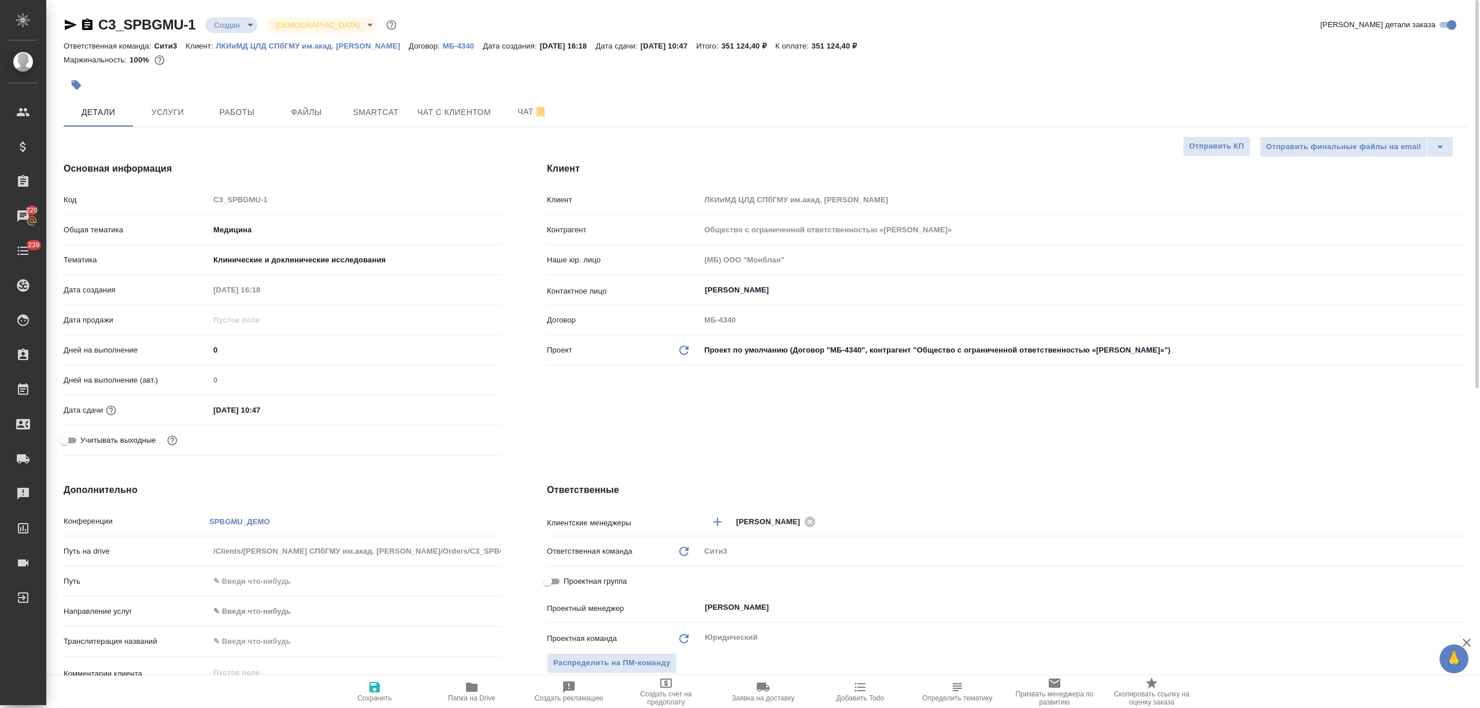
type textarea "x"
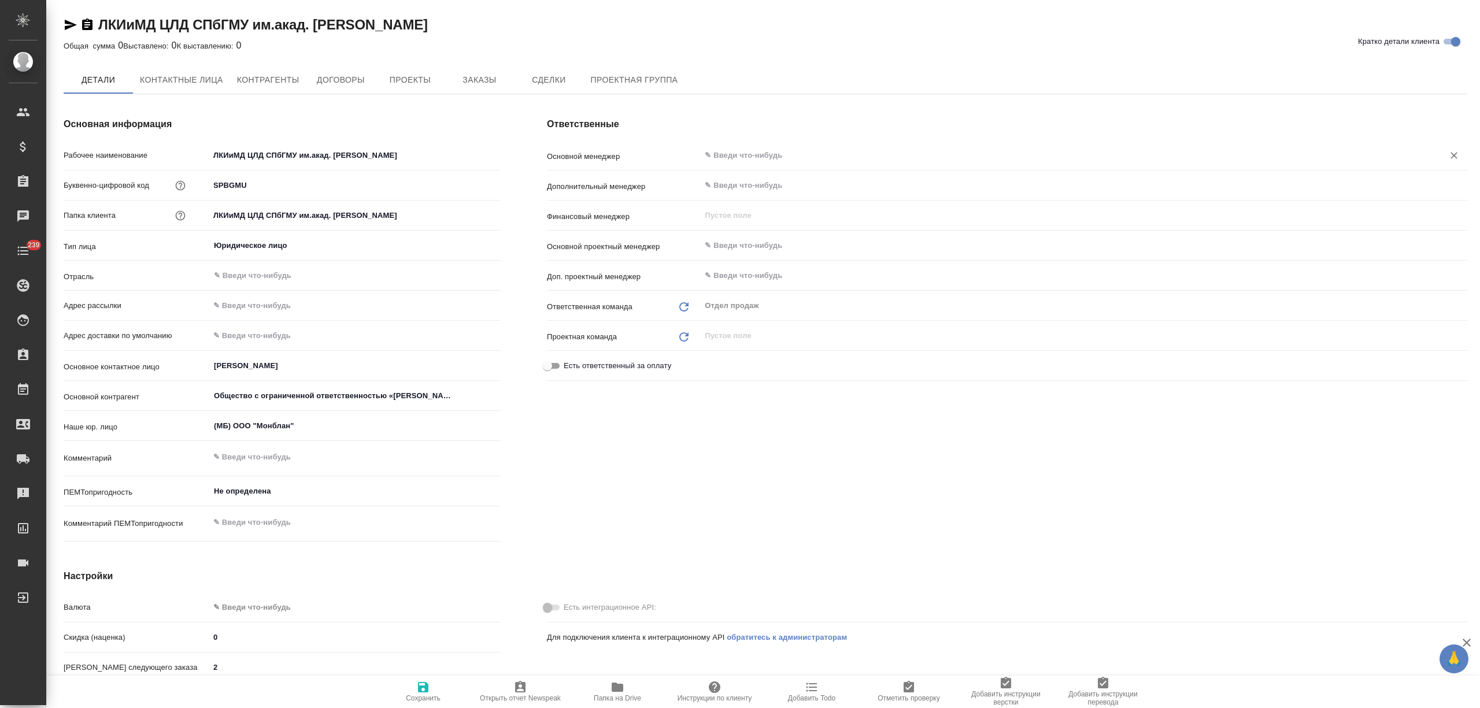
click at [745, 151] on input "text" at bounding box center [1065, 156] width 722 height 14
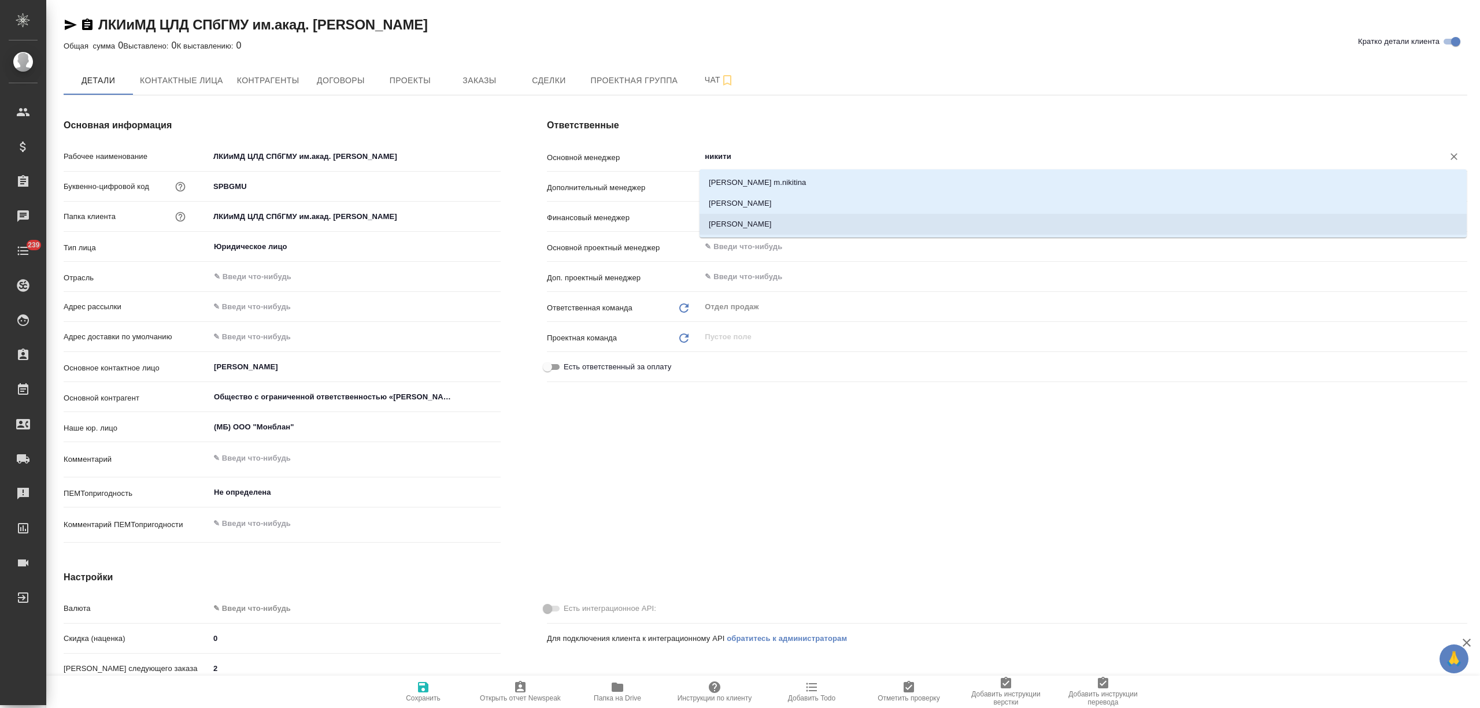
click at [781, 223] on li "[PERSON_NAME]" at bounding box center [1083, 224] width 767 height 21
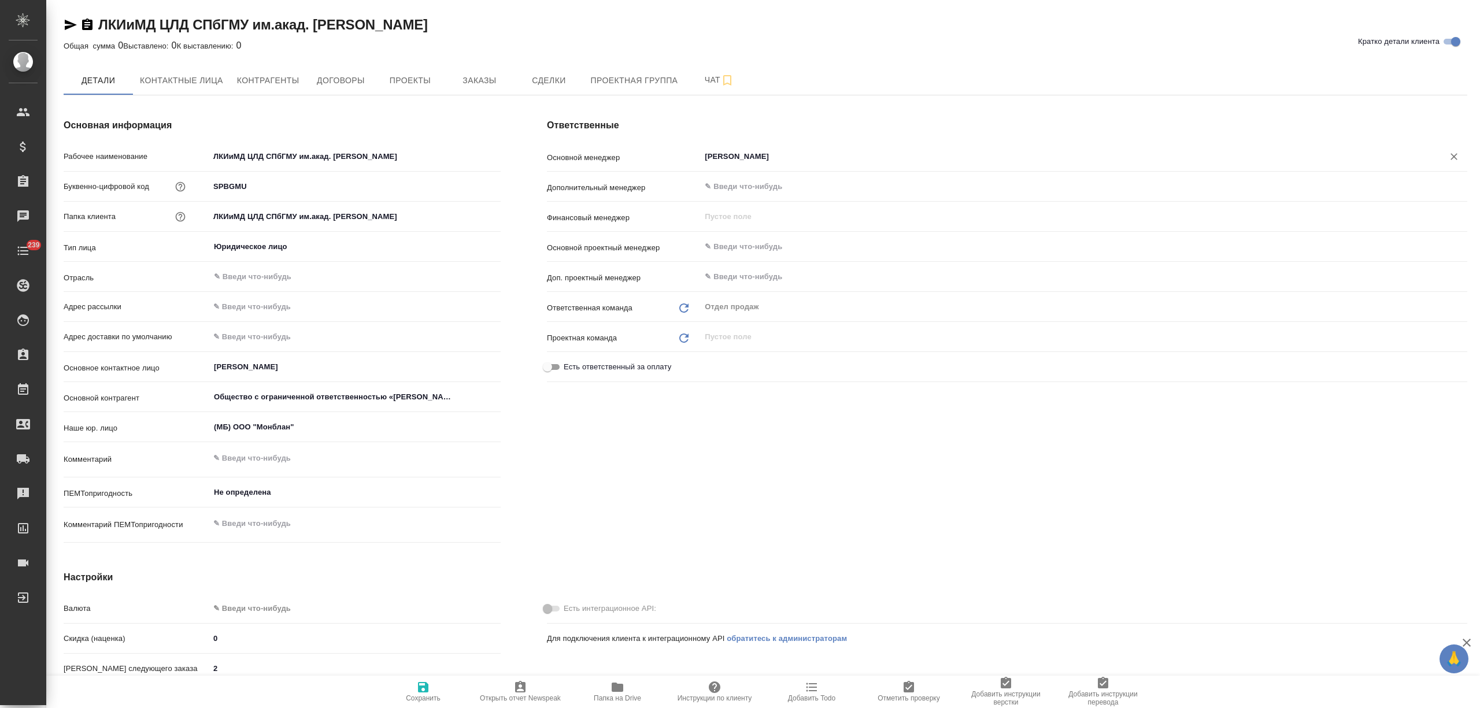
drag, startPoint x: 785, startPoint y: 158, endPoint x: 661, endPoint y: 158, distance: 123.2
click at [661, 158] on div "Основной менеджер [PERSON_NAME] ​" at bounding box center [1007, 156] width 920 height 20
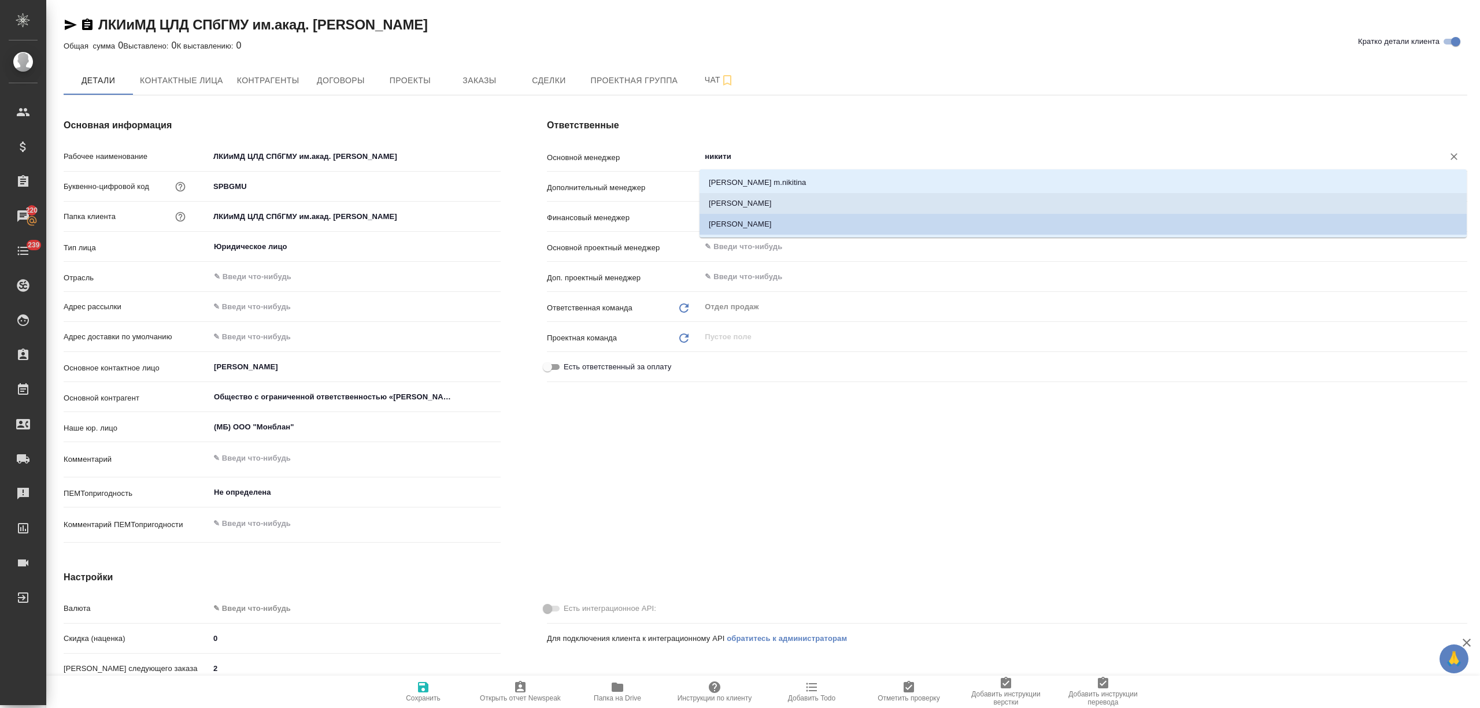
click at [781, 199] on li "[PERSON_NAME]" at bounding box center [1083, 203] width 767 height 21
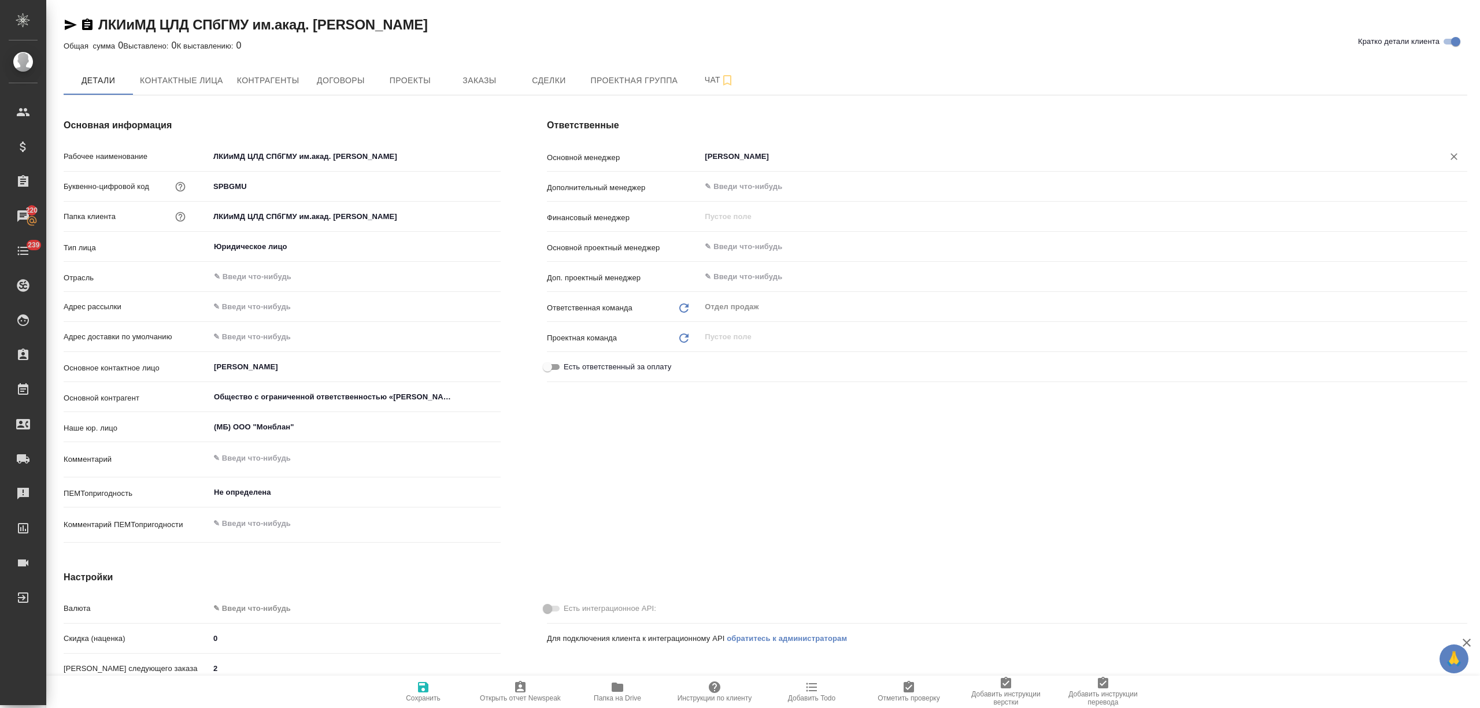
type input "[PERSON_NAME]"
click at [420, 692] on icon "button" at bounding box center [423, 687] width 10 height 10
type input "[PERSON_NAME]"
type input "Сити3"
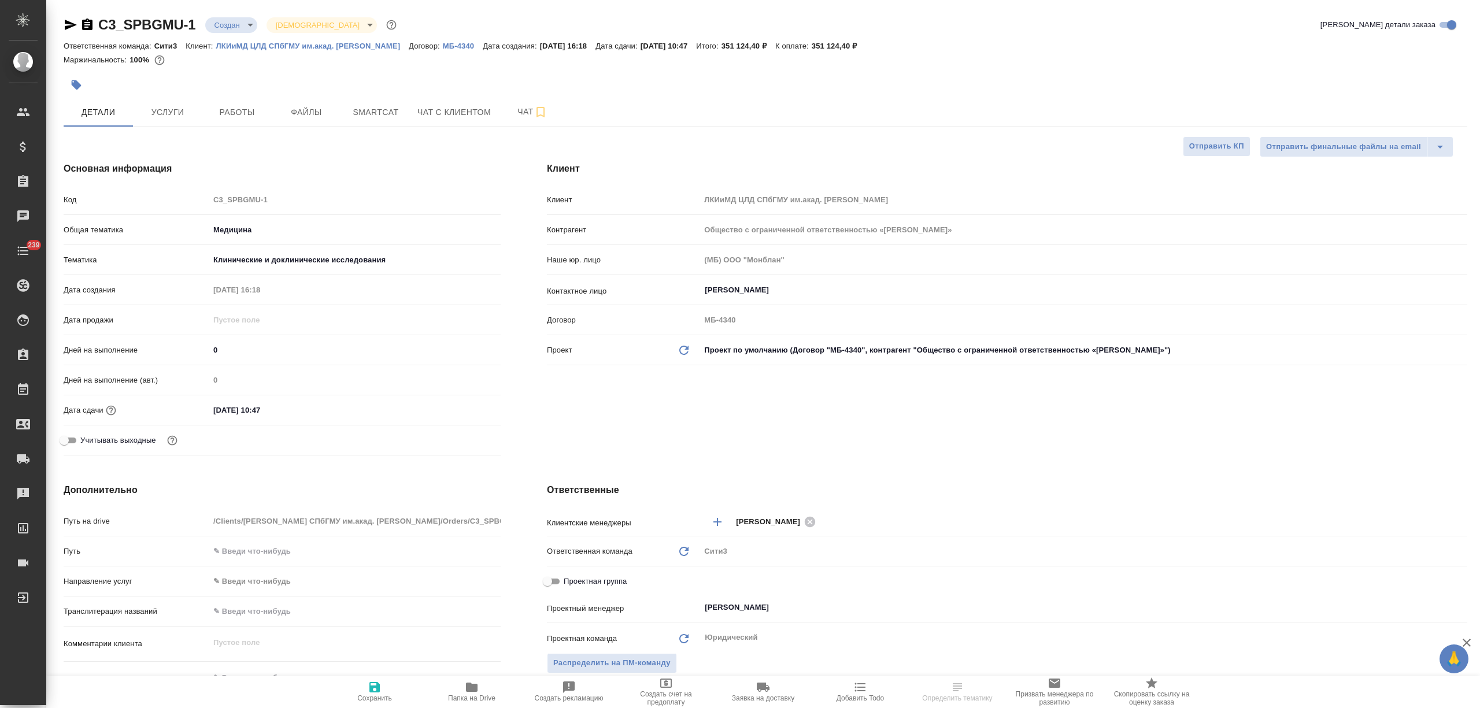
select select "RU"
click at [692, 687] on span "Создать счет на предоплату" at bounding box center [665, 691] width 83 height 30
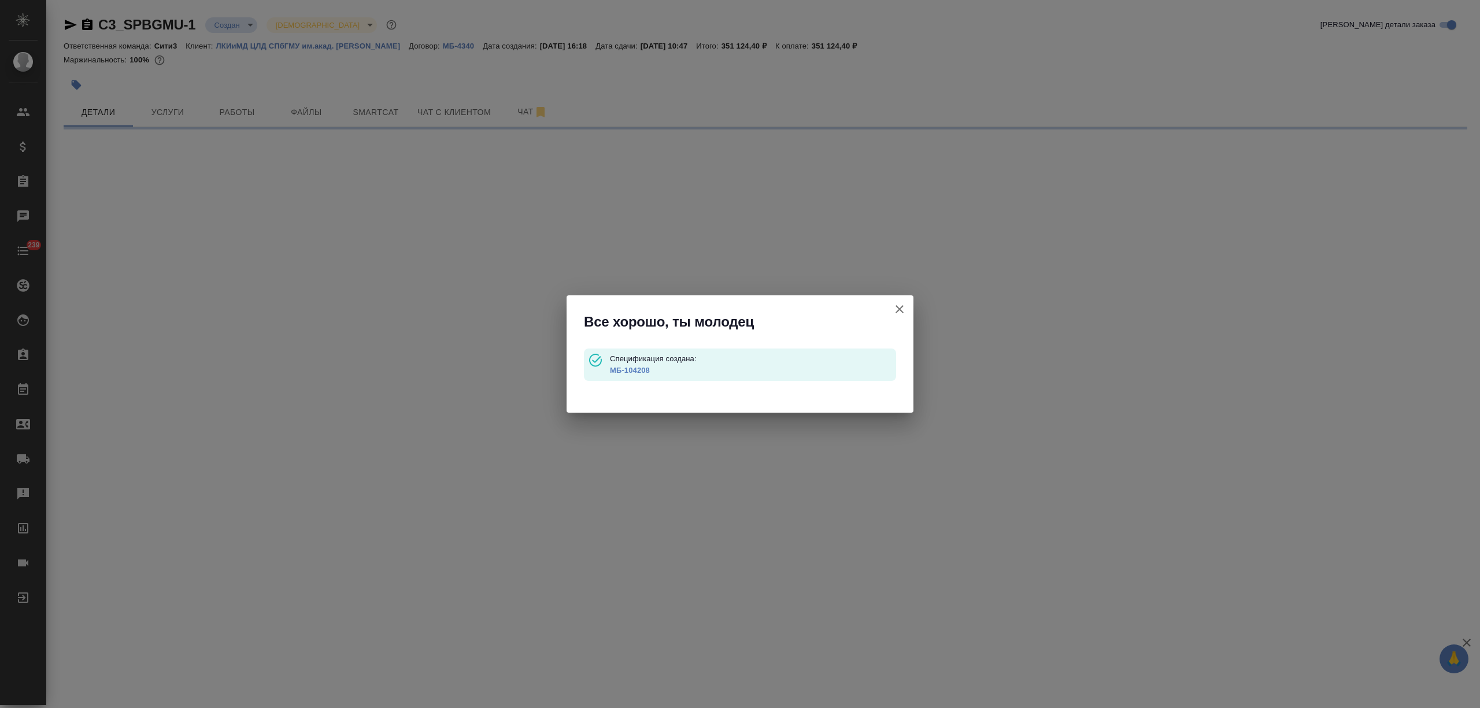
type input "waitingForPrepayment"
select select "RU"
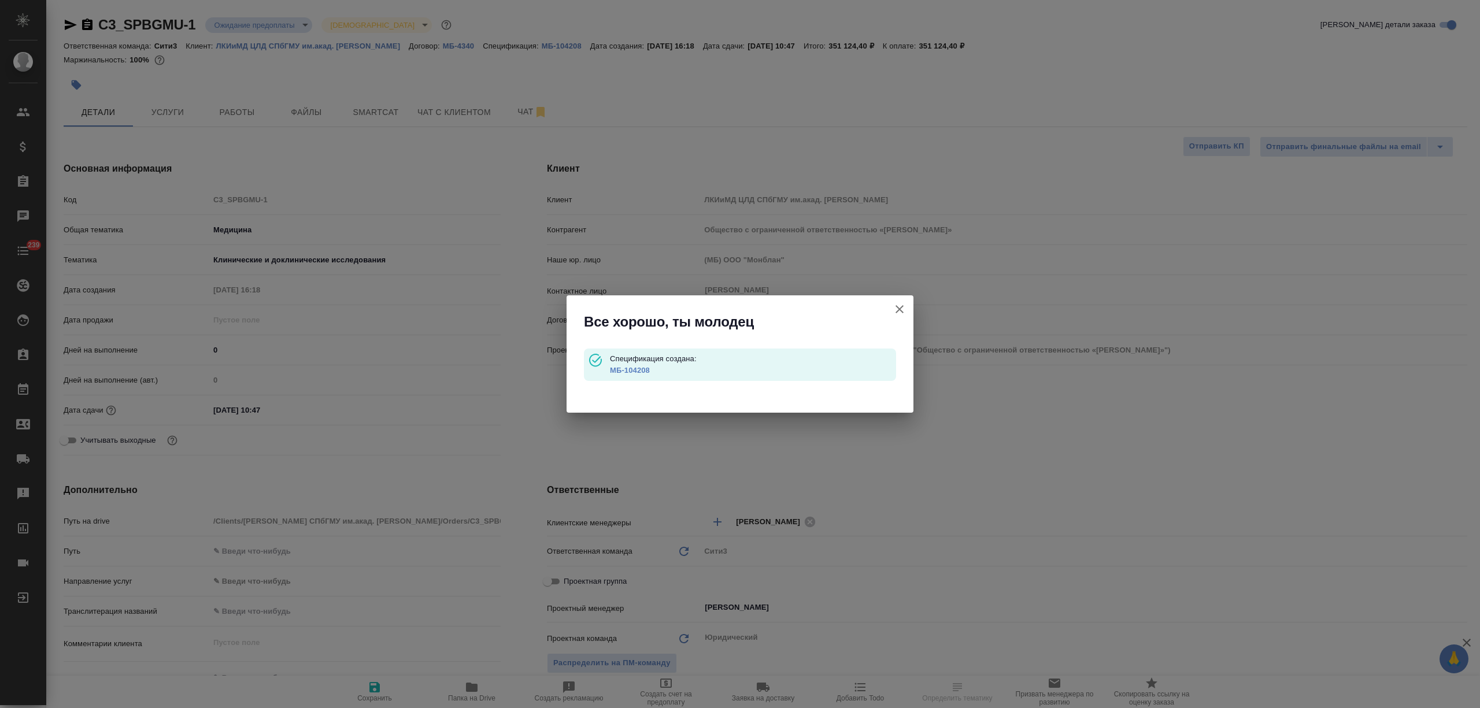
type textarea "x"
click at [641, 365] on p "МБ-104208" at bounding box center [753, 371] width 286 height 12
click at [634, 371] on link "МБ-104208" at bounding box center [630, 370] width 40 height 9
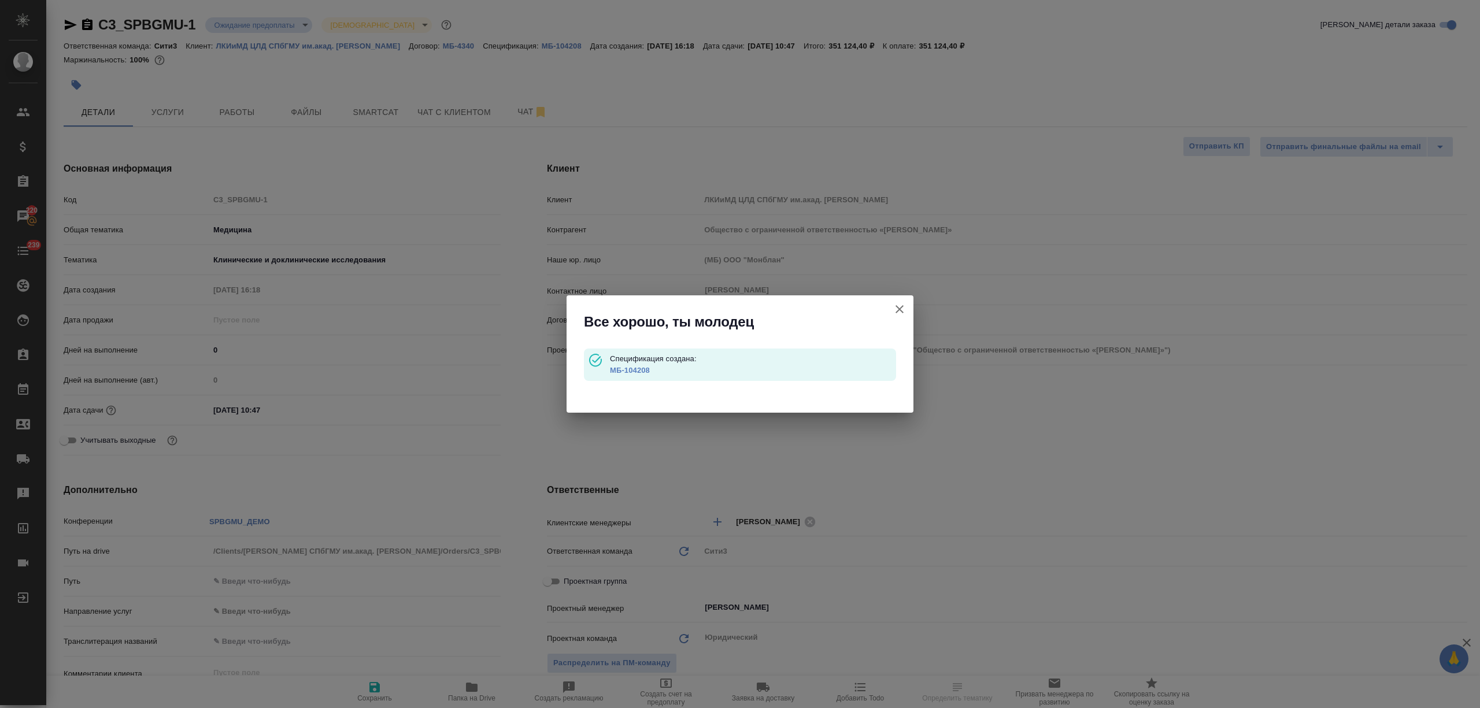
type textarea "x"
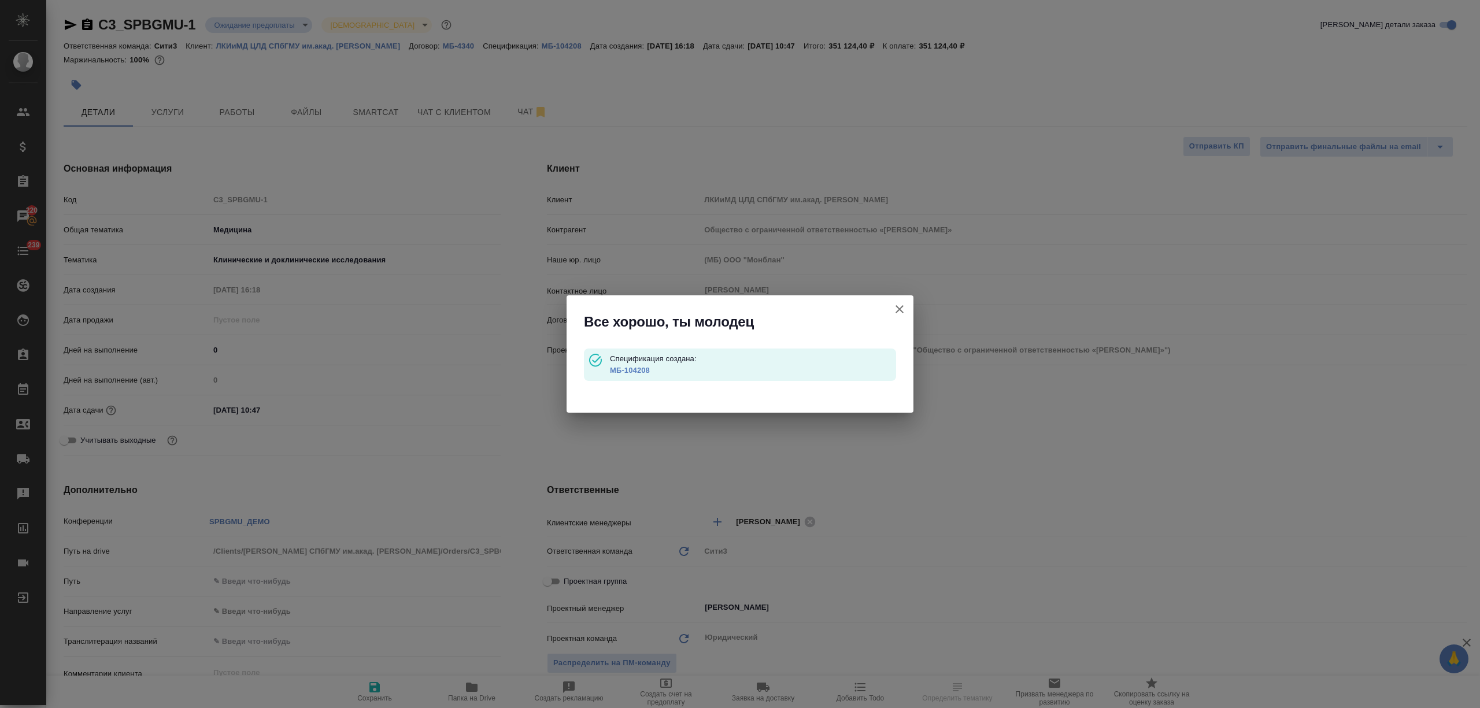
type textarea "x"
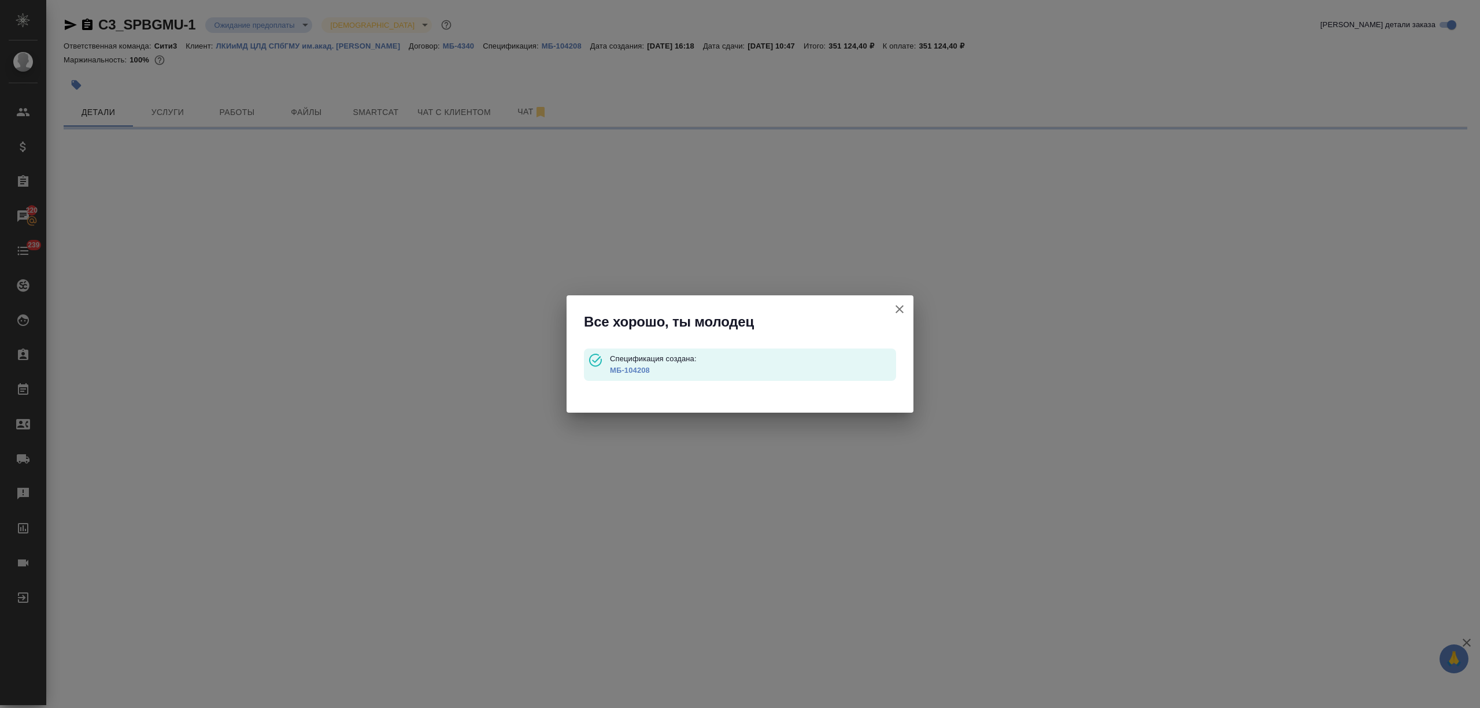
select select "RU"
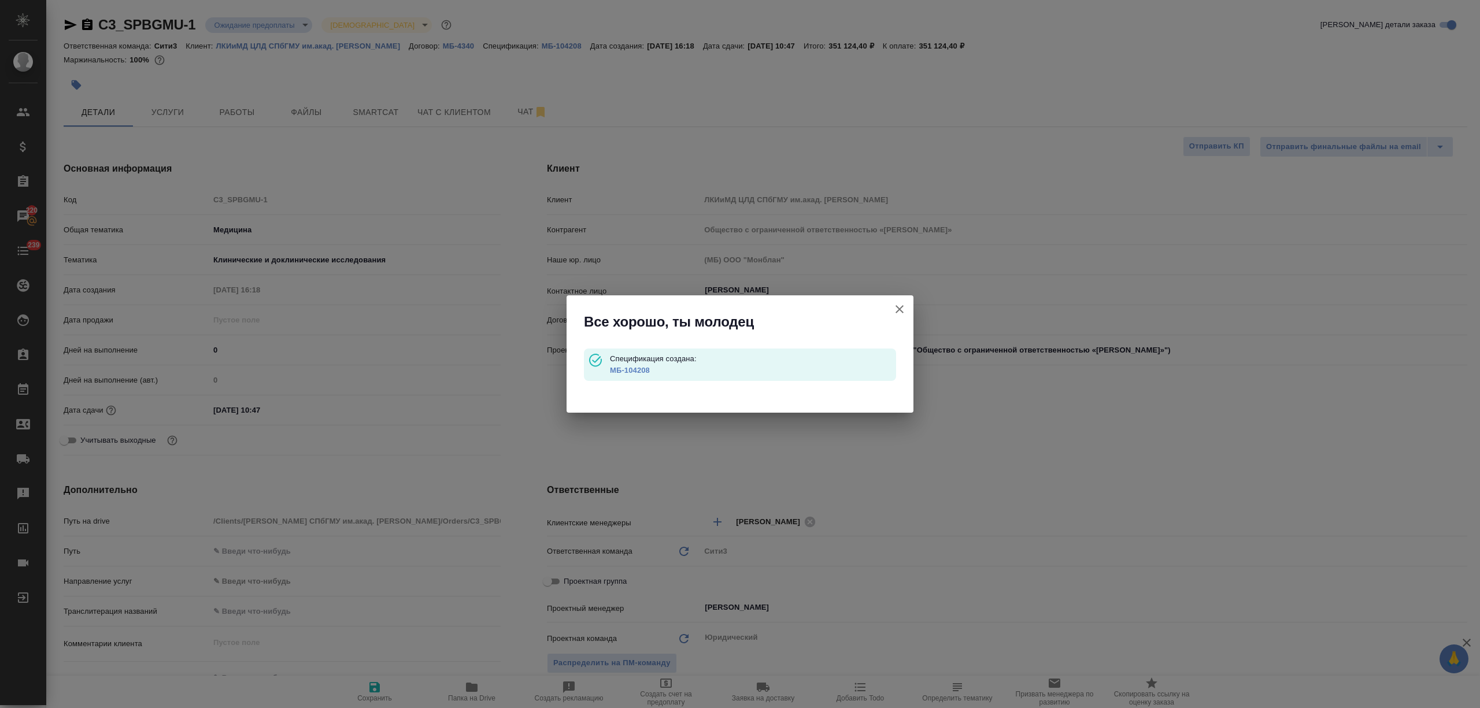
type textarea "x"
click at [896, 306] on icon "button" at bounding box center [900, 309] width 8 height 8
type textarea "x"
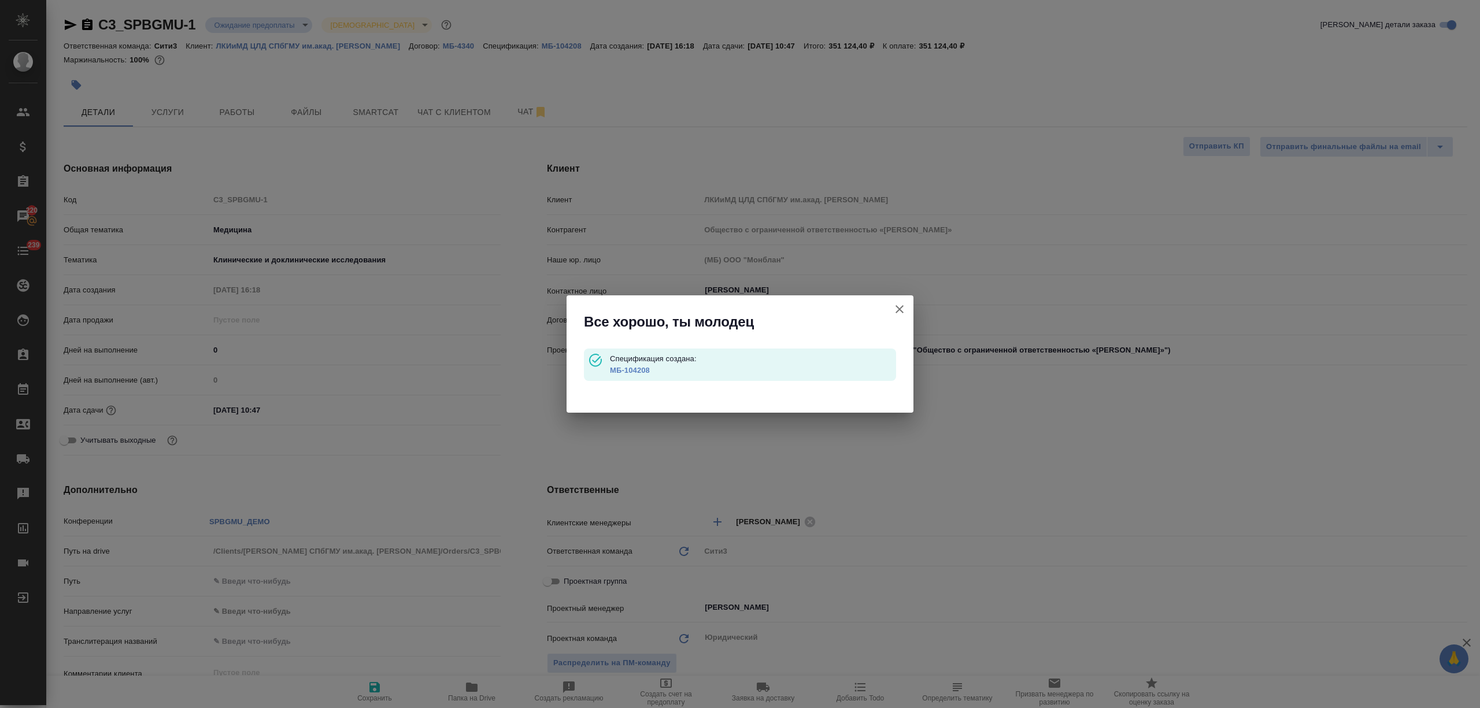
type textarea "x"
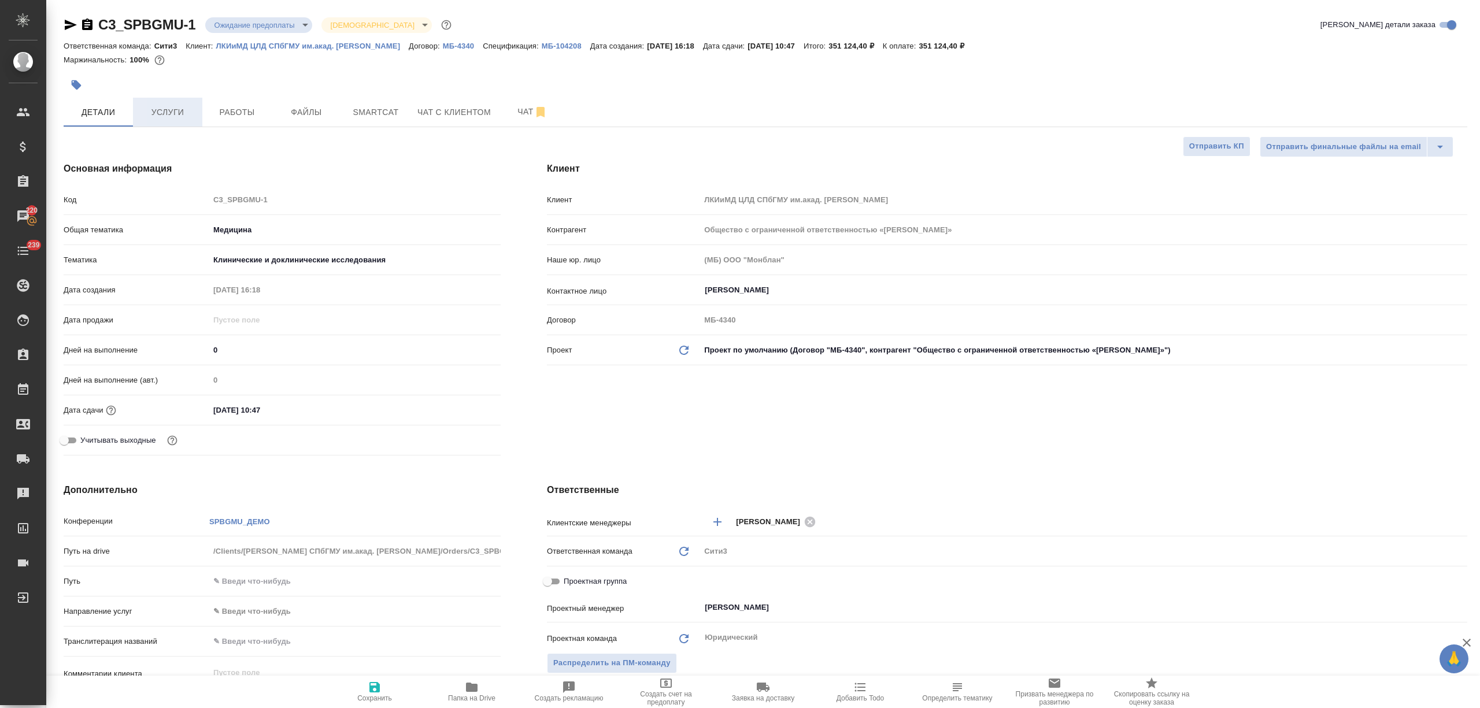
click at [181, 102] on button "Услуги" at bounding box center [167, 112] width 69 height 29
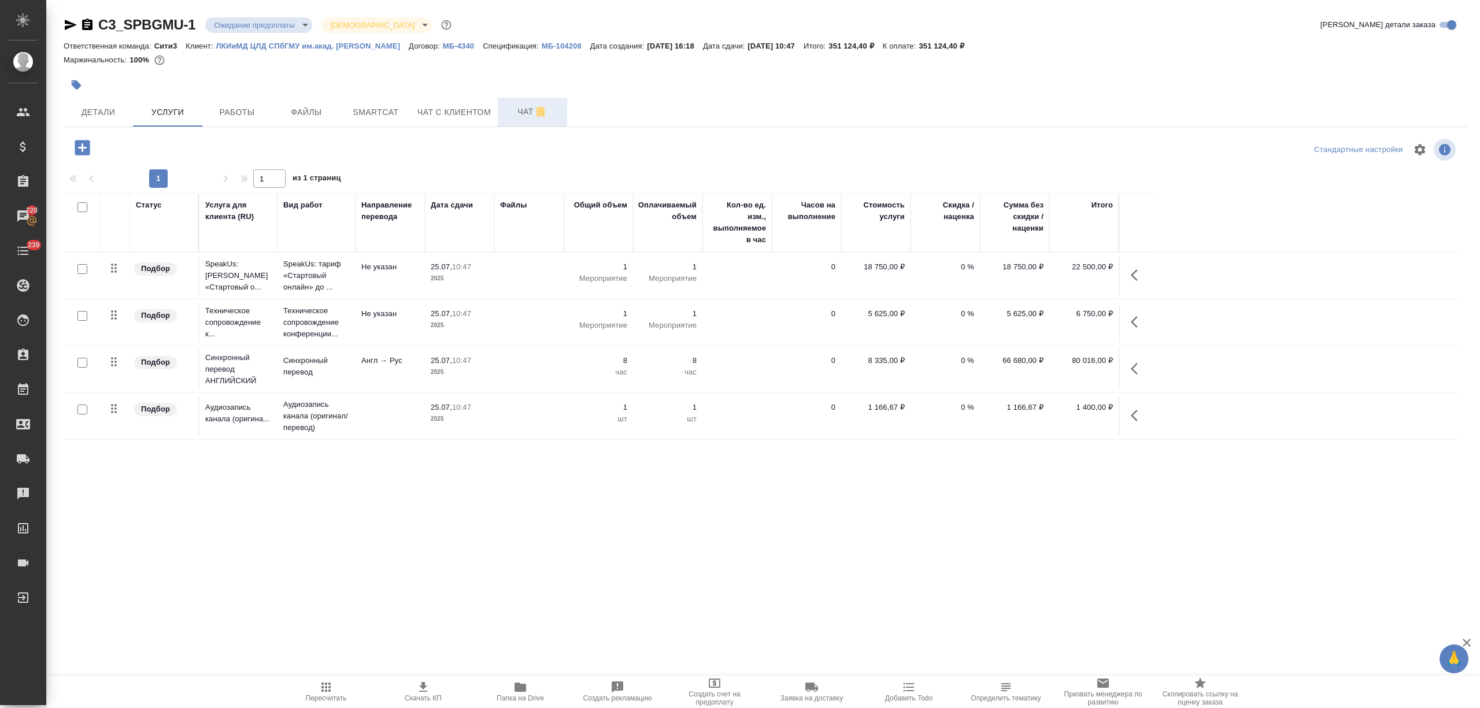
click at [513, 119] on button "Чат" at bounding box center [532, 112] width 69 height 29
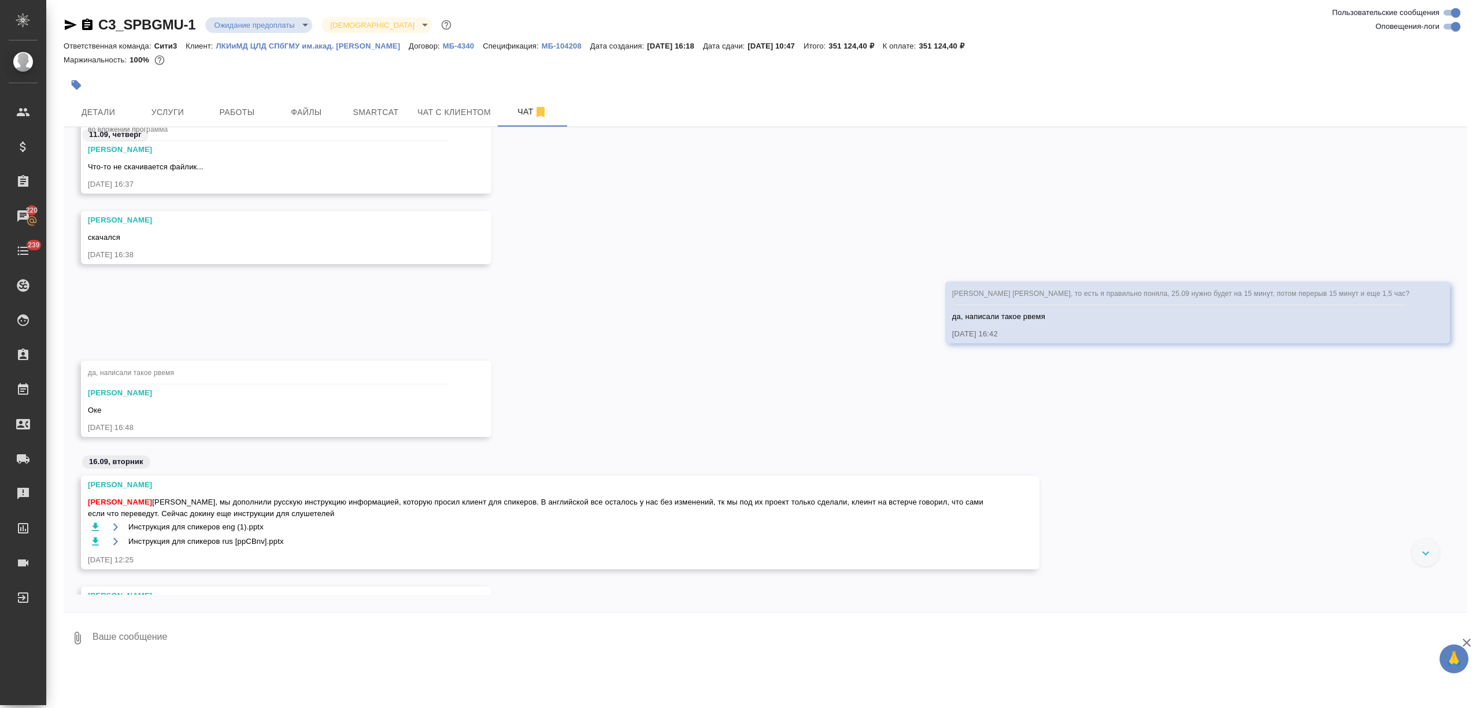
scroll to position [3499, 0]
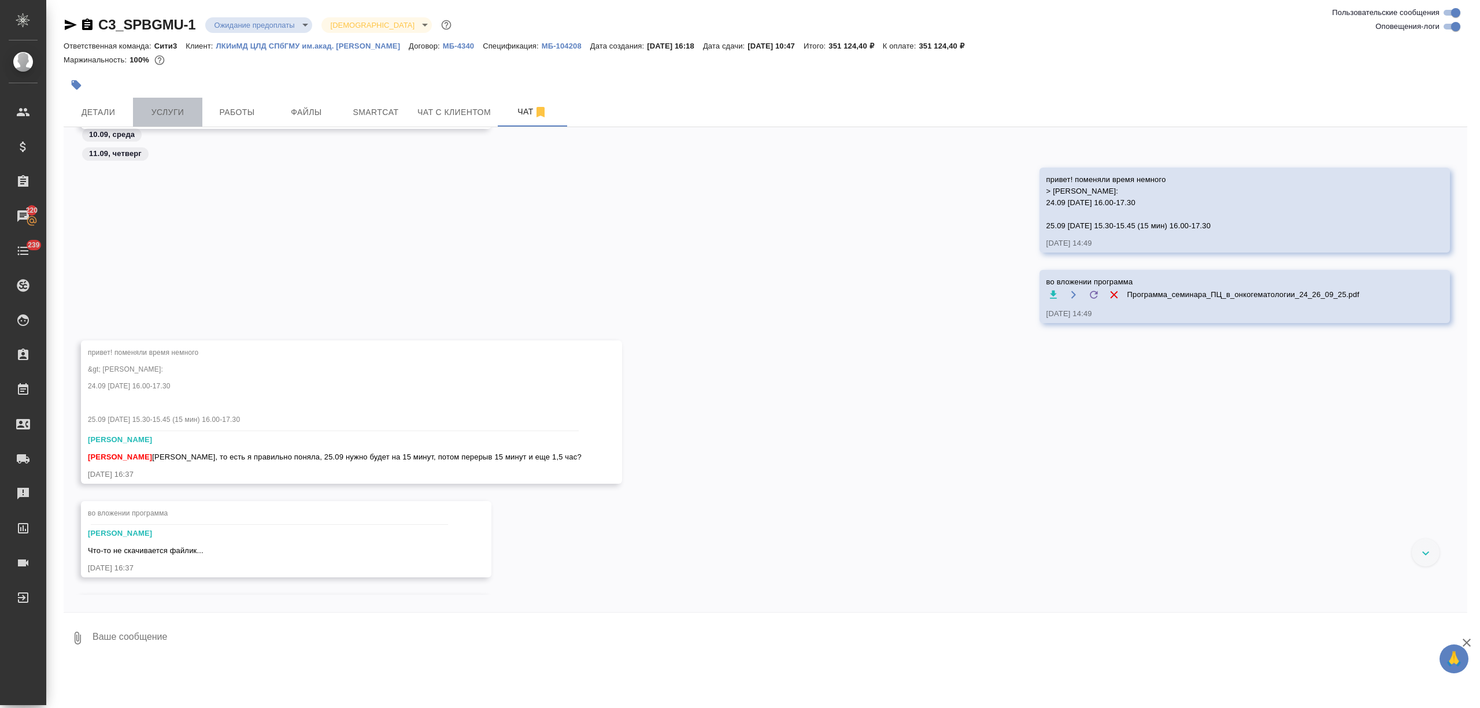
click at [170, 112] on span "Услуги" at bounding box center [168, 112] width 56 height 14
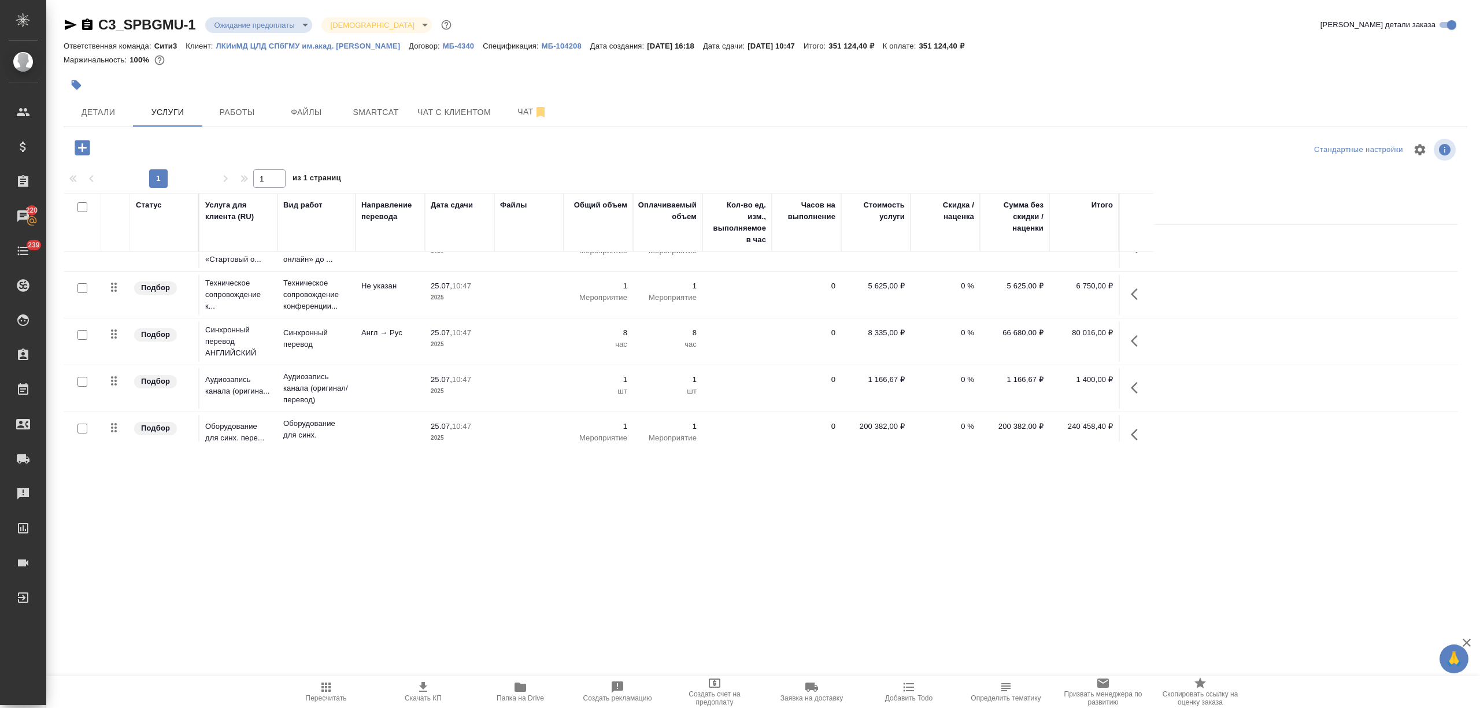
scroll to position [46, 0]
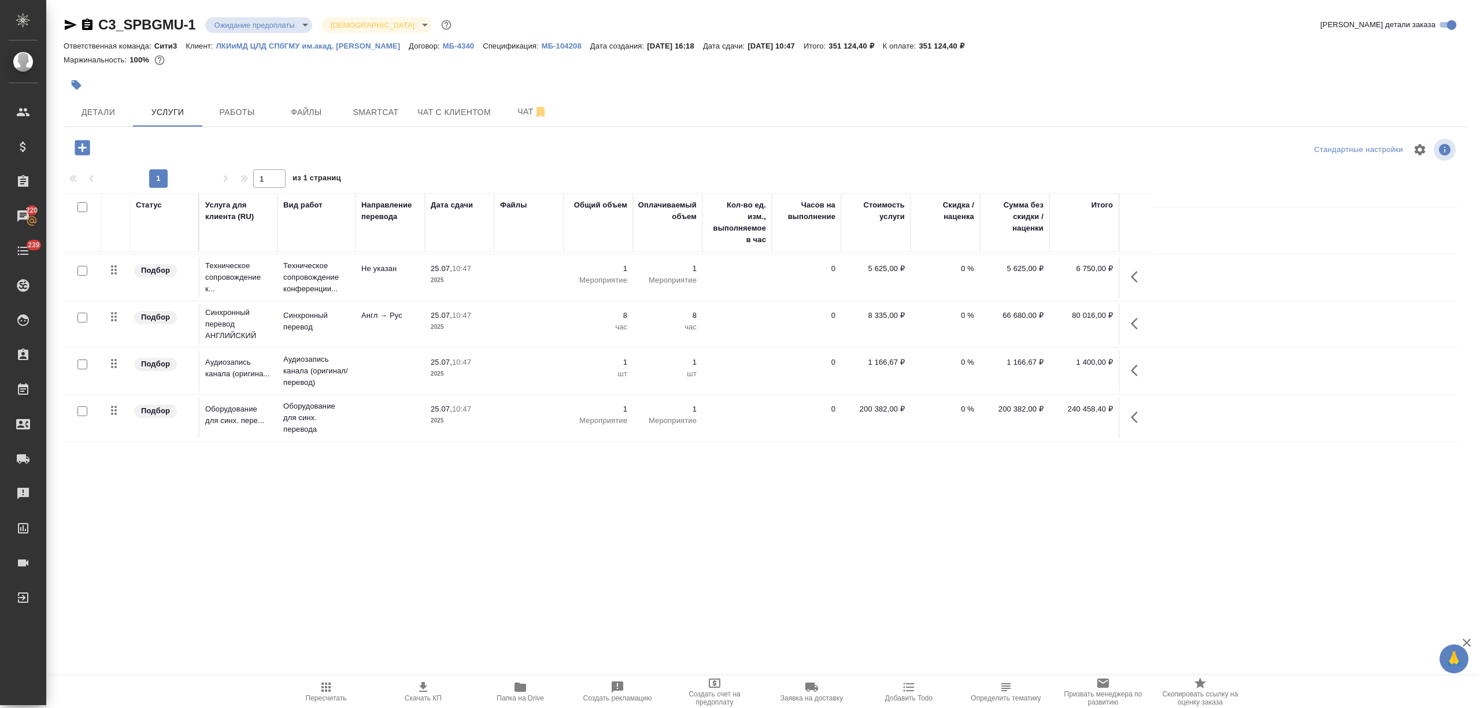
click at [518, 419] on td at bounding box center [528, 418] width 69 height 40
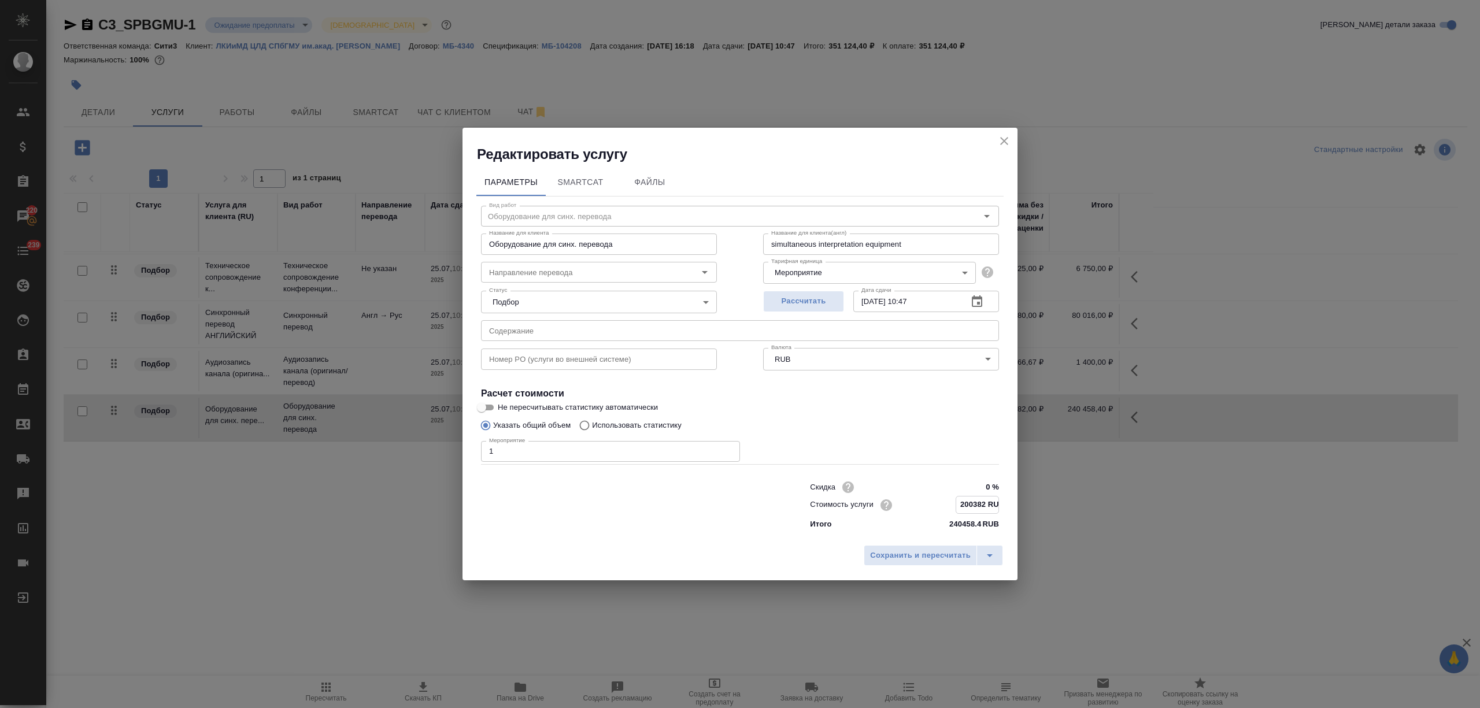
drag, startPoint x: 982, startPoint y: 502, endPoint x: 946, endPoint y: 507, distance: 36.2
click at [946, 507] on div "Стоимость услуги 200382 RUB" at bounding box center [904, 505] width 189 height 18
paste input "133640"
type input "133640 RUB"
click at [945, 553] on span "Сохранить и пересчитать" at bounding box center [920, 555] width 101 height 13
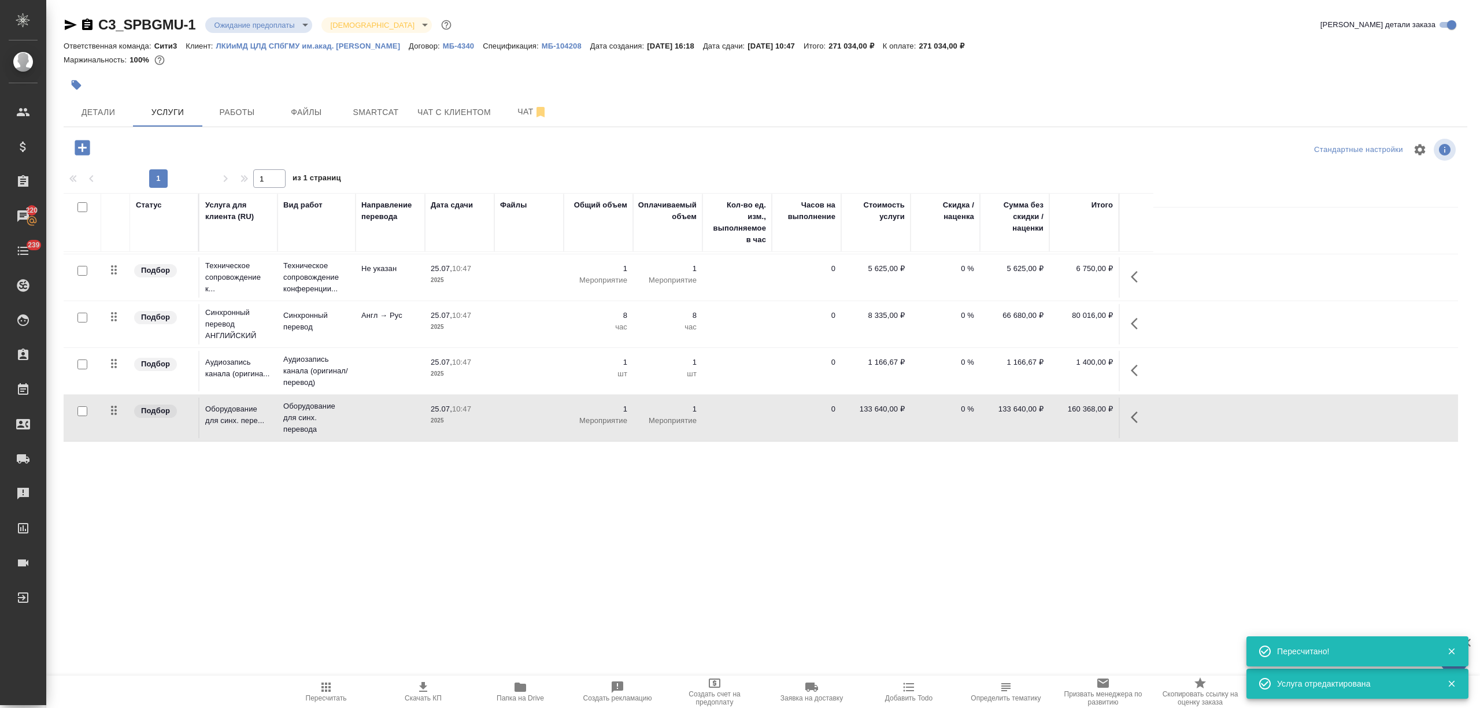
click at [796, 697] on span "Заявка на доставку" at bounding box center [812, 698] width 62 height 8
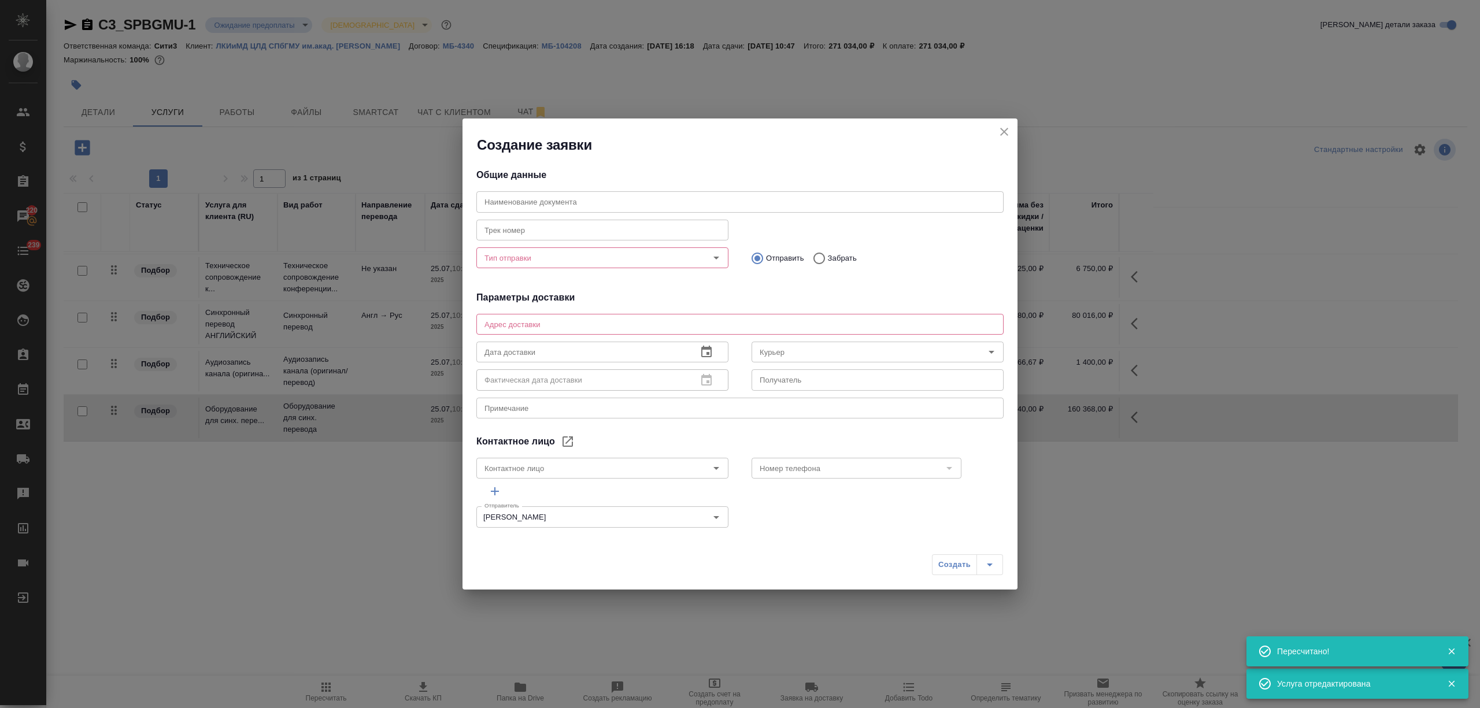
type input "Русанова Екатерина"
click at [1002, 131] on icon "close" at bounding box center [1004, 132] width 14 height 14
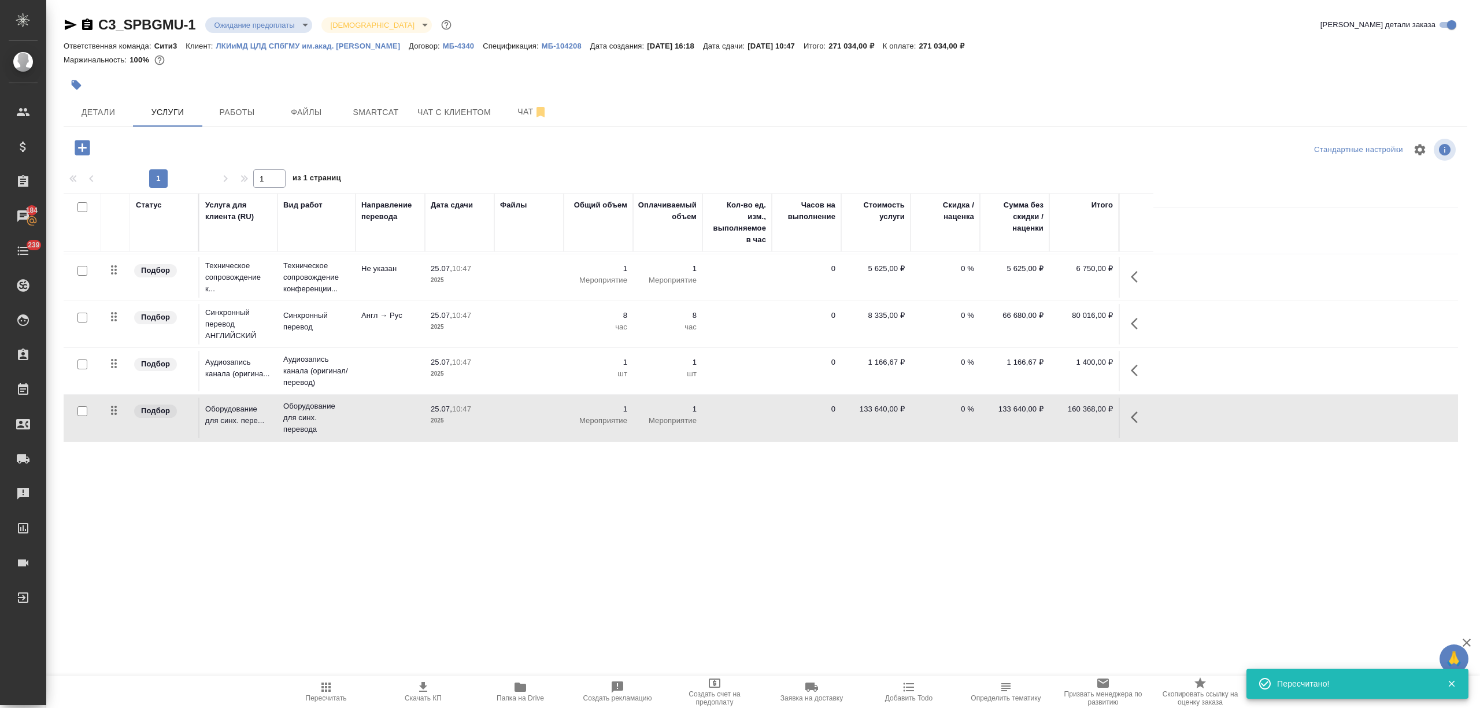
click at [720, 693] on span "Создать счет на предоплату" at bounding box center [714, 698] width 83 height 16
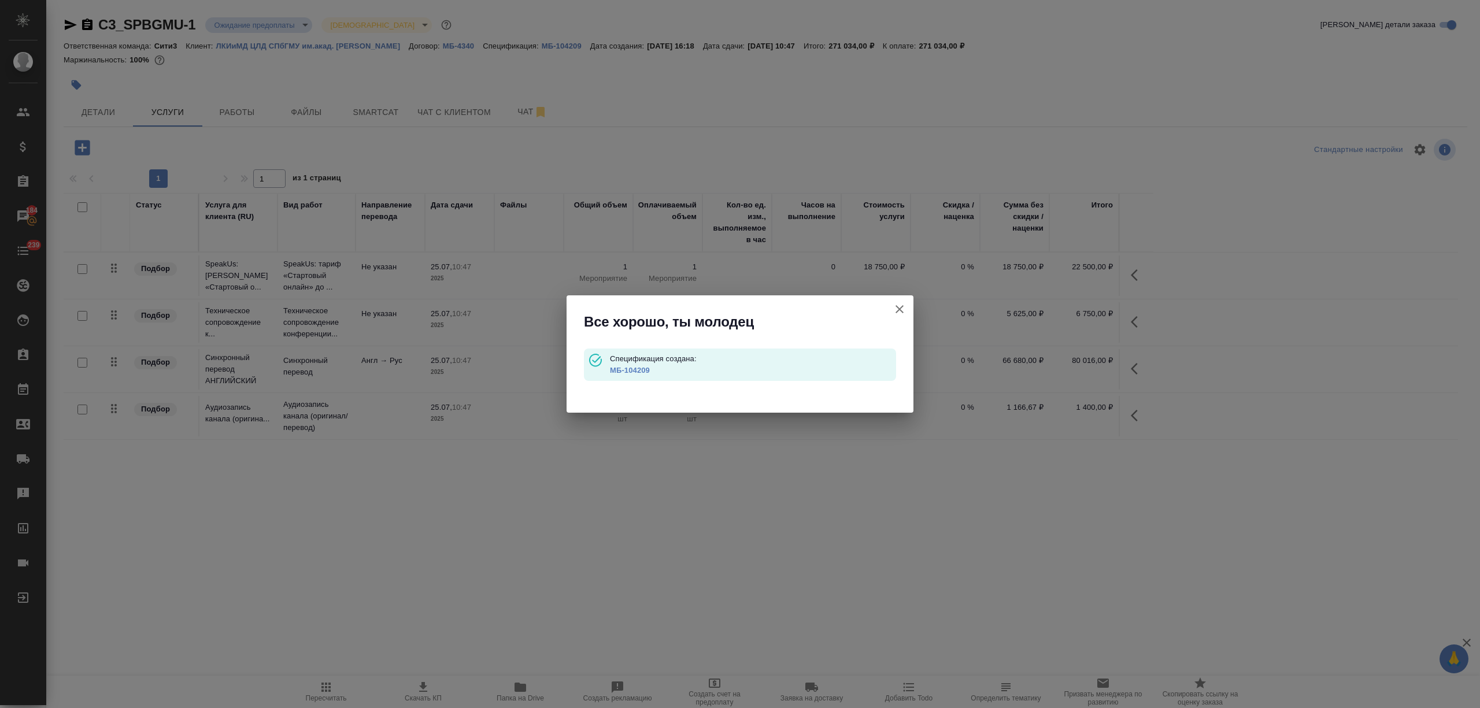
click at [637, 368] on link "МБ-104209" at bounding box center [630, 370] width 40 height 9
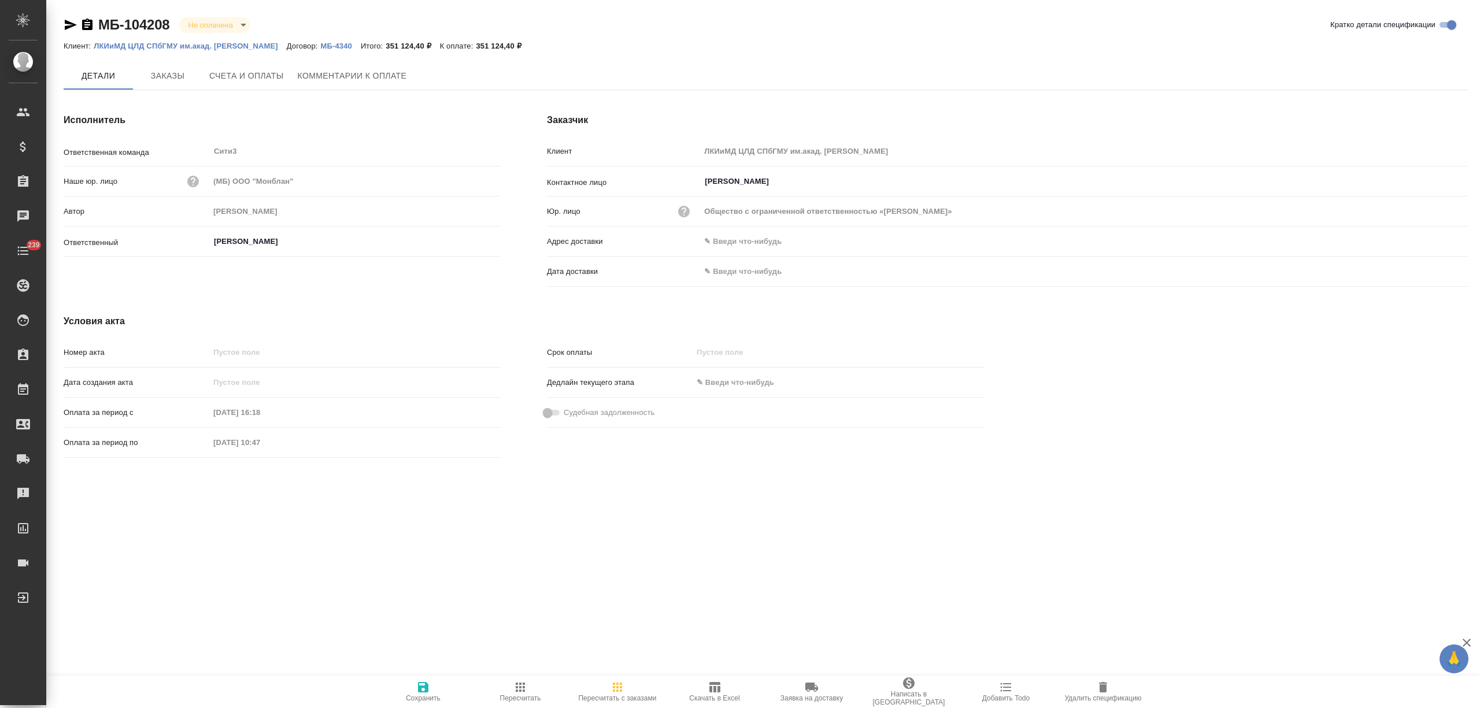
click at [1114, 689] on span "Удалить спецификацию" at bounding box center [1103, 692] width 83 height 22
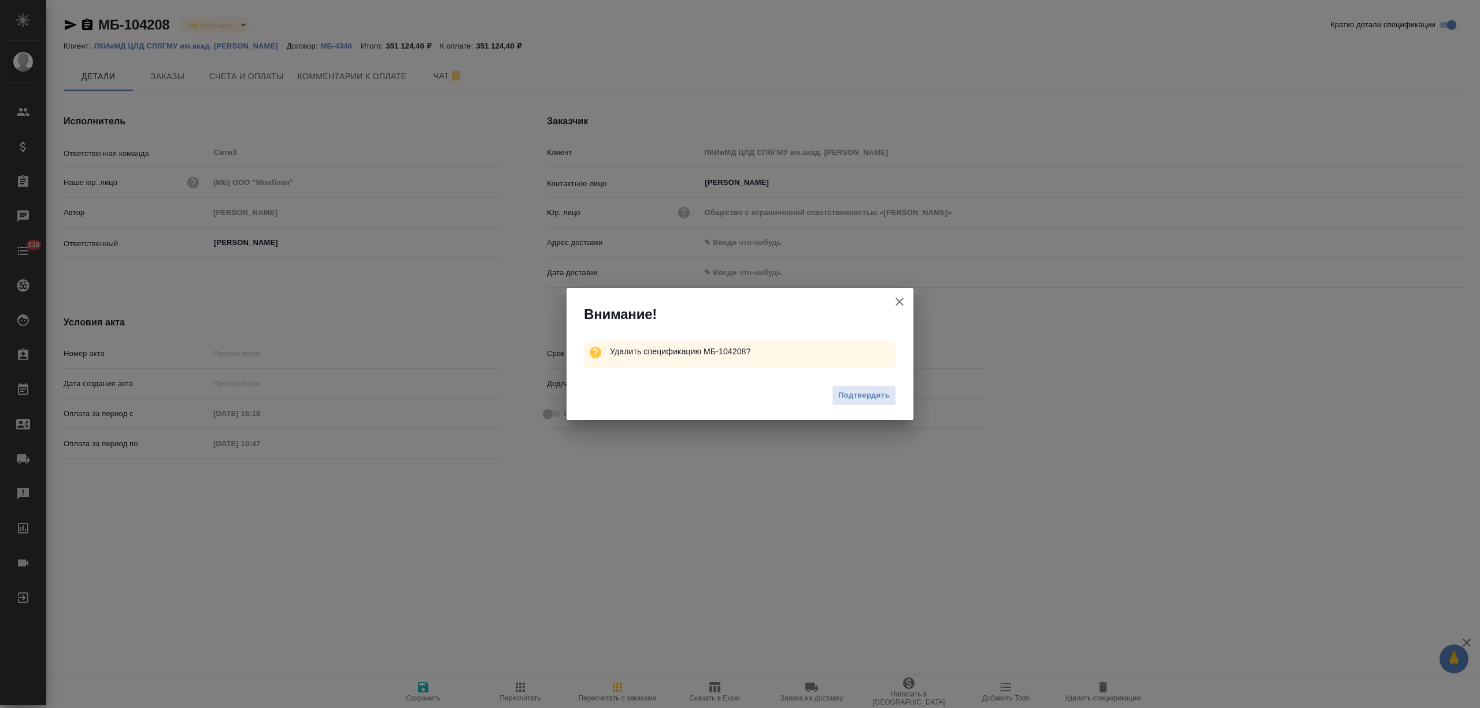
click at [856, 383] on div "Подтвердить" at bounding box center [740, 397] width 347 height 46
click at [857, 398] on span "Подтвердить" at bounding box center [863, 395] width 51 height 13
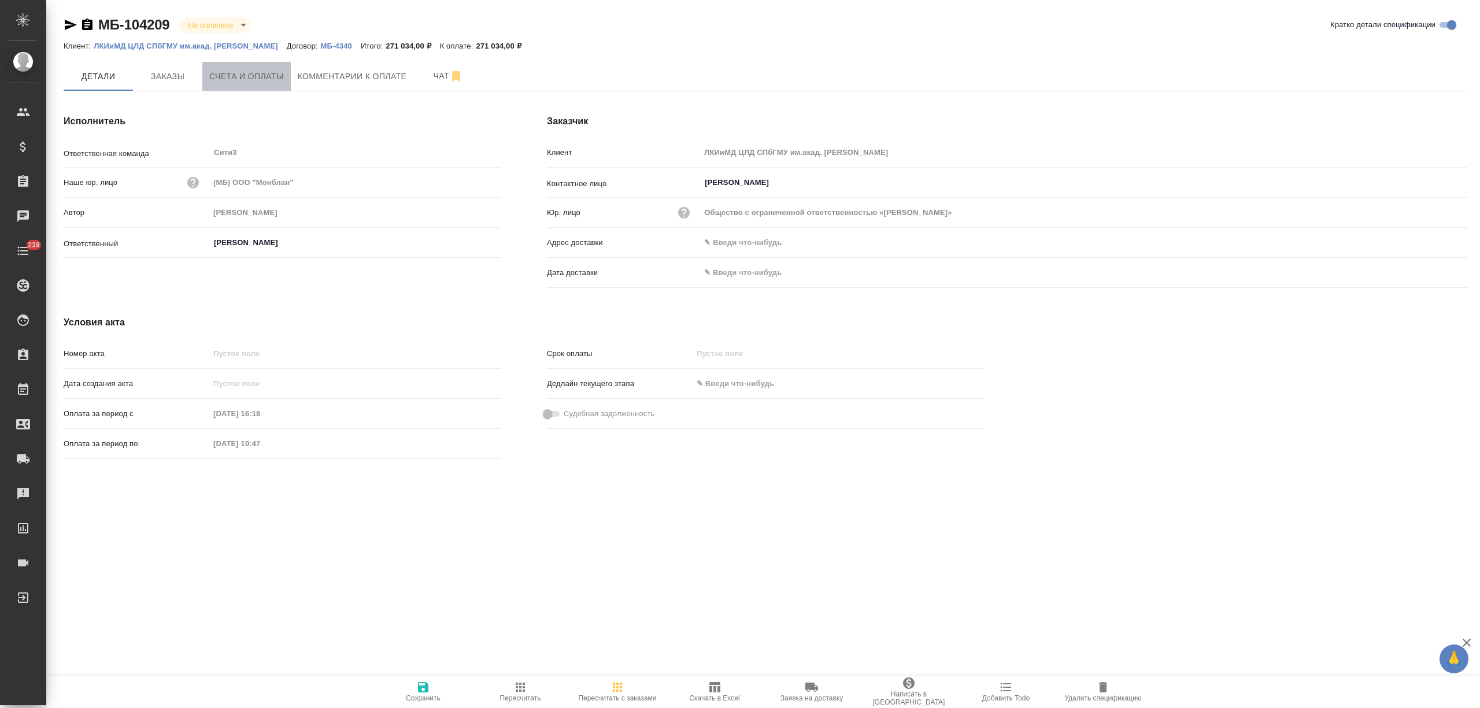
click at [250, 81] on span "Счета и оплаты" at bounding box center [246, 76] width 75 height 14
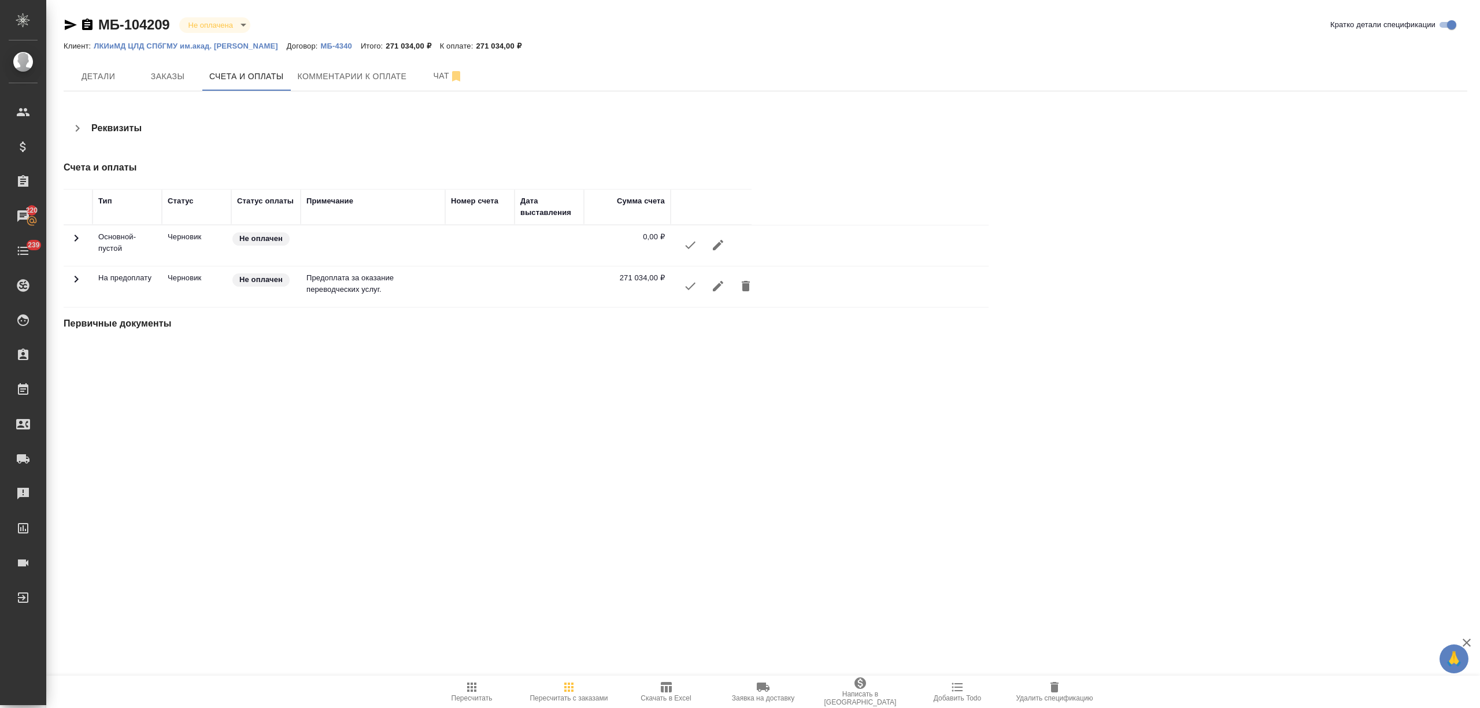
click at [683, 288] on icon "button" at bounding box center [690, 286] width 14 height 14
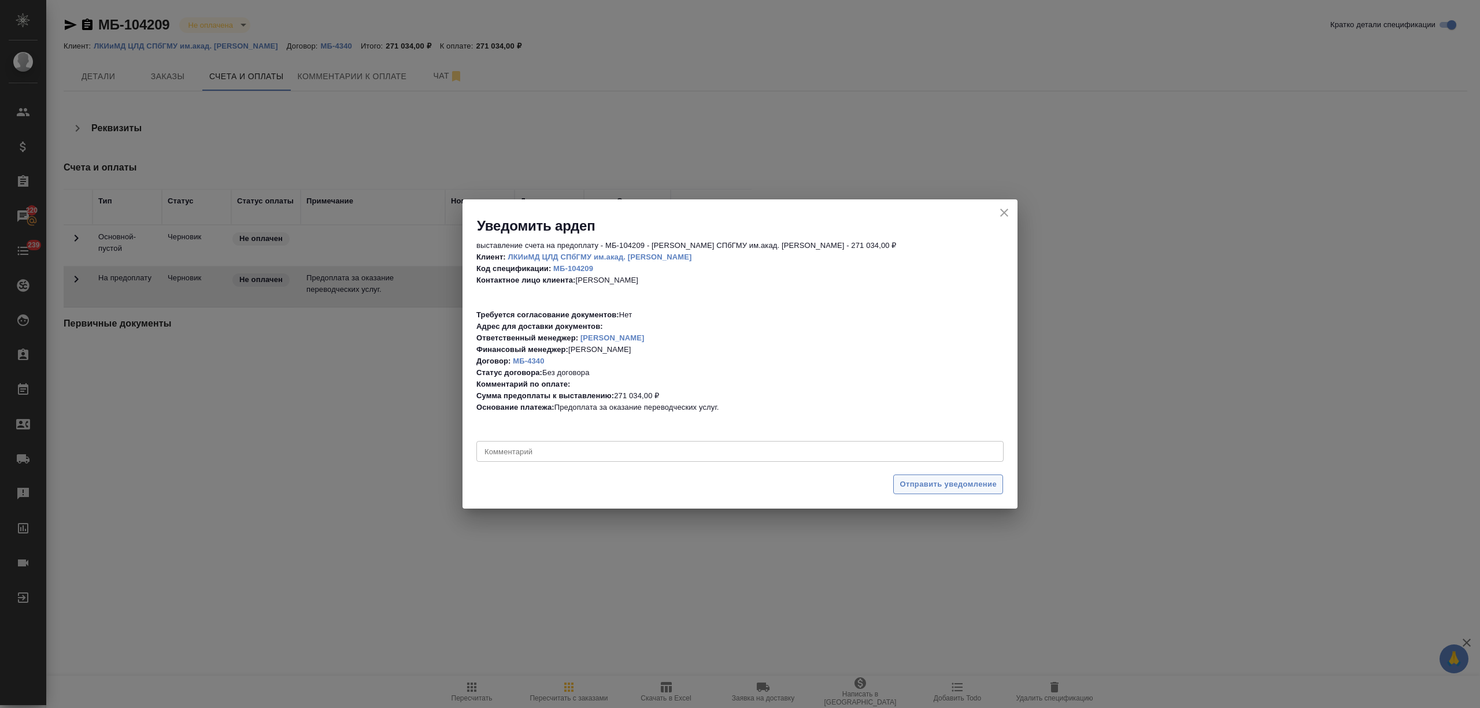
click at [939, 479] on span "Отправить уведомление" at bounding box center [948, 484] width 97 height 13
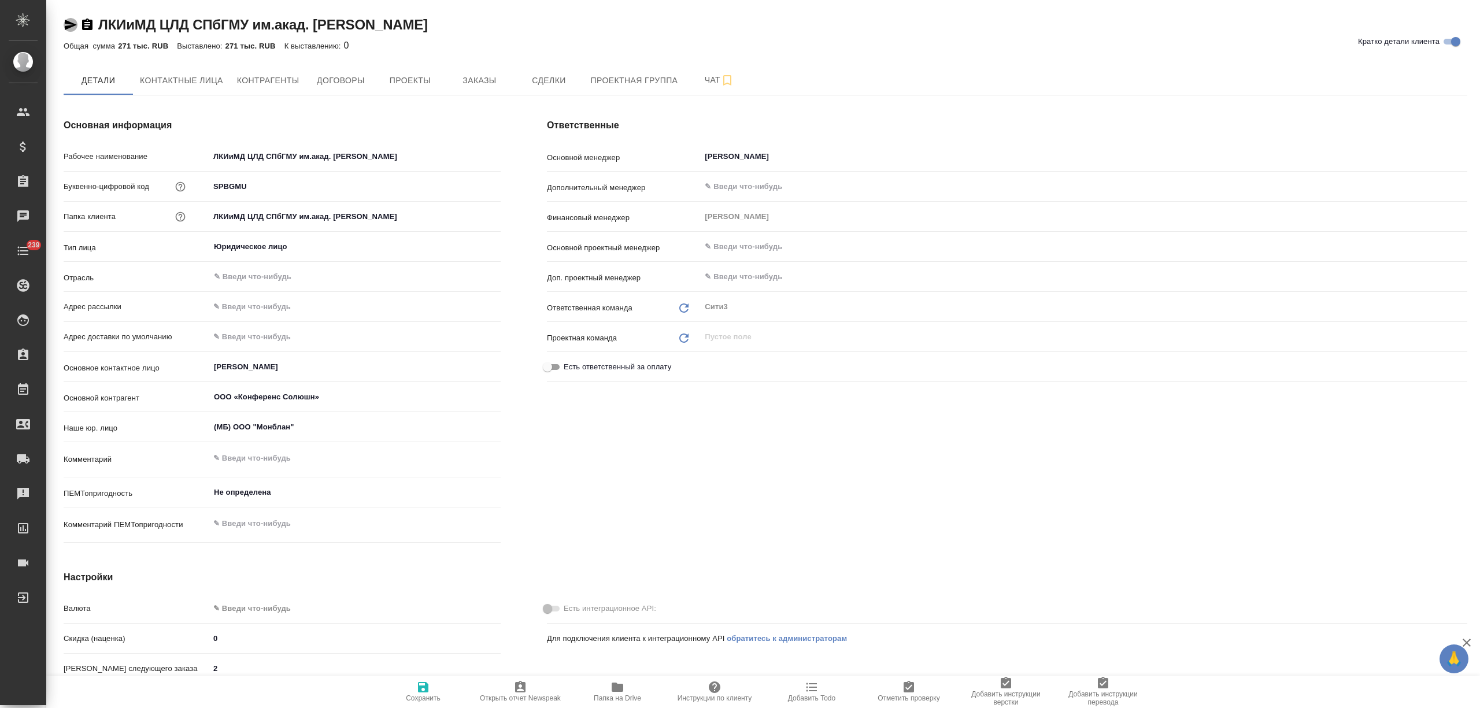
click at [68, 24] on icon "button" at bounding box center [71, 25] width 12 height 10
click at [260, 79] on span "Контрагенты" at bounding box center [268, 80] width 62 height 14
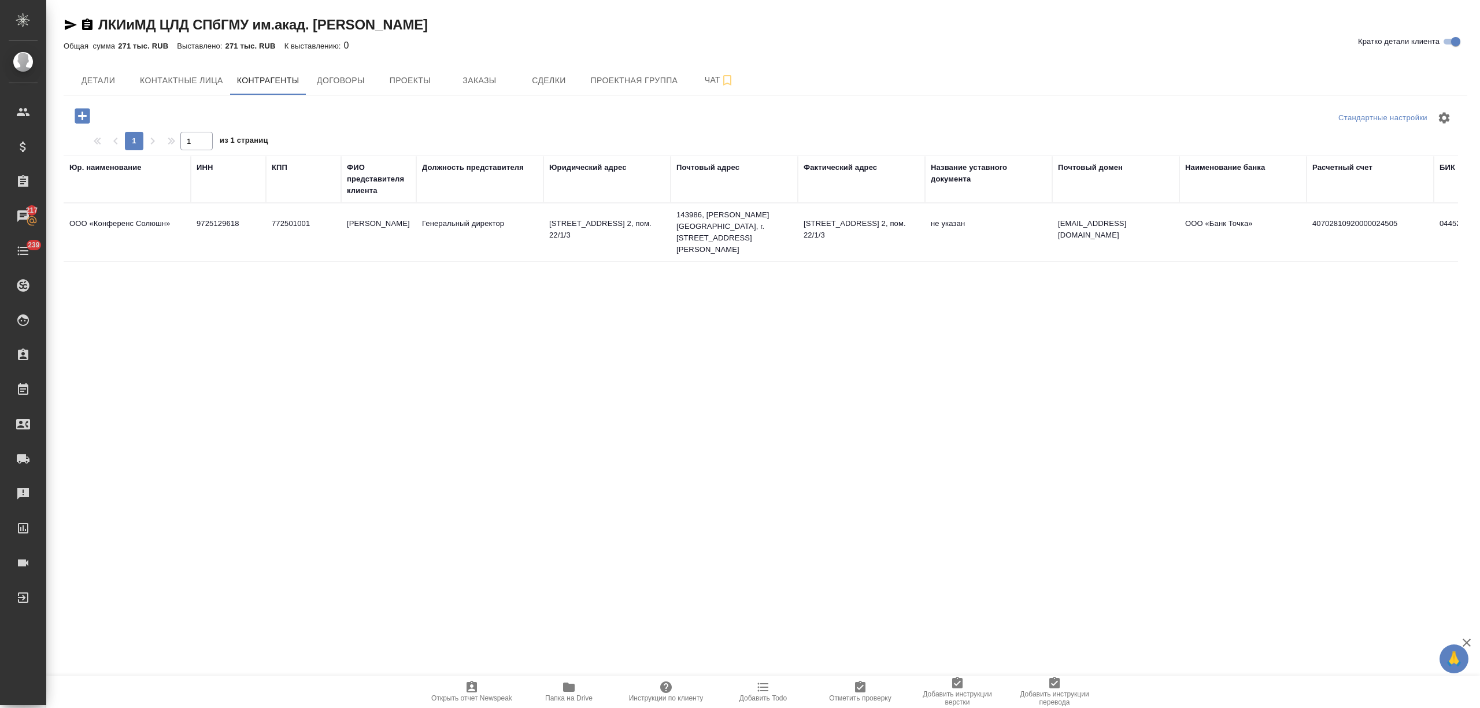
click at [291, 238] on td "772501001" at bounding box center [303, 232] width 75 height 40
type textarea "ООО «Конференс Солюшн»"
type input "9725129618"
type input "772501001"
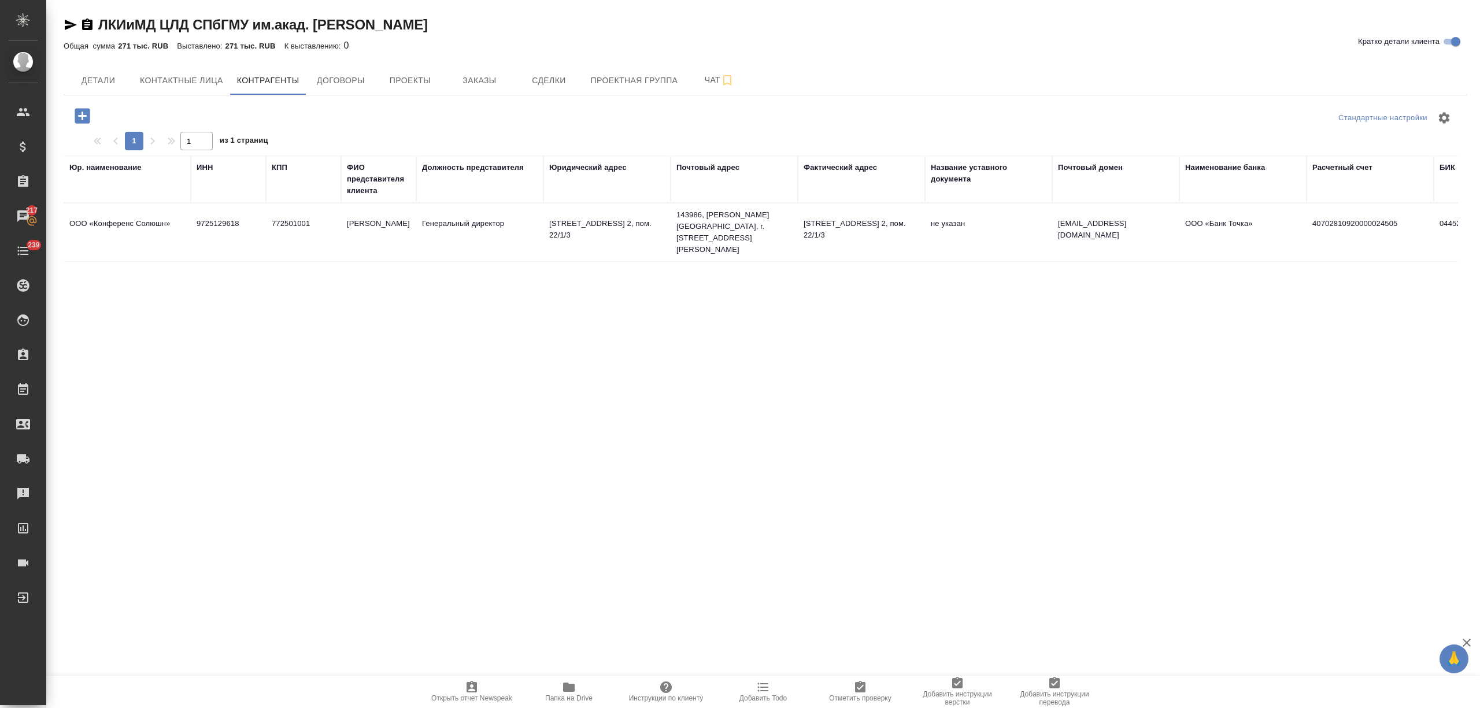
type input "[PERSON_NAME]"
type input "Генеральный директор"
type textarea "[STREET_ADDRESS] 2, пом. 22/1/3"
type textarea "143986, [PERSON_NAME][GEOGRAPHIC_DATA], г. [STREET_ADDRESS][PERSON_NAME]"
type textarea "[STREET_ADDRESS] 2, пом. 22/1/3"
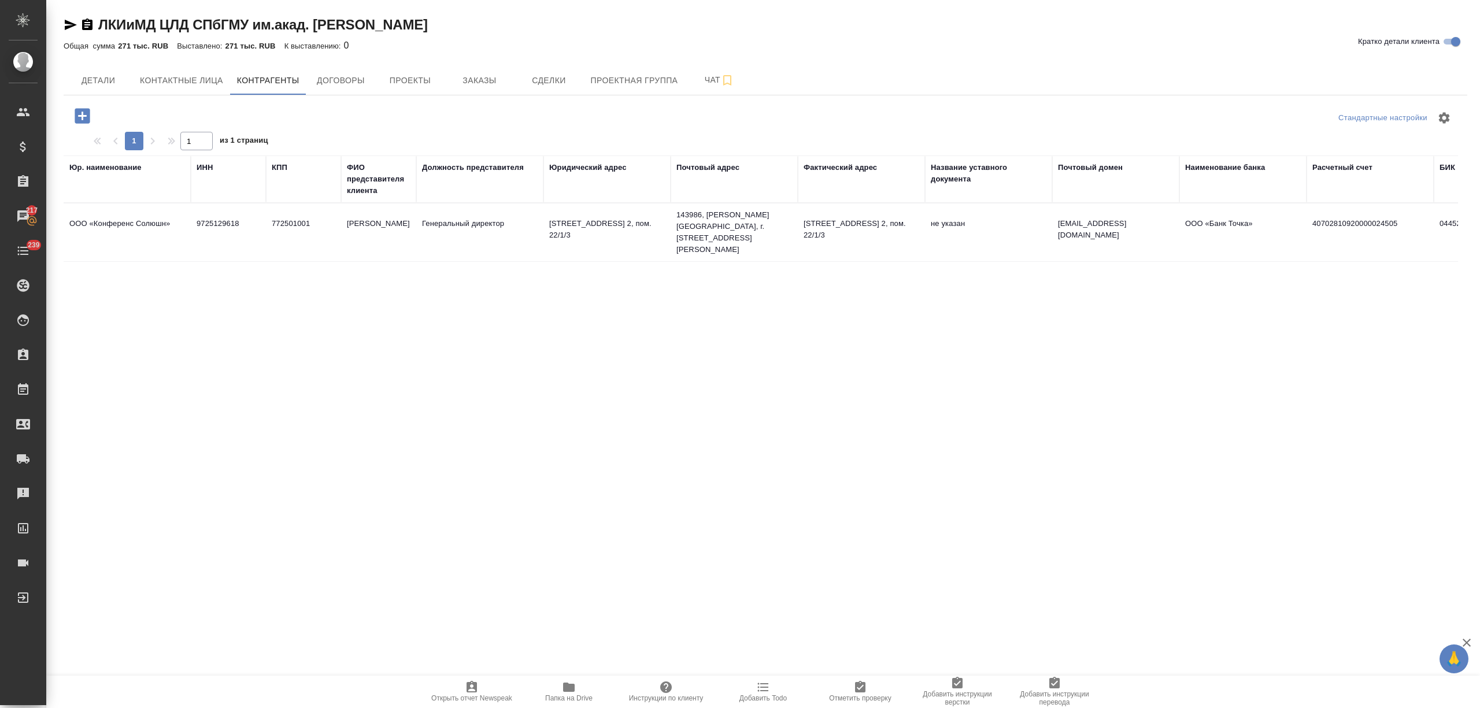
type input "[EMAIL_ADDRESS][DOMAIN_NAME]"
type input "ООО «Банк Точка»"
type input "40702810920000024505"
type input "044525104"
type input "30101810745374525104"
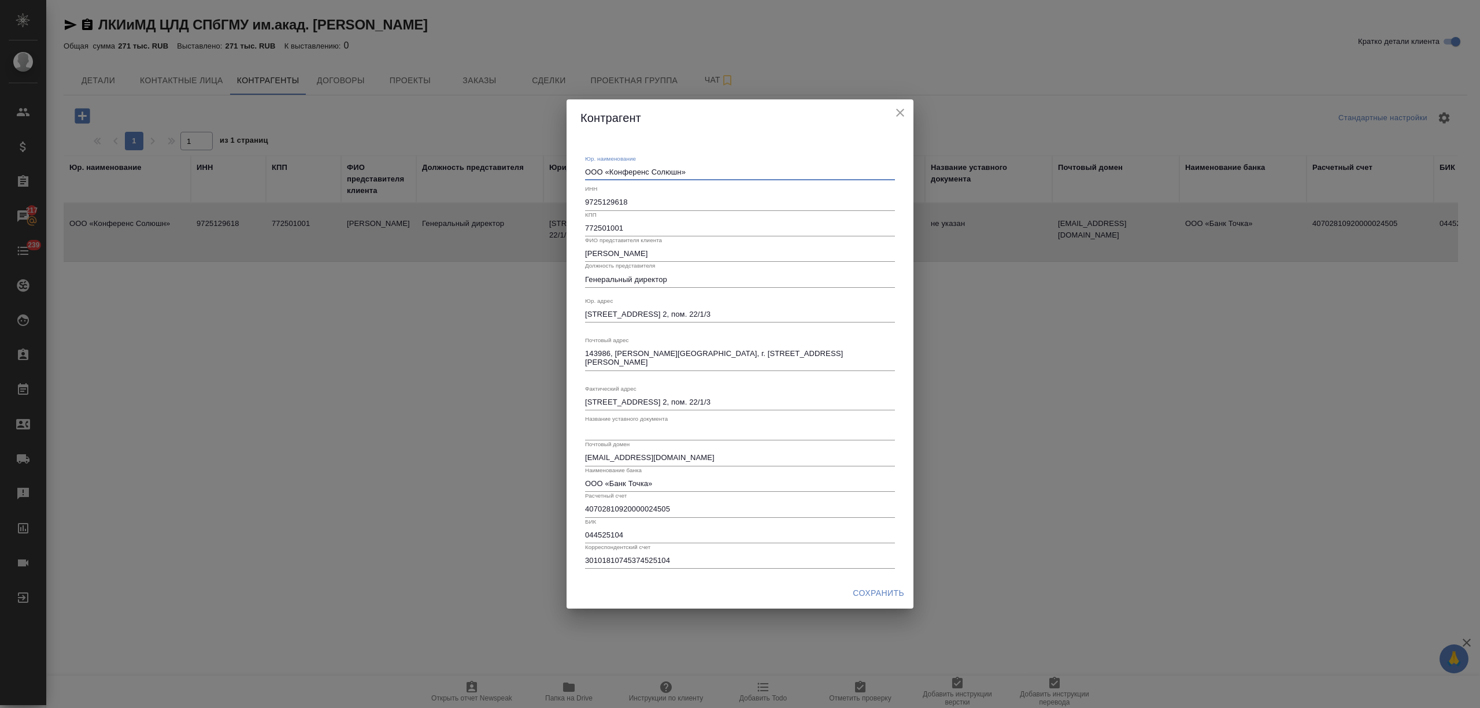
drag, startPoint x: 618, startPoint y: 171, endPoint x: 560, endPoint y: 172, distance: 58.4
click at [560, 172] on div "[PERSON_NAME]. наименование ООО «Конференс Солюшн» x ИНН 9725129618 КПП 7725010…" at bounding box center [740, 354] width 1480 height 708
click at [72, 28] on div "[PERSON_NAME]. наименование ООО «Конференс Солюшн» x ИНН 9725129618 КПП 7725010…" at bounding box center [740, 354] width 1480 height 708
click at [905, 107] on icon "close" at bounding box center [900, 113] width 14 height 14
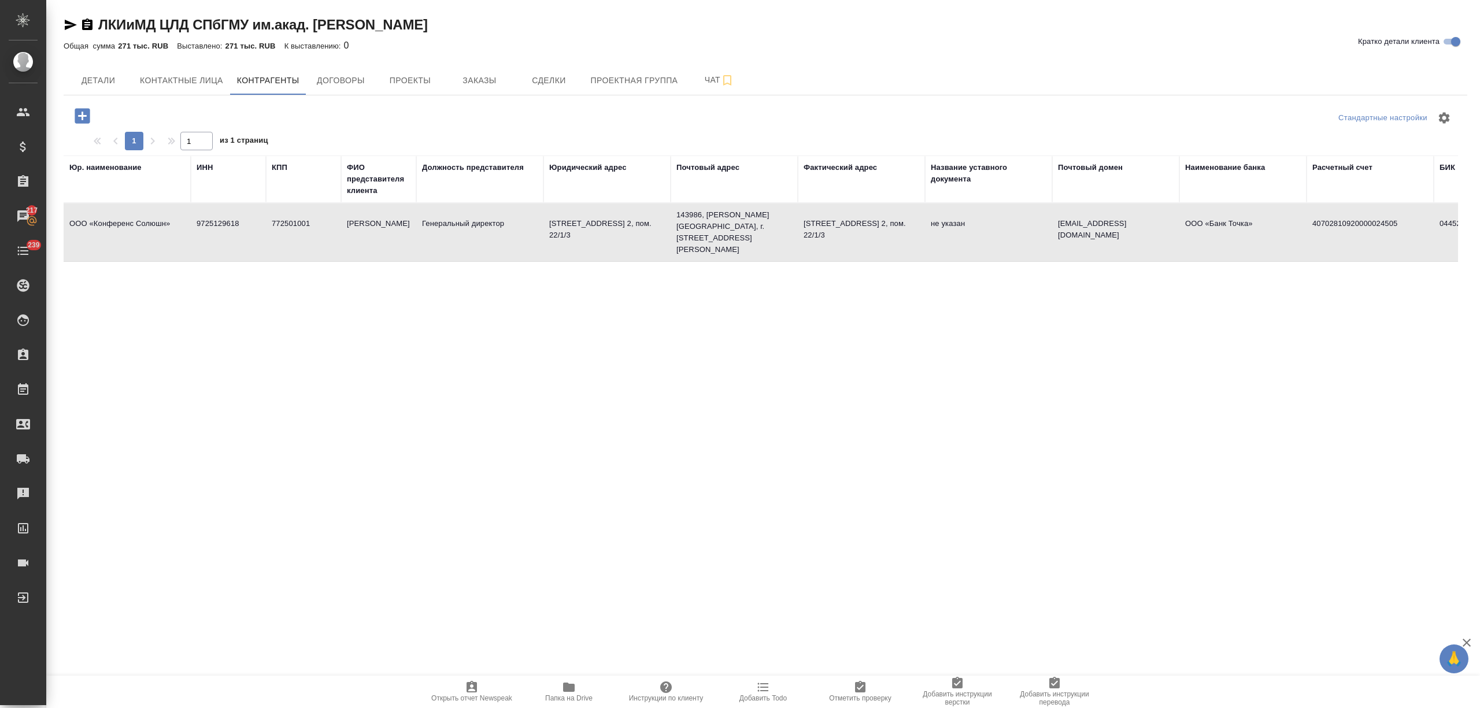
click at [67, 24] on icon "button" at bounding box center [71, 25] width 14 height 14
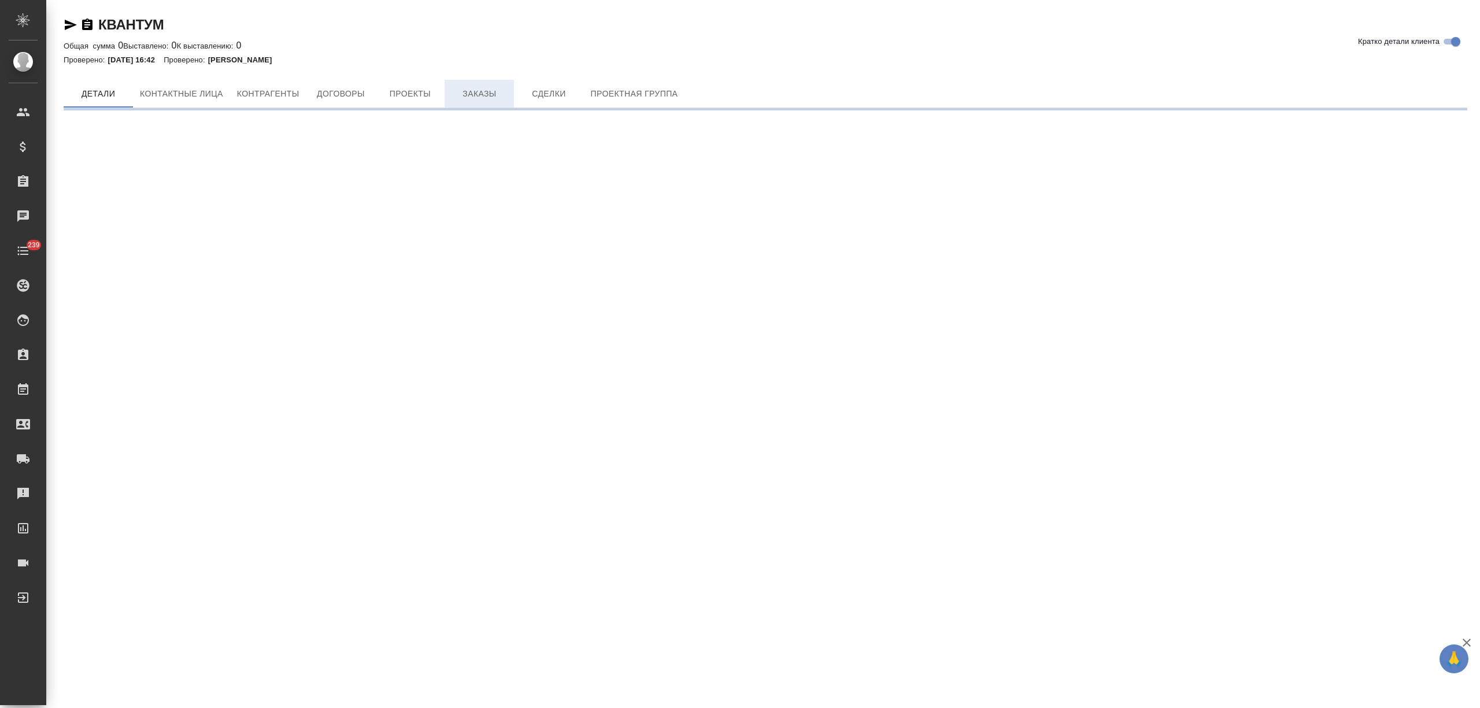
click at [476, 83] on button "Заказы" at bounding box center [479, 94] width 69 height 28
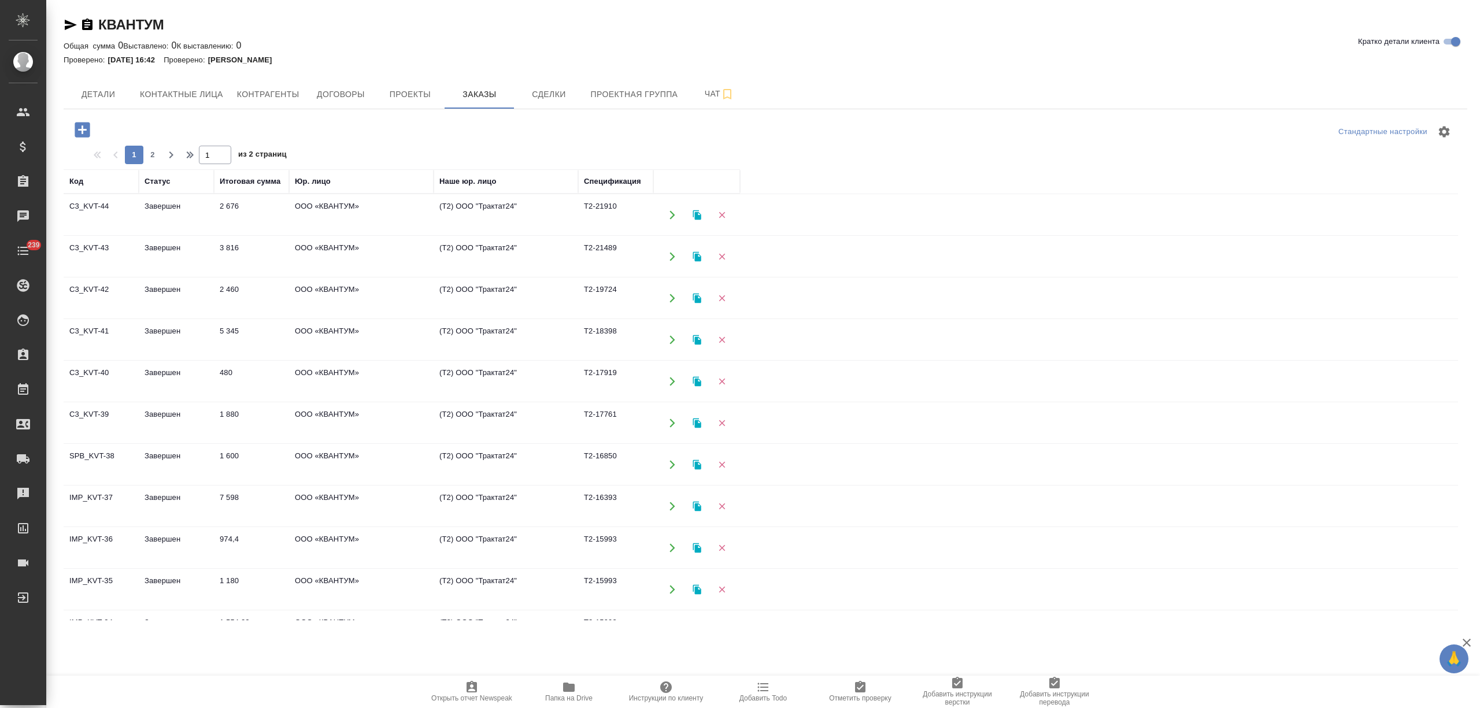
click at [239, 222] on td "2 676" at bounding box center [251, 215] width 75 height 40
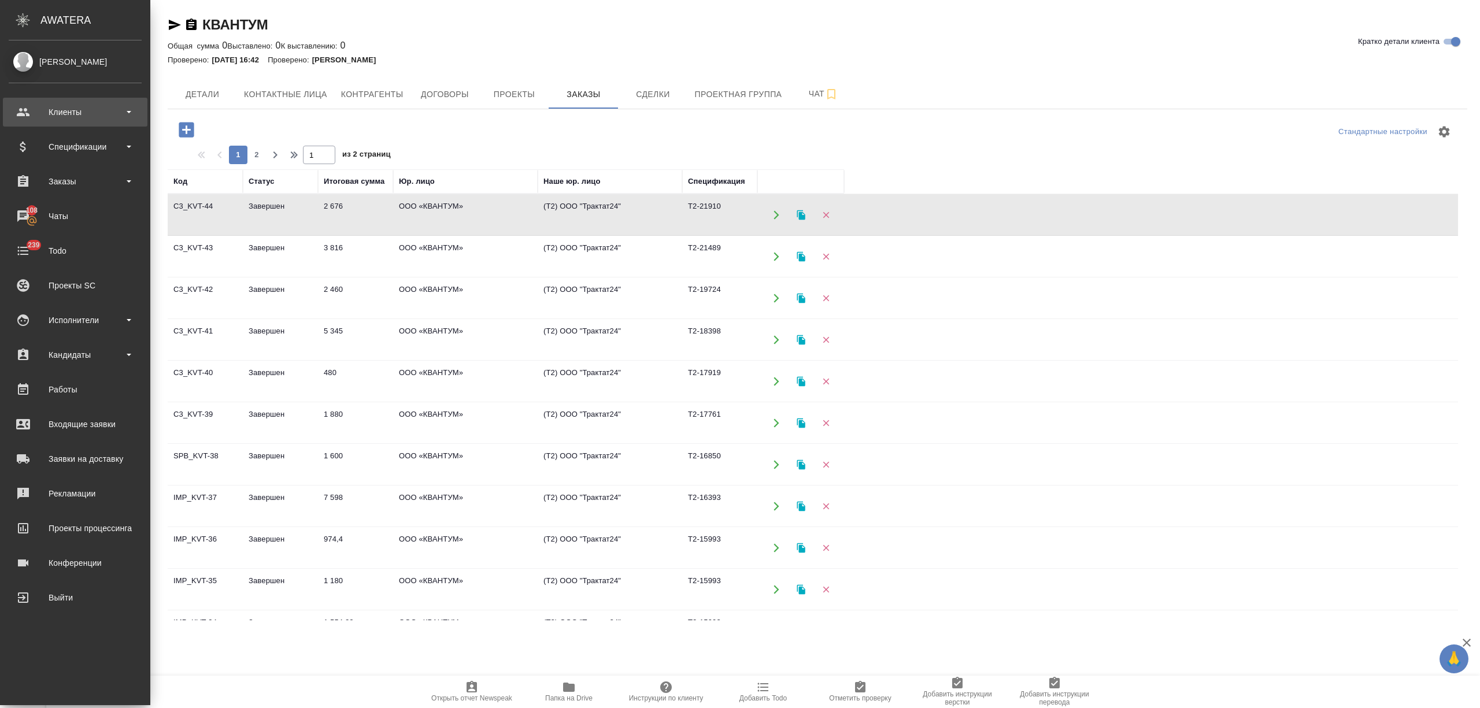
click at [36, 112] on div "Клиенты" at bounding box center [75, 111] width 133 height 17
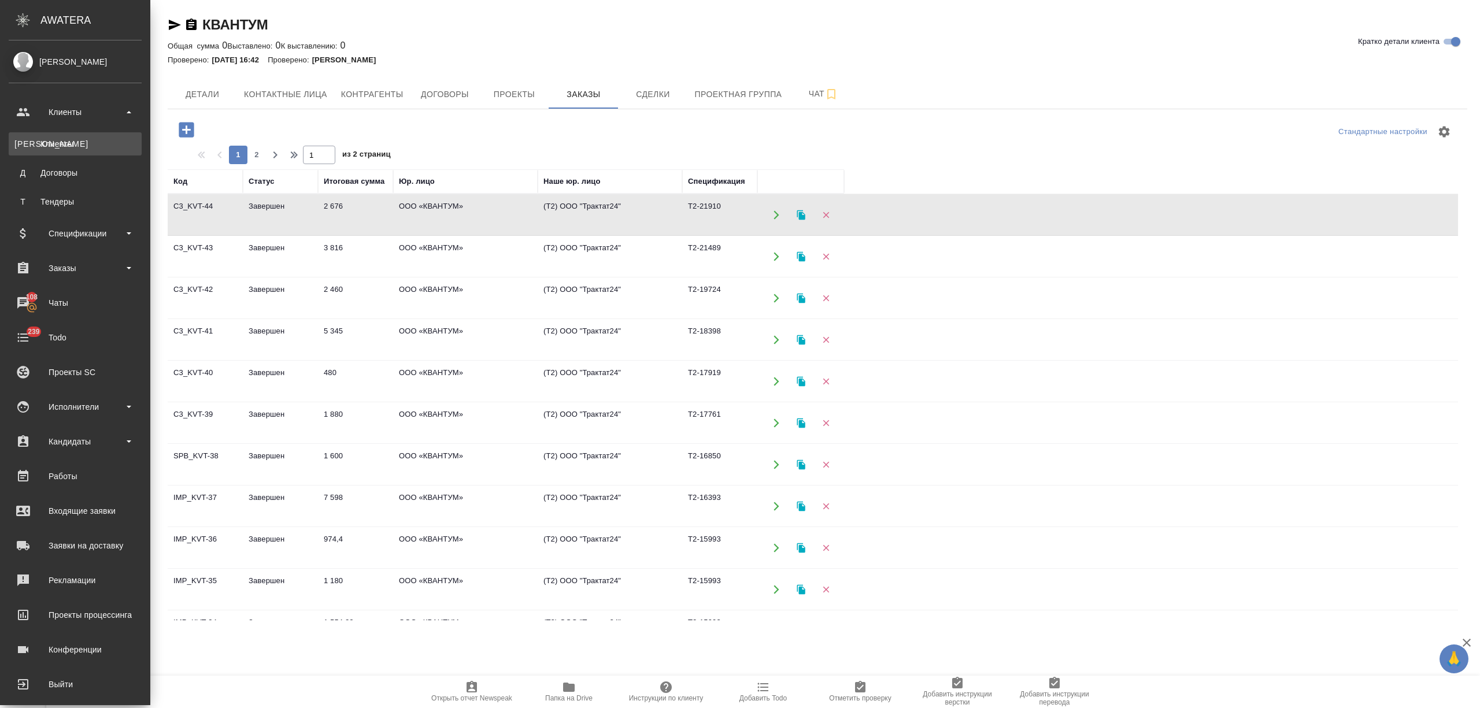
click at [49, 138] on div "Клиенты" at bounding box center [74, 144] width 121 height 12
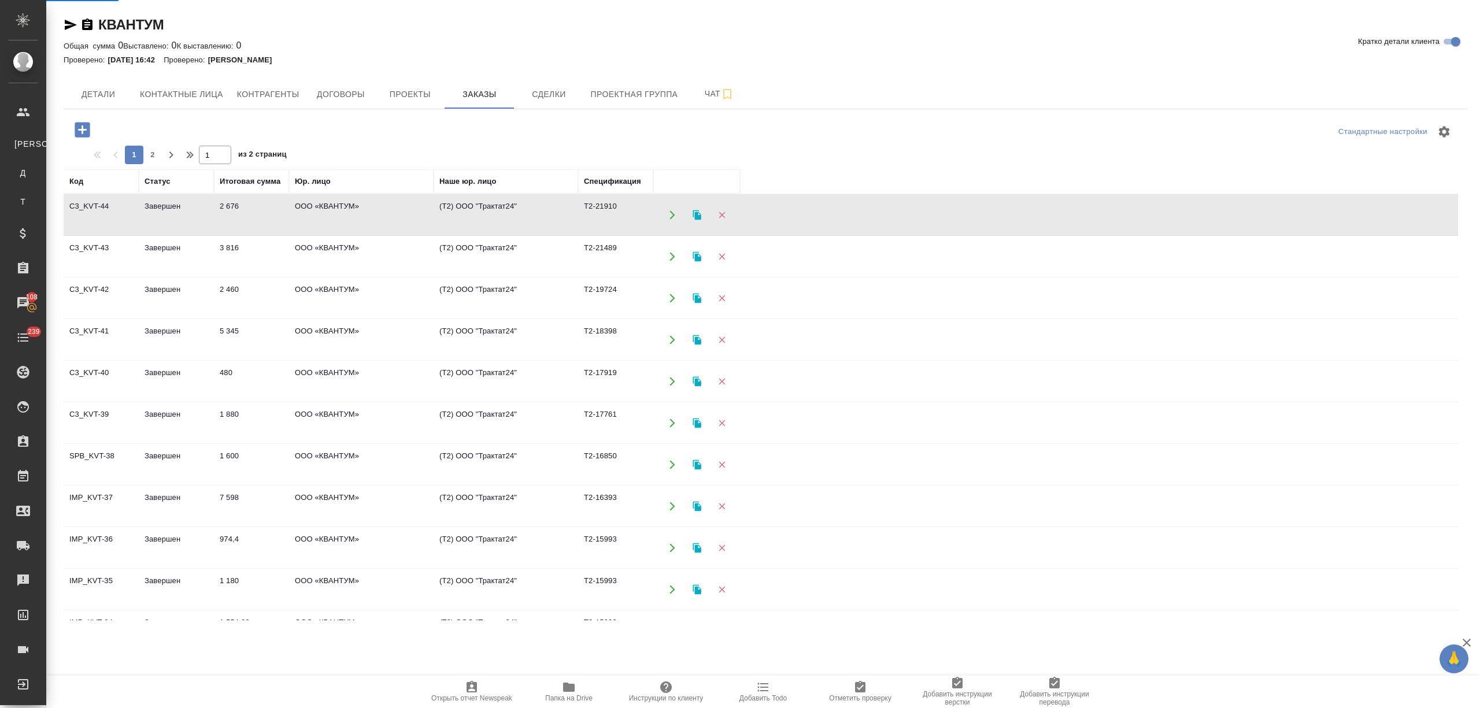
select select "RU"
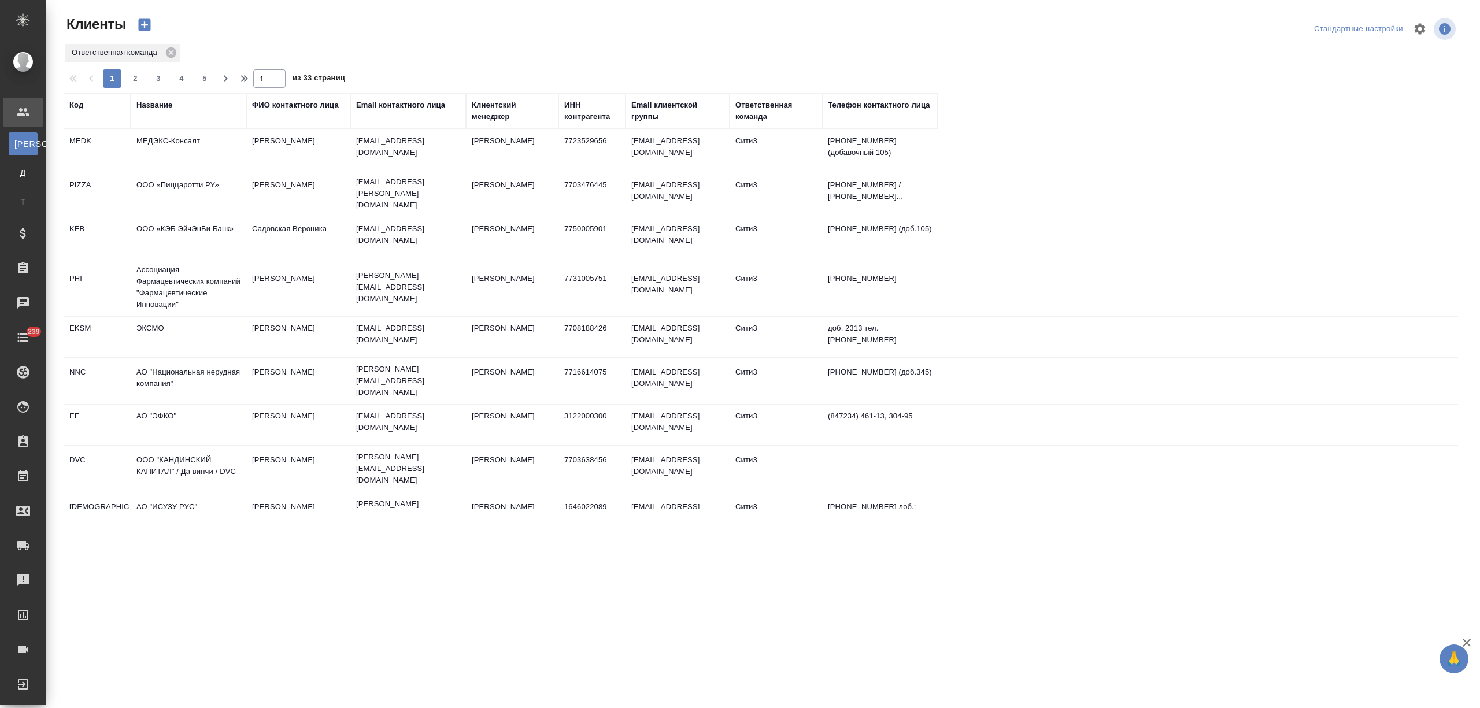
click at [153, 102] on div "Название" at bounding box center [154, 105] width 36 height 12
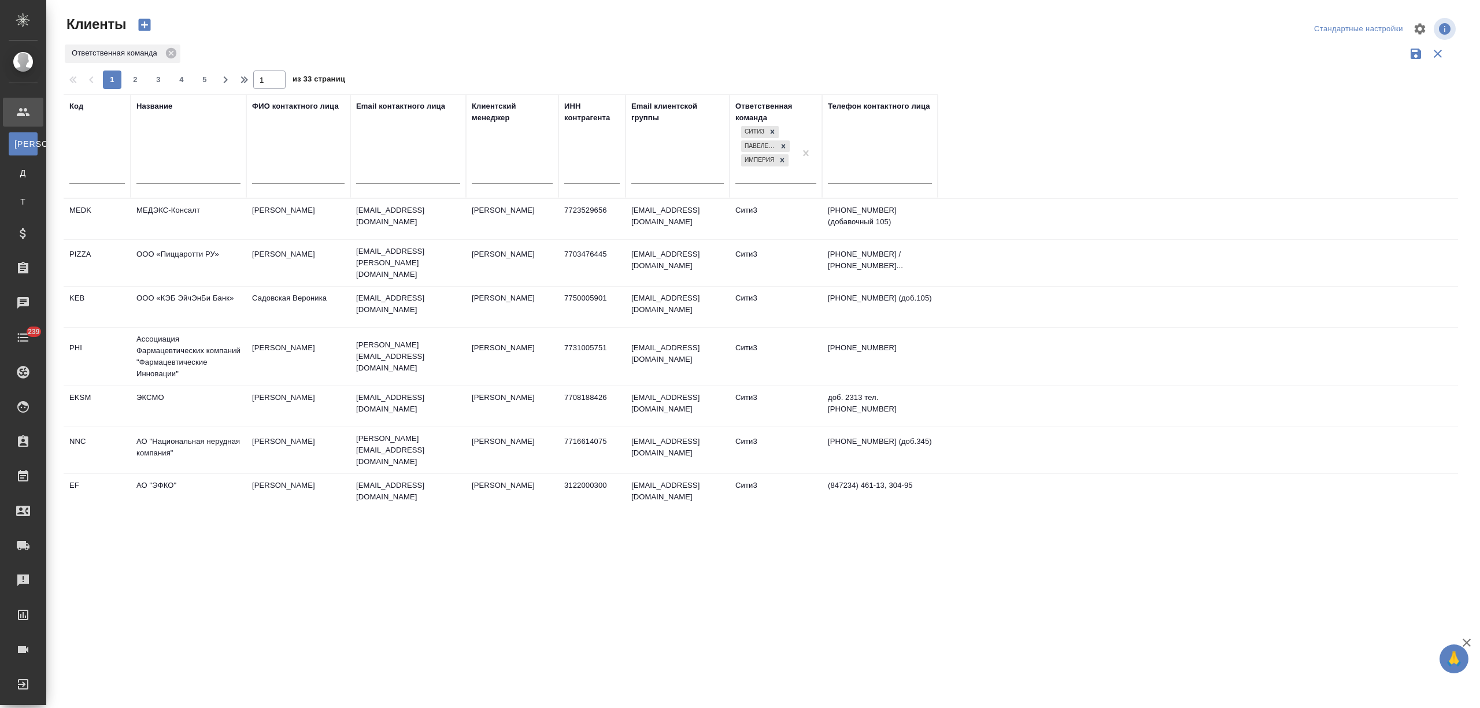
click at [156, 179] on input "text" at bounding box center [188, 176] width 104 height 14
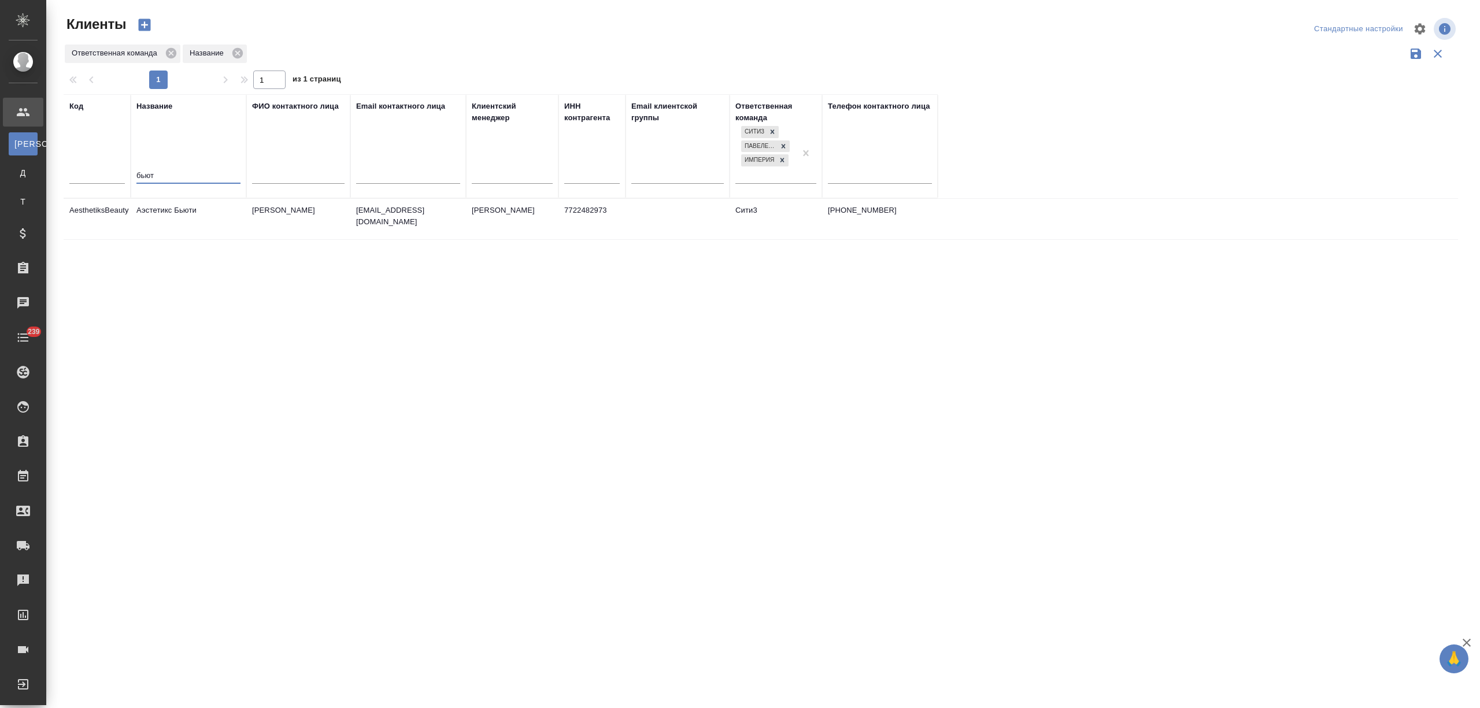
type input "бьют"
click at [190, 214] on td "Аэстетикс Бьюти" at bounding box center [189, 219] width 116 height 40
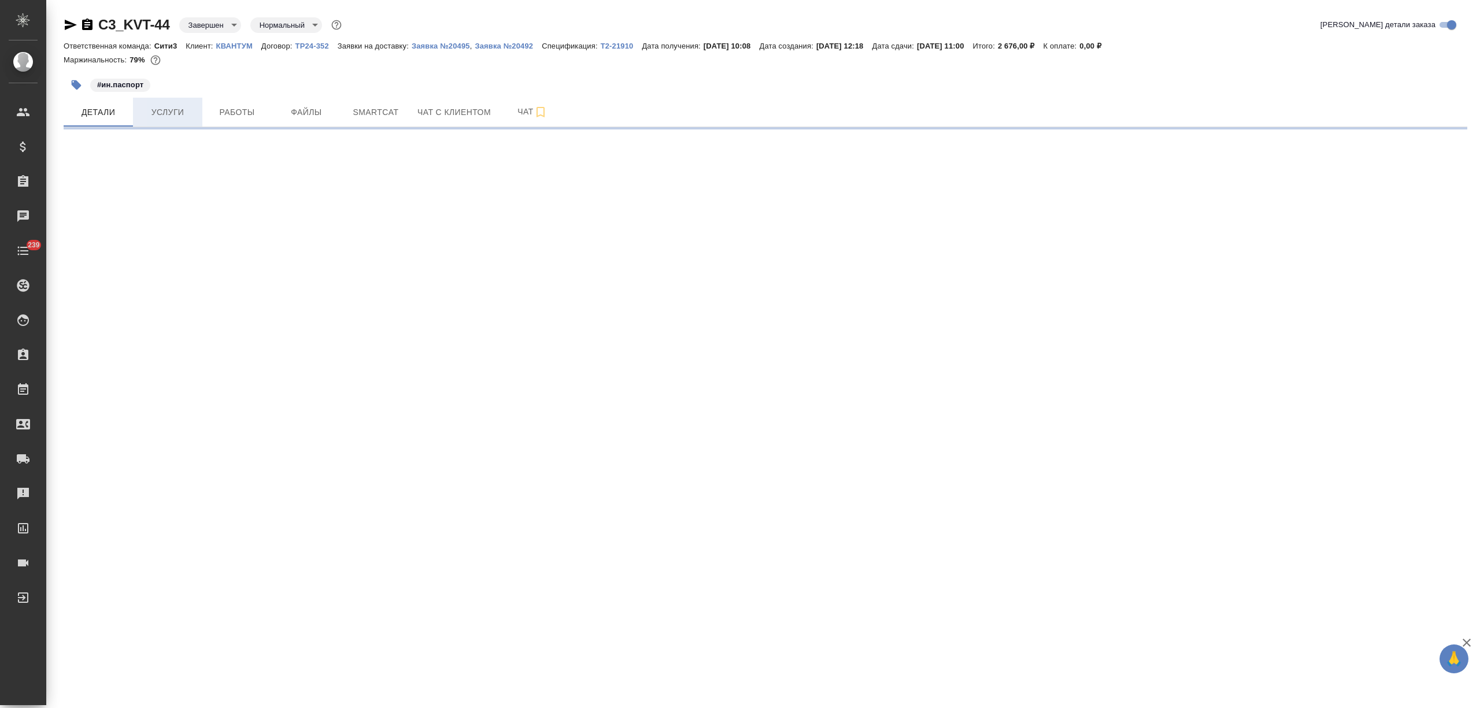
click at [190, 104] on button "Услуги" at bounding box center [167, 112] width 69 height 29
select select "RU"
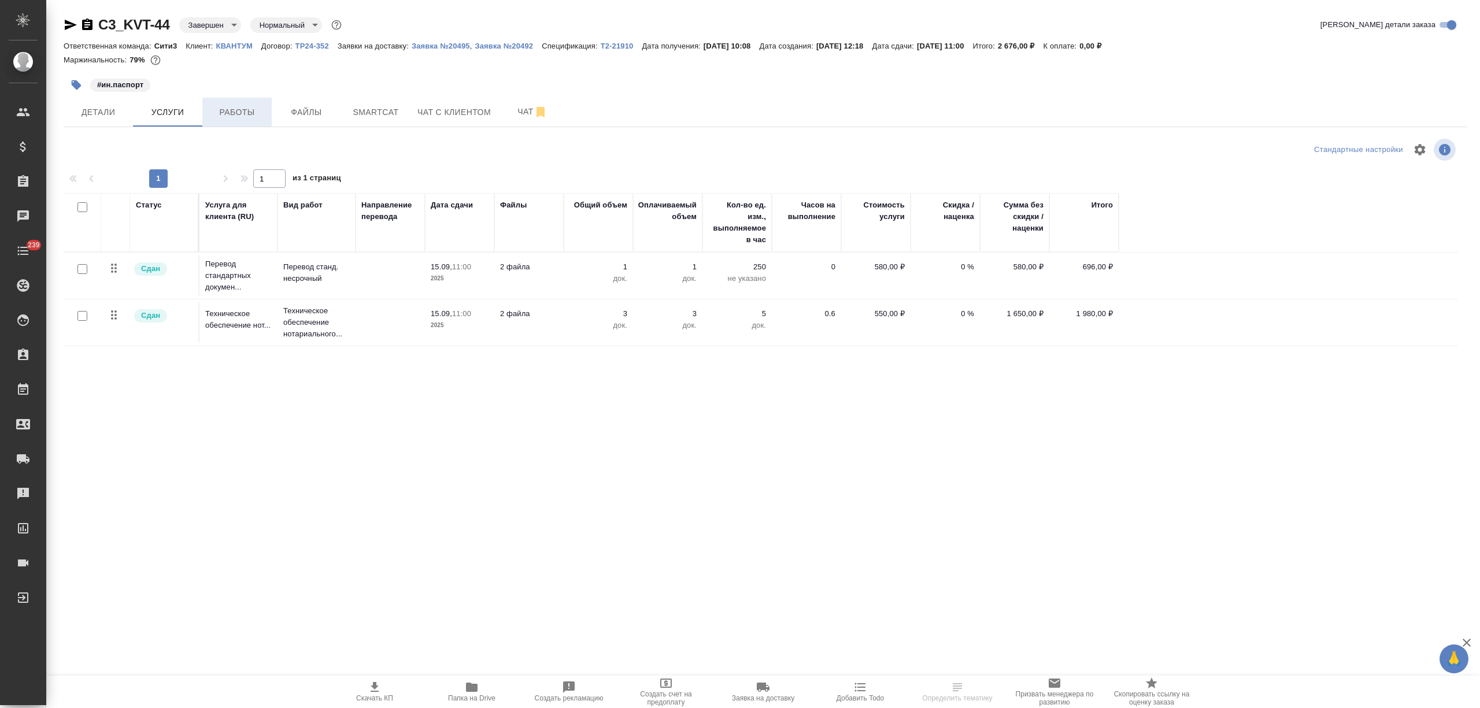
click at [257, 114] on span "Работы" at bounding box center [237, 112] width 56 height 14
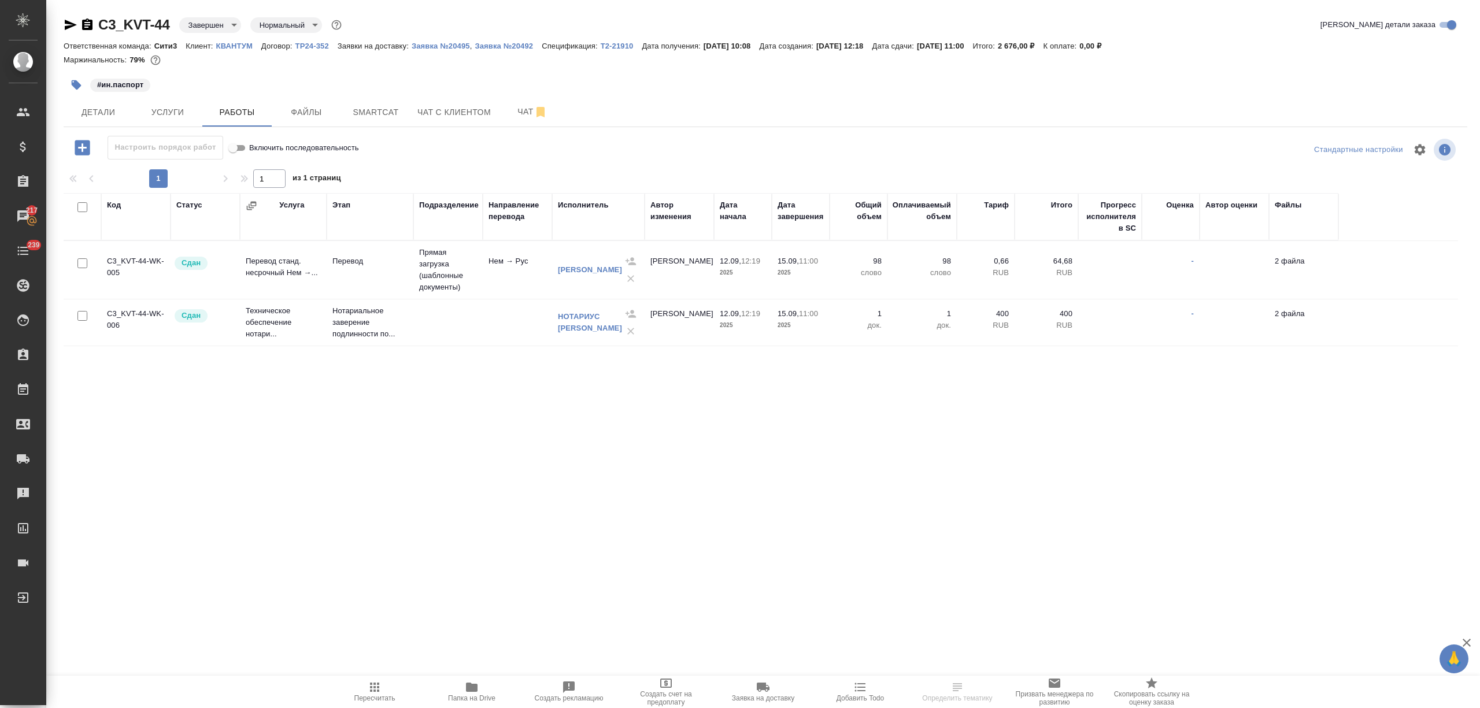
click at [431, 326] on td at bounding box center [447, 322] width 69 height 40
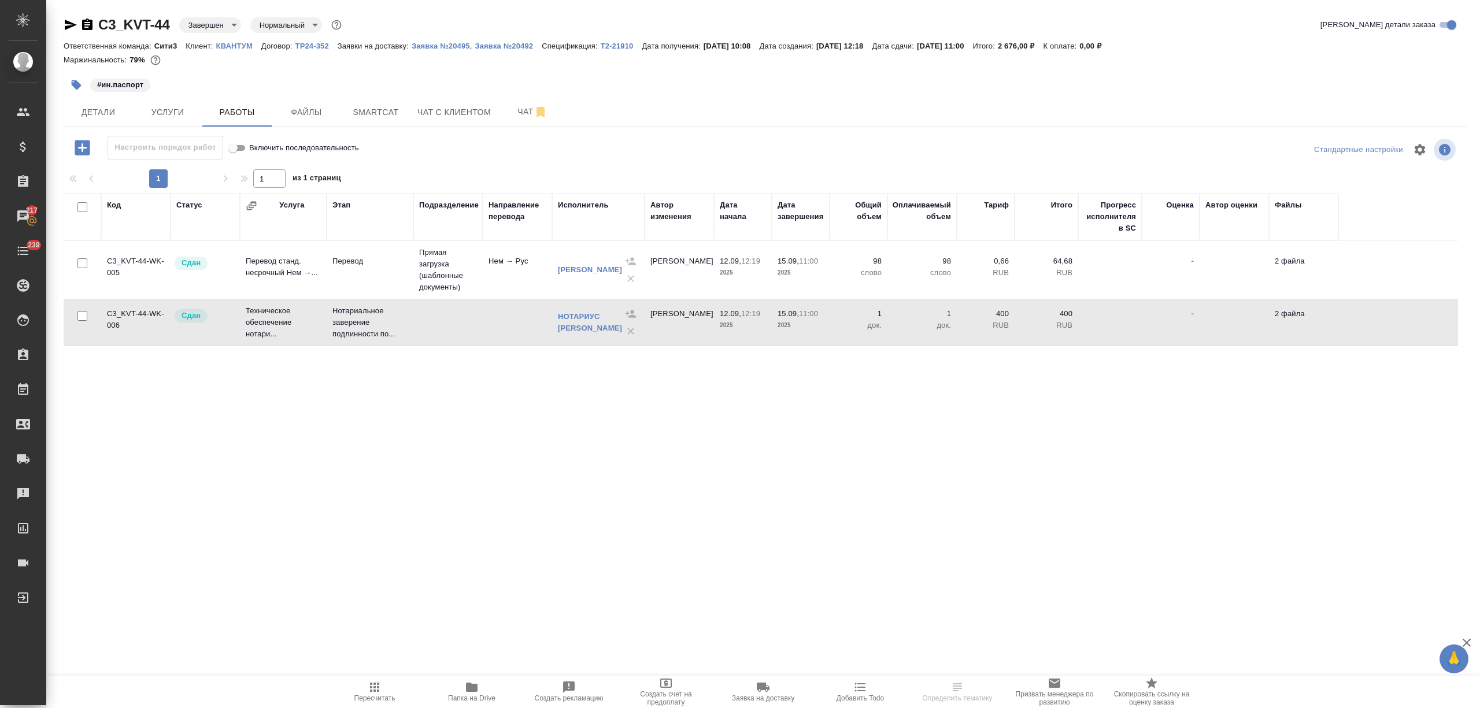
click at [431, 326] on td at bounding box center [447, 322] width 69 height 40
click at [222, 17] on body "🙏 .cls-1 fill:#fff; AWATERA [PERSON_NAME] Спецификации Заказы 217 Чаты 239 Todo…" at bounding box center [740, 354] width 1480 height 708
click at [238, 160] on li "Выполнен" at bounding box center [232, 161] width 106 height 20
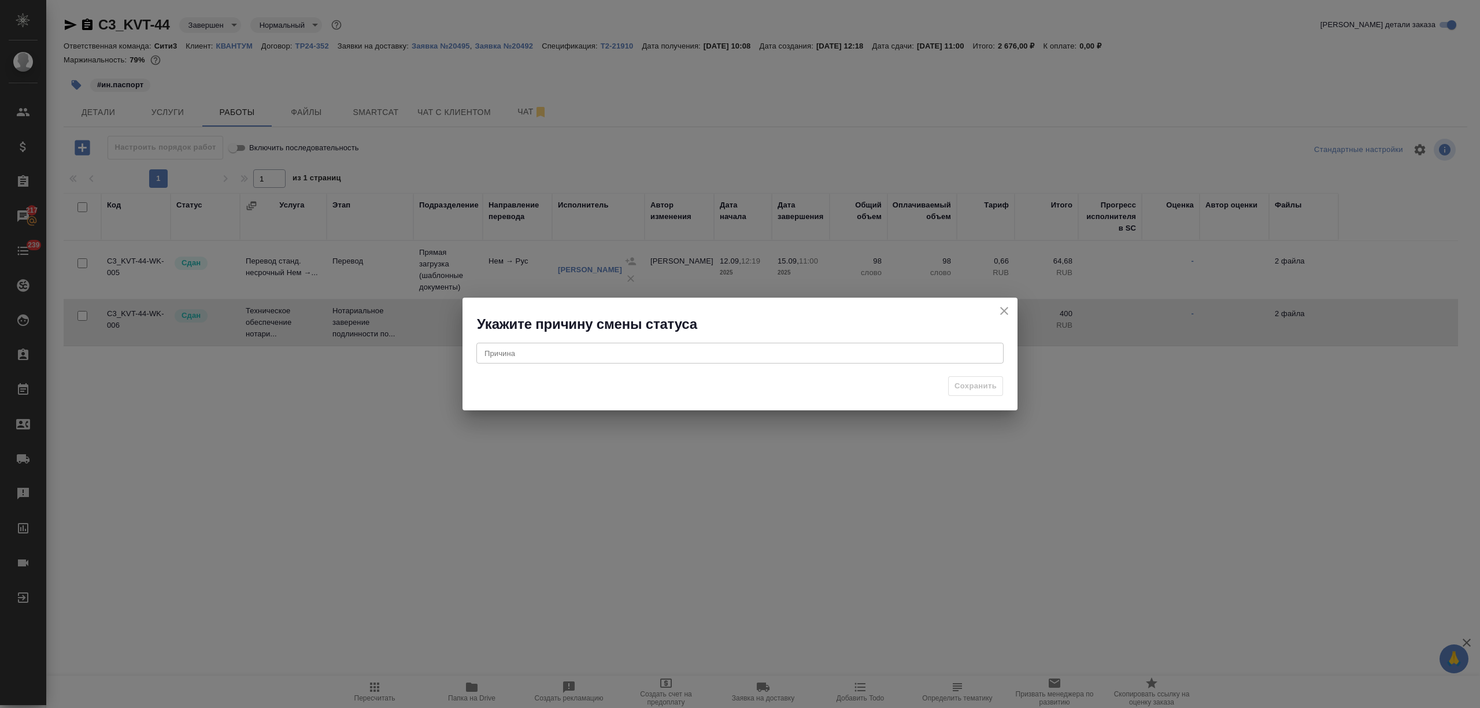
click at [593, 358] on div "x Причина" at bounding box center [739, 353] width 527 height 21
type textarea "неверная стата в работах"
click at [986, 384] on span "Сохранить" at bounding box center [976, 386] width 42 height 13
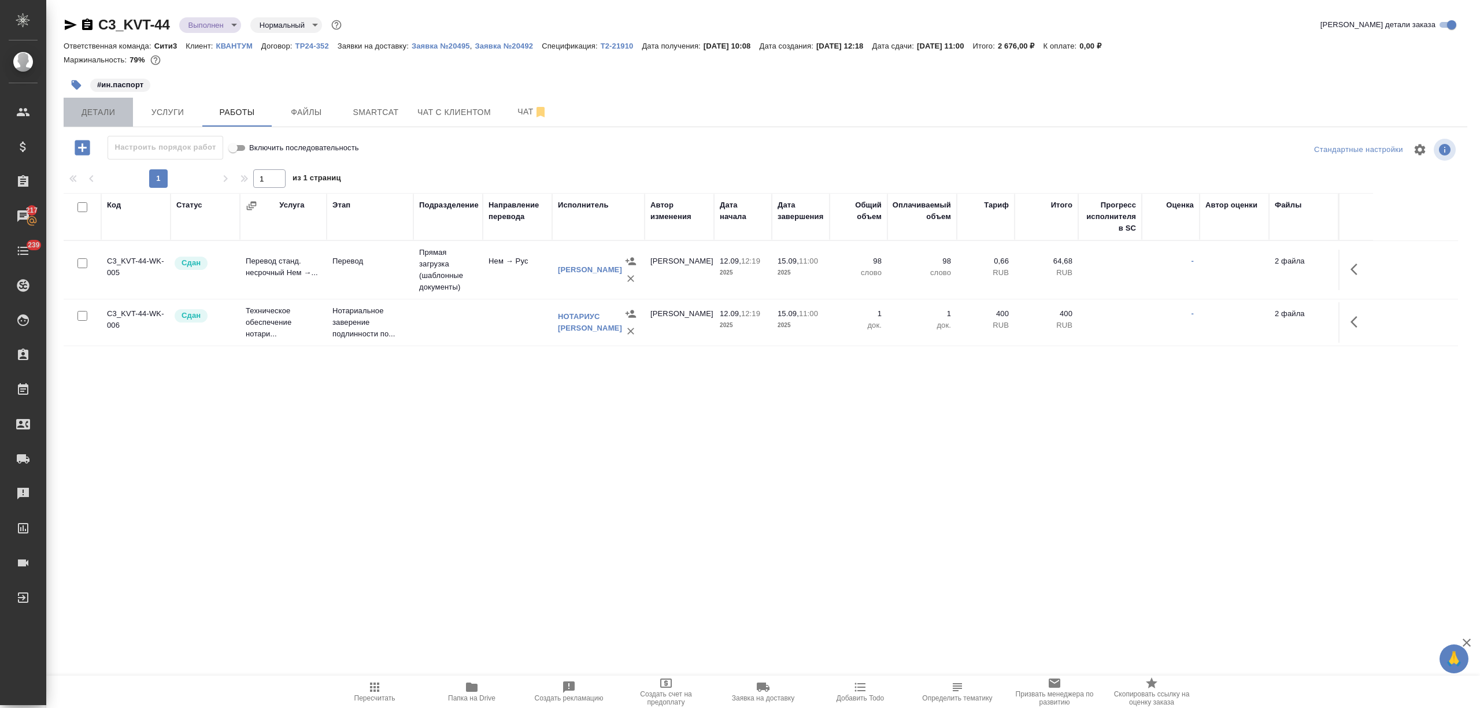
click at [121, 99] on button "Детали" at bounding box center [98, 112] width 69 height 29
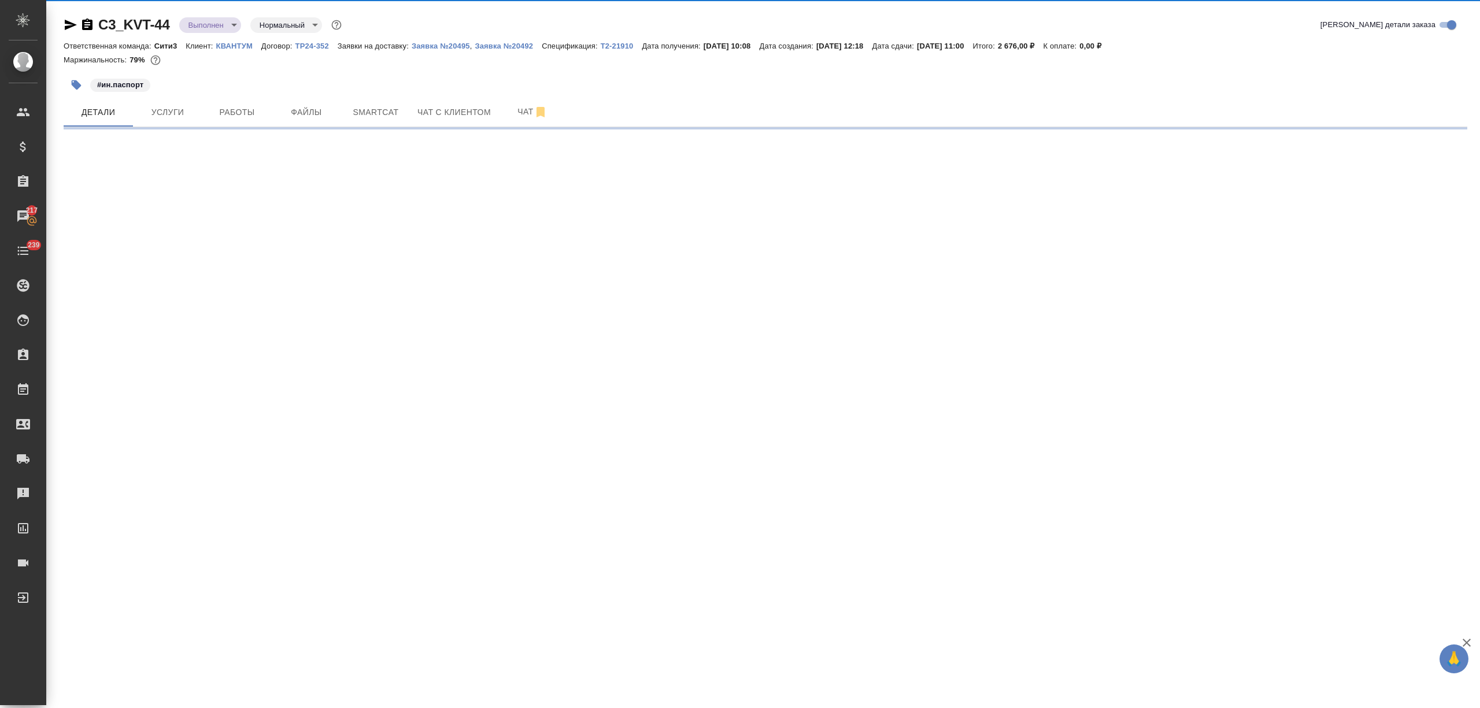
select select "RU"
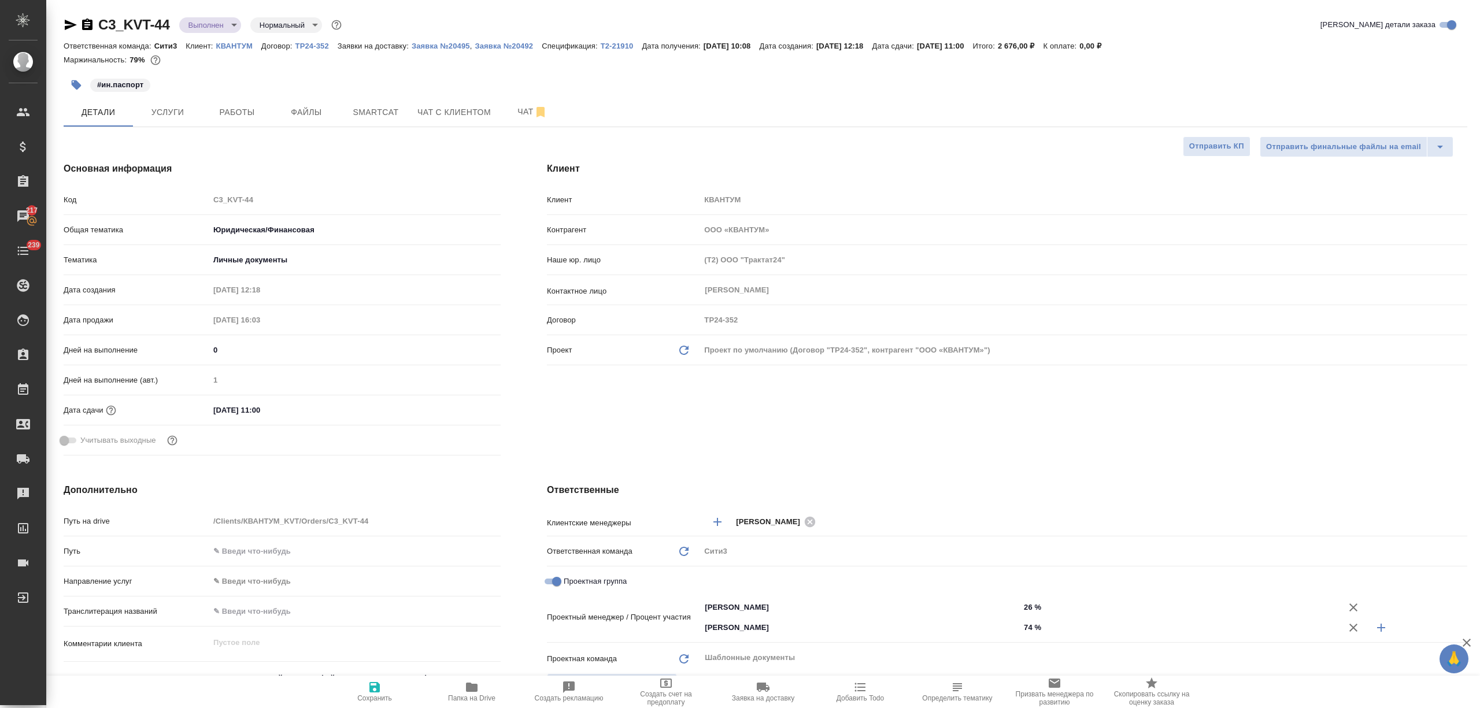
type textarea "x"
click at [218, 414] on input "[DATE] 11:00" at bounding box center [260, 410] width 101 height 17
drag, startPoint x: 223, startPoint y: 410, endPoint x: 212, endPoint y: 410, distance: 11.0
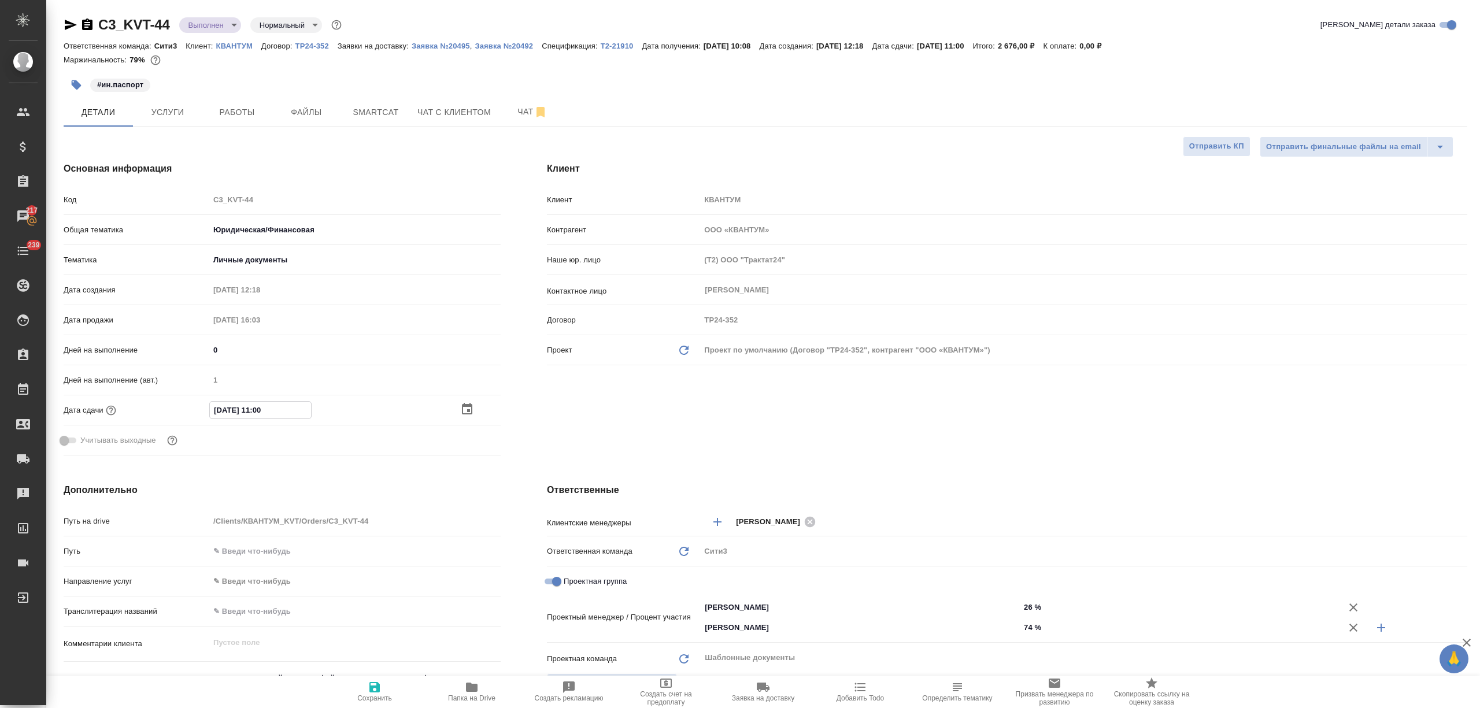
click at [212, 410] on input "[DATE] 11:00" at bounding box center [260, 410] width 101 height 17
type input "[DATE] 11:00"
type textarea "x"
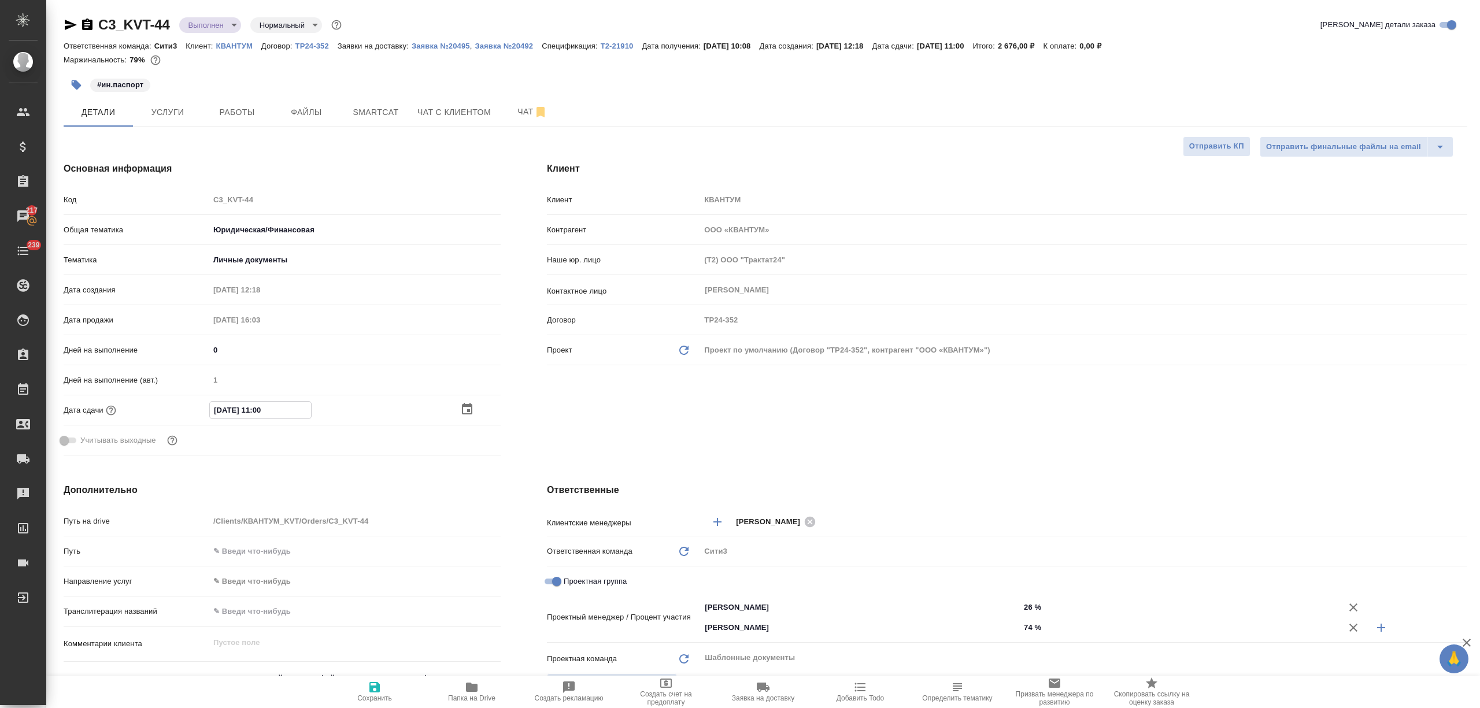
type input "[DATE] 11:00"
click at [376, 690] on icon "button" at bounding box center [375, 688] width 14 height 14
type textarea "x"
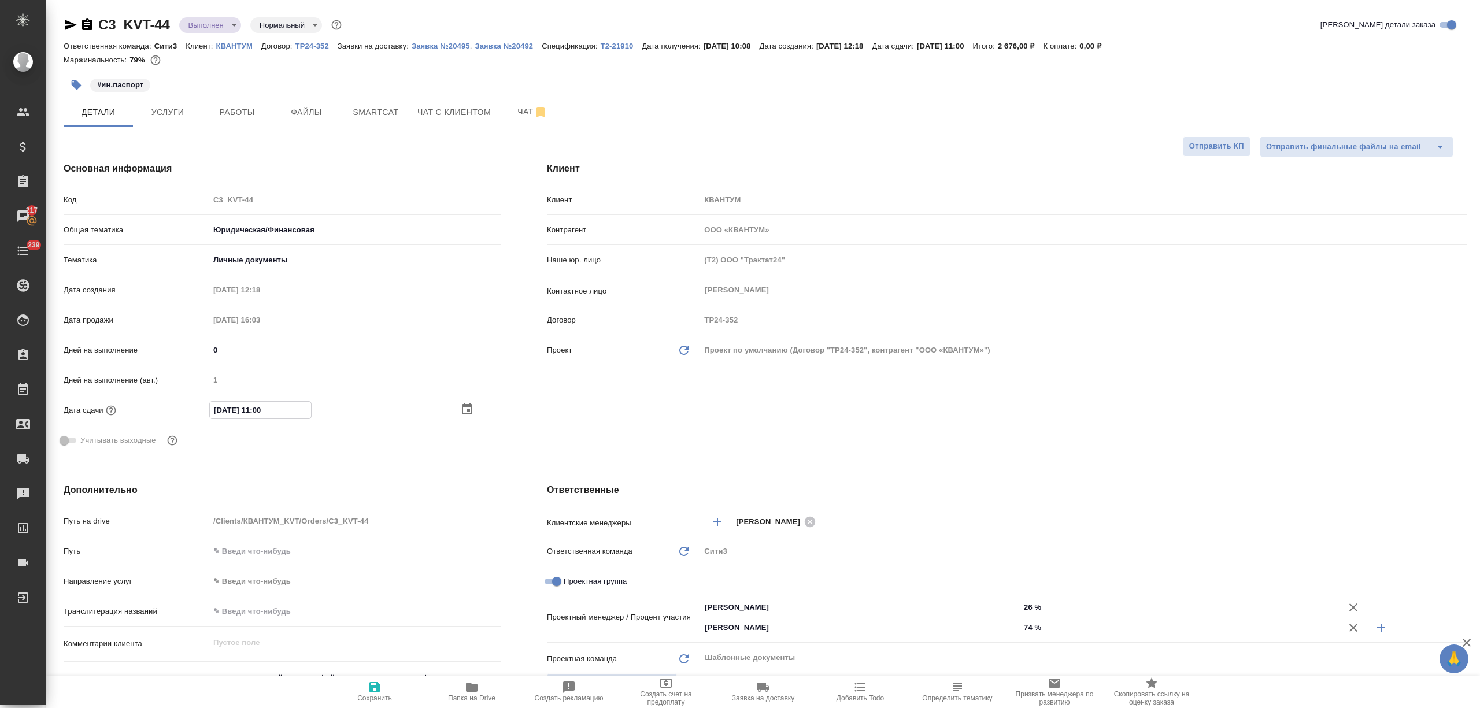
type textarea "x"
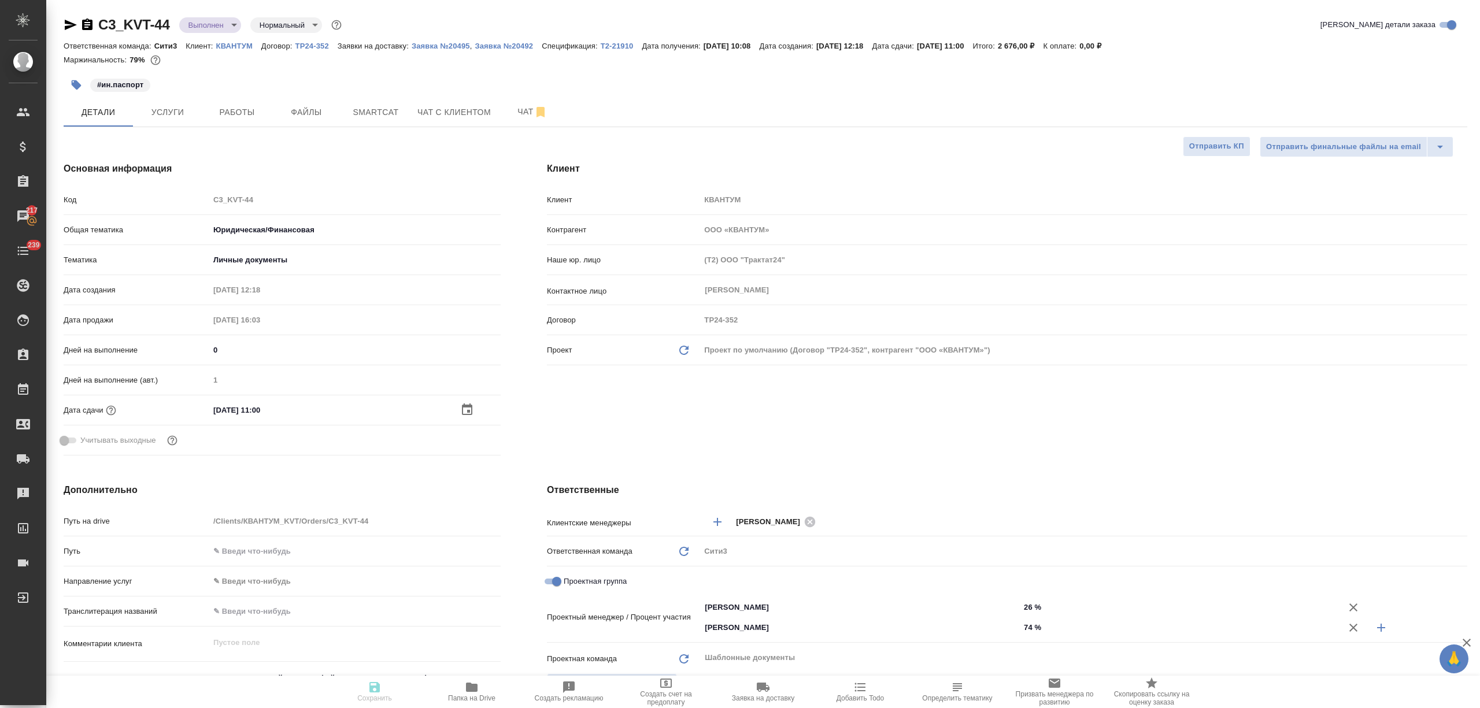
type textarea "x"
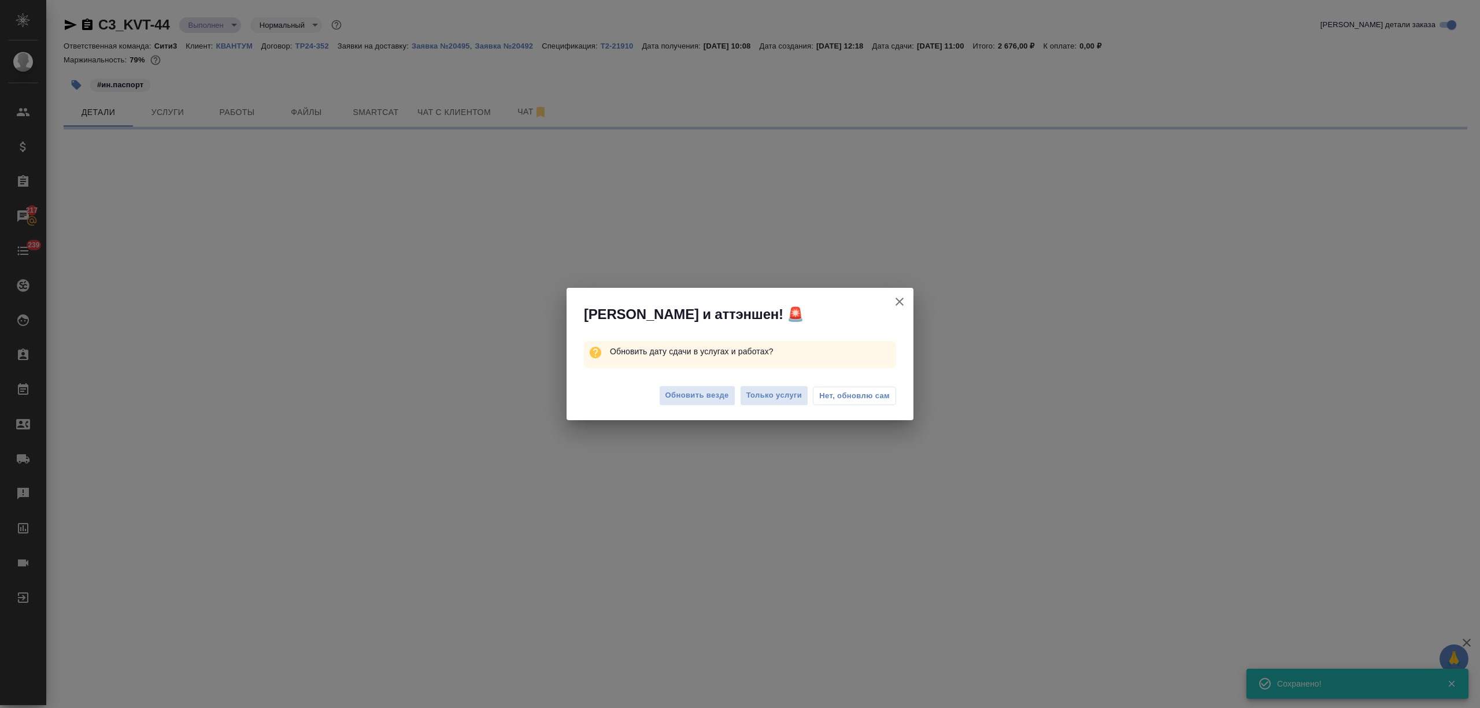
select select "RU"
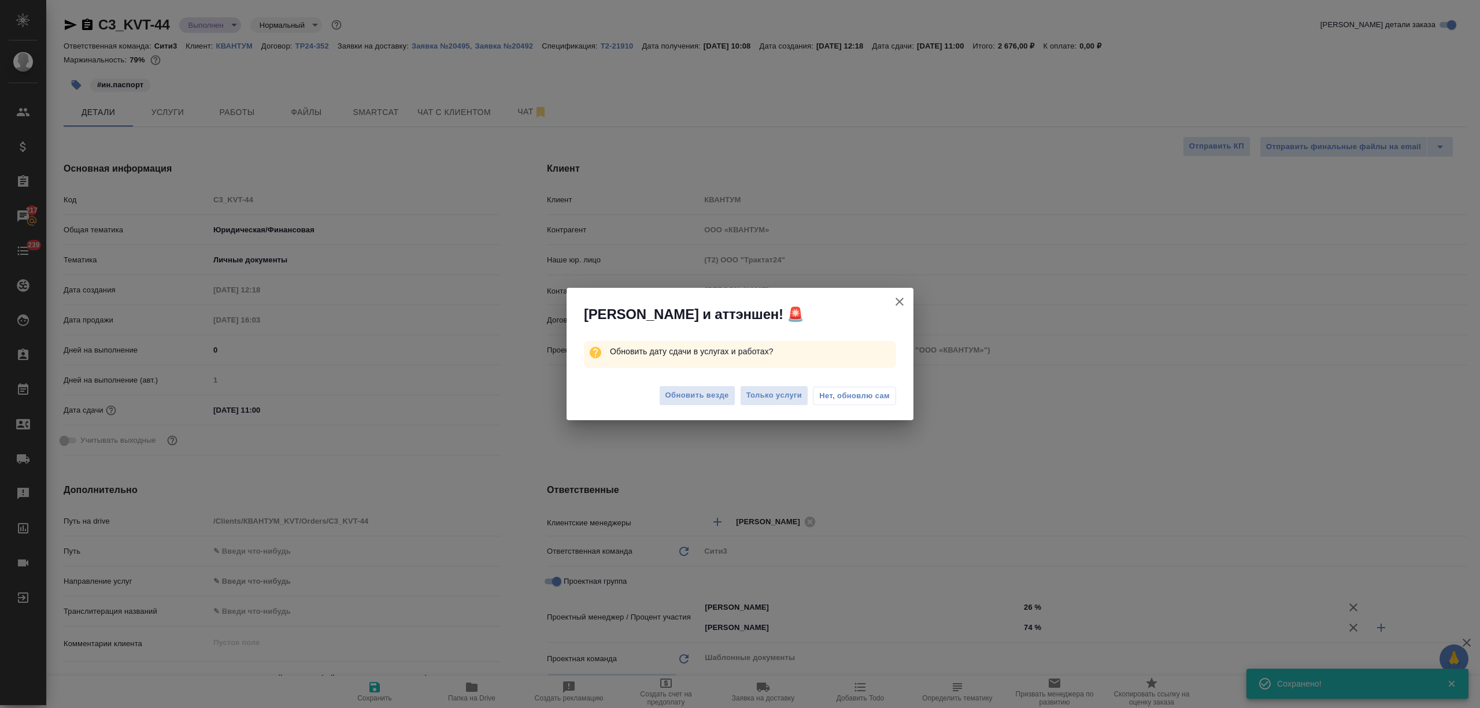
type textarea "x"
click at [693, 397] on span "Обновить везде" at bounding box center [698, 395] width 64 height 13
type textarea "x"
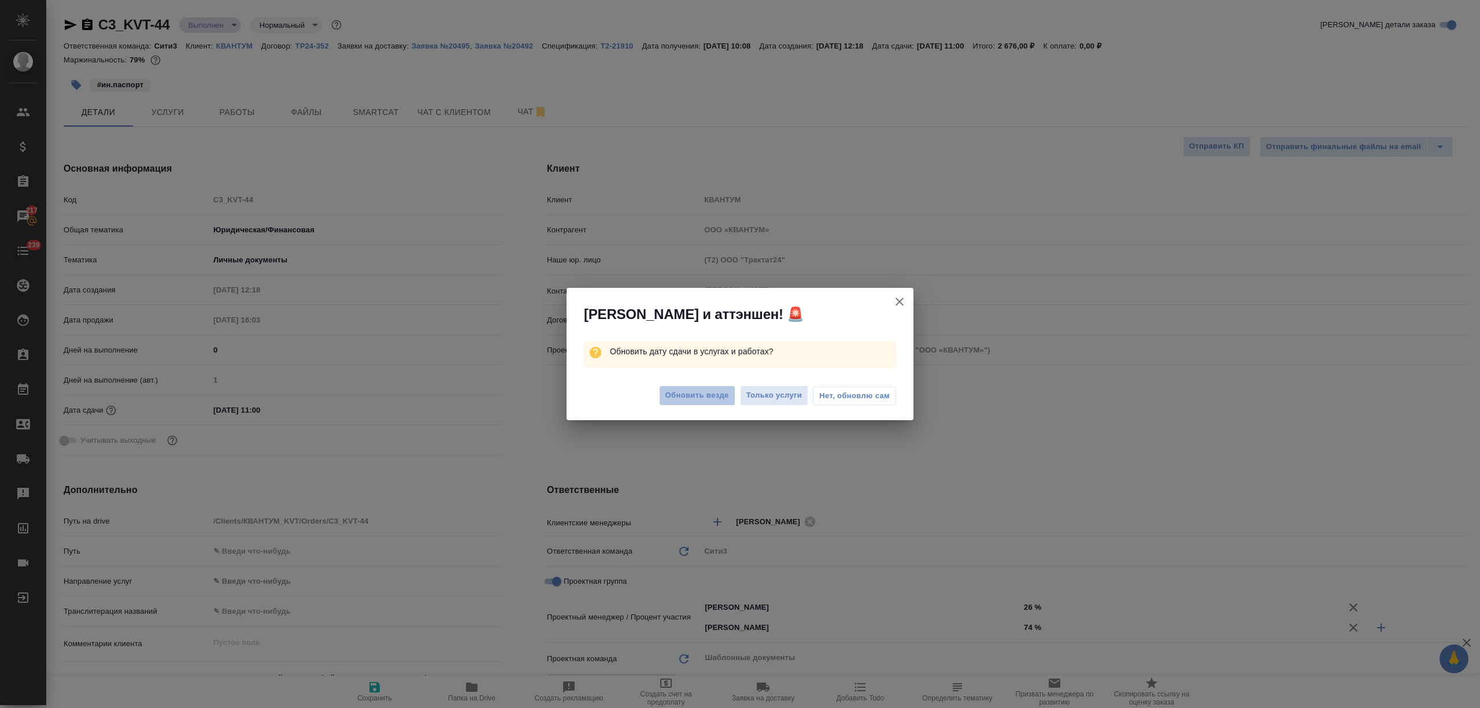
type textarea "x"
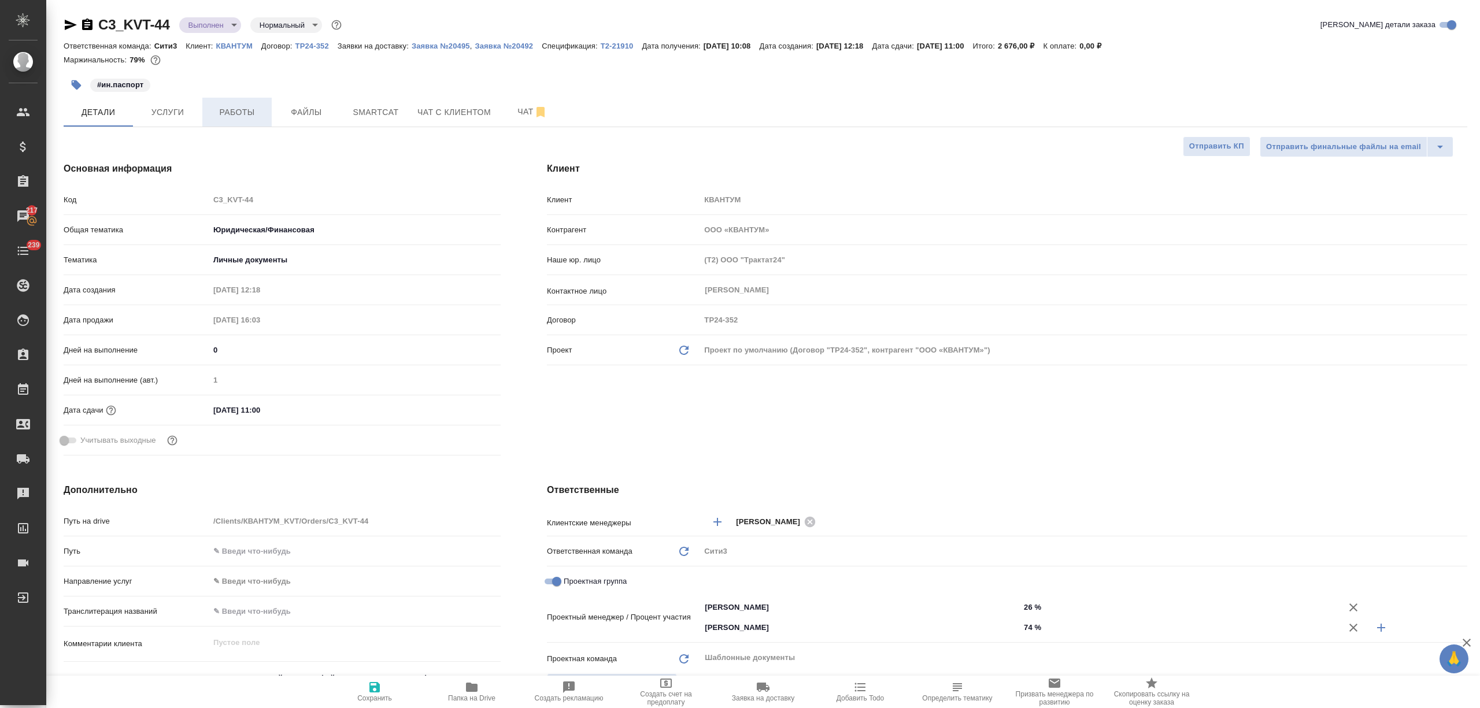
click at [236, 114] on span "Работы" at bounding box center [237, 112] width 56 height 14
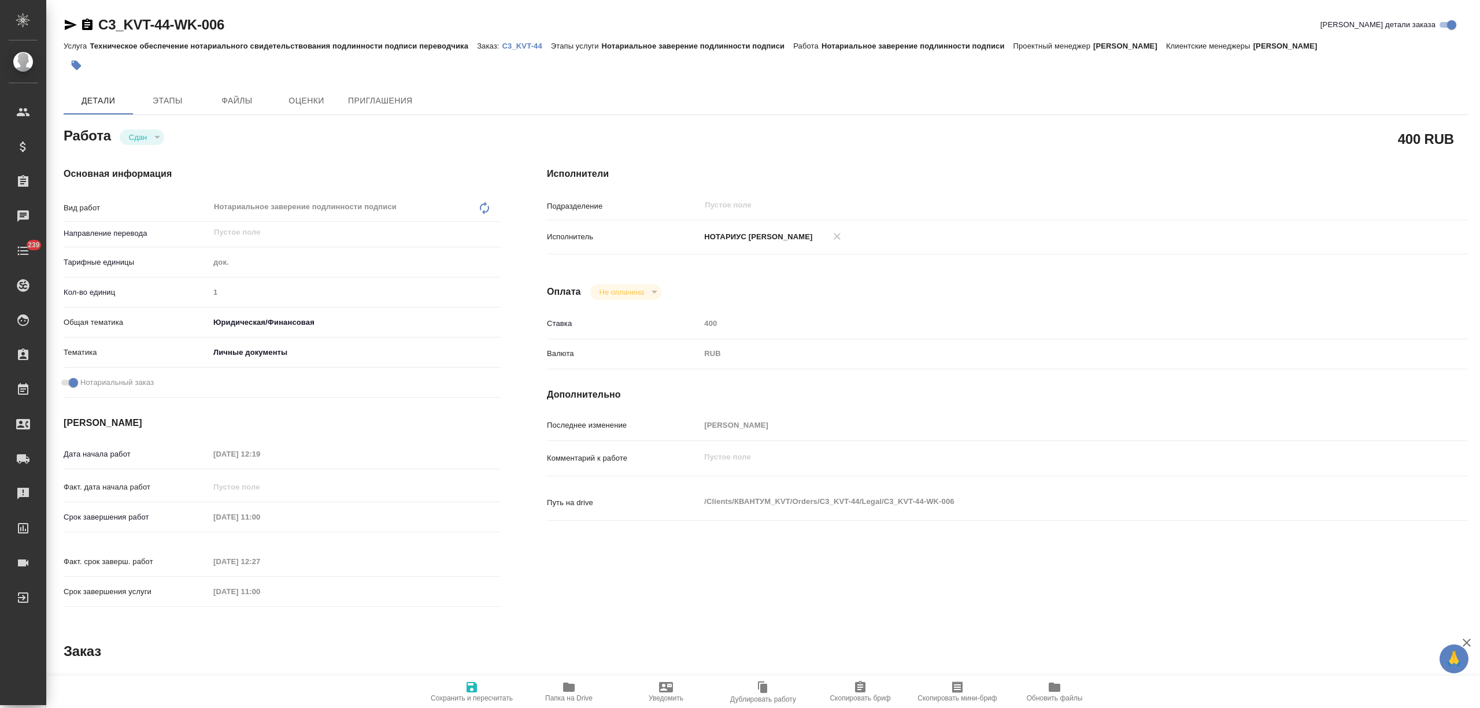
type textarea "x"
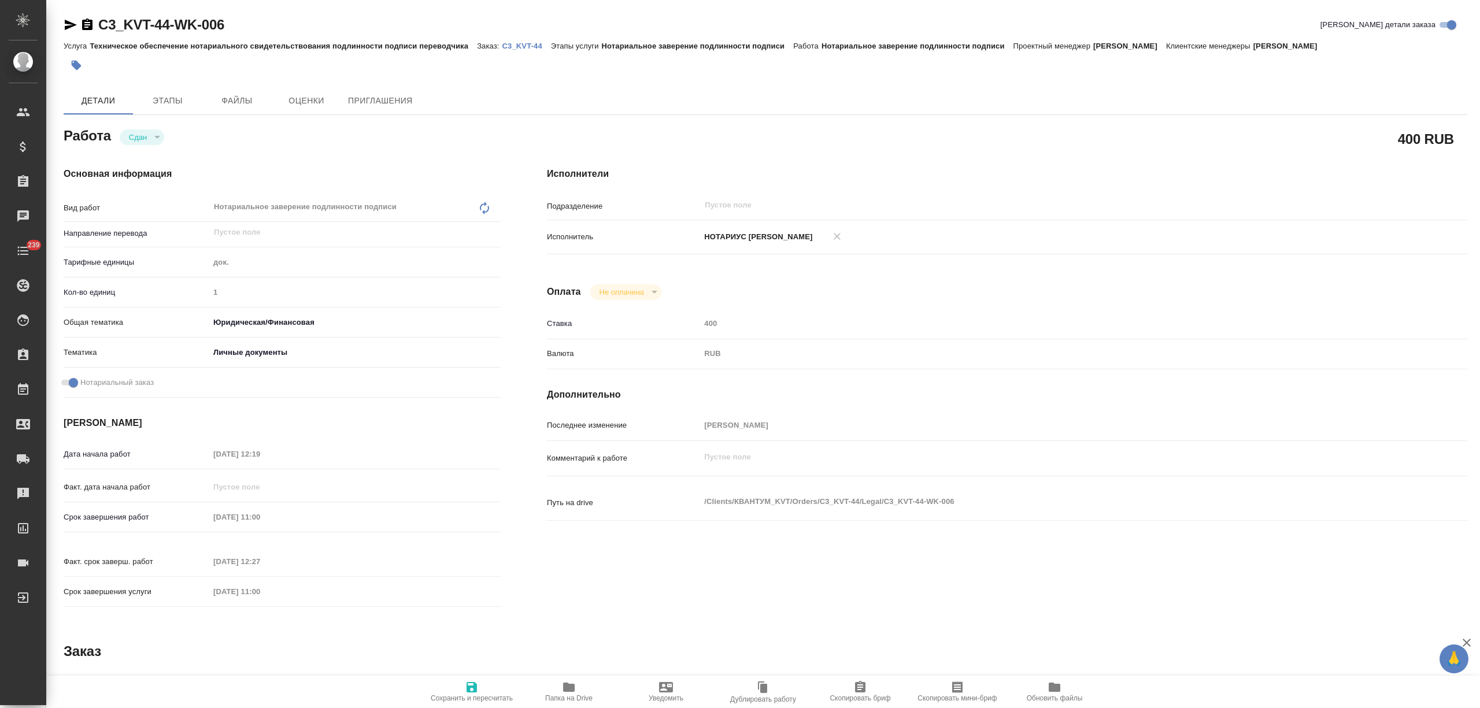
type textarea "x"
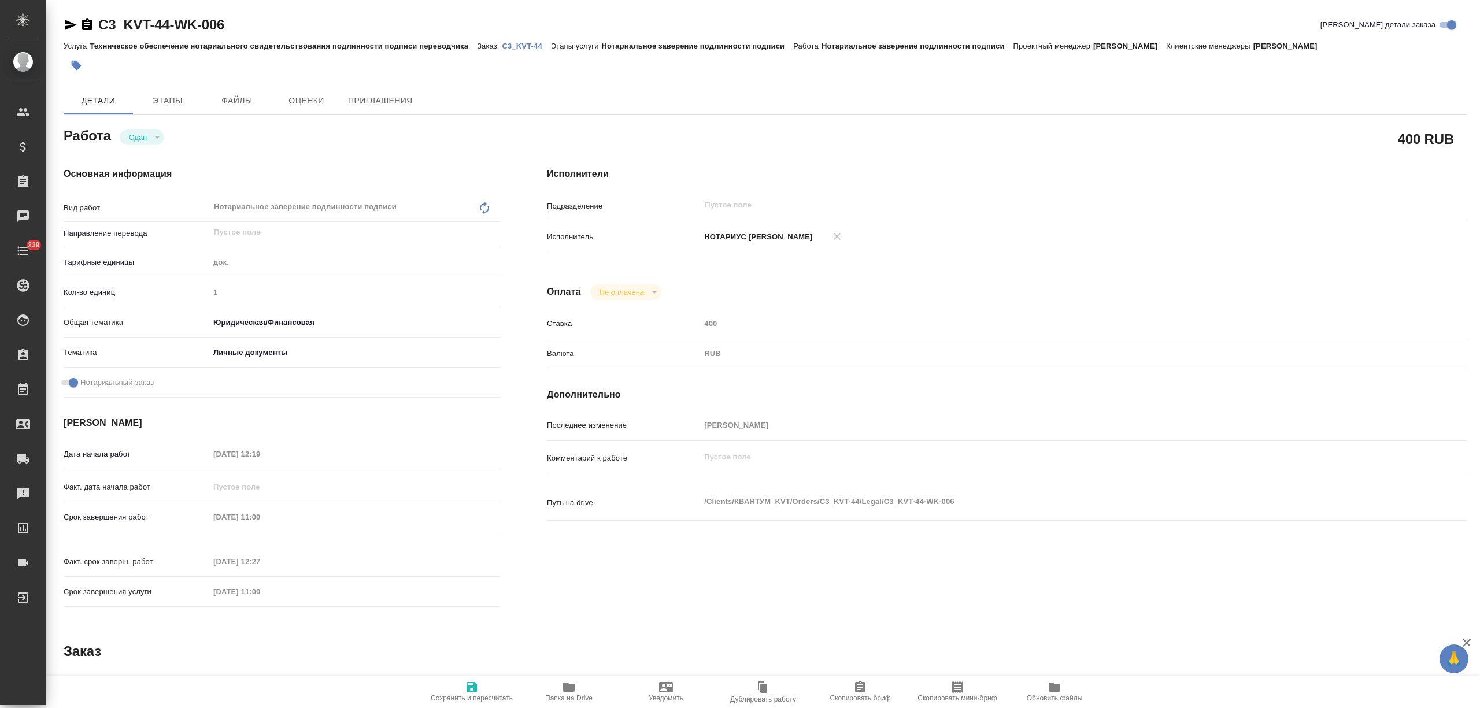
type textarea "x"
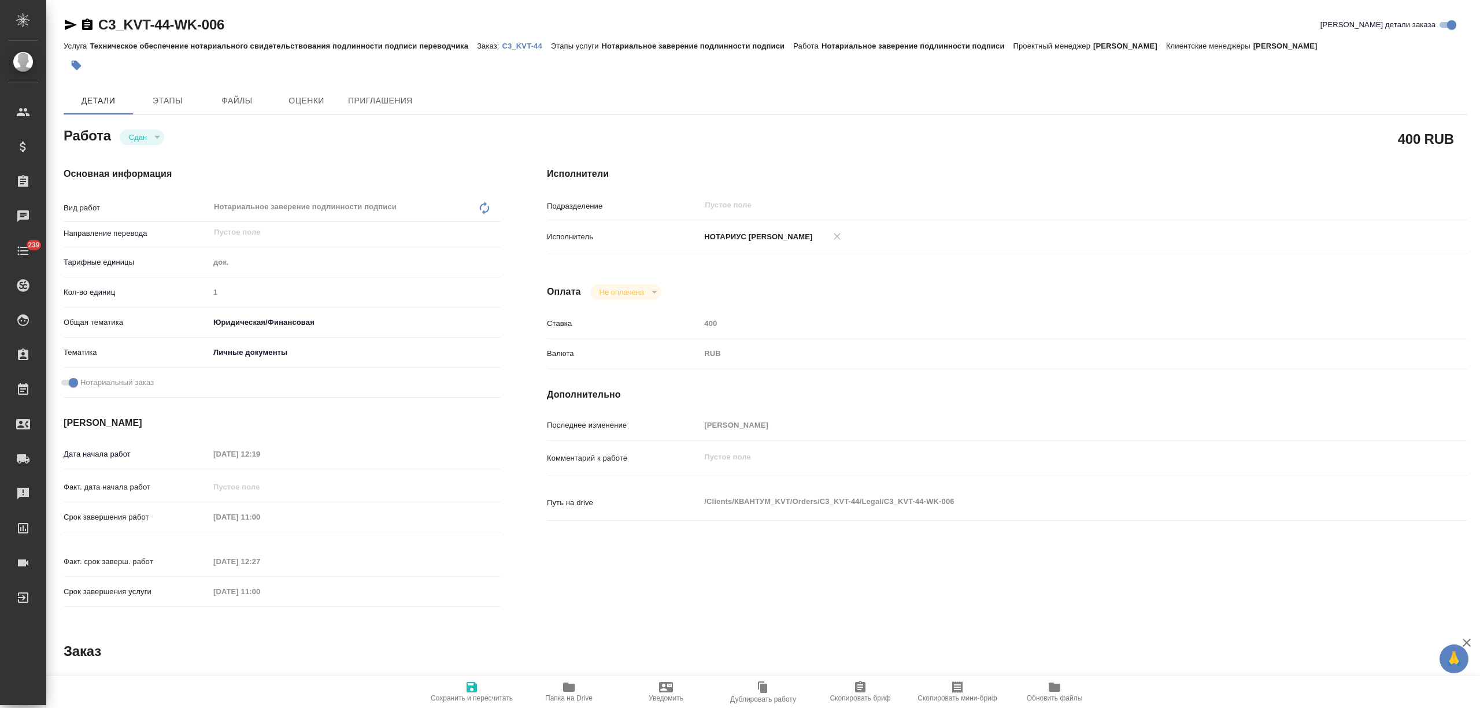
type textarea "x"
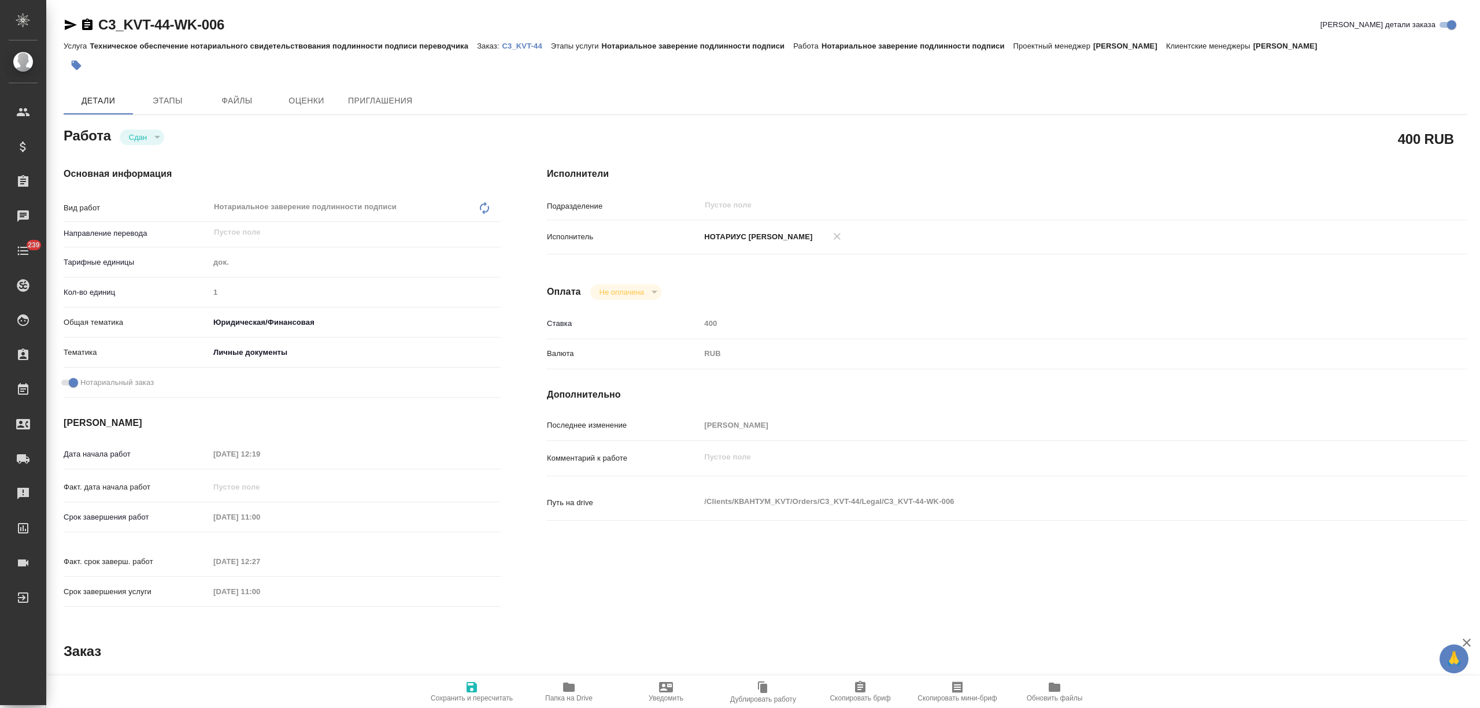
type textarea "x"
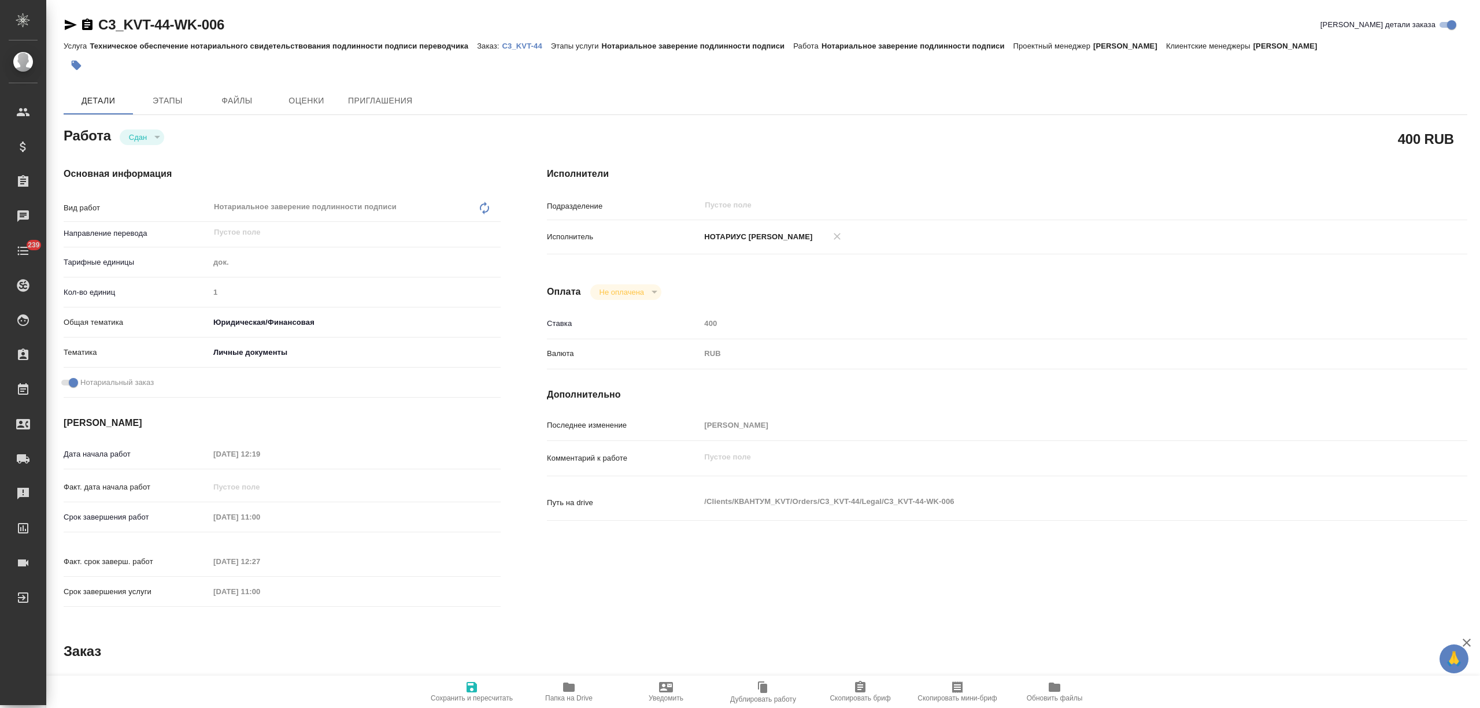
type textarea "x"
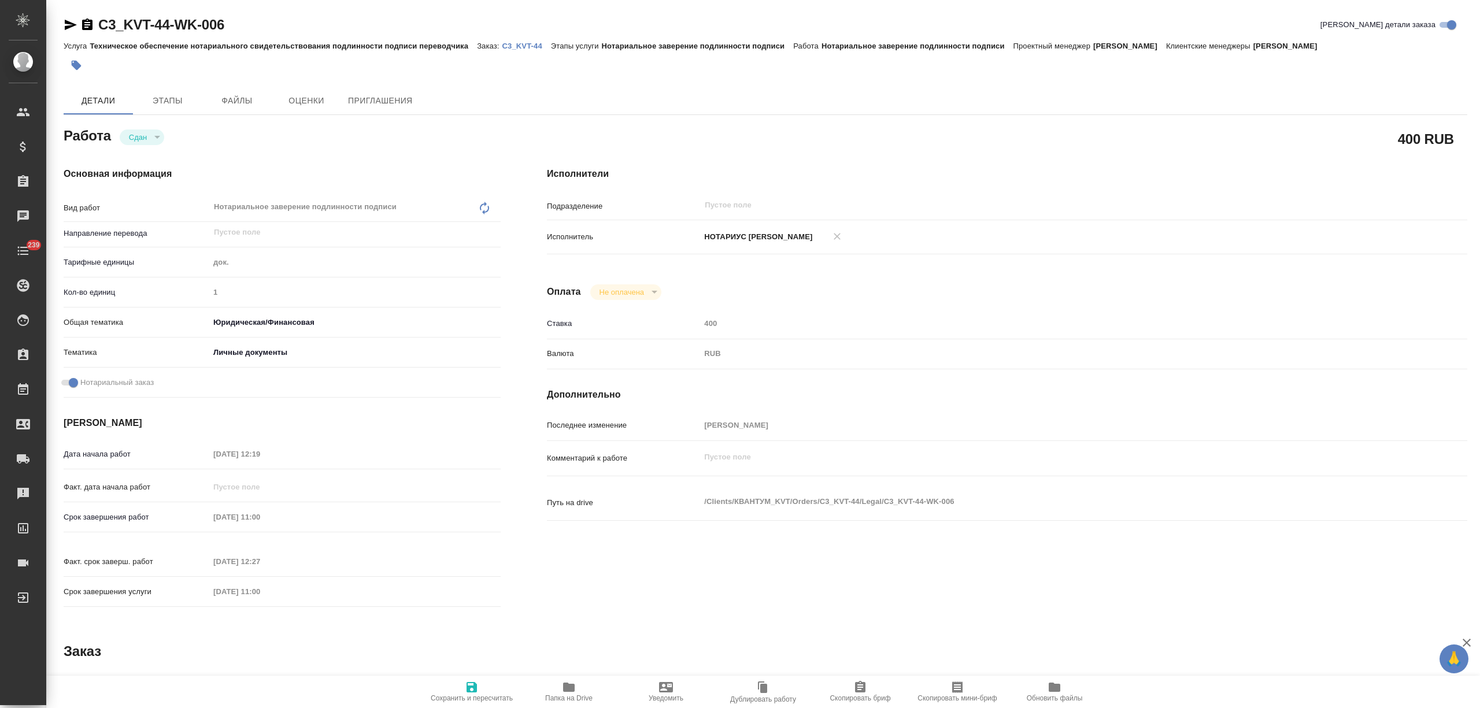
type textarea "x"
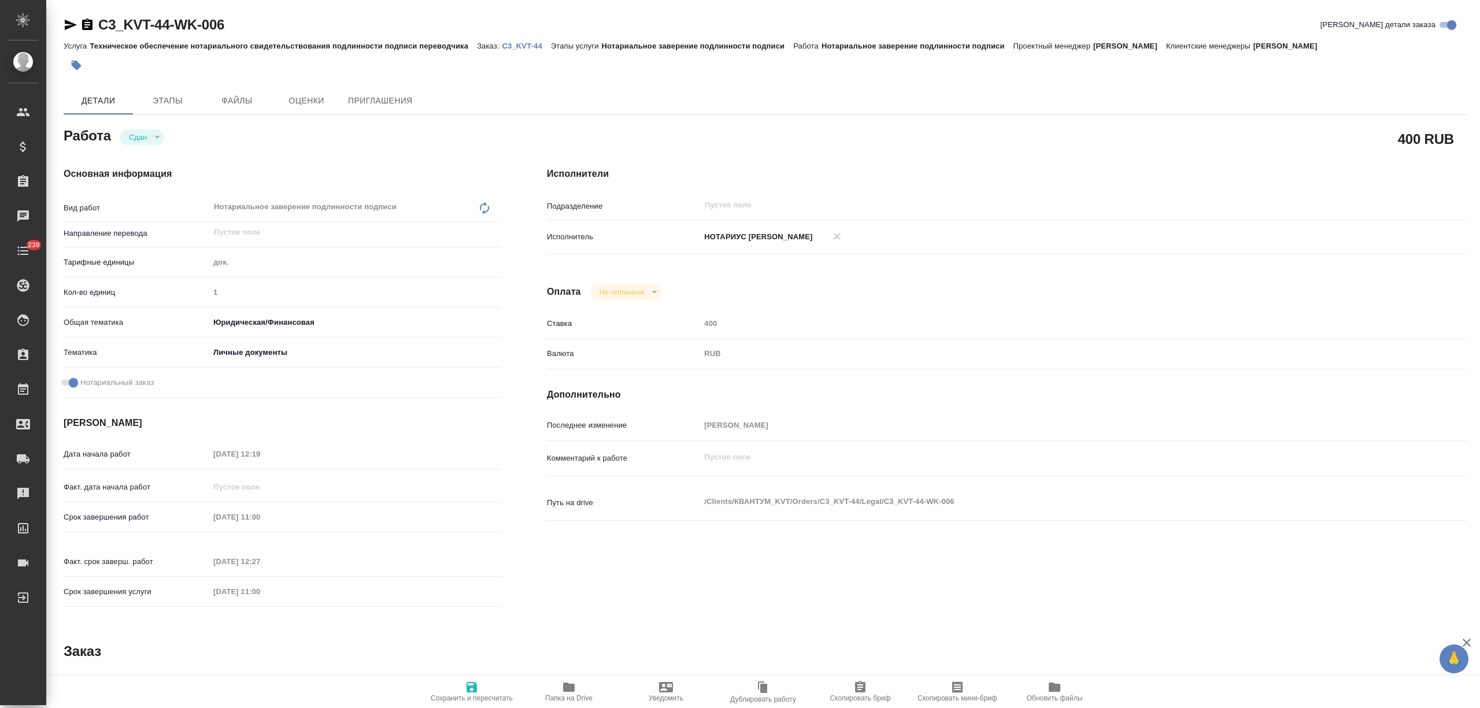
type textarea "x"
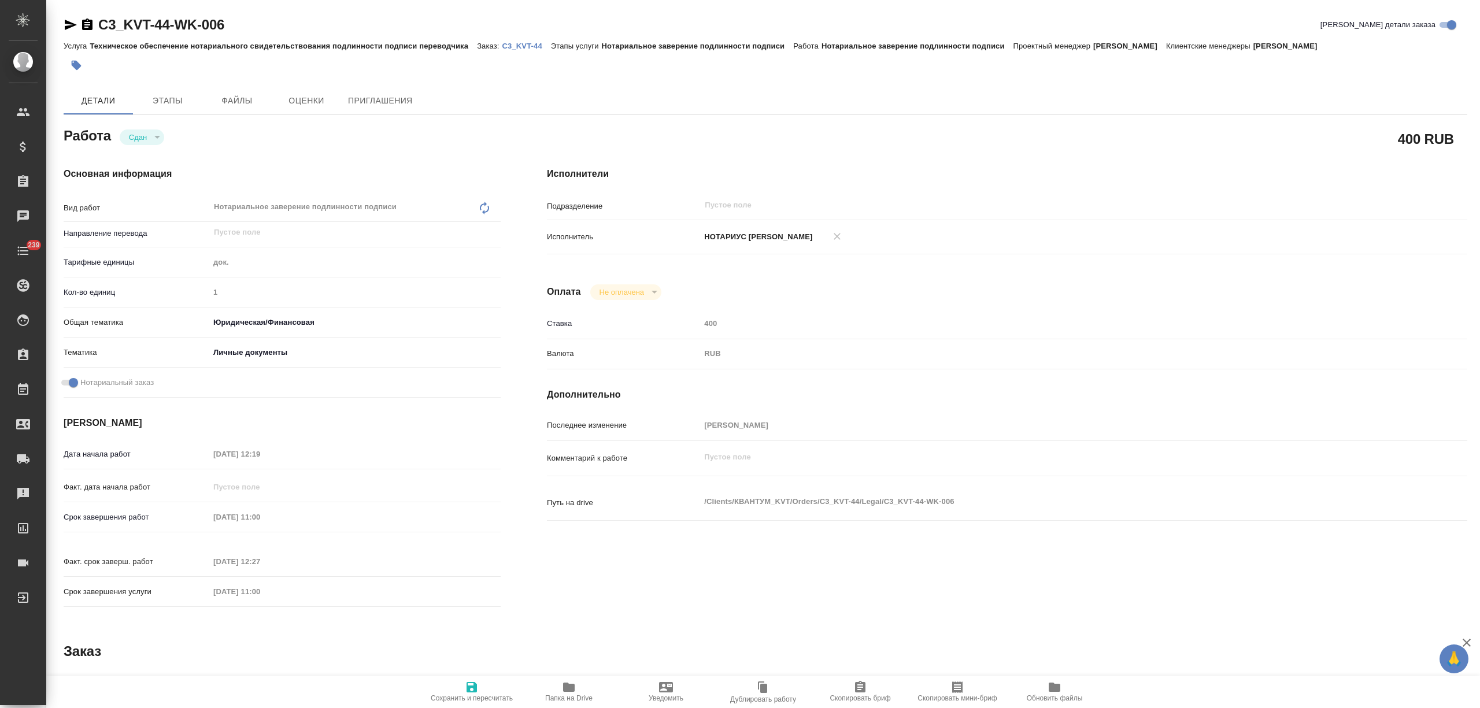
type textarea "x"
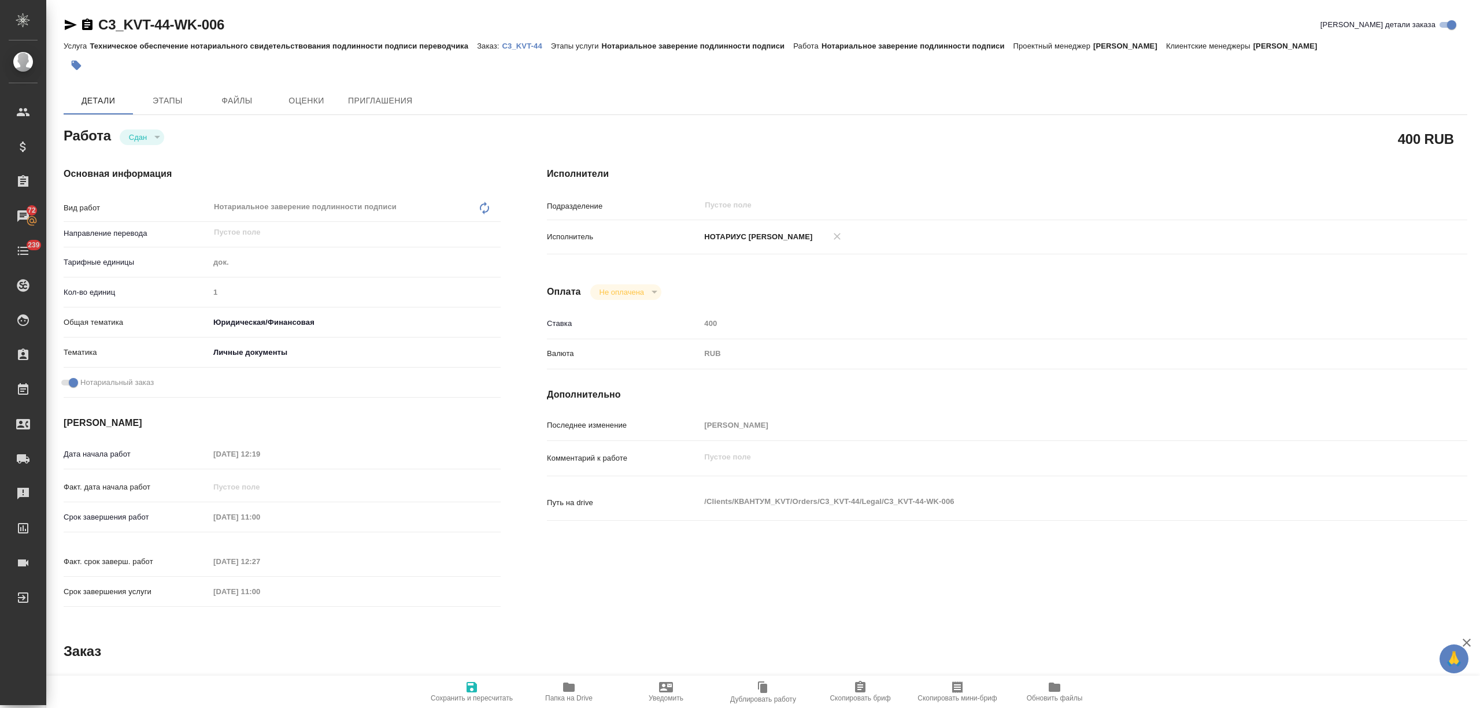
type textarea "x"
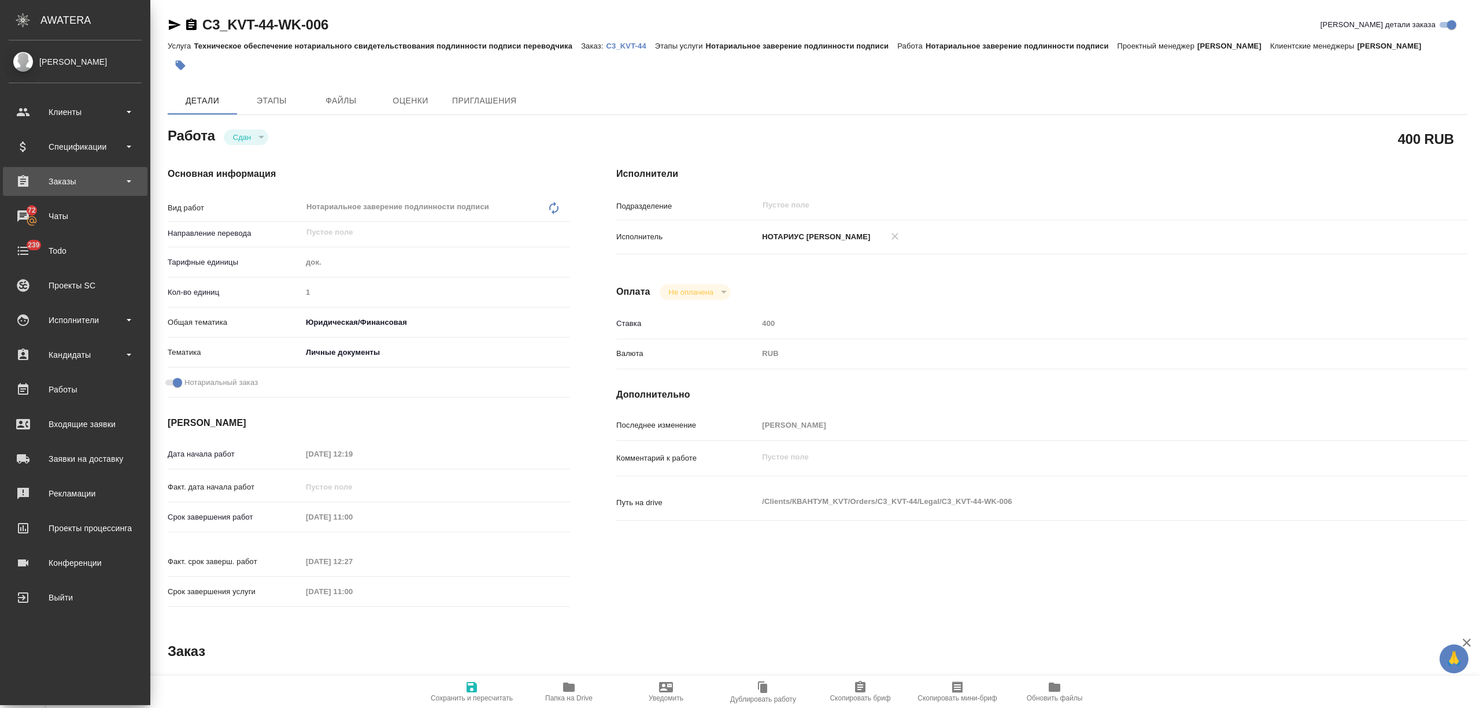
click at [107, 183] on div "Заказы" at bounding box center [75, 181] width 133 height 17
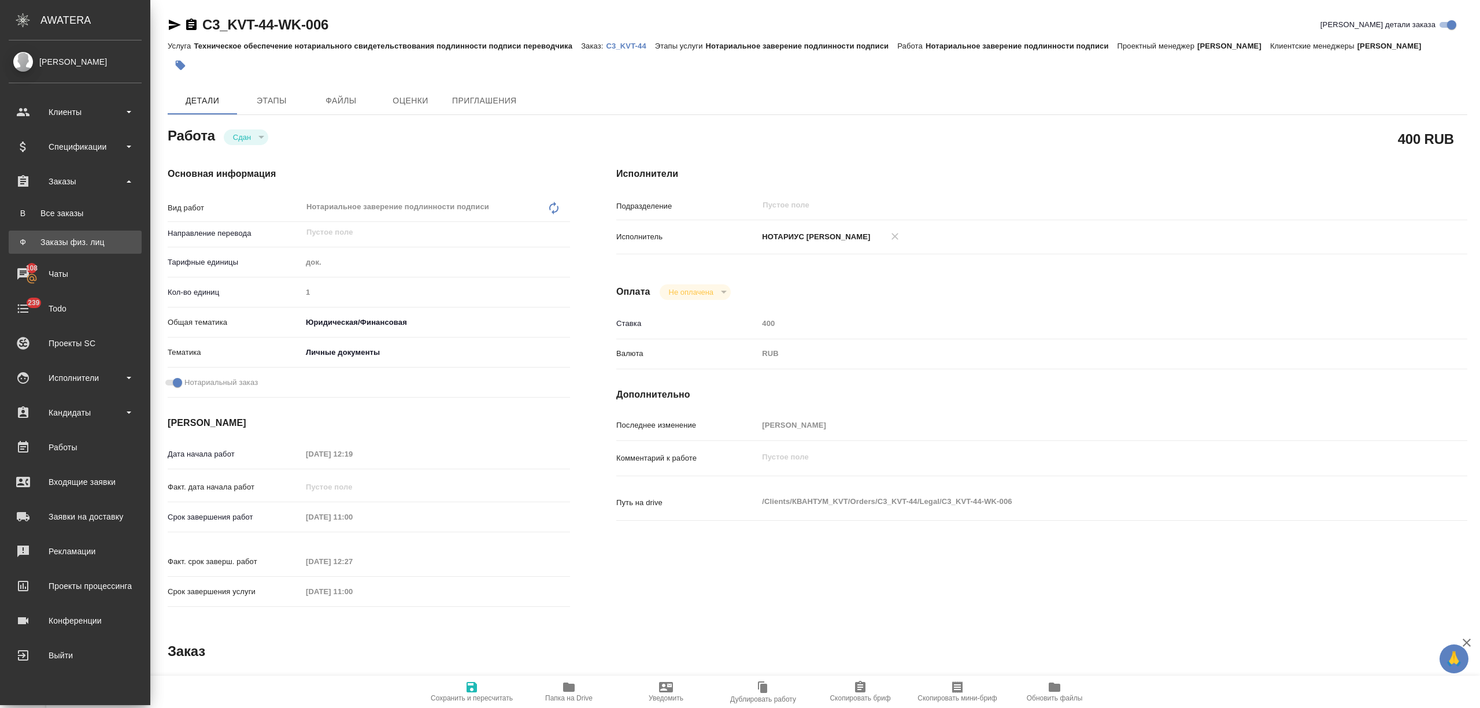
type textarea "x"
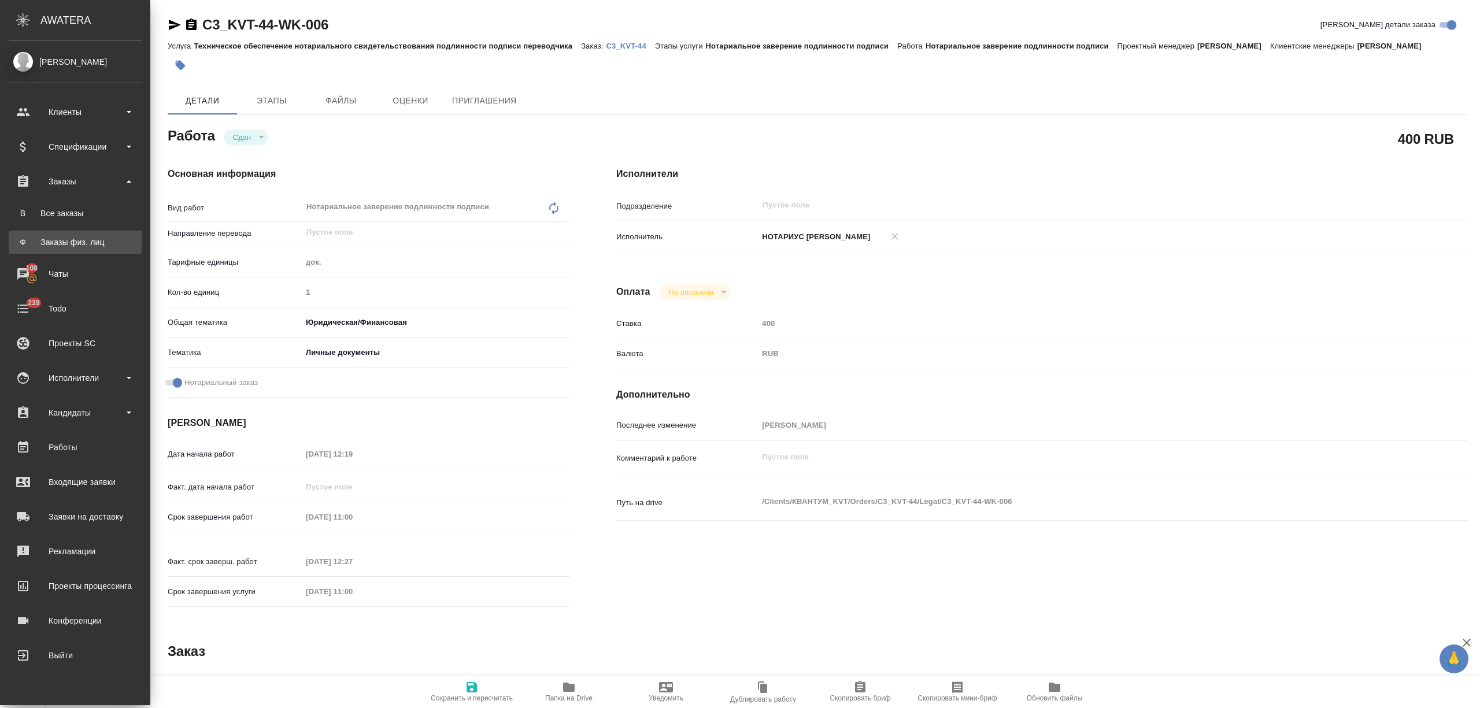
click at [72, 246] on div "Заказы физ. лиц" at bounding box center [74, 242] width 121 height 12
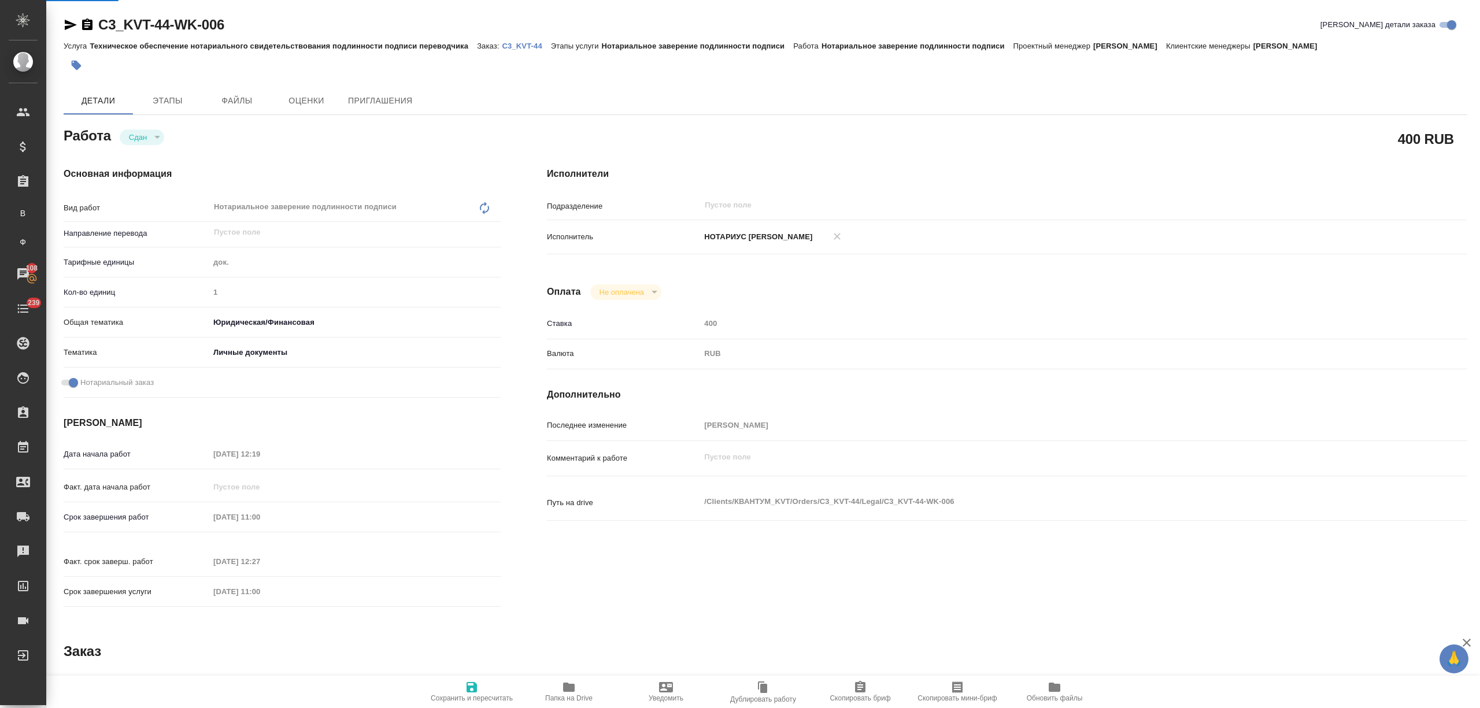
type textarea "x"
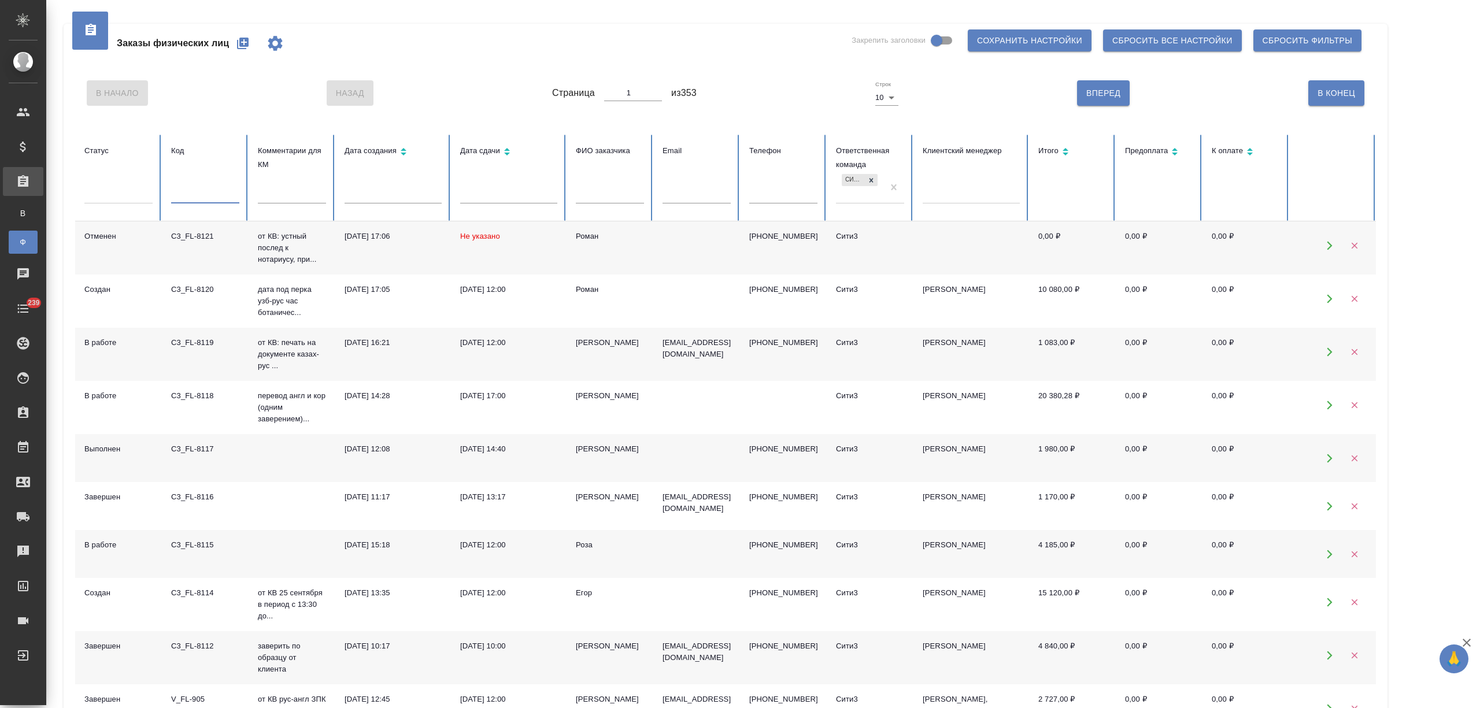
click at [199, 199] on input "text" at bounding box center [205, 195] width 68 height 16
paste input "SPBK_FL-403"
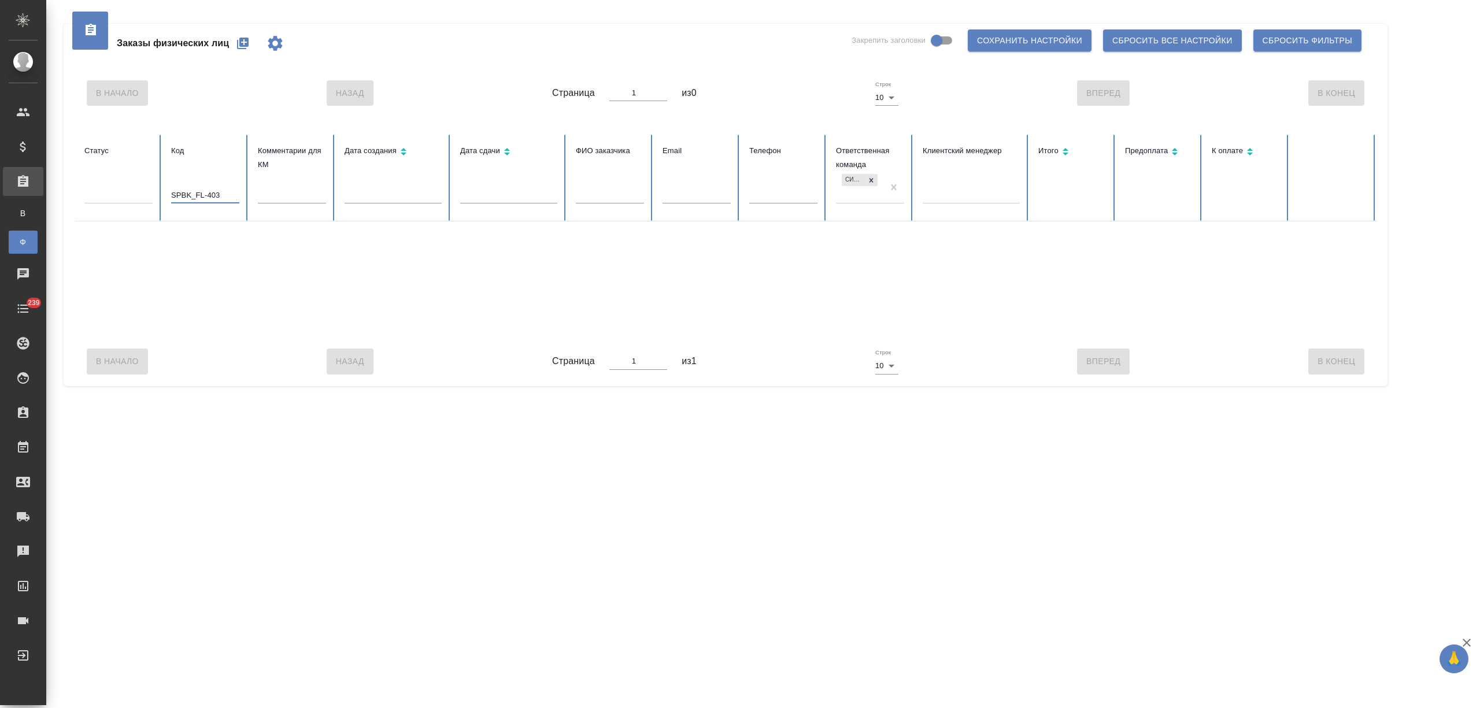
type input "SPBK_FL-403"
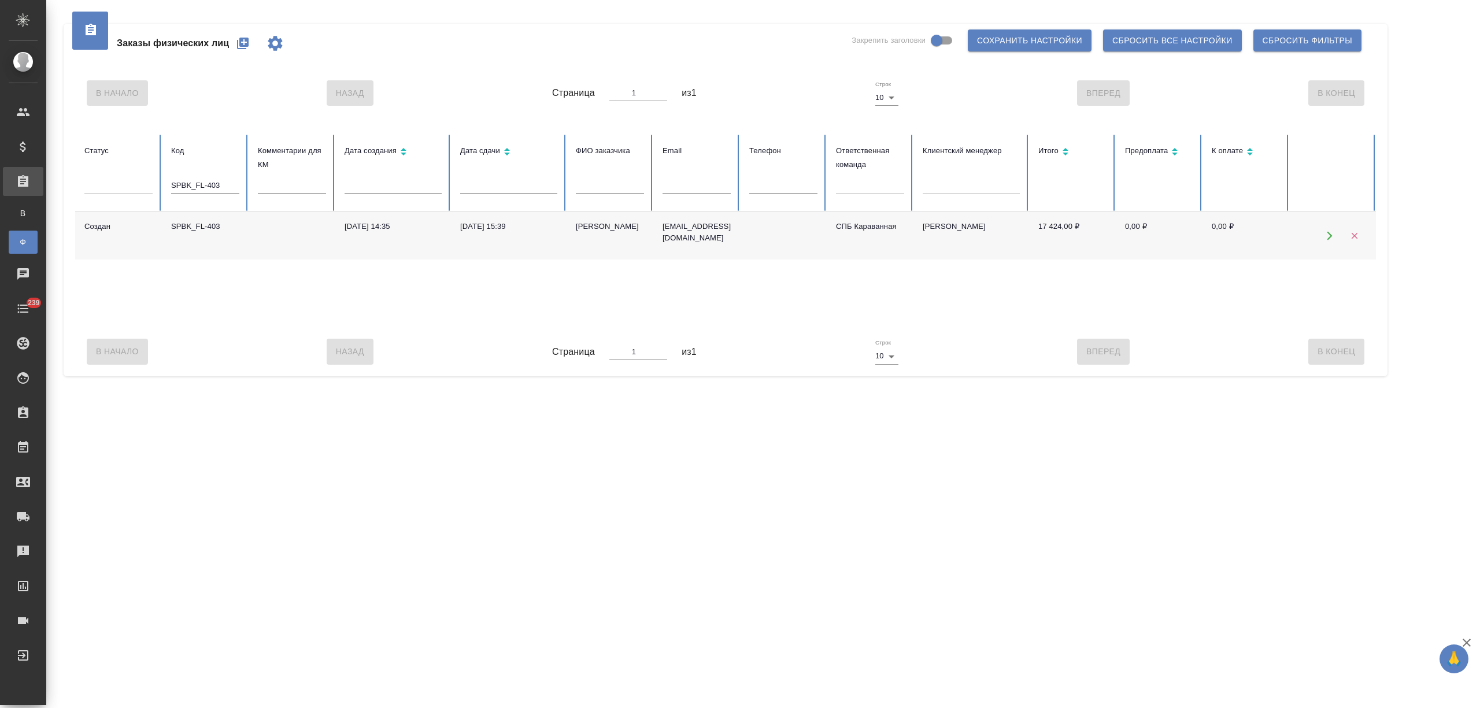
click at [229, 237] on td "SPBK_FL-403" at bounding box center [205, 236] width 87 height 48
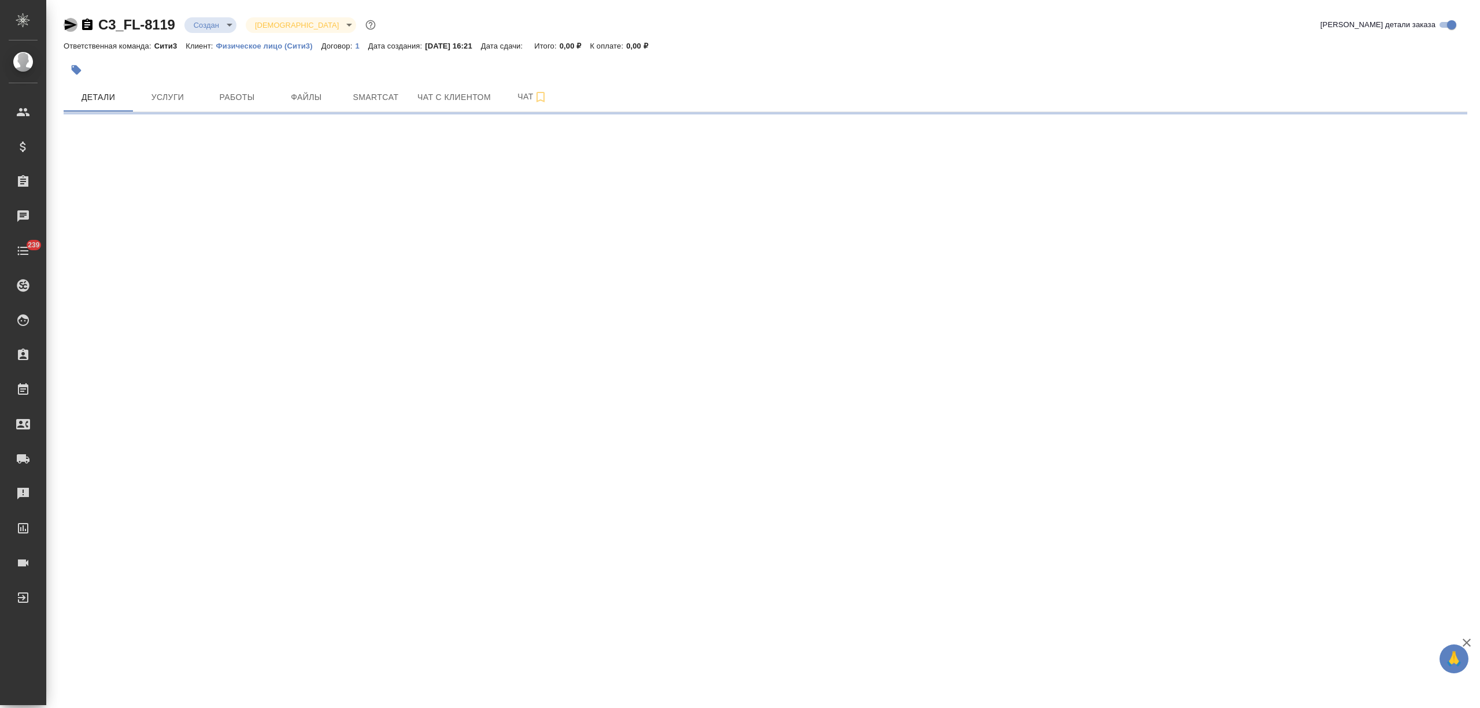
click at [69, 27] on icon "button" at bounding box center [71, 25] width 12 height 10
select select "RU"
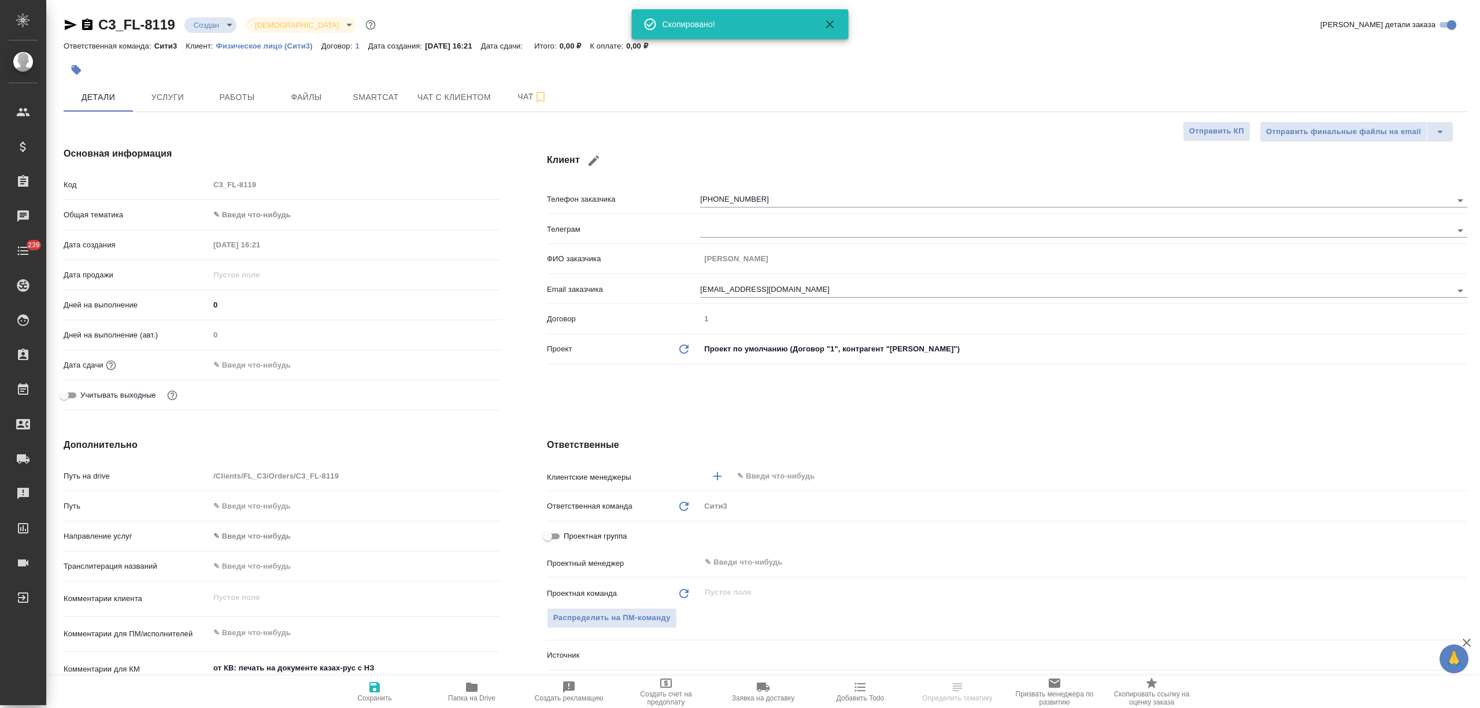
type textarea "x"
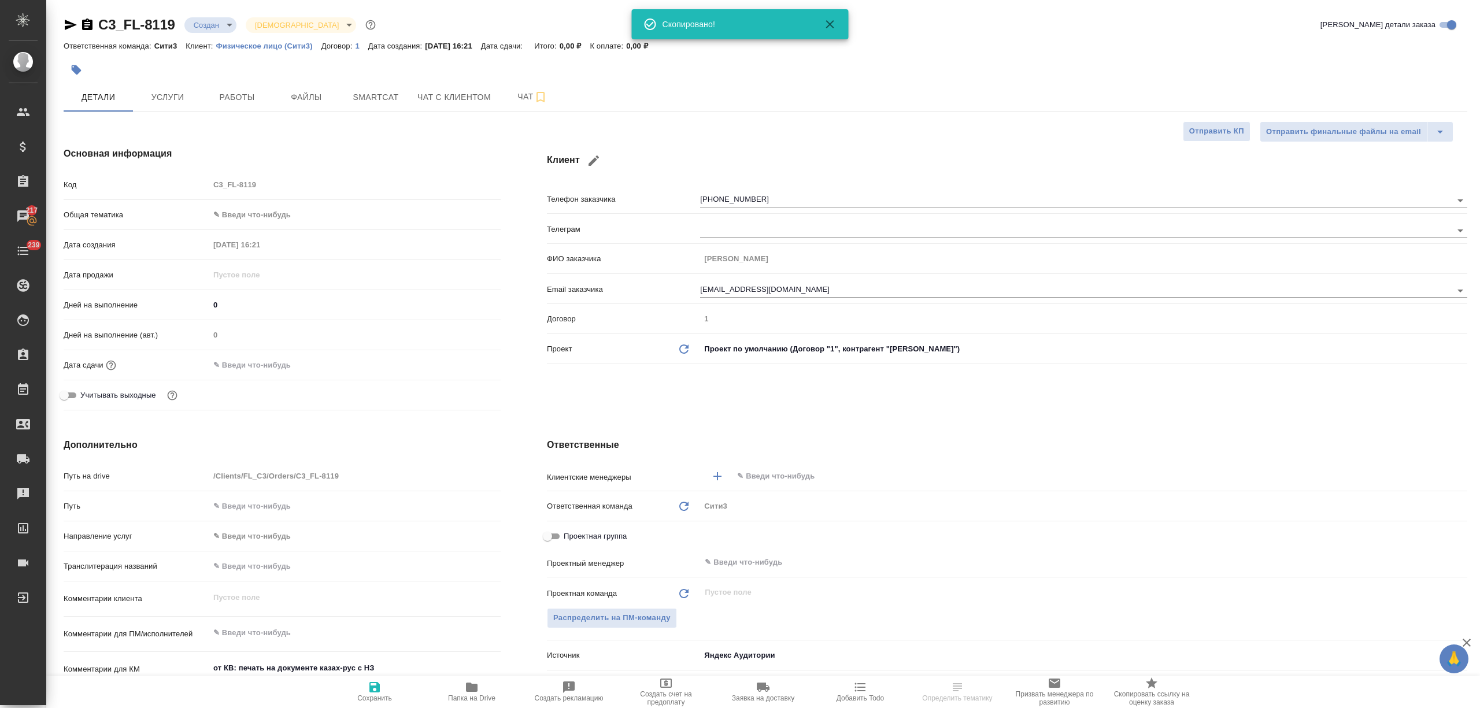
type textarea "x"
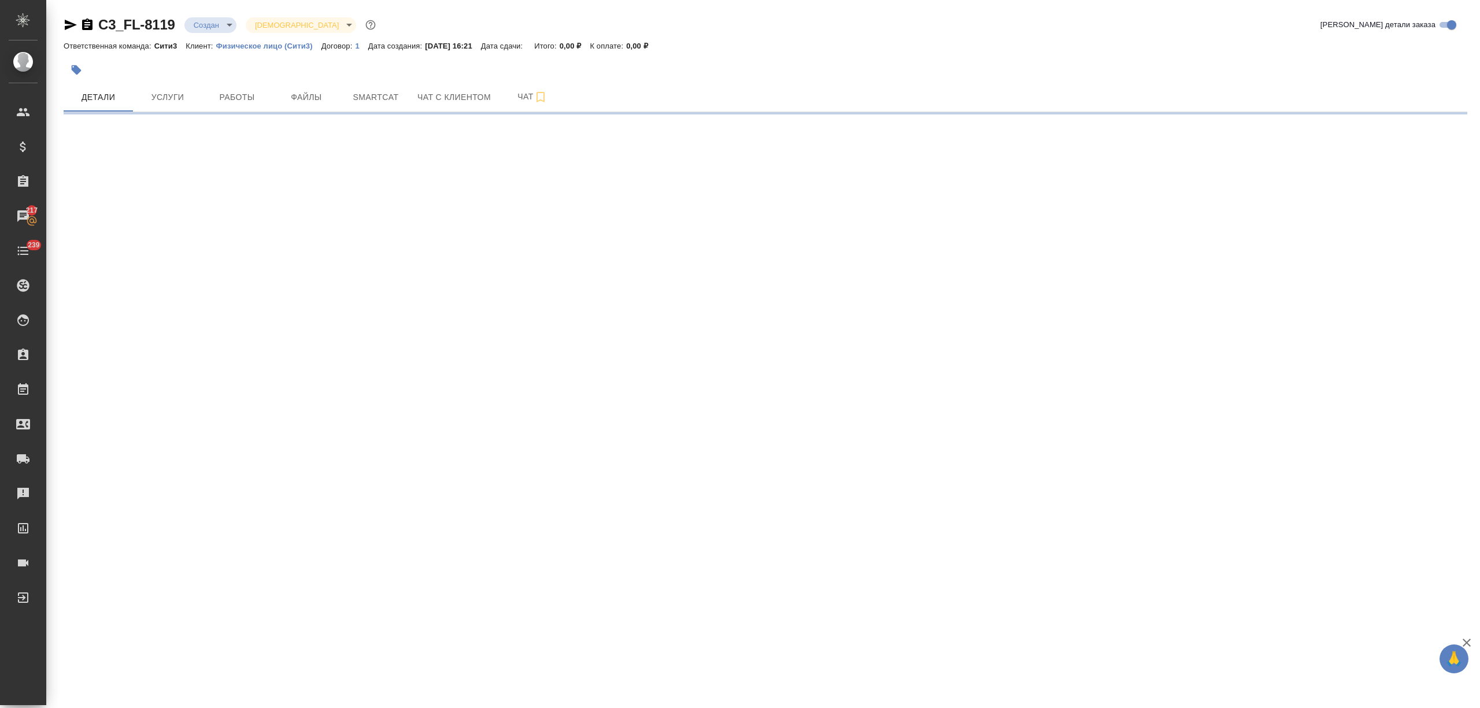
select select "RU"
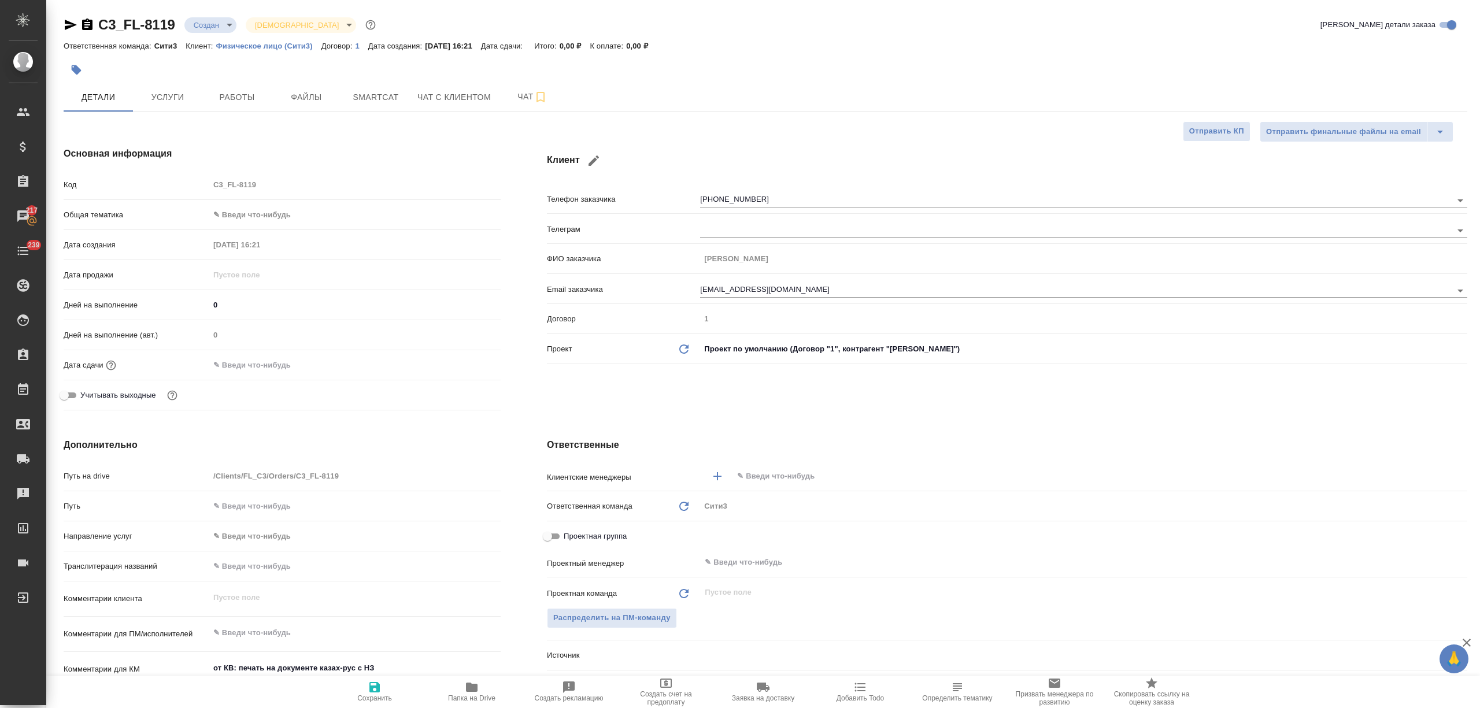
type textarea "x"
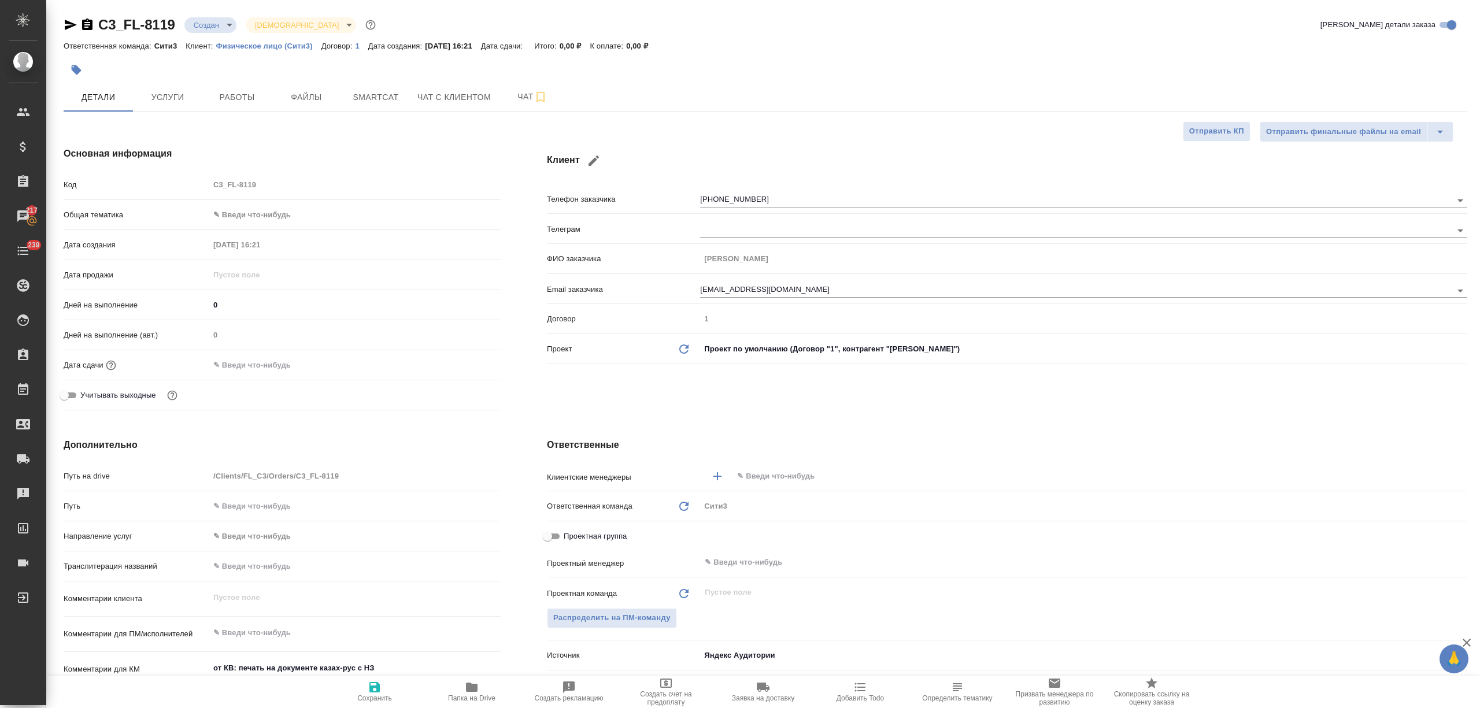
type textarea "x"
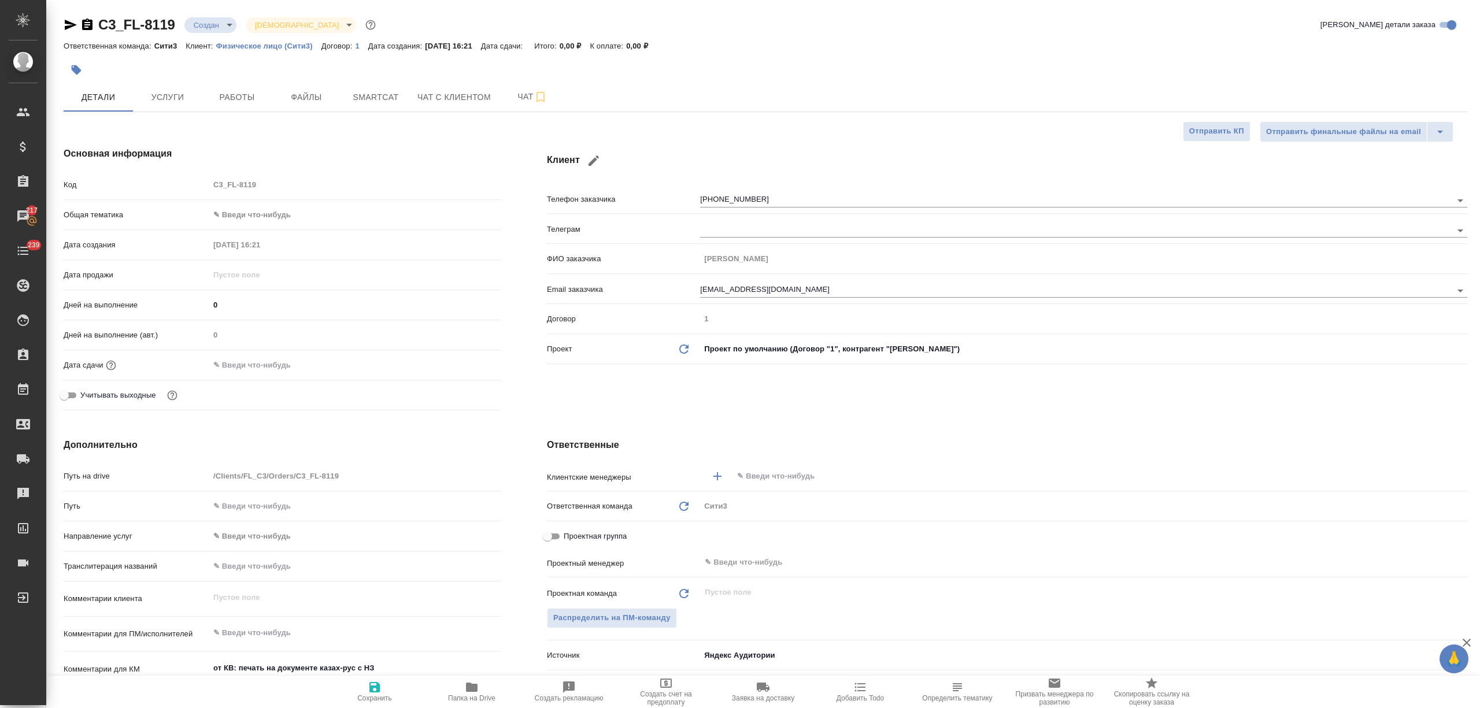
type textarea "x"
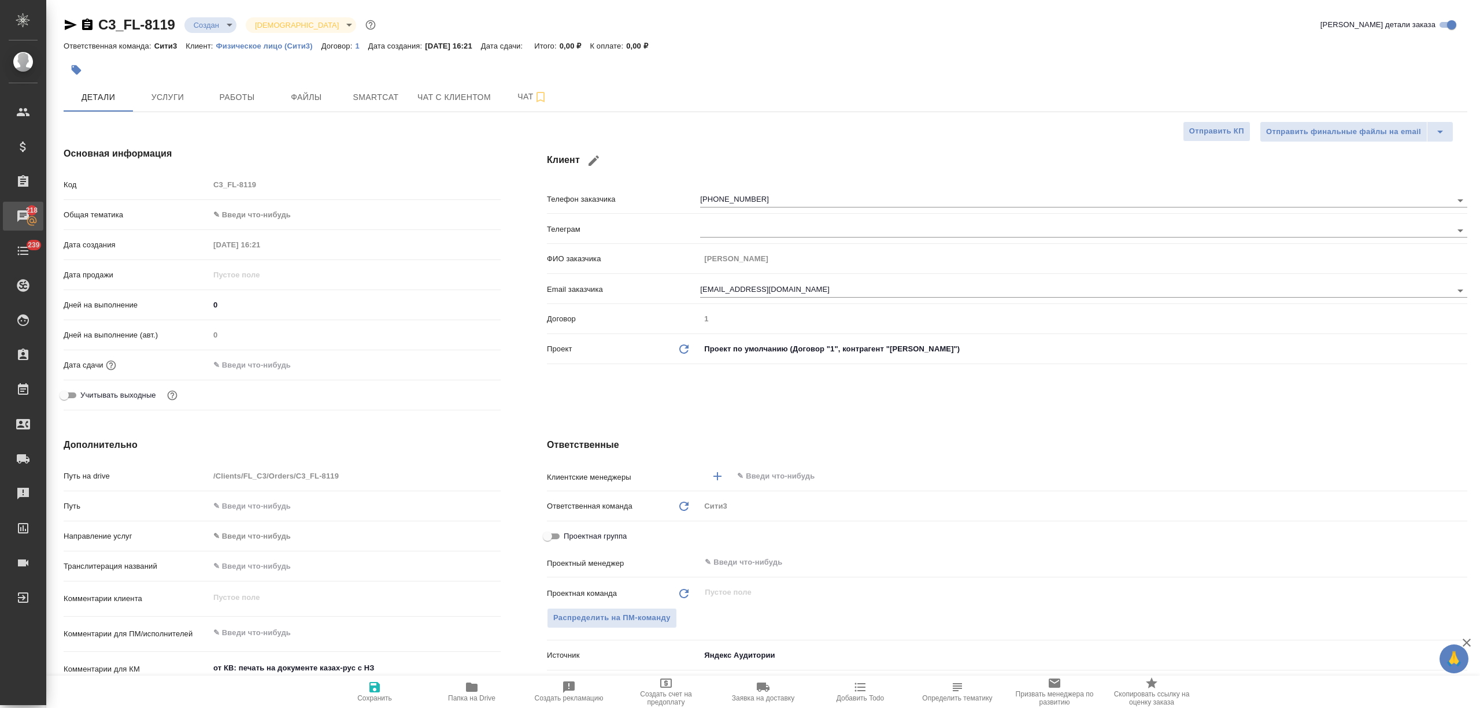
type textarea "x"
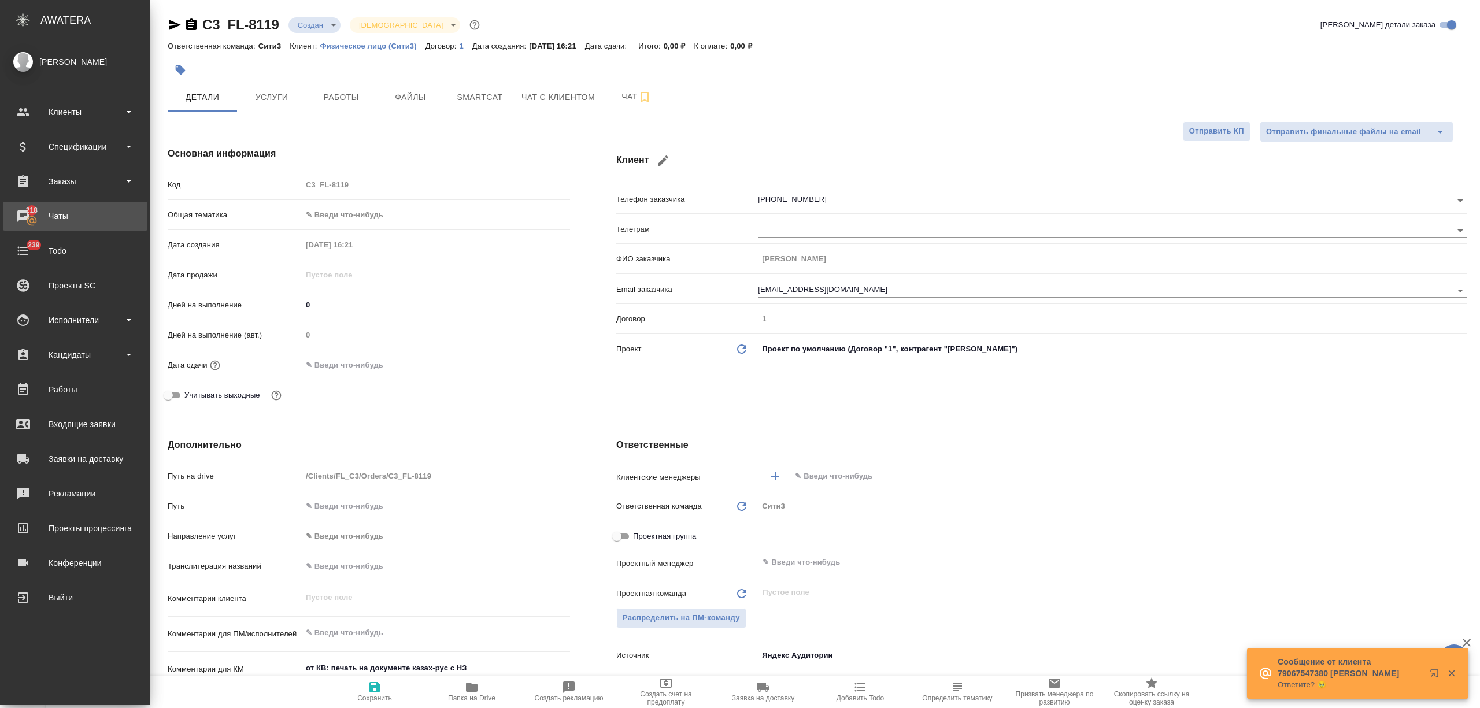
type textarea "x"
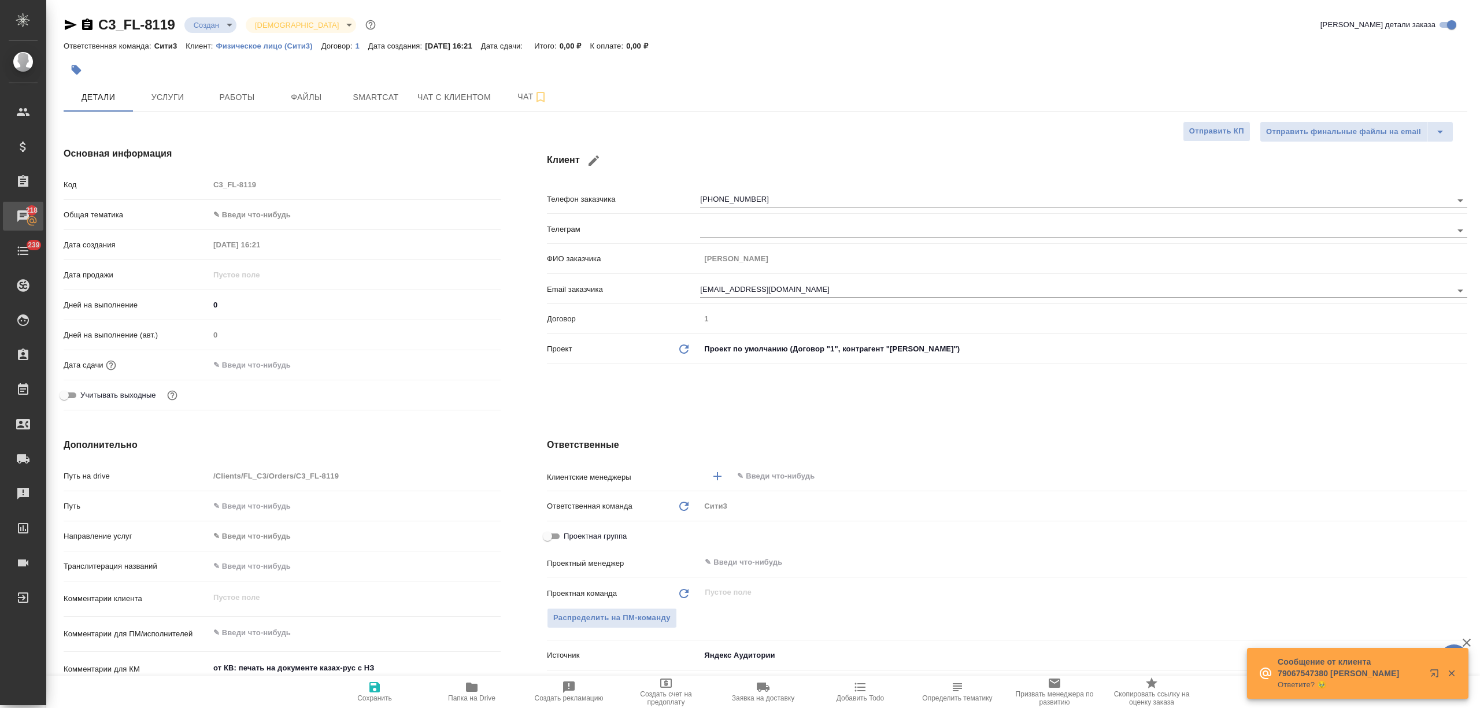
click at [43, 206] on link "218 Чаты" at bounding box center [23, 216] width 40 height 29
type textarea "x"
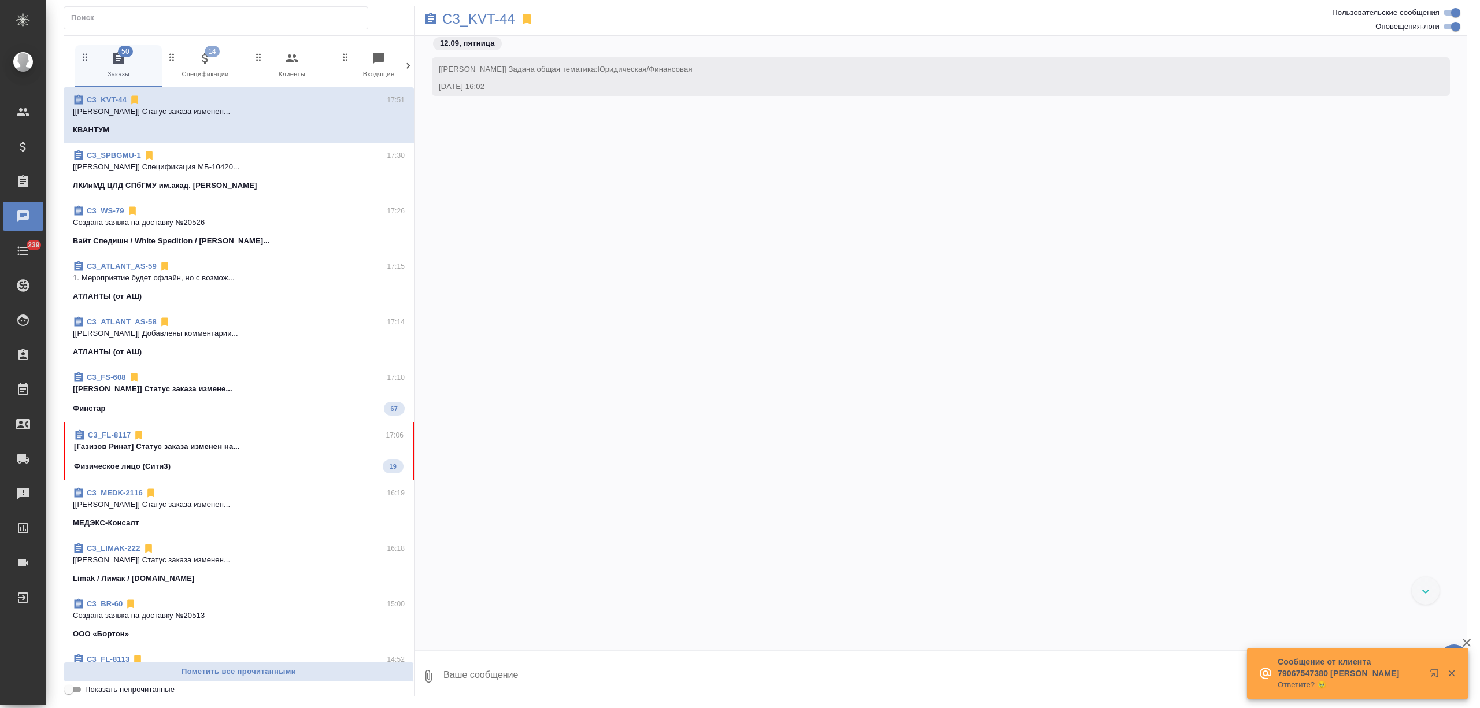
scroll to position [1754, 0]
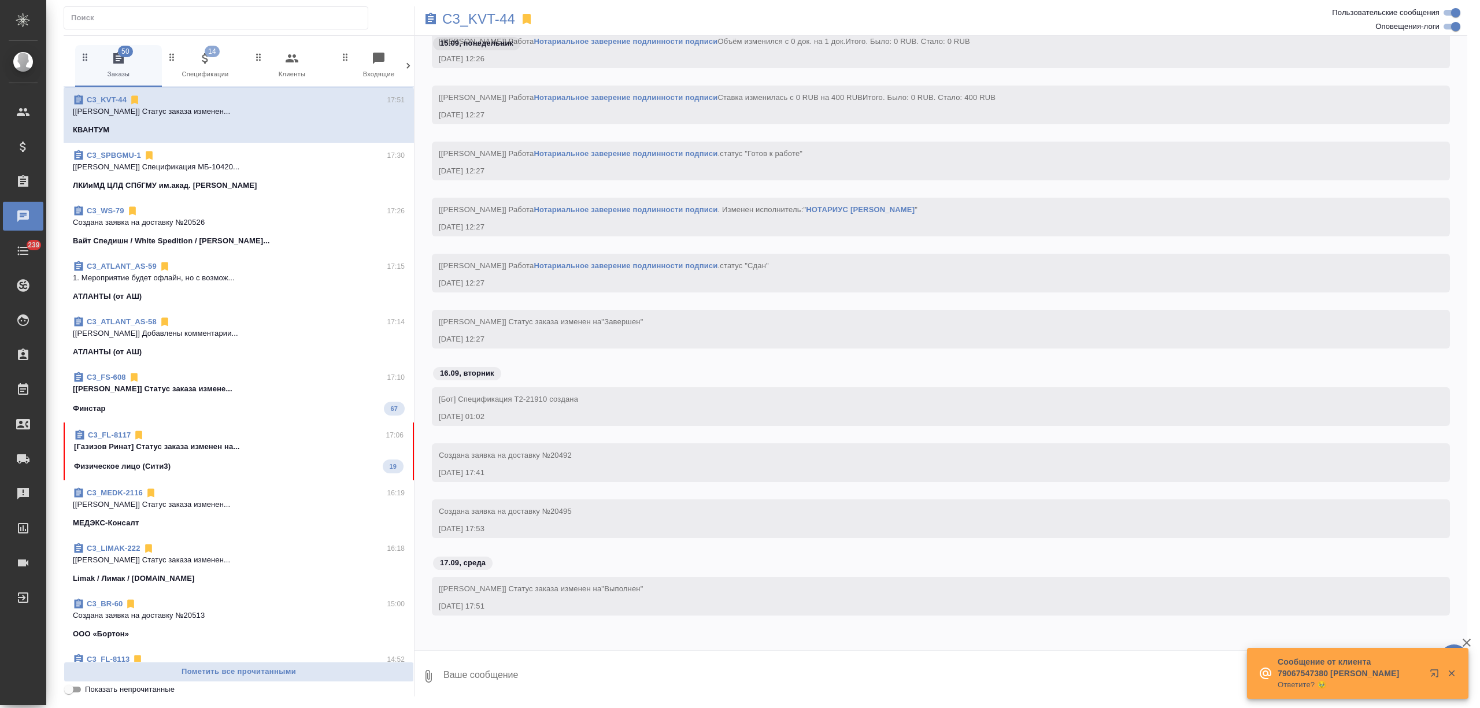
click at [405, 60] on icon at bounding box center [408, 66] width 12 height 12
drag, startPoint x: 405, startPoint y: 60, endPoint x: 396, endPoint y: 58, distance: 8.8
click at [404, 60] on icon at bounding box center [408, 66] width 12 height 12
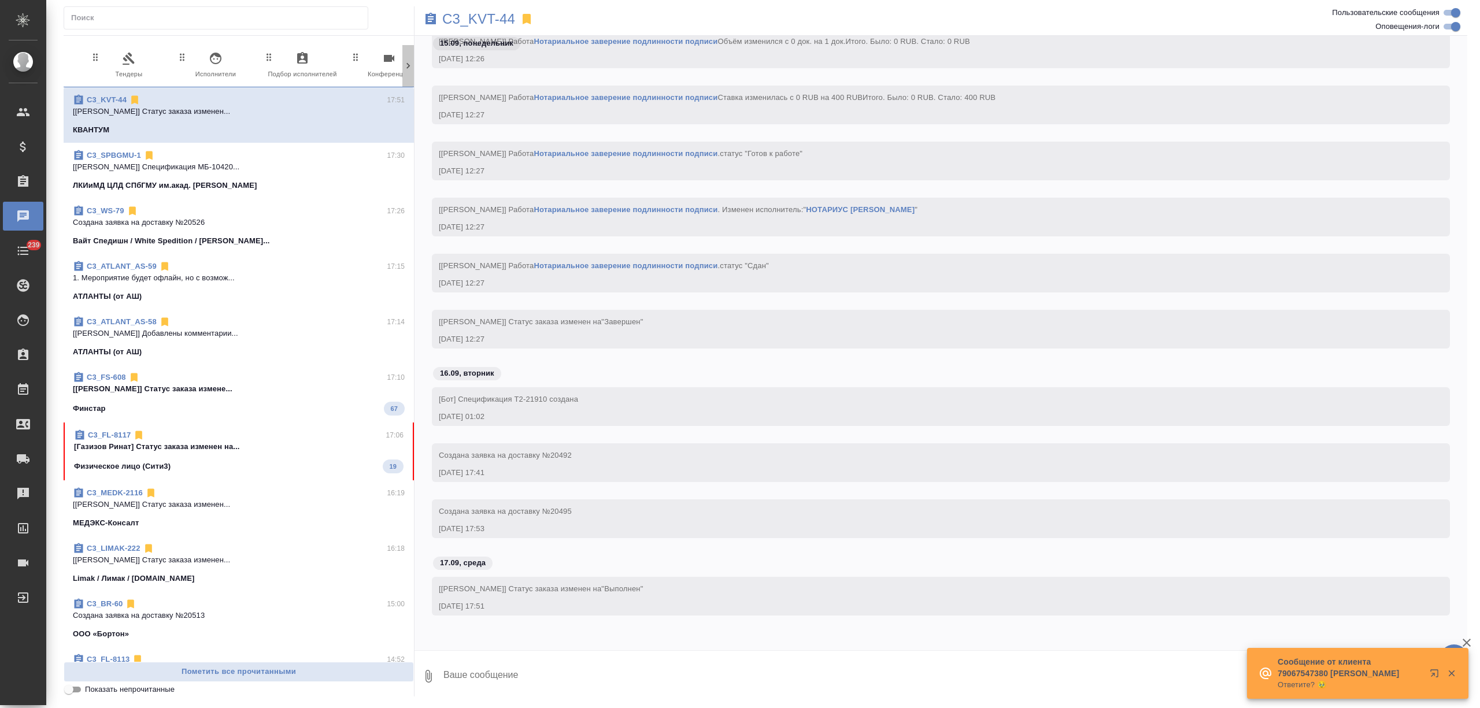
scroll to position [0, 454]
click at [357, 60] on icon "button" at bounding box center [359, 58] width 14 height 14
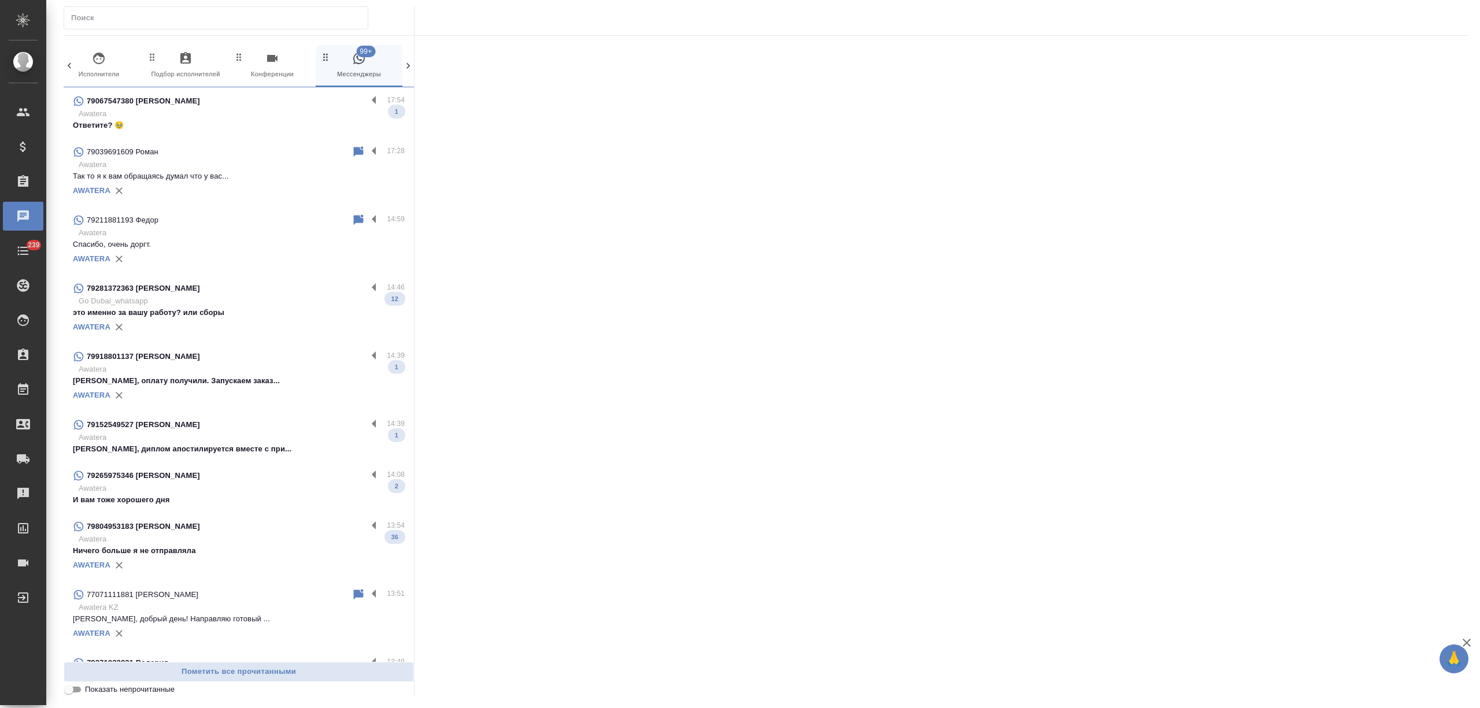
click at [276, 305] on p "Go Dubai_whatsapp" at bounding box center [242, 301] width 326 height 12
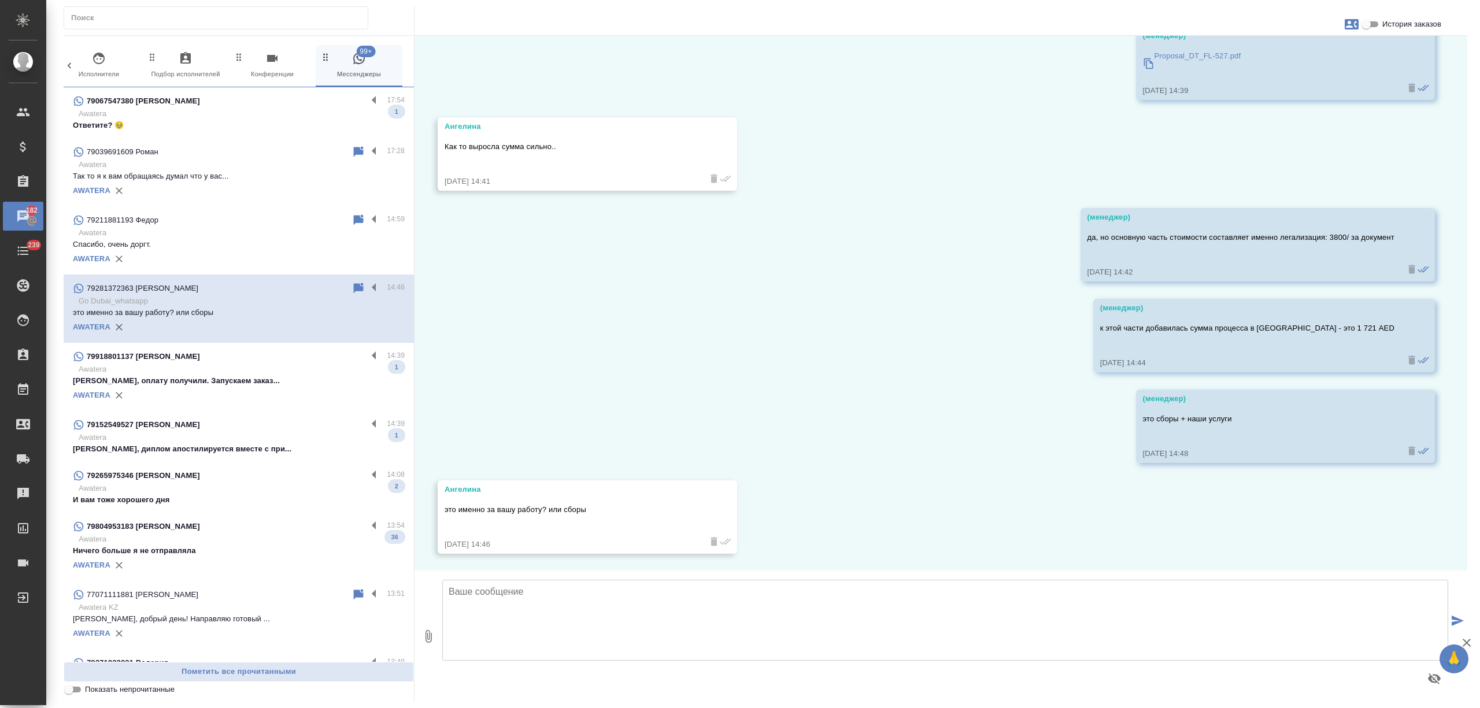
scroll to position [1837, 0]
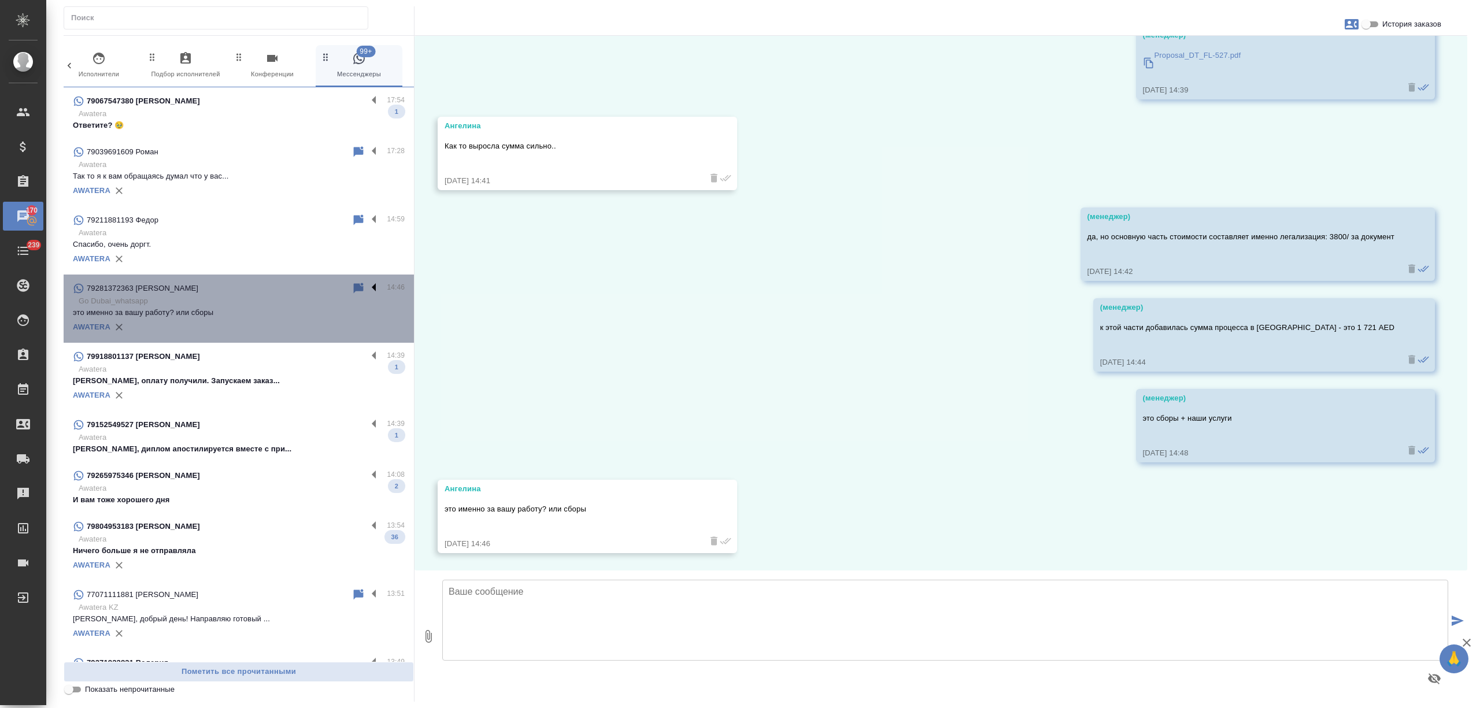
click at [367, 286] on label at bounding box center [377, 288] width 20 height 13
click at [0, 0] on input "checkbox" at bounding box center [0, 0] width 0 height 0
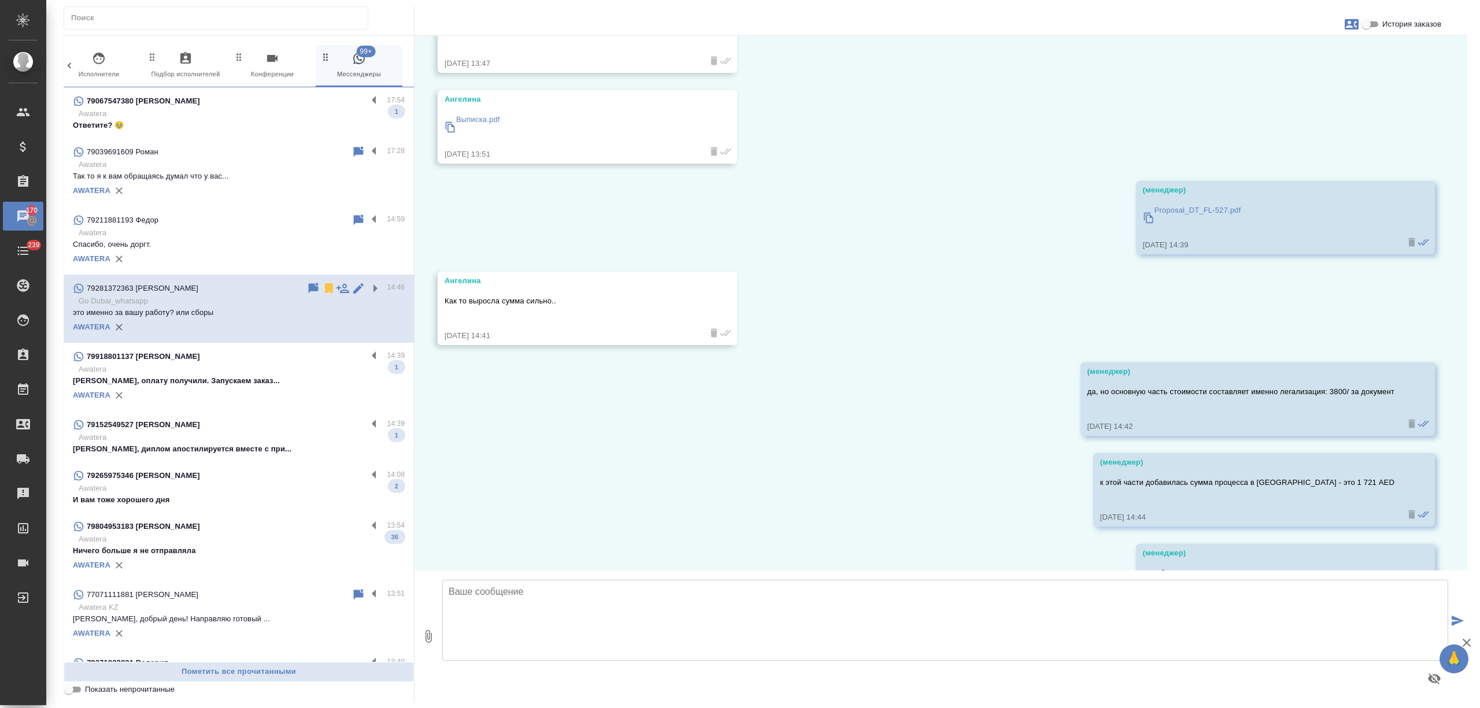
scroll to position [1683, 0]
click at [325, 290] on icon at bounding box center [329, 288] width 8 height 10
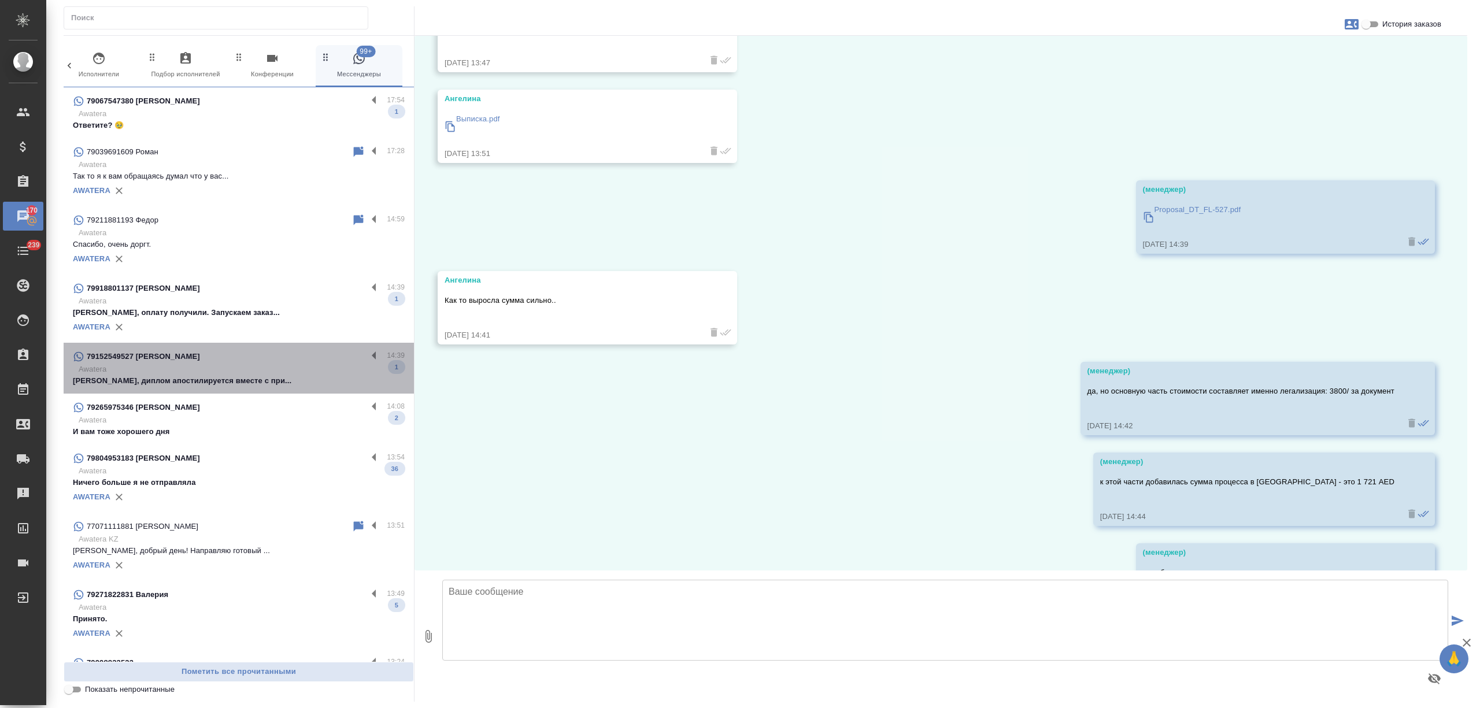
click at [280, 354] on div "79152549527 [PERSON_NAME]" at bounding box center [220, 357] width 294 height 14
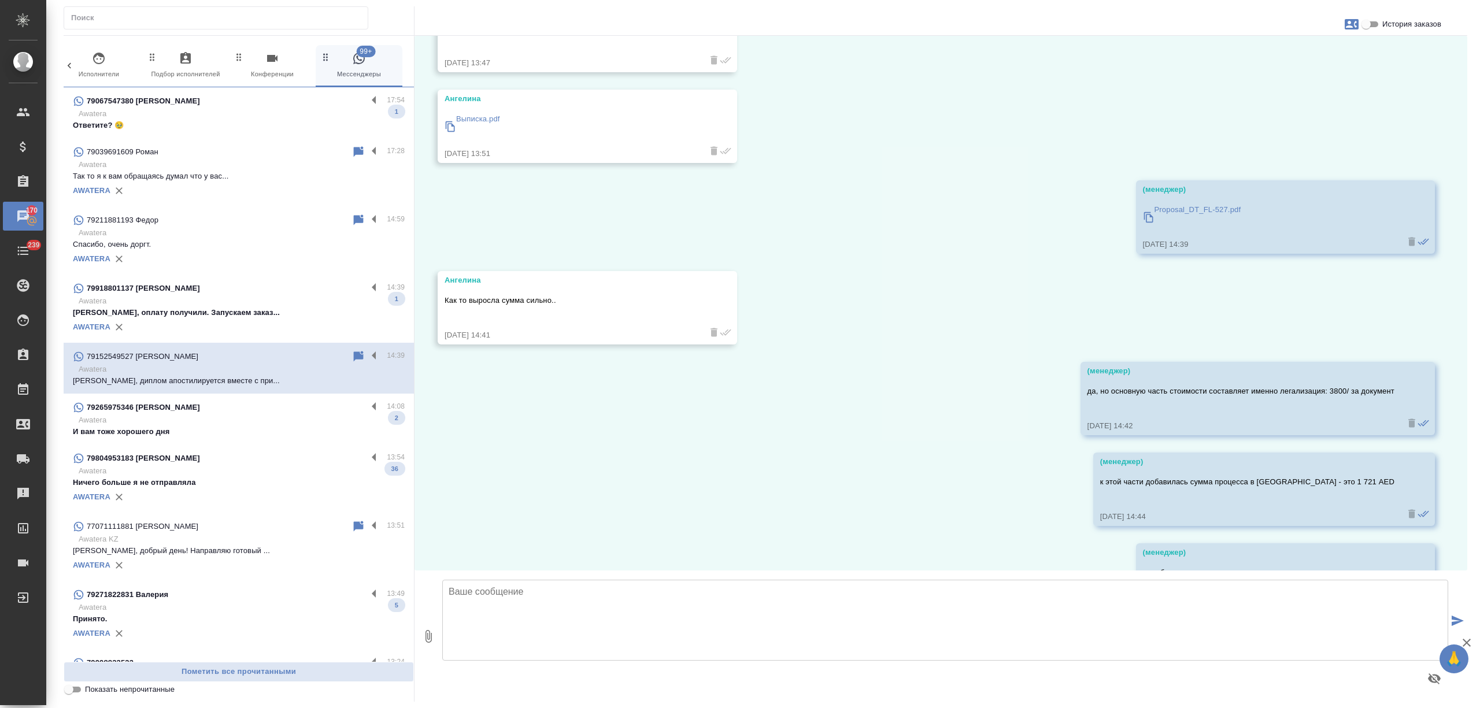
scroll to position [563, 0]
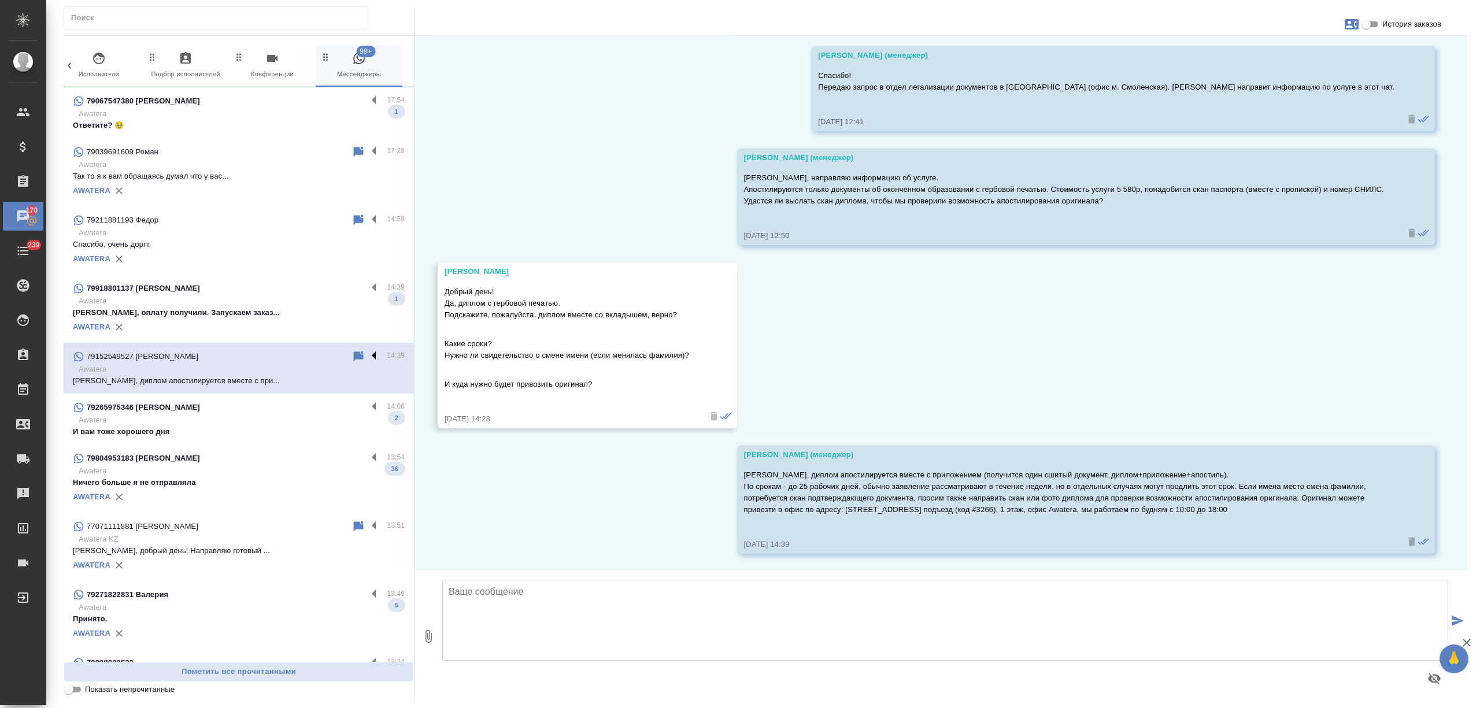
click at [367, 355] on label at bounding box center [377, 356] width 20 height 13
click at [0, 0] on input "checkbox" at bounding box center [0, 0] width 0 height 0
click at [306, 354] on icon at bounding box center [313, 357] width 14 height 14
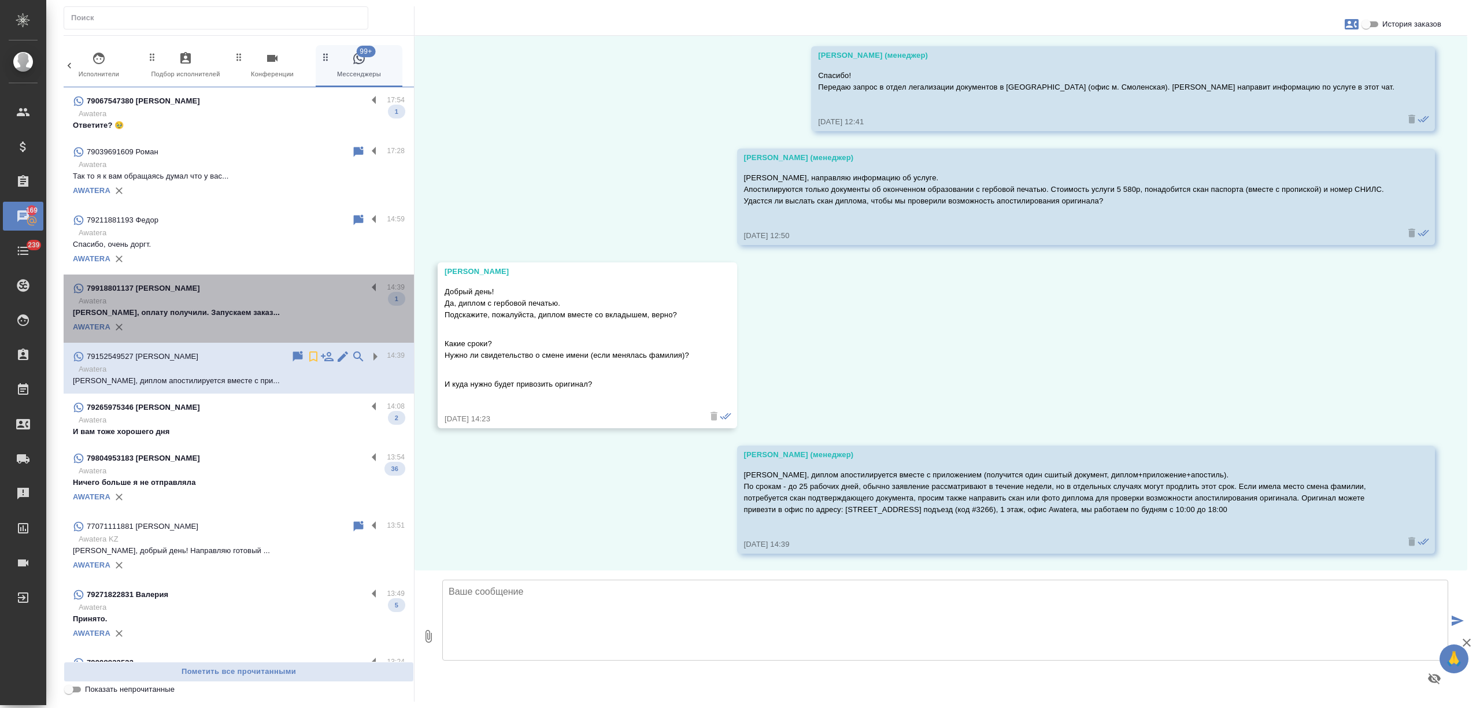
click at [310, 299] on p "Awatera" at bounding box center [242, 301] width 326 height 12
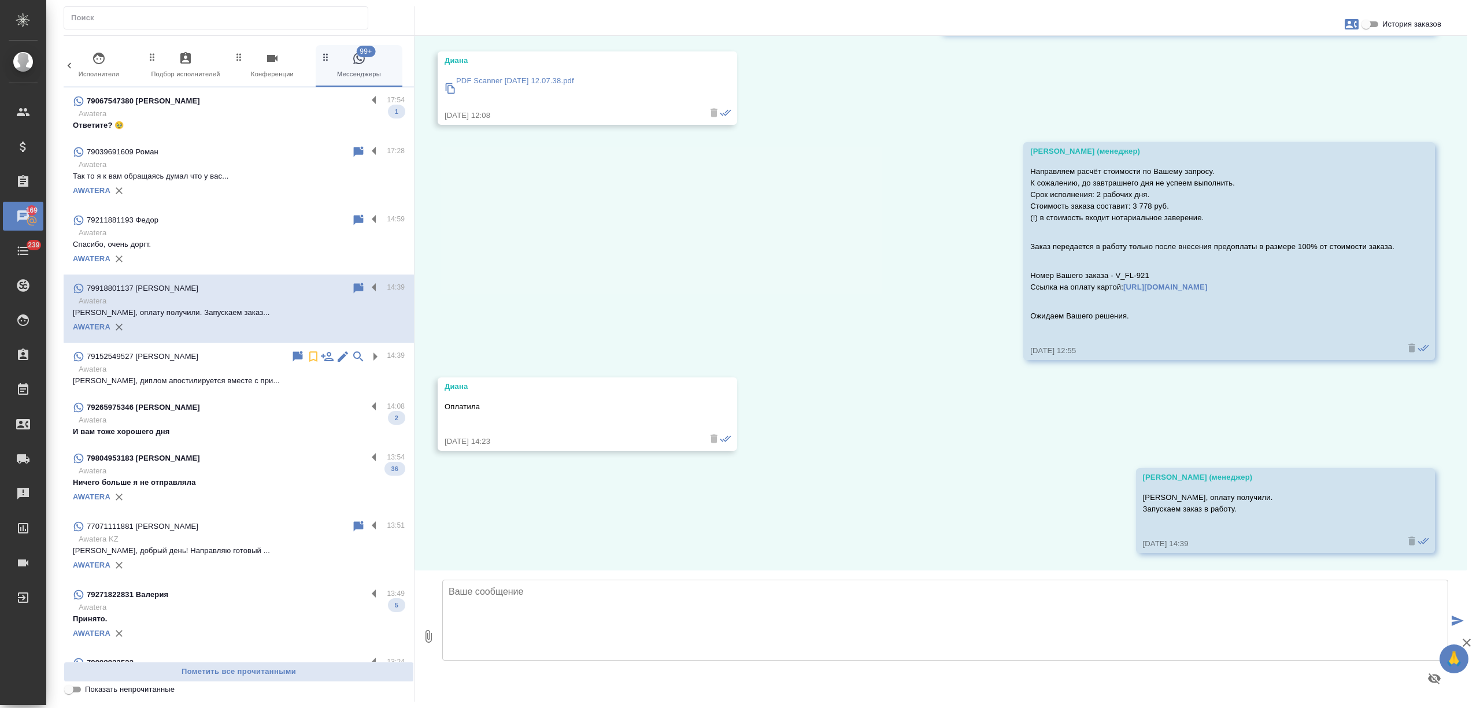
scroll to position [125, 0]
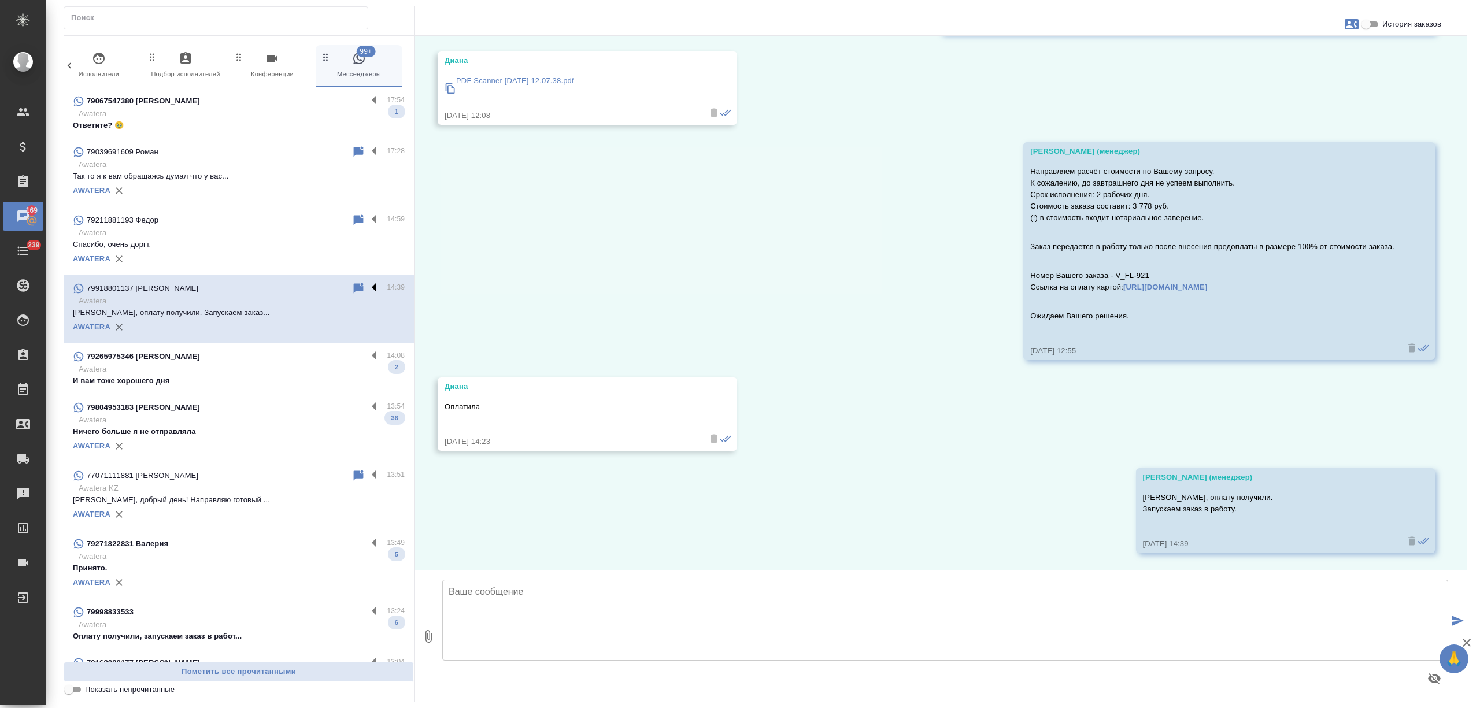
click at [367, 285] on label at bounding box center [377, 288] width 20 height 13
click at [0, 0] on input "checkbox" at bounding box center [0, 0] width 0 height 0
click at [322, 288] on icon at bounding box center [329, 289] width 14 height 14
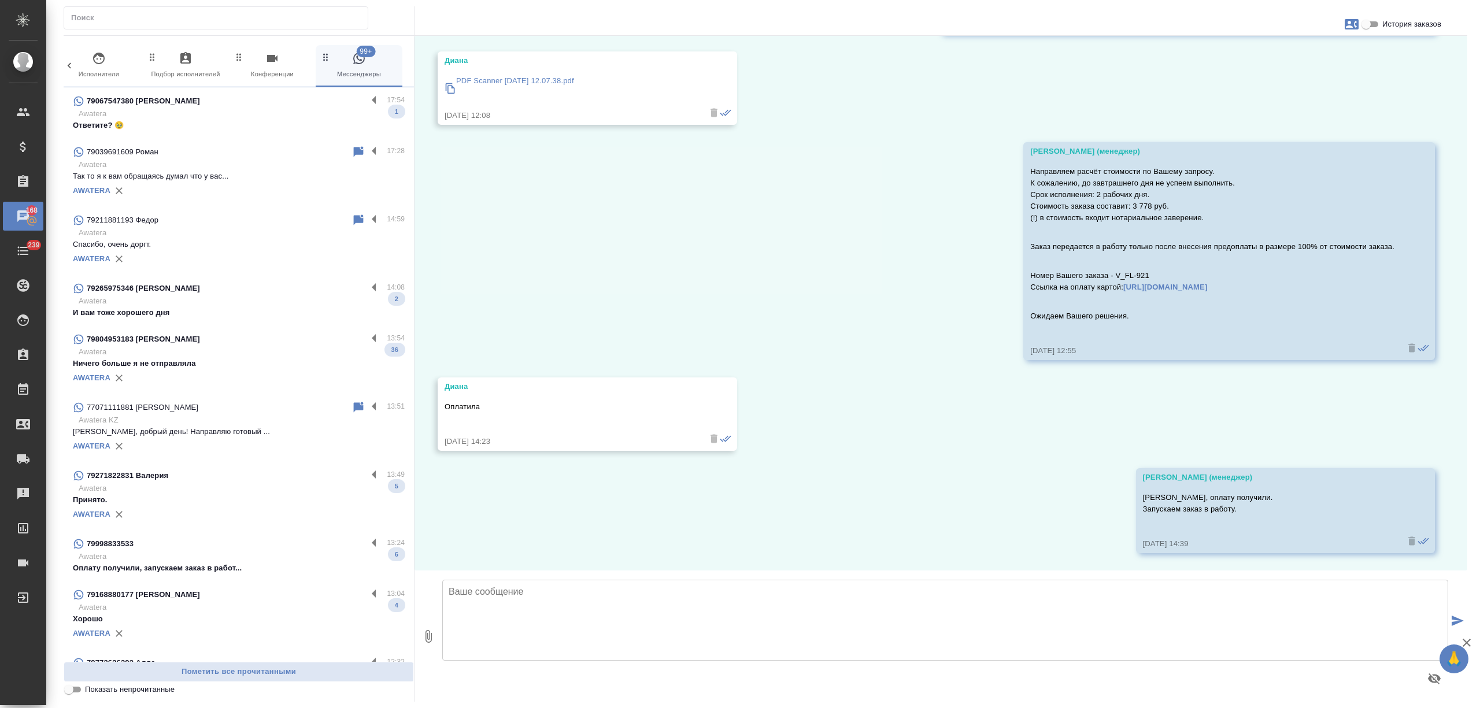
click at [293, 310] on p "И вам тоже хорошего дня" at bounding box center [239, 313] width 332 height 12
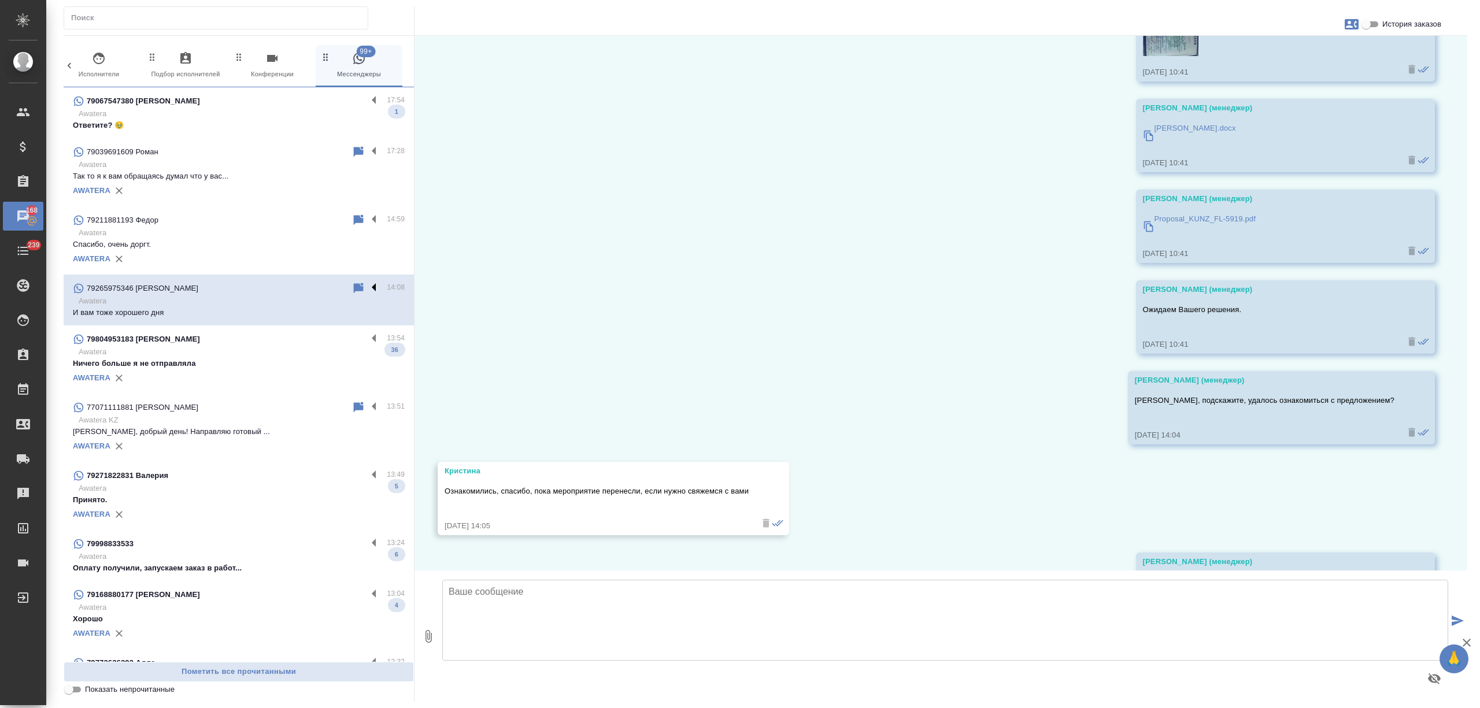
scroll to position [1245, 0]
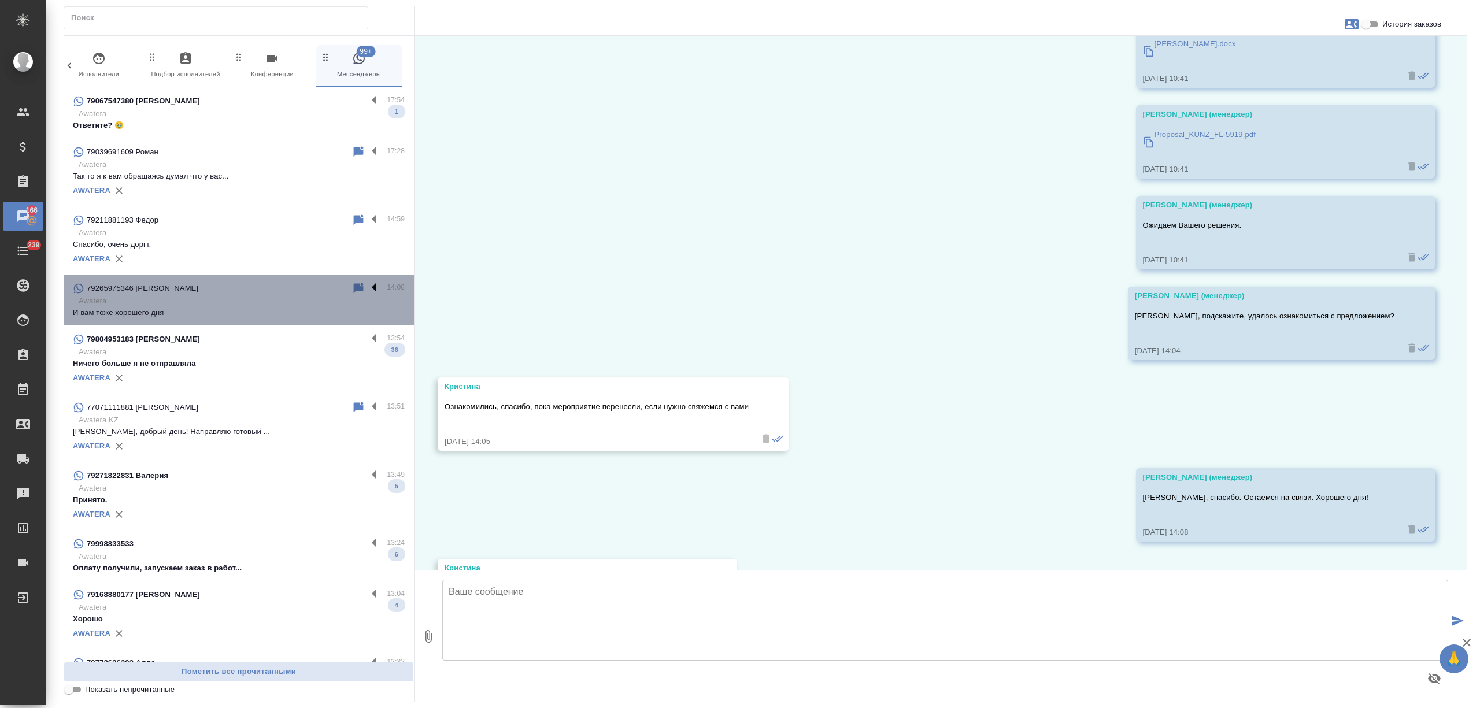
click at [367, 287] on label at bounding box center [377, 288] width 20 height 13
click at [0, 0] on input "checkbox" at bounding box center [0, 0] width 0 height 0
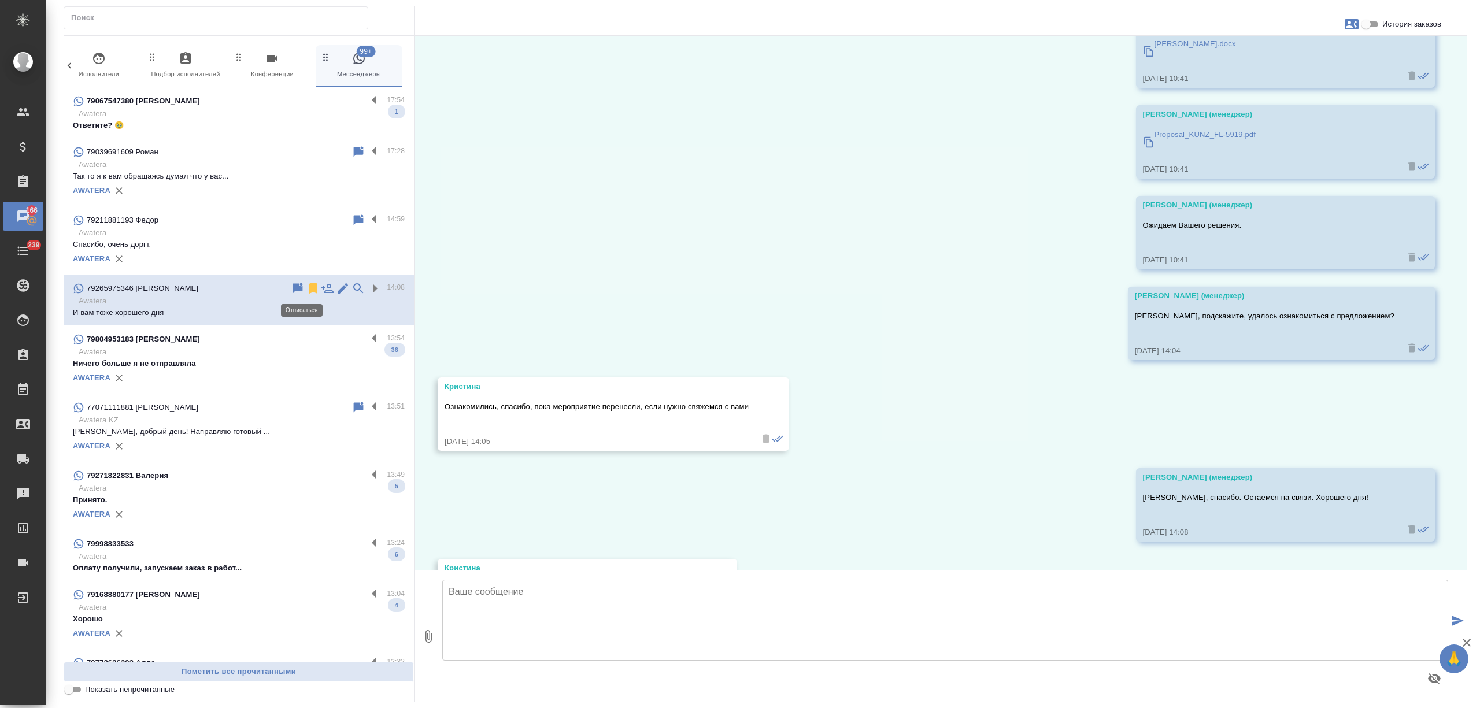
click at [306, 287] on icon at bounding box center [313, 289] width 14 height 14
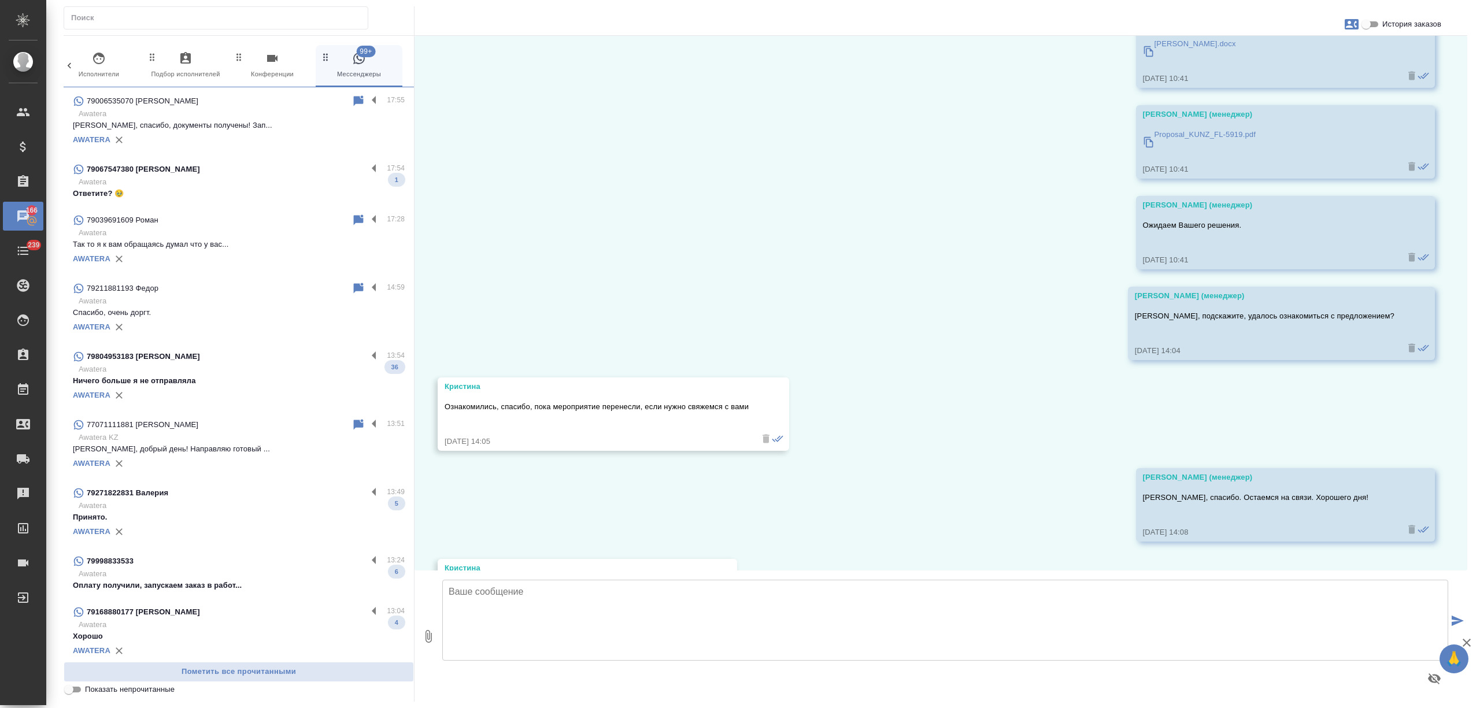
click at [280, 352] on div "79804953183 [PERSON_NAME]" at bounding box center [220, 357] width 294 height 14
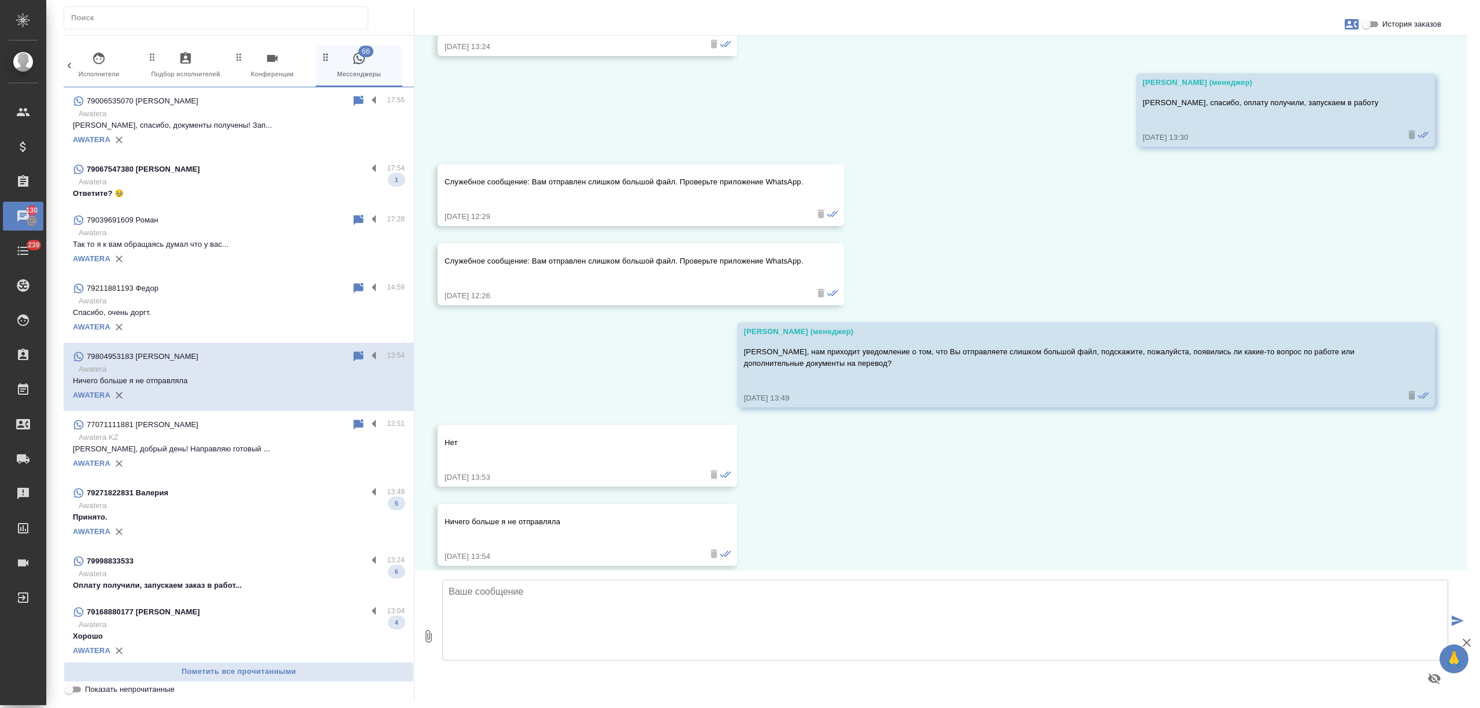
scroll to position [4367, 0]
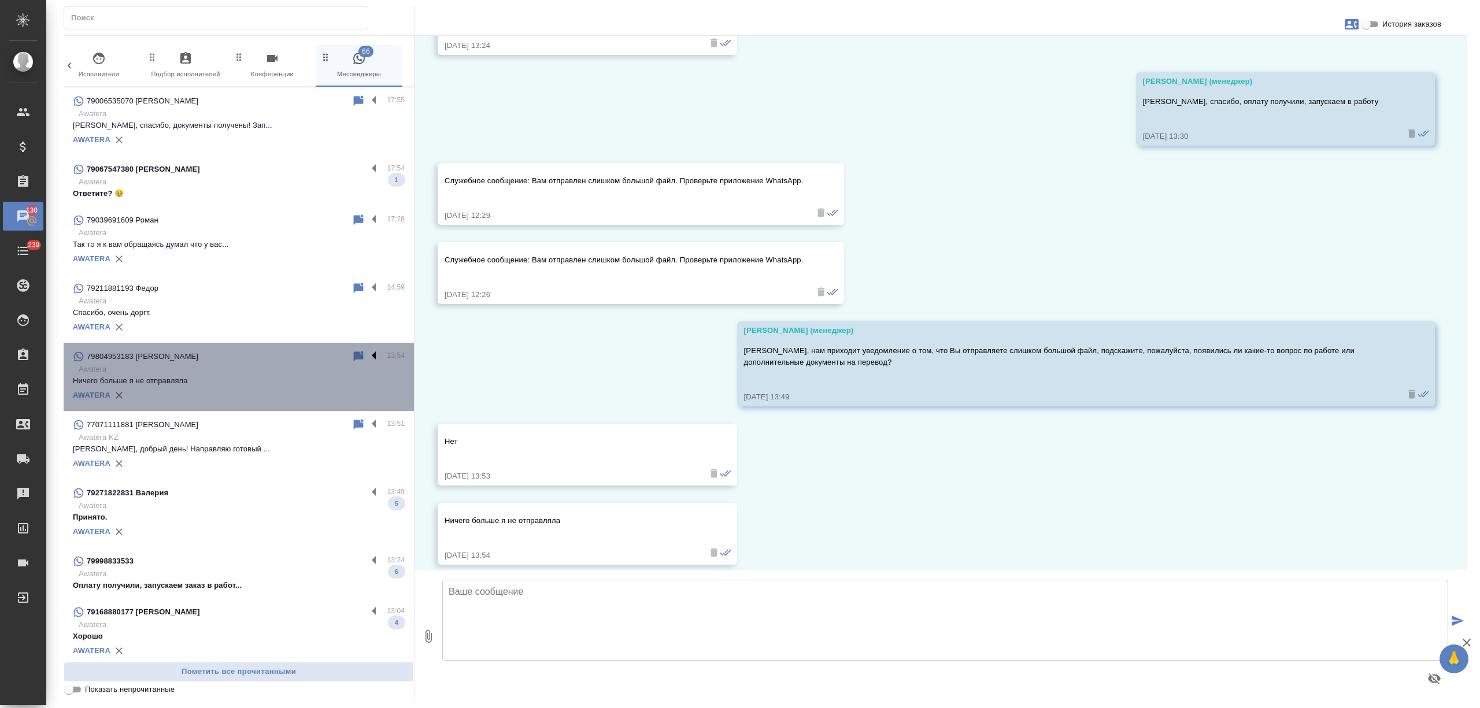
click at [367, 357] on label at bounding box center [377, 356] width 20 height 13
click at [0, 0] on input "checkbox" at bounding box center [0, 0] width 0 height 0
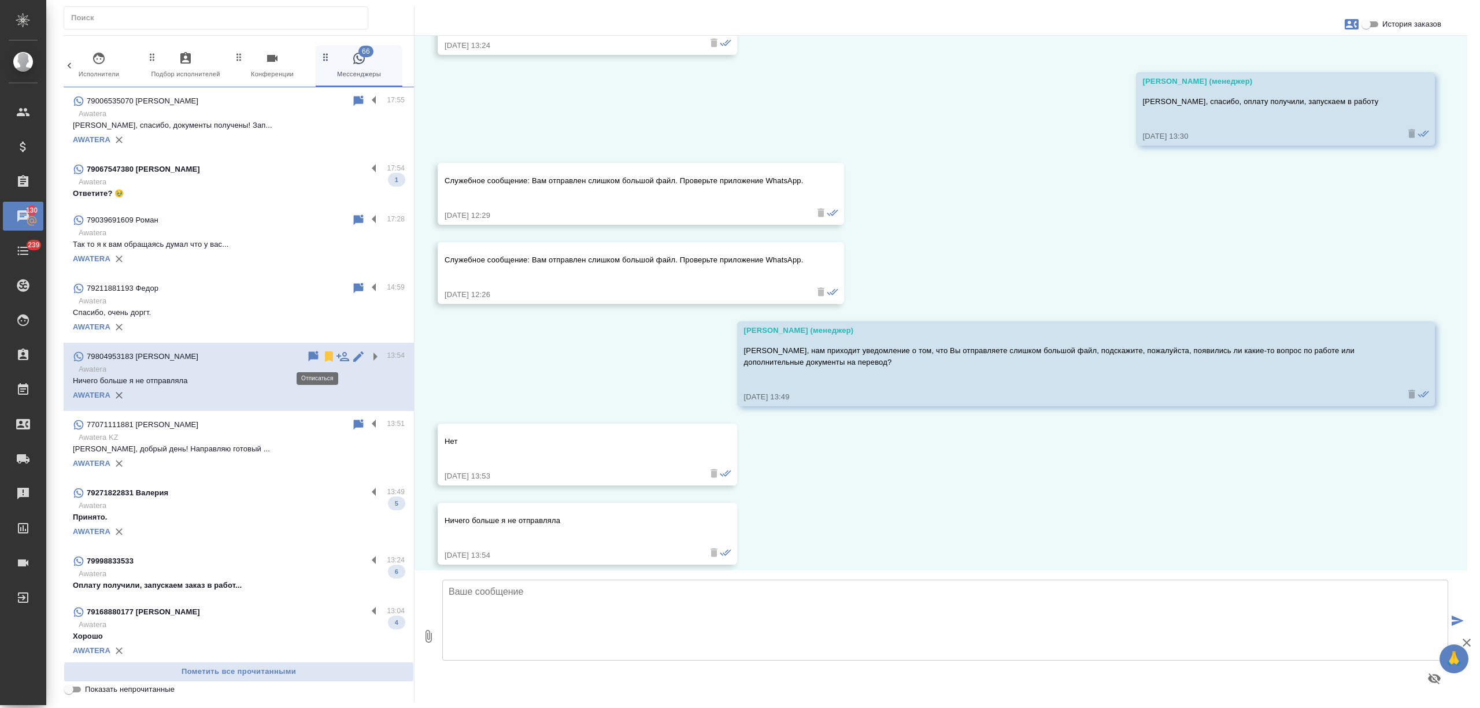
click at [322, 352] on icon at bounding box center [329, 357] width 14 height 14
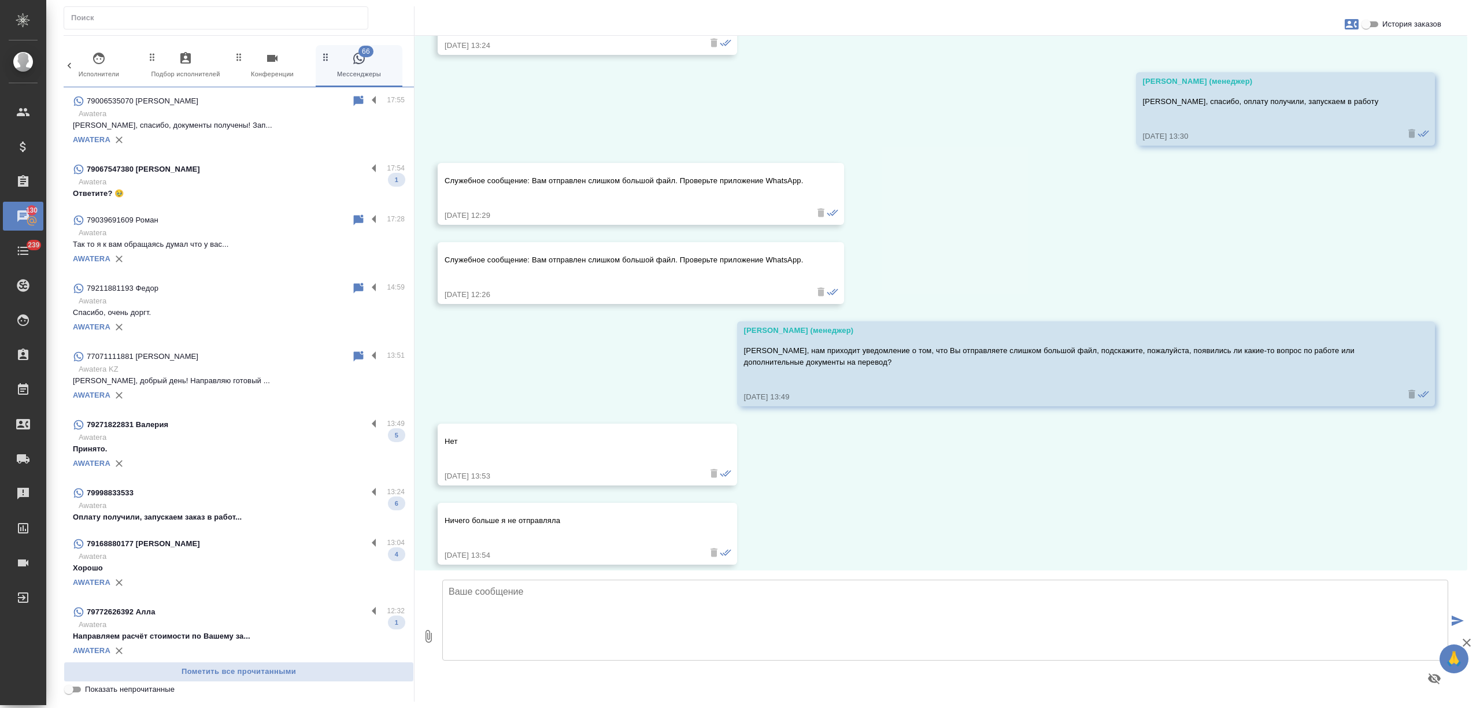
click at [279, 382] on p "[PERSON_NAME], добрый день! Направляю готовый ..." at bounding box center [239, 381] width 332 height 12
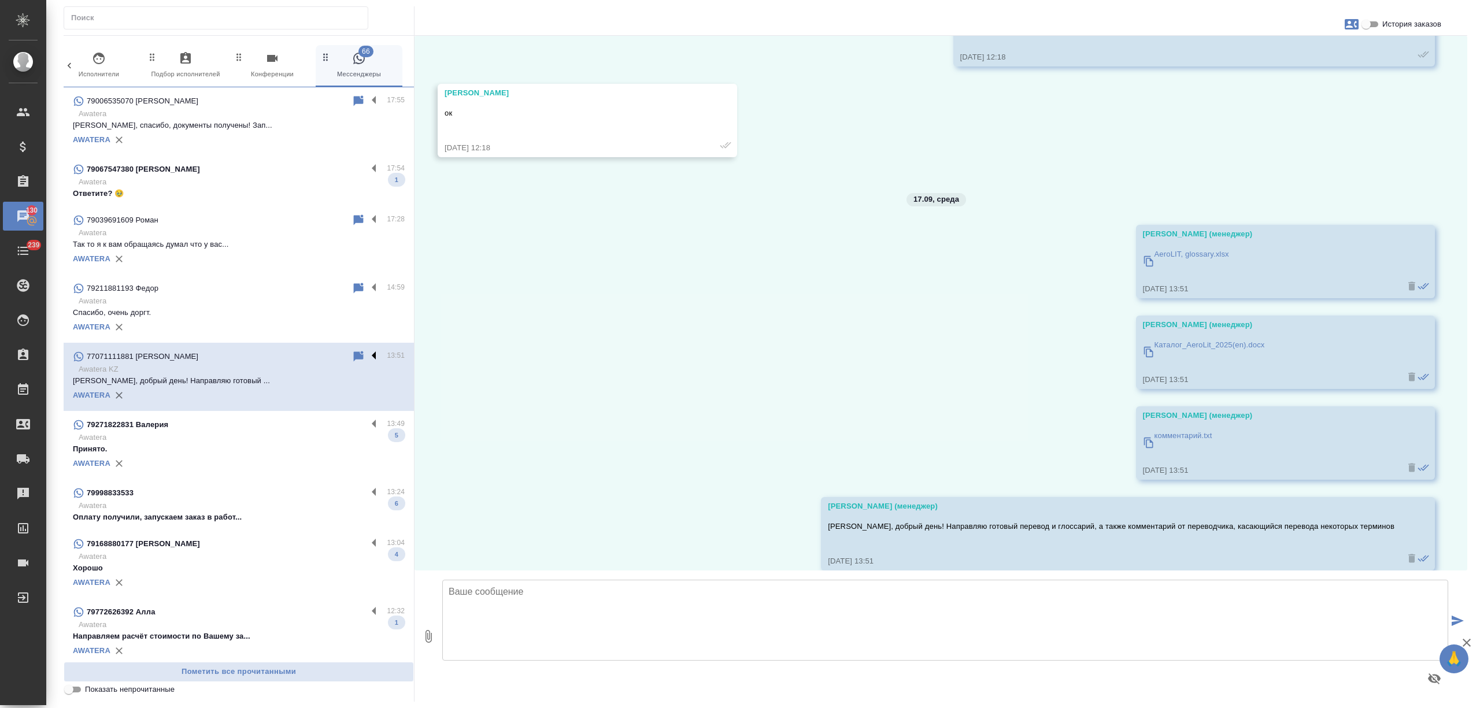
scroll to position [6970, 0]
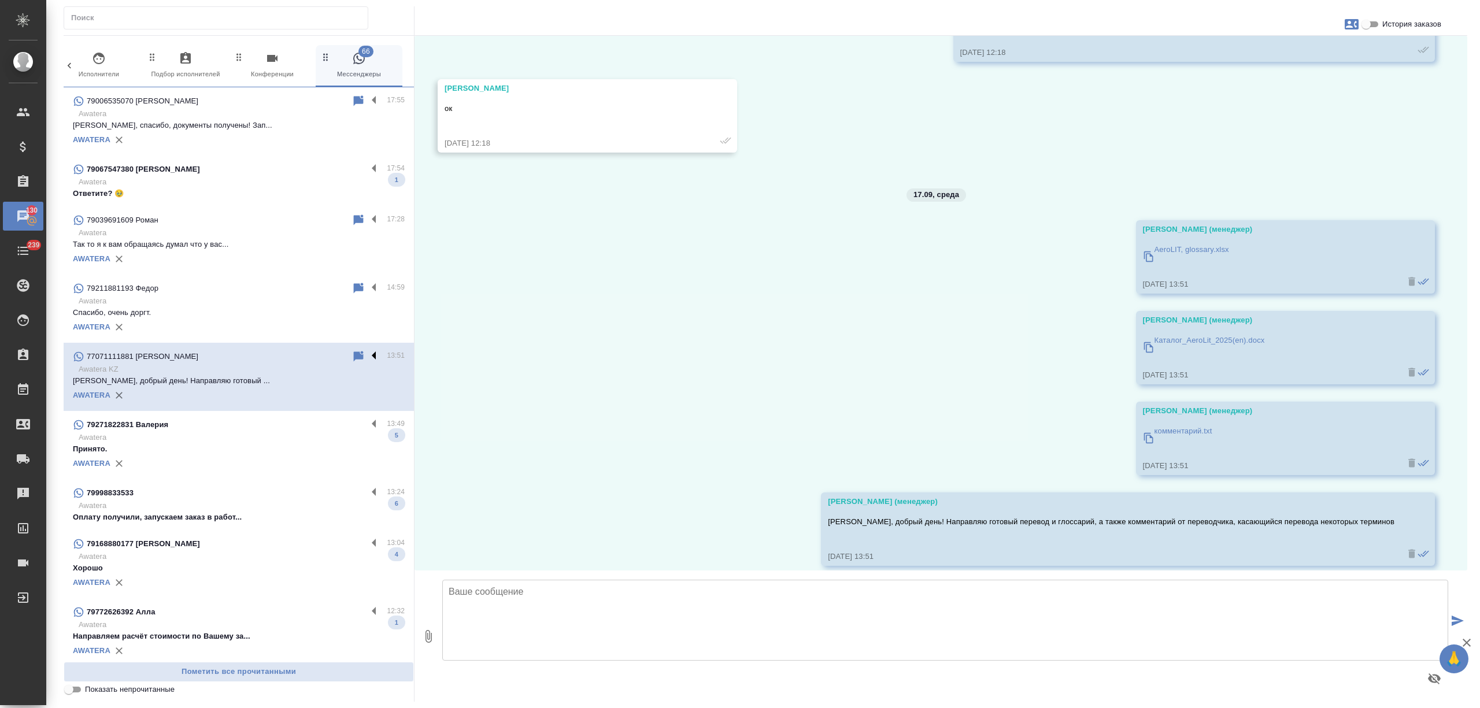
click at [367, 354] on label at bounding box center [377, 356] width 20 height 13
click at [0, 0] on input "checkbox" at bounding box center [0, 0] width 0 height 0
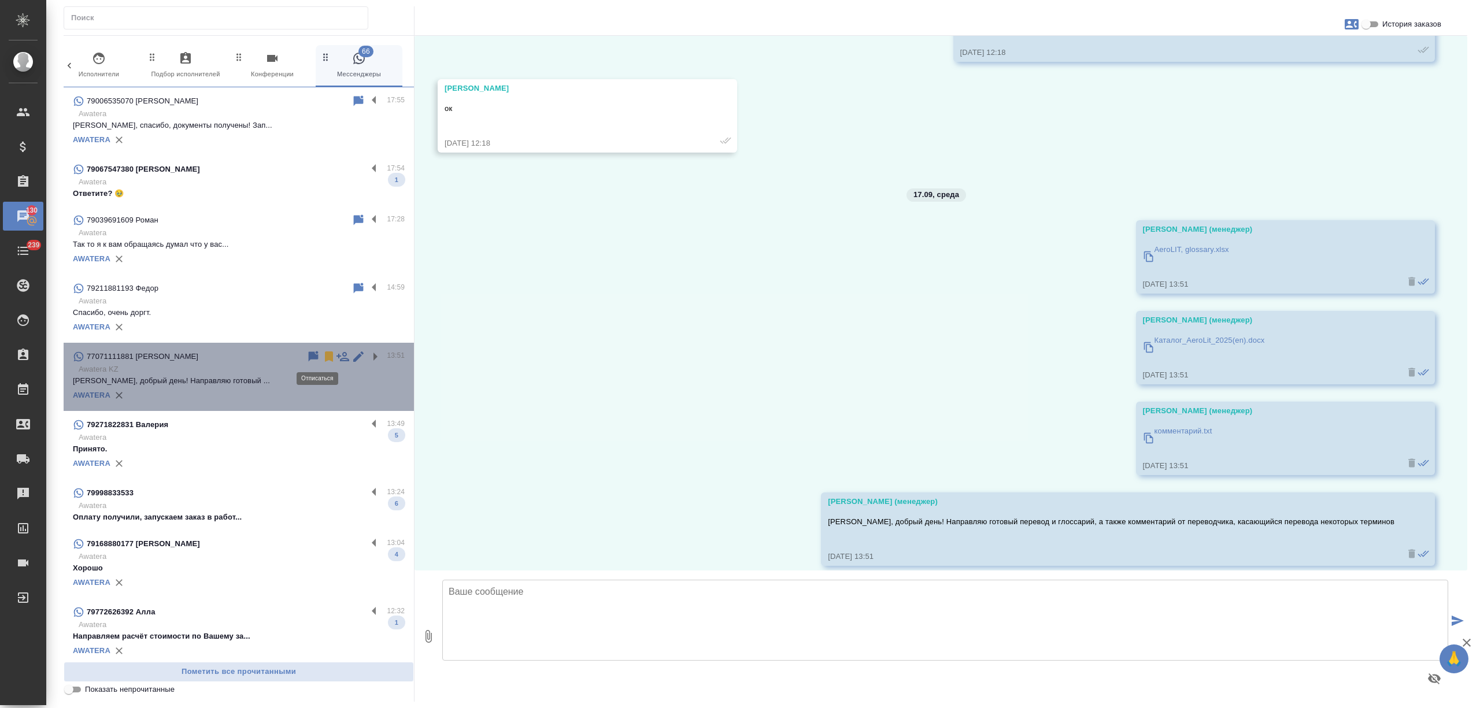
click at [325, 357] on icon at bounding box center [329, 357] width 8 height 10
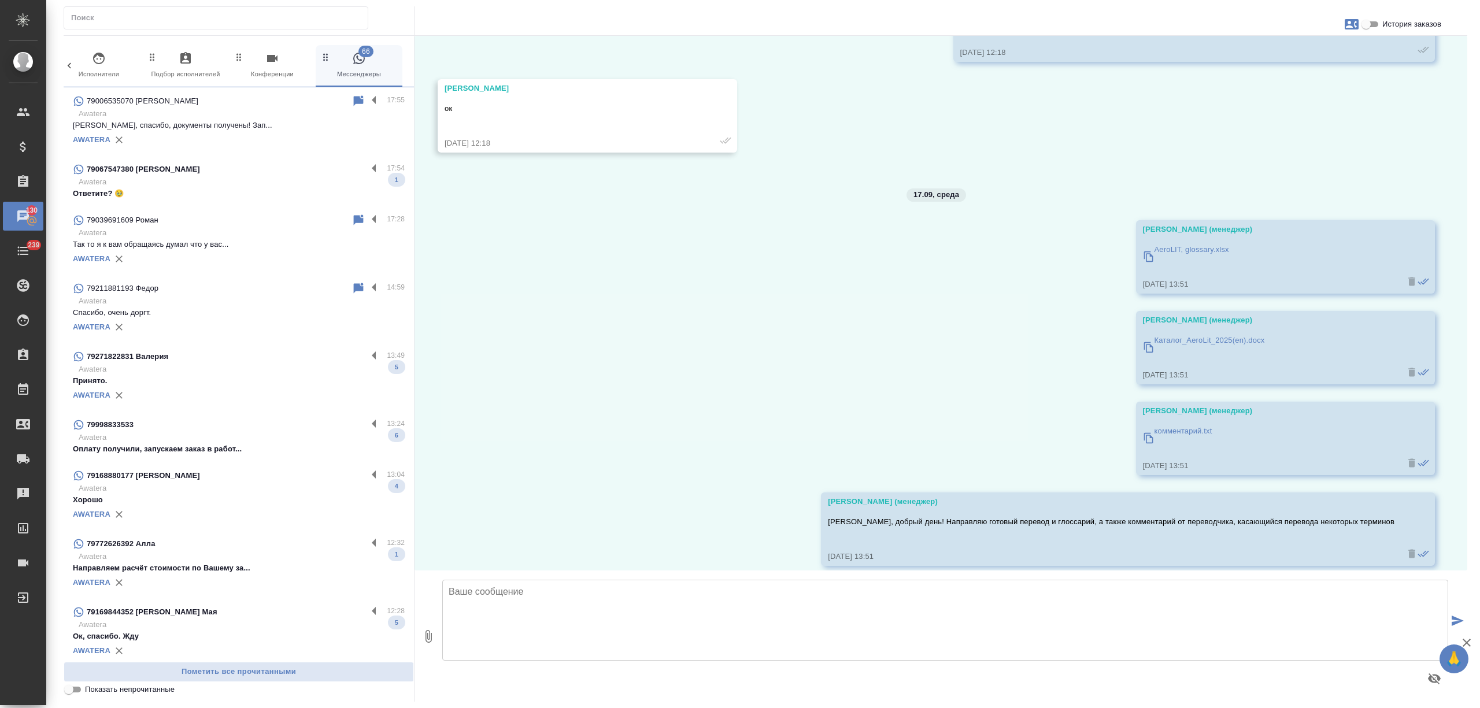
click at [315, 385] on p "Принято." at bounding box center [239, 381] width 332 height 12
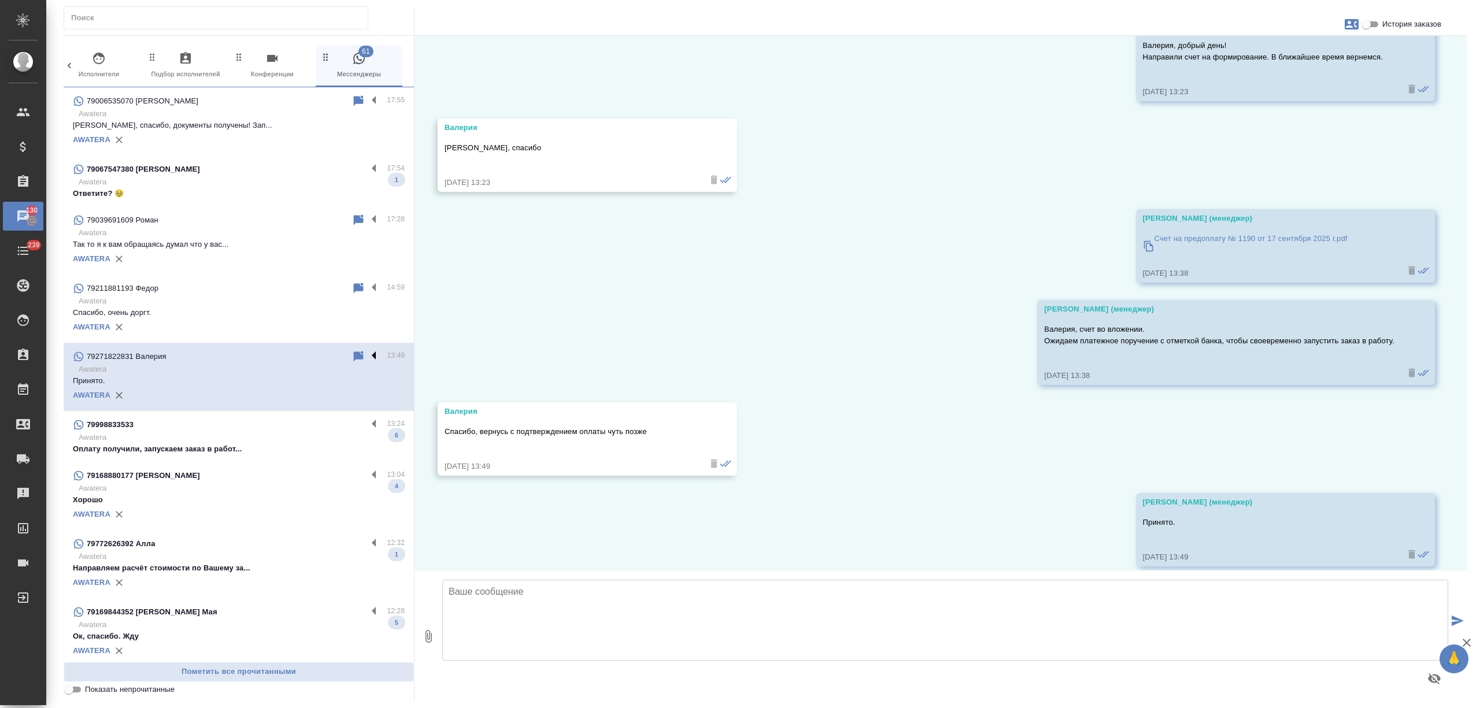
scroll to position [1350, 0]
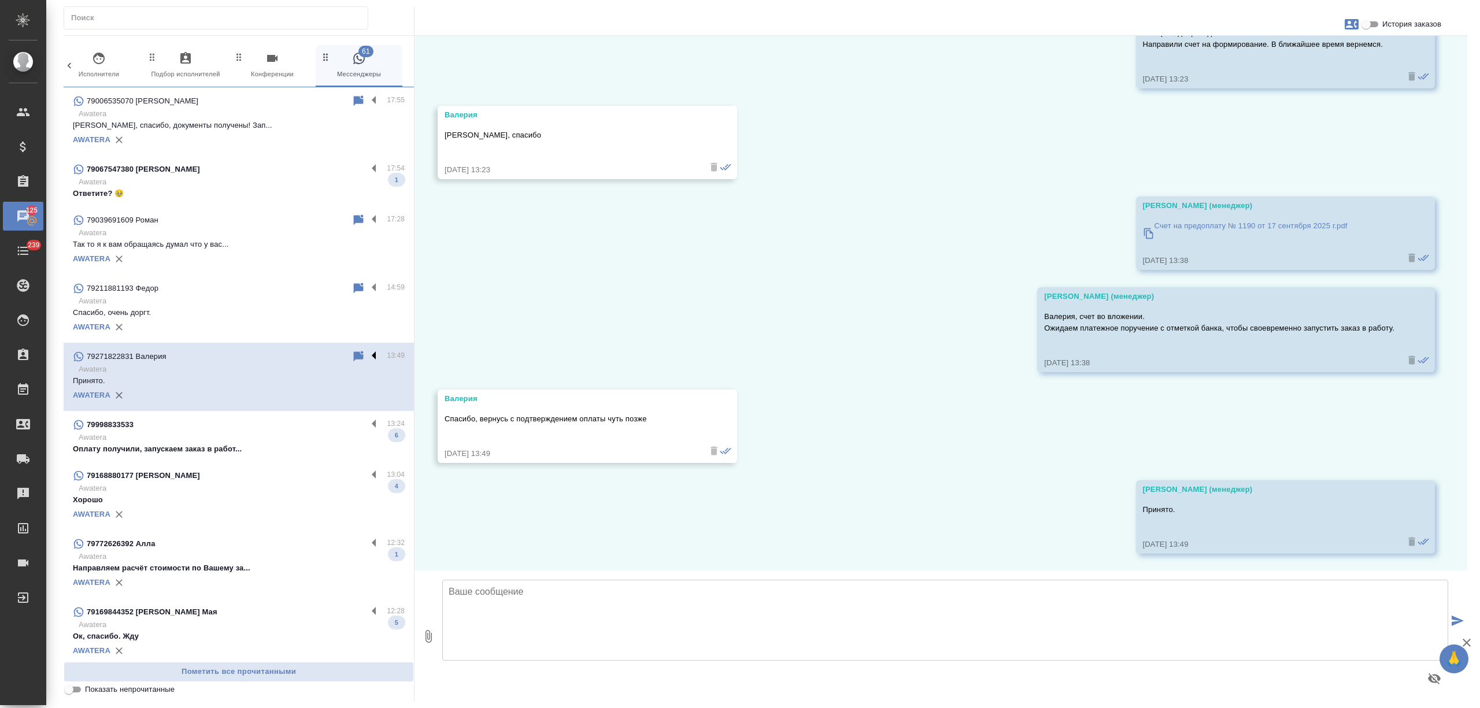
click at [367, 356] on label at bounding box center [377, 356] width 20 height 13
click at [0, 0] on input "checkbox" at bounding box center [0, 0] width 0 height 0
click at [325, 359] on icon at bounding box center [329, 357] width 8 height 10
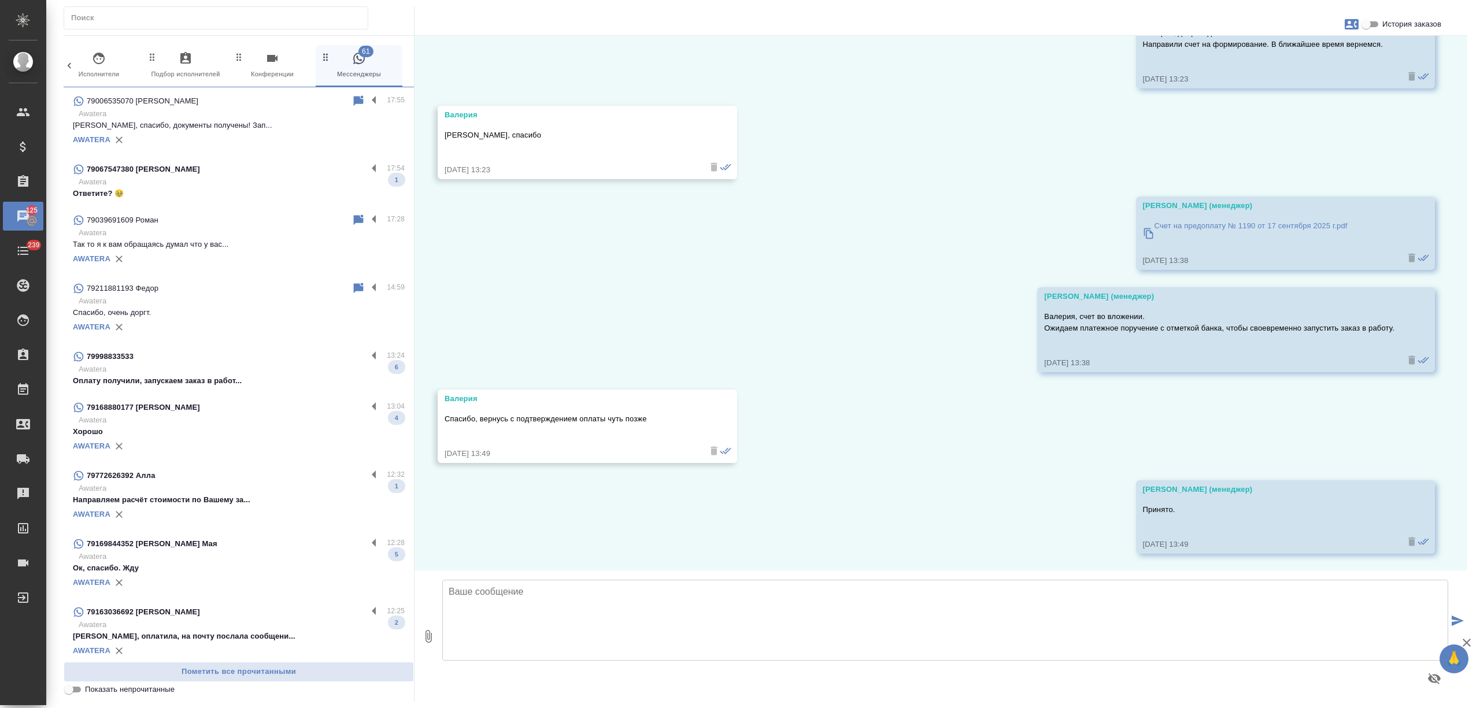
click at [265, 374] on p "Awatera" at bounding box center [242, 370] width 326 height 12
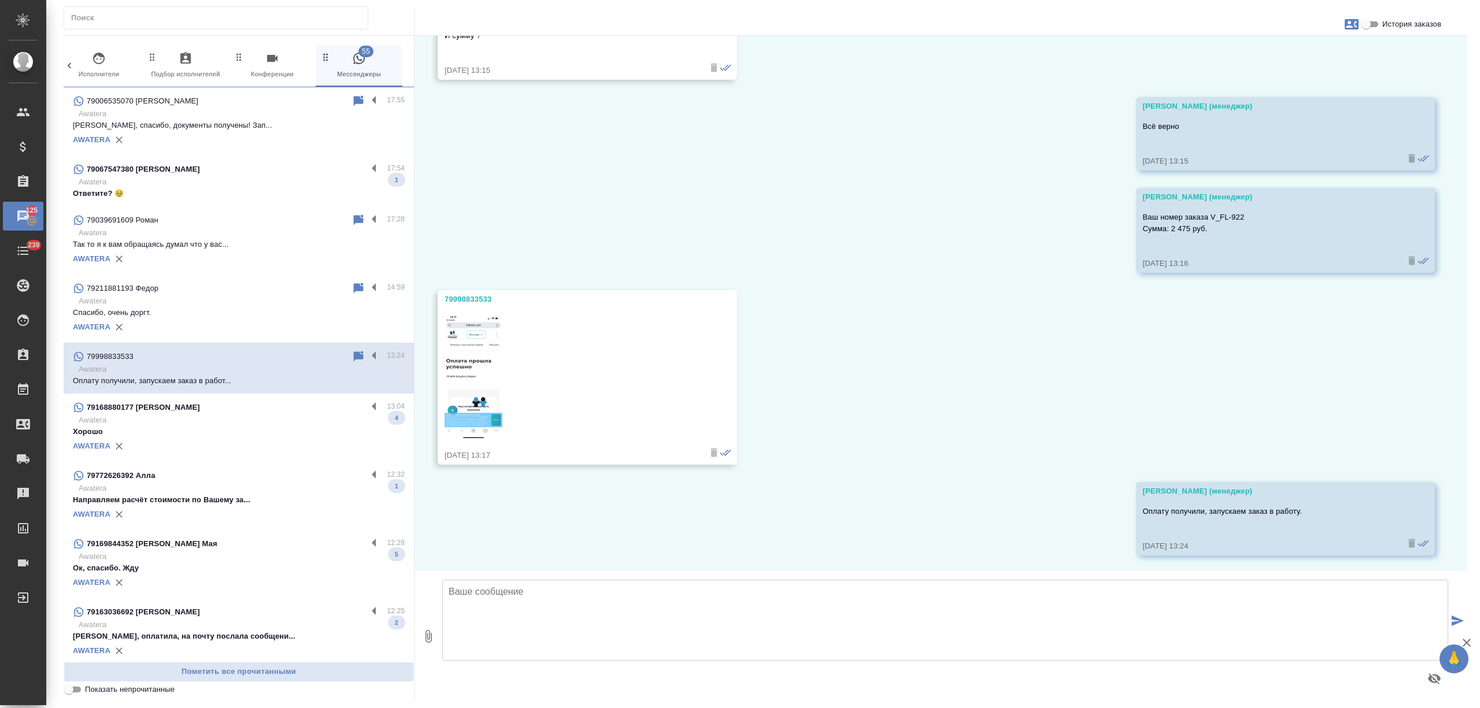
scroll to position [2579, 0]
click at [367, 355] on label at bounding box center [377, 356] width 20 height 13
click at [0, 0] on input "checkbox" at bounding box center [0, 0] width 0 height 0
click at [309, 356] on icon at bounding box center [313, 357] width 8 height 10
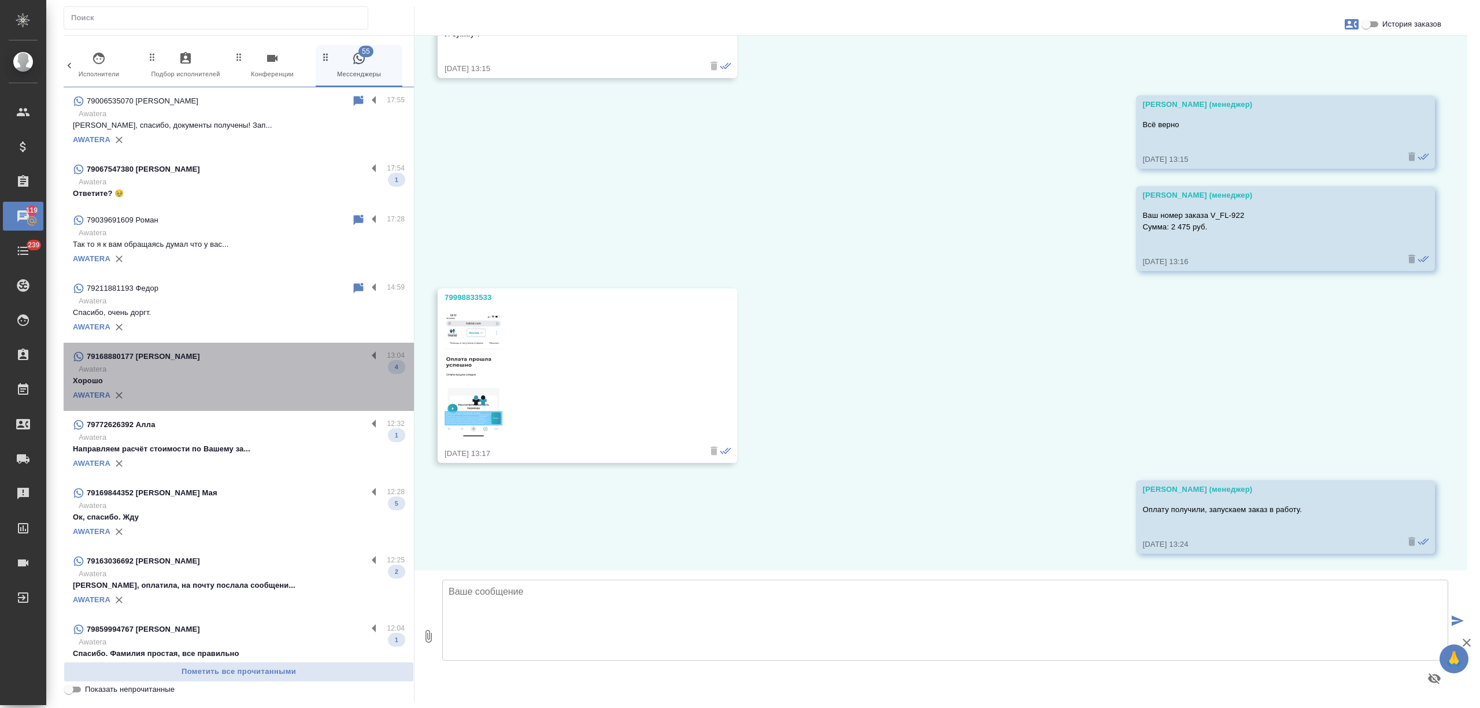
click at [296, 379] on p "Хорошо" at bounding box center [239, 381] width 332 height 12
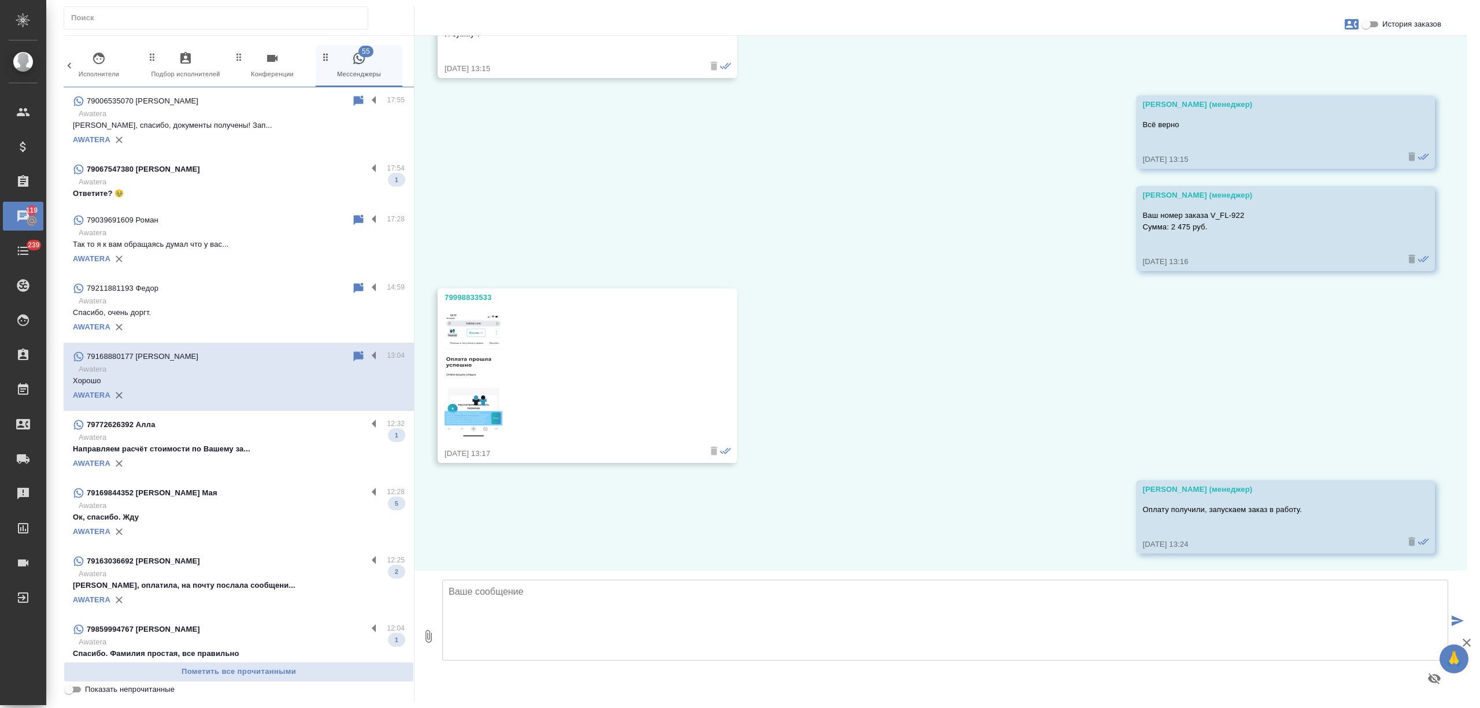
scroll to position [25, 0]
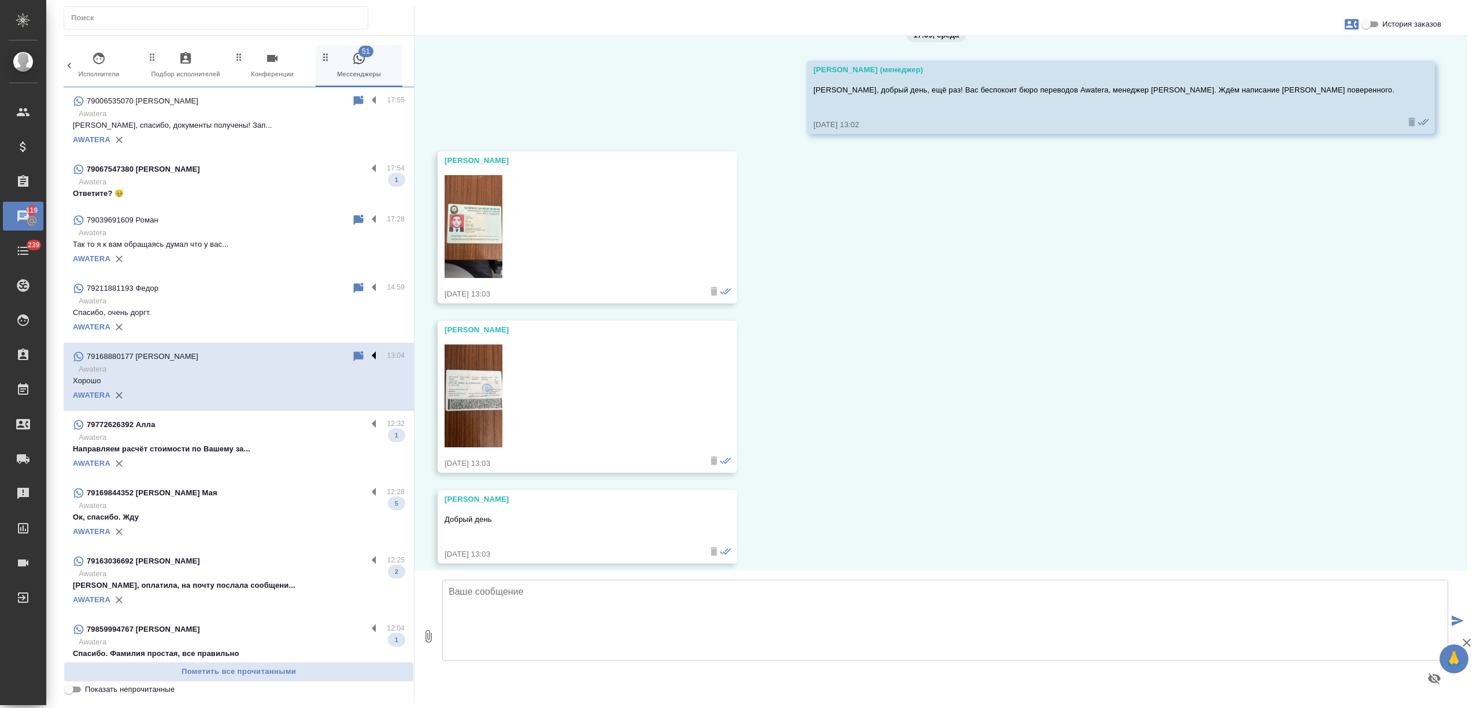
click at [367, 352] on label at bounding box center [377, 356] width 20 height 13
click at [0, 0] on input "checkbox" at bounding box center [0, 0] width 0 height 0
click at [325, 353] on icon at bounding box center [329, 357] width 8 height 10
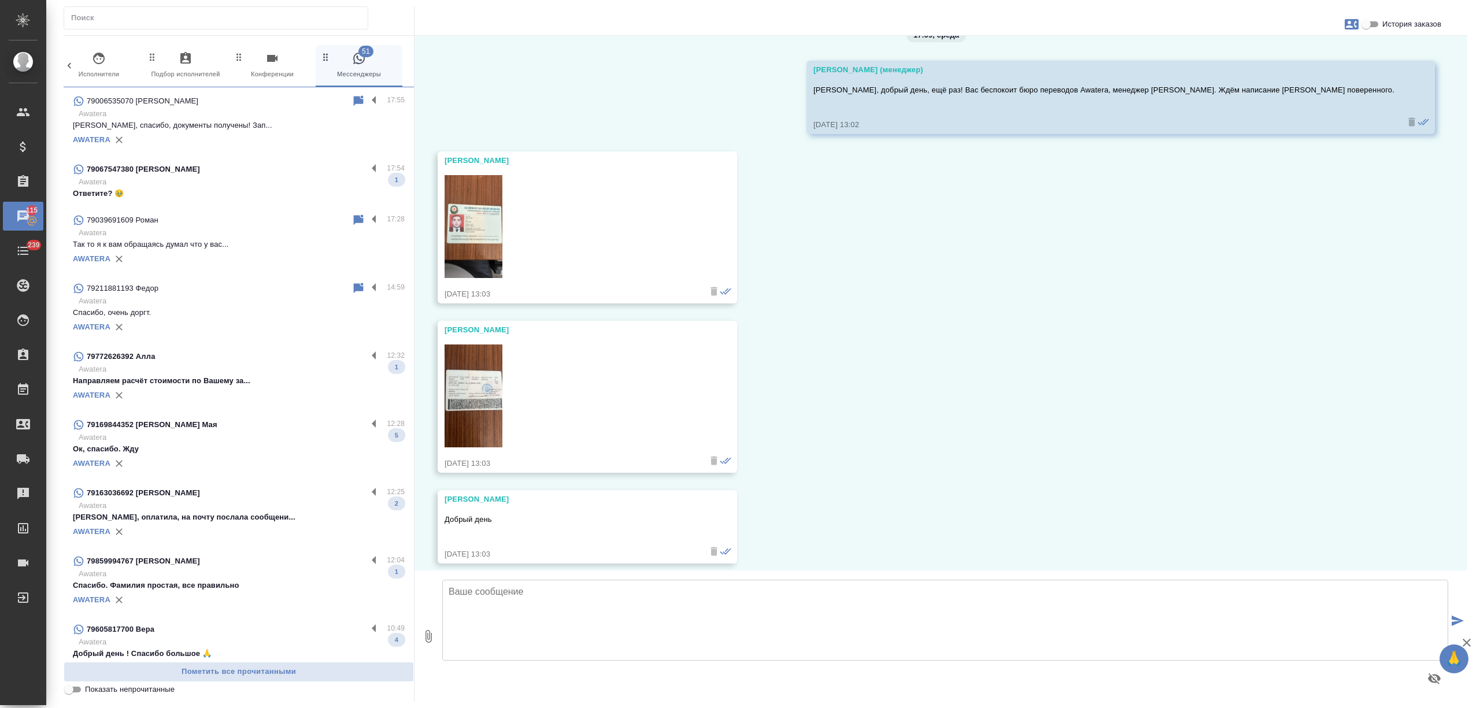
click at [260, 383] on p "Направляем расчёт стоимости по Вашему за..." at bounding box center [239, 381] width 332 height 12
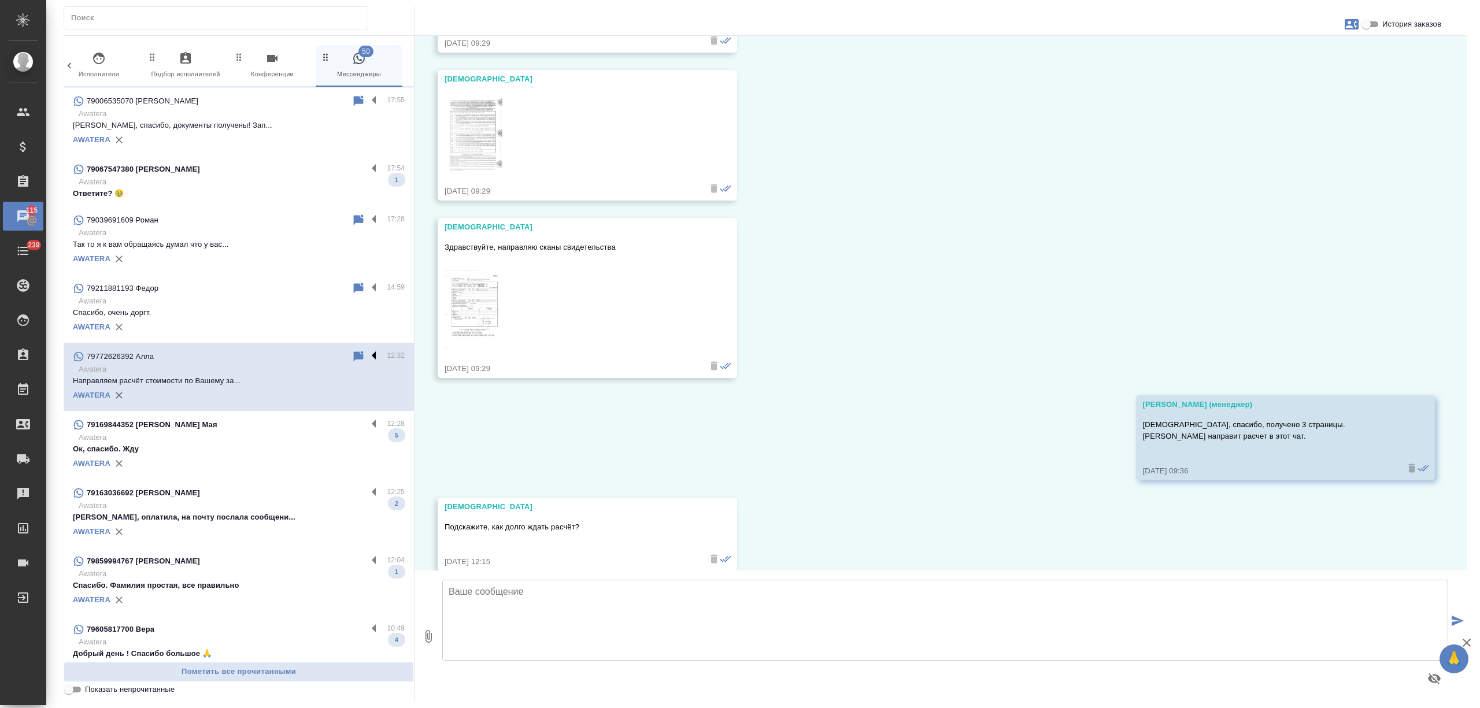
scroll to position [330, 0]
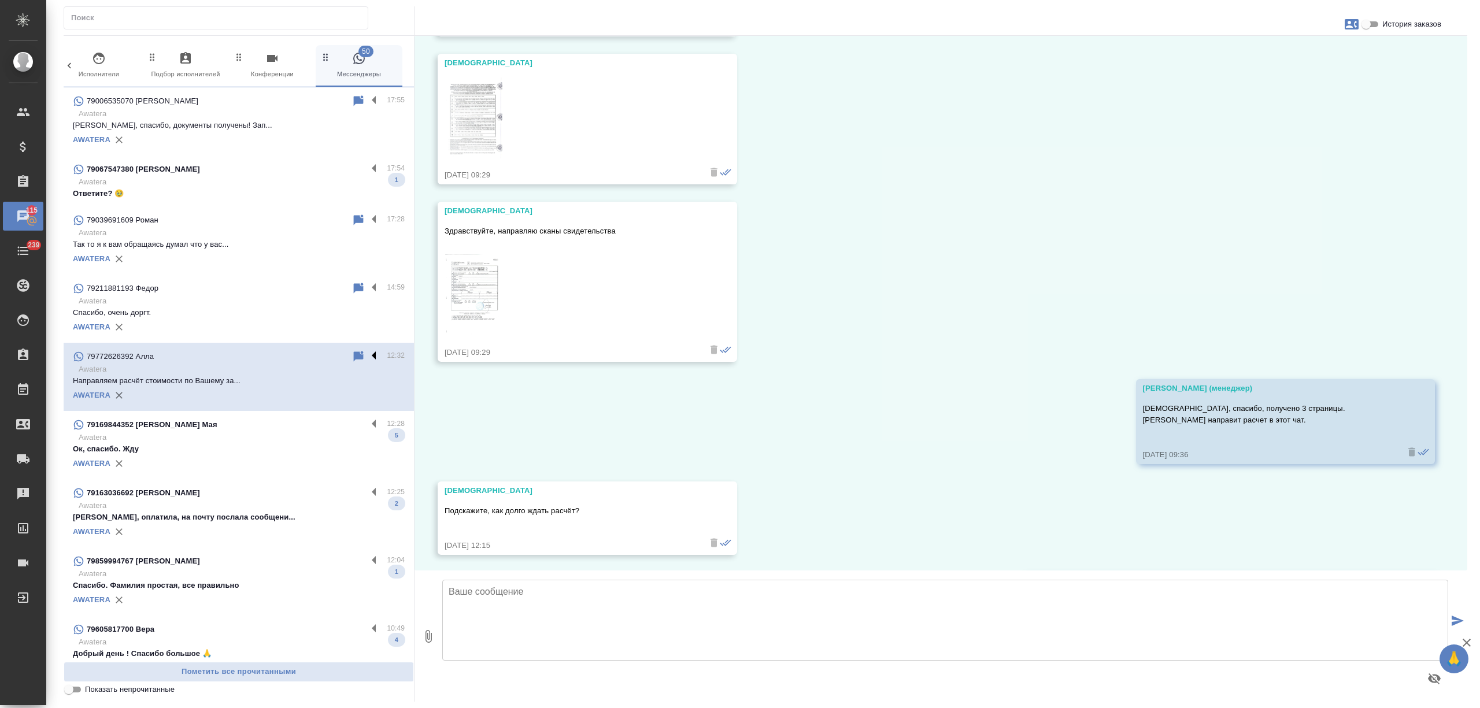
click at [367, 354] on label at bounding box center [377, 356] width 20 height 13
click at [0, 0] on input "checkbox" at bounding box center [0, 0] width 0 height 0
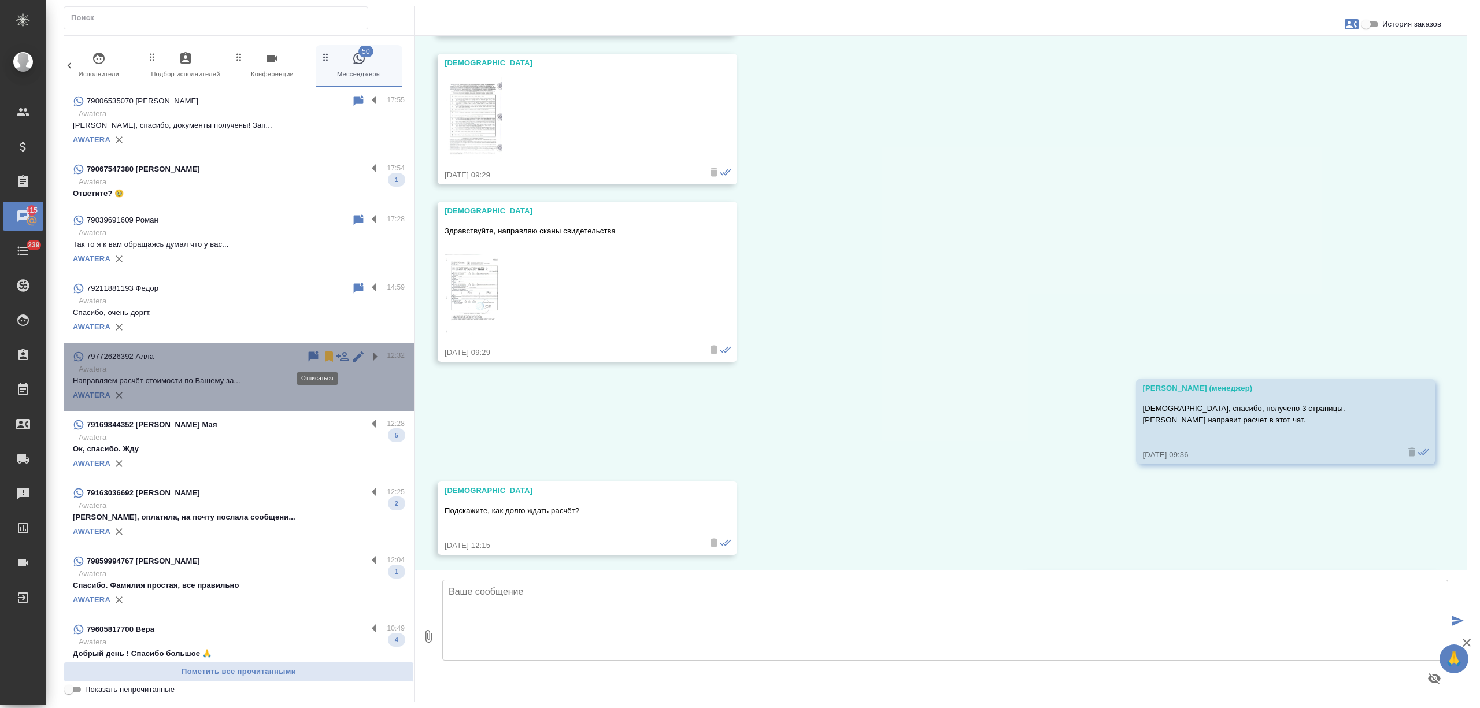
click at [322, 355] on icon at bounding box center [329, 357] width 14 height 14
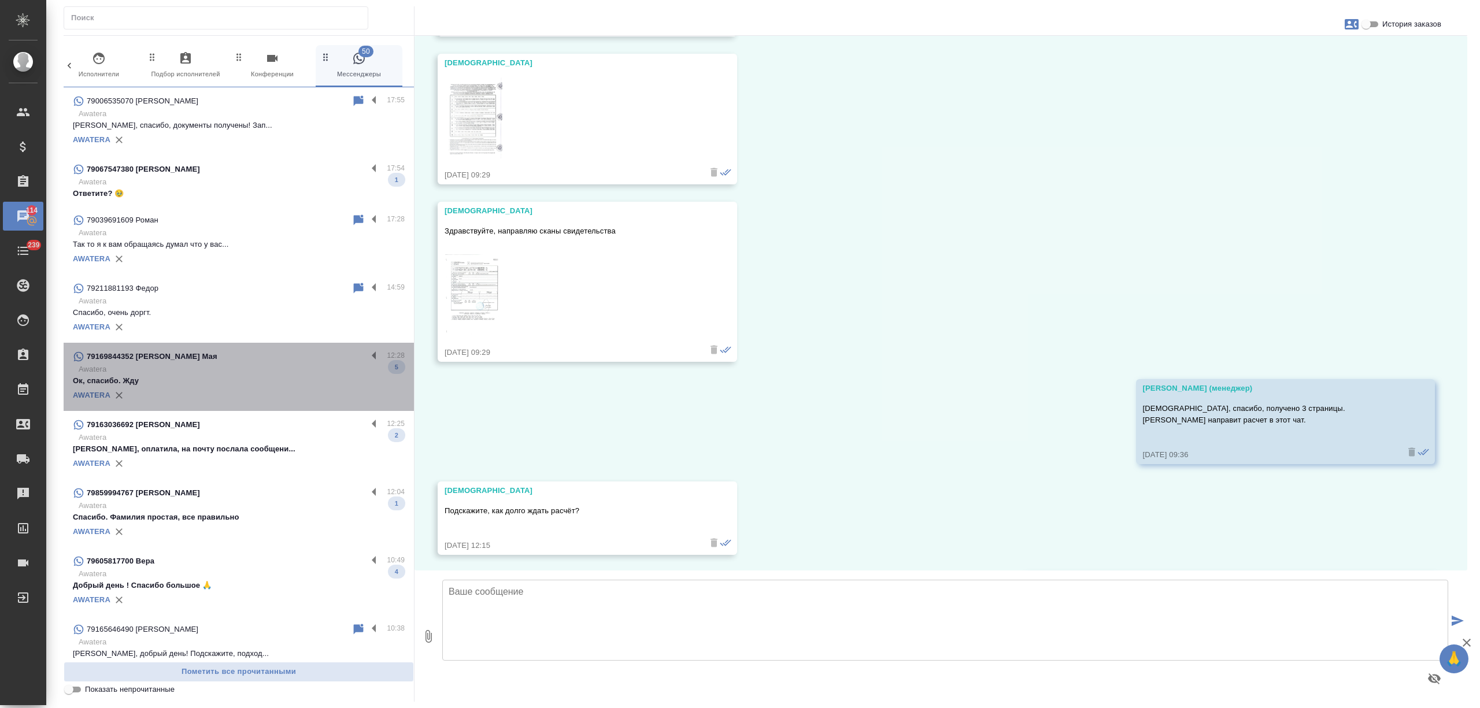
click at [278, 394] on div "AWATERA" at bounding box center [239, 395] width 332 height 17
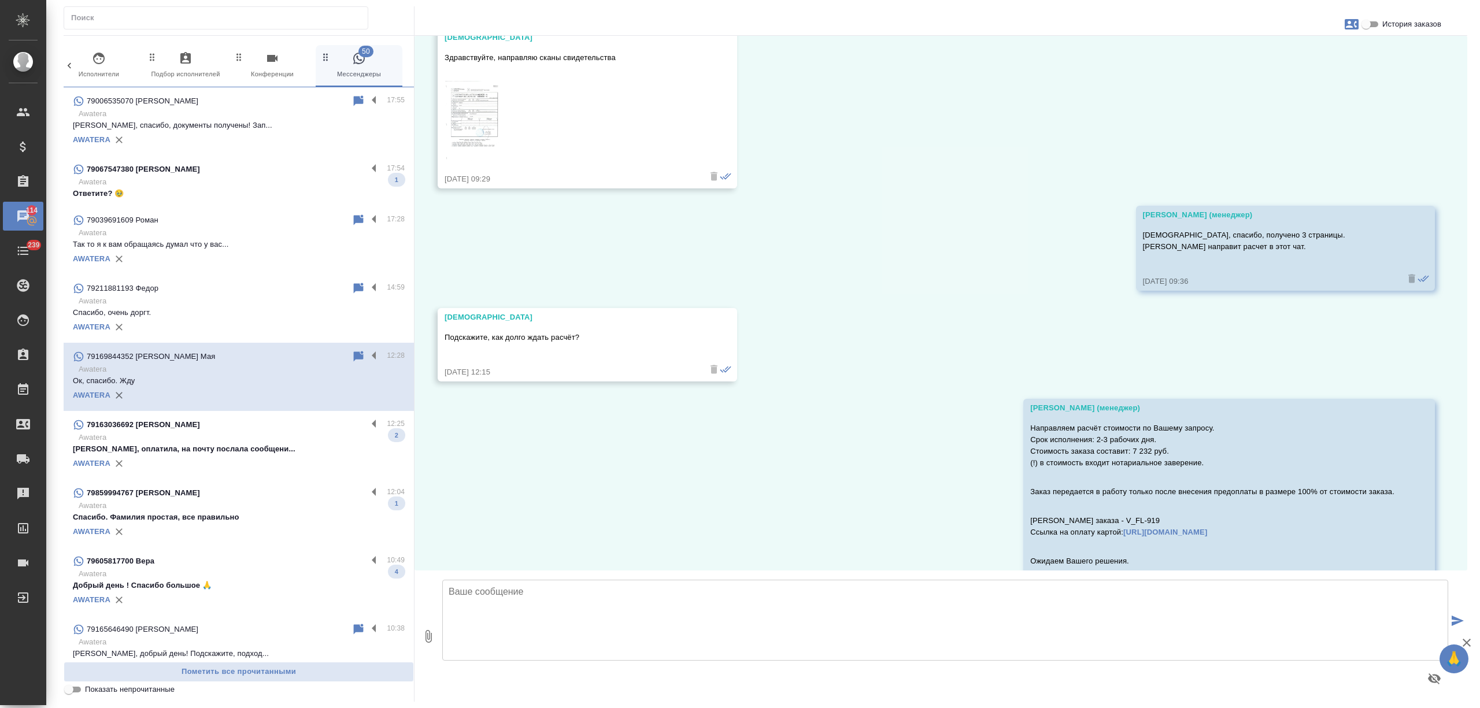
scroll to position [343, 0]
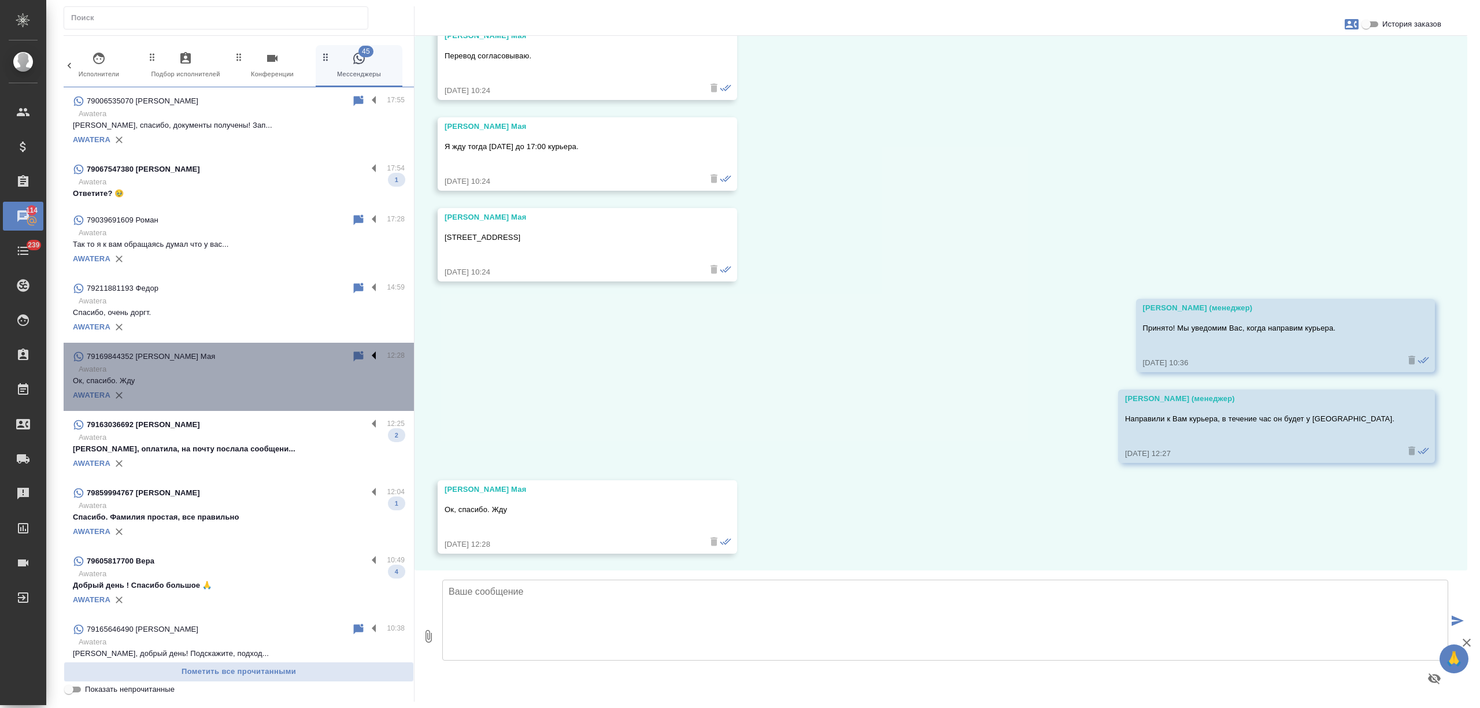
click at [367, 355] on label at bounding box center [377, 356] width 20 height 13
click at [0, 0] on input "checkbox" at bounding box center [0, 0] width 0 height 0
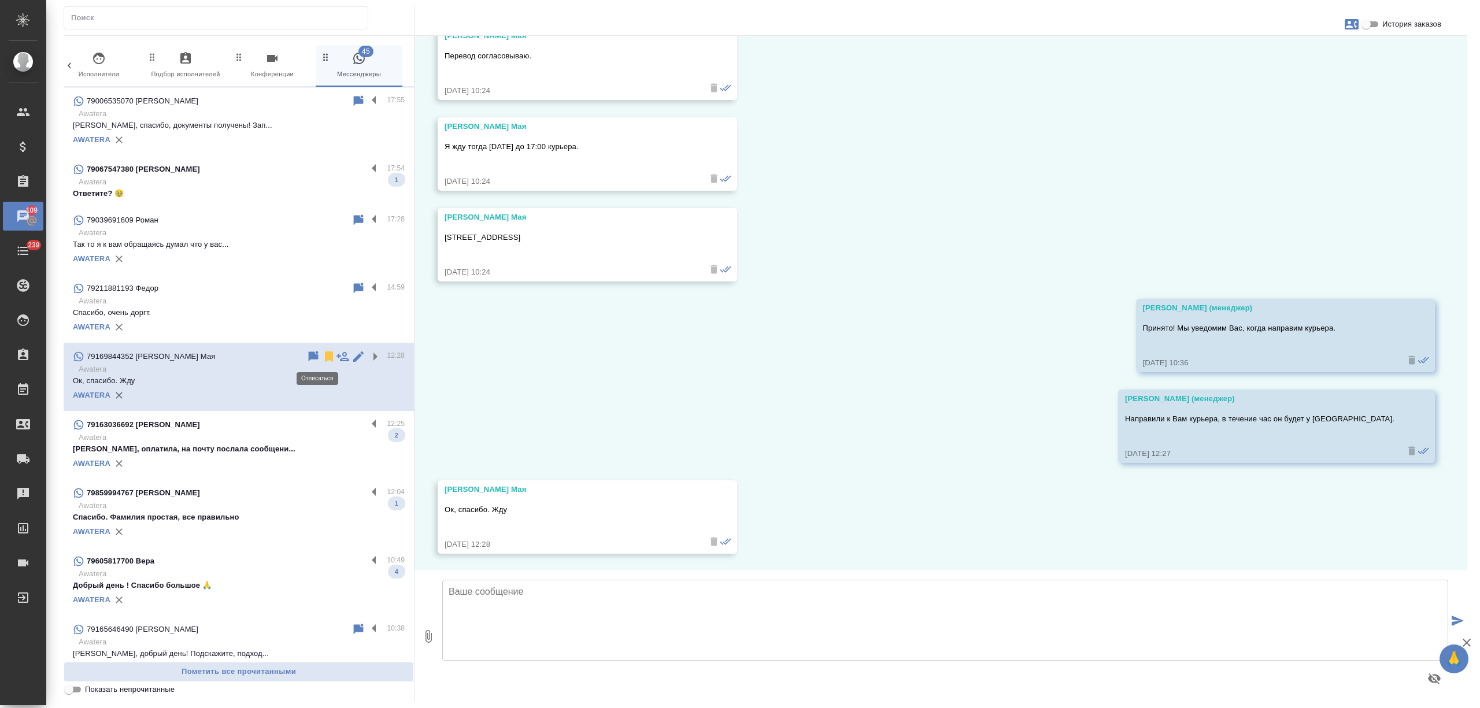
click at [325, 355] on icon at bounding box center [329, 357] width 8 height 10
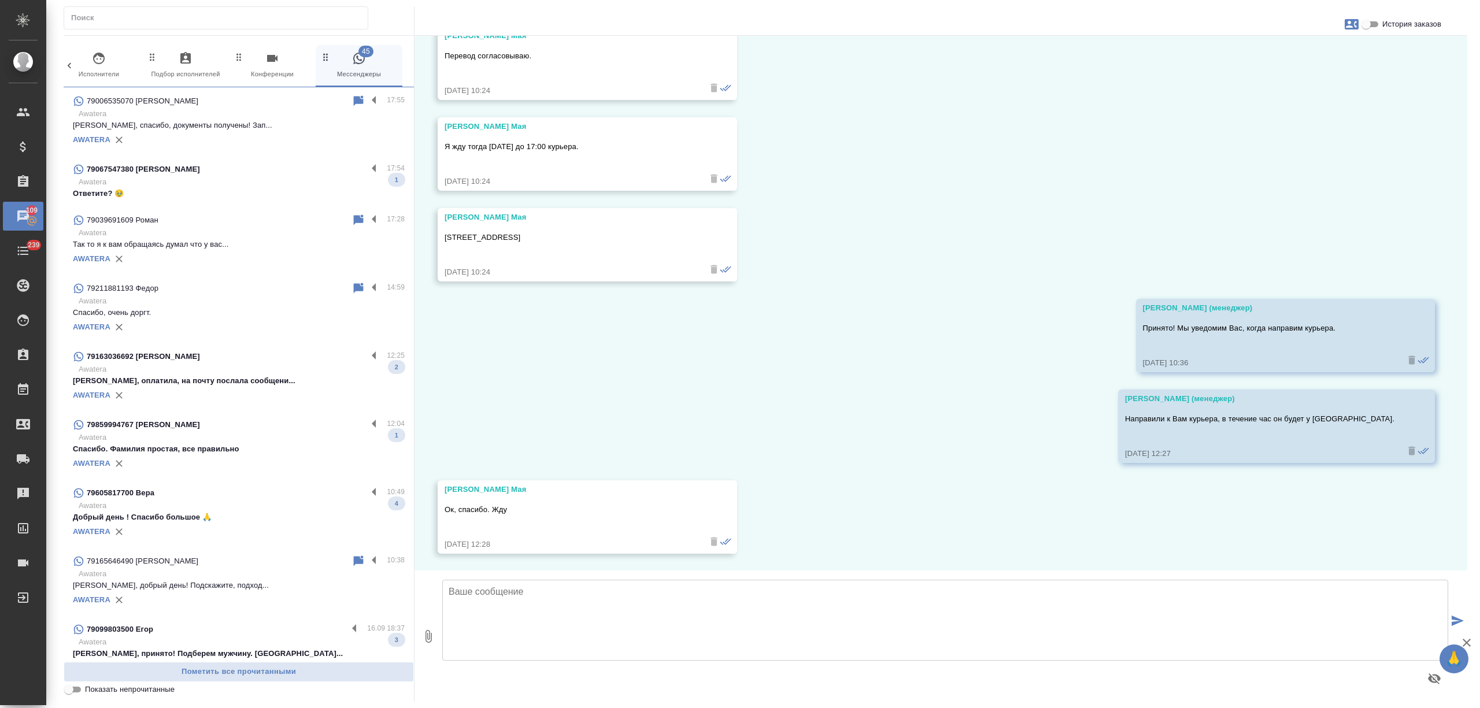
click at [304, 387] on div "AWATERA" at bounding box center [239, 395] width 332 height 17
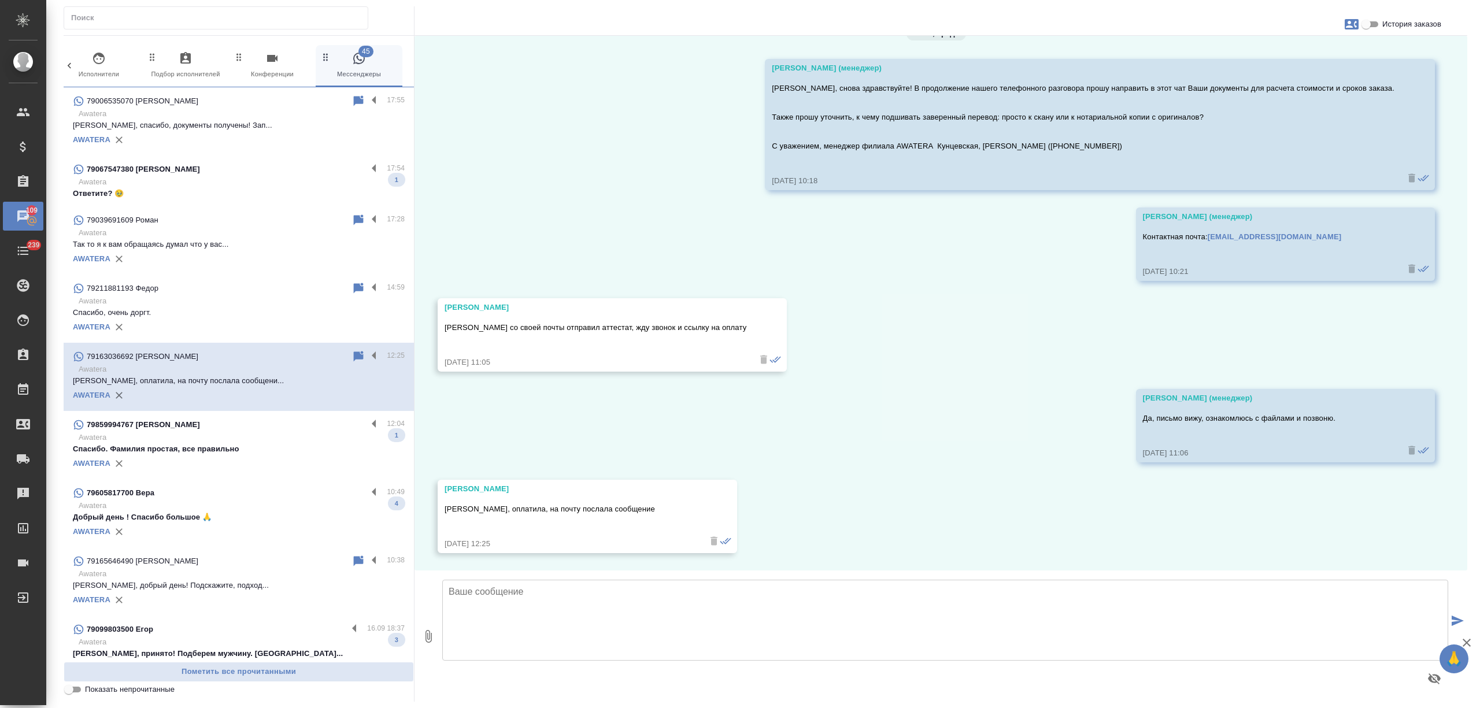
scroll to position [27, 0]
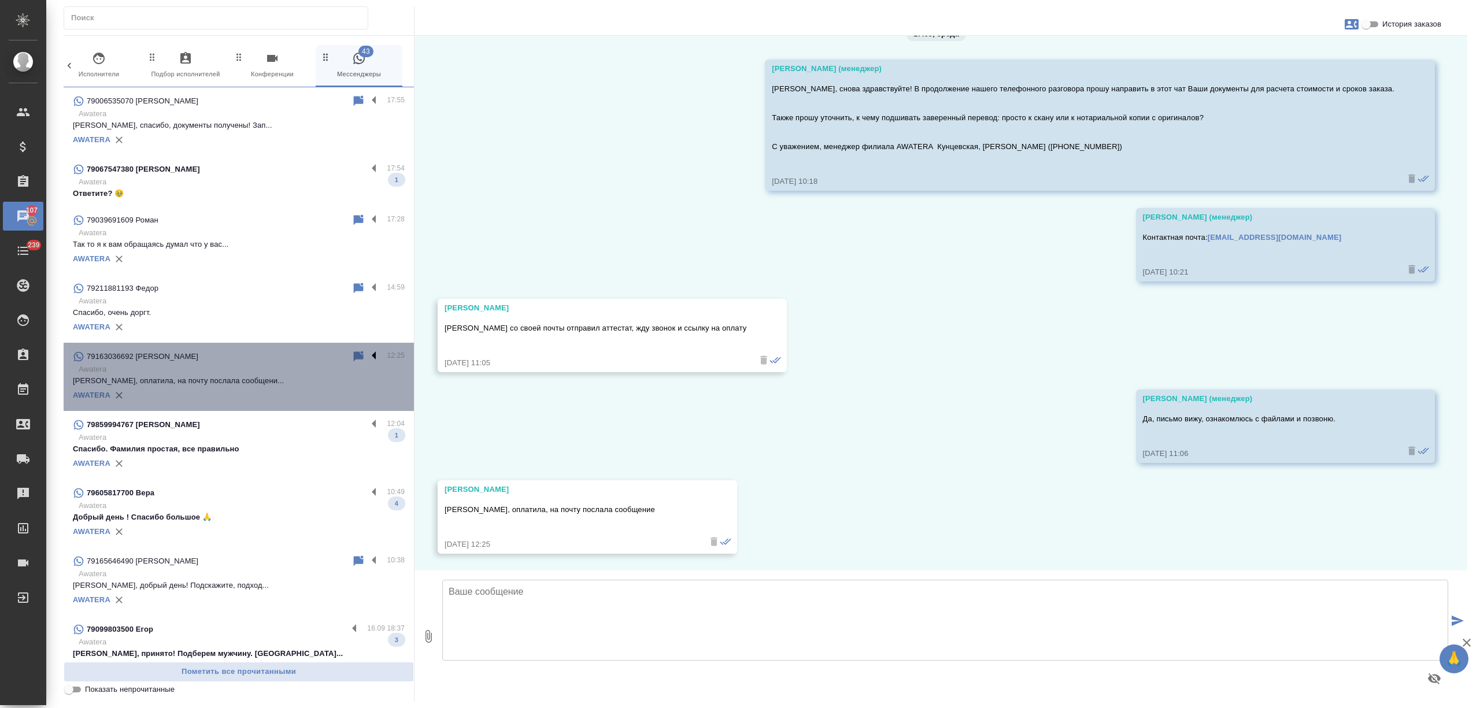
click at [367, 354] on label at bounding box center [377, 356] width 20 height 13
click at [0, 0] on input "checkbox" at bounding box center [0, 0] width 0 height 0
click at [325, 354] on icon at bounding box center [329, 357] width 8 height 10
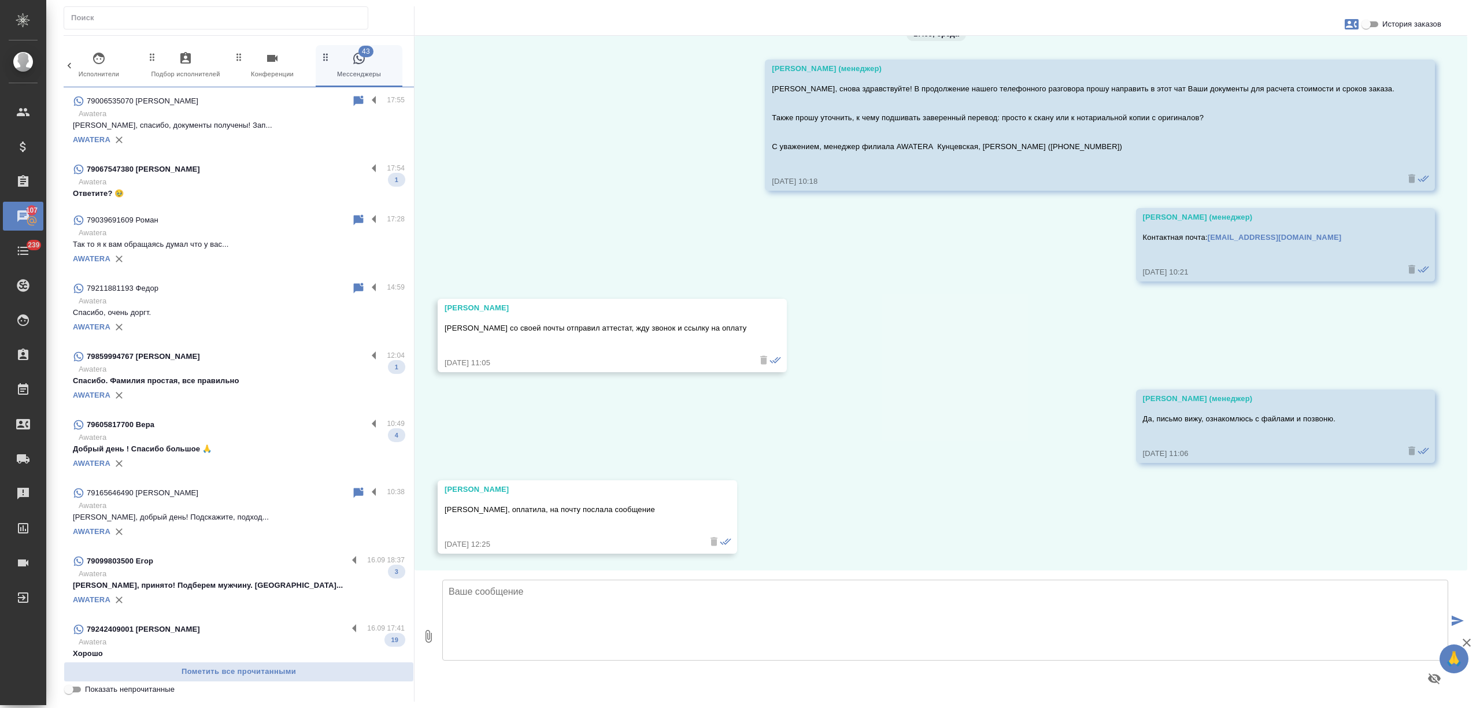
click at [294, 386] on p "Спасибо. Фамилия простая, все правильно" at bounding box center [239, 381] width 332 height 12
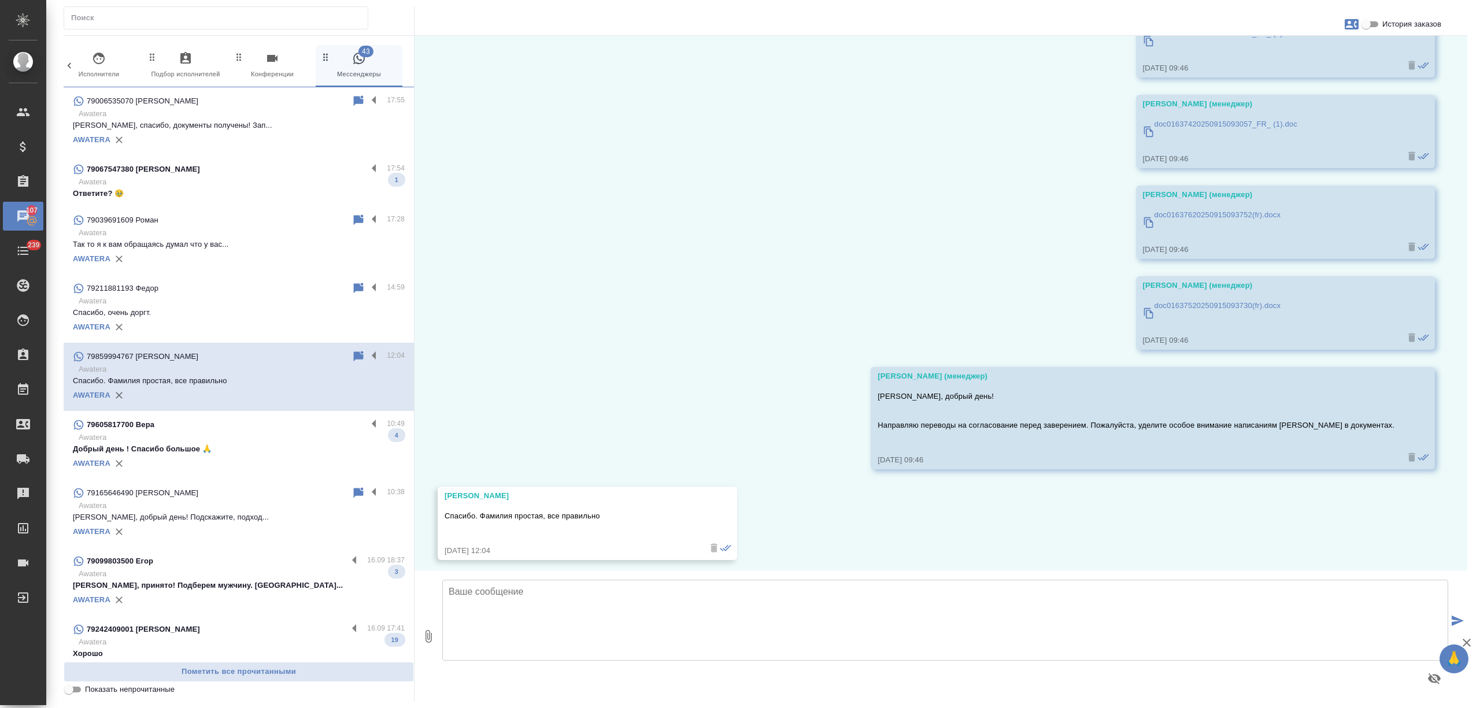
scroll to position [88, 0]
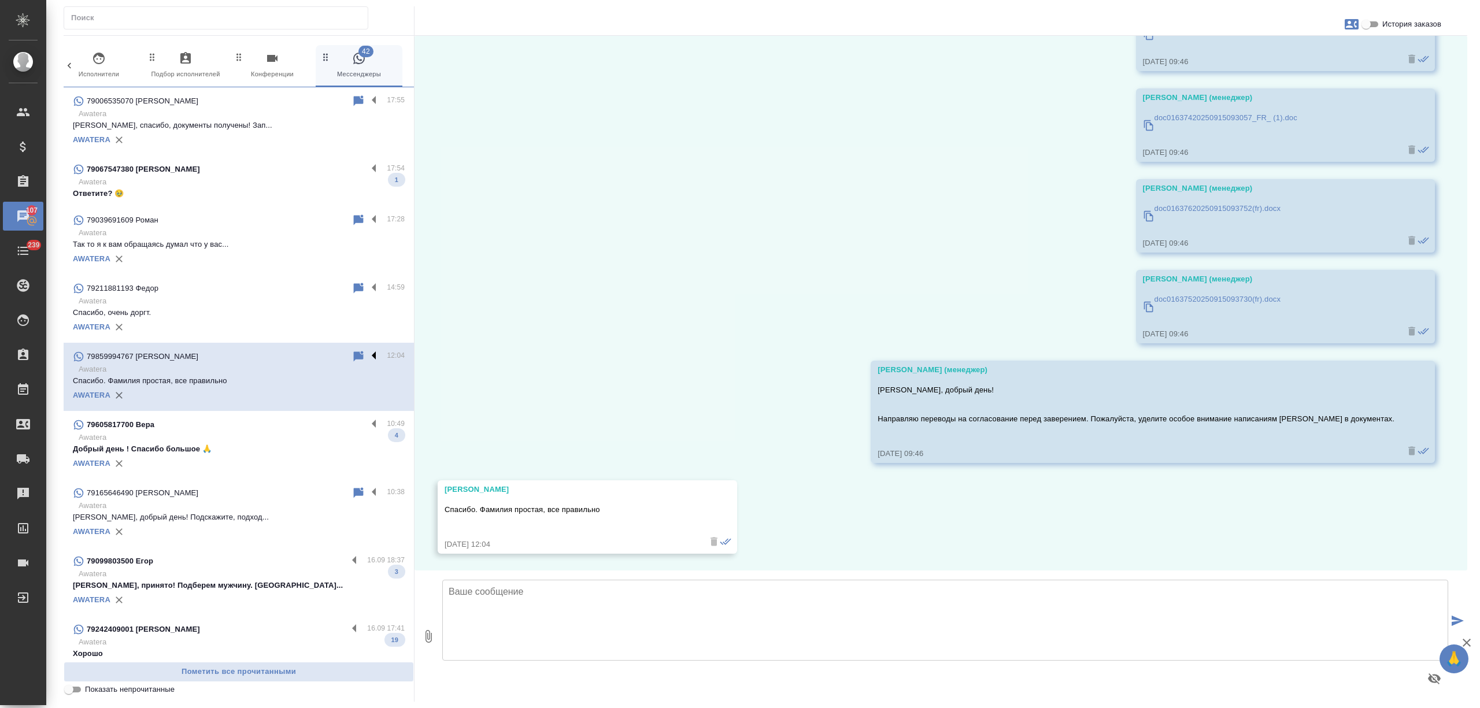
click at [367, 352] on label at bounding box center [377, 356] width 20 height 13
click at [0, 0] on input "checkbox" at bounding box center [0, 0] width 0 height 0
click at [325, 354] on icon at bounding box center [329, 357] width 8 height 10
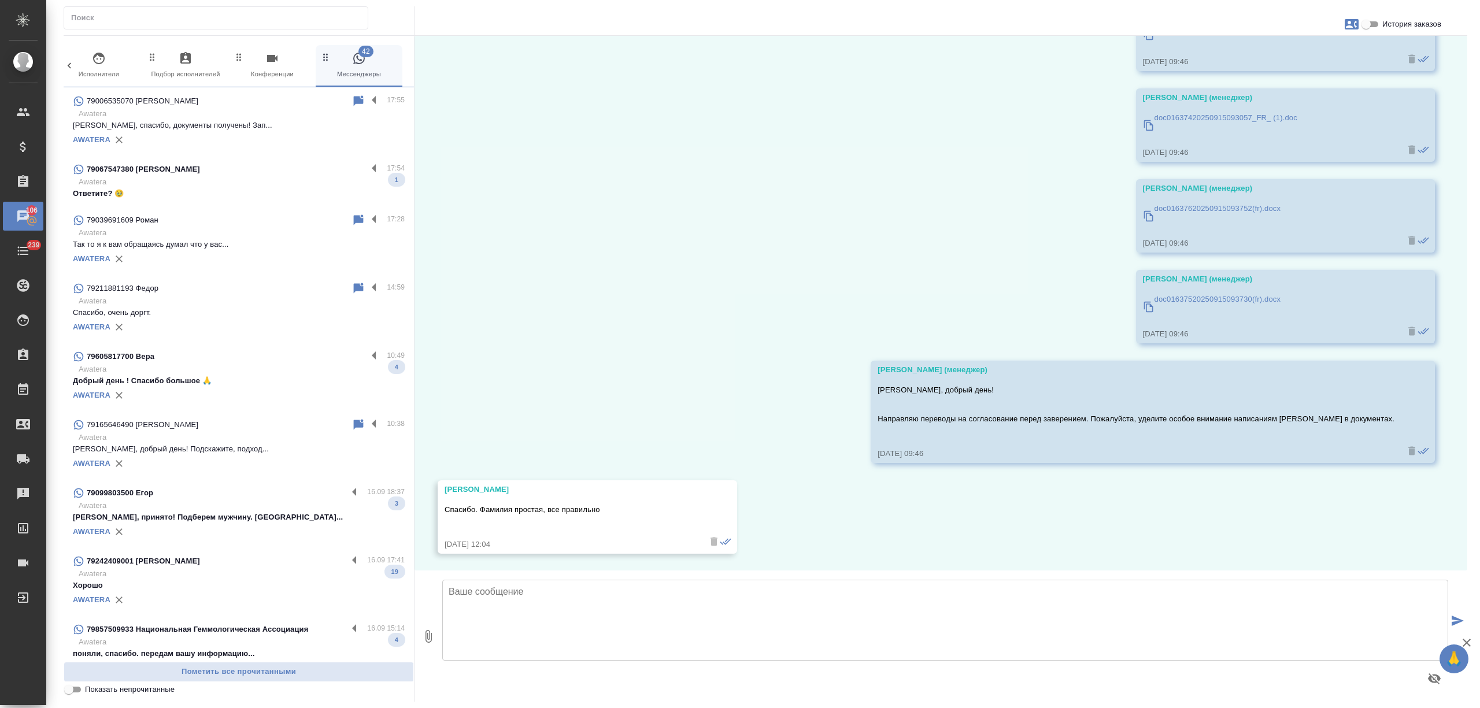
click at [304, 380] on p "Добрый день ! Спасибо большое 🙏" at bounding box center [239, 381] width 332 height 12
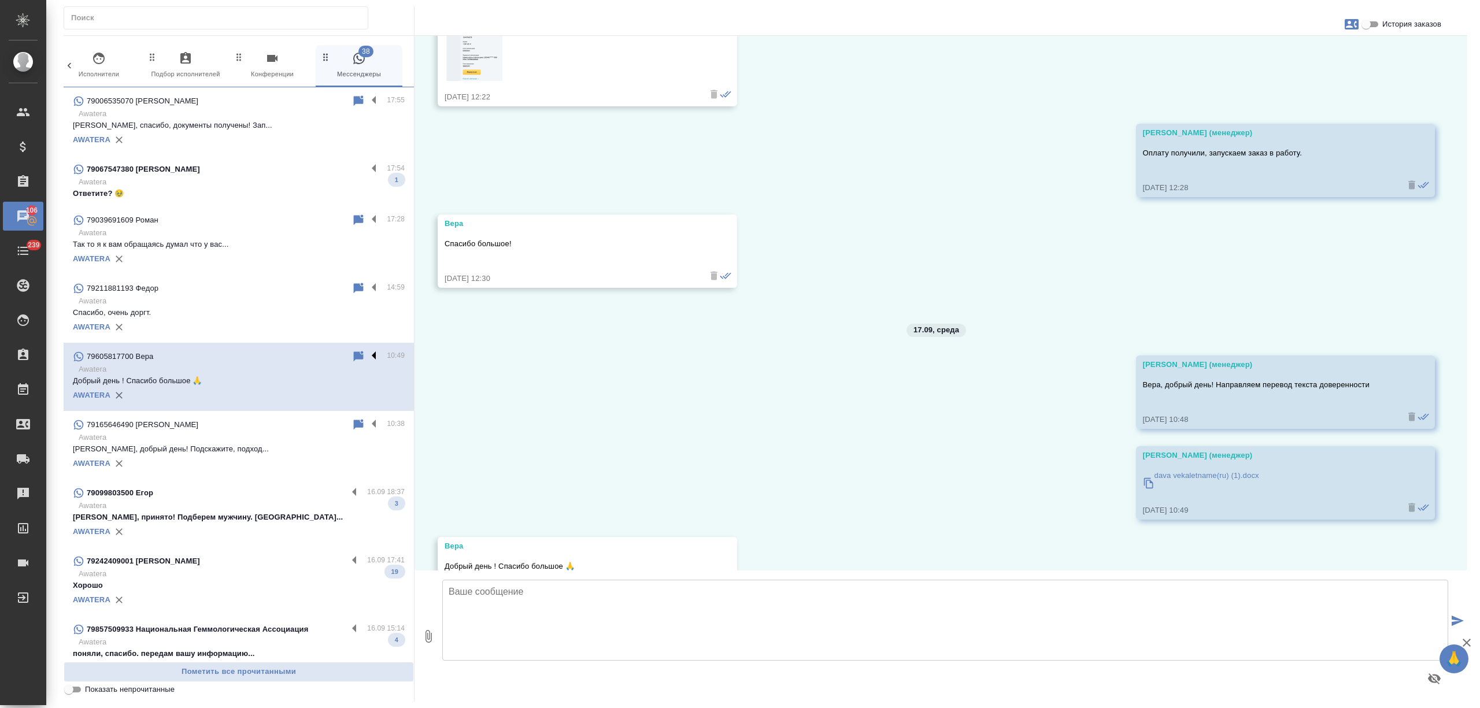
scroll to position [1344, 0]
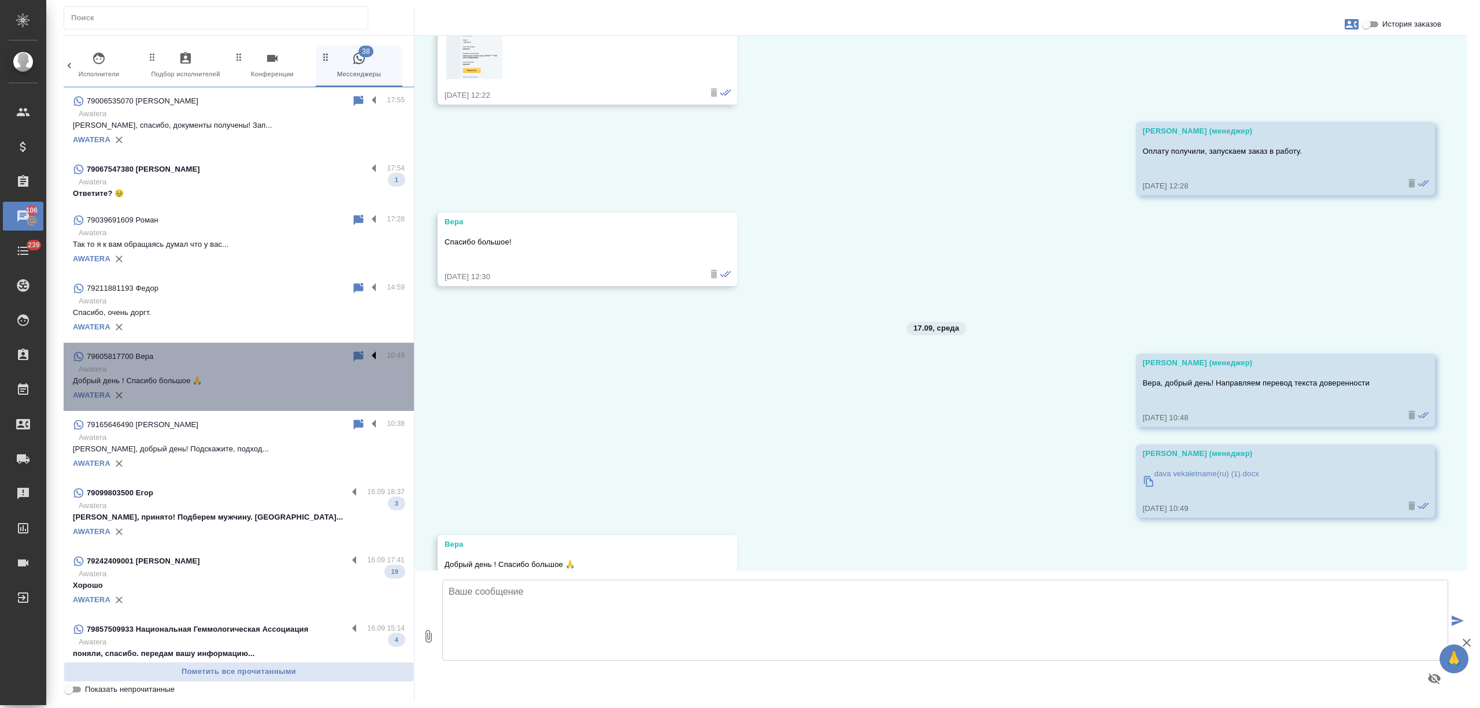
click at [367, 352] on label at bounding box center [377, 356] width 20 height 13
click at [0, 0] on input "checkbox" at bounding box center [0, 0] width 0 height 0
click at [322, 357] on icon at bounding box center [329, 357] width 14 height 14
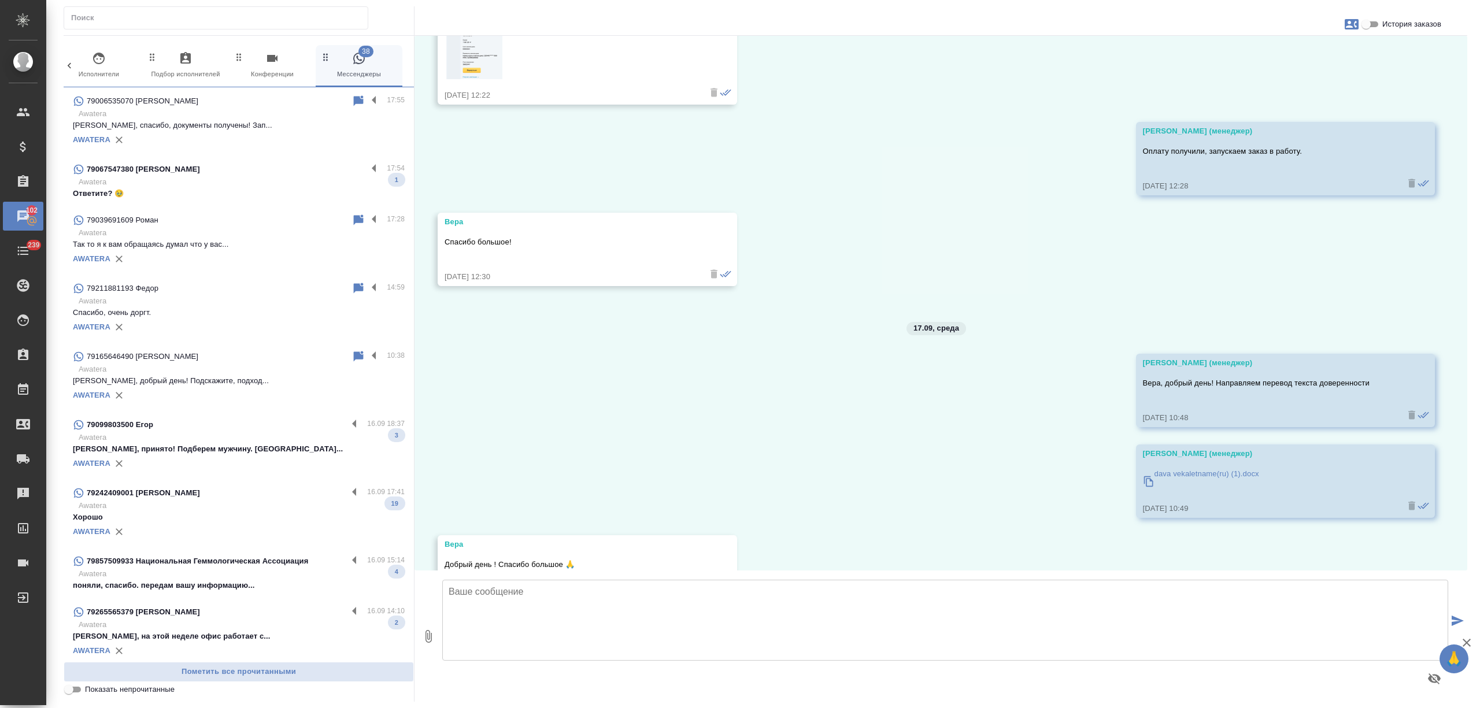
click at [254, 371] on p "Awatera" at bounding box center [242, 370] width 326 height 12
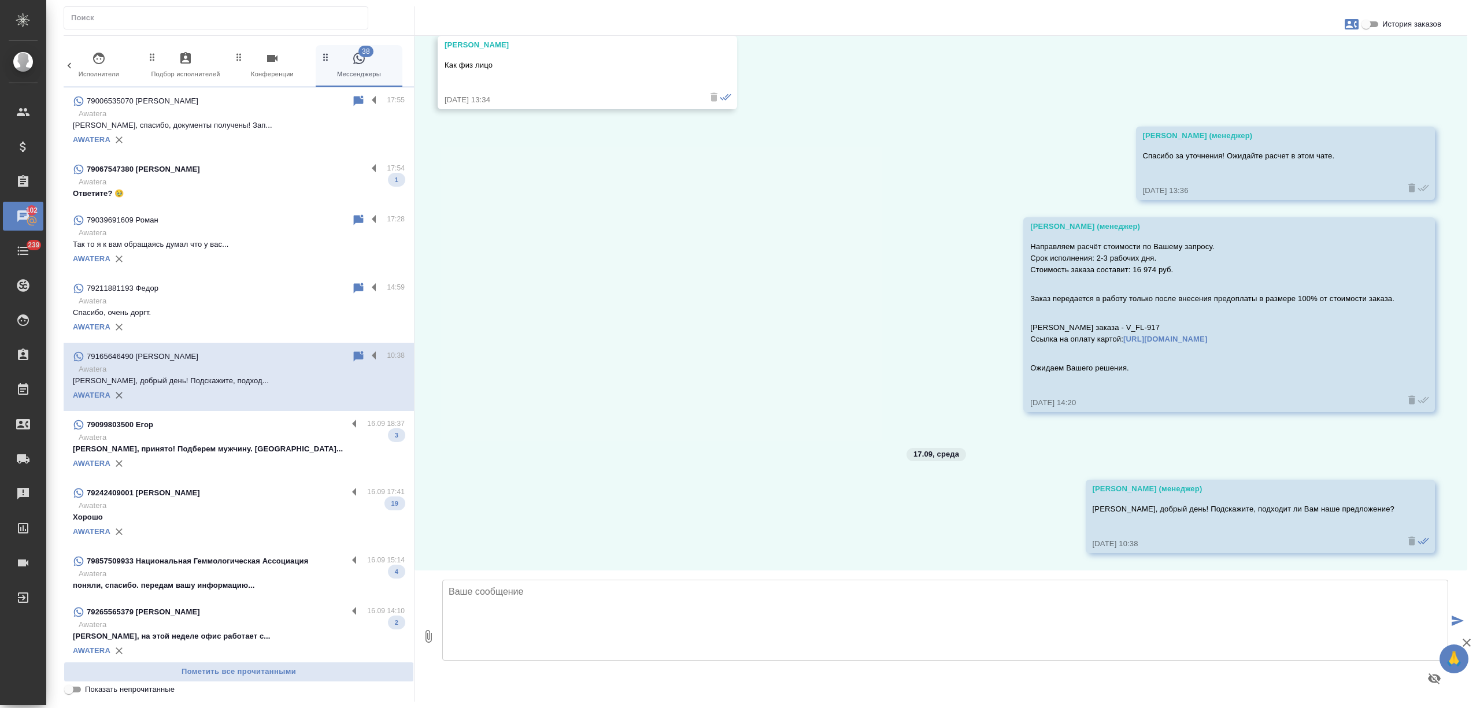
scroll to position [697, 0]
click at [367, 352] on label at bounding box center [377, 356] width 20 height 13
click at [0, 0] on input "checkbox" at bounding box center [0, 0] width 0 height 0
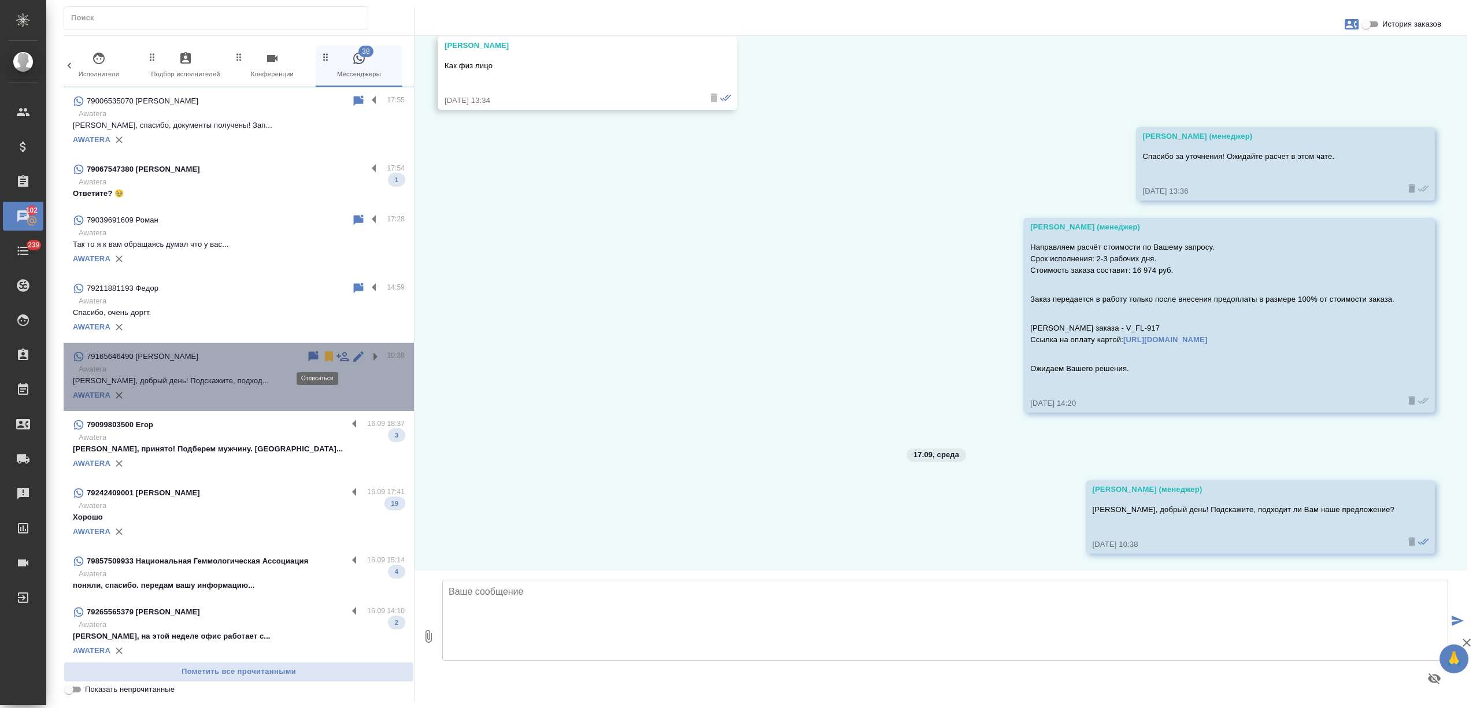
click at [325, 355] on icon at bounding box center [329, 357] width 8 height 10
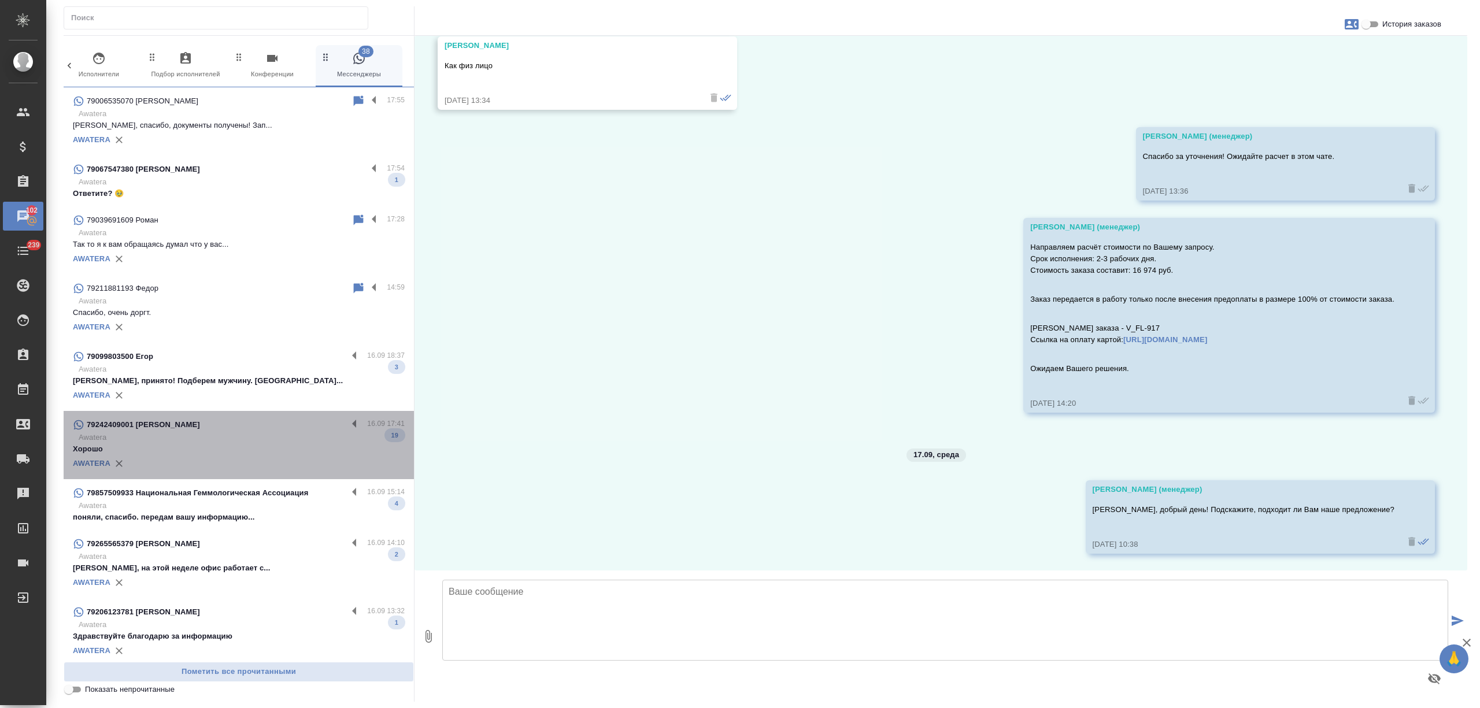
click at [257, 427] on div "79242409001 [PERSON_NAME]" at bounding box center [210, 425] width 275 height 14
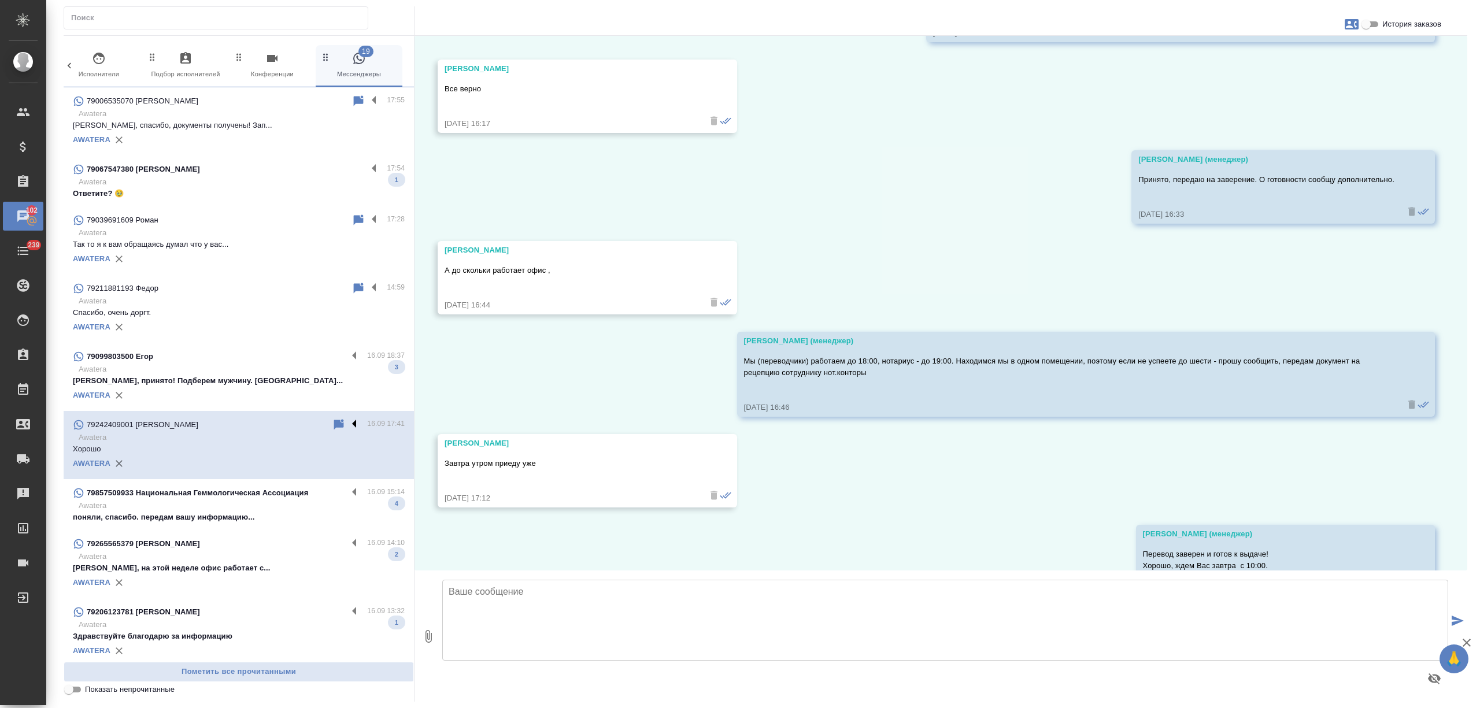
scroll to position [3831, 0]
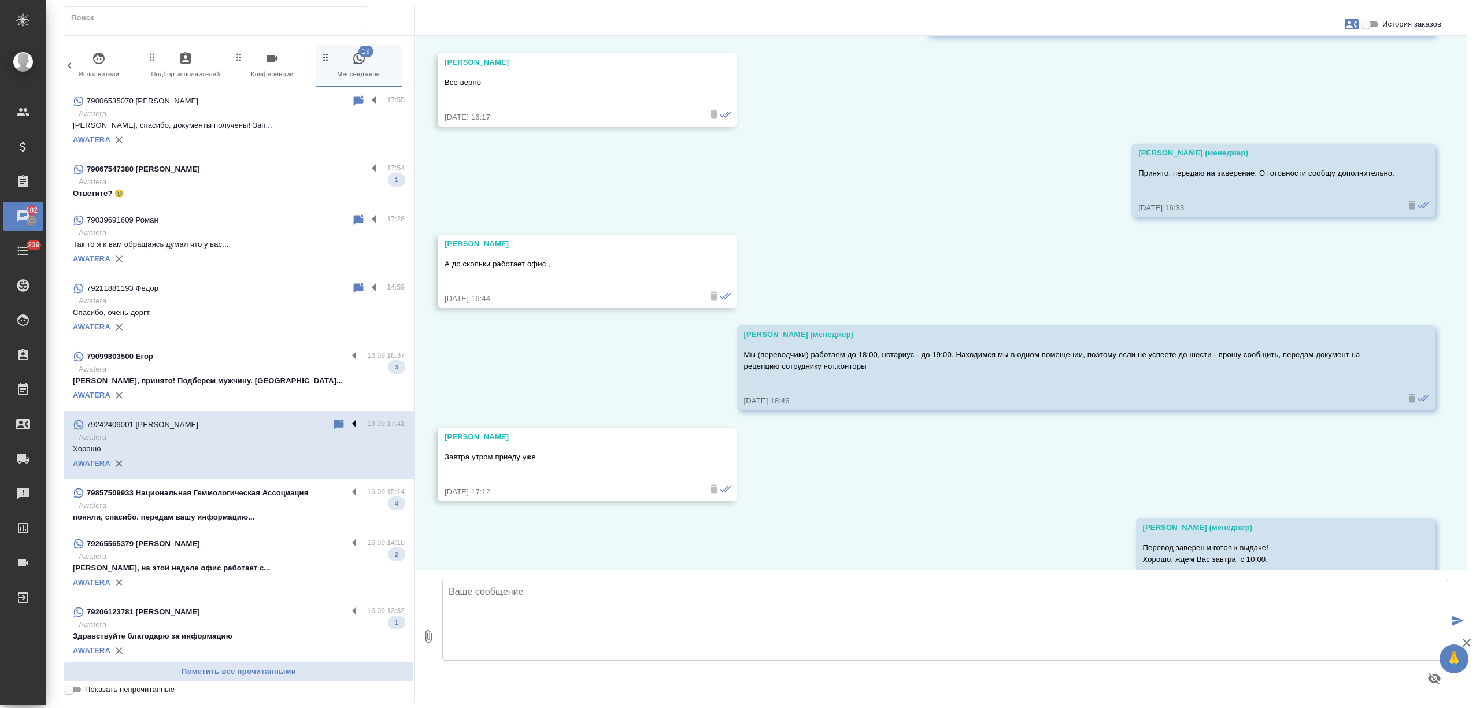
click at [347, 423] on label at bounding box center [357, 424] width 20 height 13
click at [0, 0] on input "checkbox" at bounding box center [0, 0] width 0 height 0
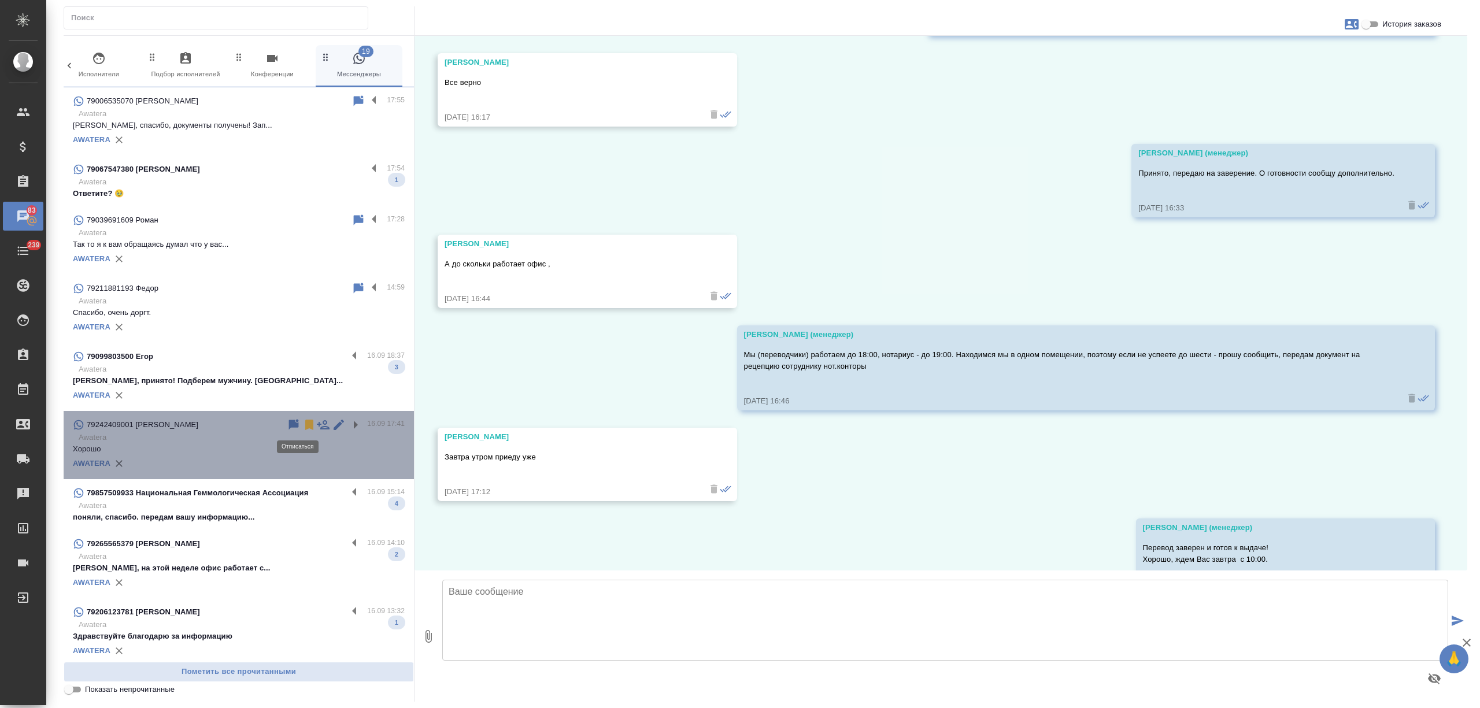
click at [305, 423] on icon at bounding box center [309, 425] width 8 height 10
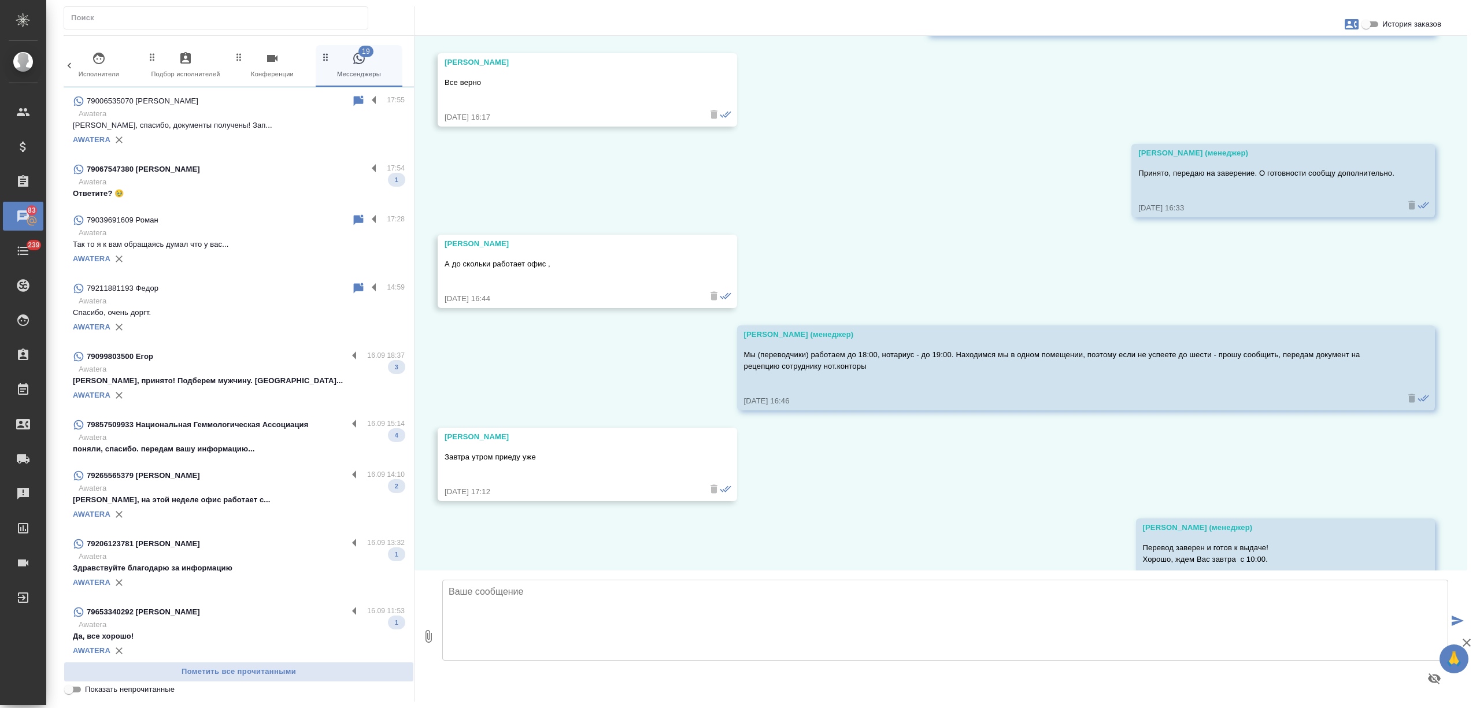
click at [287, 367] on p "Awatera" at bounding box center [242, 370] width 326 height 12
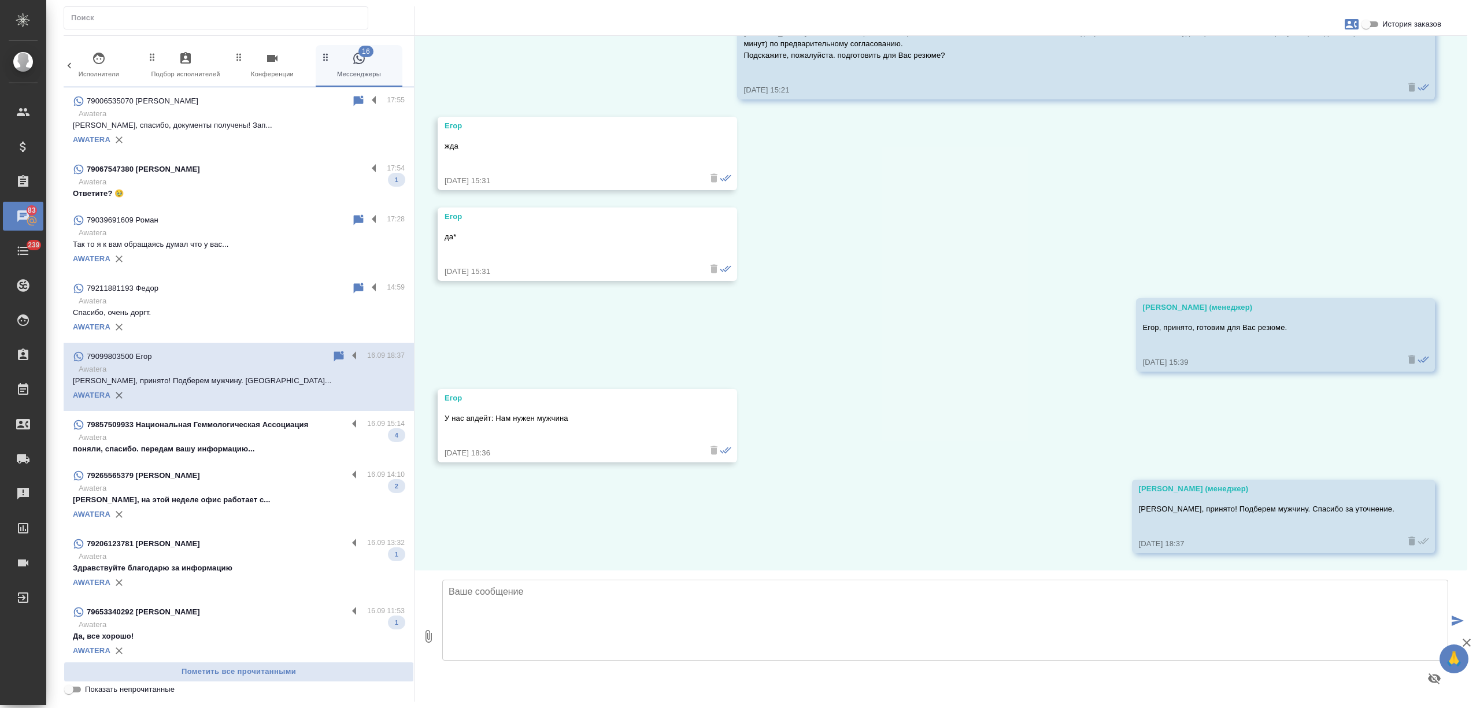
scroll to position [540, 0]
click at [279, 435] on p "Awatera" at bounding box center [242, 438] width 326 height 12
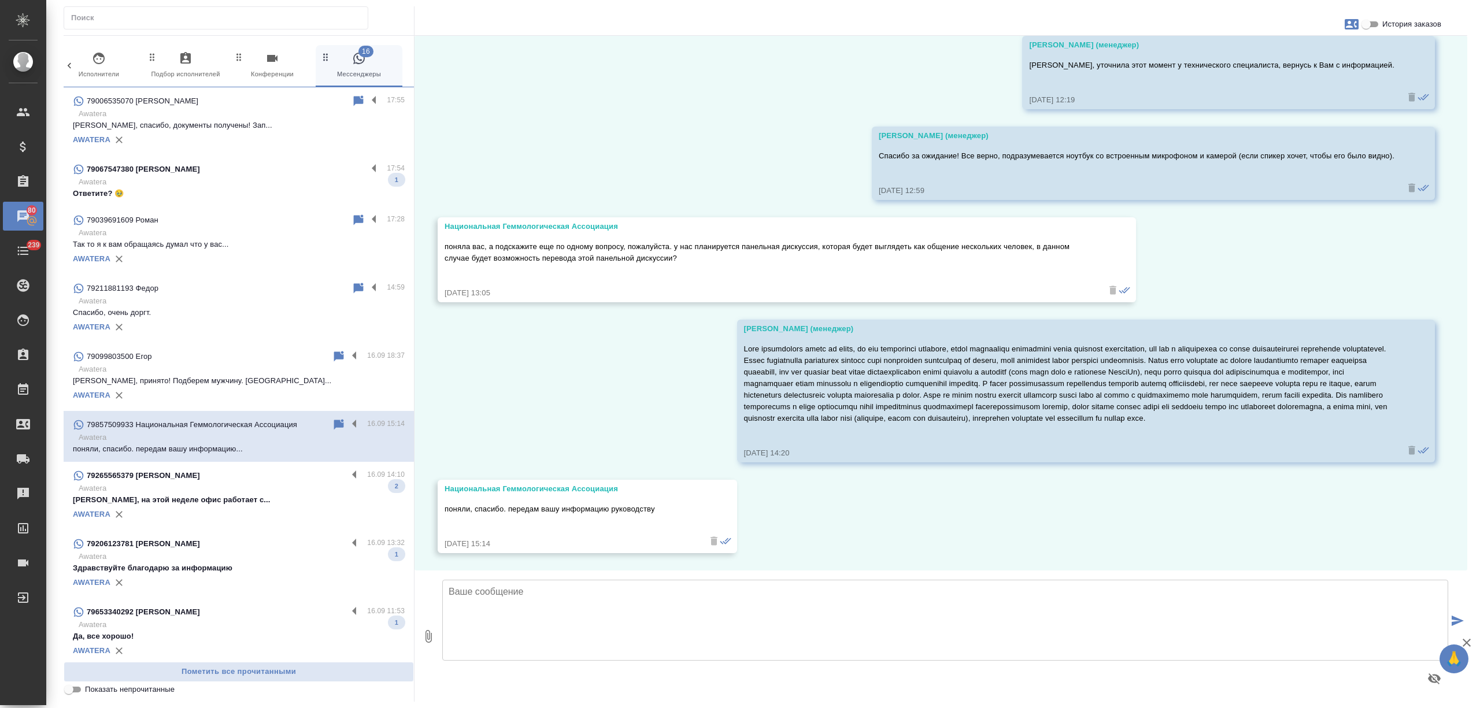
scroll to position [2404, 0]
click at [276, 465] on div "79265565379 [PERSON_NAME] 16.09 14:10 [PERSON_NAME], на этой неделе офис работа…" at bounding box center [239, 496] width 350 height 68
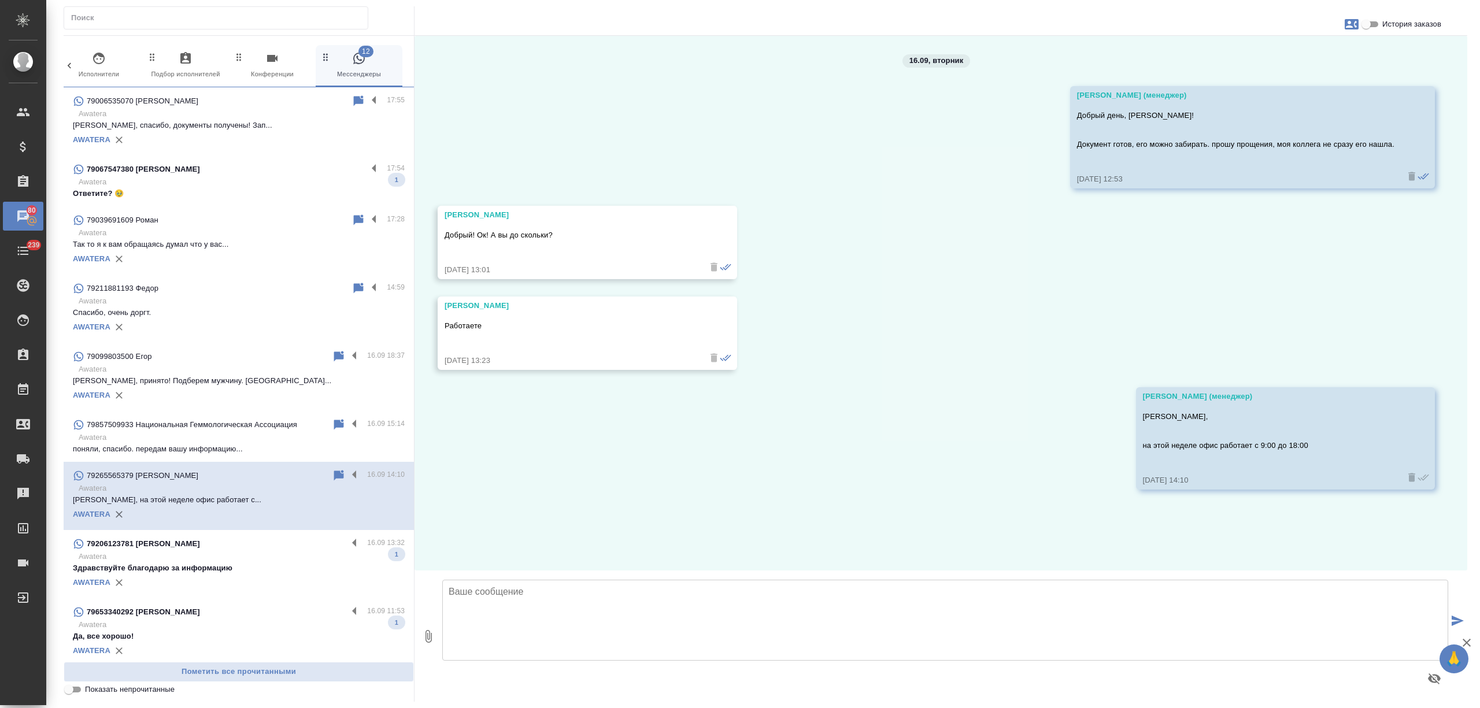
scroll to position [0, 0]
click at [347, 469] on label at bounding box center [357, 475] width 20 height 13
click at [0, 0] on input "checkbox" at bounding box center [0, 0] width 0 height 0
click at [302, 475] on icon at bounding box center [309, 476] width 14 height 14
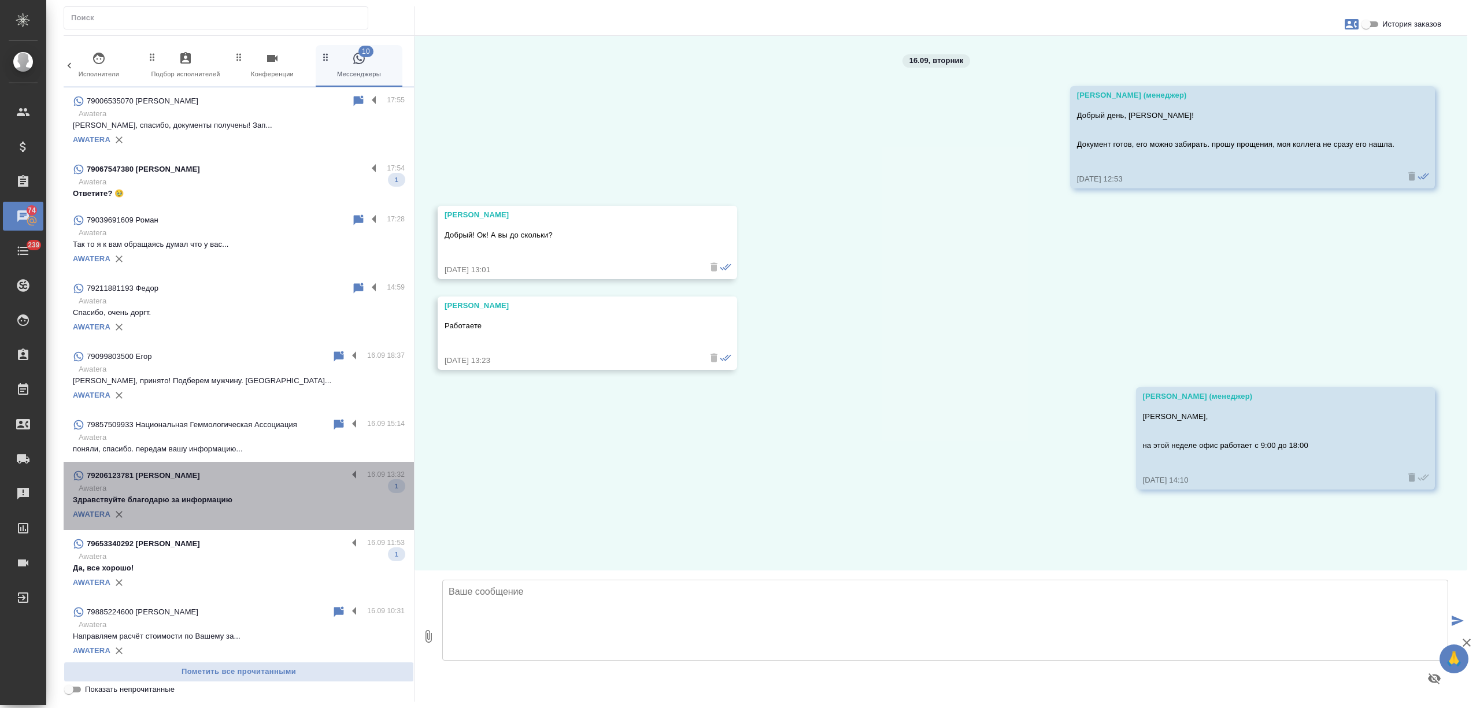
click at [258, 500] on p "Здравствуйте благодарю за информацию" at bounding box center [239, 500] width 332 height 12
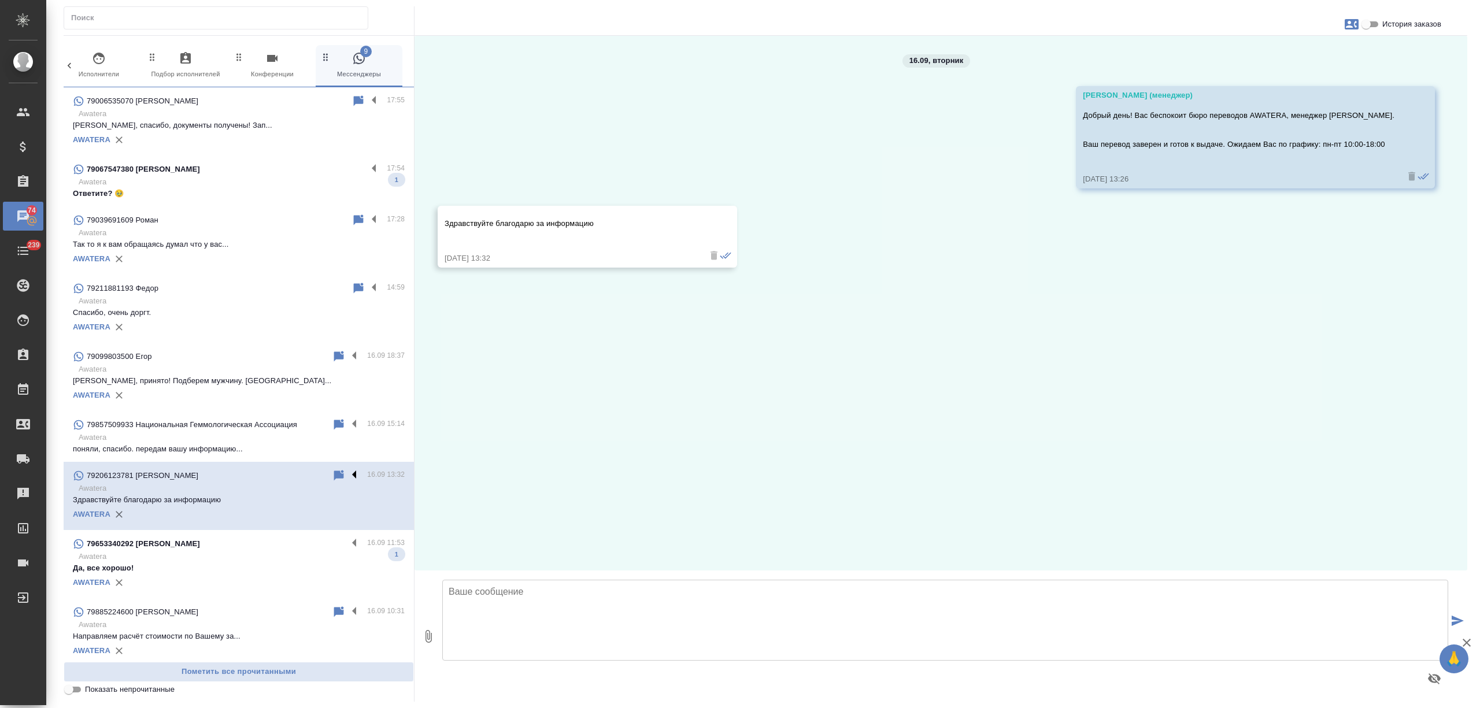
click at [347, 473] on label at bounding box center [357, 475] width 20 height 13
click at [0, 0] on input "checkbox" at bounding box center [0, 0] width 0 height 0
click at [302, 475] on icon at bounding box center [309, 476] width 14 height 14
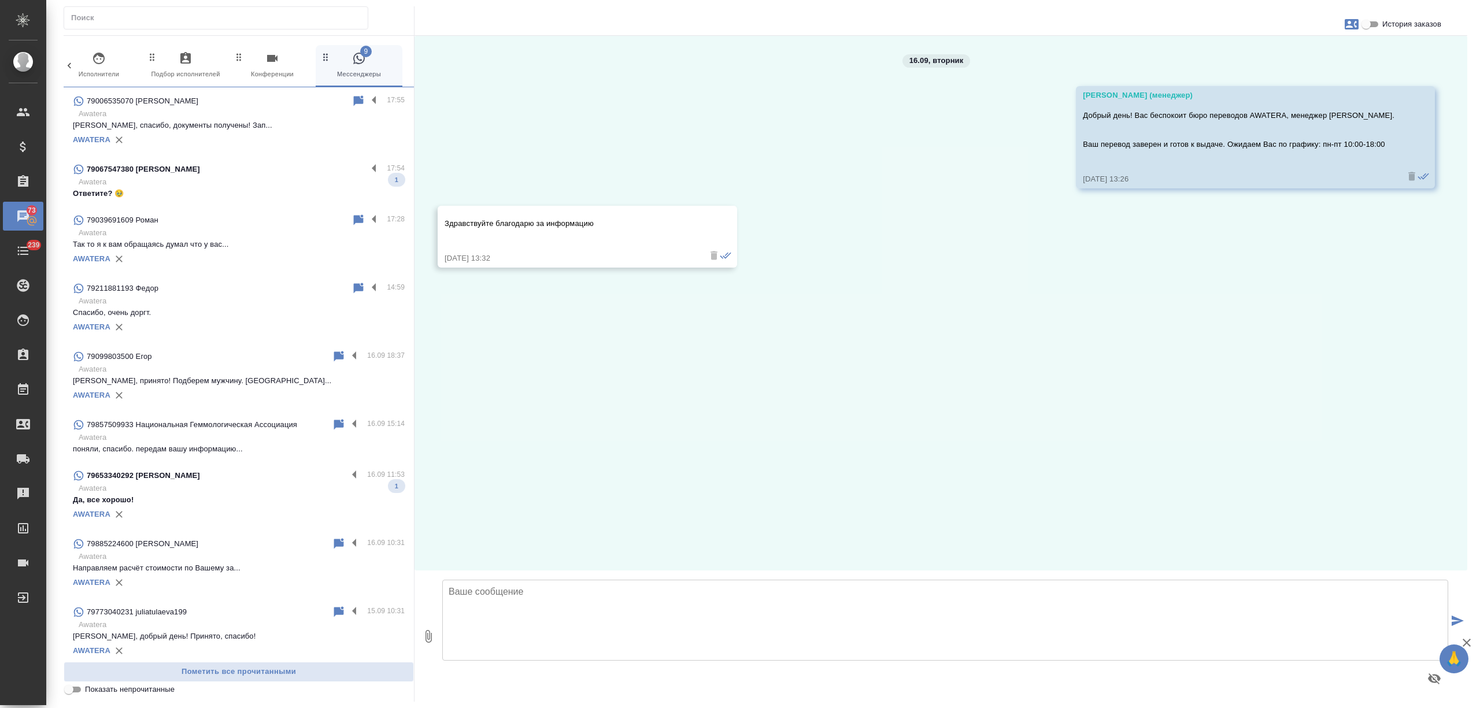
click at [267, 491] on p "Awatera" at bounding box center [242, 489] width 326 height 12
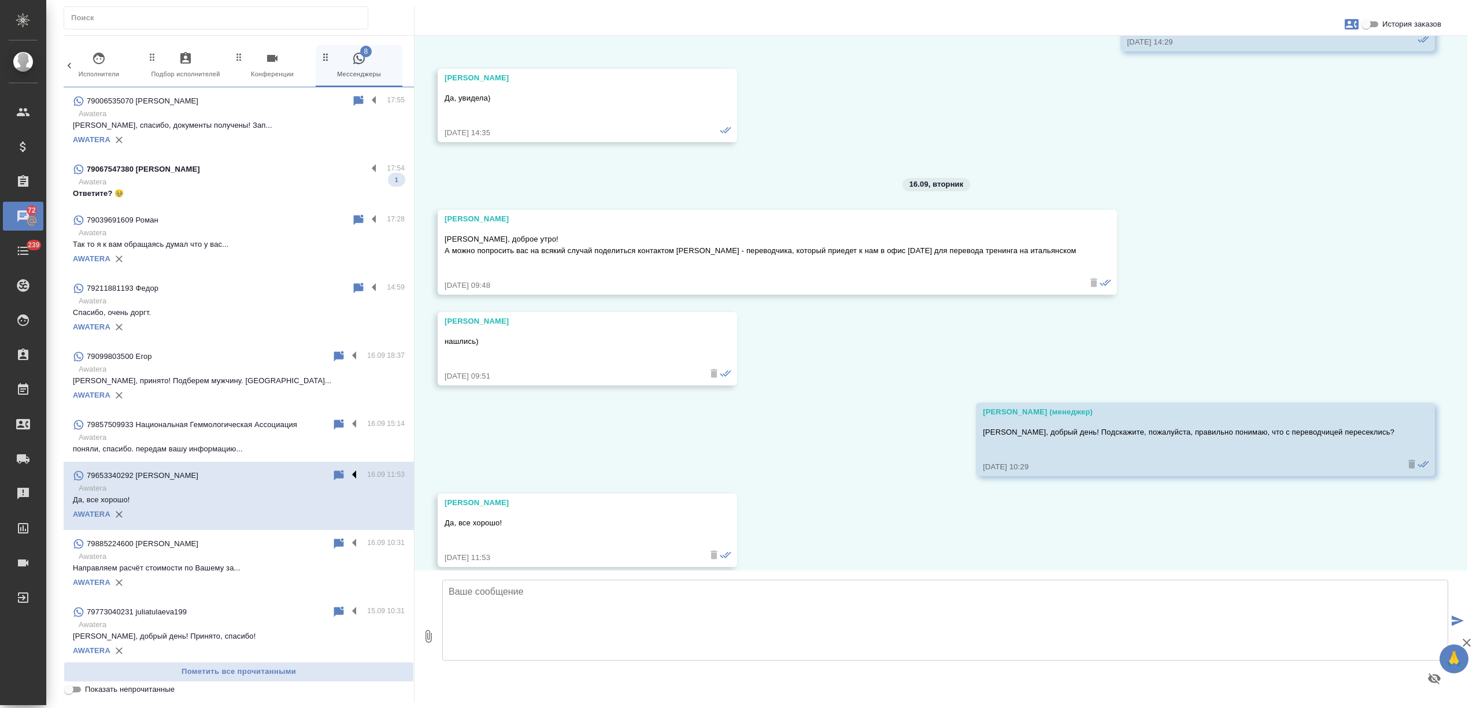
scroll to position [3051, 0]
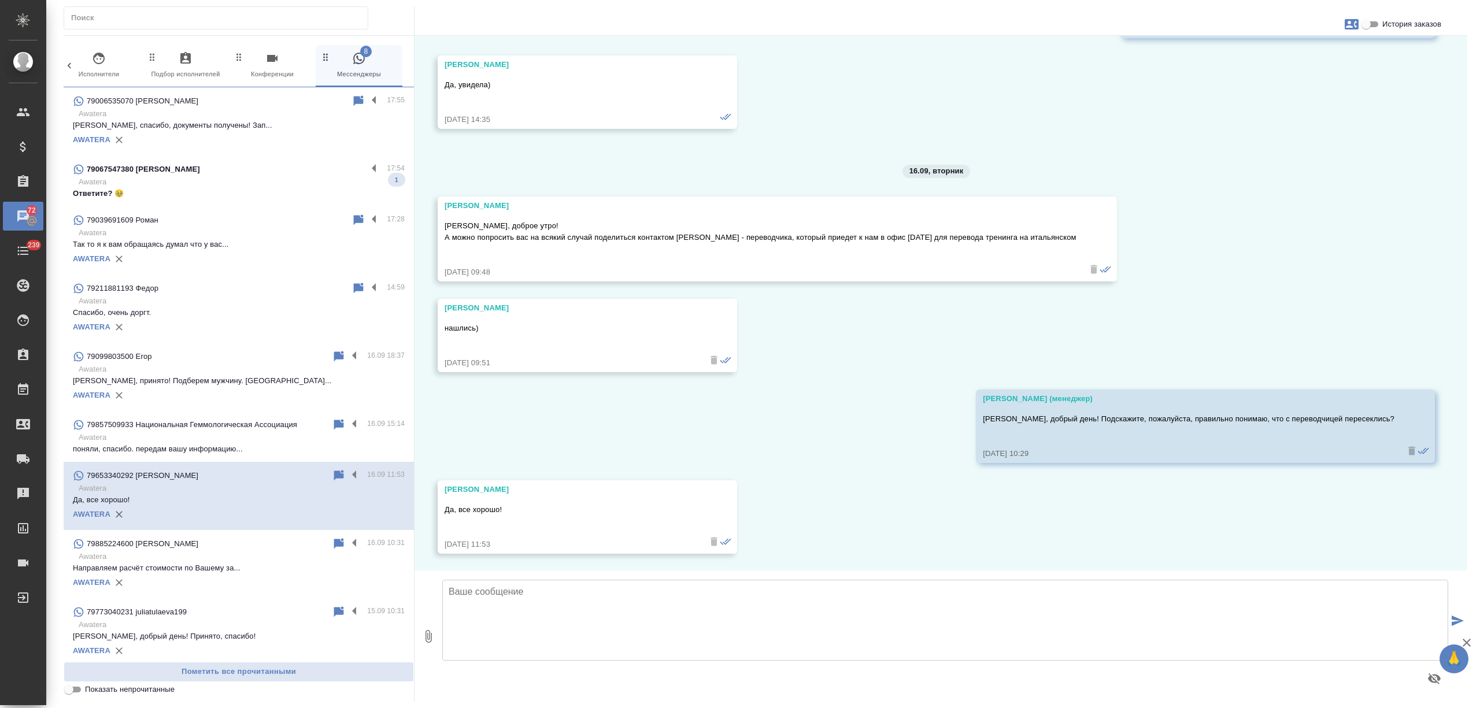
click at [540, 599] on textarea at bounding box center [945, 620] width 1006 height 81
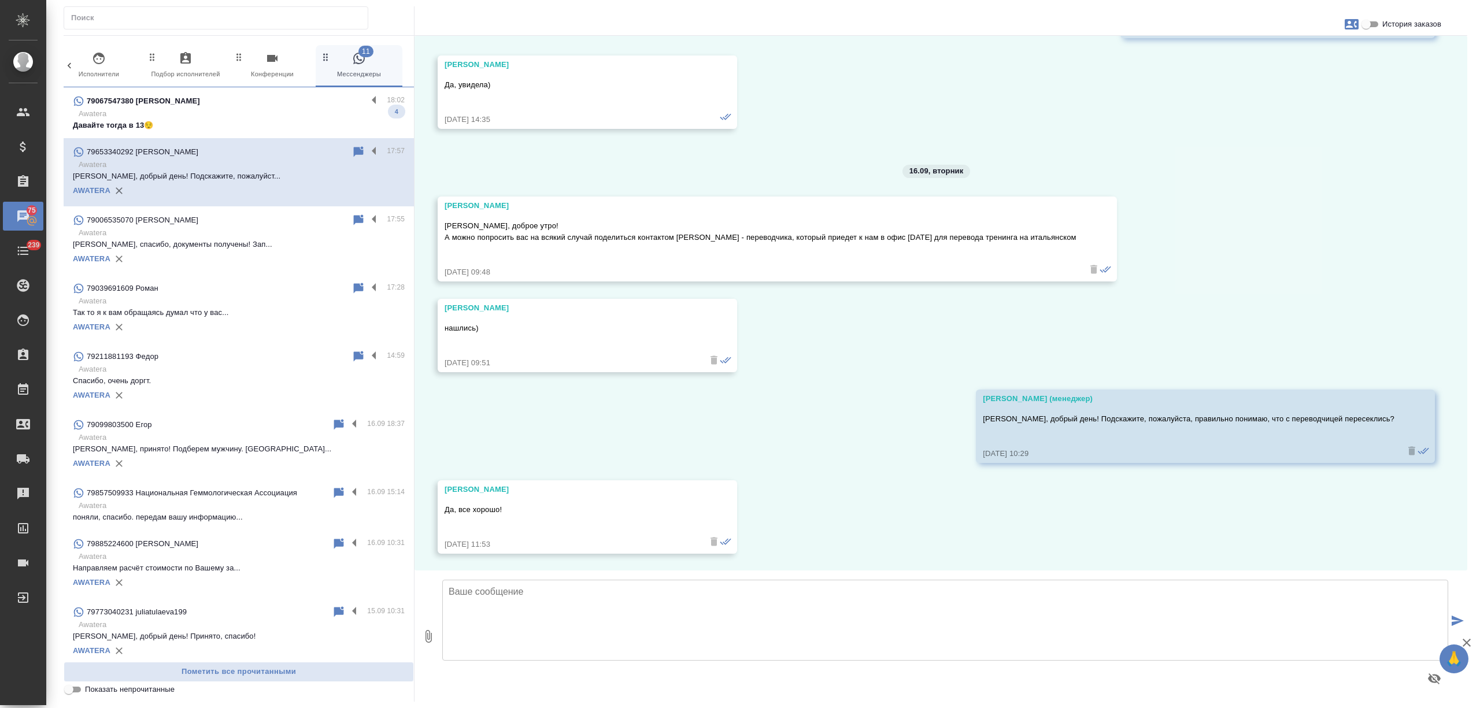
scroll to position [3192, 0]
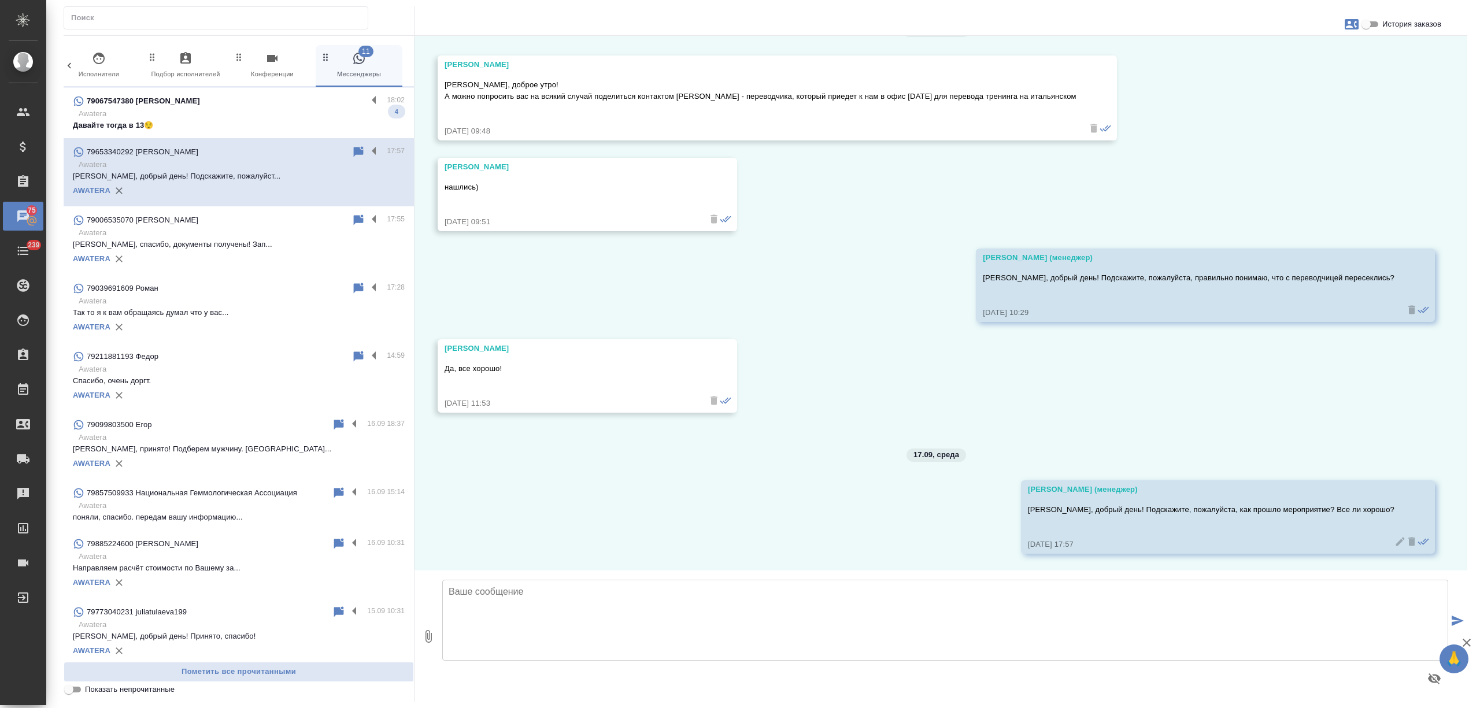
click at [222, 113] on p "Awatera" at bounding box center [242, 114] width 326 height 12
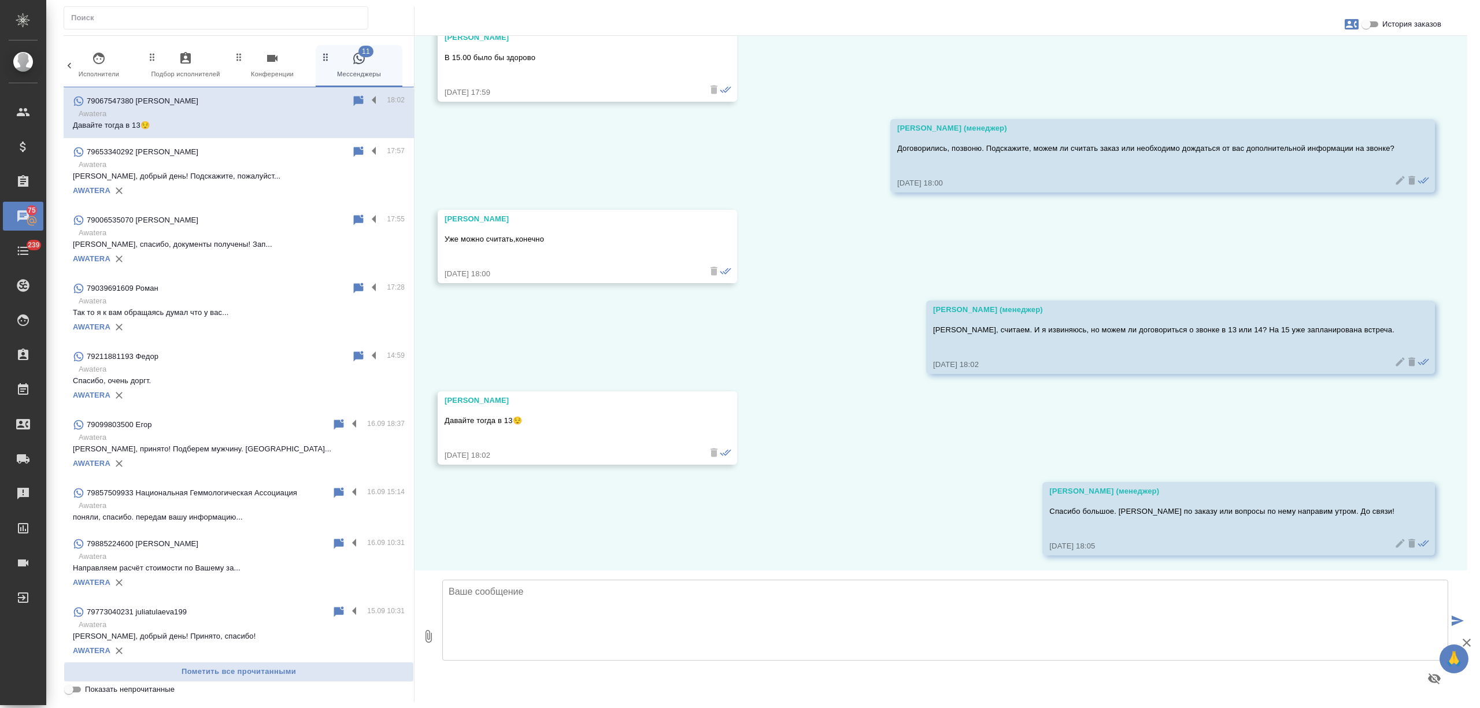
scroll to position [786, 0]
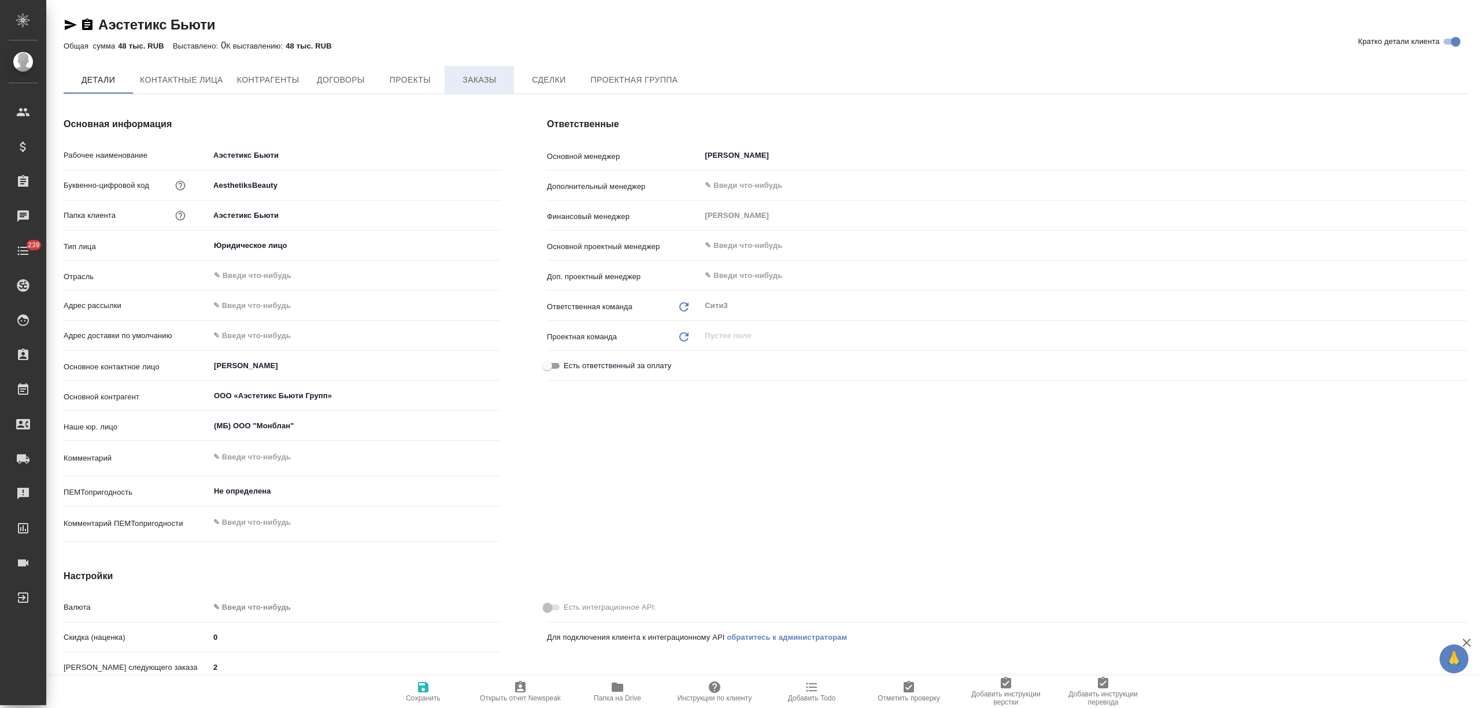
click at [488, 91] on button "Заказы" at bounding box center [479, 80] width 69 height 28
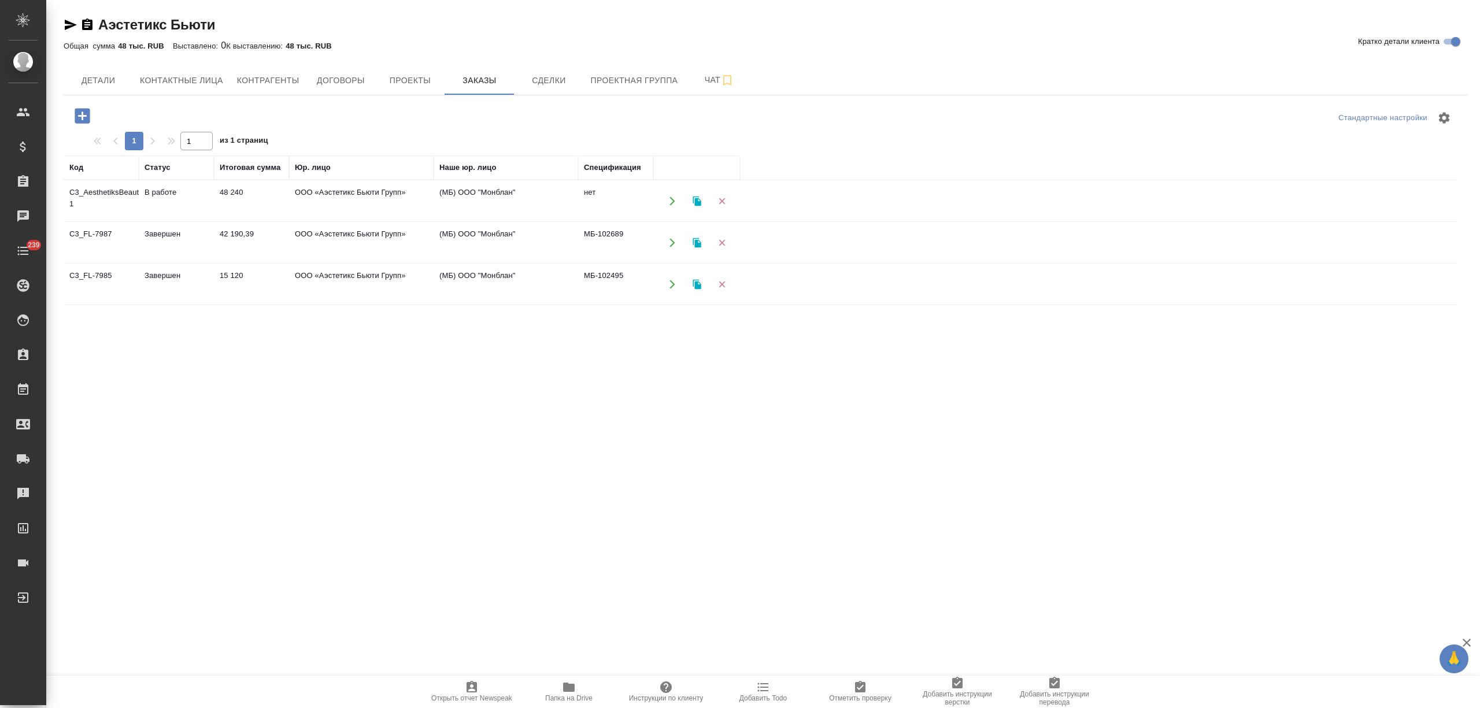
click at [216, 201] on td "48 240" at bounding box center [251, 201] width 75 height 40
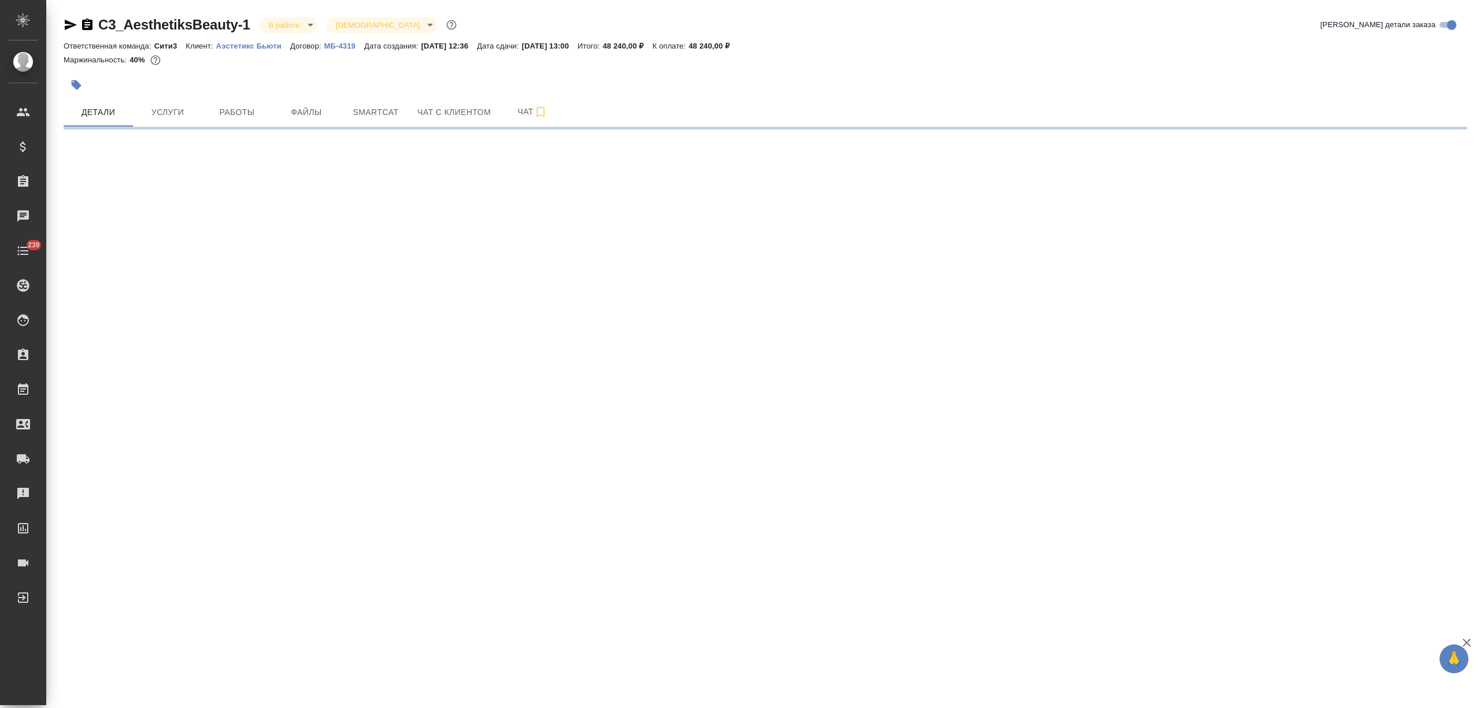
select select "RU"
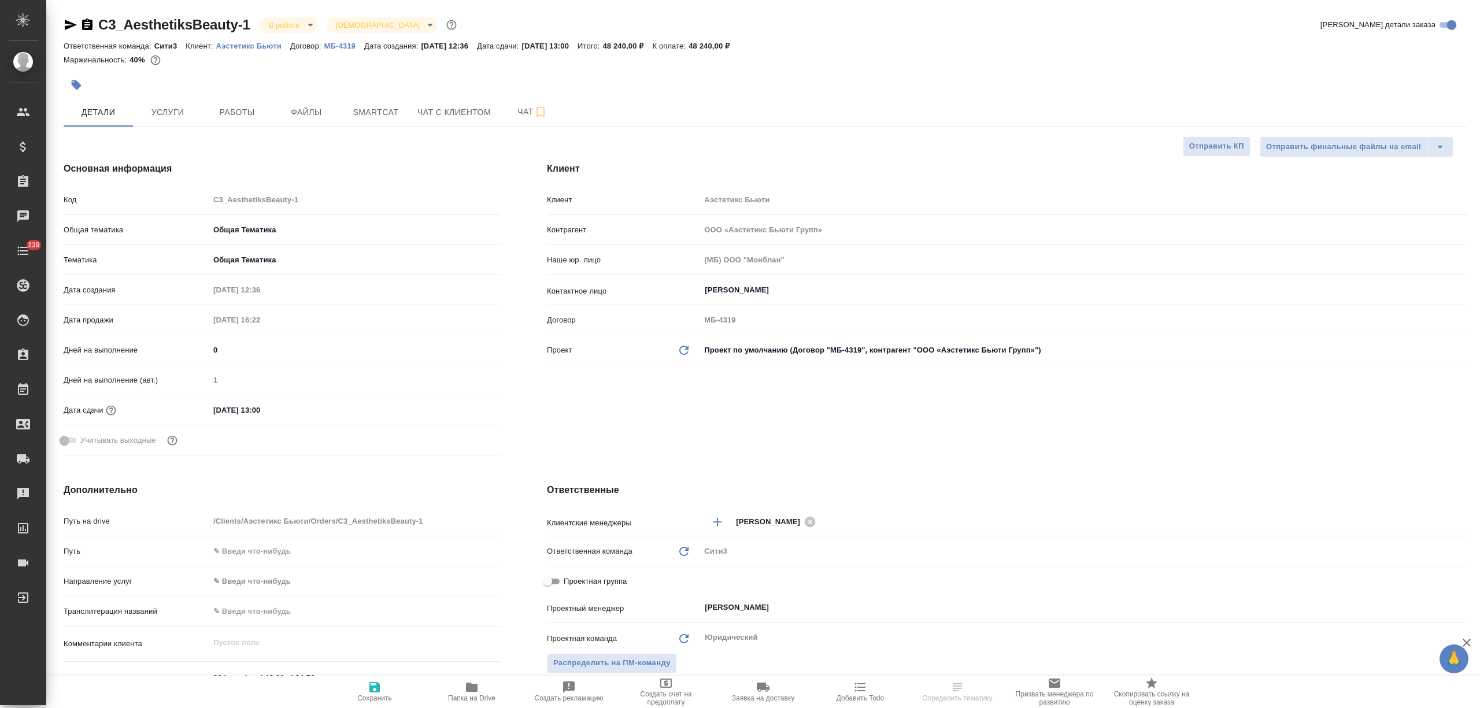
type textarea "x"
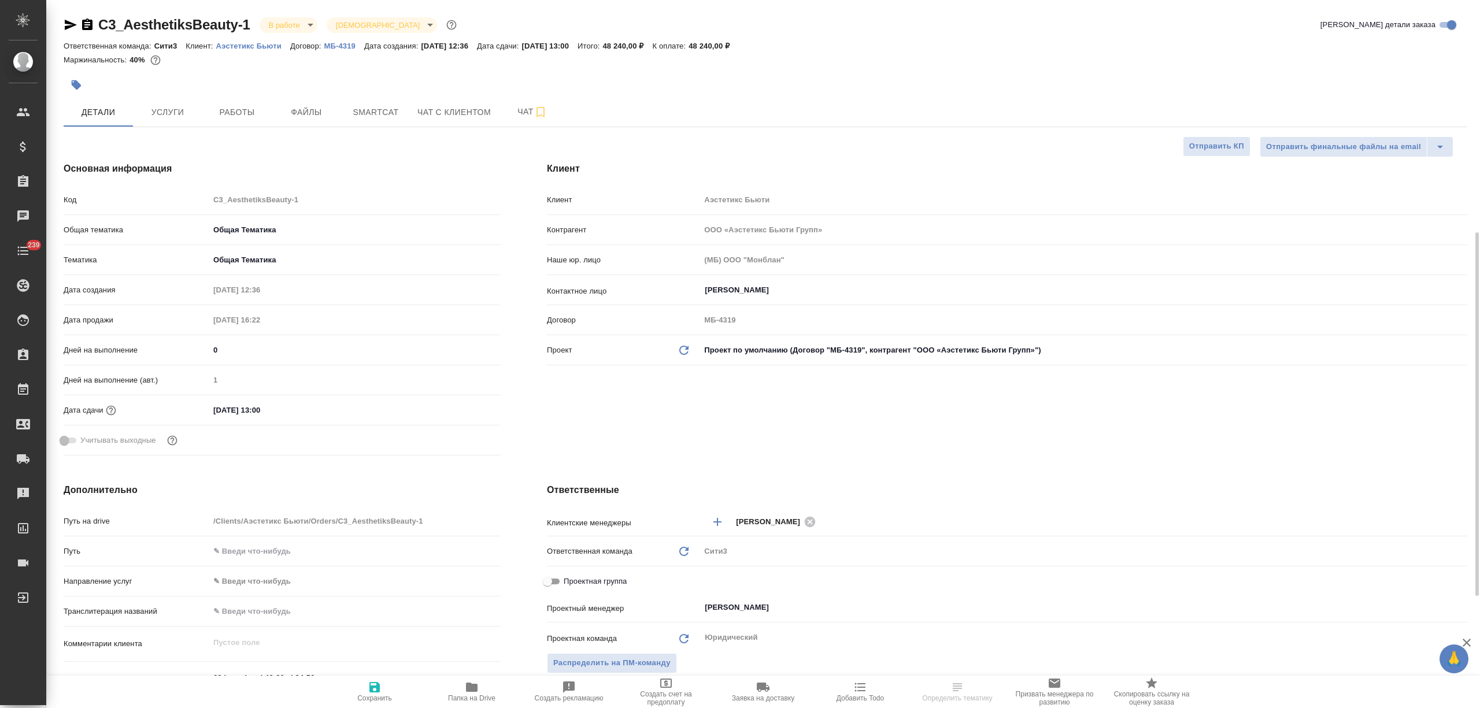
type textarea "x"
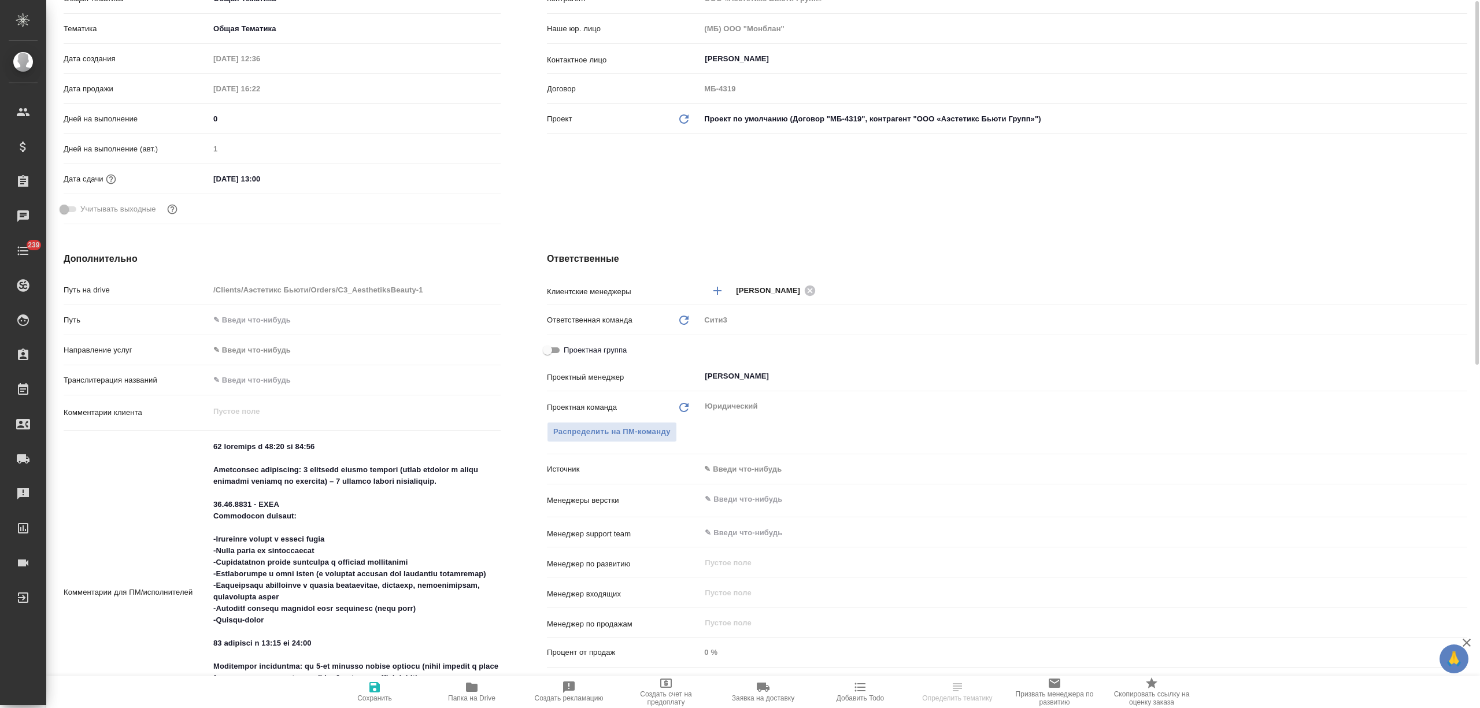
type textarea "x"
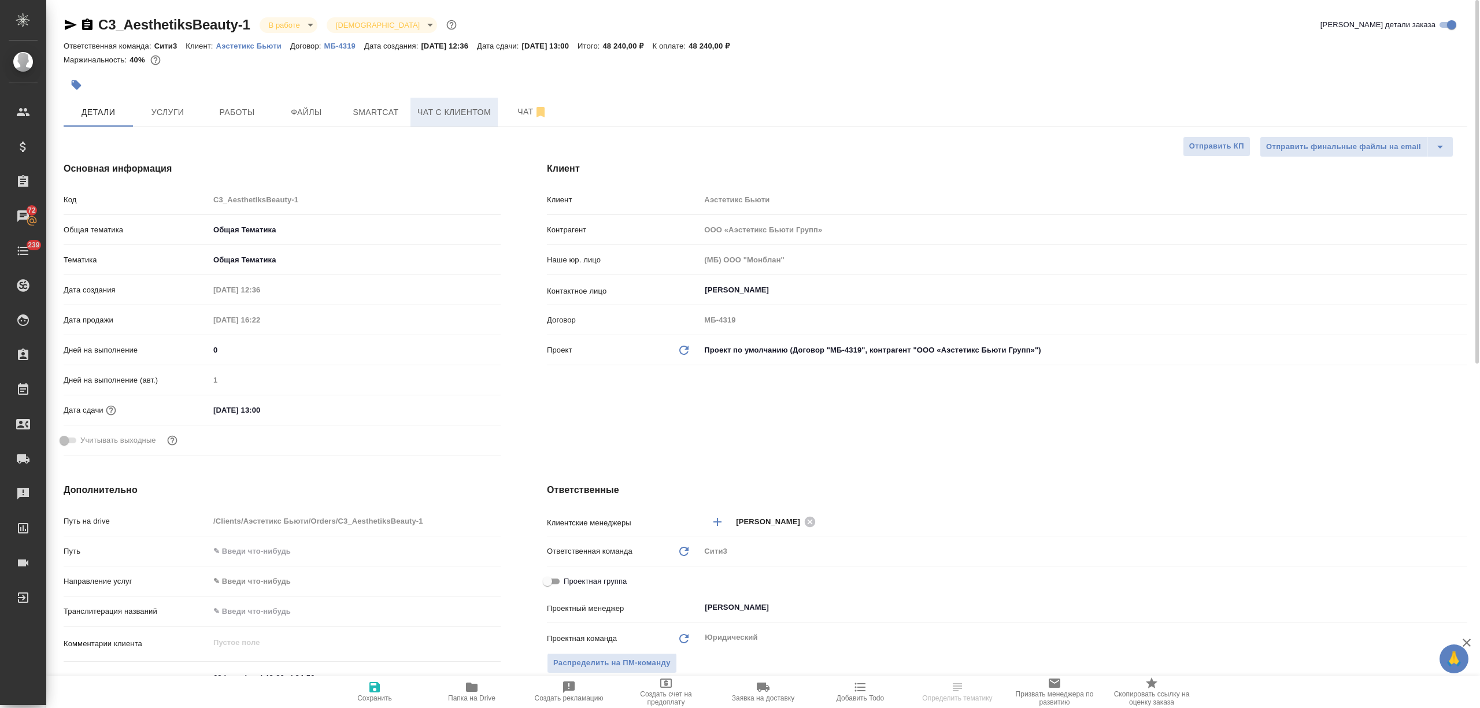
click at [459, 117] on span "Чат с клиентом" at bounding box center [453, 112] width 73 height 14
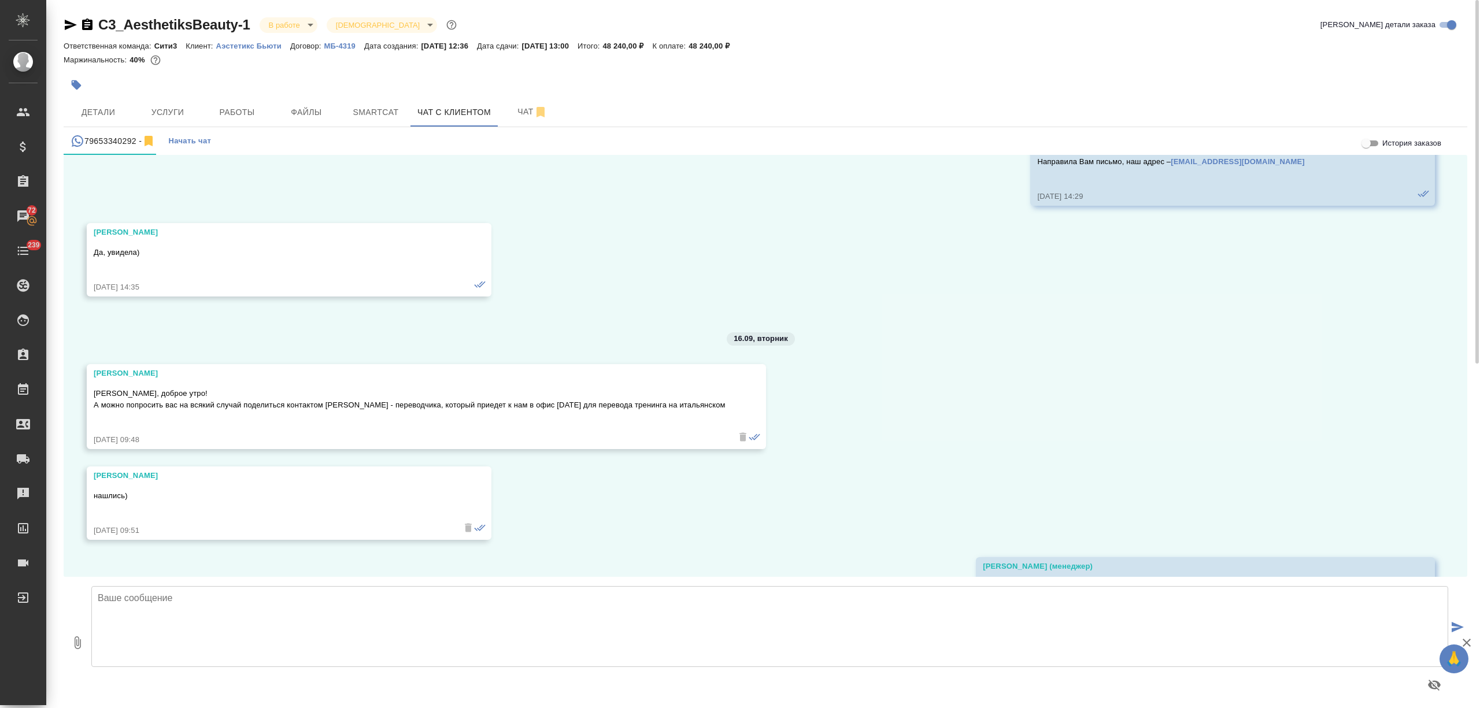
click at [181, 615] on textarea at bounding box center [769, 626] width 1357 height 81
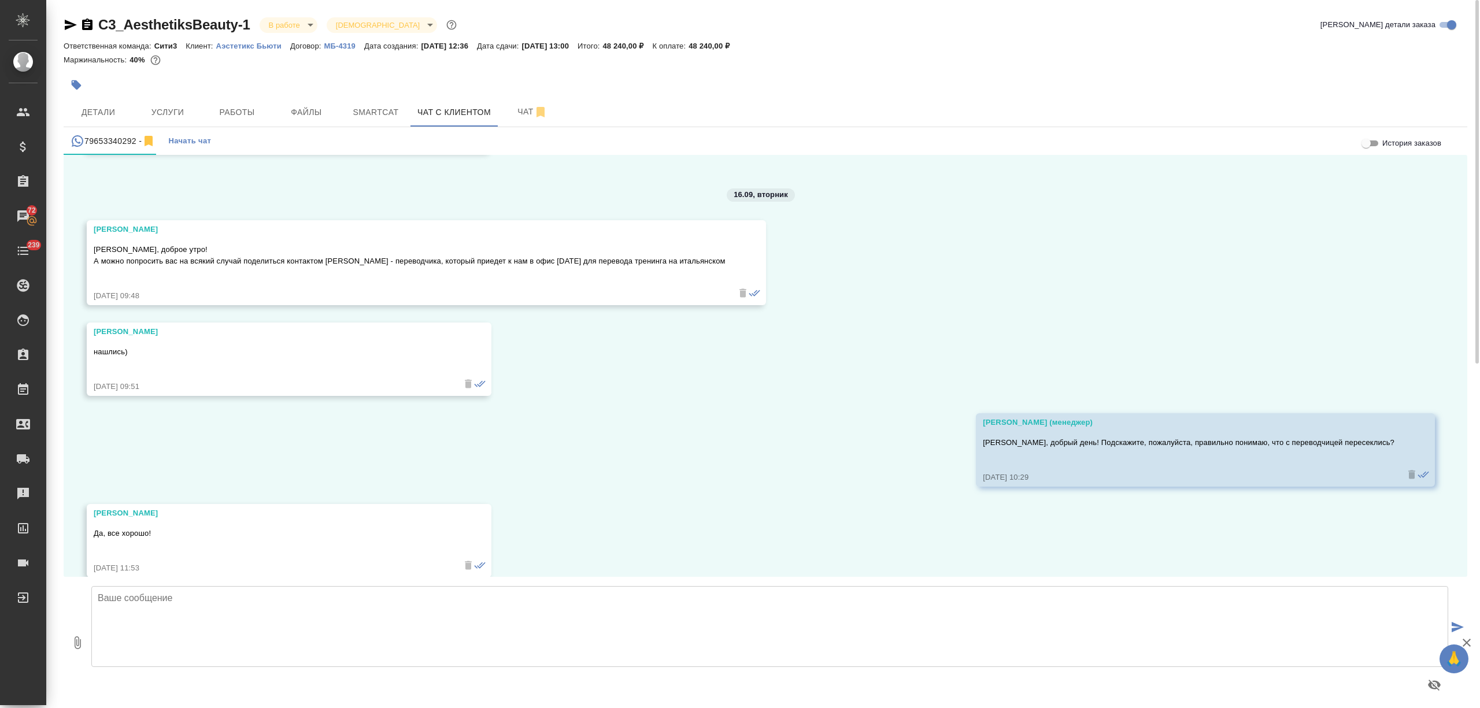
scroll to position [3129, 0]
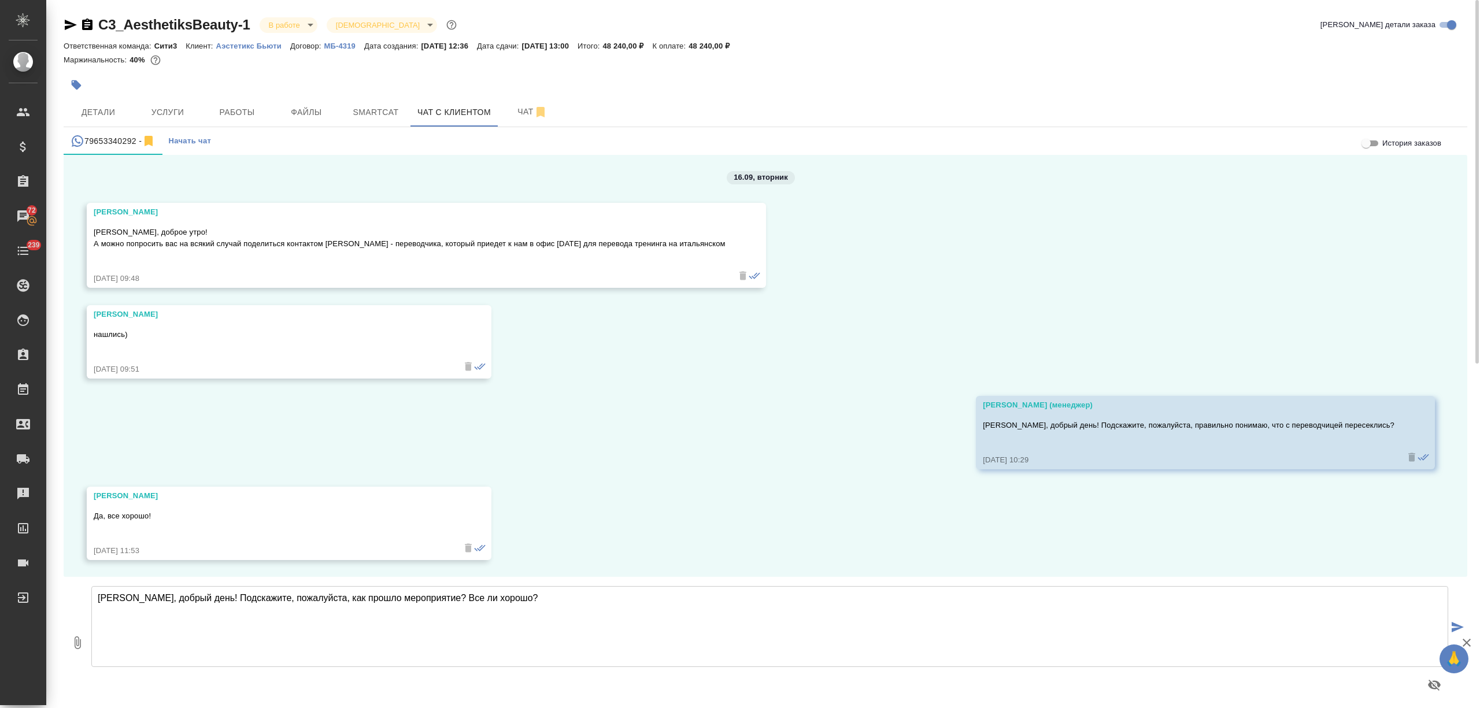
type textarea "[PERSON_NAME], добрый день! Подскажите, пожалуйста, как прошло мероприятие? Все…"
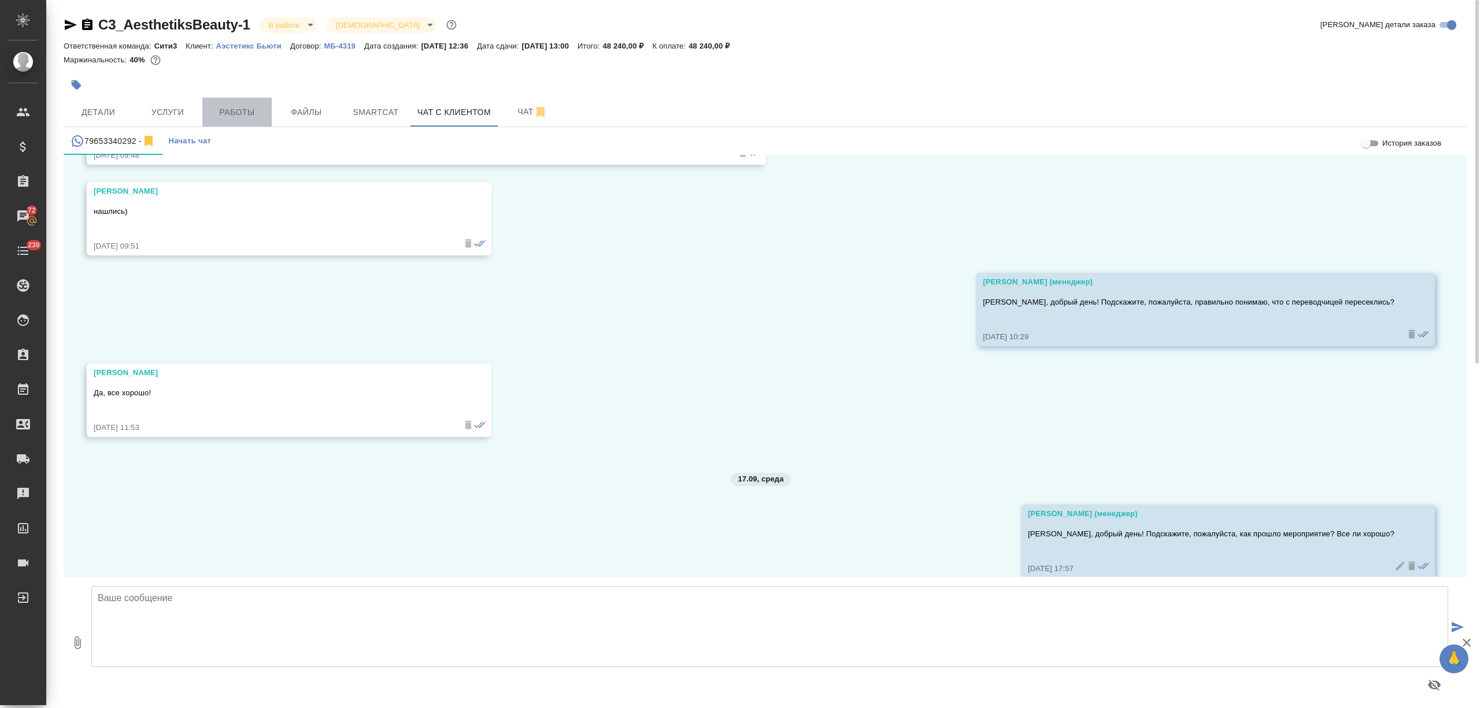
click at [222, 105] on span "Работы" at bounding box center [237, 112] width 56 height 14
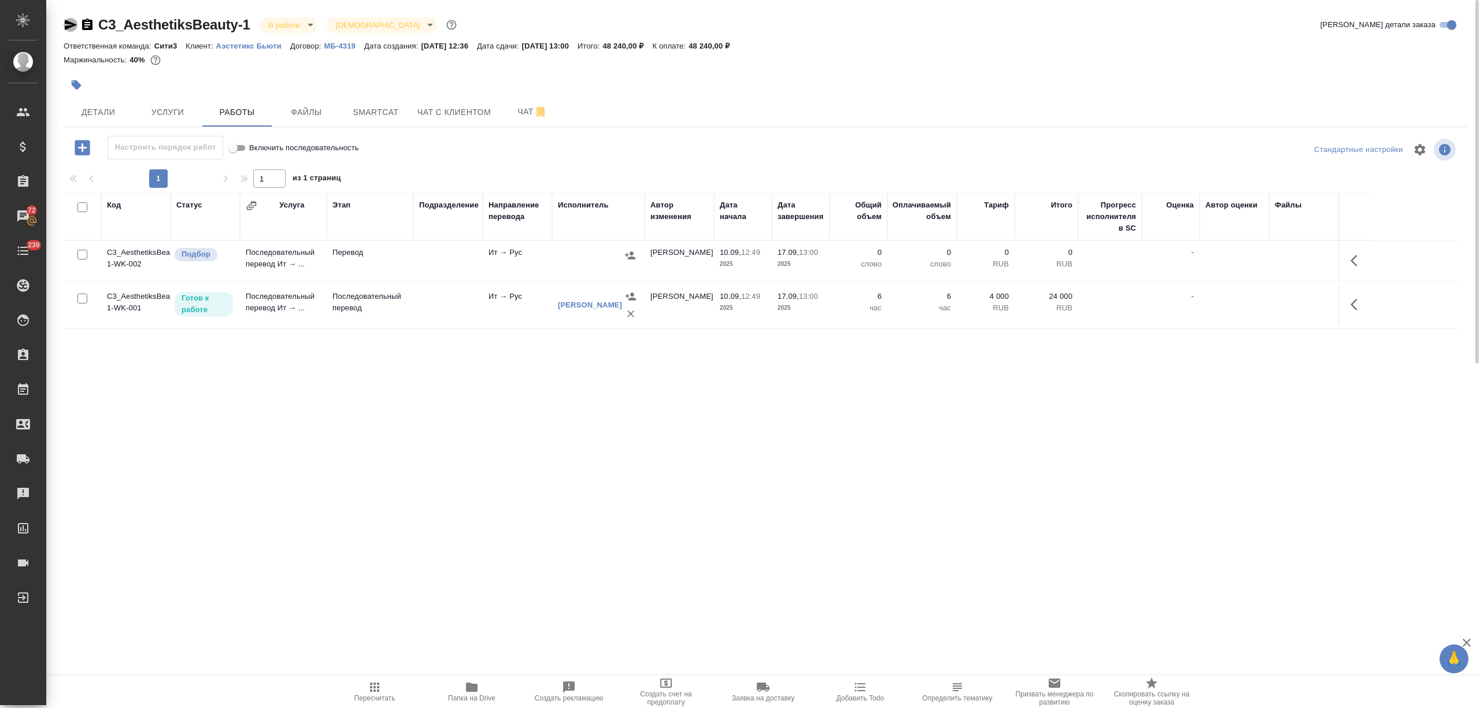
click at [65, 25] on icon "button" at bounding box center [71, 25] width 14 height 14
drag, startPoint x: 254, startPoint y: 21, endPoint x: 101, endPoint y: 19, distance: 153.8
click at [101, 19] on div "C3_AesthetiksBeauty-1 В работе inProgress [DEMOGRAPHIC_DATA] holyTrinity" at bounding box center [261, 25] width 395 height 19
copy link "C3_AesthetiksBeauty-1"
click at [457, 104] on button "Чат с клиентом" at bounding box center [454, 112] width 87 height 29
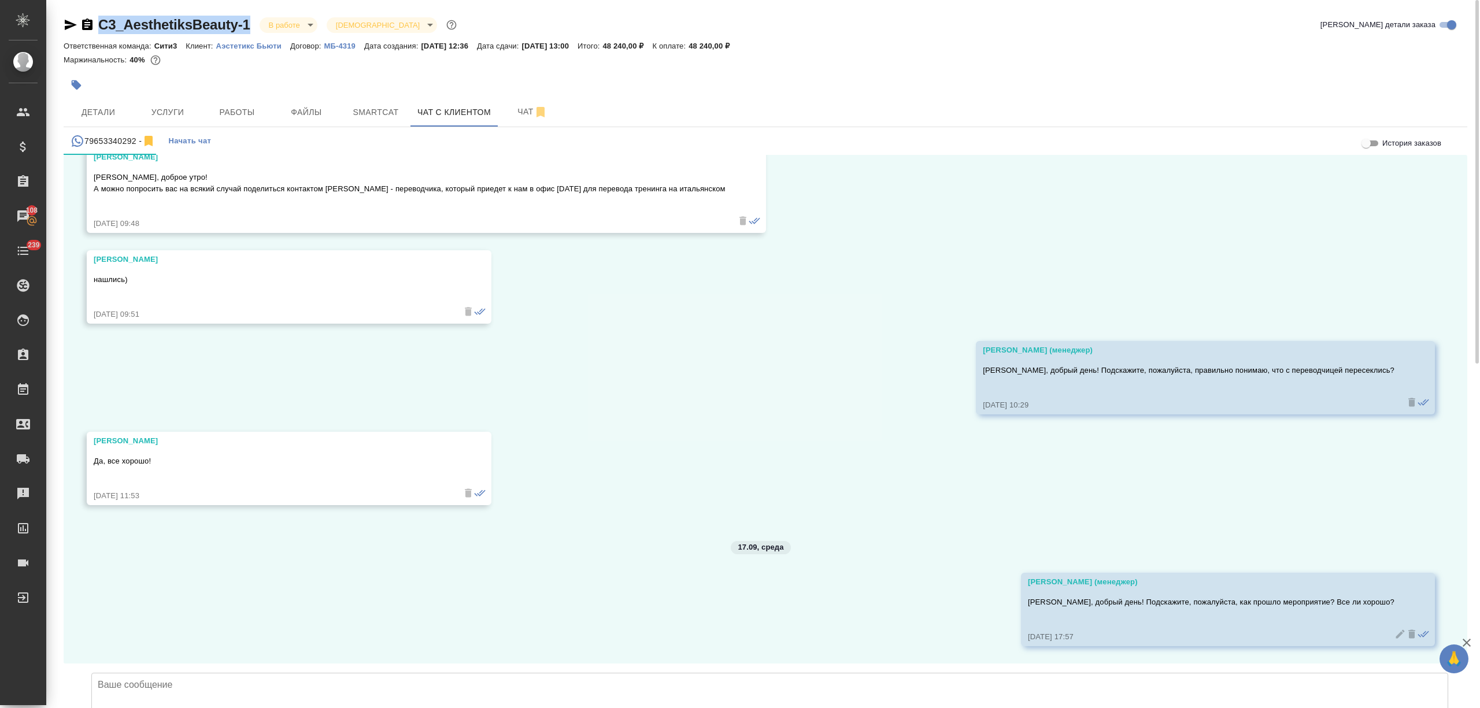
scroll to position [3270, 0]
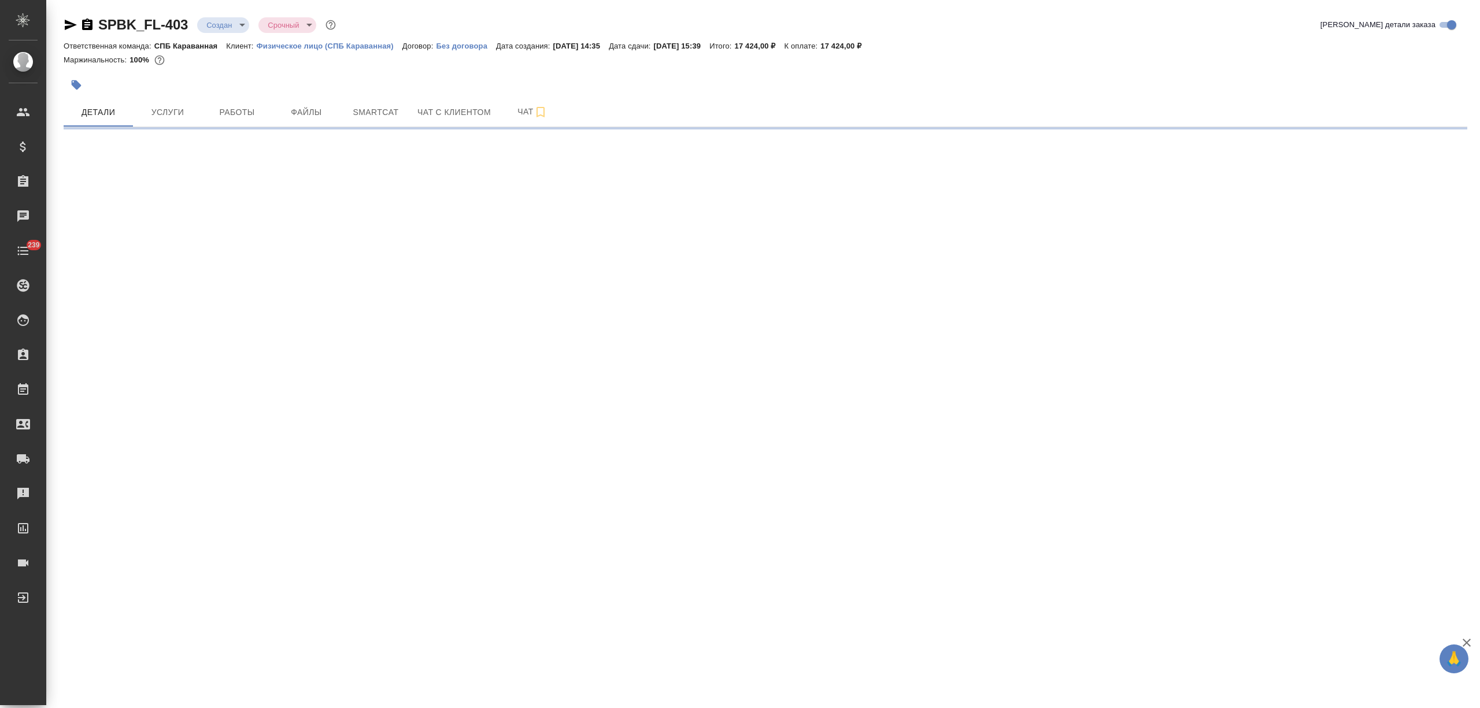
select select "RU"
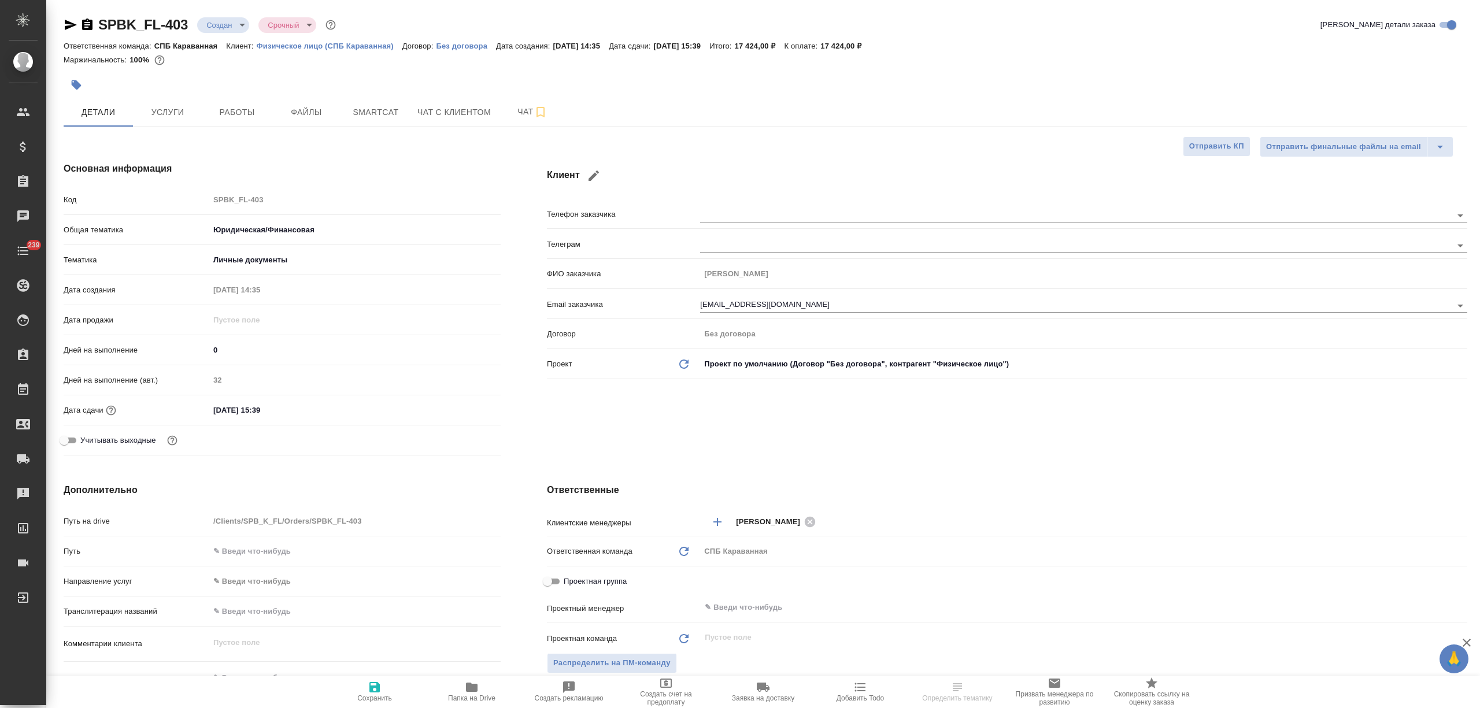
type textarea "x"
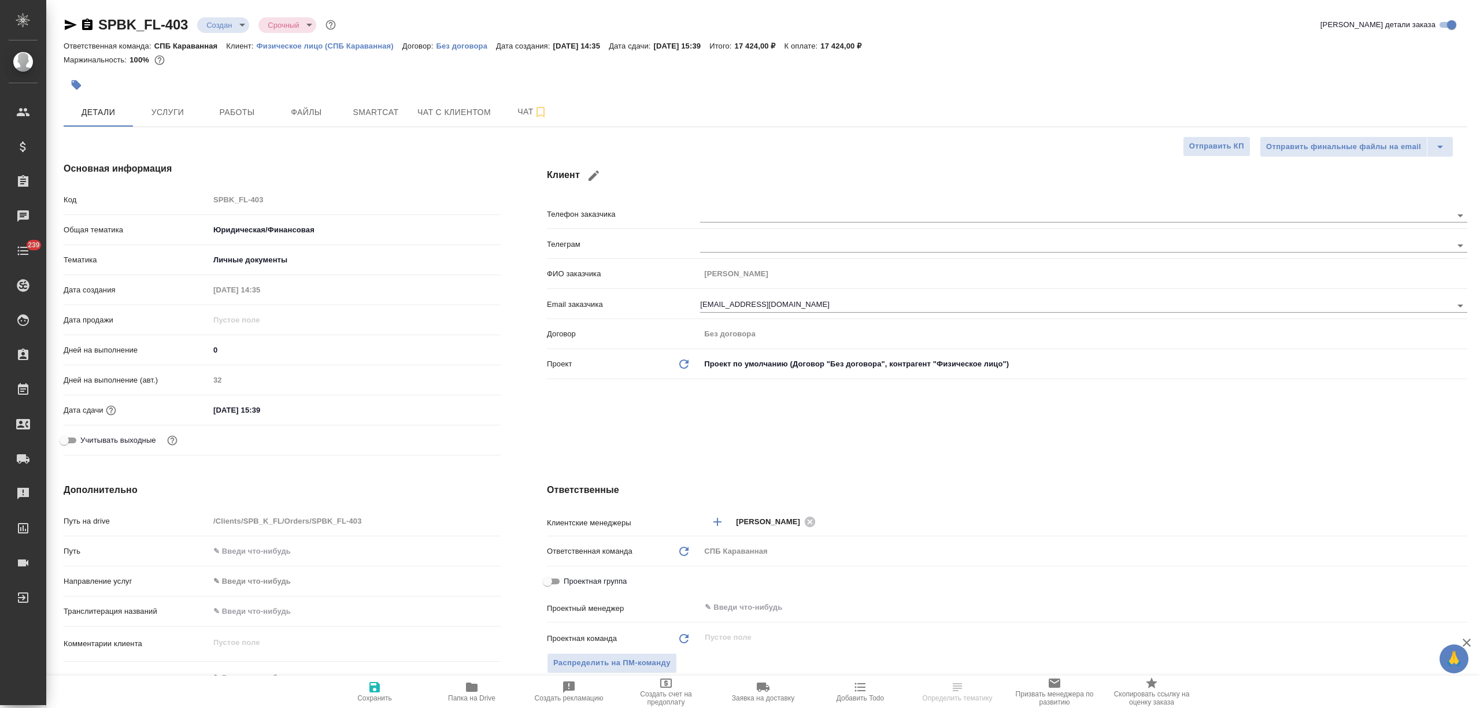
type textarea "x"
select select "RU"
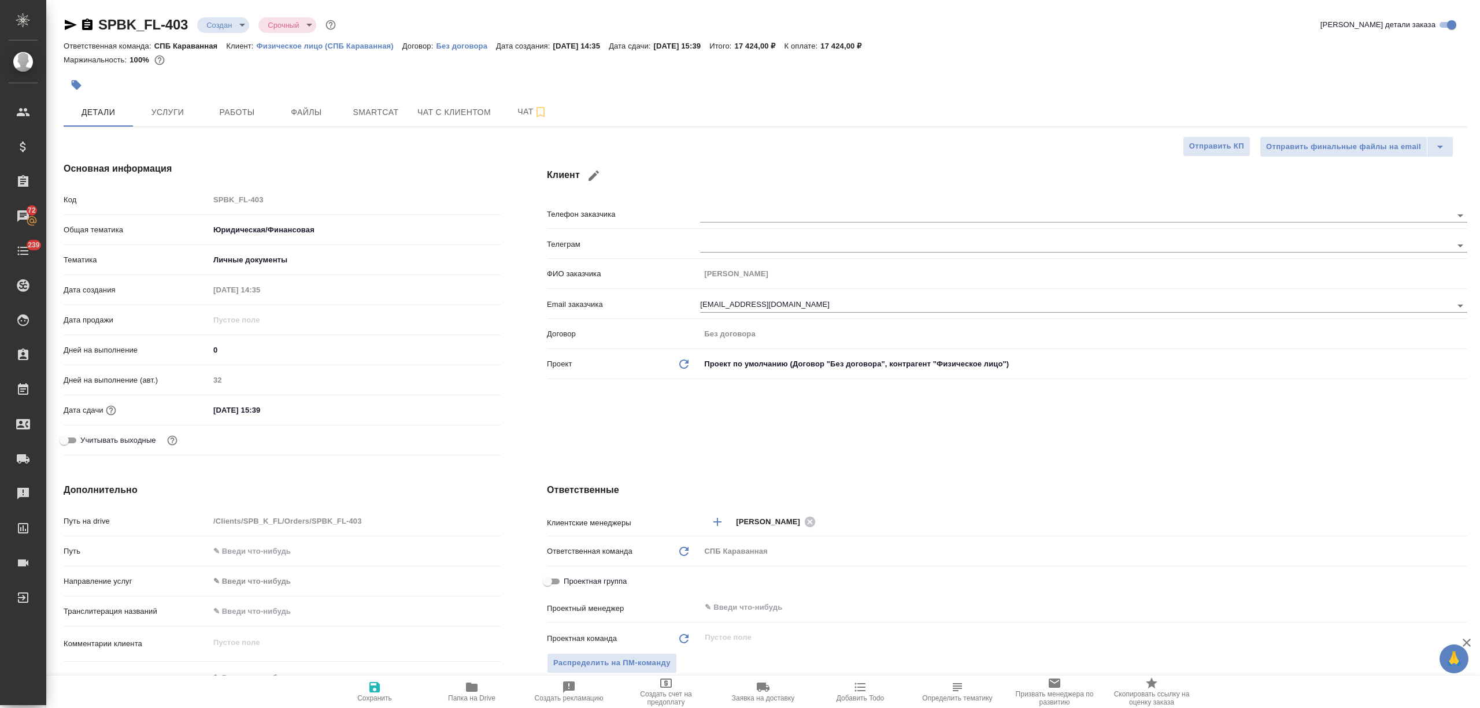
type textarea "x"
click at [331, 105] on span "Файлы" at bounding box center [307, 112] width 56 height 14
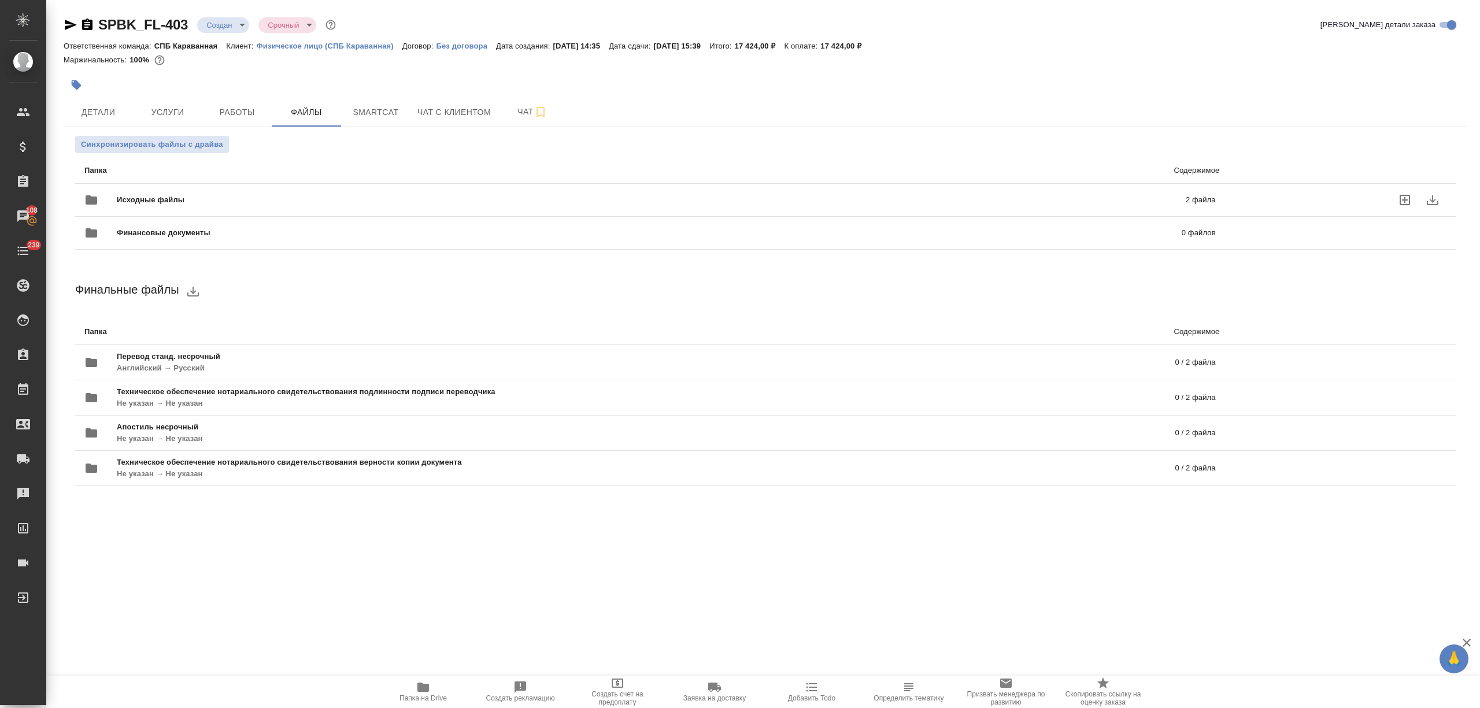
click at [278, 190] on div "Исходные файлы 2 файла" at bounding box center [650, 200] width 1132 height 28
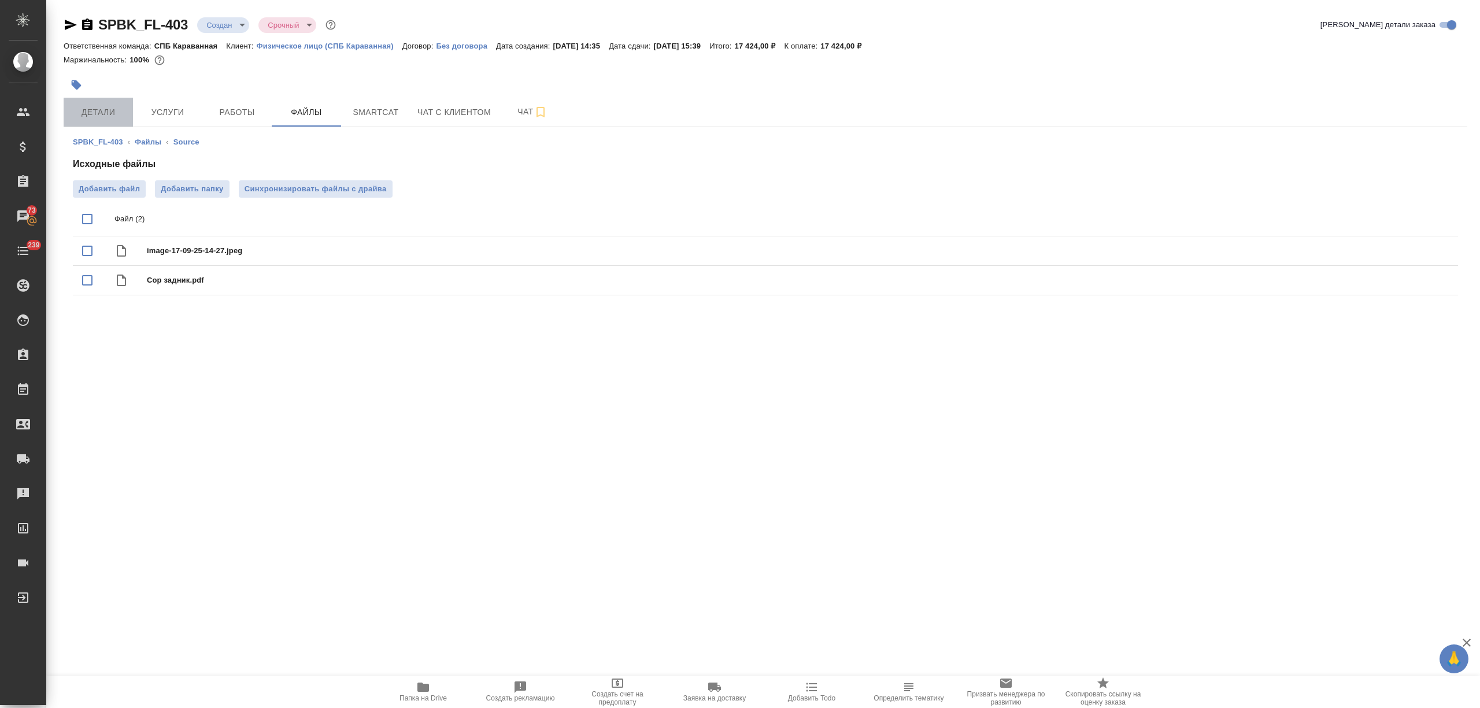
click at [94, 111] on span "Детали" at bounding box center [99, 112] width 56 height 14
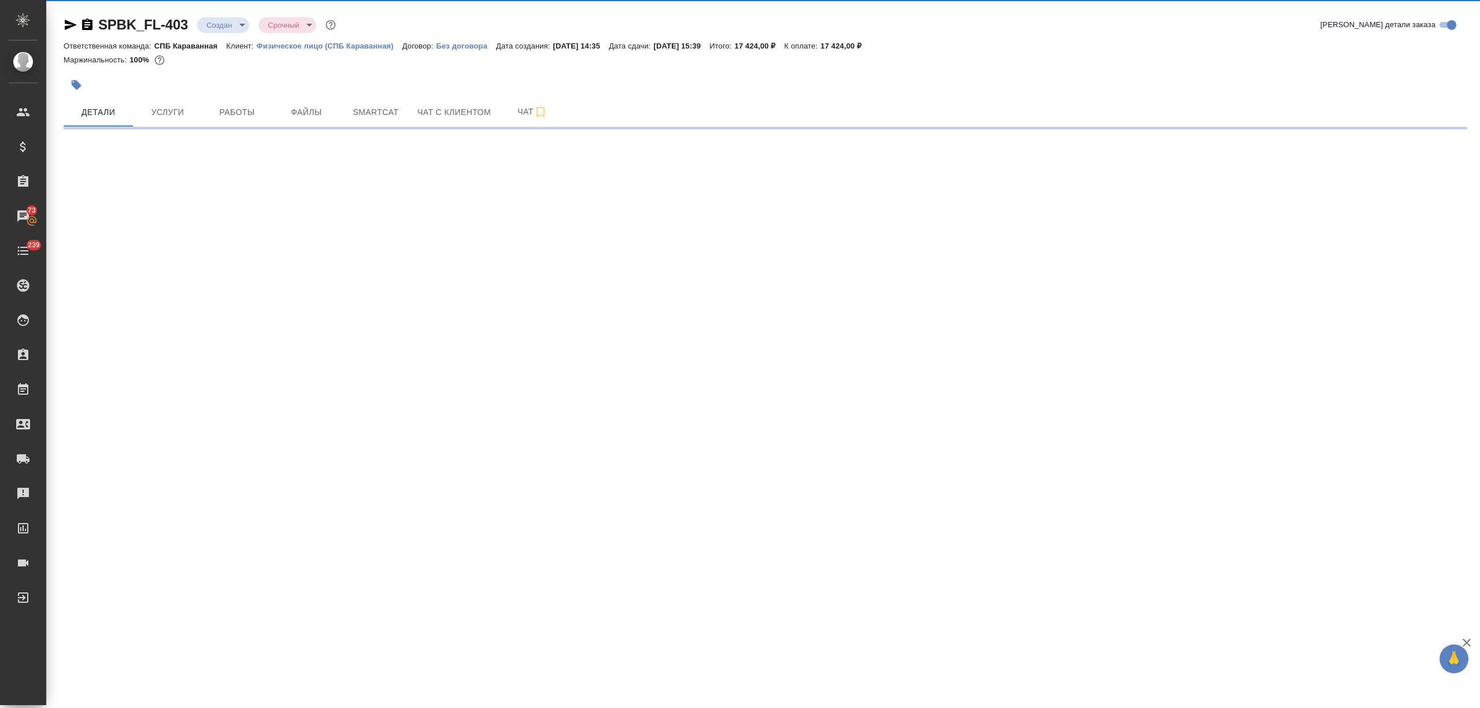
select select "RU"
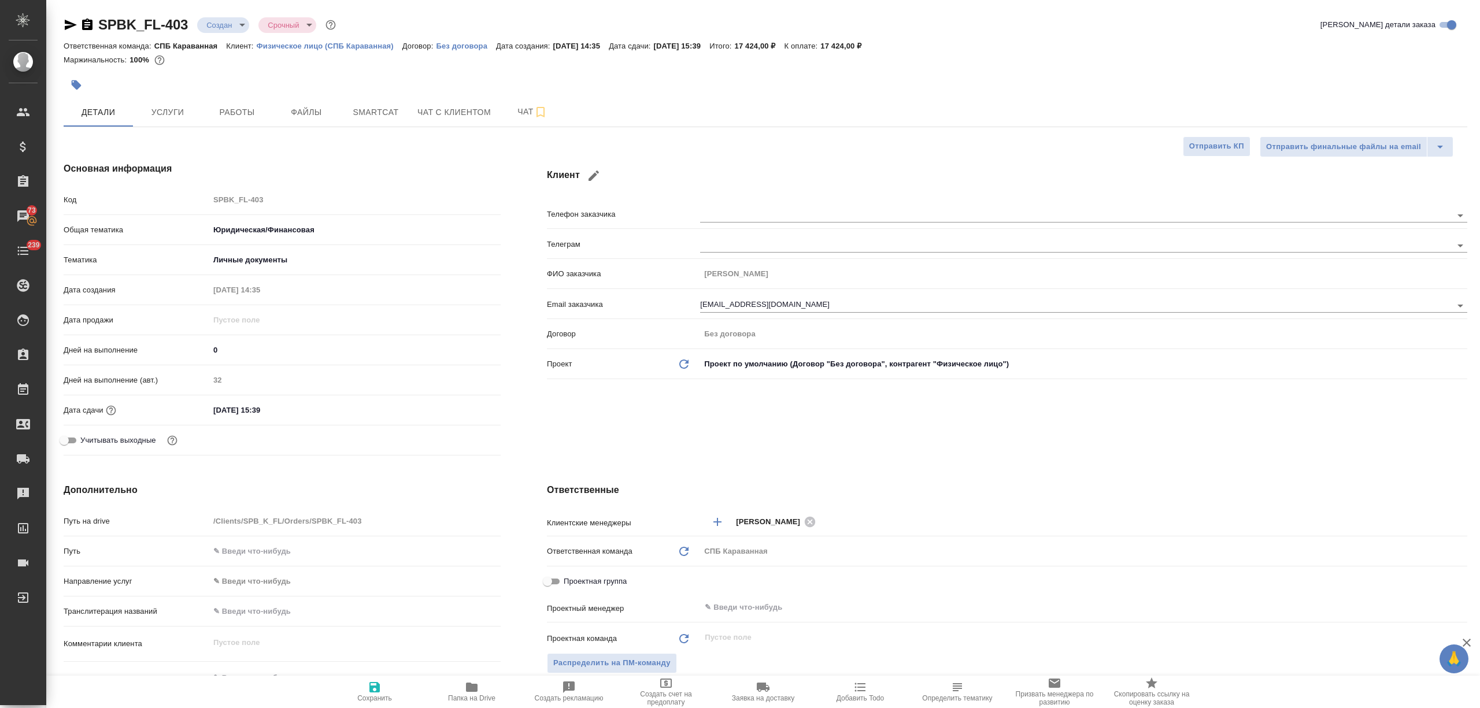
type textarea "x"
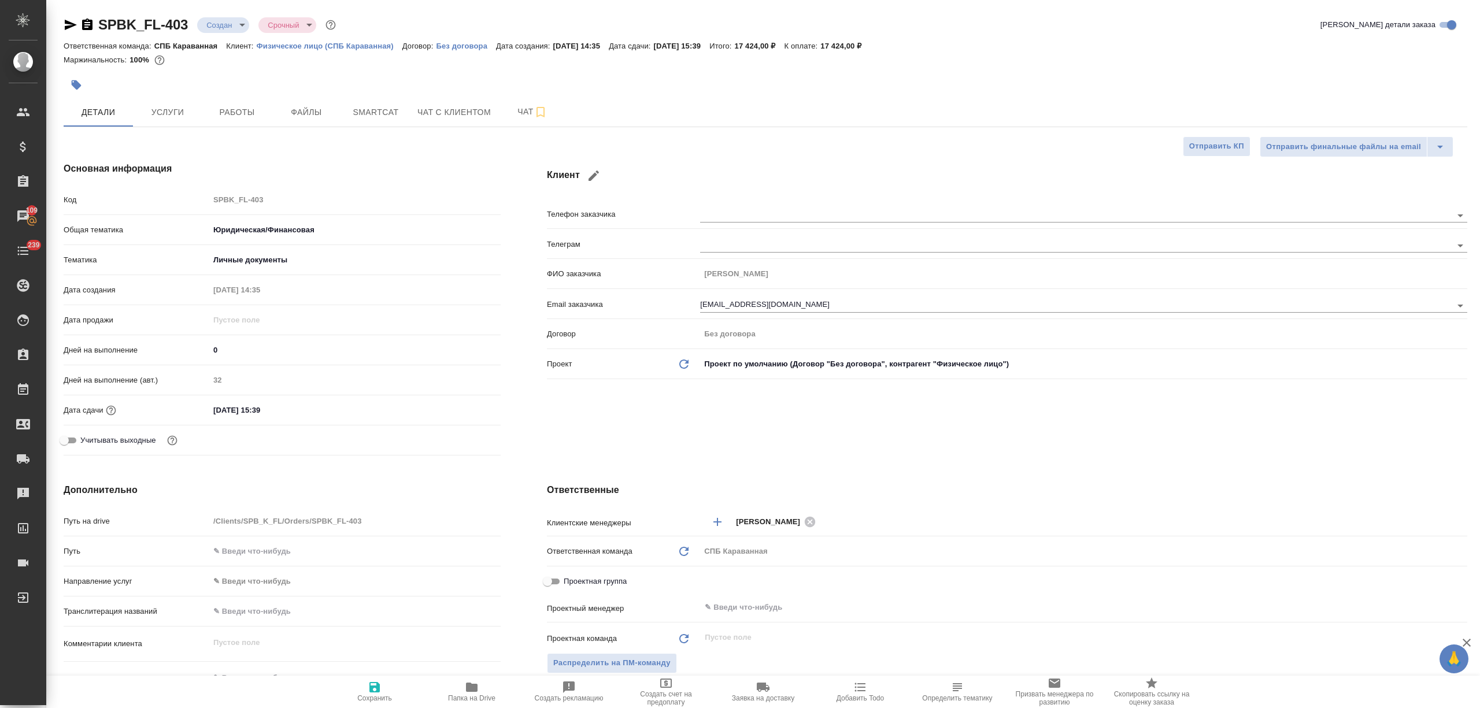
type textarea "x"
click at [634, 657] on span "Распределить на ПМ-команду" at bounding box center [611, 663] width 117 height 13
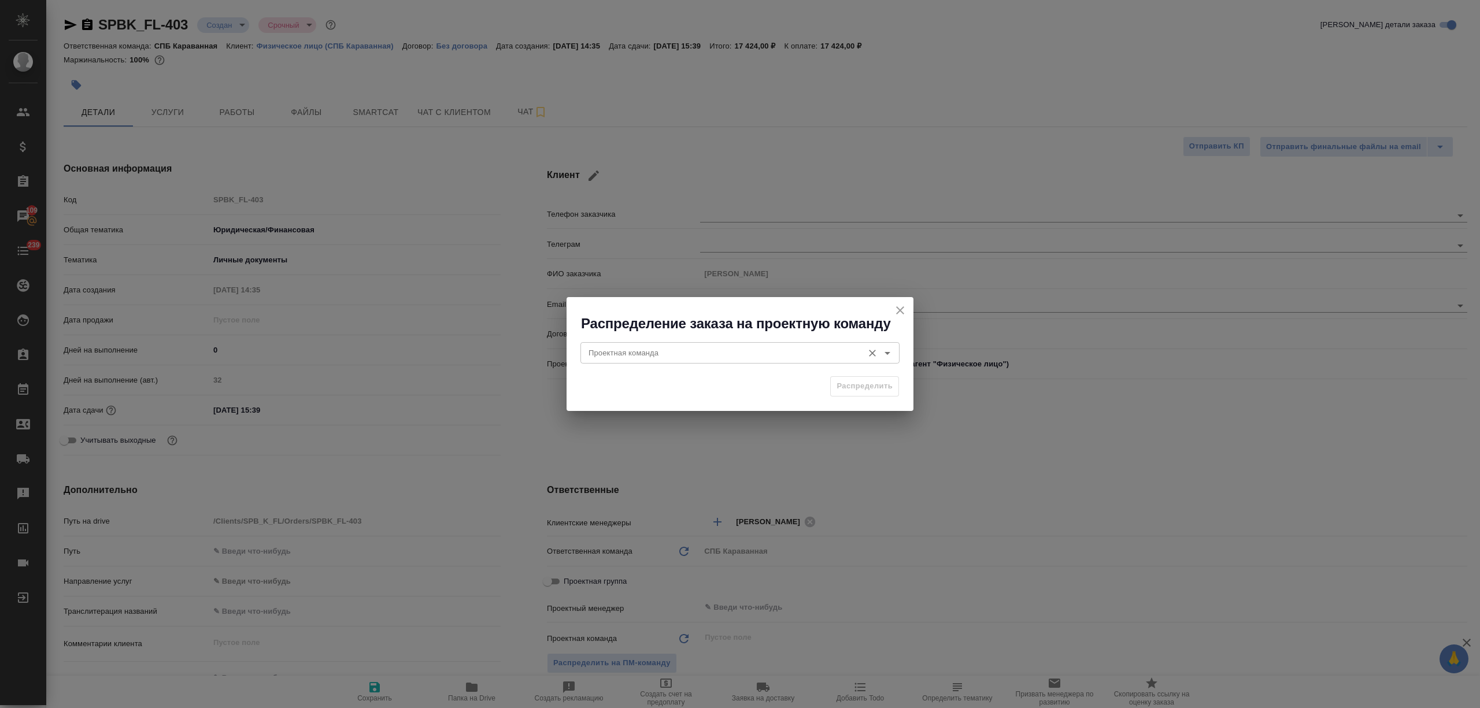
click at [701, 346] on input "Проектная команда" at bounding box center [720, 353] width 273 height 14
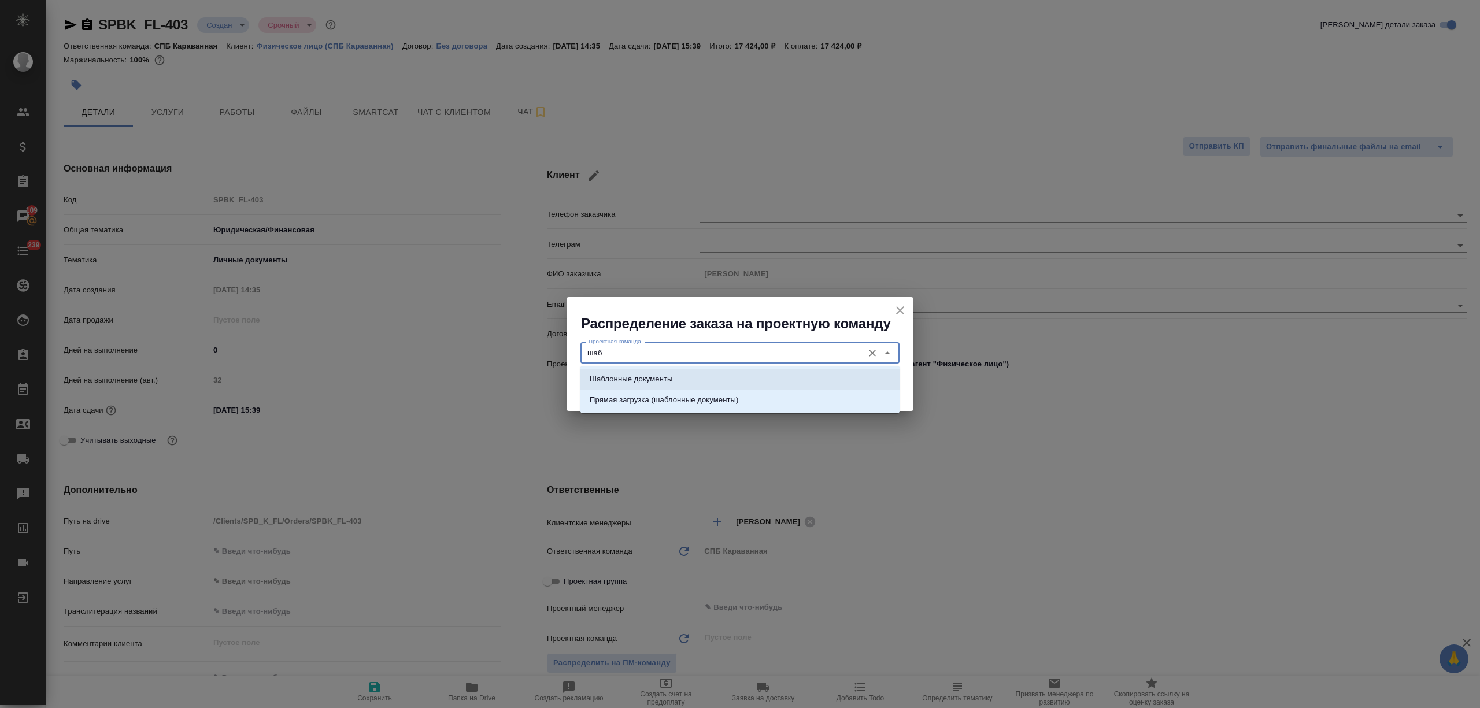
click at [759, 385] on li "Шаблонные документы" at bounding box center [740, 379] width 319 height 21
type input "Шаблонные документы"
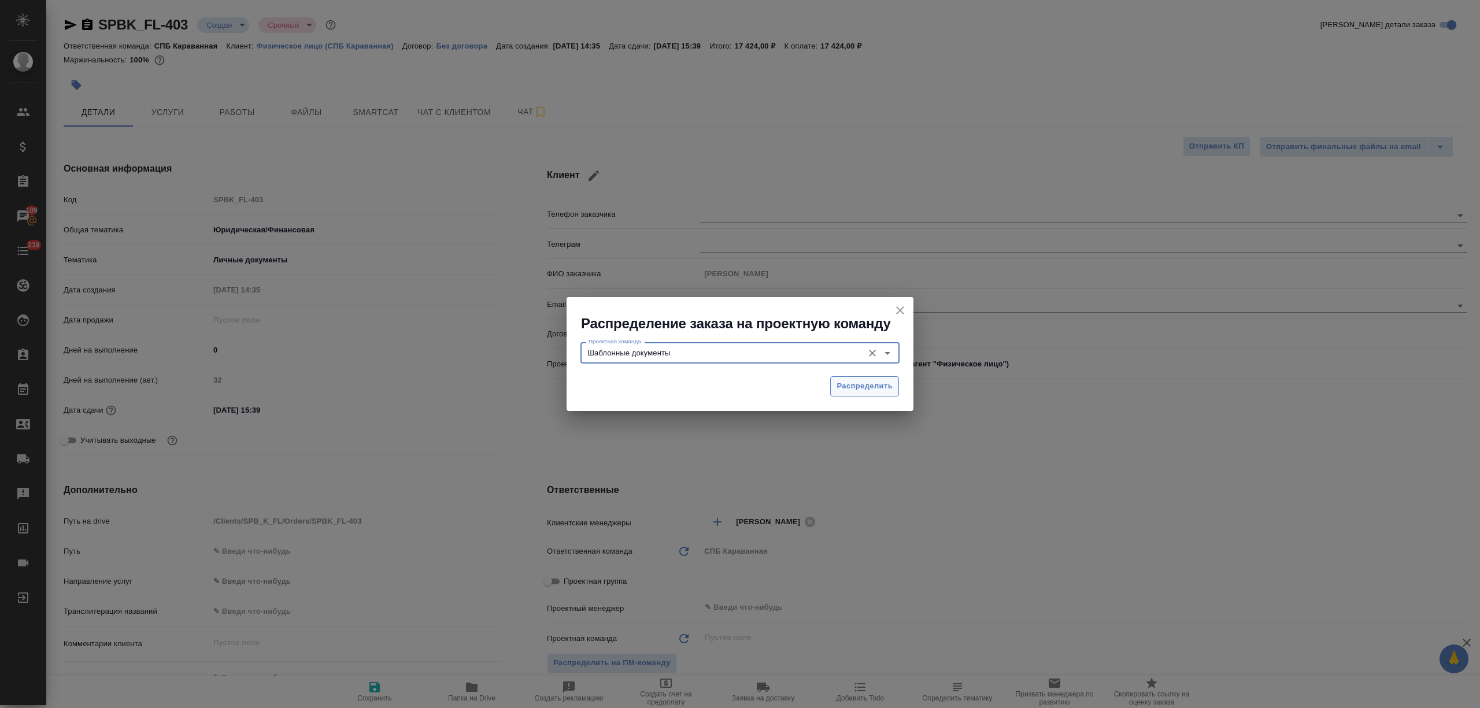
click at [889, 387] on span "Распределить" at bounding box center [865, 386] width 56 height 13
type textarea "x"
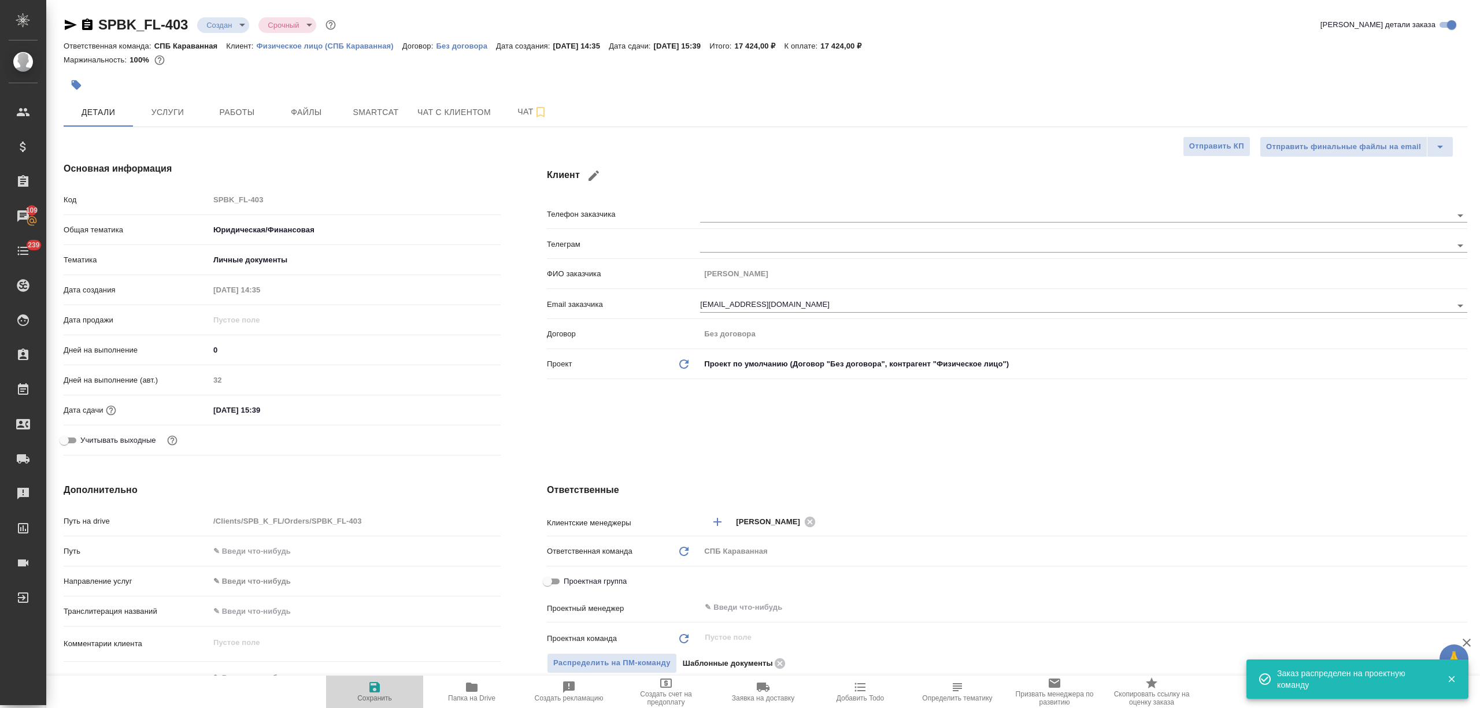
click at [377, 688] on icon "button" at bounding box center [374, 687] width 10 height 10
type textarea "x"
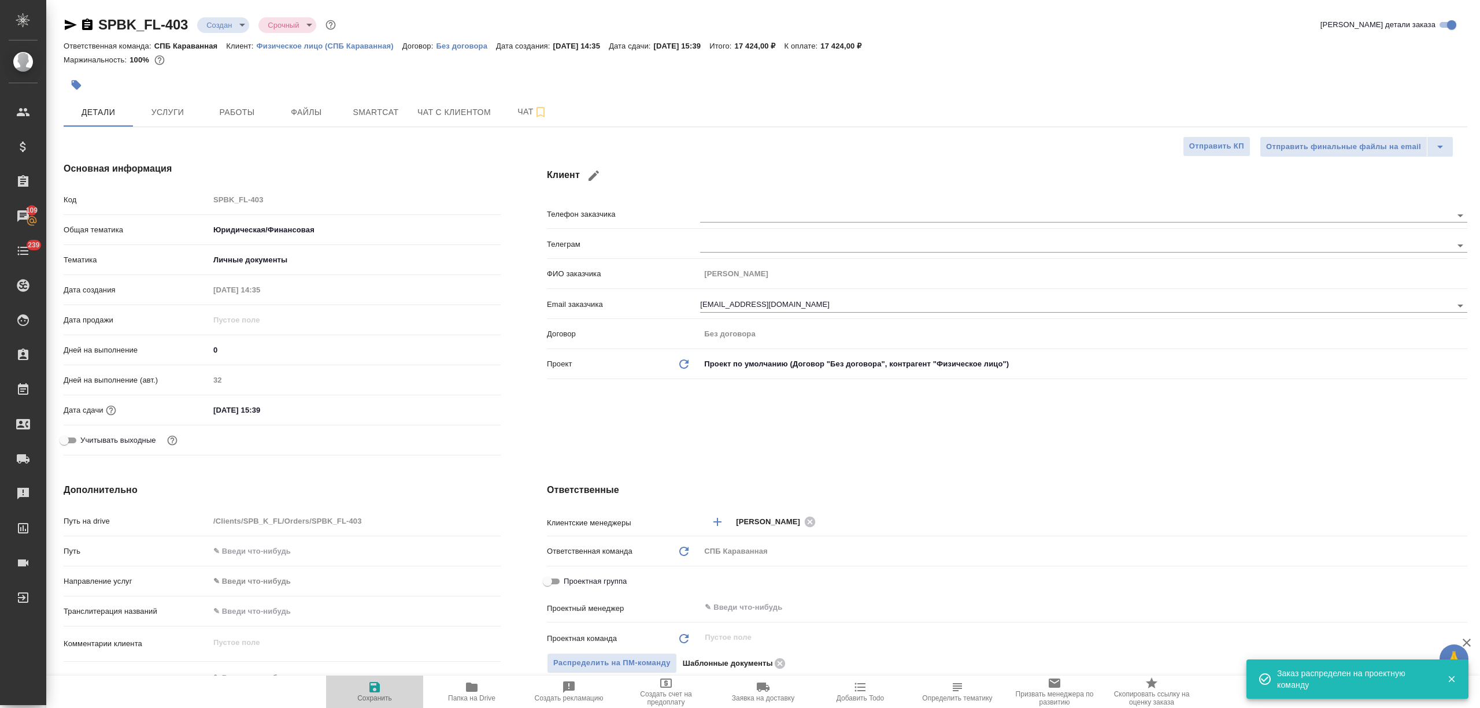
type textarea "x"
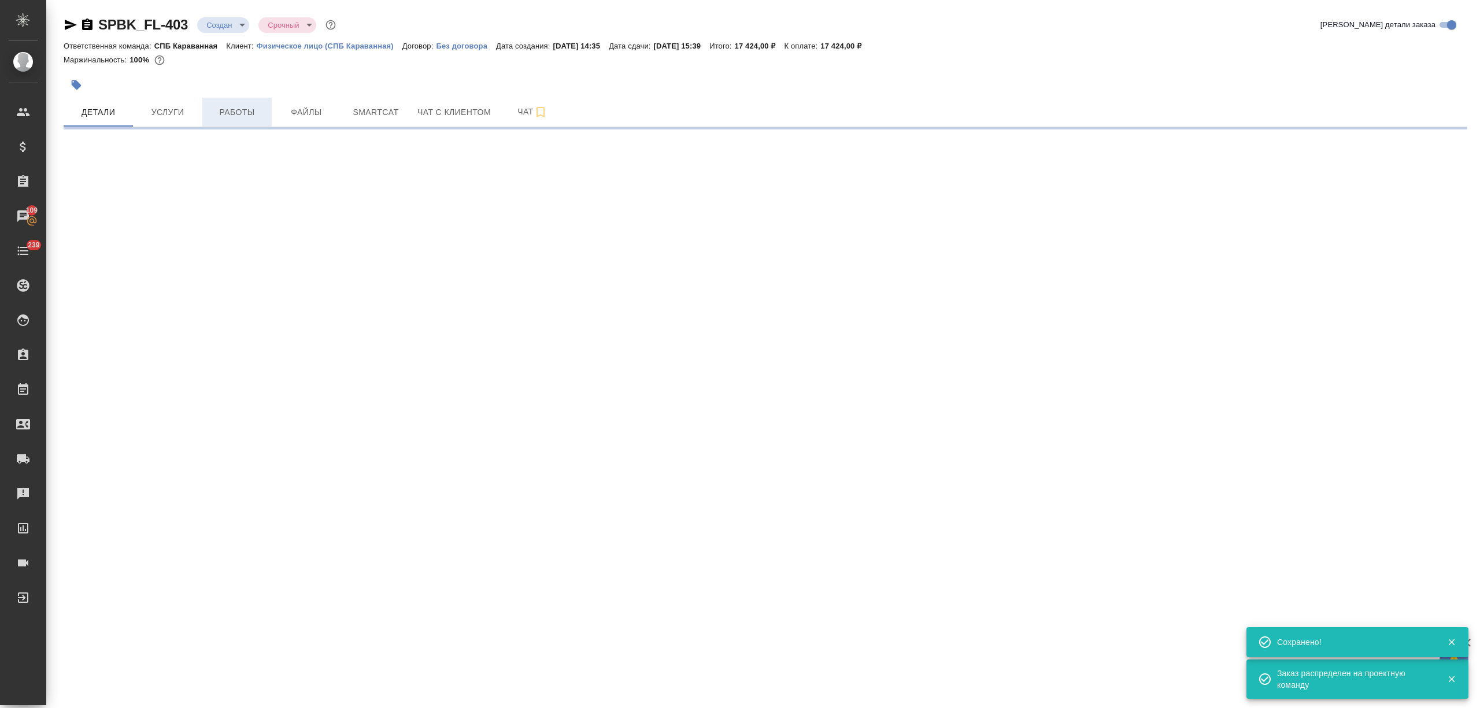
select select "RU"
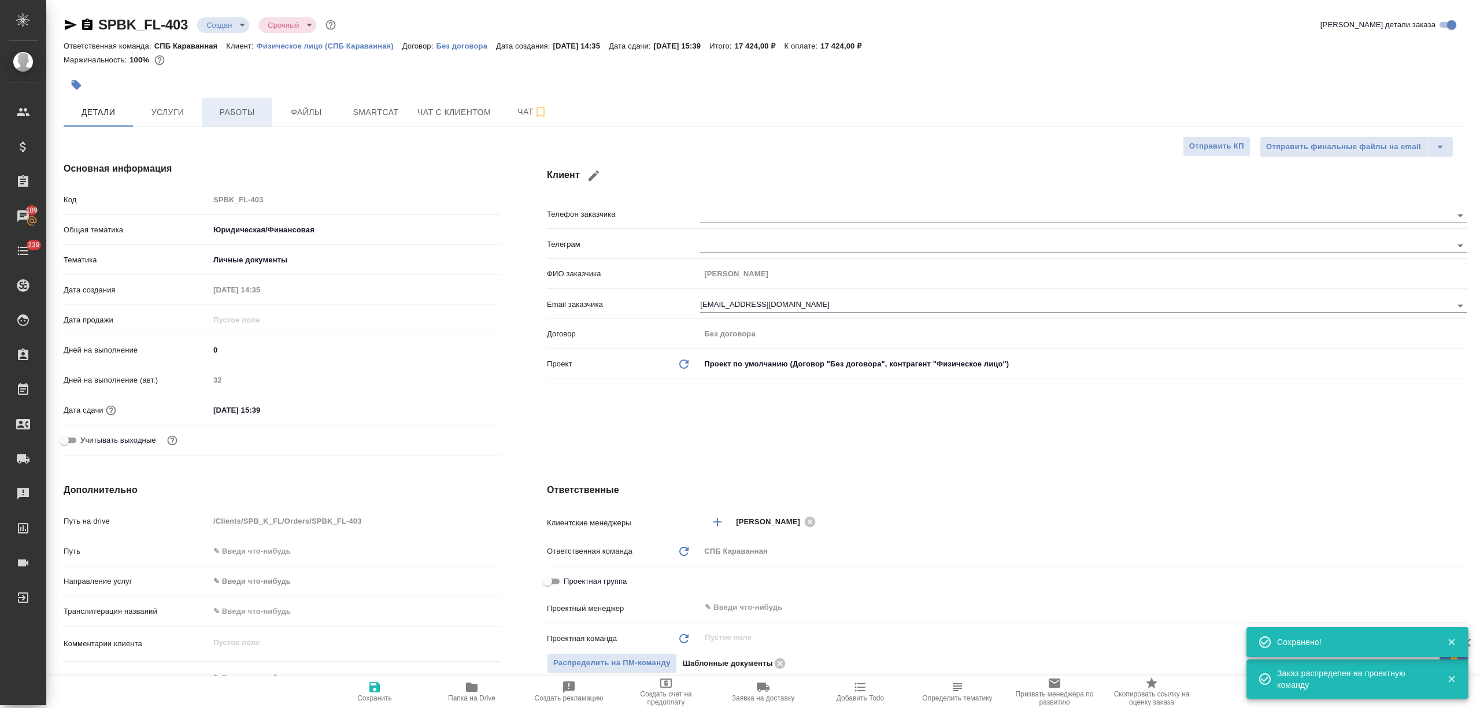
type textarea "x"
click at [229, 108] on span "Работы" at bounding box center [237, 112] width 56 height 14
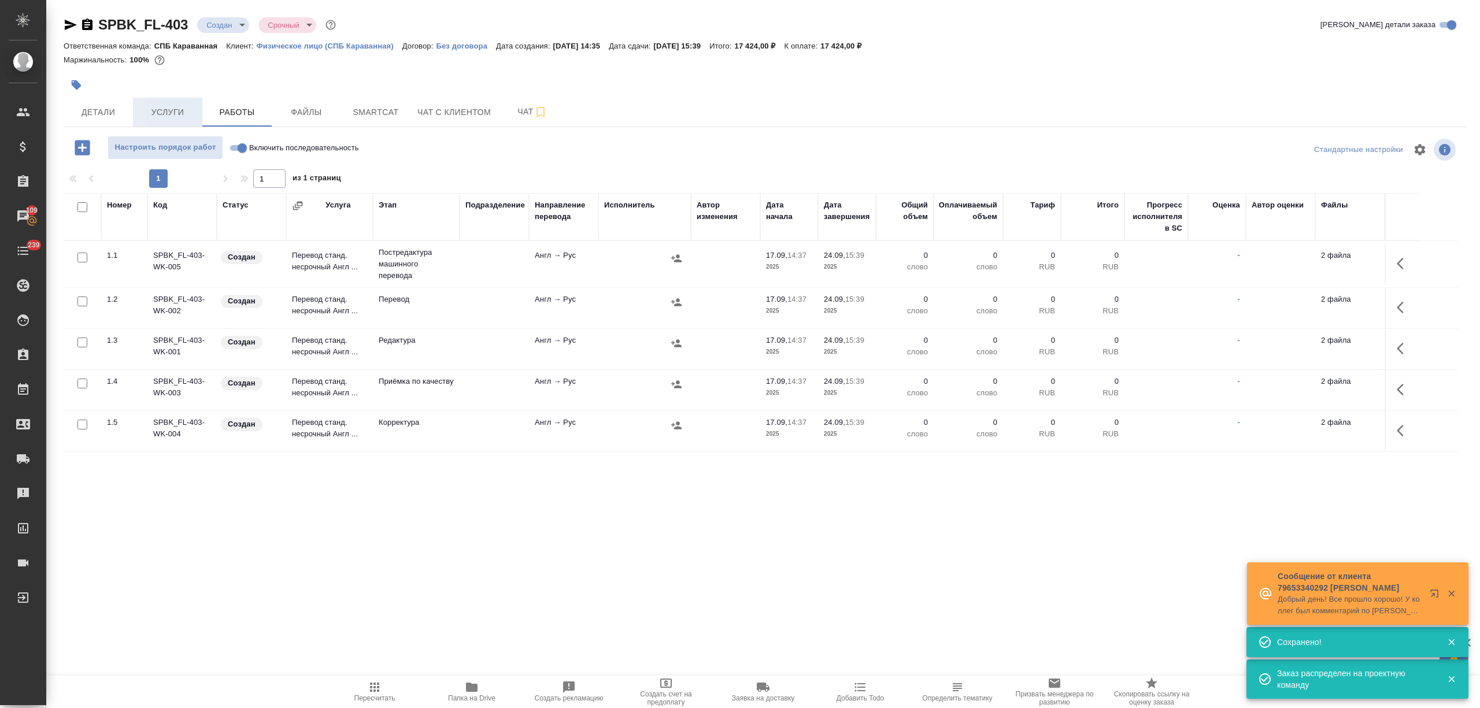
click at [165, 105] on span "Услуги" at bounding box center [168, 112] width 56 height 14
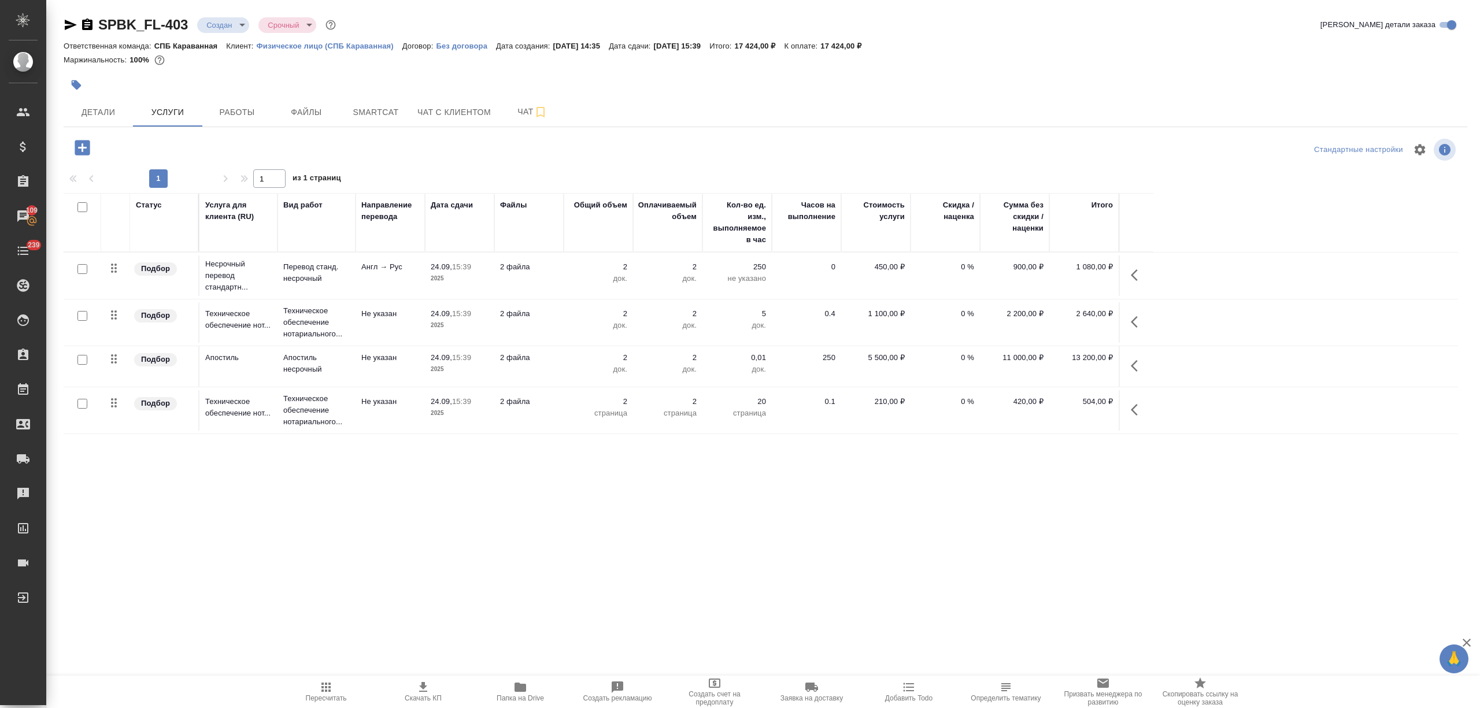
click at [228, 19] on body "🙏 .cls-1 fill:#fff; AWATERA [PERSON_NAME] Спецификации Заказы 109 Чаты 239 Todo…" at bounding box center [740, 354] width 1480 height 708
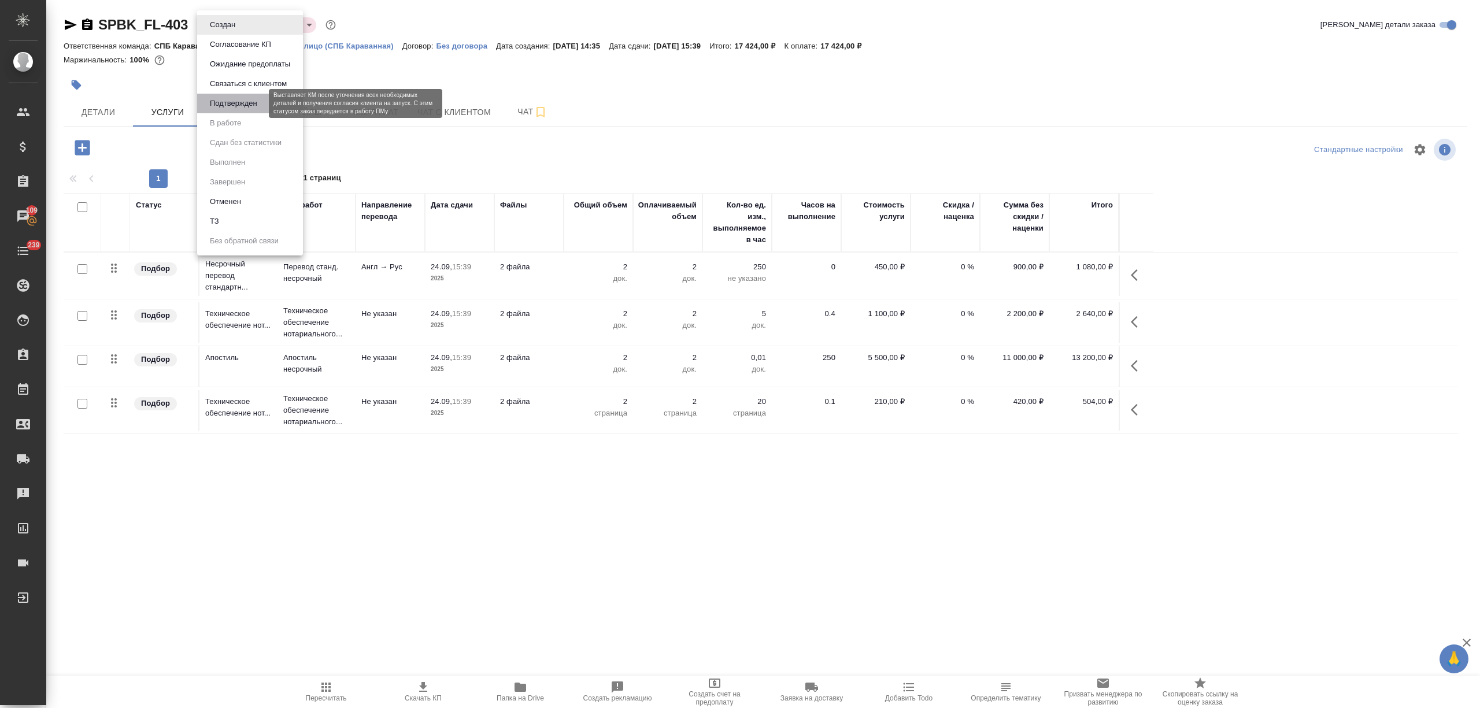
click at [236, 107] on button "Подтвержден" at bounding box center [233, 103] width 54 height 13
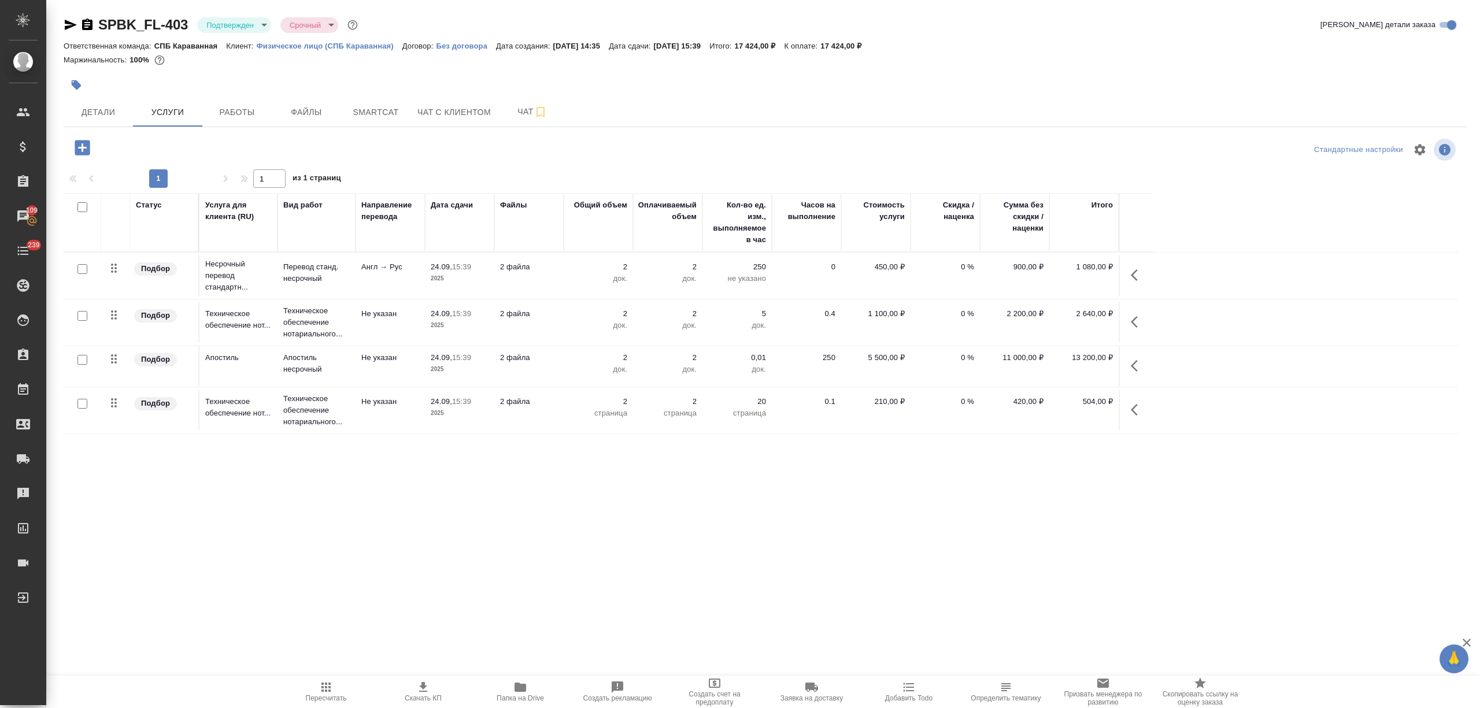
click at [82, 265] on input "checkbox" at bounding box center [82, 269] width 10 height 10
checkbox input "true"
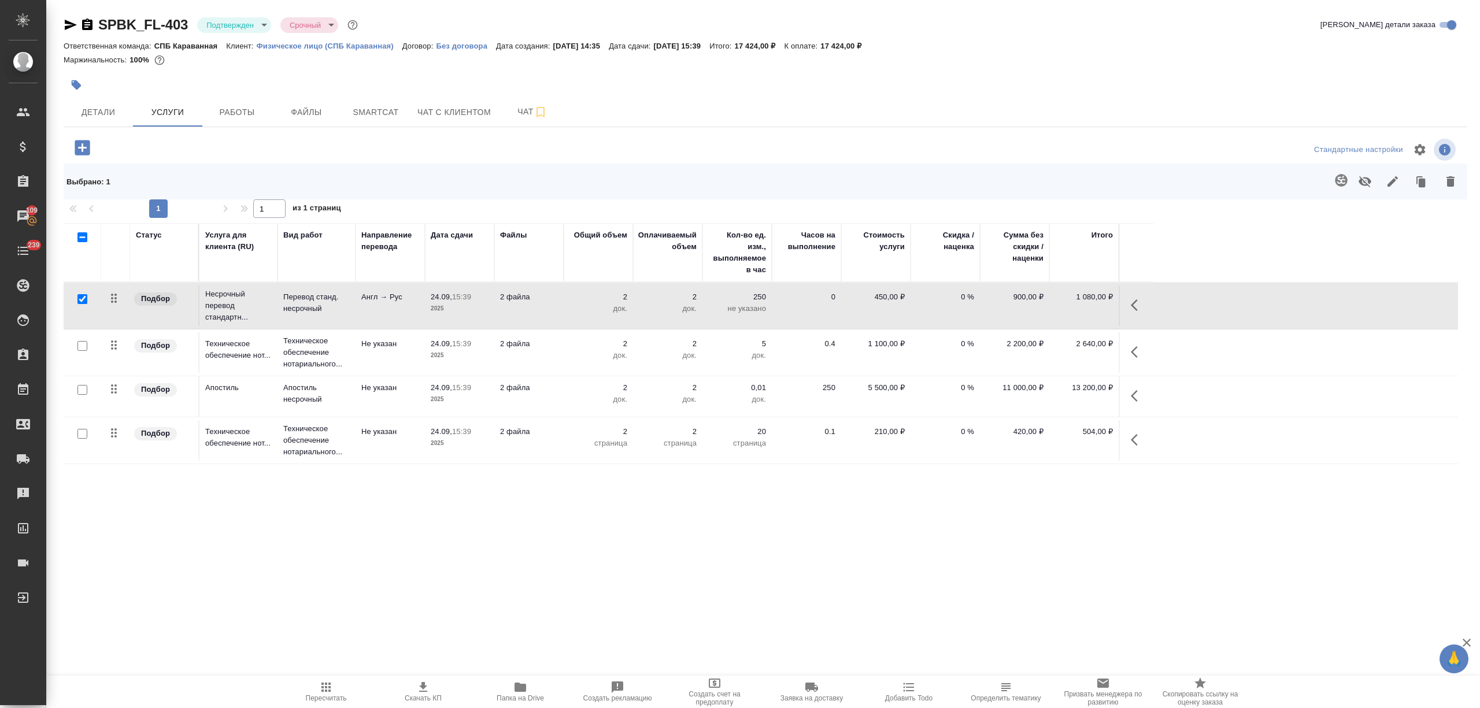
click at [1393, 188] on icon "button" at bounding box center [1393, 182] width 14 height 14
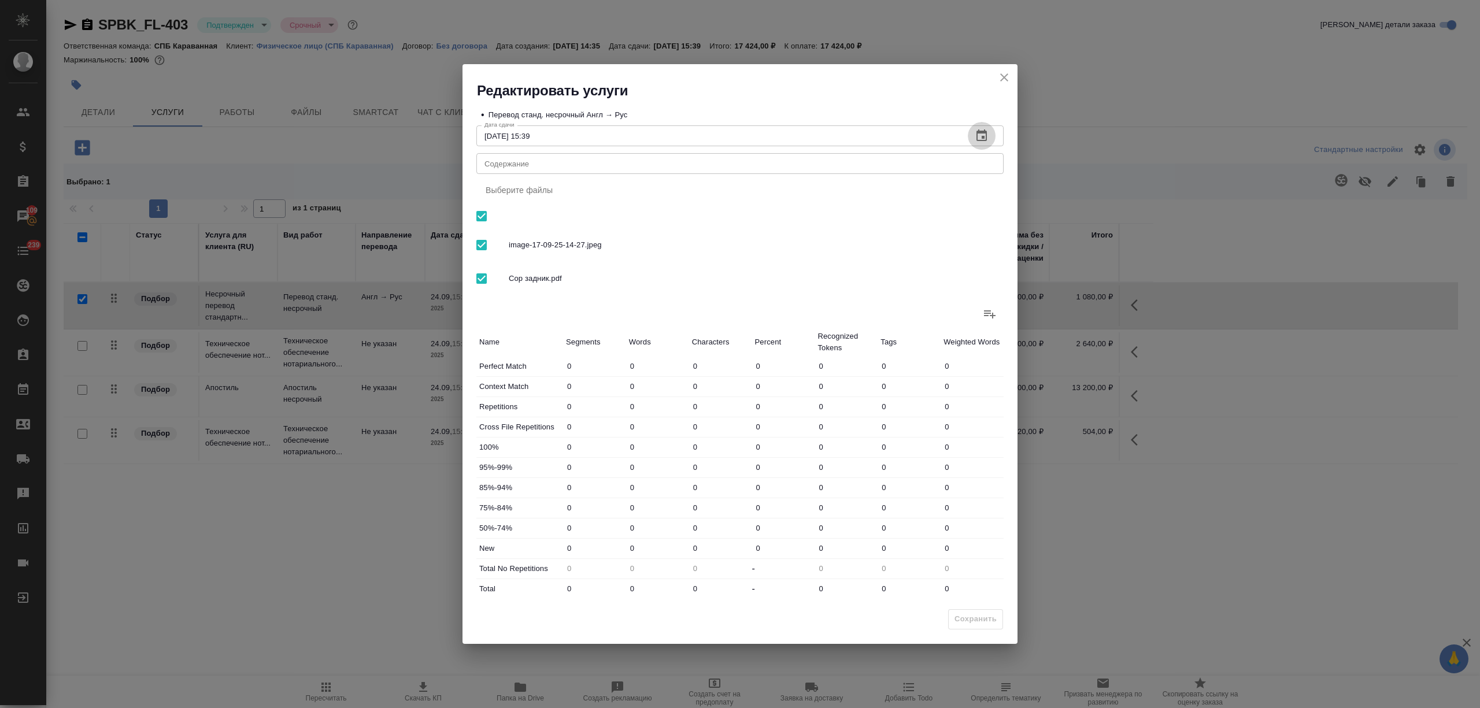
click at [986, 132] on icon "button" at bounding box center [982, 136] width 10 height 12
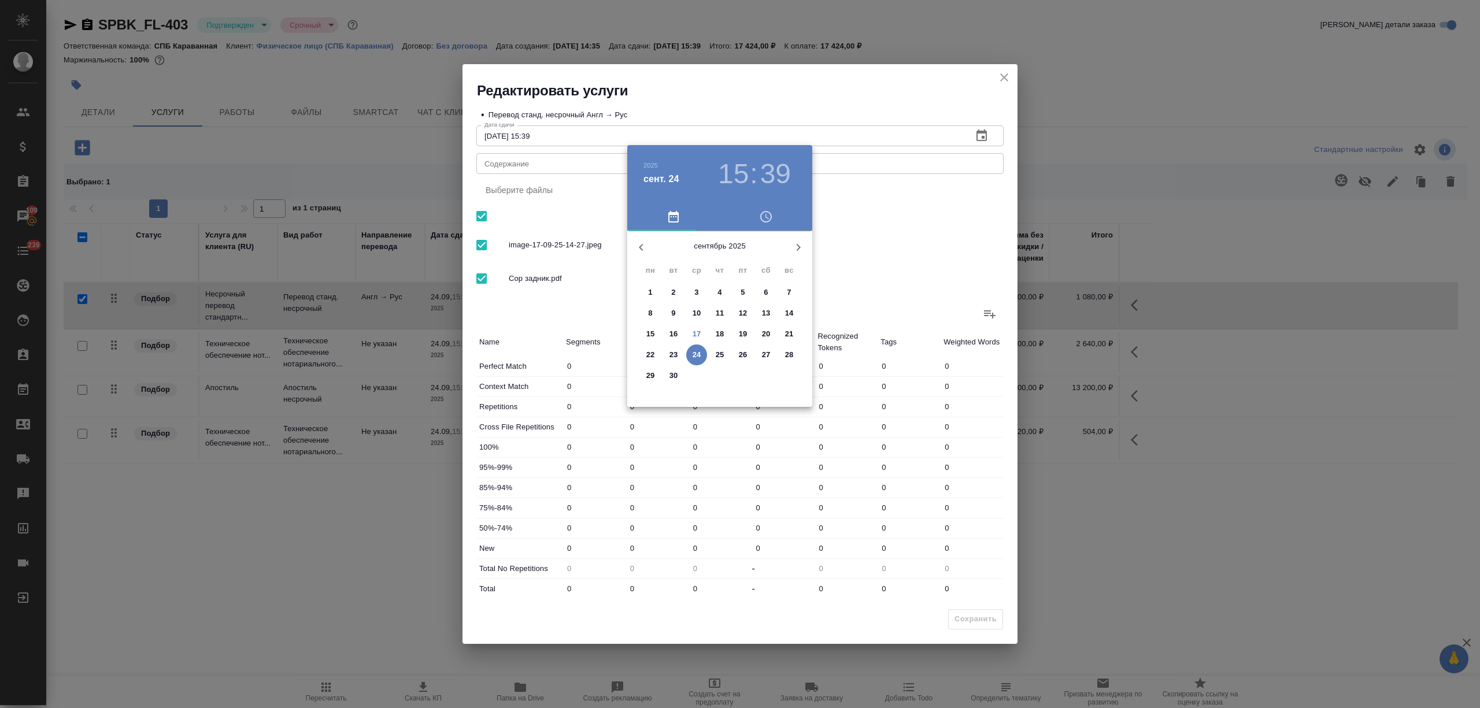
click at [720, 332] on p "18" at bounding box center [720, 334] width 9 height 12
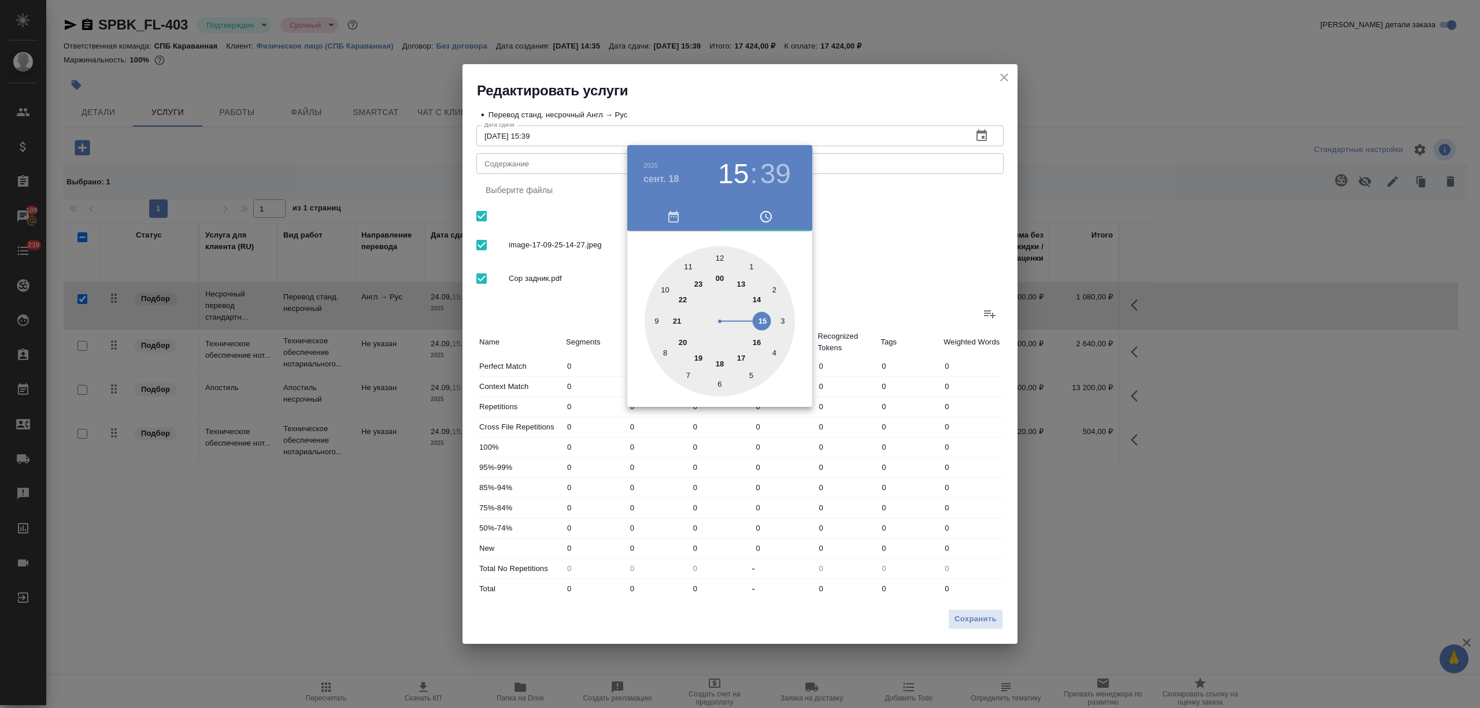
click at [741, 282] on div at bounding box center [720, 321] width 150 height 150
click at [718, 257] on div at bounding box center [720, 321] width 150 height 150
type input "[DATE] 13:00"
click at [849, 257] on div at bounding box center [740, 354] width 1480 height 708
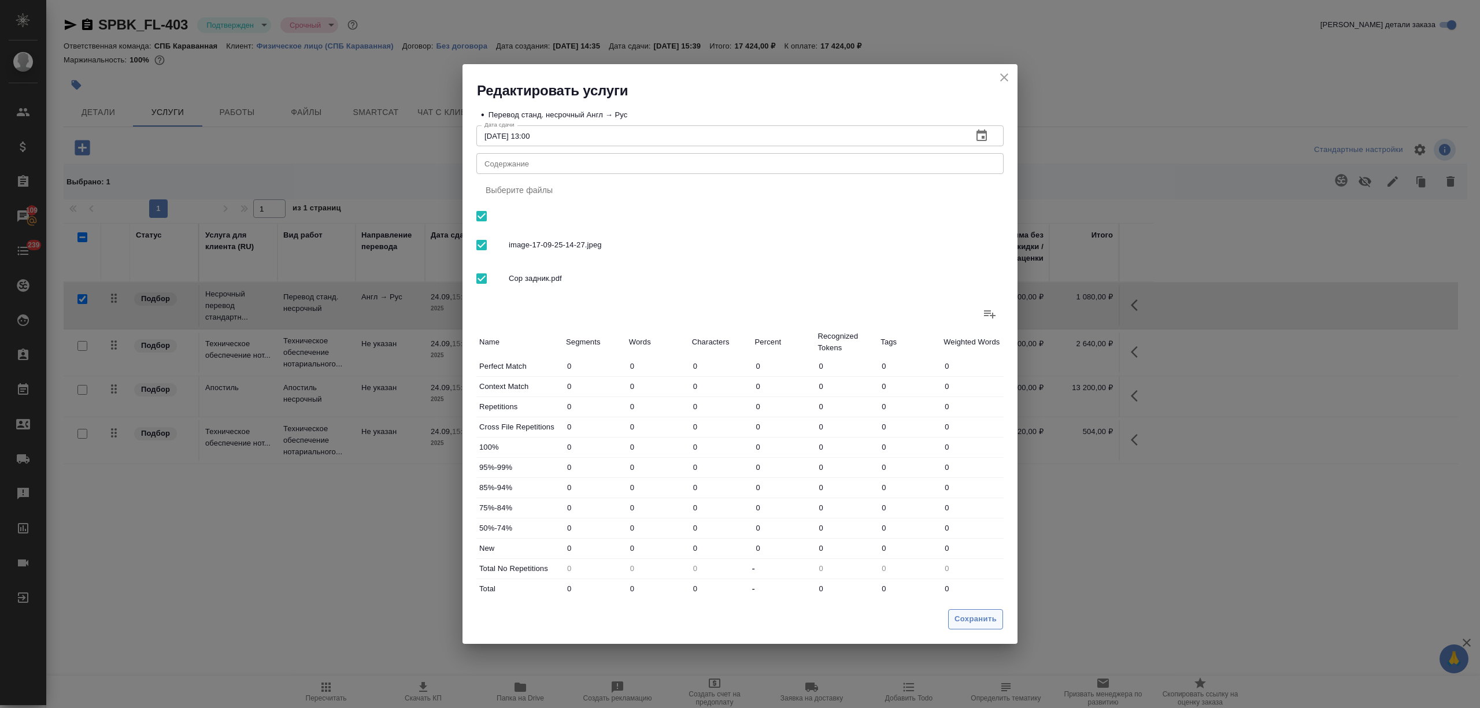
click at [977, 620] on span "Сохранить" at bounding box center [976, 619] width 42 height 13
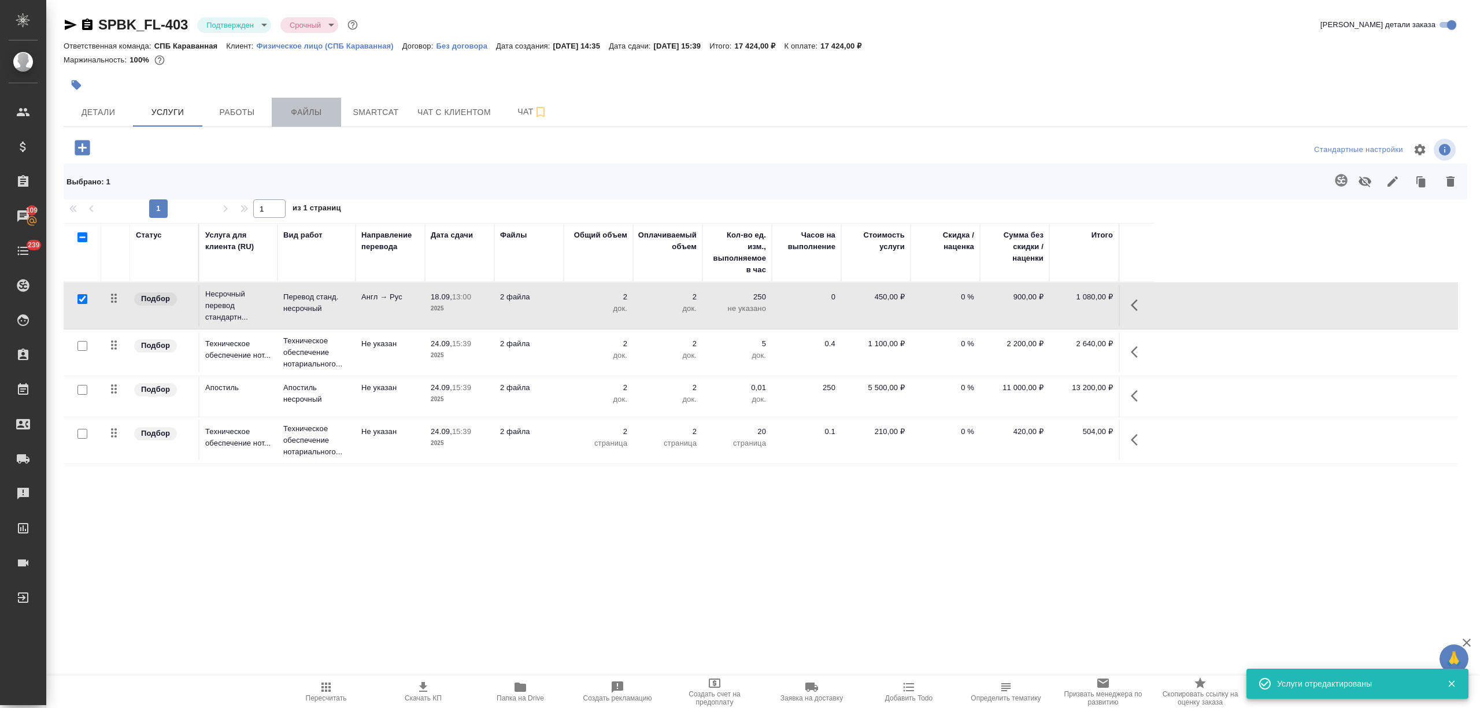
click at [306, 114] on span "Файлы" at bounding box center [307, 112] width 56 height 14
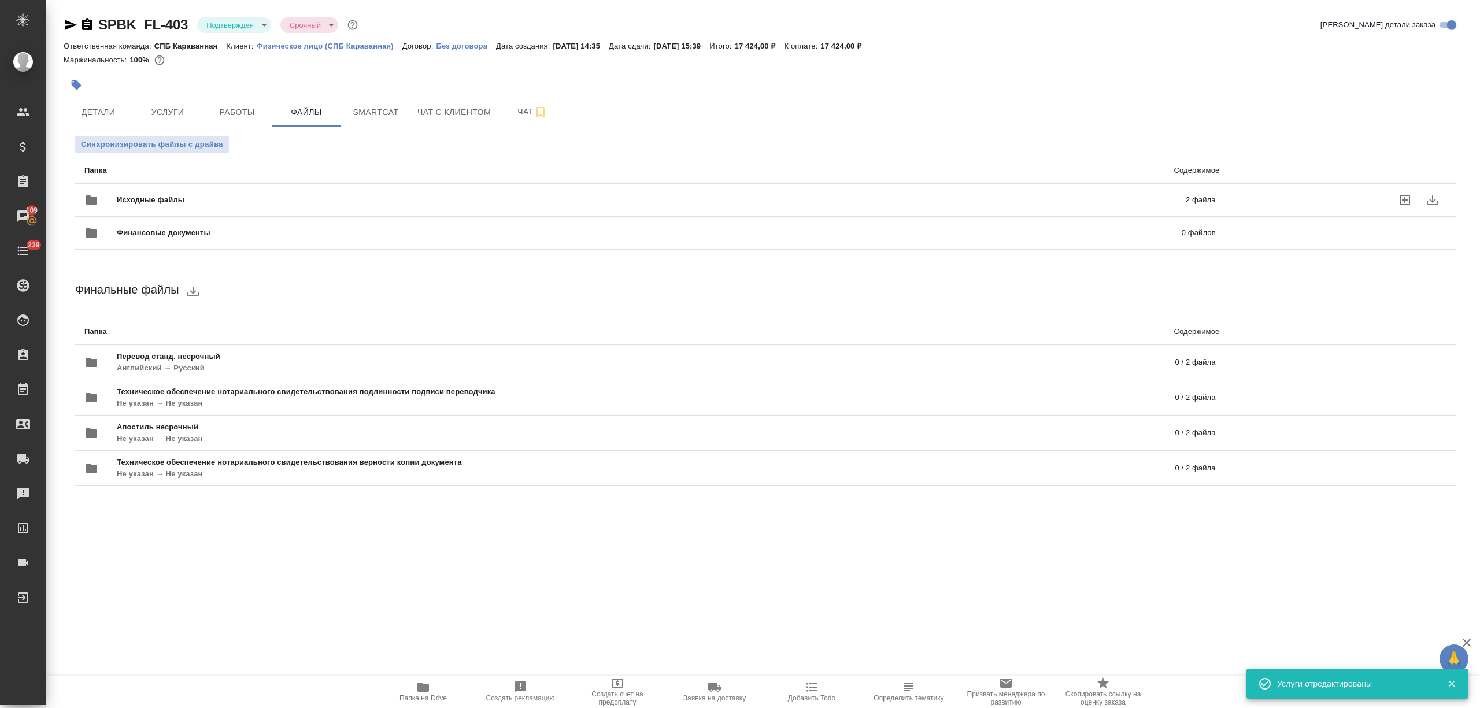
click at [213, 200] on span "Исходные файлы" at bounding box center [401, 200] width 568 height 12
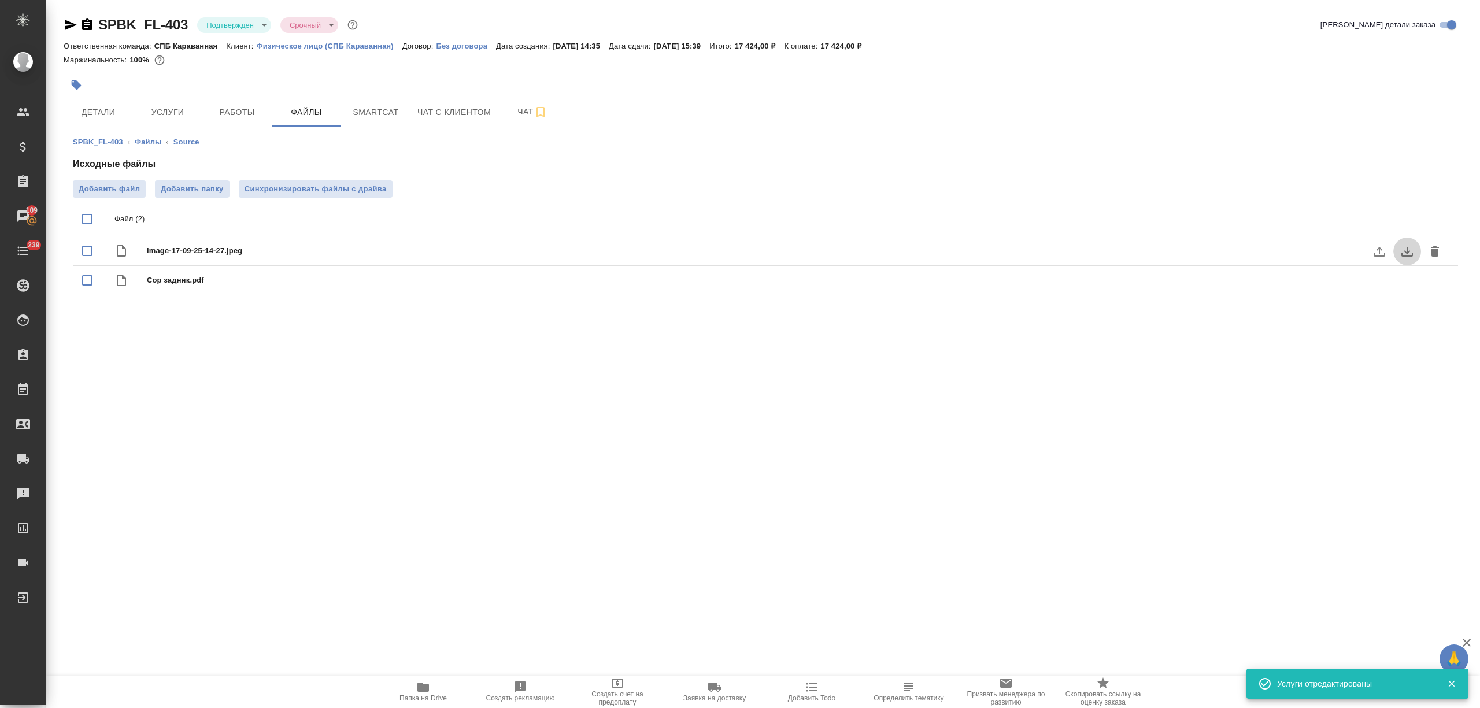
click at [1406, 250] on icon "download" at bounding box center [1407, 252] width 14 height 14
click at [1395, 276] on button "download" at bounding box center [1407, 281] width 28 height 28
click at [212, 116] on span "Работы" at bounding box center [237, 112] width 56 height 14
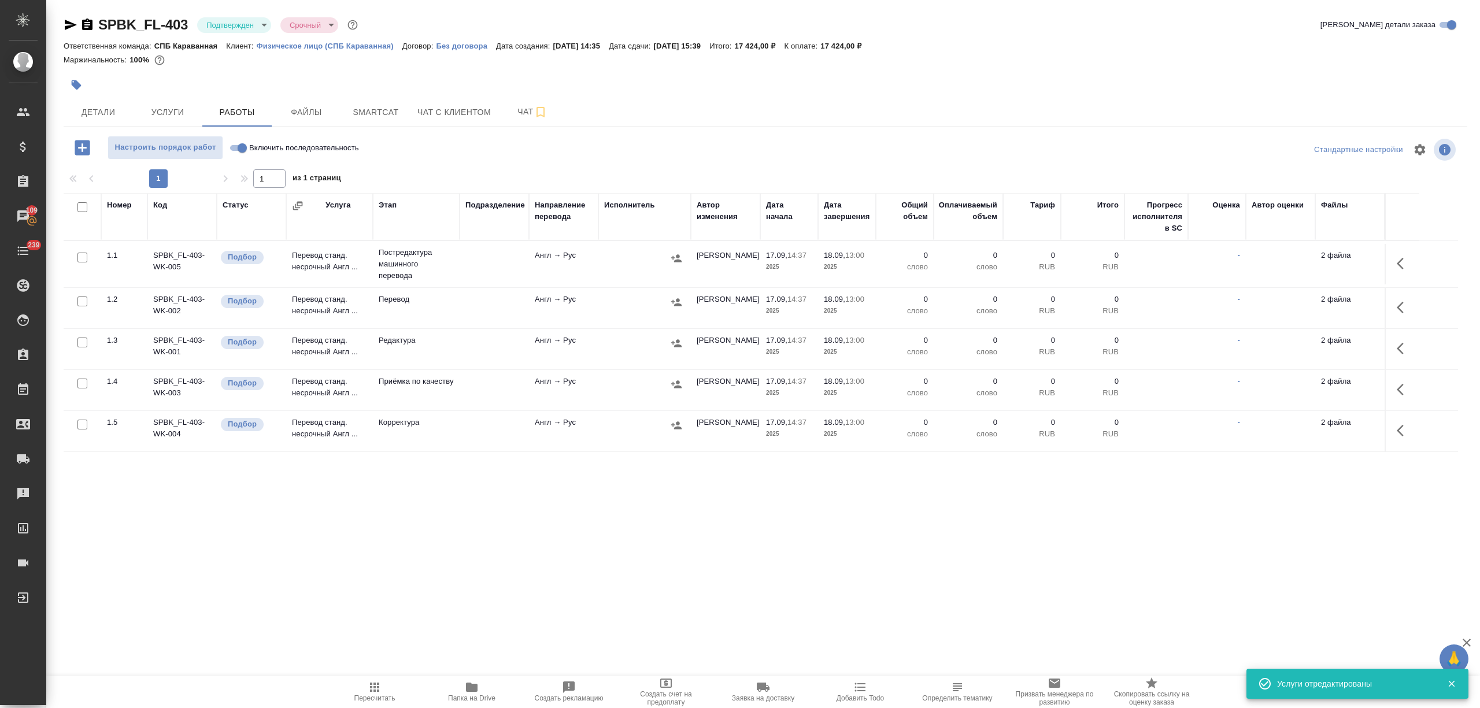
click at [79, 206] on input "checkbox" at bounding box center [82, 207] width 10 height 10
checkbox input "true"
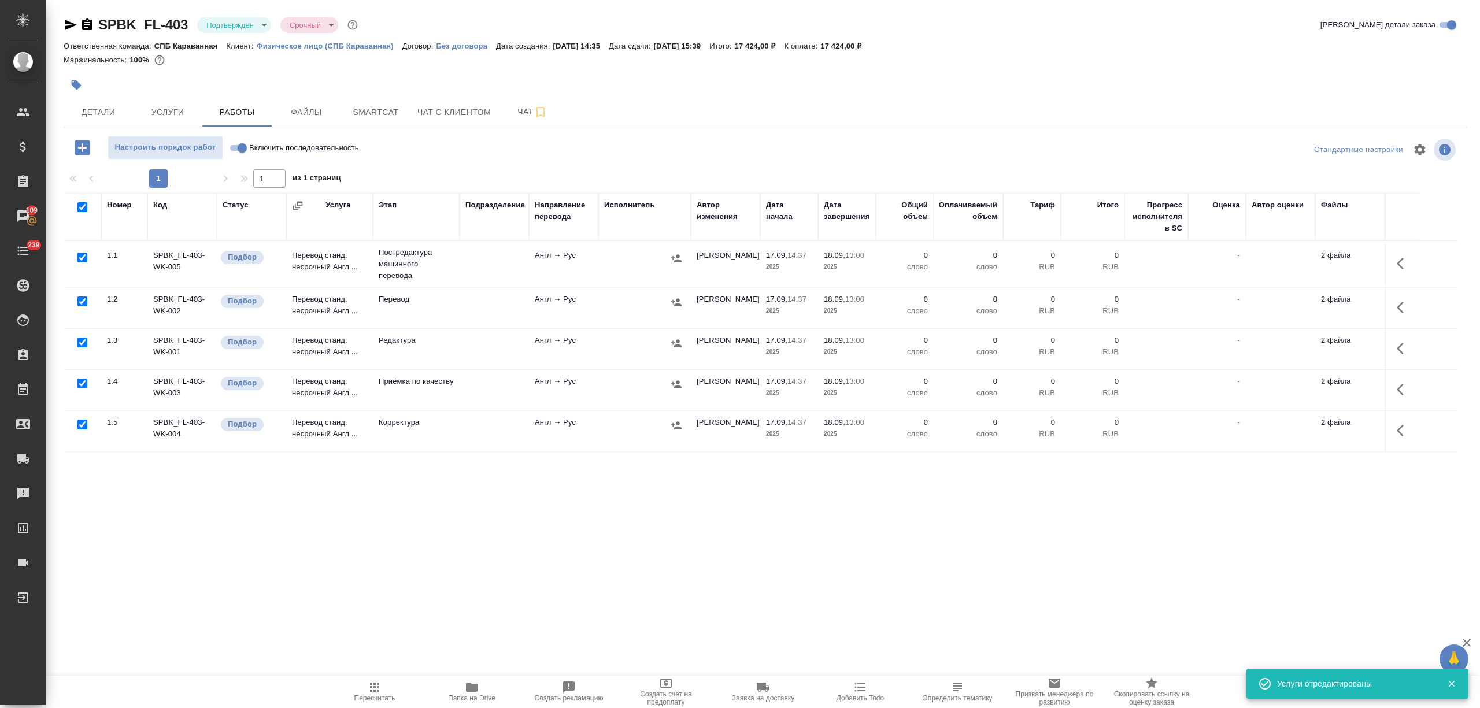
checkbox input "true"
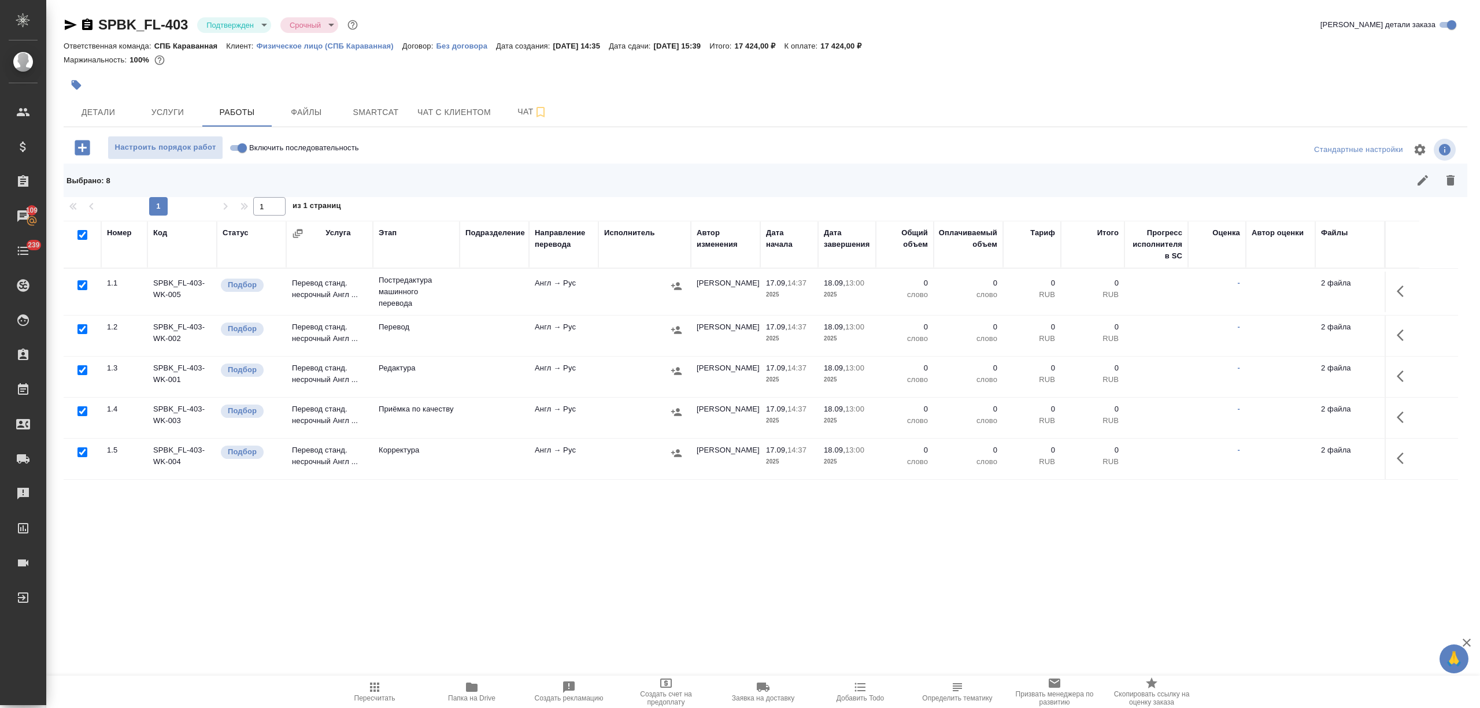
click at [80, 326] on input "checkbox" at bounding box center [82, 329] width 10 height 10
checkbox input "false"
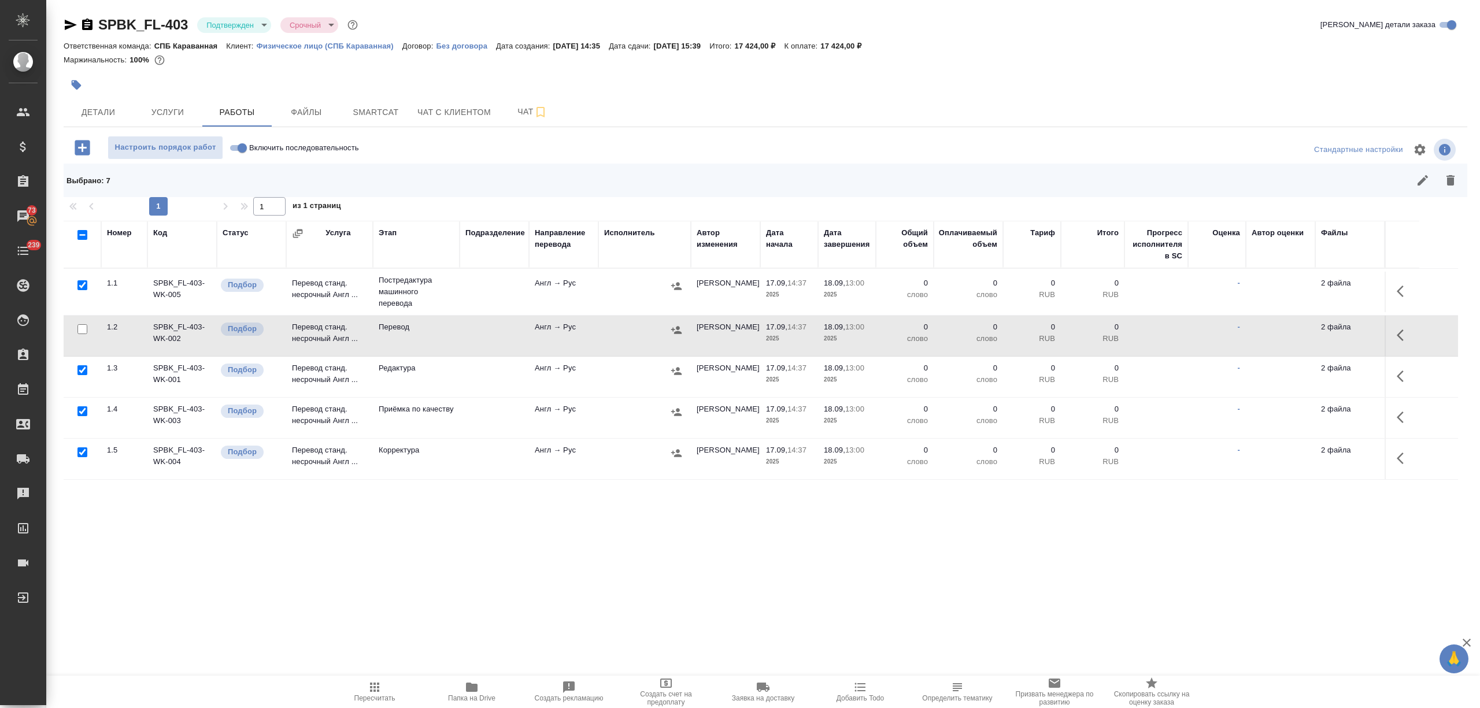
click at [79, 410] on input "checkbox" at bounding box center [82, 411] width 10 height 10
checkbox input "false"
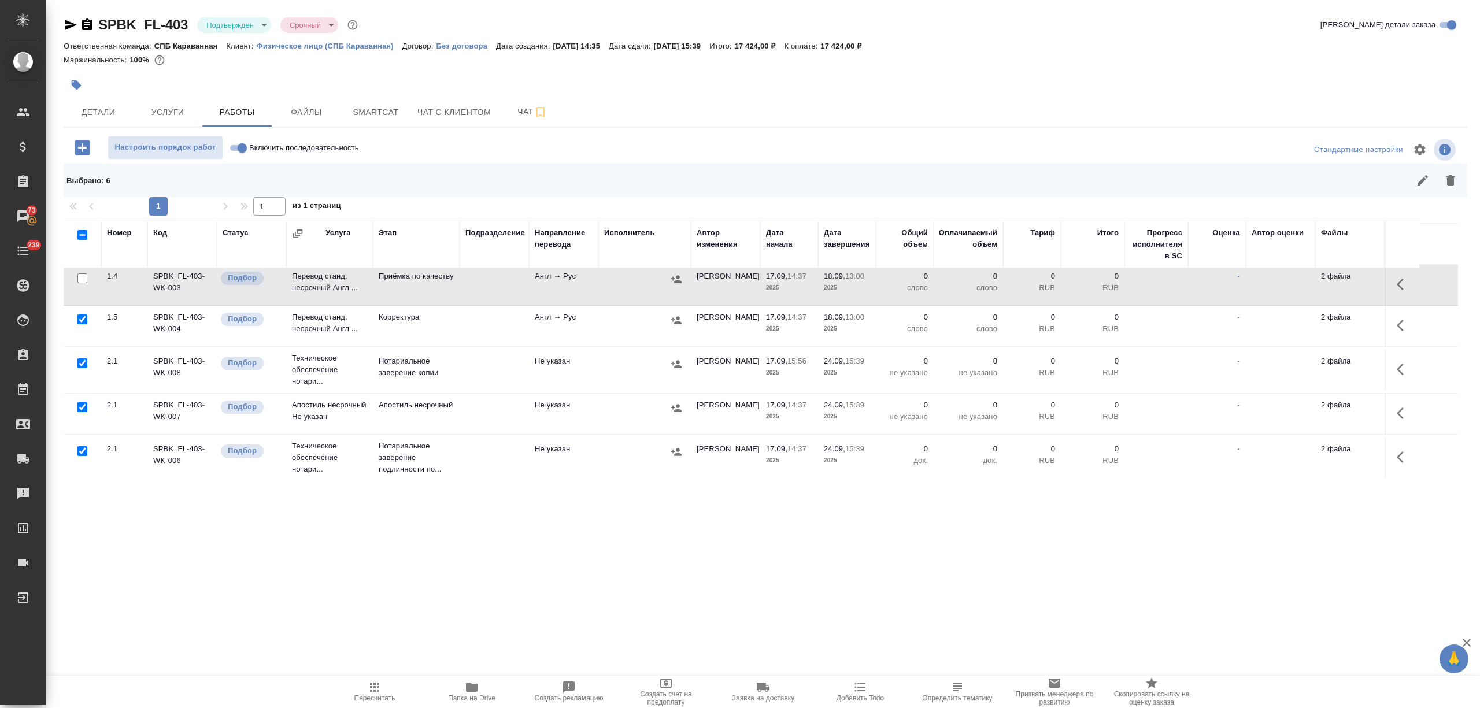
scroll to position [135, 0]
click at [82, 361] on input "checkbox" at bounding box center [82, 363] width 10 height 10
checkbox input "false"
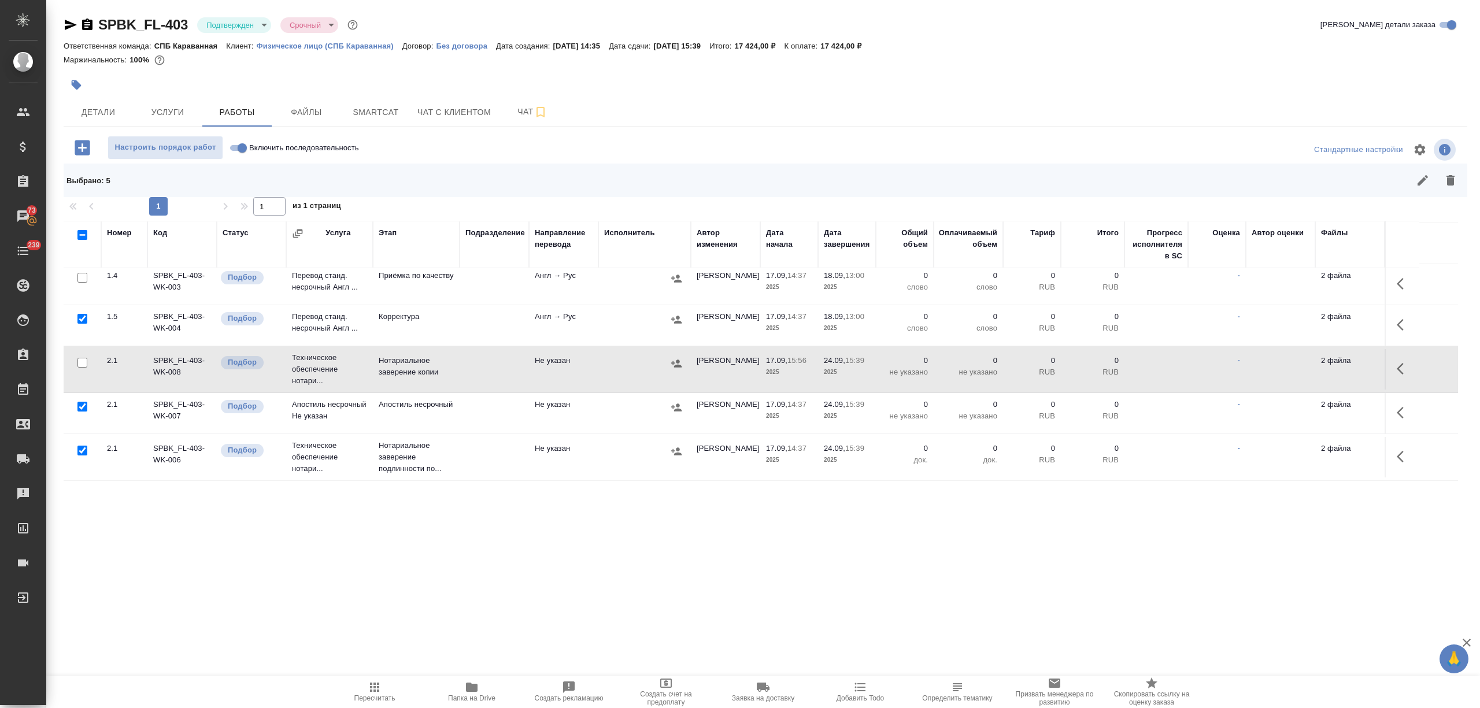
click at [83, 404] on input "checkbox" at bounding box center [82, 407] width 10 height 10
checkbox input "false"
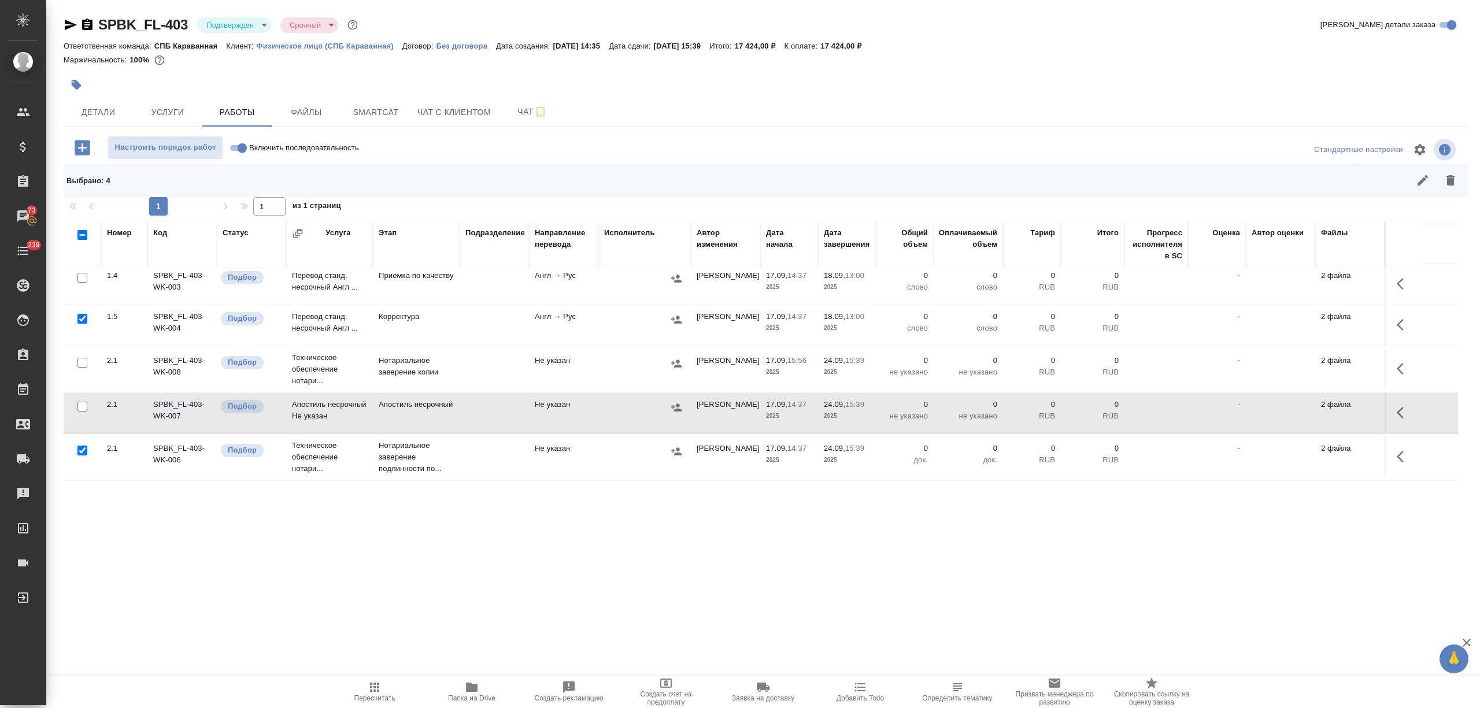
click at [82, 448] on input "checkbox" at bounding box center [82, 451] width 10 height 10
checkbox input "false"
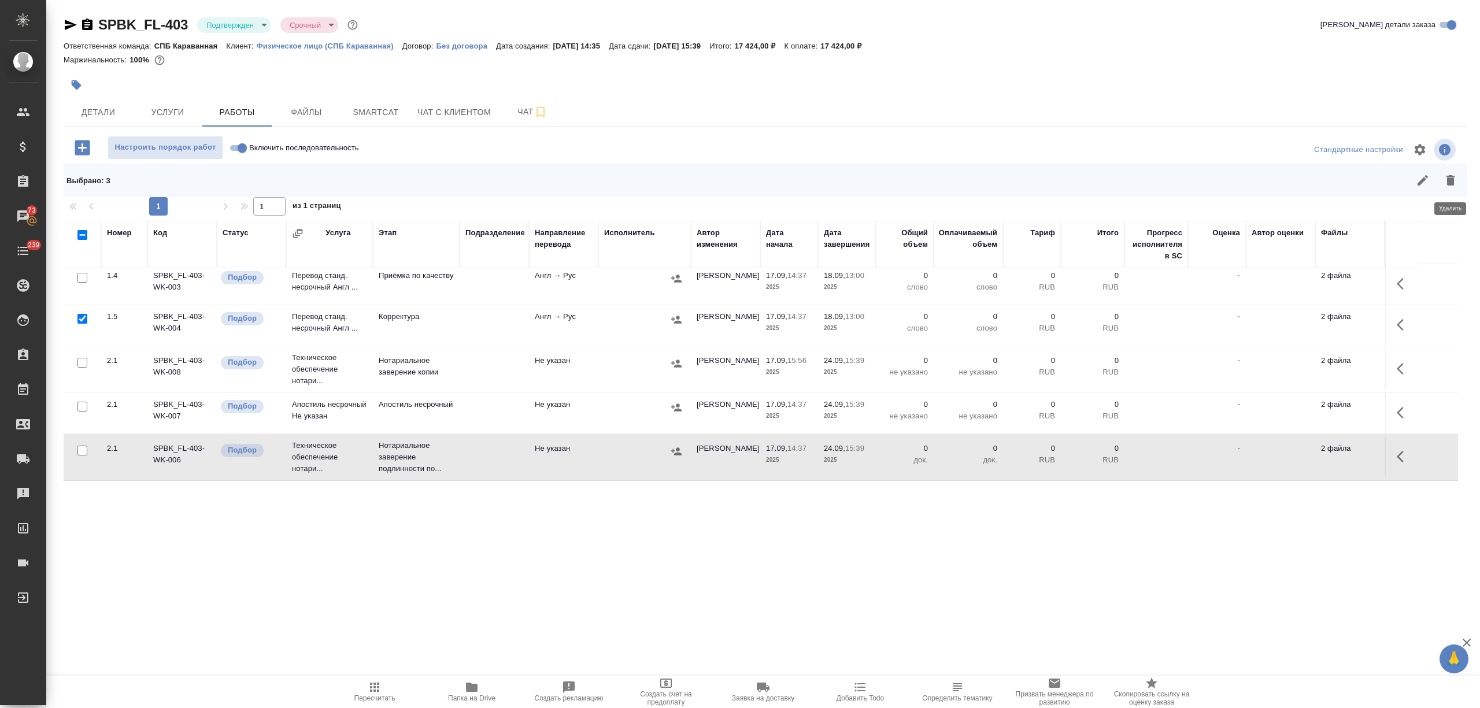
click at [1457, 179] on icon "button" at bounding box center [1451, 180] width 14 height 14
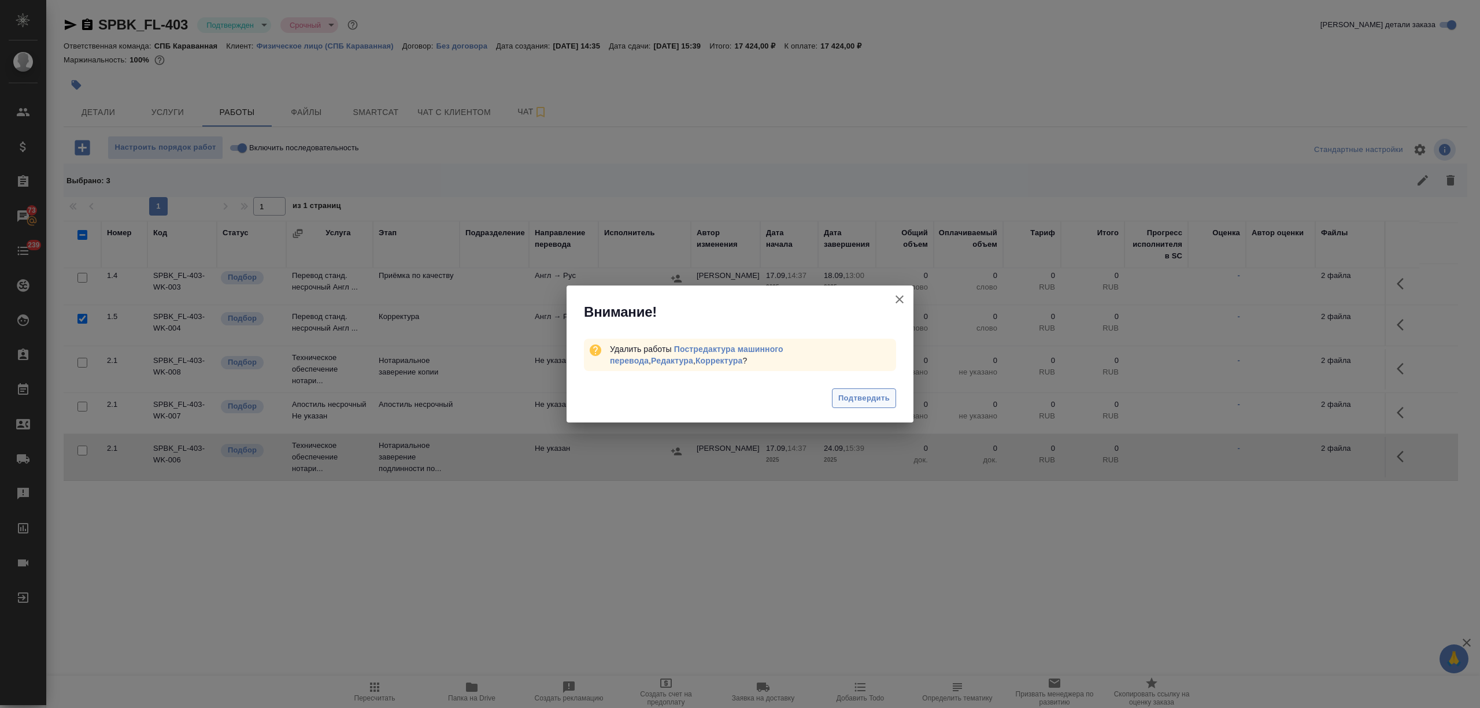
click at [849, 396] on span "Подтвердить" at bounding box center [863, 398] width 51 height 13
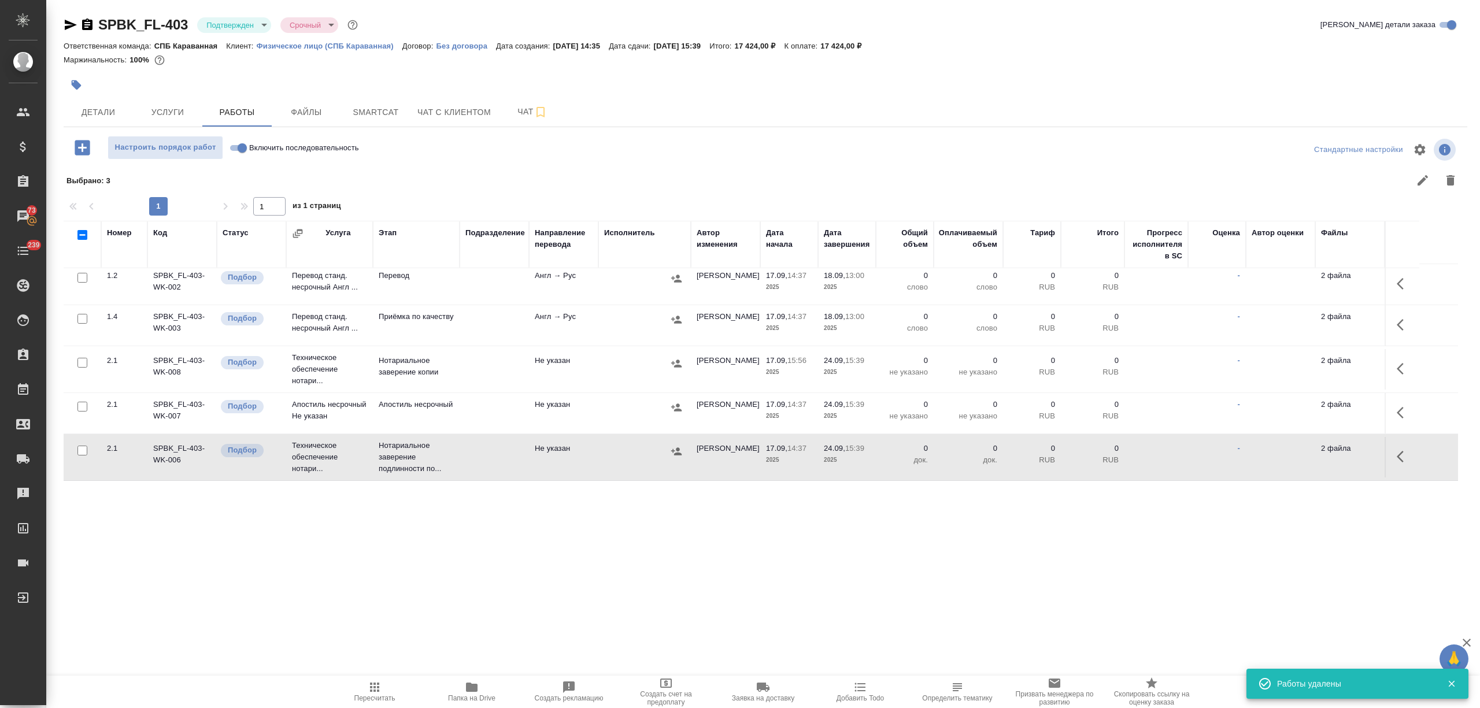
scroll to position [6, 0]
click at [1397, 283] on icon "button" at bounding box center [1404, 284] width 14 height 14
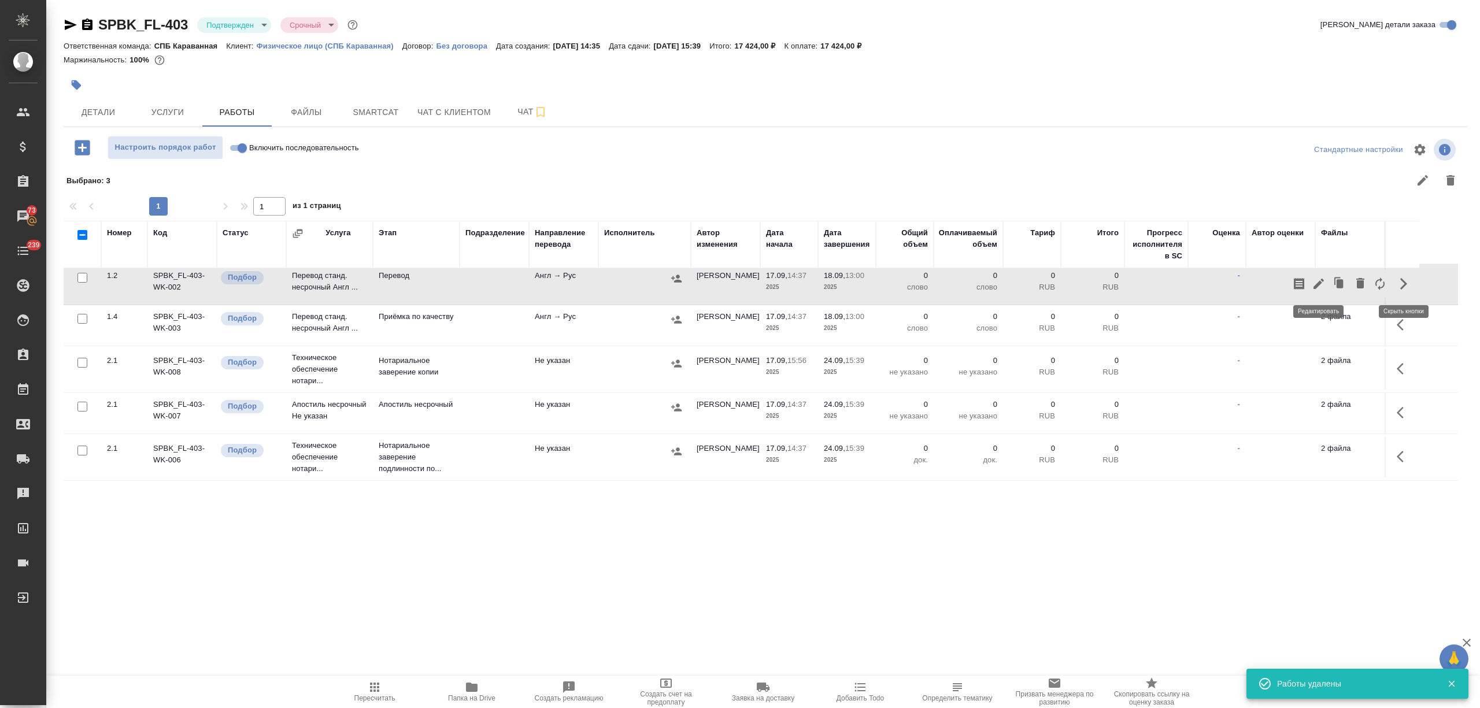
click at [1302, 284] on icon "button" at bounding box center [1299, 284] width 10 height 12
click at [1316, 281] on icon "button" at bounding box center [1319, 284] width 14 height 14
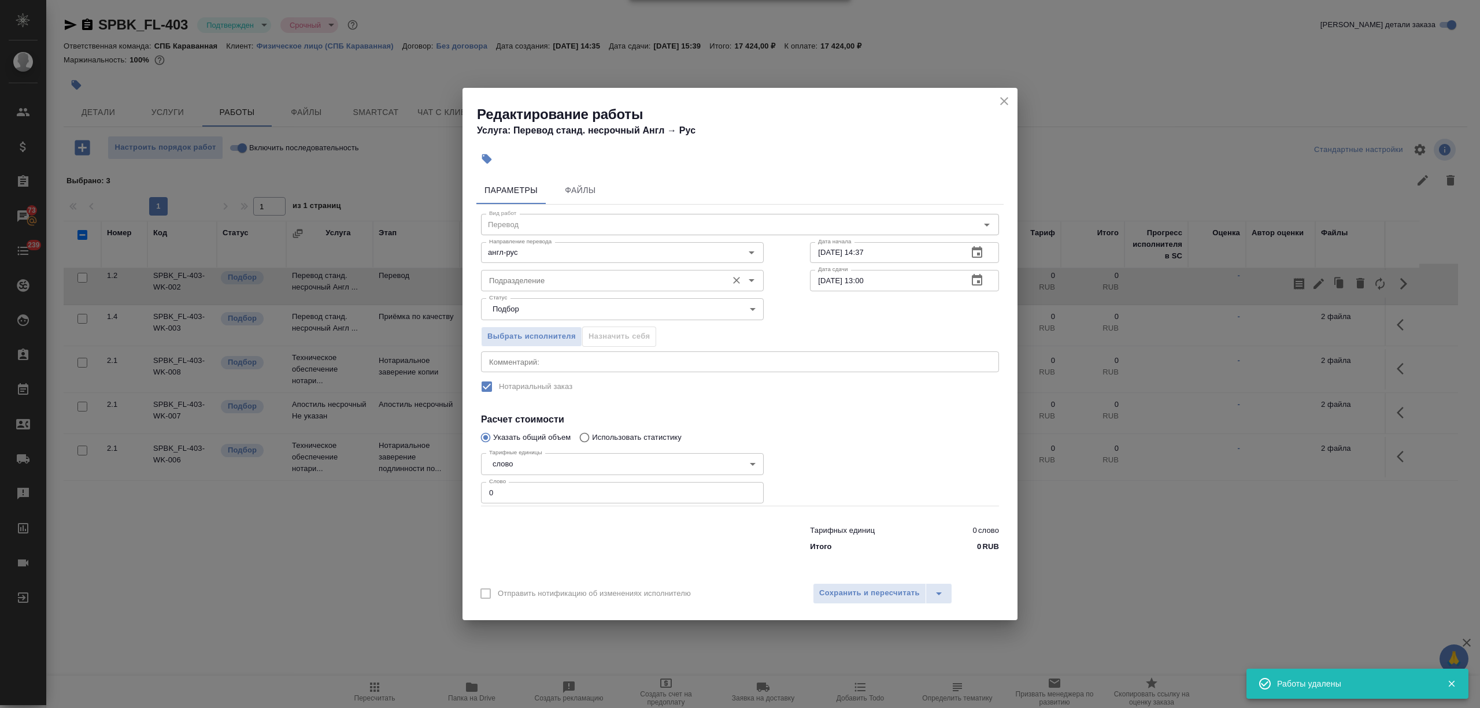
click at [598, 281] on input "Подразделение" at bounding box center [603, 280] width 237 height 14
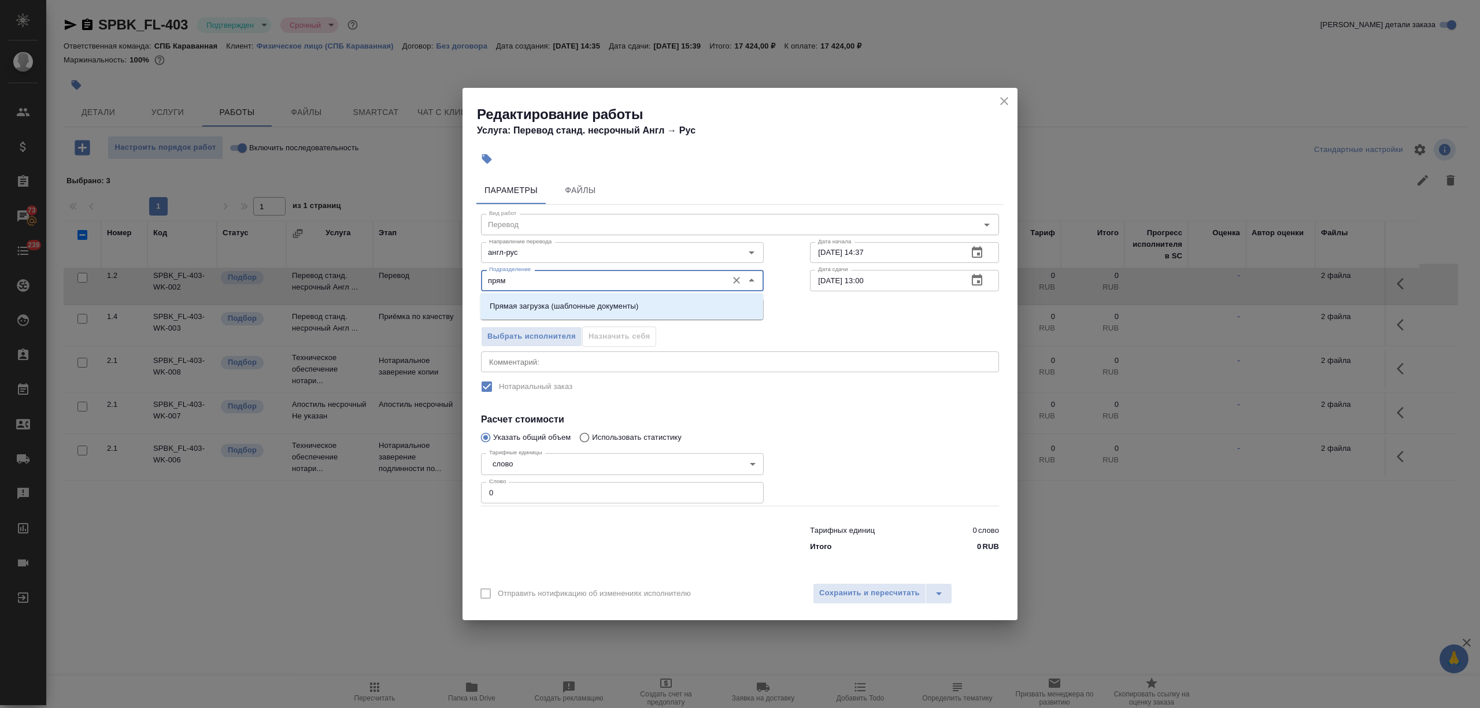
click at [609, 306] on p "Прямая загрузка (шаблонные документы)" at bounding box center [564, 307] width 149 height 12
type input "Прямая загрузка (шаблонные документы)"
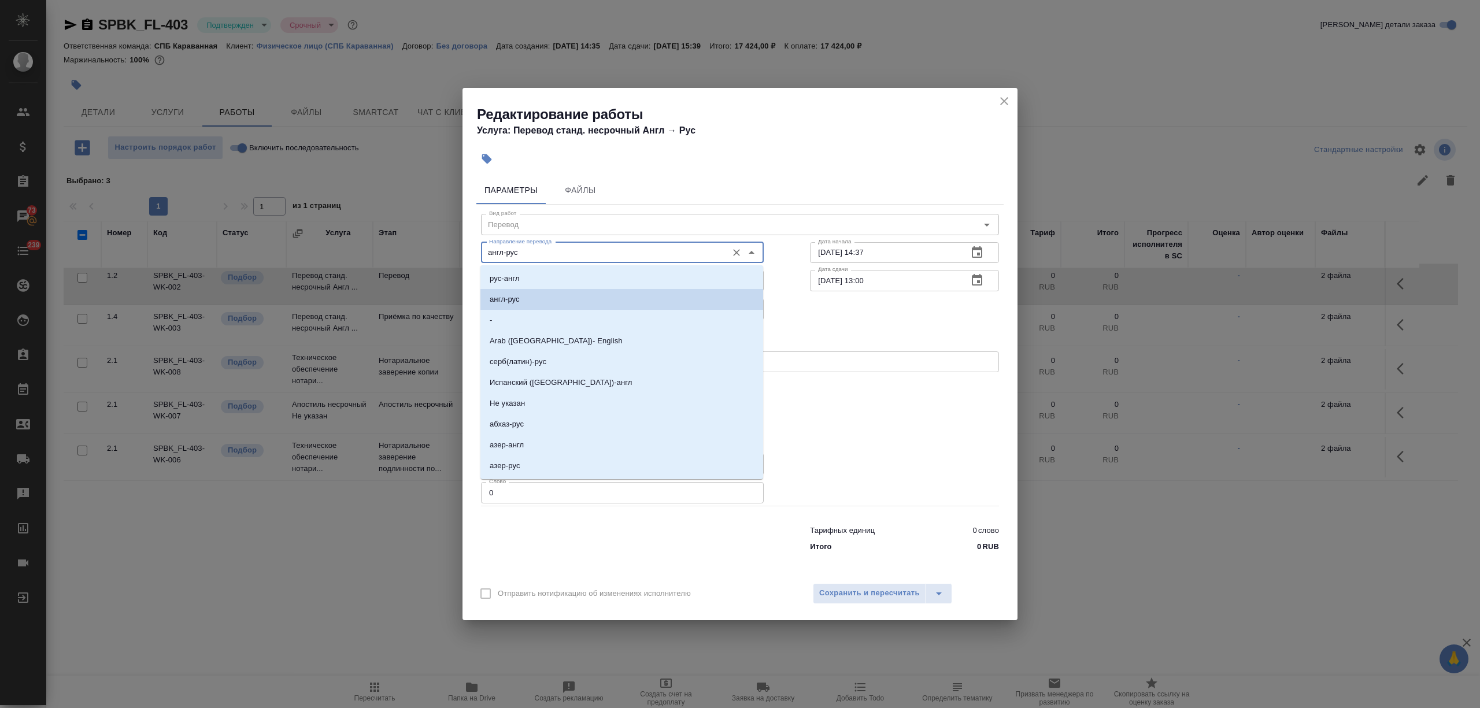
drag, startPoint x: 509, startPoint y: 256, endPoint x: 450, endPoint y: 256, distance: 59.6
click at [450, 256] on div "Редактирование работы Услуга: Перевод станд. несрочный Англ → Рус Параметры Фай…" at bounding box center [740, 354] width 1480 height 708
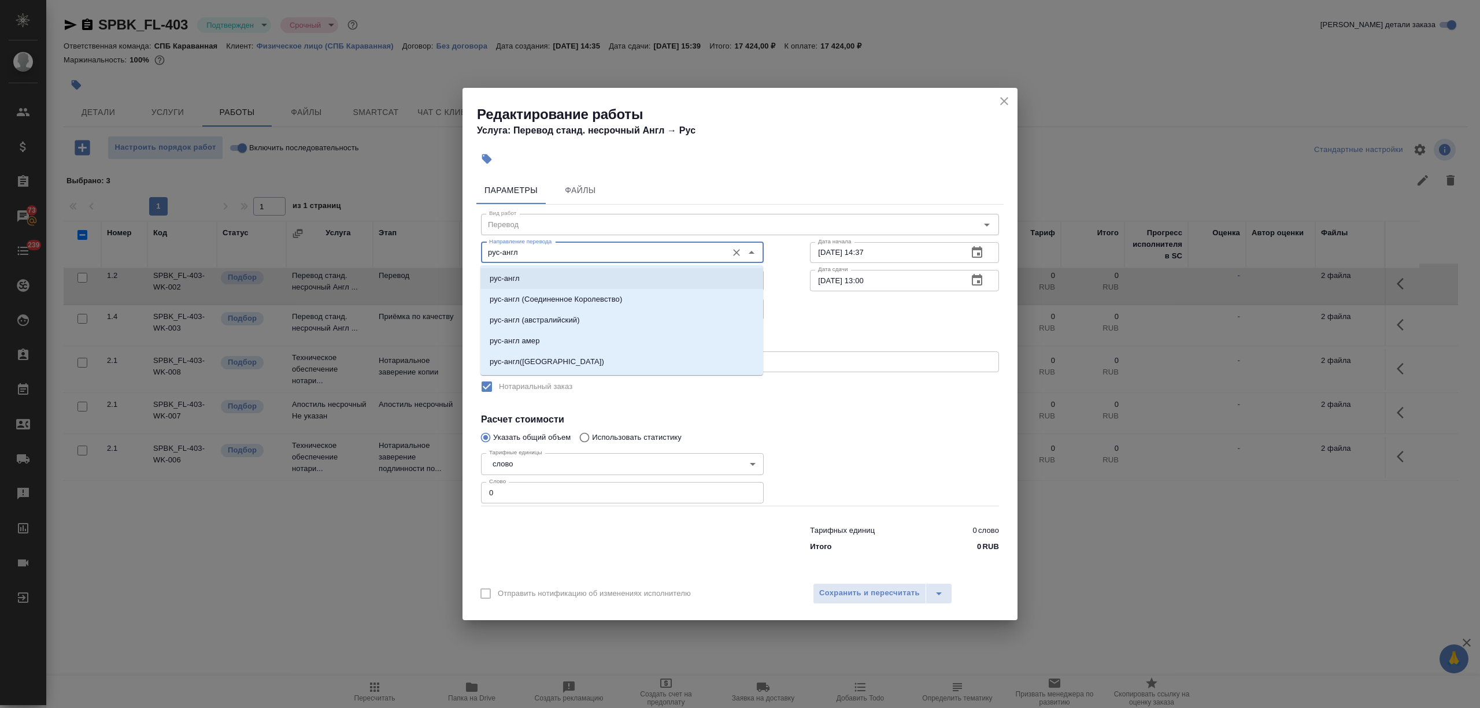
click at [517, 275] on p "рус-англ" at bounding box center [505, 279] width 30 height 12
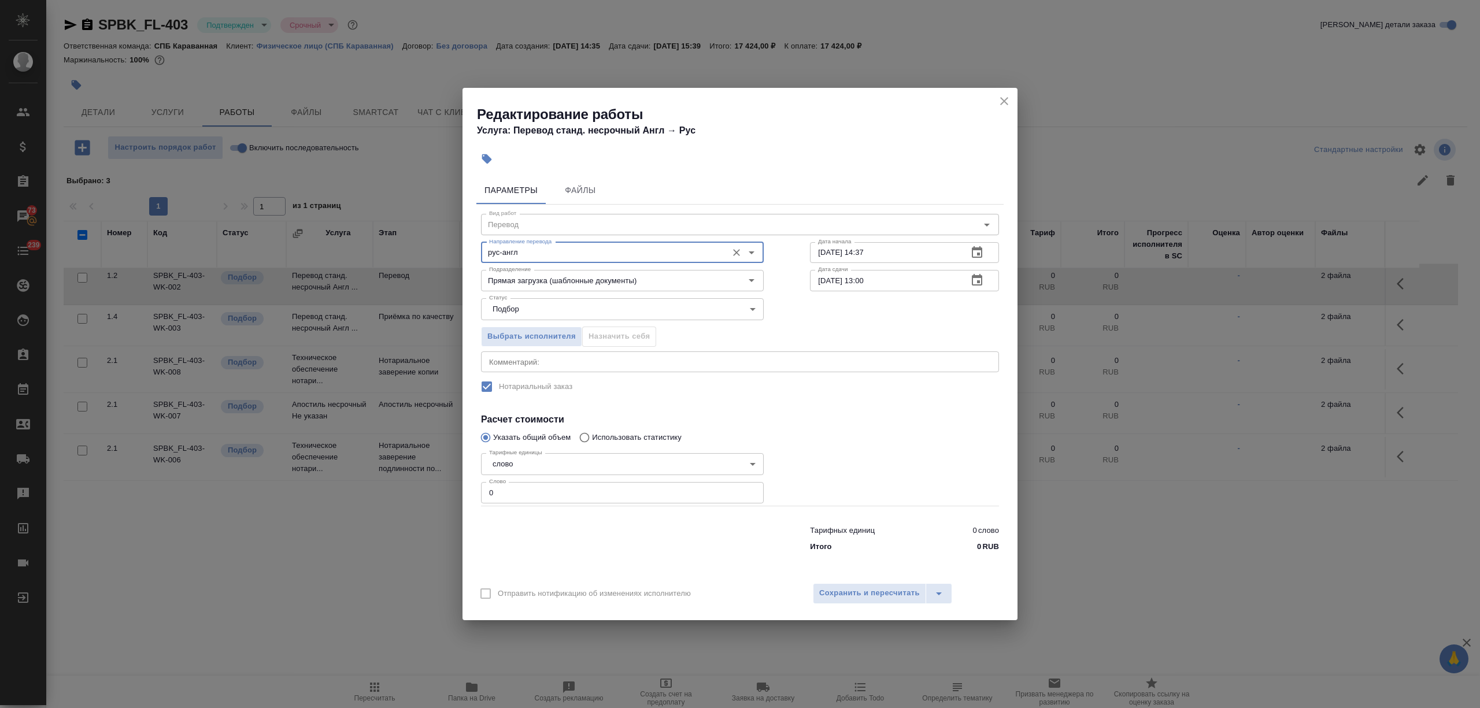
type input "рус-англ"
drag, startPoint x: 500, startPoint y: 490, endPoint x: 470, endPoint y: 491, distance: 29.5
click at [470, 491] on div "Параметры Файлы Вид работ Перевод Вид работ Направление перевода рус-англ Напра…" at bounding box center [740, 374] width 555 height 404
type input "1"
click at [863, 280] on input "[DATE] 13:00" at bounding box center [884, 280] width 149 height 21
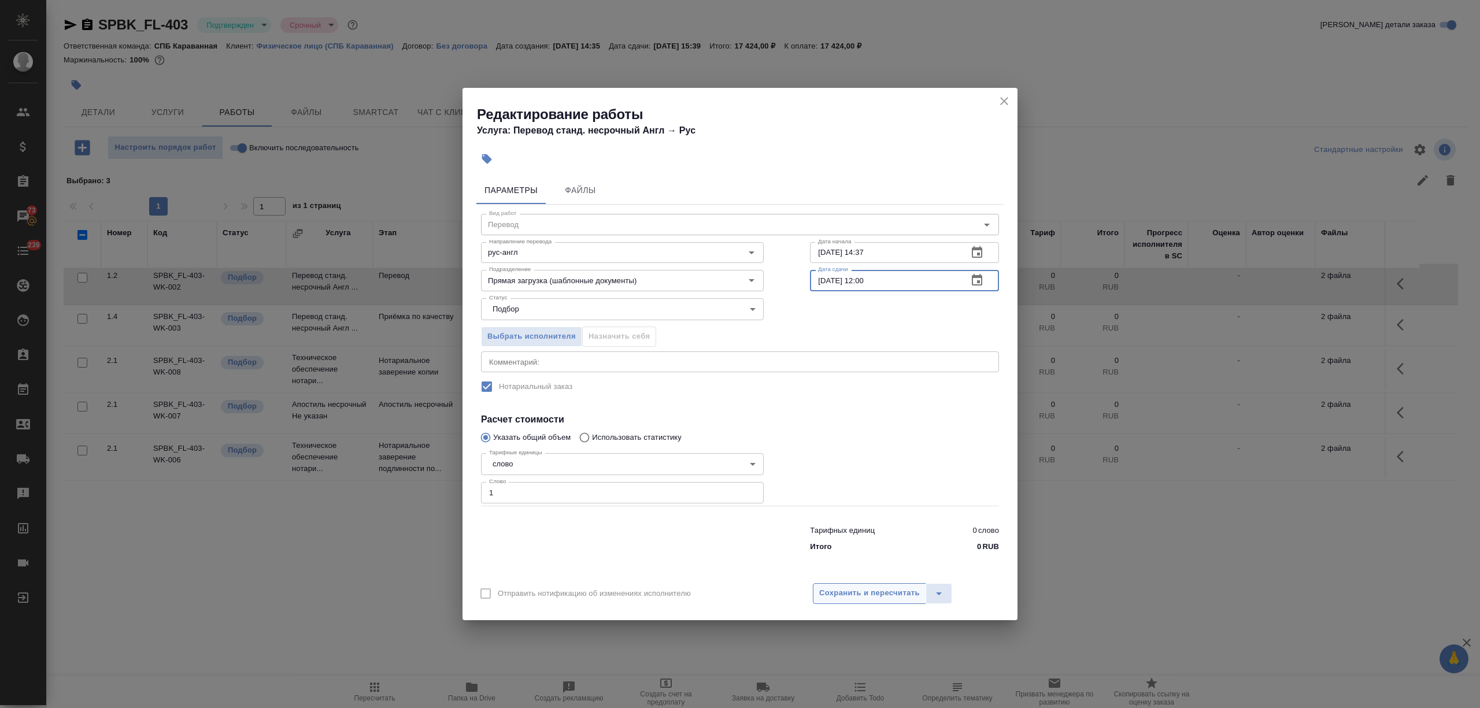
type input "18.09.2025 12:00"
click at [888, 599] on span "Сохранить и пересчитать" at bounding box center [869, 593] width 101 height 13
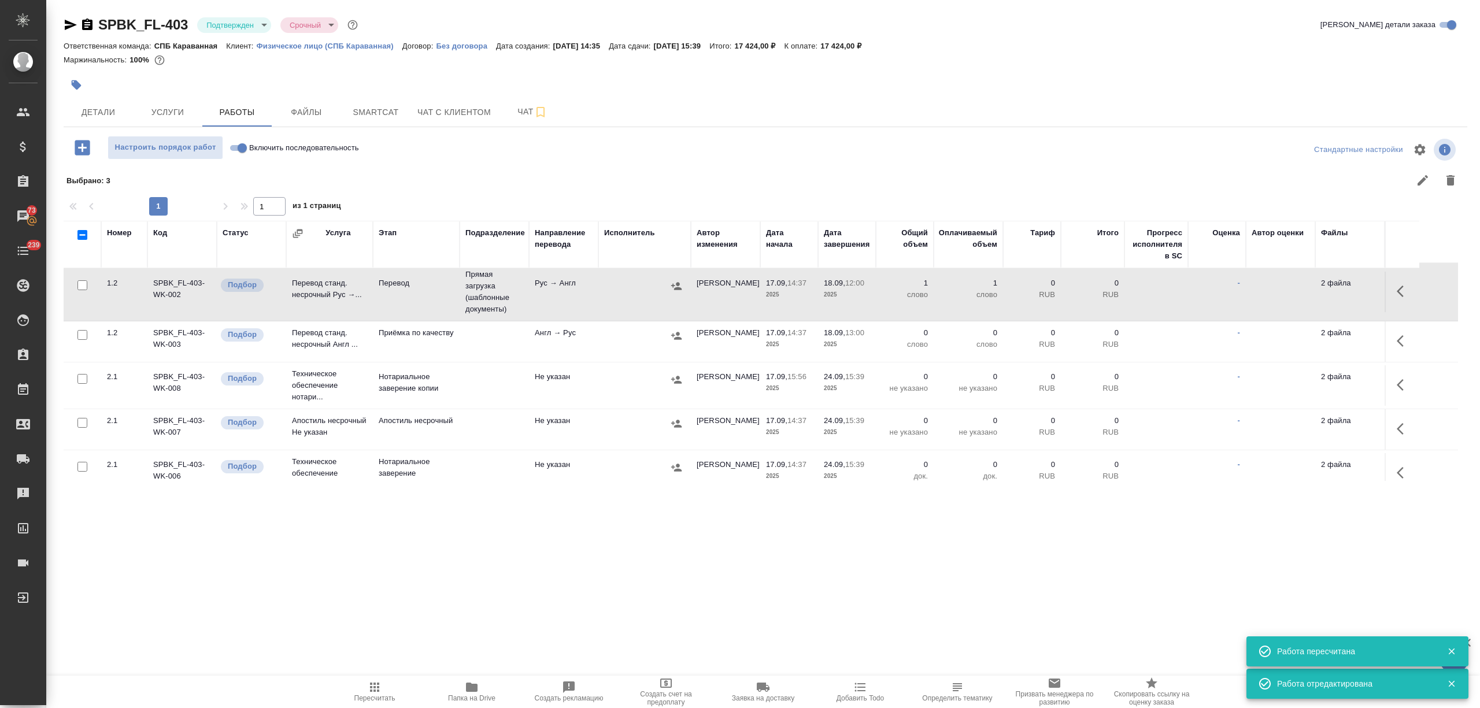
click at [1398, 338] on icon "button" at bounding box center [1404, 341] width 14 height 14
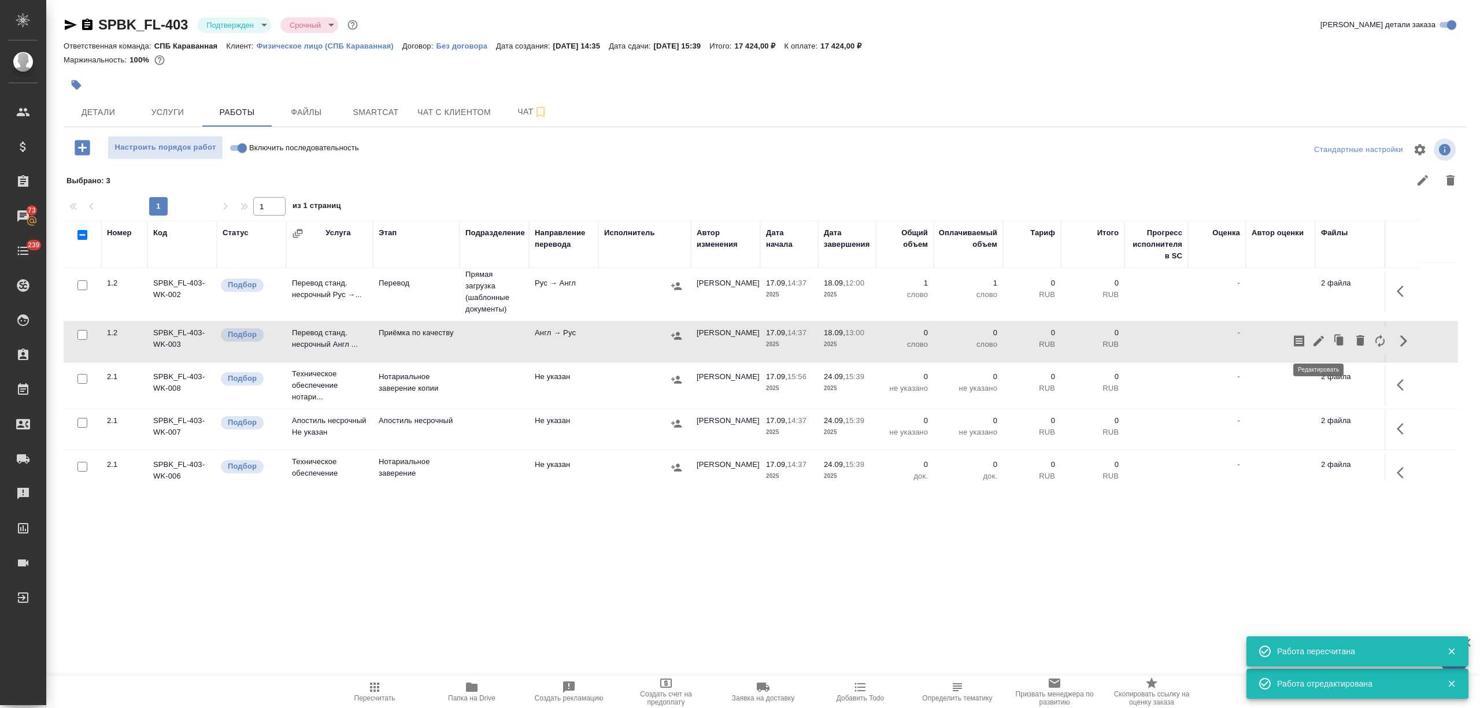
click at [1325, 338] on icon "button" at bounding box center [1319, 341] width 14 height 14
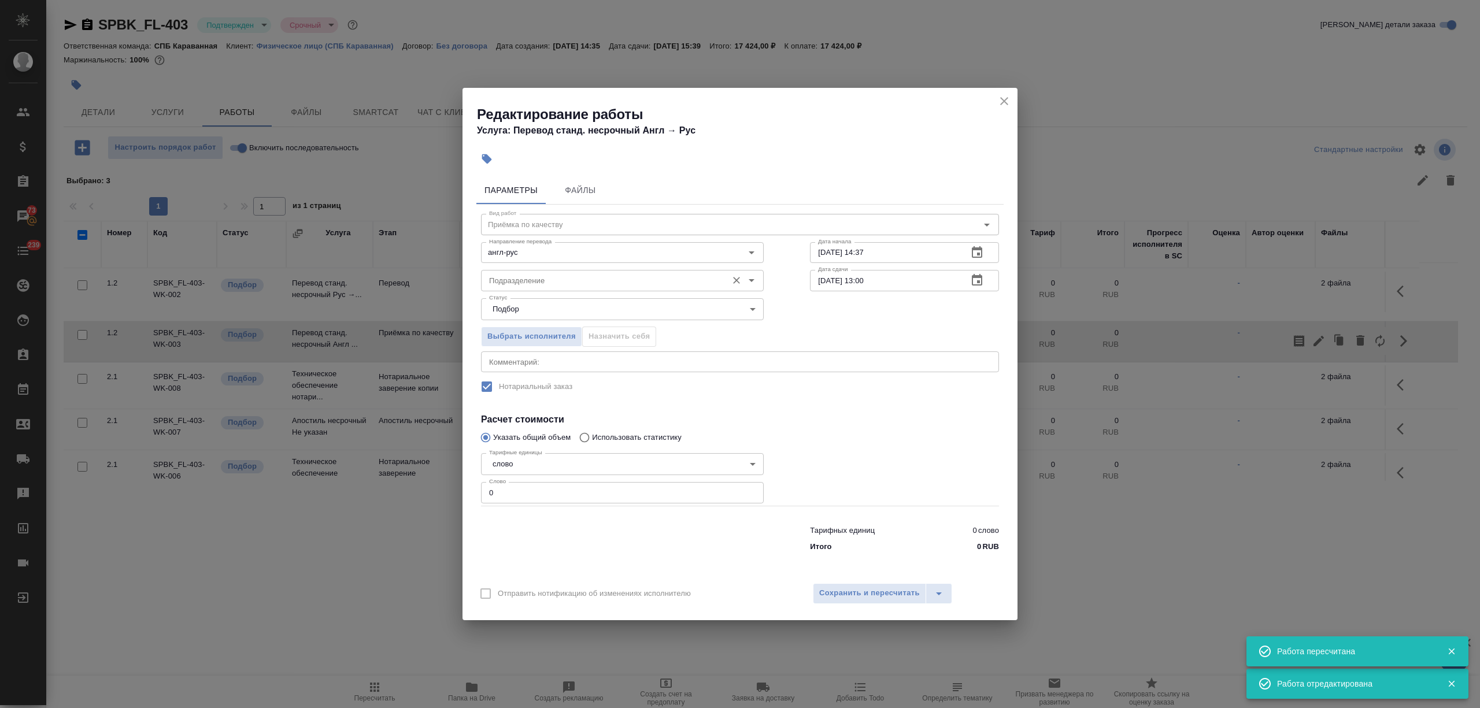
click at [567, 287] on input "Подразделение" at bounding box center [603, 280] width 237 height 14
click at [587, 305] on p "Прямая загрузка (шаблонные документы)" at bounding box center [564, 307] width 149 height 12
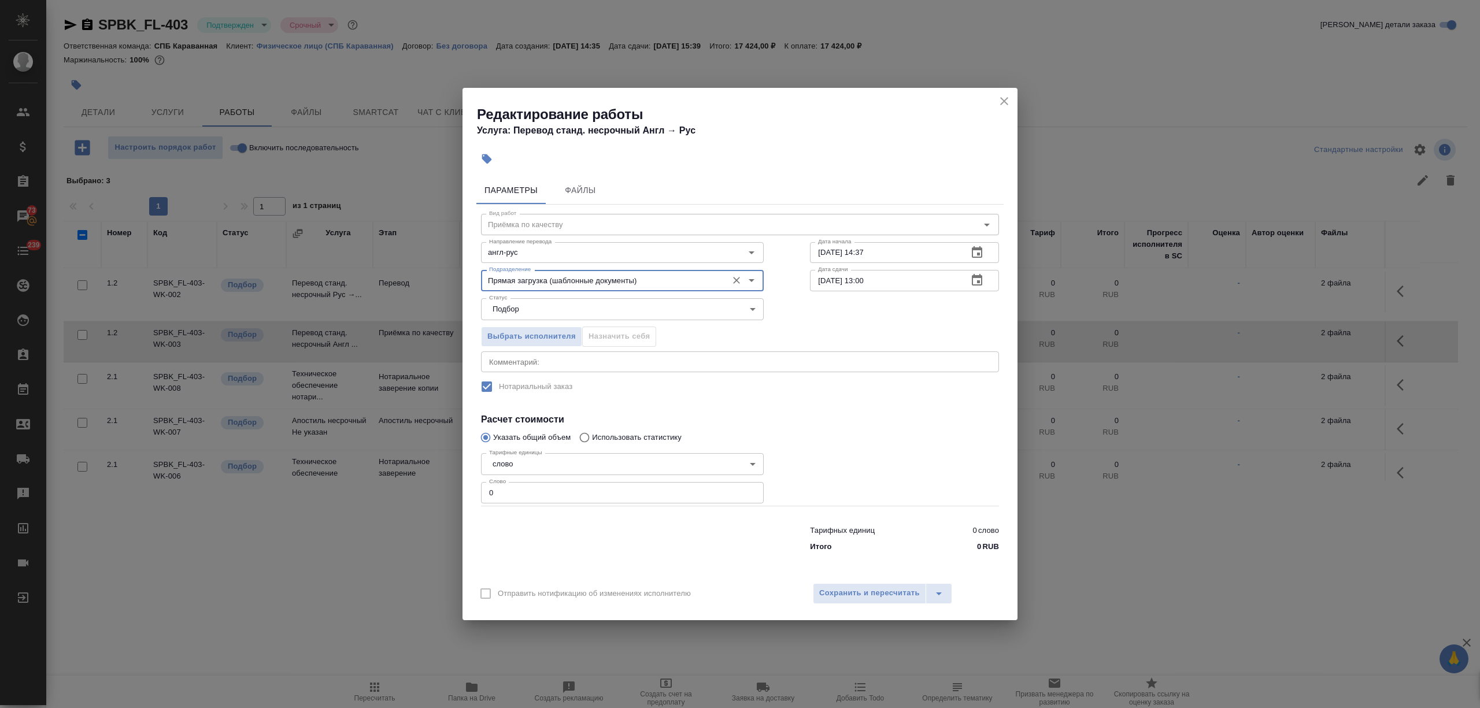
type input "Прямая загрузка (шаблонные документы)"
drag, startPoint x: 491, startPoint y: 494, endPoint x: 452, endPoint y: 491, distance: 40.0
click at [452, 491] on div "Редактирование работы Услуга: Перевод станд. несрочный Англ → Рус Параметры Фай…" at bounding box center [740, 354] width 1480 height 708
type input "1"
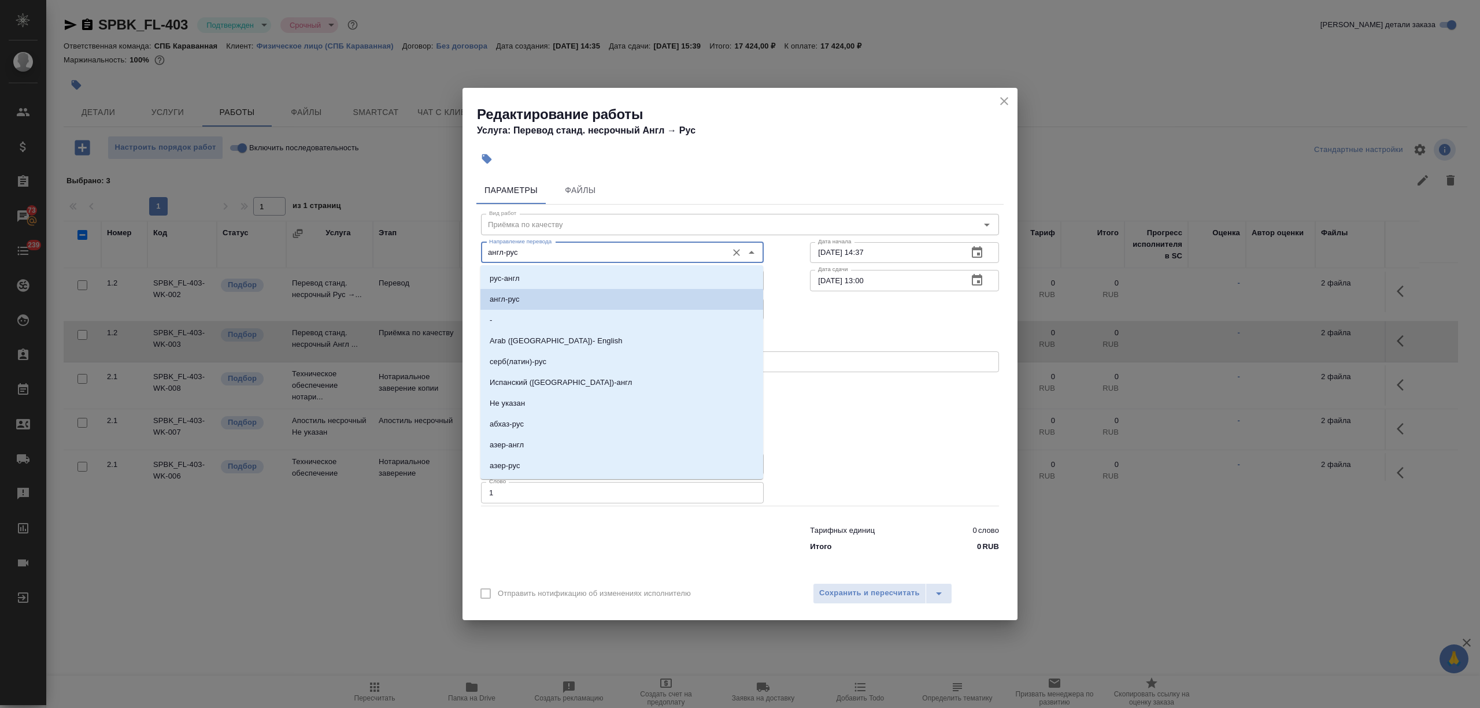
drag, startPoint x: 531, startPoint y: 253, endPoint x: 448, endPoint y: 257, distance: 83.4
click at [447, 256] on div "Редактирование работы Услуга: Перевод станд. несрочный Англ → Рус Параметры Фай…" at bounding box center [740, 354] width 1480 height 708
type input "у"
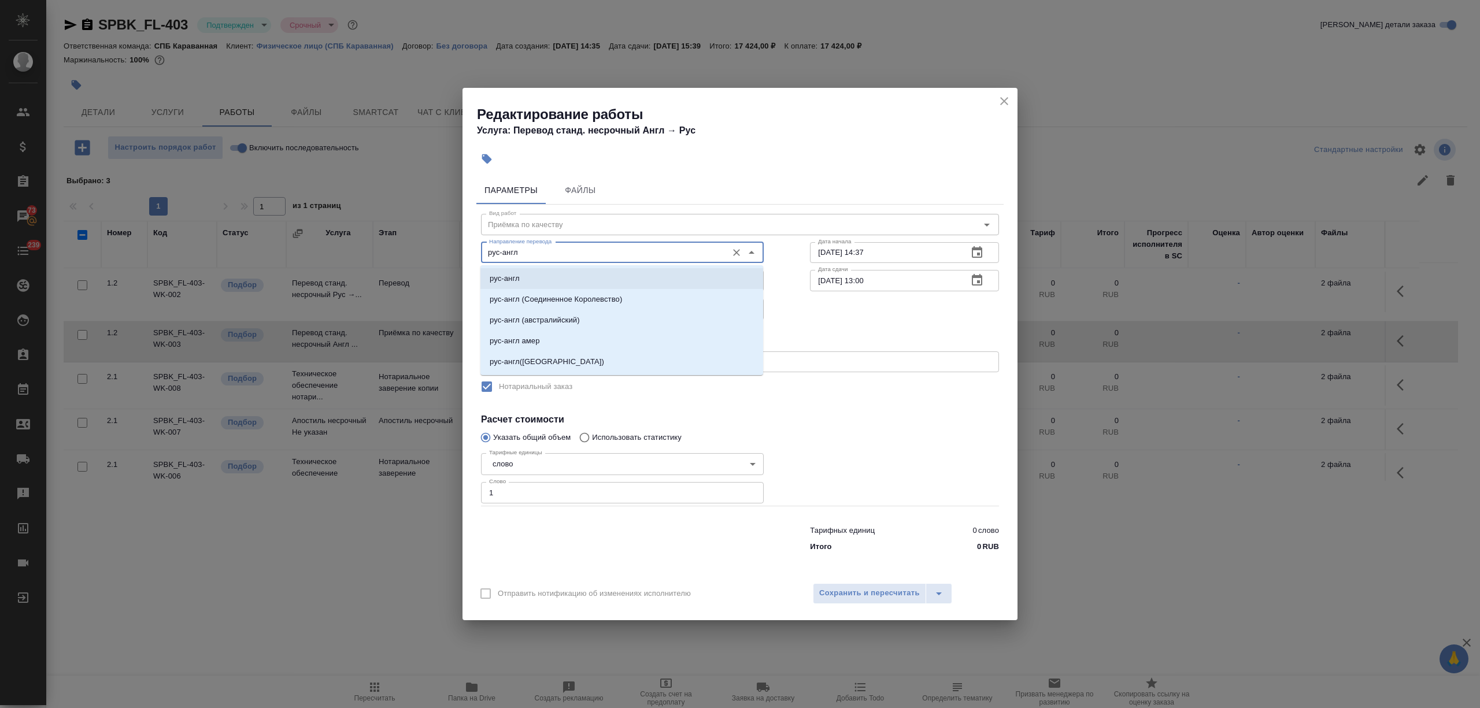
click at [518, 276] on p "рус-англ" at bounding box center [505, 279] width 30 height 12
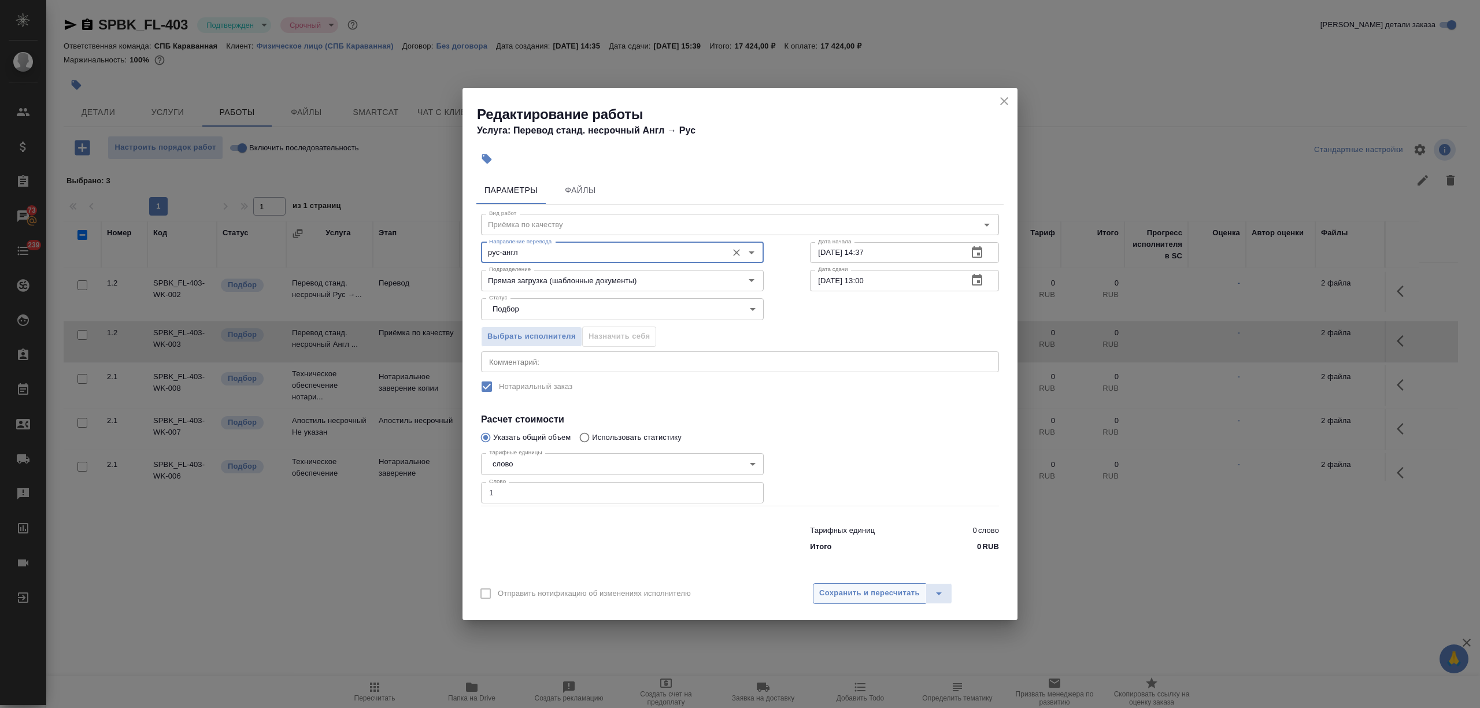
type input "рус-англ"
click at [873, 596] on span "Сохранить и пересчитать" at bounding box center [869, 593] width 101 height 13
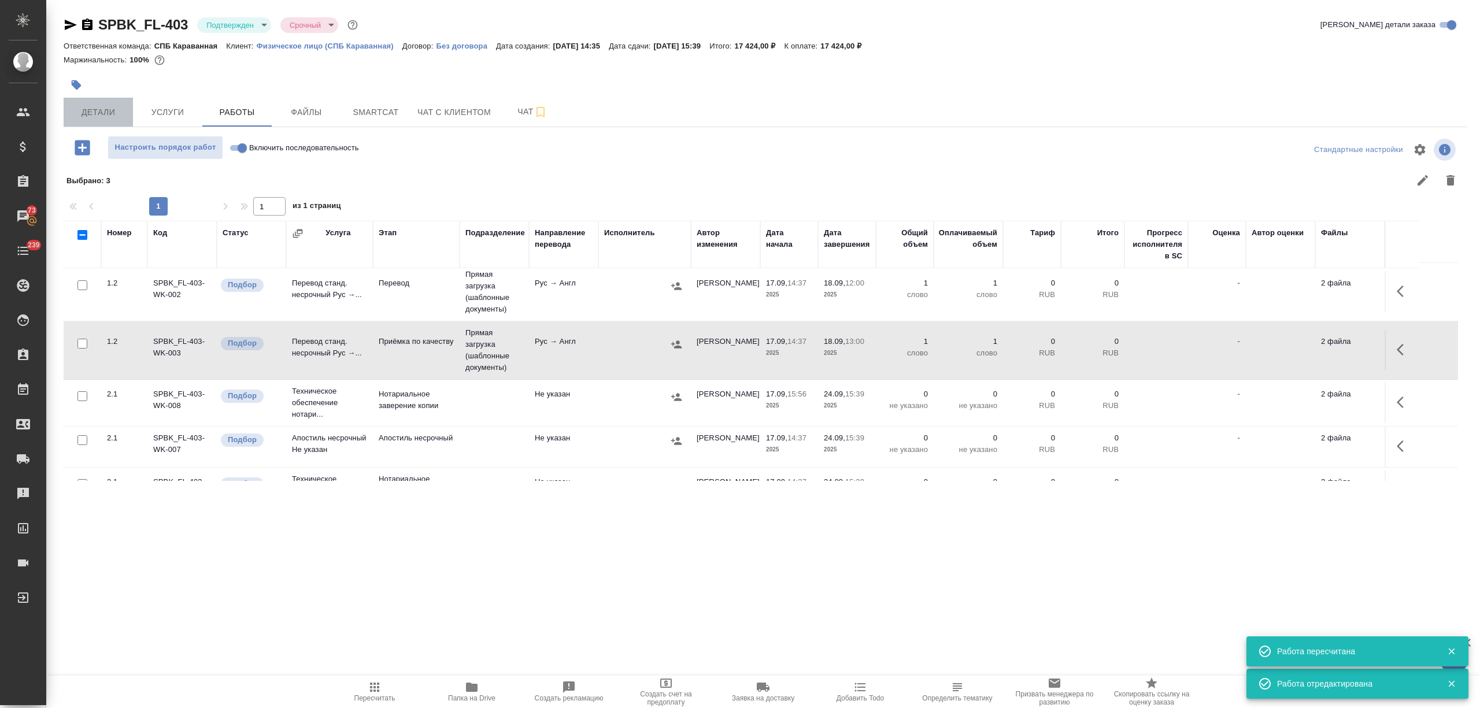
click at [112, 116] on span "Детали" at bounding box center [99, 112] width 56 height 14
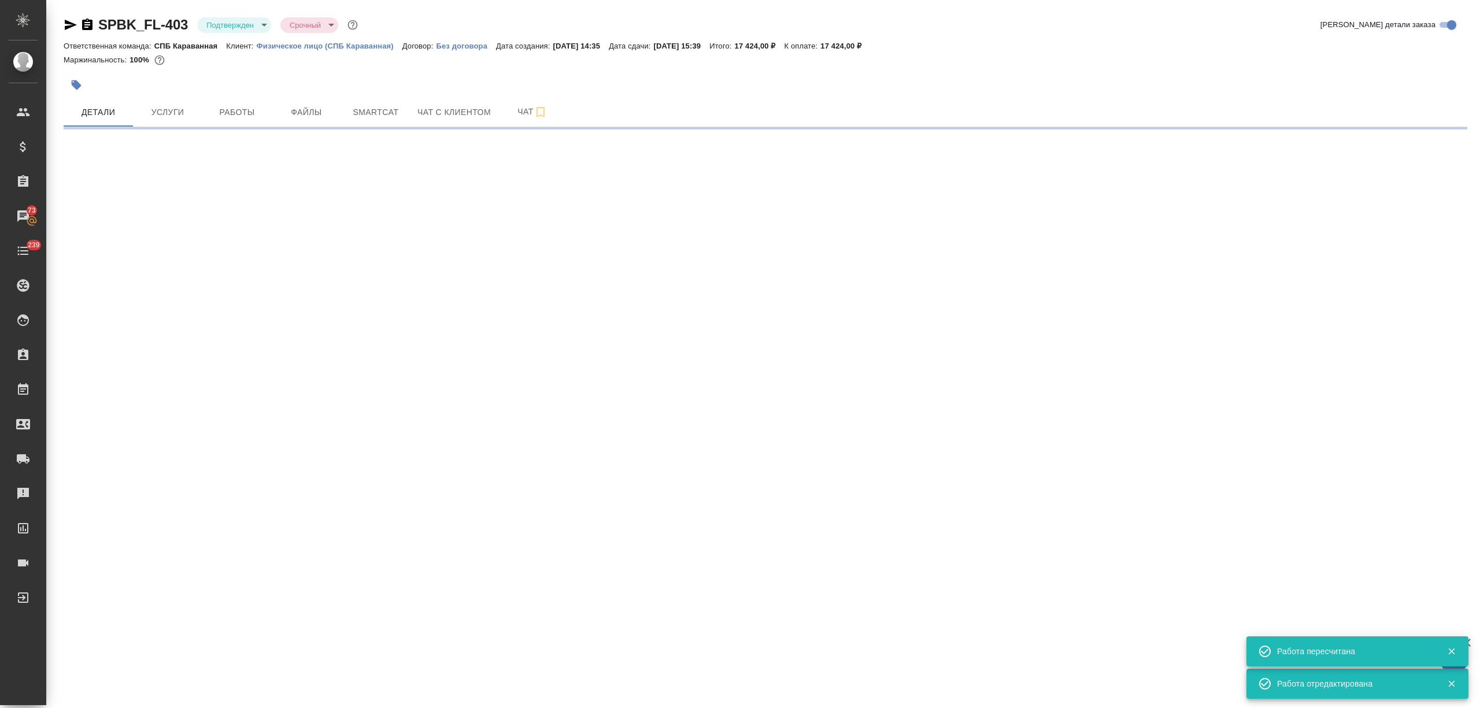
select select "RU"
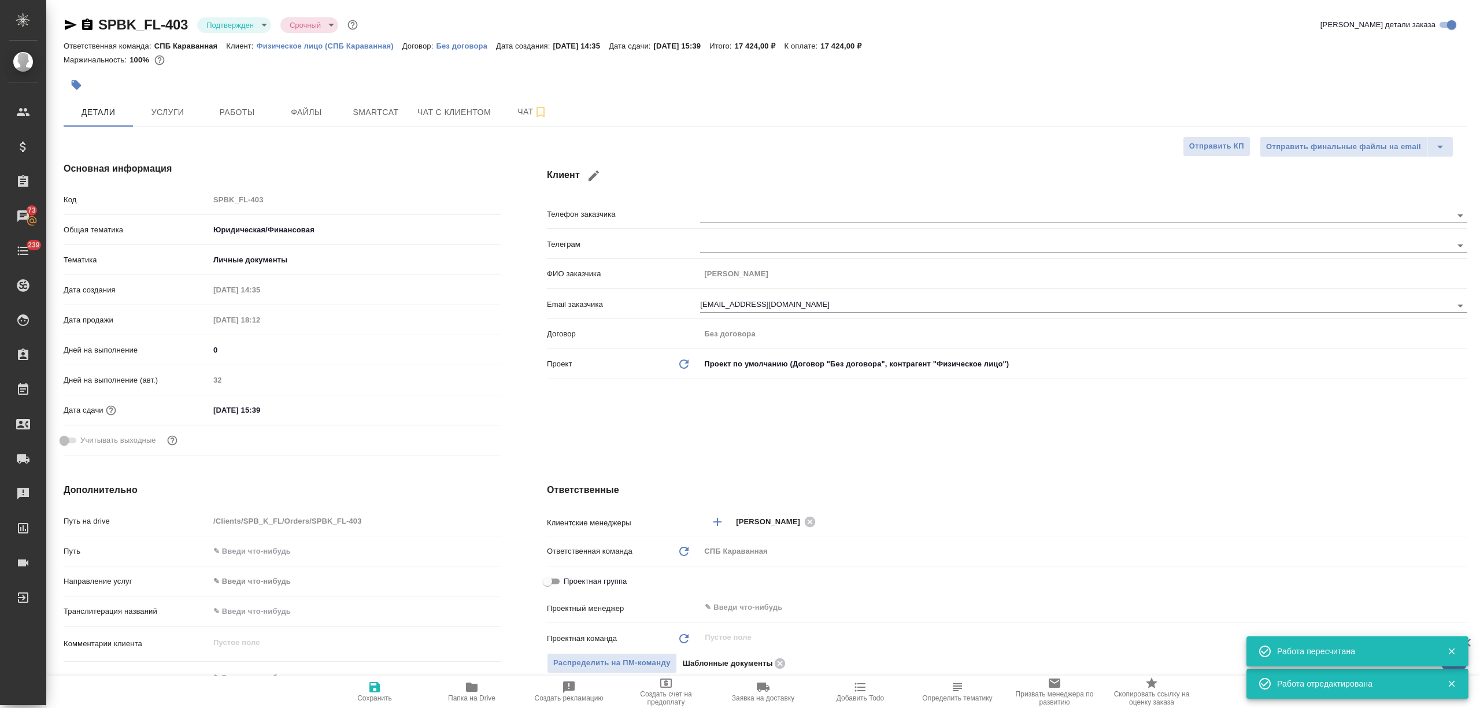
type textarea "x"
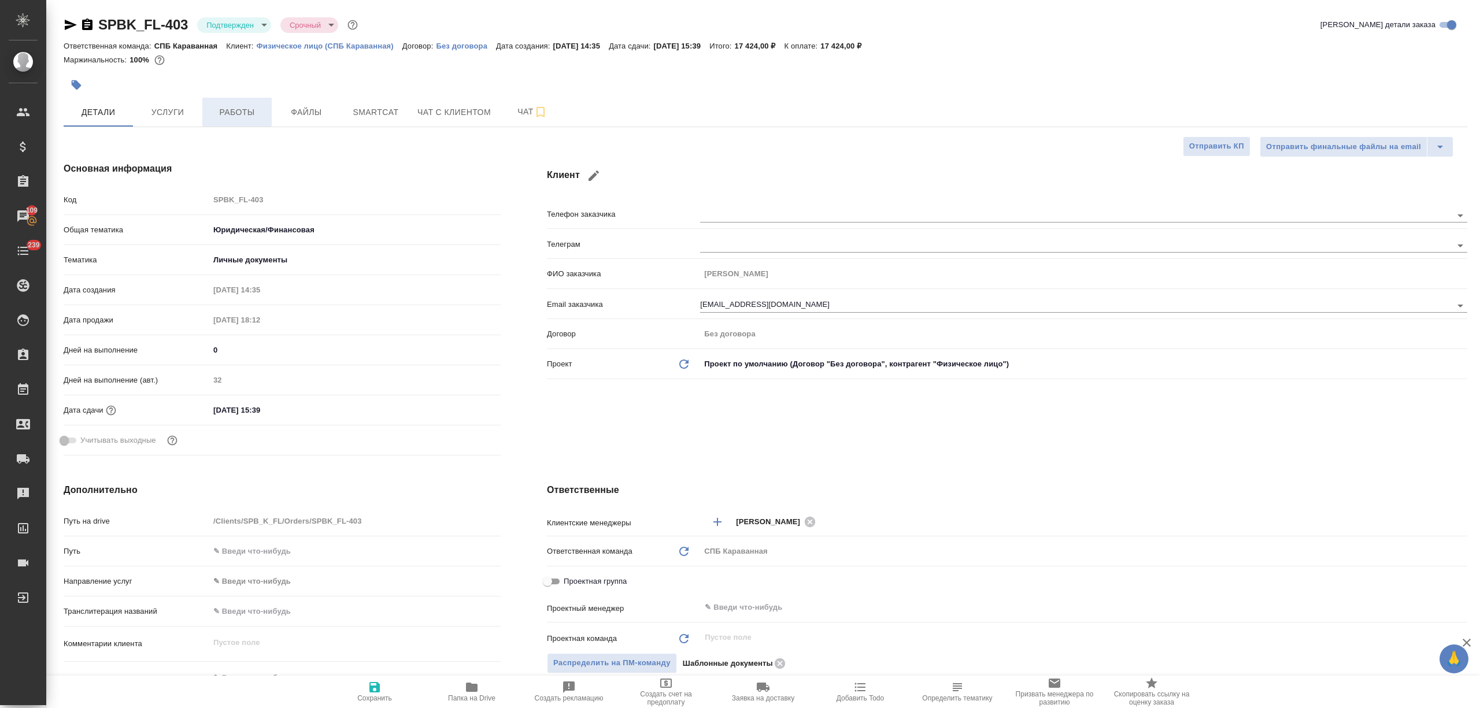
click at [238, 109] on span "Работы" at bounding box center [237, 112] width 56 height 14
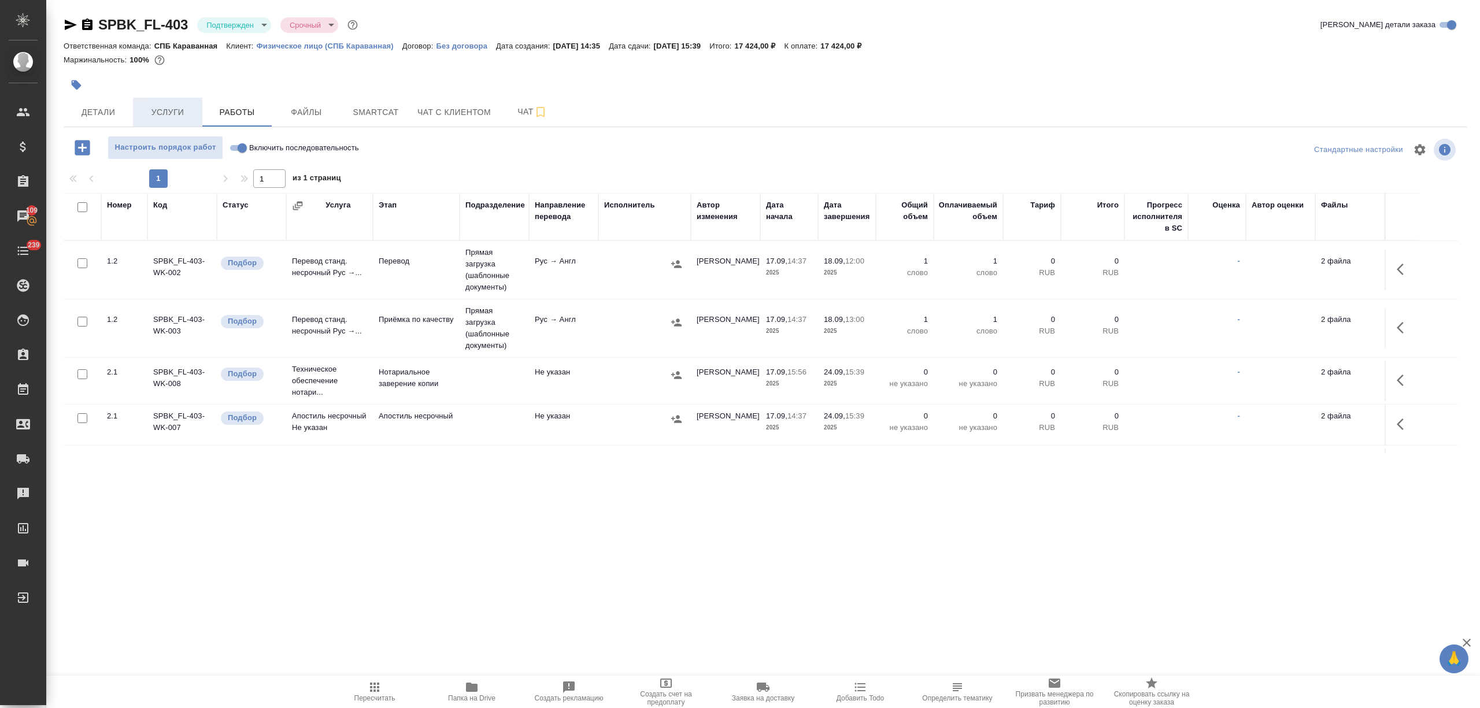
click at [179, 109] on span "Услуги" at bounding box center [168, 112] width 56 height 14
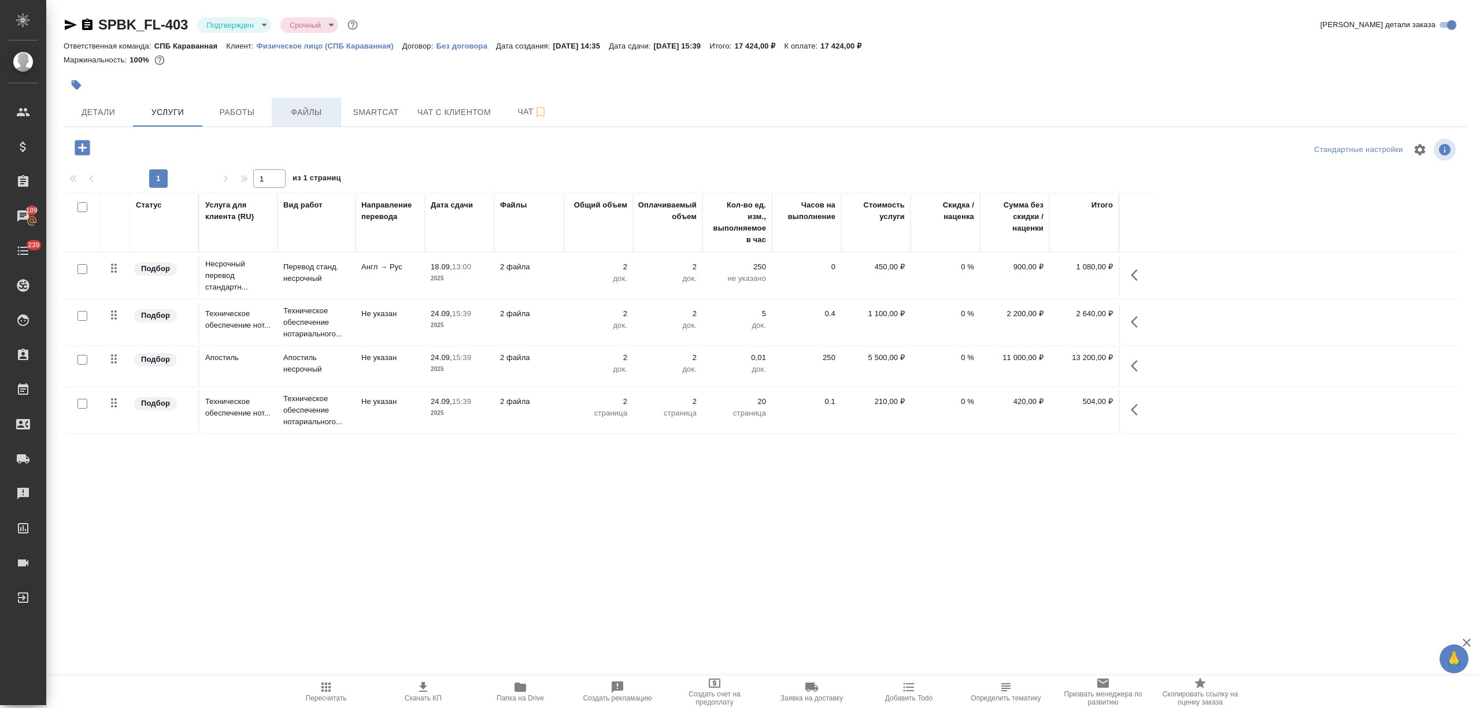
click at [308, 116] on span "Файлы" at bounding box center [307, 112] width 56 height 14
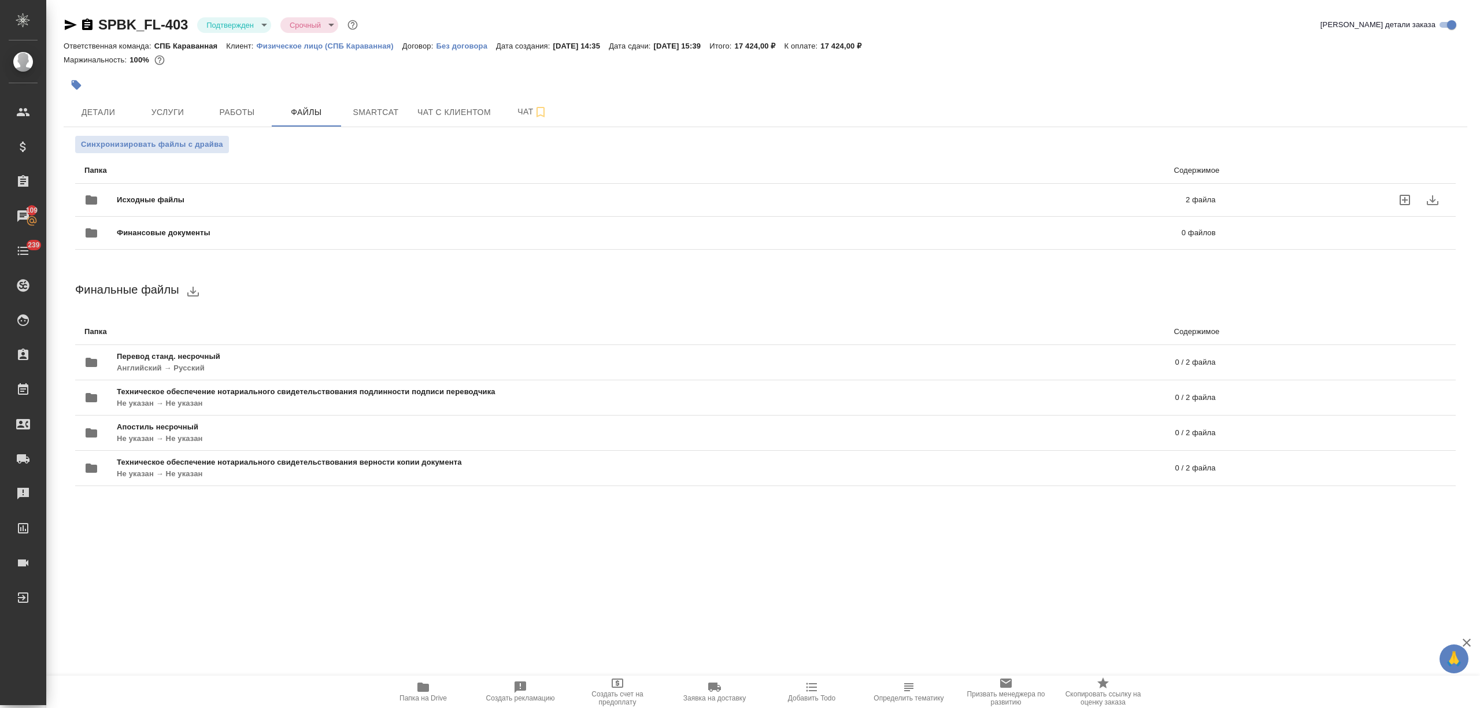
click at [243, 192] on div "Исходные файлы 2 файла" at bounding box center [650, 200] width 1132 height 28
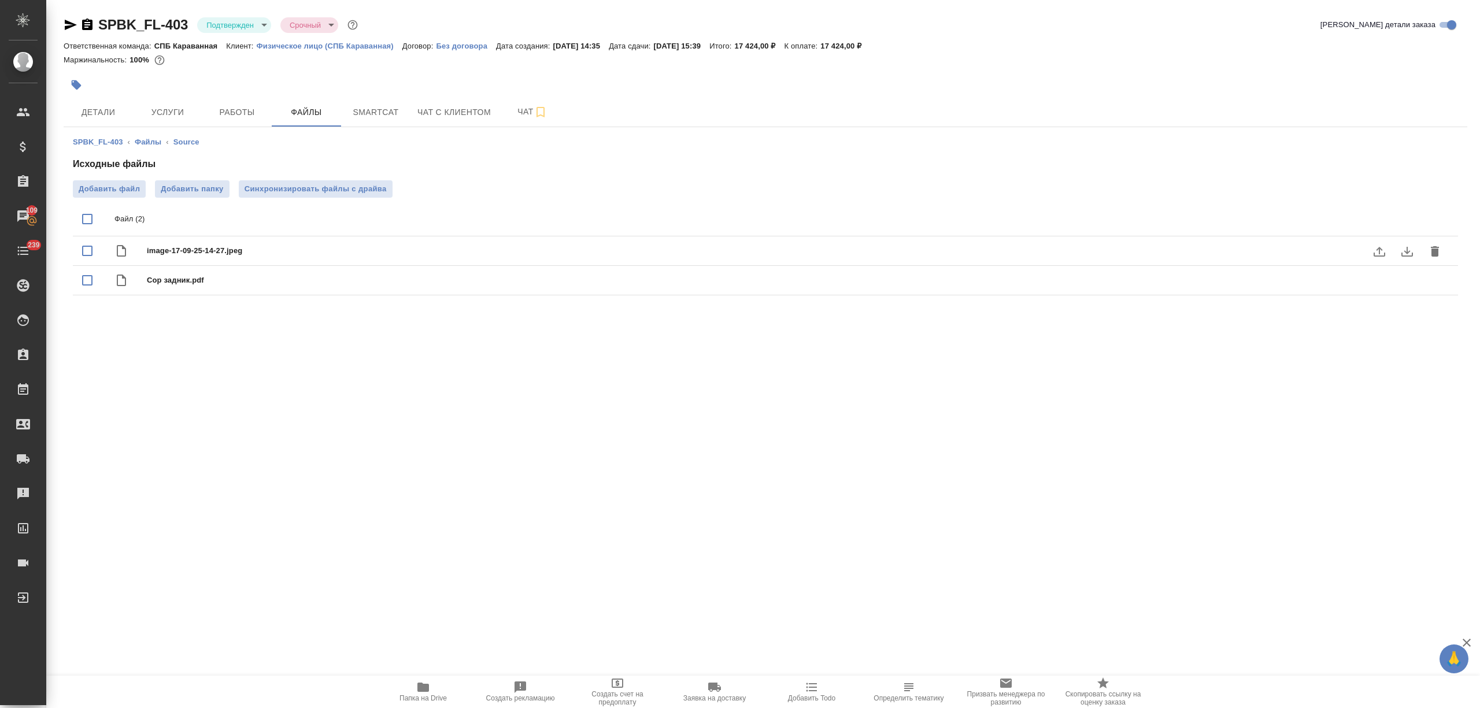
click at [1405, 253] on icon "download" at bounding box center [1407, 252] width 14 height 14
click at [256, 128] on div "SPBK_FL-403 ‹ Файлы ‹ Source Исходные файлы Добавить файл Добавить папку Синхро…" at bounding box center [766, 218] width 1404 height 182
click at [242, 117] on span "Работы" at bounding box center [237, 112] width 56 height 14
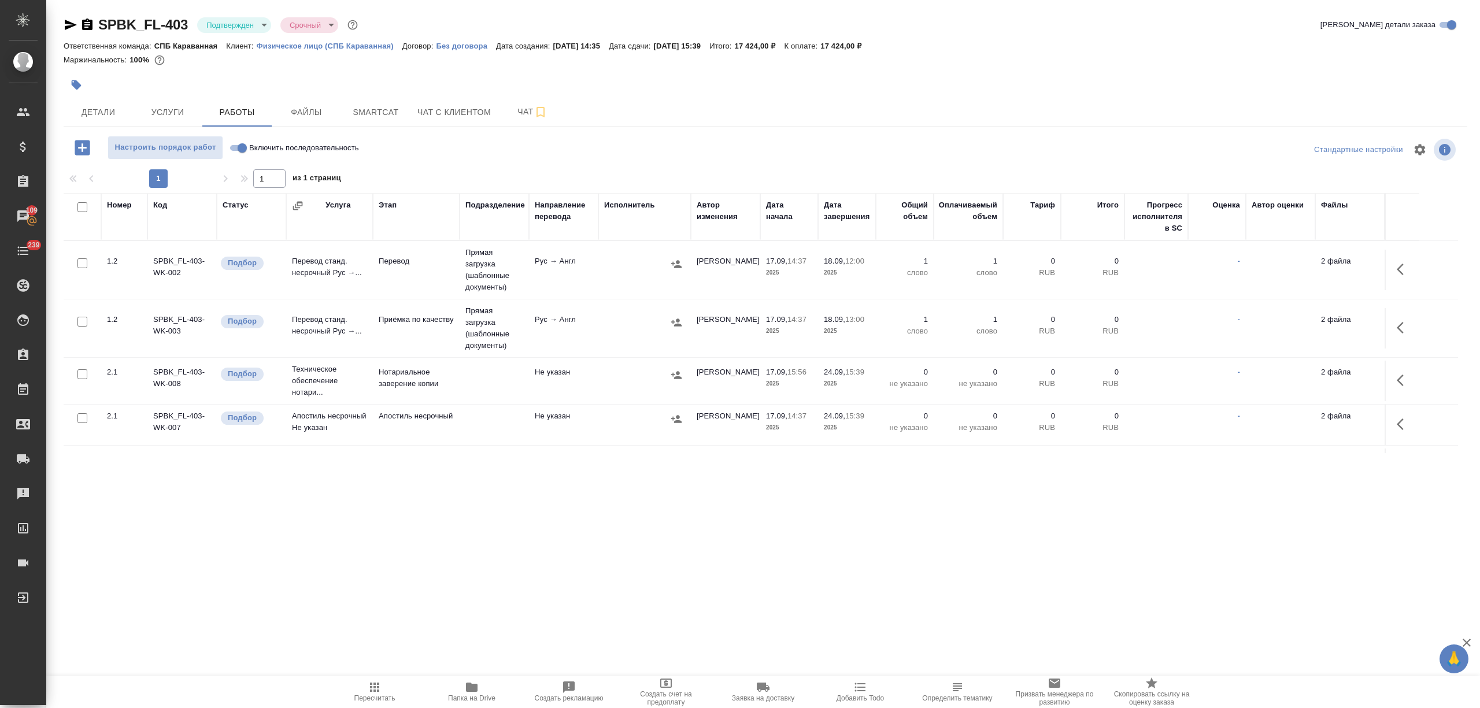
click at [64, 24] on icon "button" at bounding box center [71, 25] width 14 height 14
